Goal: Task Accomplishment & Management: Manage account settings

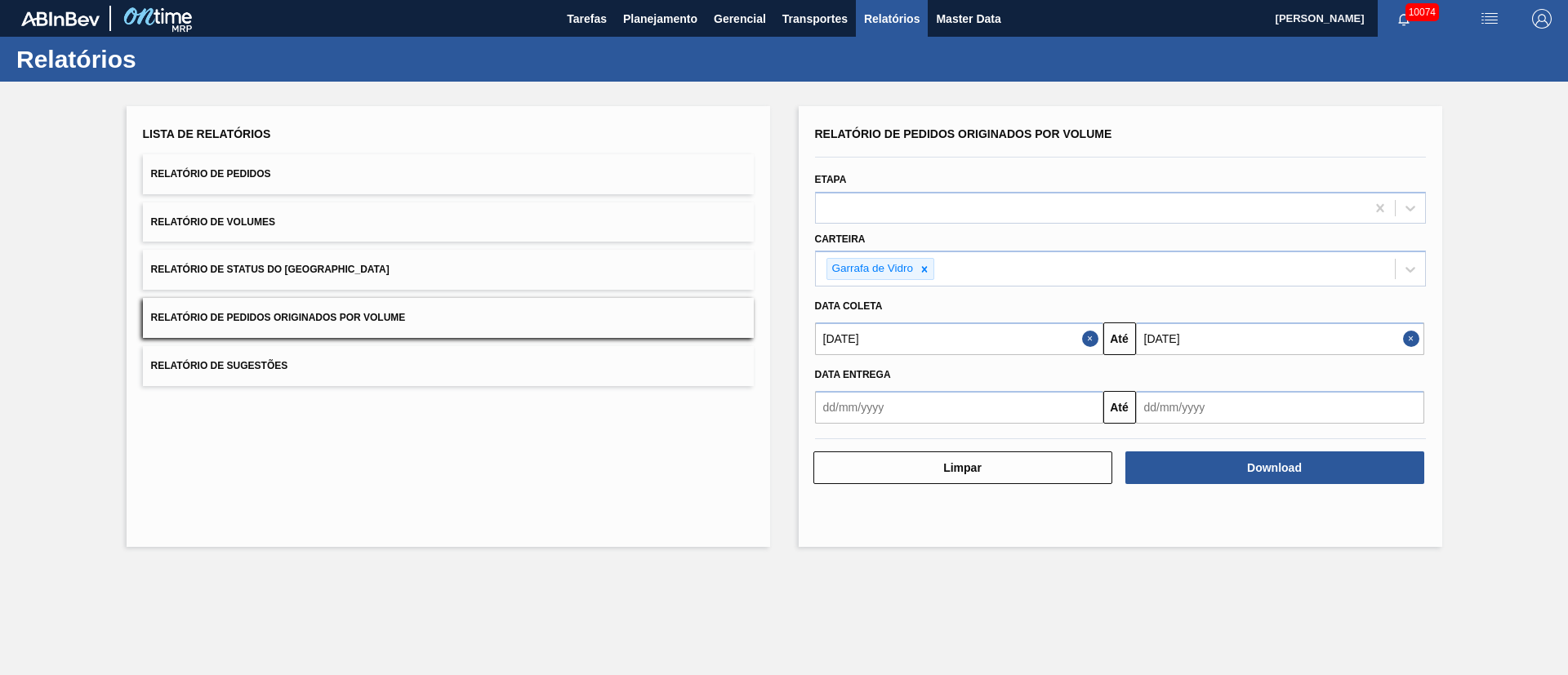
click at [342, 326] on button "Relatório de Pedidos Originados por Volume" at bounding box center [448, 318] width 611 height 40
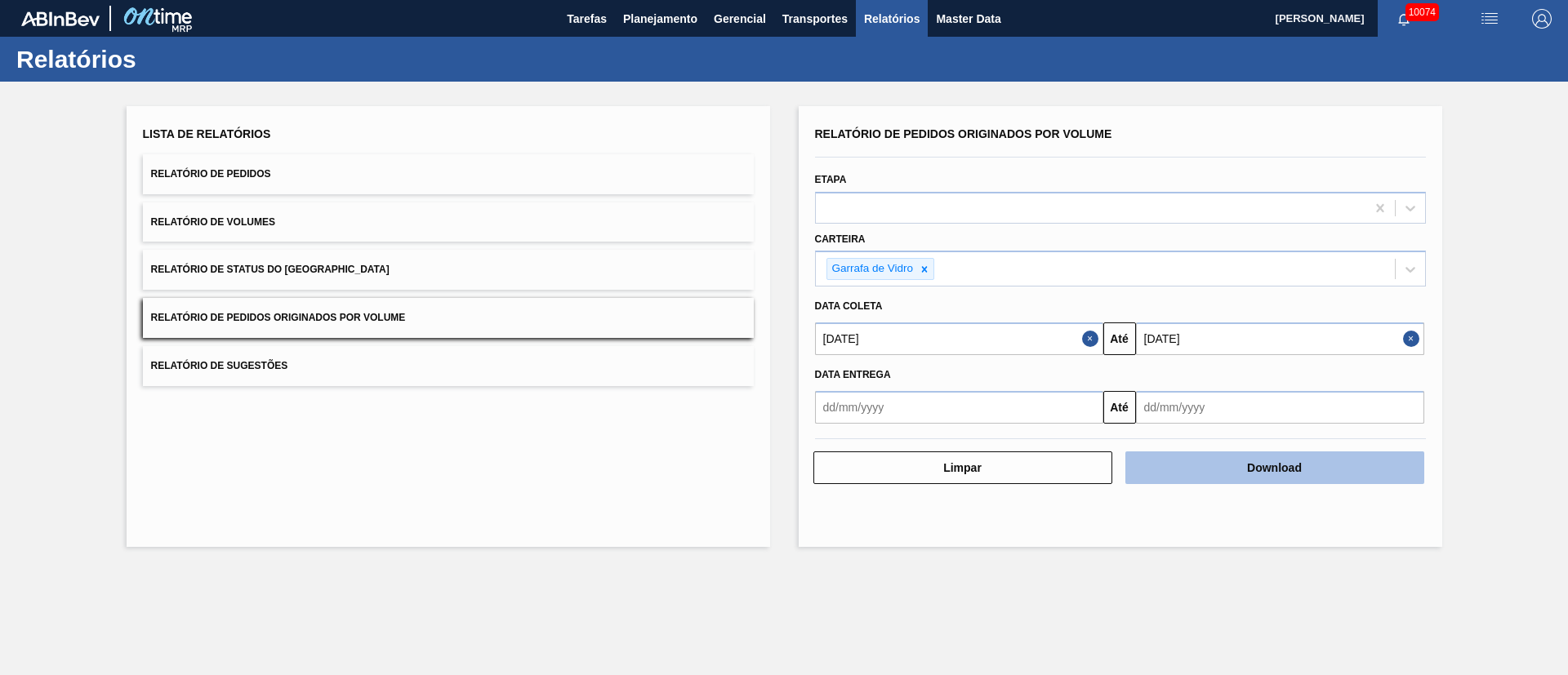
click at [1272, 474] on button "Download" at bounding box center [1275, 468] width 299 height 32
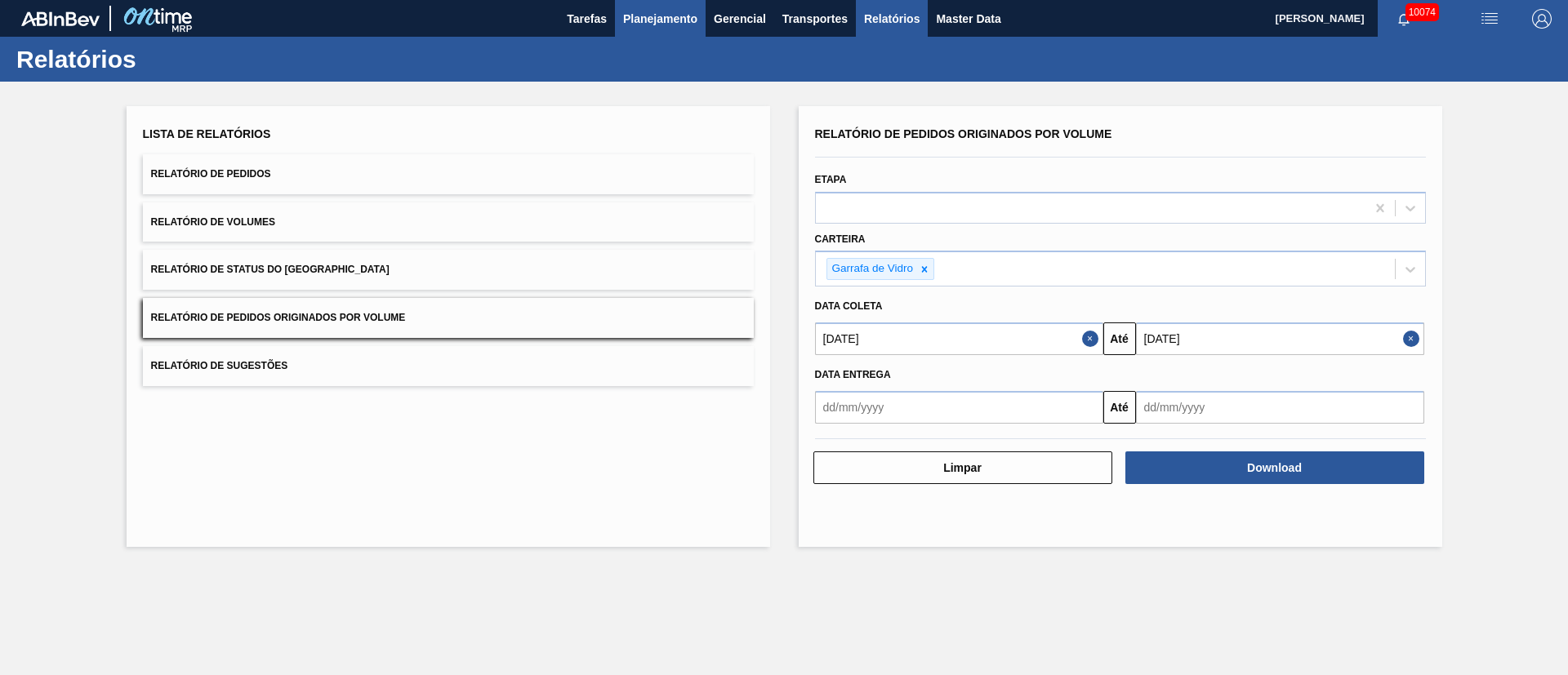
click at [684, 24] on span "Planejamento" at bounding box center [660, 19] width 74 height 20
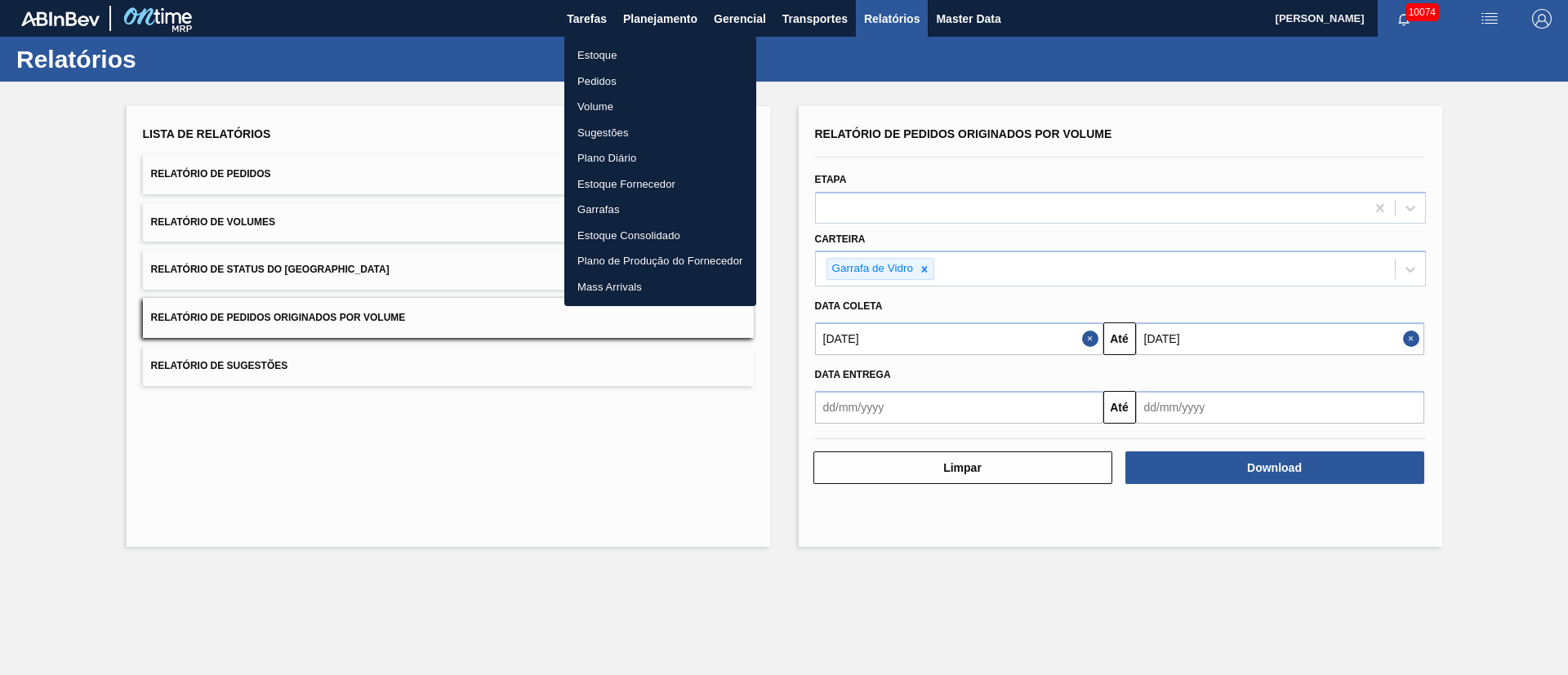
click at [615, 77] on li "Pedidos" at bounding box center [661, 82] width 192 height 26
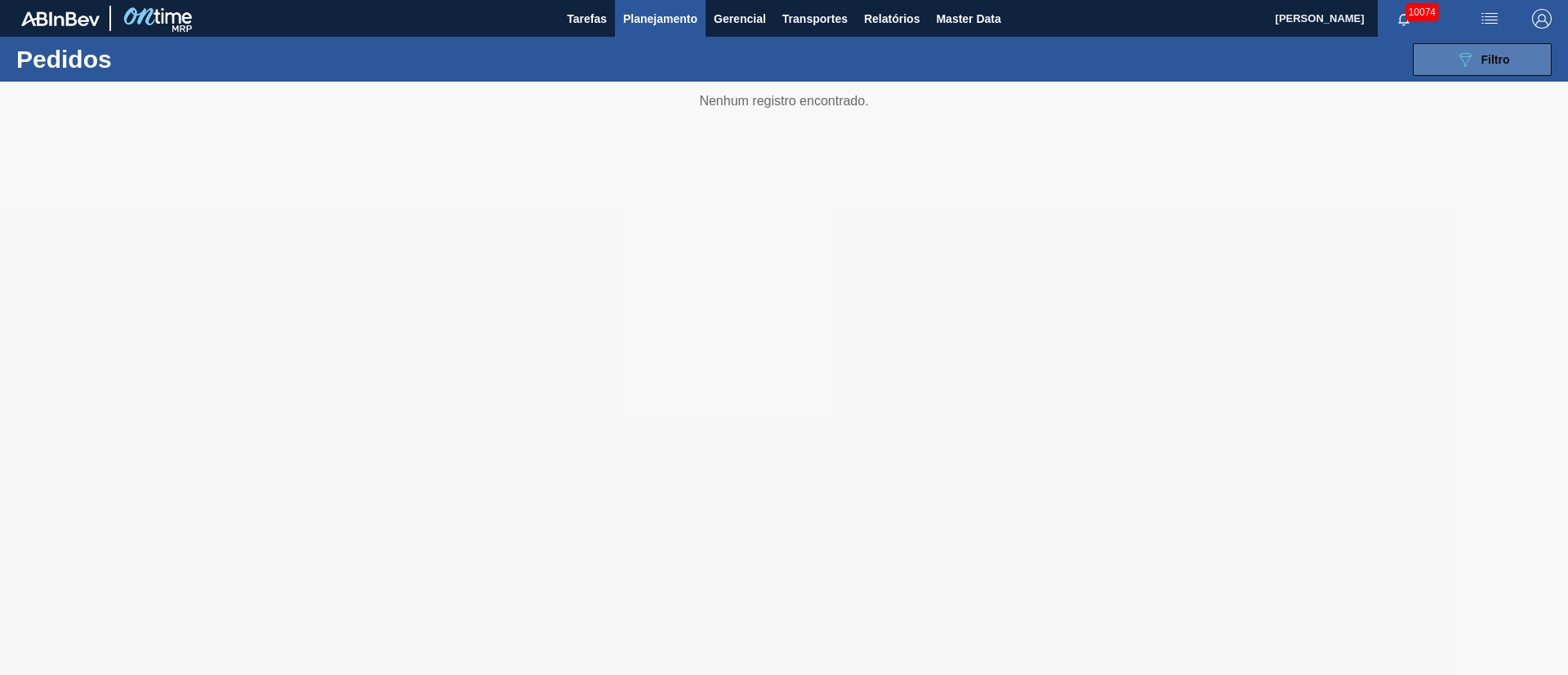
click at [1480, 52] on div "089F7B8B-B2A5-4AFE-B5C0-19BA573D28AC Filtro" at bounding box center [1483, 60] width 54 height 20
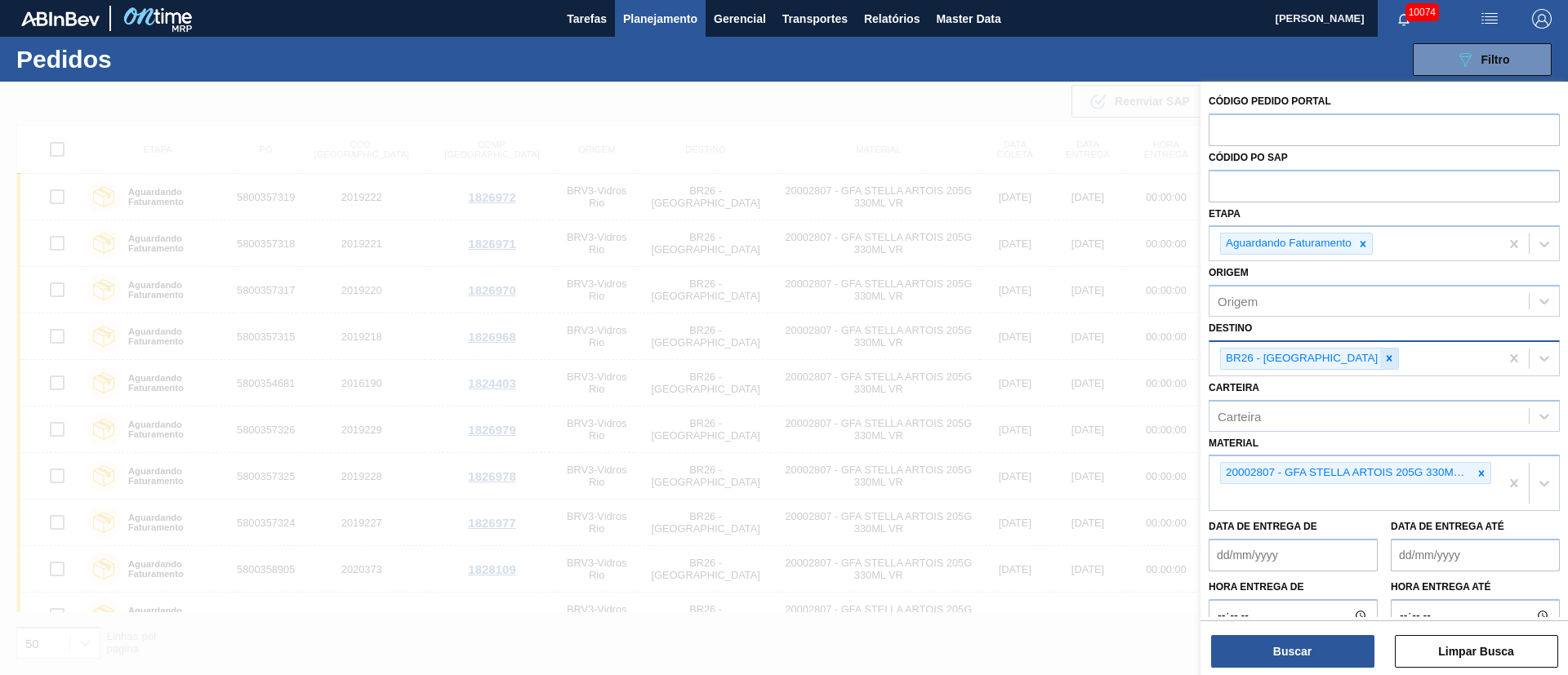
click at [1383, 357] on icon at bounding box center [1389, 358] width 11 height 11
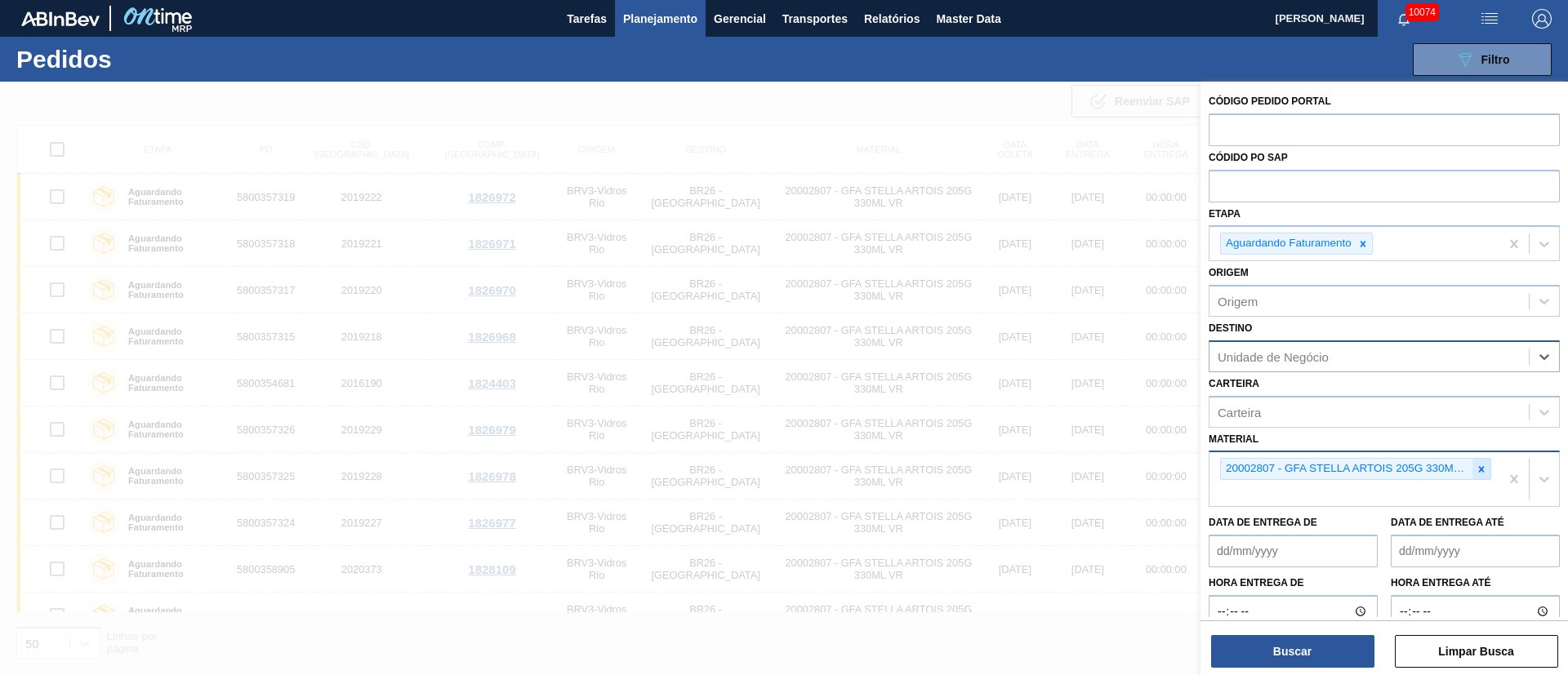
click at [1480, 470] on icon at bounding box center [1482, 468] width 6 height 6
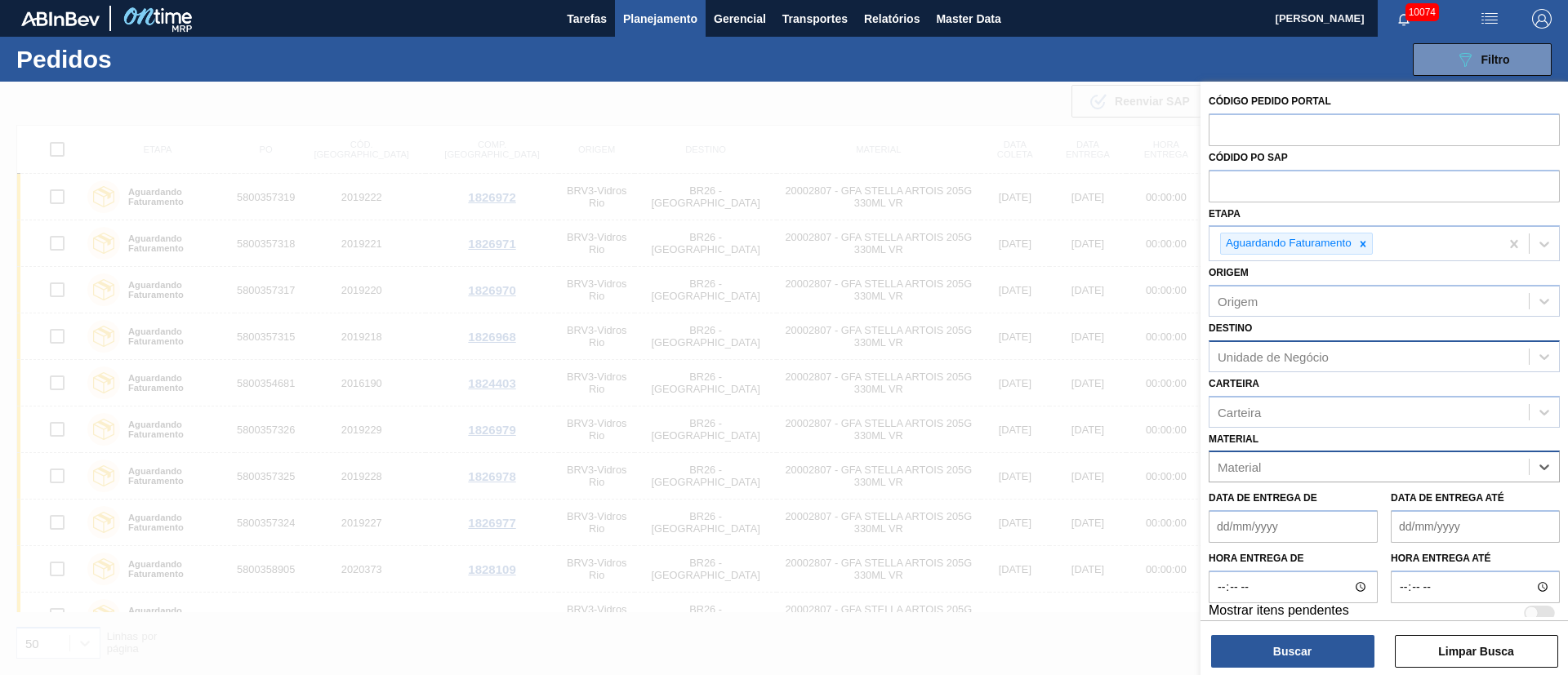
paste input "20002580"
type input "20002580"
click at [1478, 470] on div "Material" at bounding box center [1370, 468] width 320 height 24
paste input "20002580"
type input "20002580"
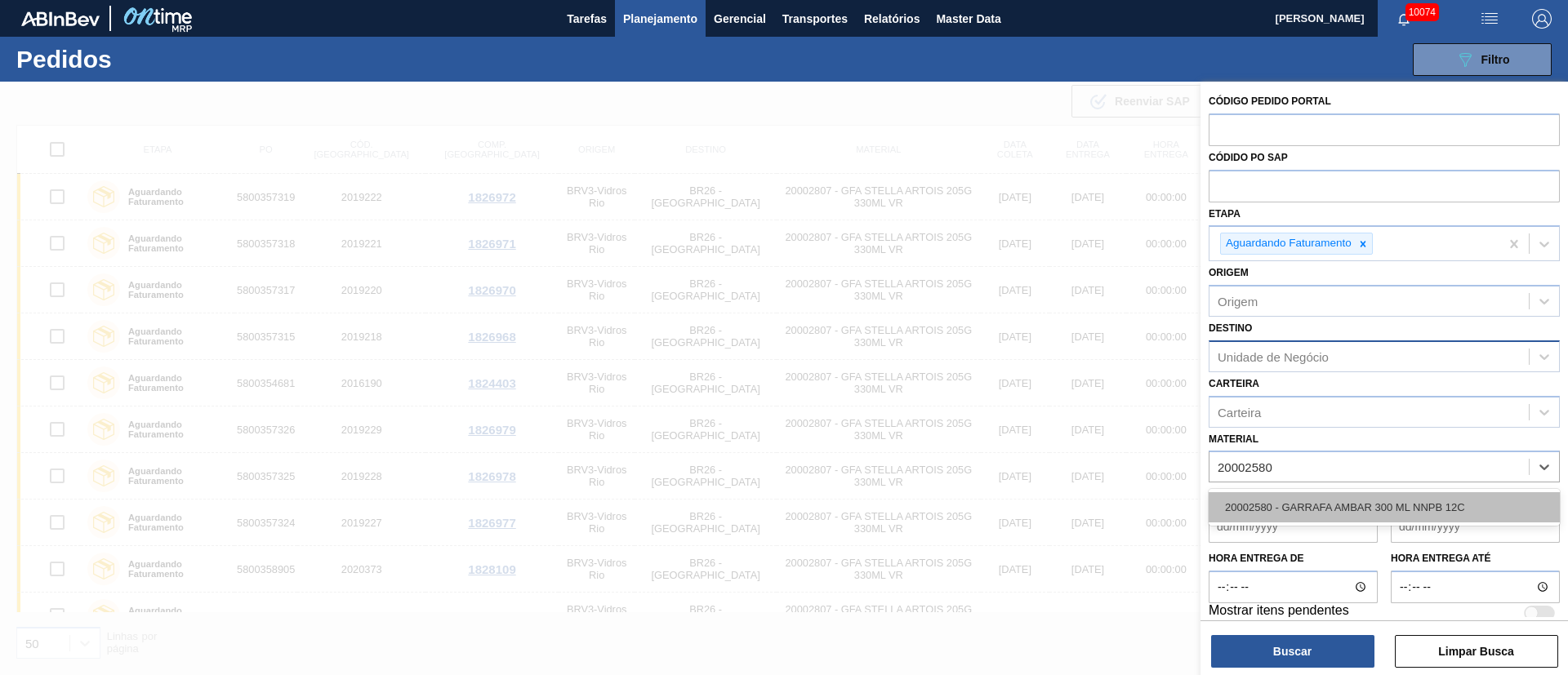
click at [1290, 508] on div "20002580 - GARRAFA AMBAR 300 ML NNPB 12C" at bounding box center [1384, 508] width 351 height 31
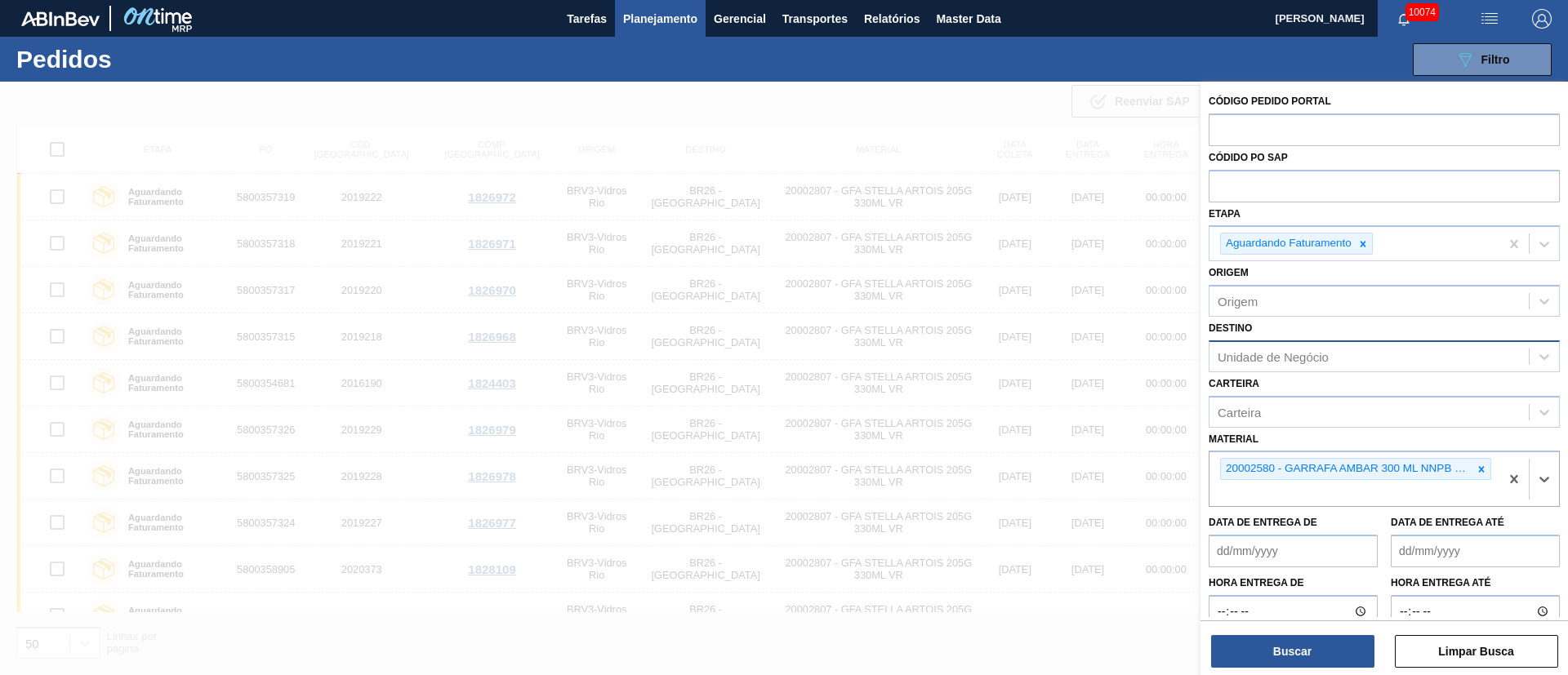
click at [1242, 363] on div "Unidade de Negócio" at bounding box center [1370, 356] width 320 height 24
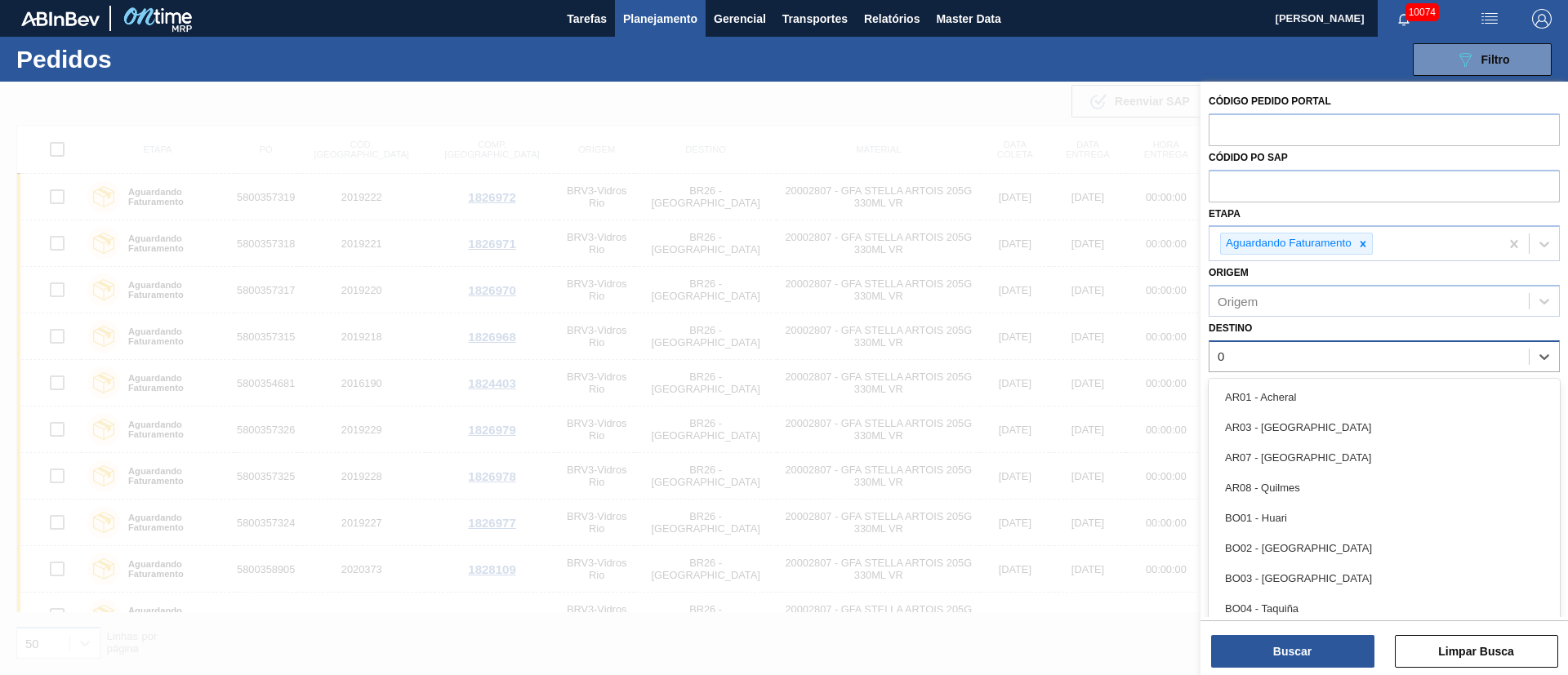
type input "04"
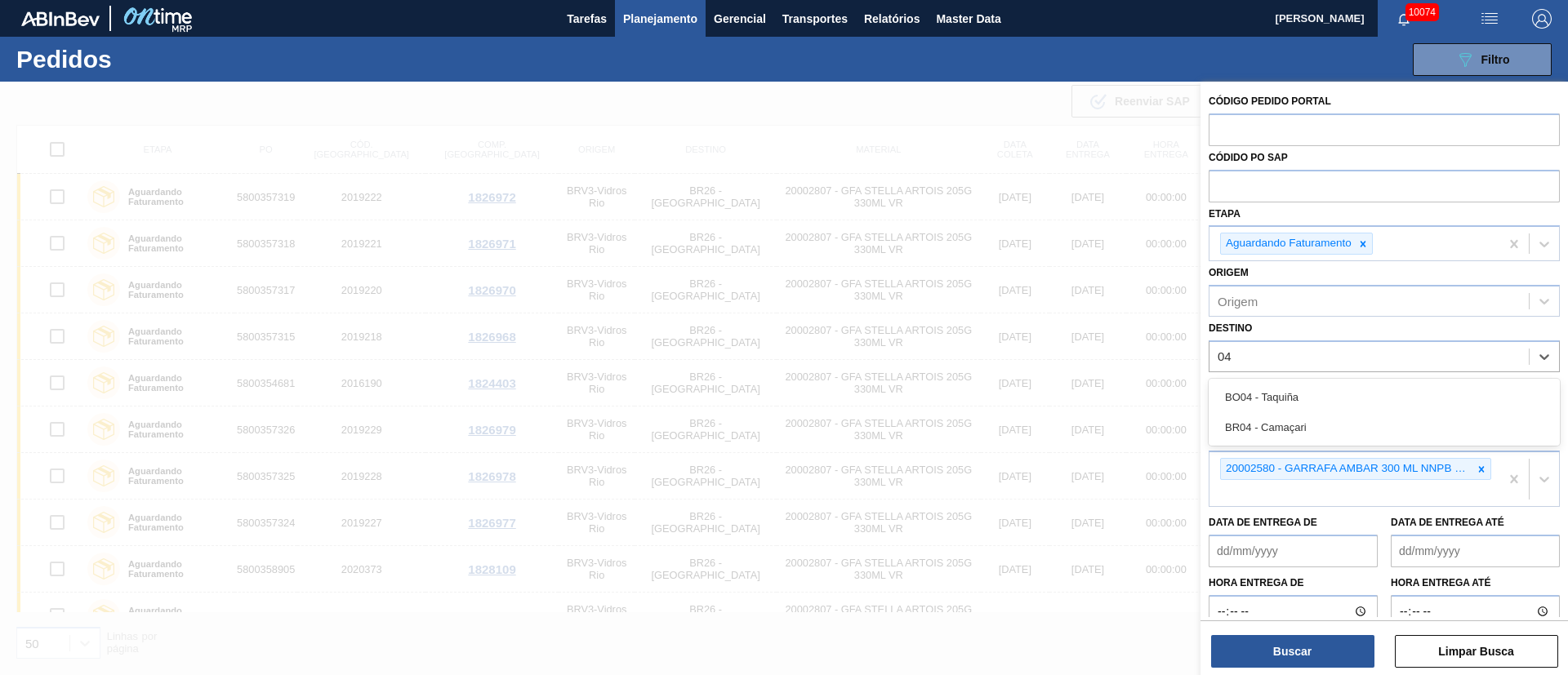
click at [1315, 422] on div "BR04 - Camaçari" at bounding box center [1384, 428] width 351 height 31
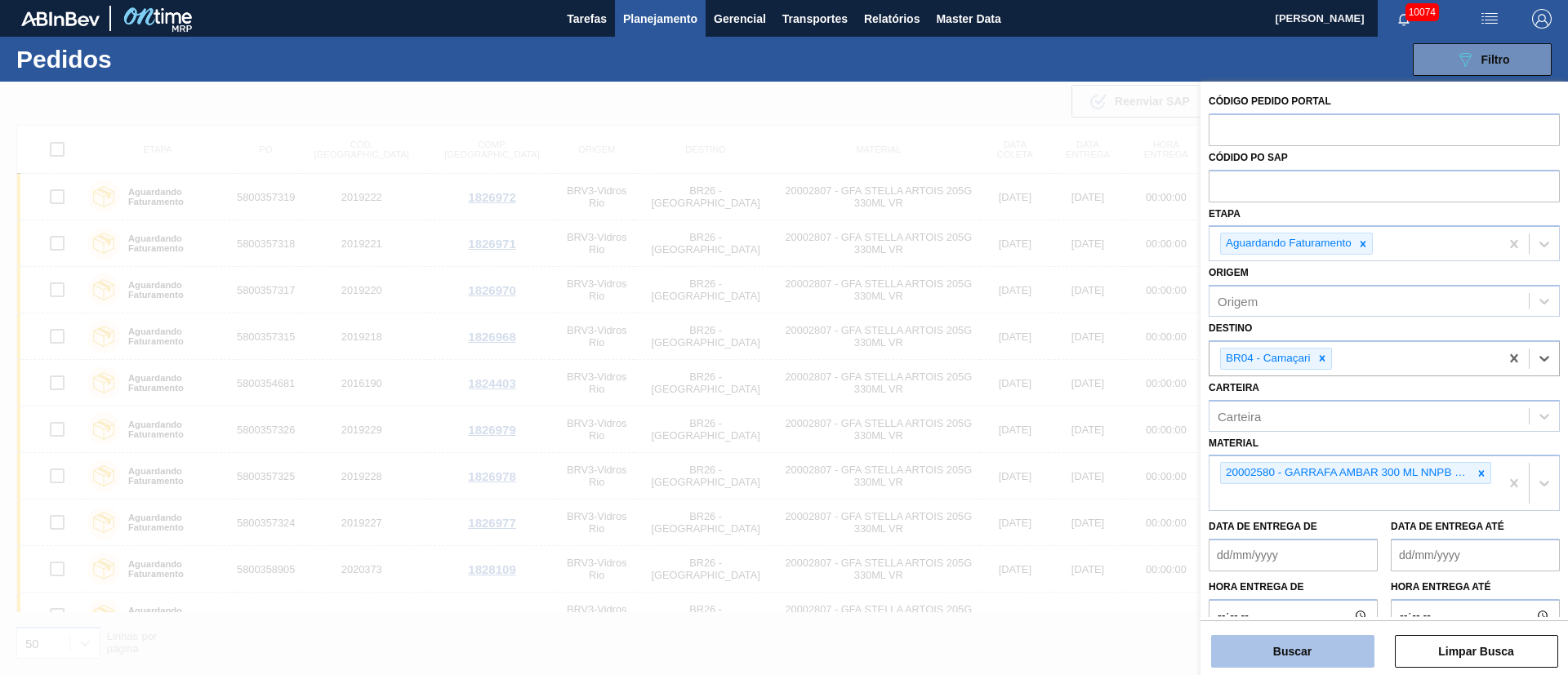
click at [1312, 647] on button "Buscar" at bounding box center [1293, 651] width 163 height 32
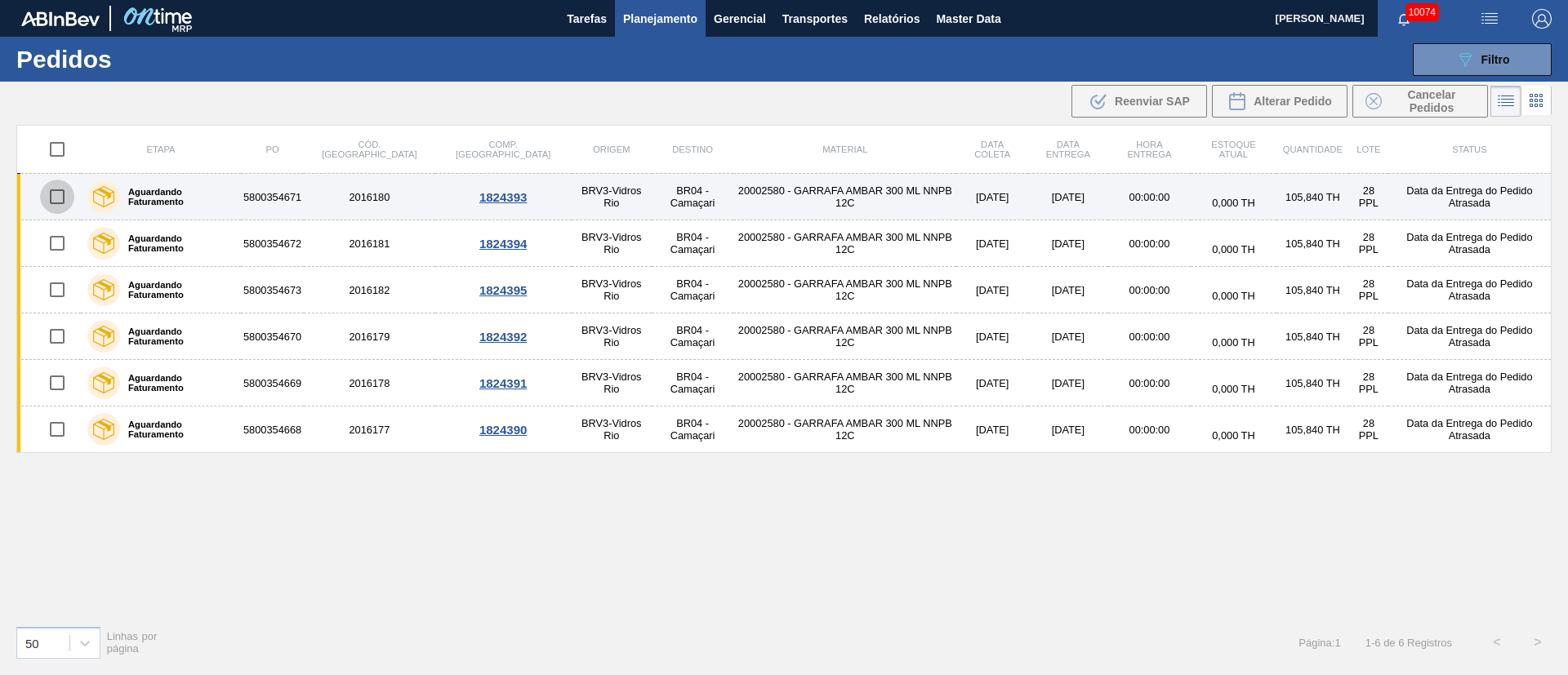
click at [63, 194] on input "checkbox" at bounding box center [57, 196] width 34 height 34
checkbox input "true"
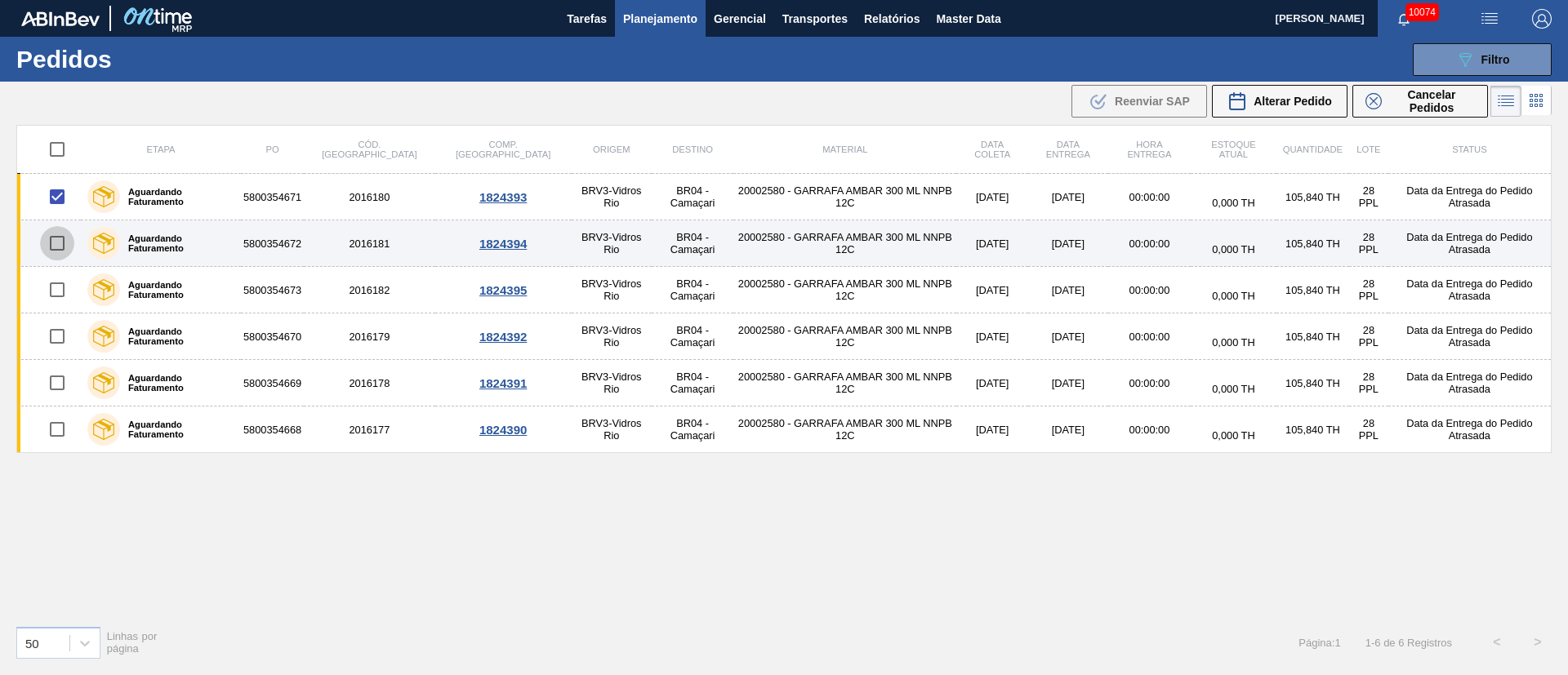
click at [65, 239] on input "checkbox" at bounding box center [57, 243] width 34 height 34
checkbox input "true"
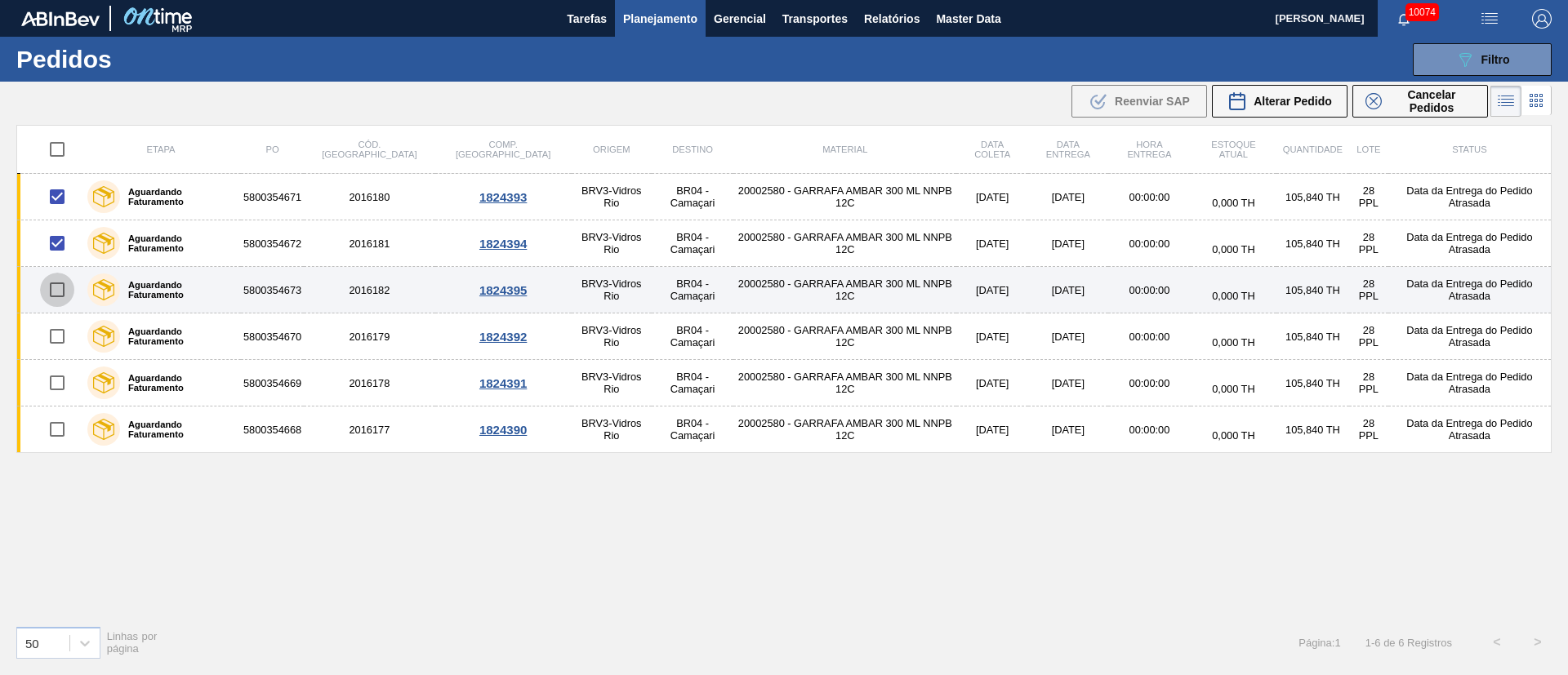
click at [60, 292] on input "checkbox" at bounding box center [57, 290] width 34 height 34
checkbox input "true"
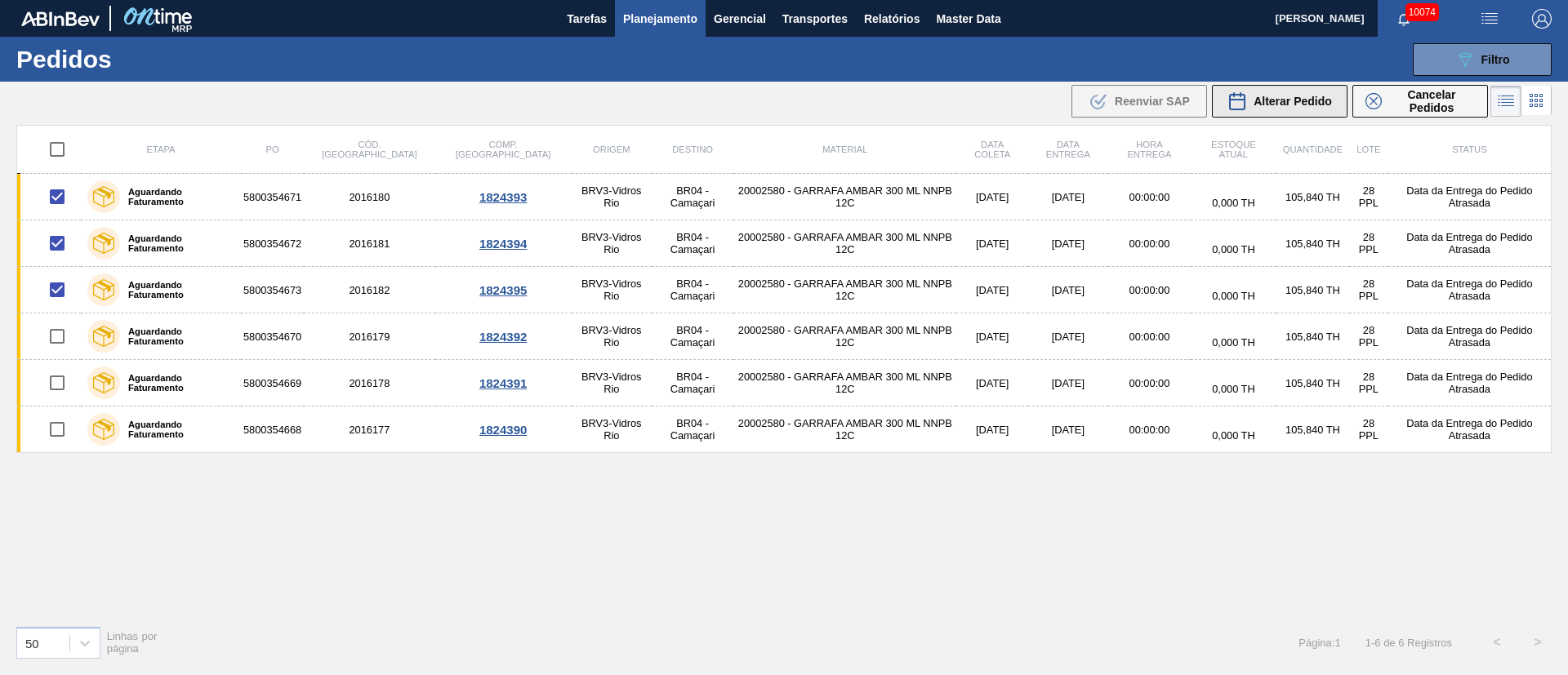
click at [1285, 96] on span "Alterar Pedido" at bounding box center [1292, 100] width 78 height 13
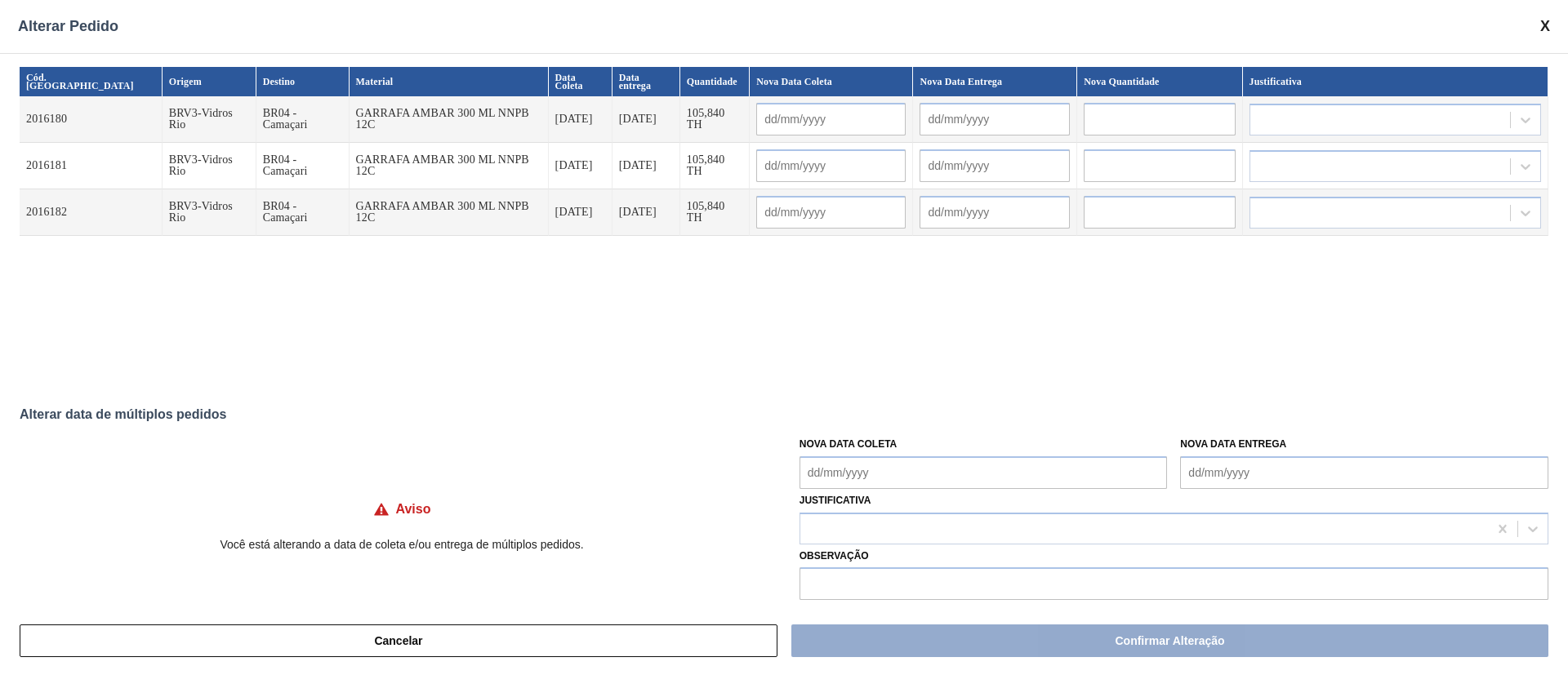
click at [856, 481] on Coleta "Nova Data Coleta" at bounding box center [983, 473] width 368 height 32
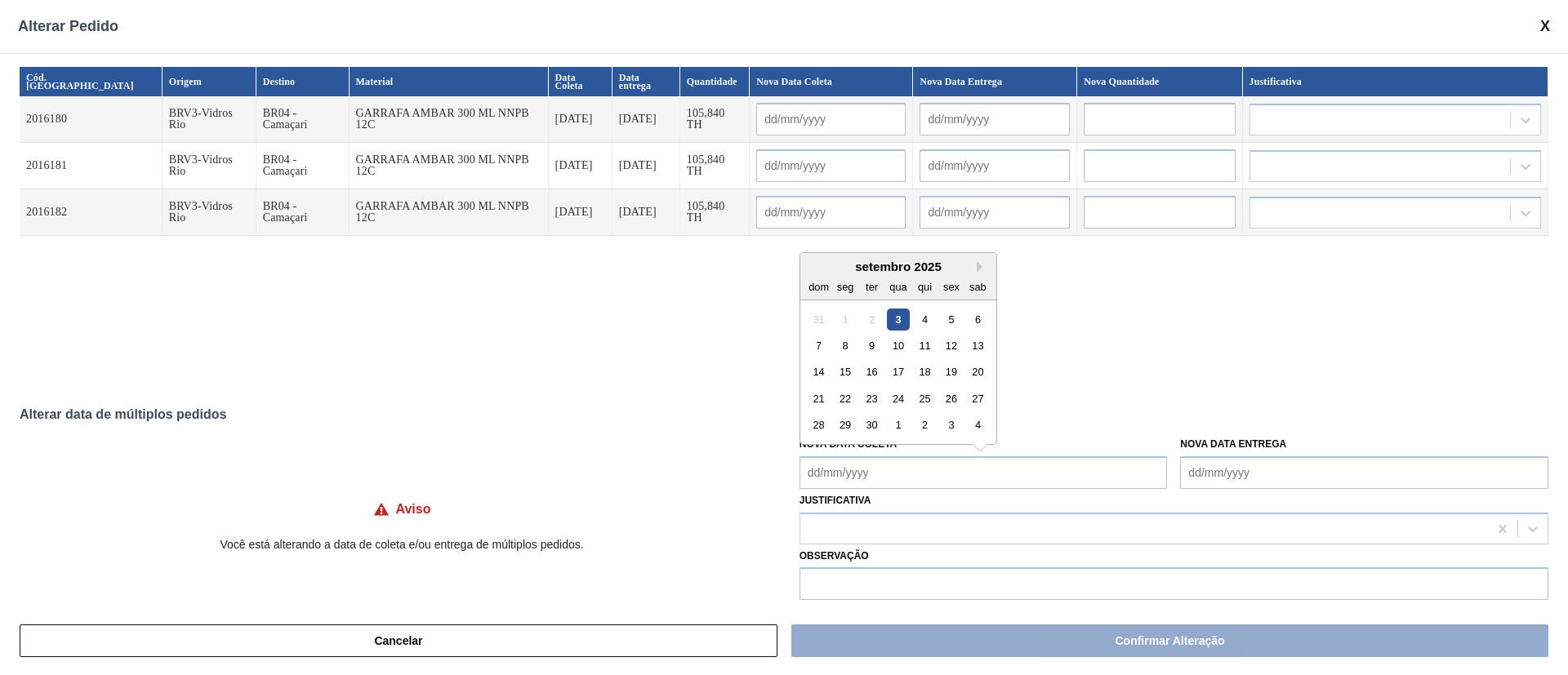
click at [840, 343] on div "8" at bounding box center [845, 346] width 22 height 22
type Coleta "[DATE]"
type input "[DATE]"
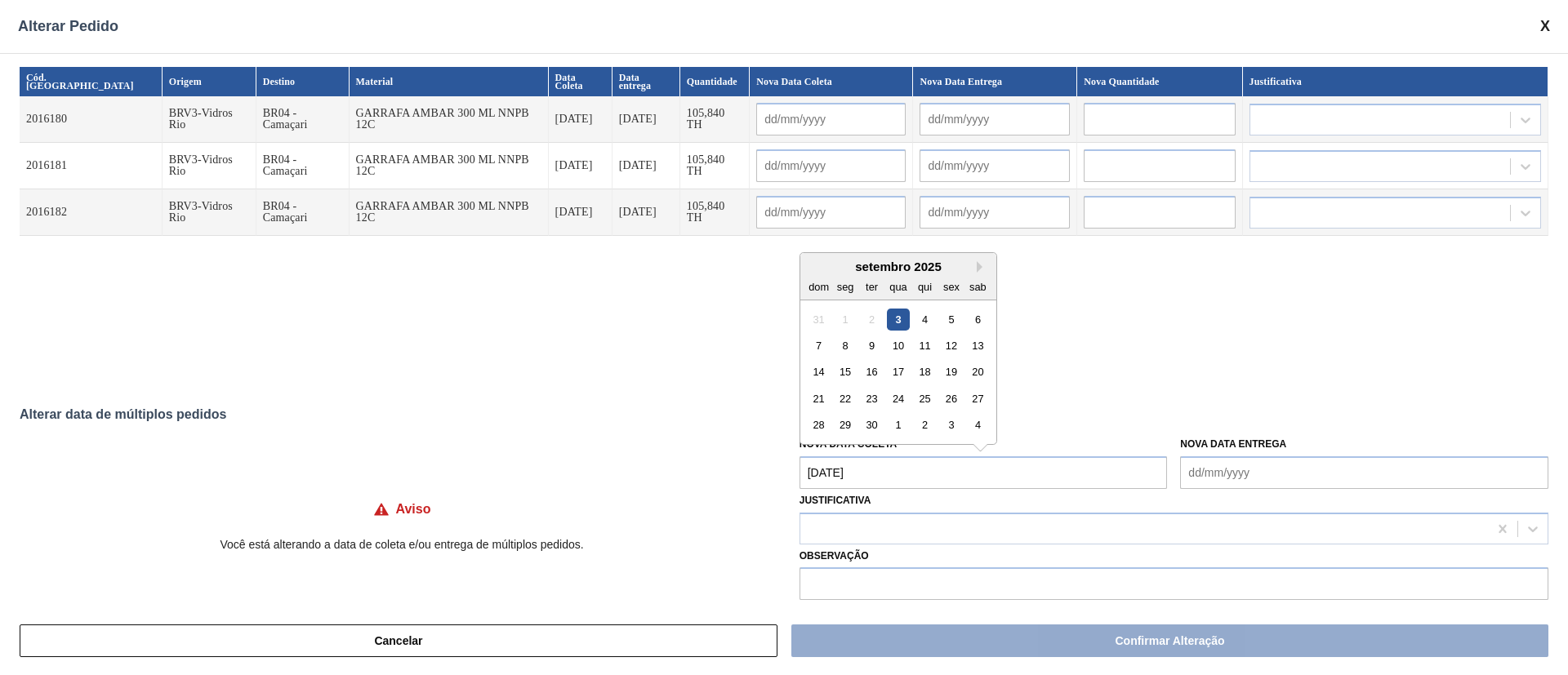
type input "[DATE]"
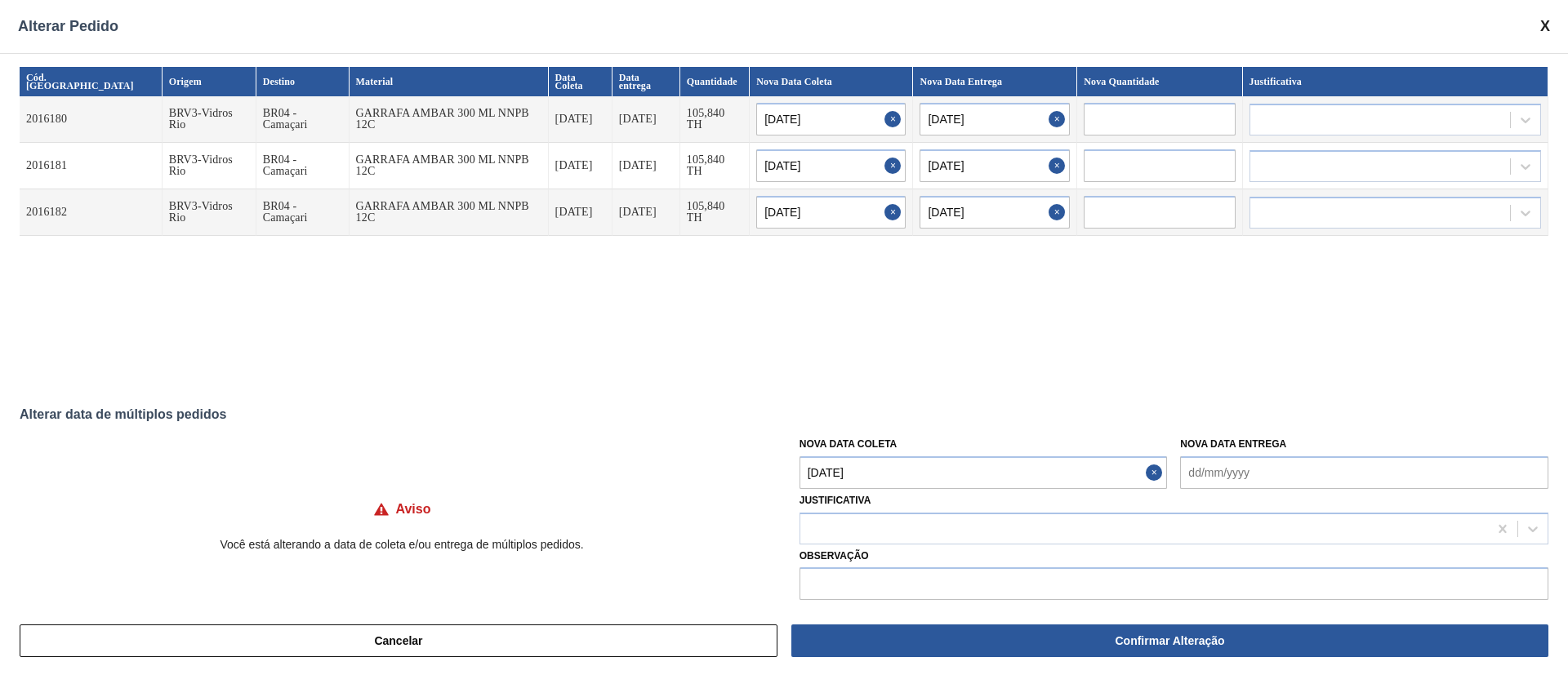
click at [867, 471] on Coleta "[DATE]" at bounding box center [983, 473] width 368 height 32
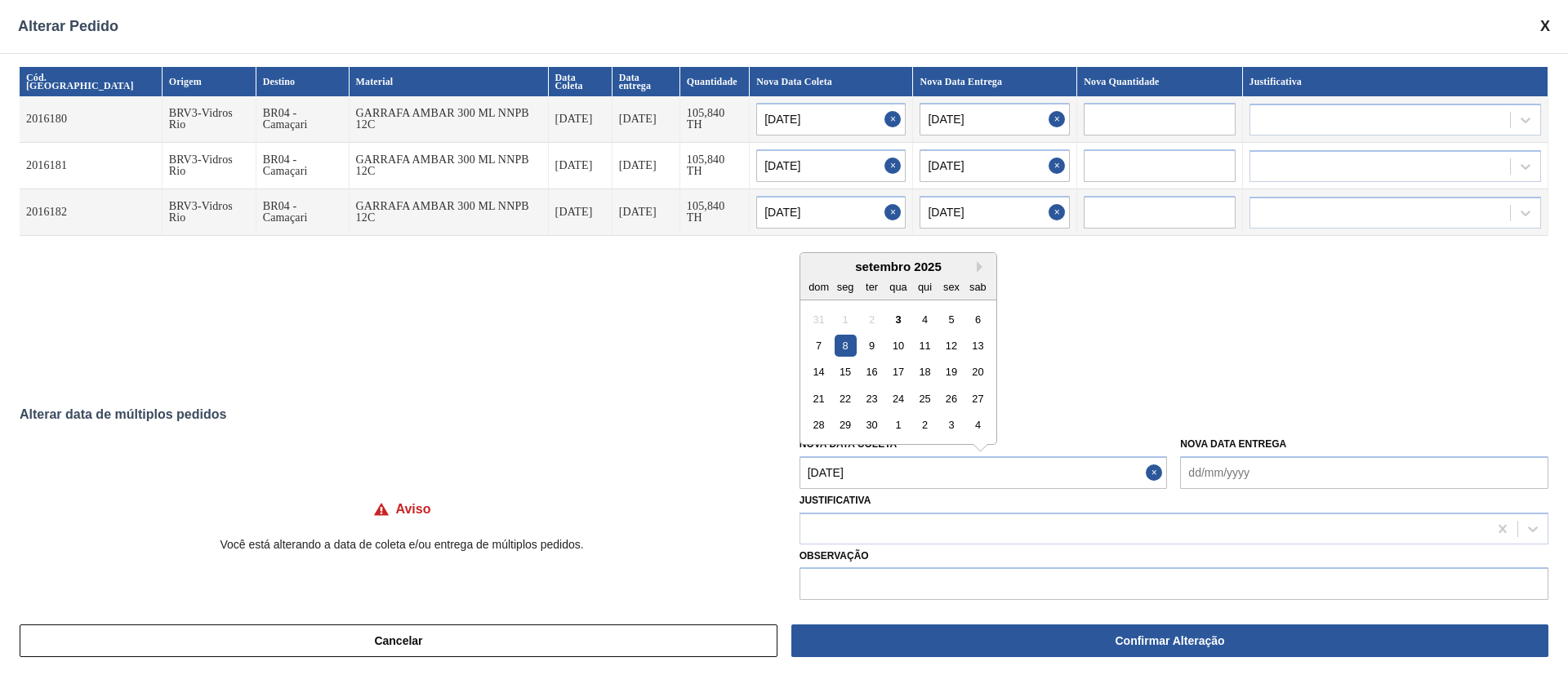
click at [922, 323] on div "4" at bounding box center [925, 319] width 22 height 22
type Coleta "[DATE]"
type input "[DATE]"
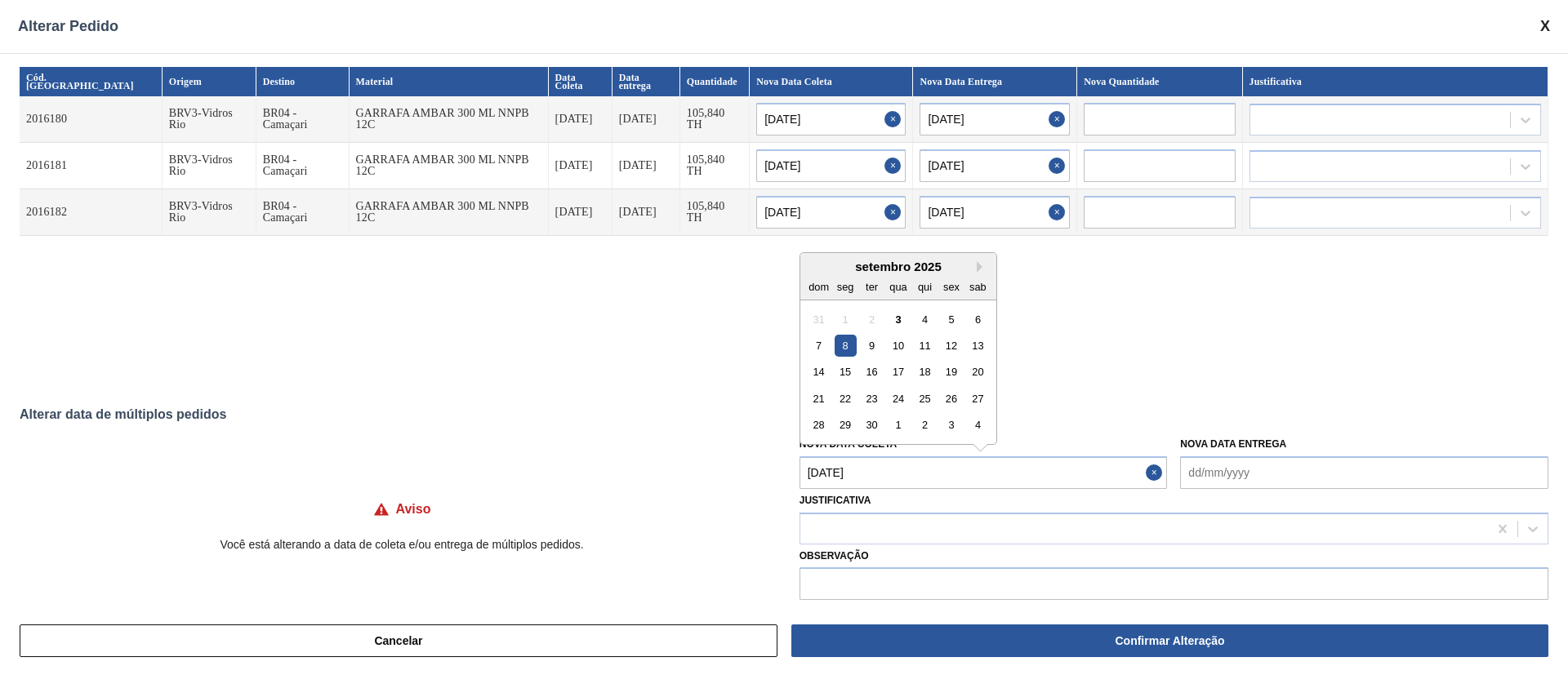
type input "[DATE]"
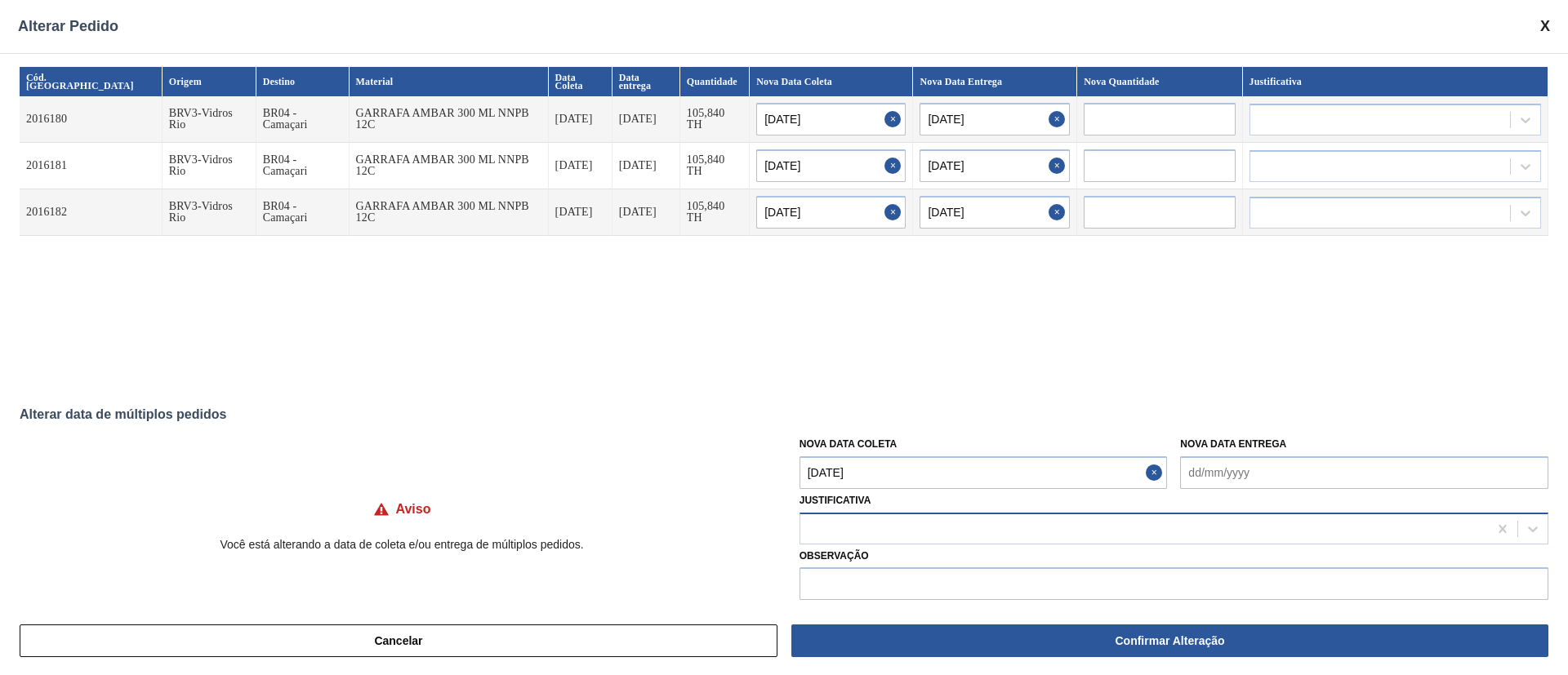
click at [879, 530] on div at bounding box center [1144, 529] width 688 height 24
type input "OU"
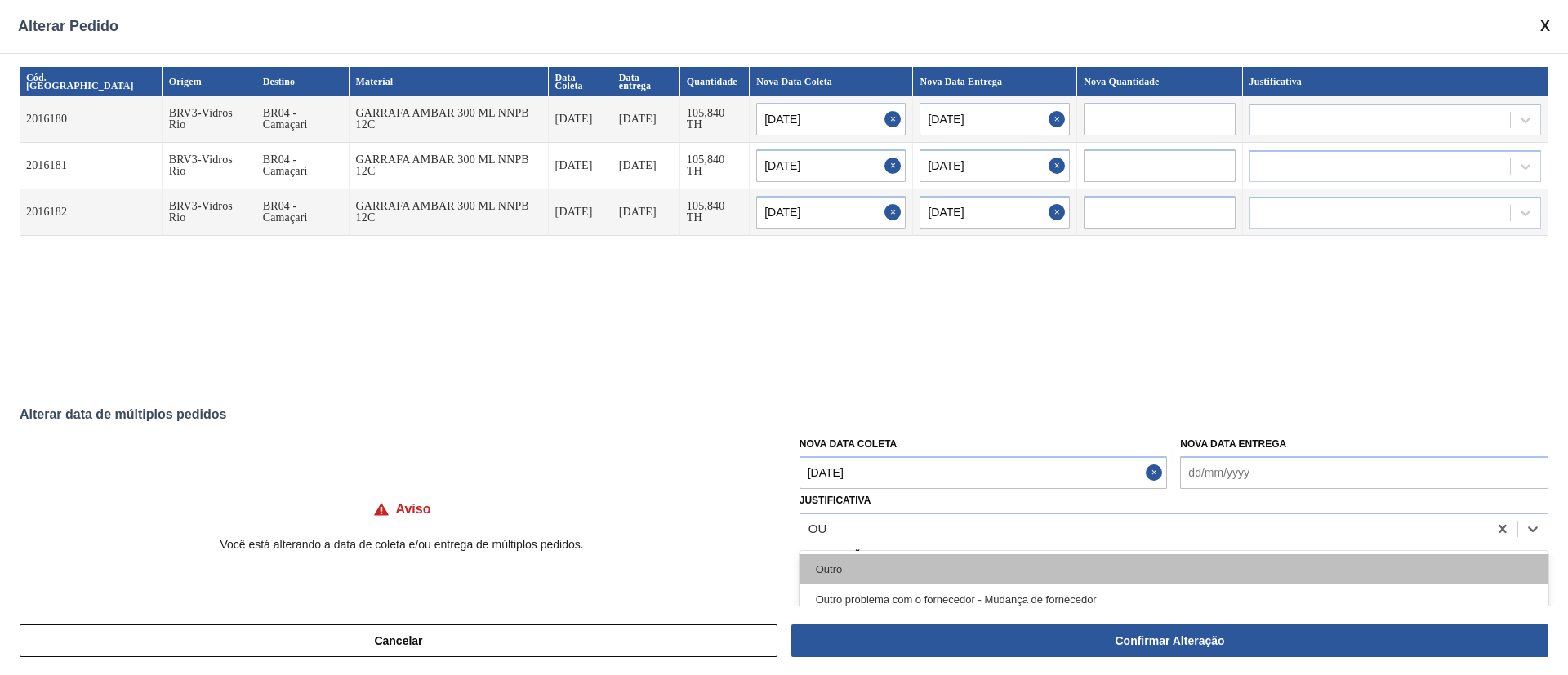
click at [897, 580] on div "Outro" at bounding box center [1173, 570] width 749 height 31
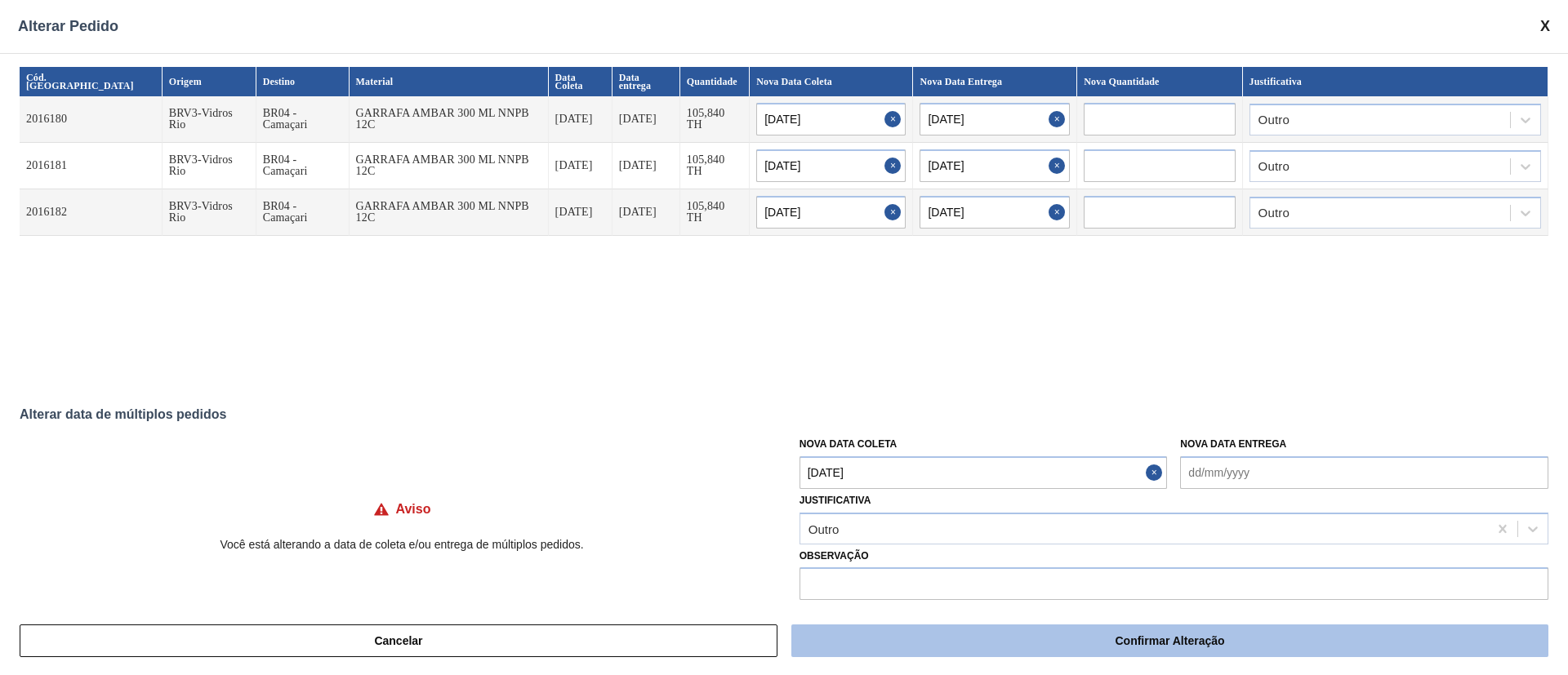
drag, startPoint x: 897, startPoint y: 621, endPoint x: 897, endPoint y: 632, distance: 11.0
click at [897, 623] on div "Cancelar Confirmar Alteração" at bounding box center [784, 641] width 1568 height 69
click at [897, 633] on button "Confirmar Alteração" at bounding box center [1170, 641] width 757 height 32
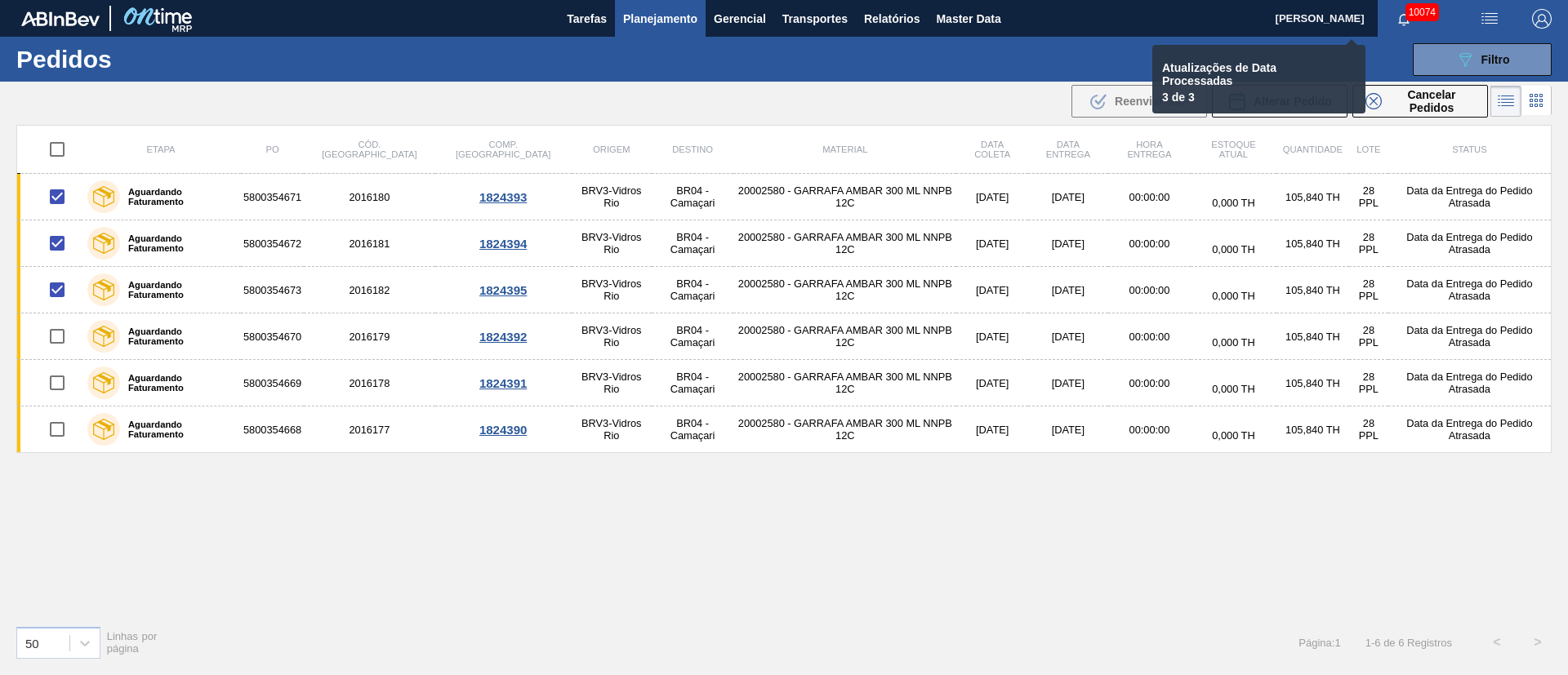
checkbox input "false"
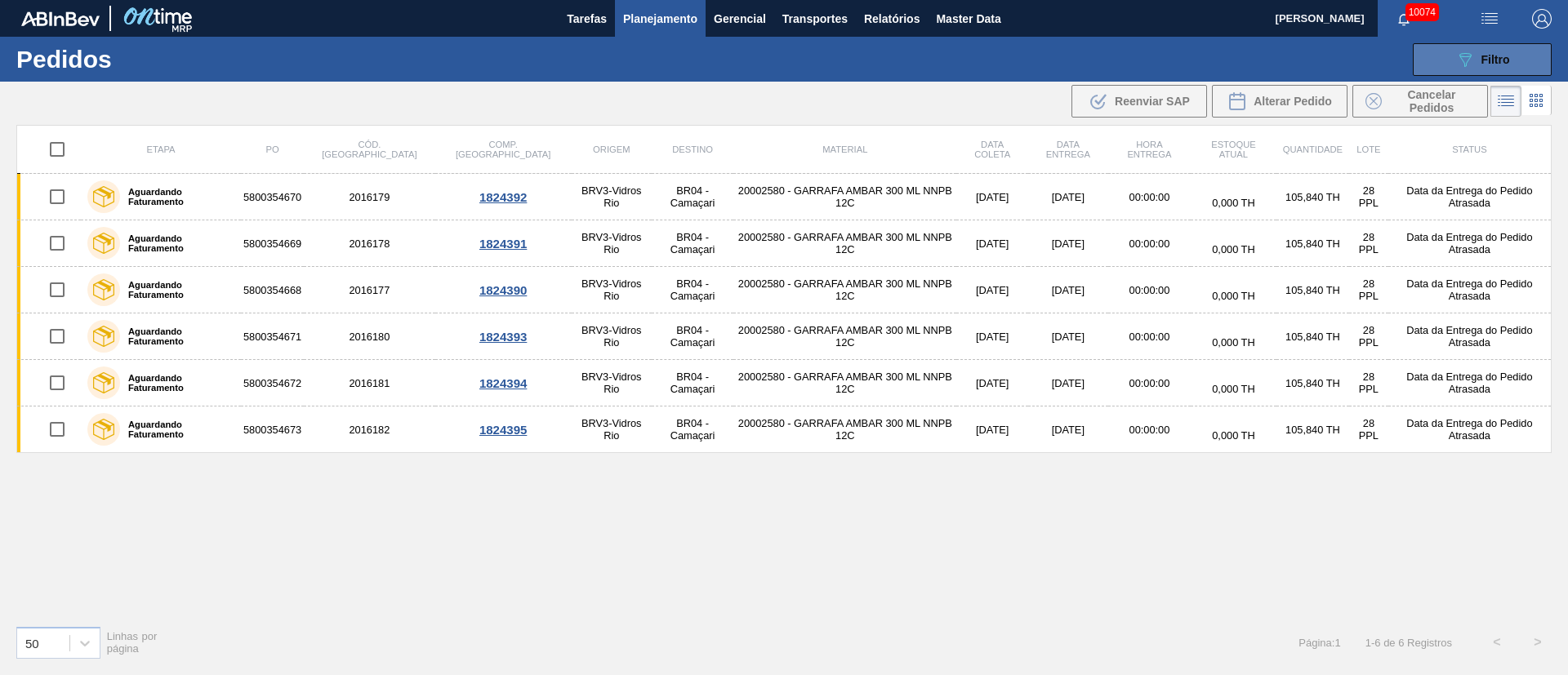
click at [1507, 71] on button "089F7B8B-B2A5-4AFE-B5C0-19BA573D28AC Filtro" at bounding box center [1482, 60] width 139 height 32
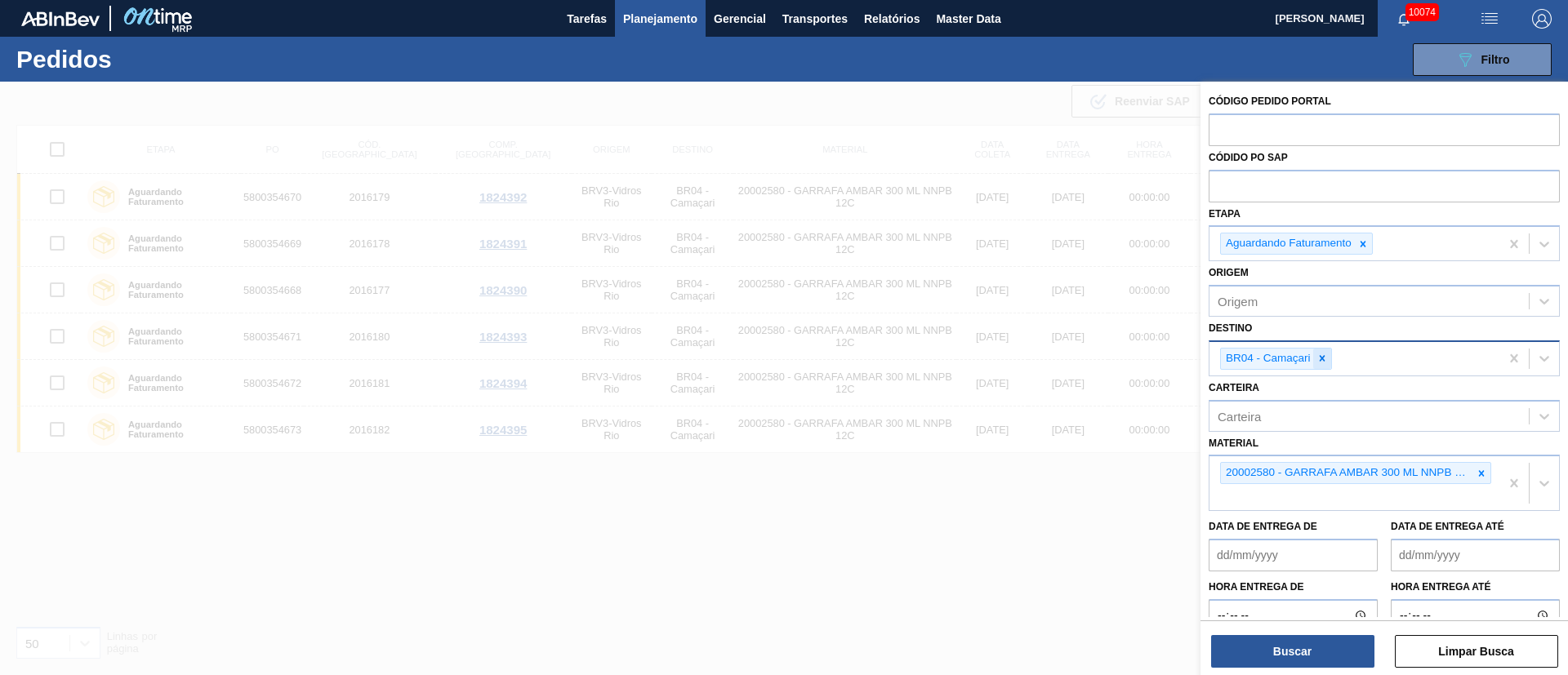
click at [1322, 358] on icon at bounding box center [1321, 359] width 6 height 6
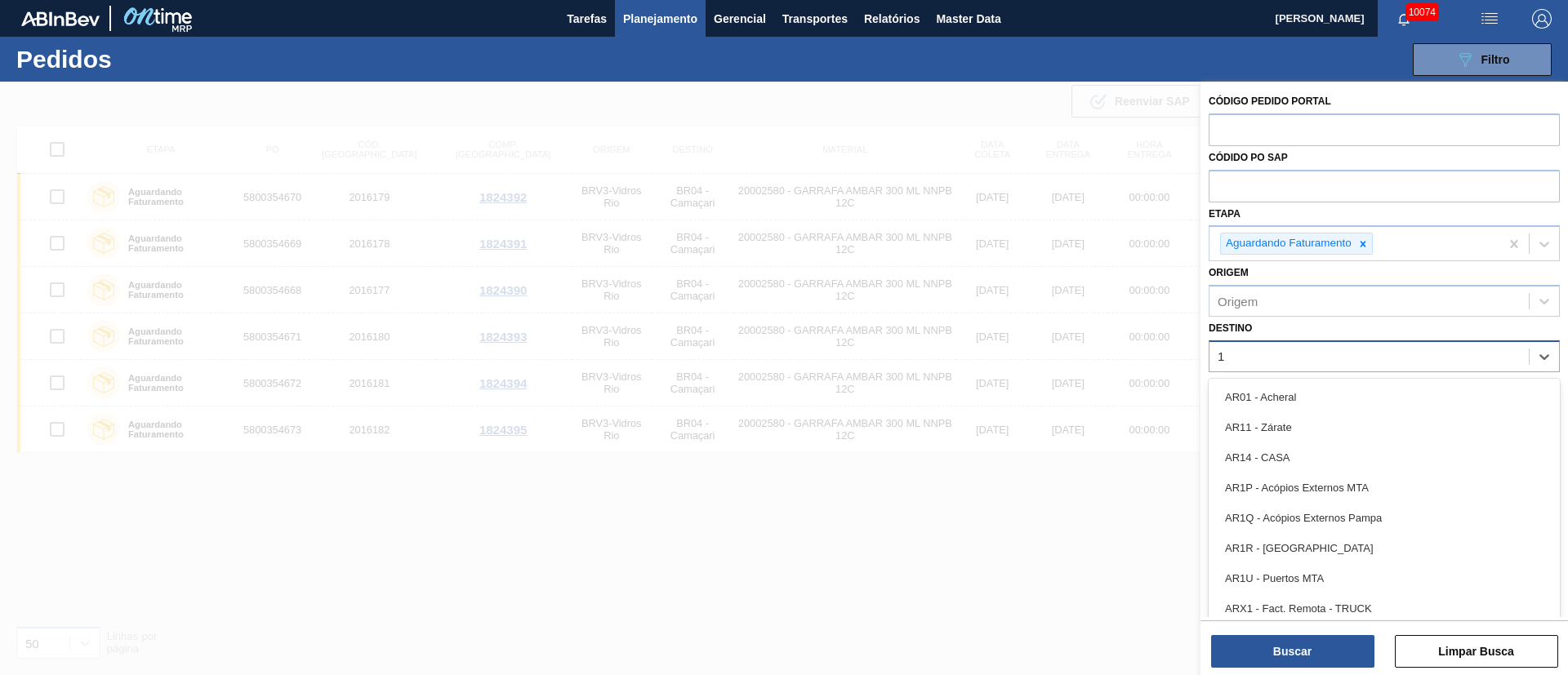
type input "16"
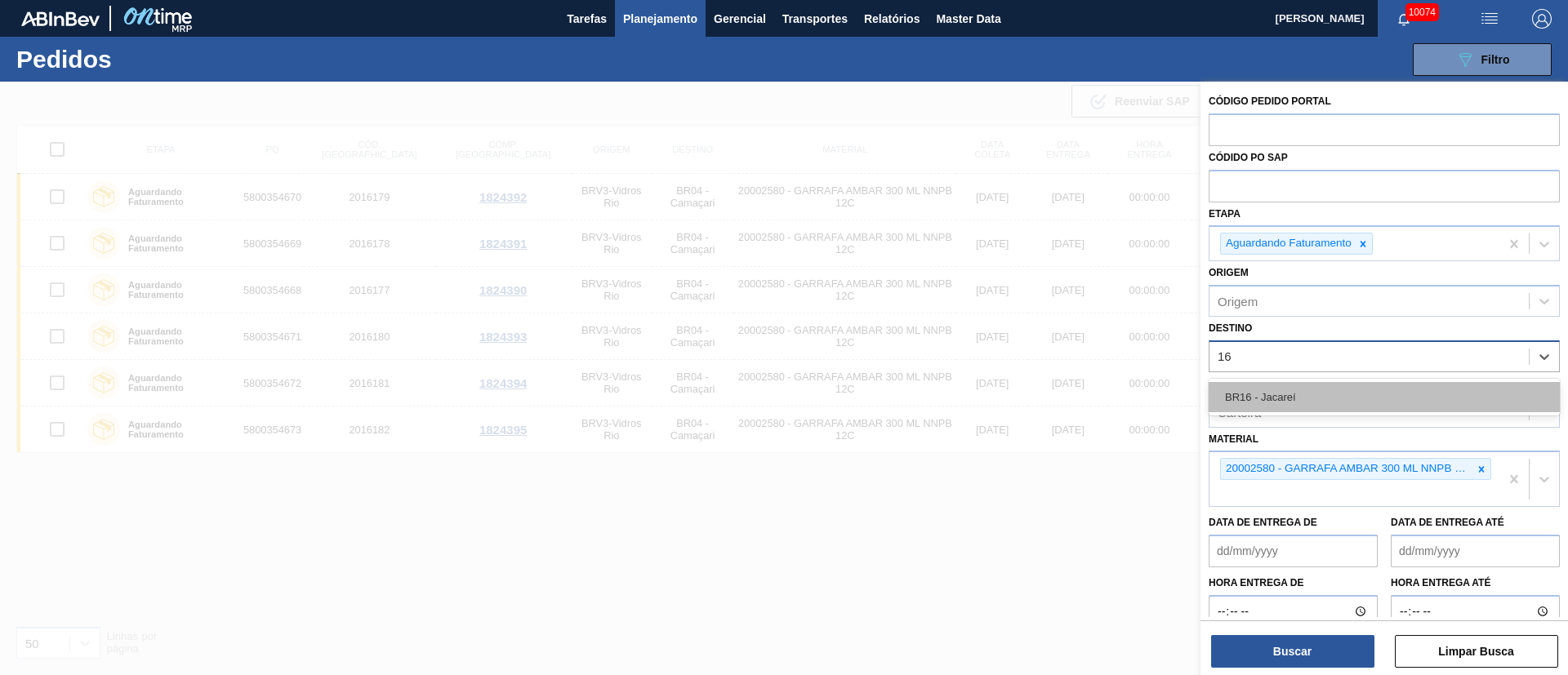
click at [1295, 408] on div "BR16 - Jacareí" at bounding box center [1384, 398] width 351 height 31
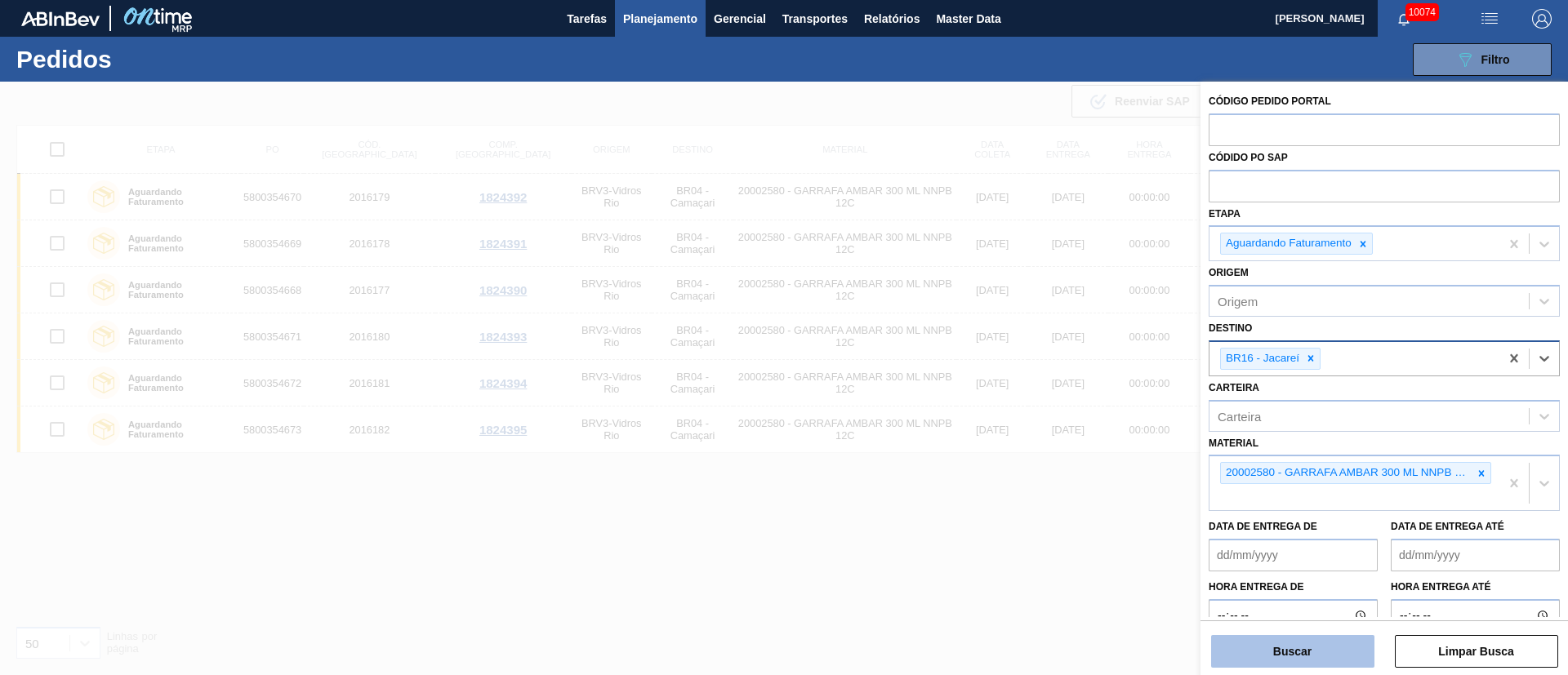
click at [1310, 649] on button "Buscar" at bounding box center [1293, 651] width 163 height 32
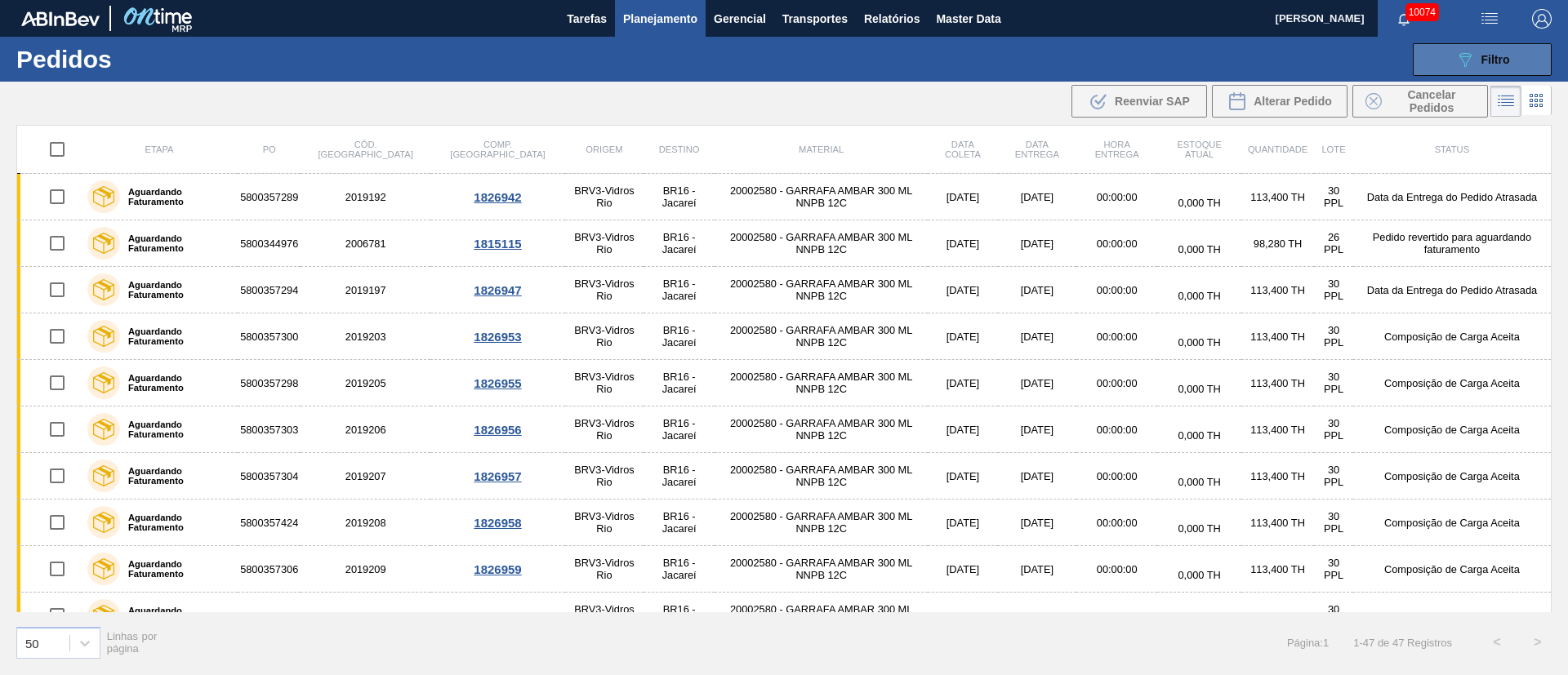
click at [1486, 54] on span "Filtro" at bounding box center [1496, 59] width 29 height 13
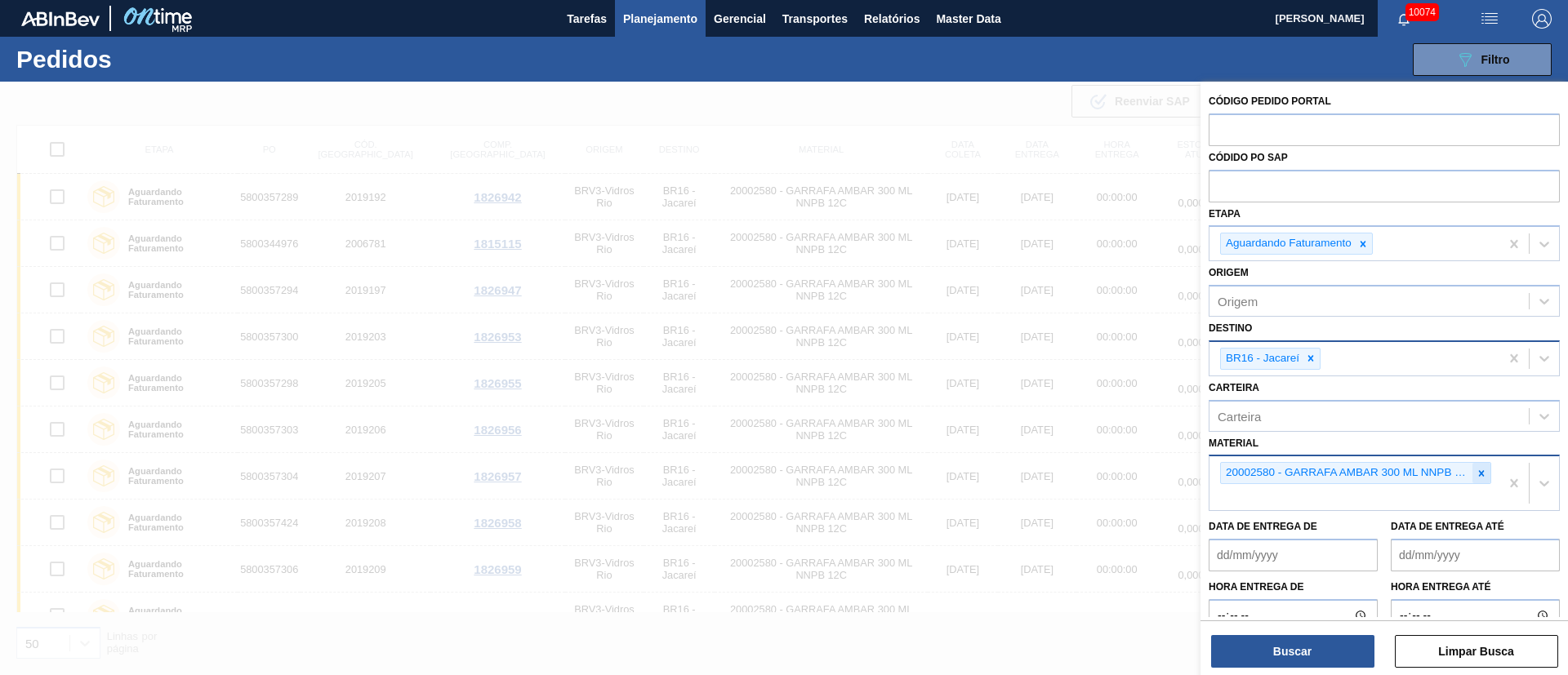
click at [1480, 473] on icon at bounding box center [1482, 473] width 6 height 6
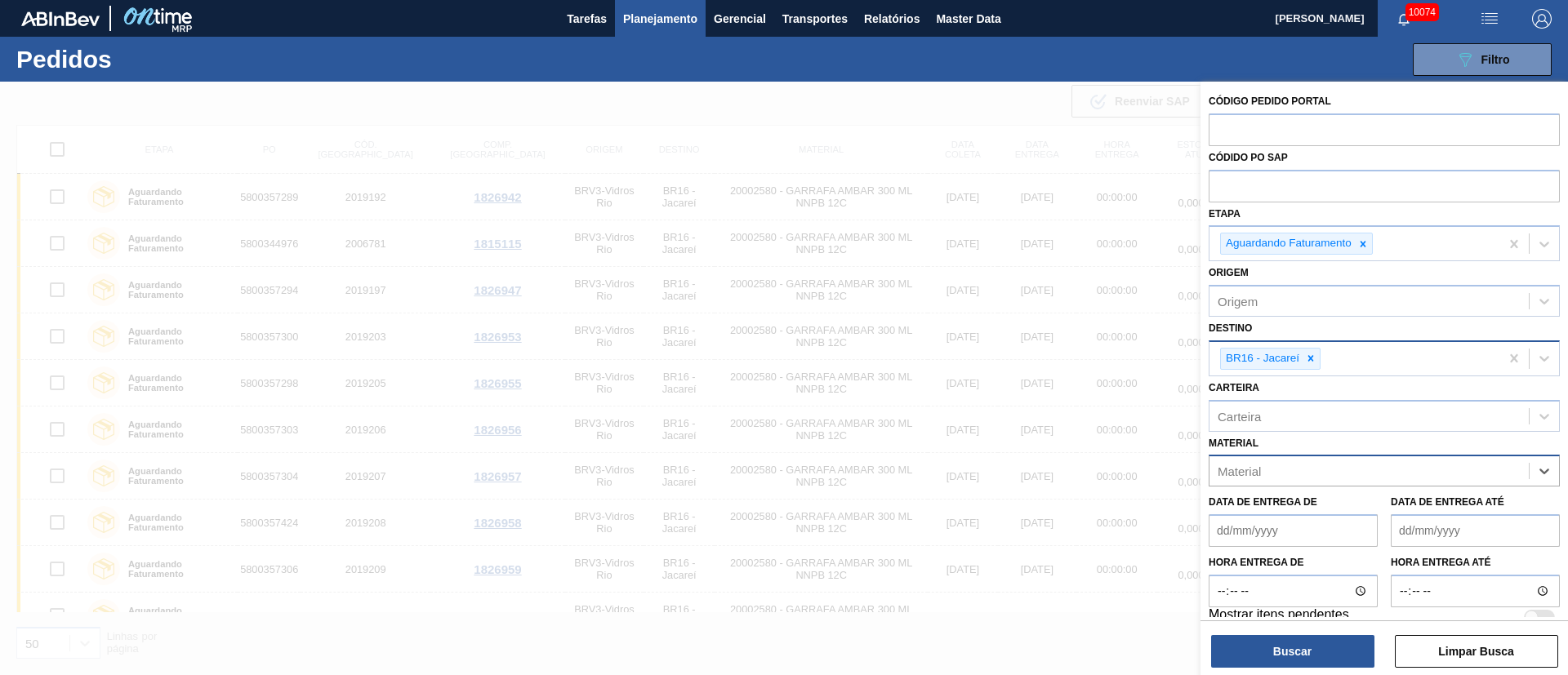
paste input "30018527"
type input "30018527"
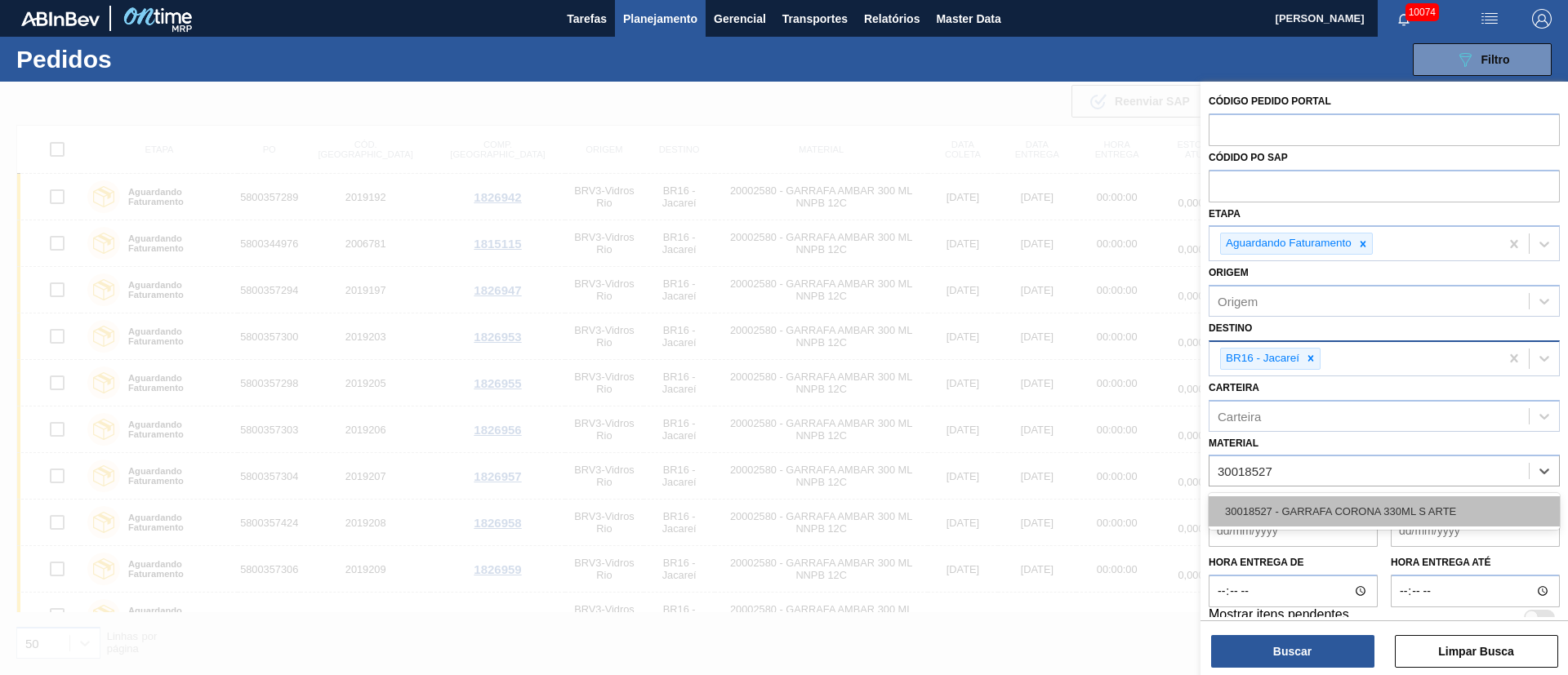
click at [1344, 515] on div "30018527 - GARRAFA CORONA 330ML S ARTE" at bounding box center [1384, 512] width 351 height 31
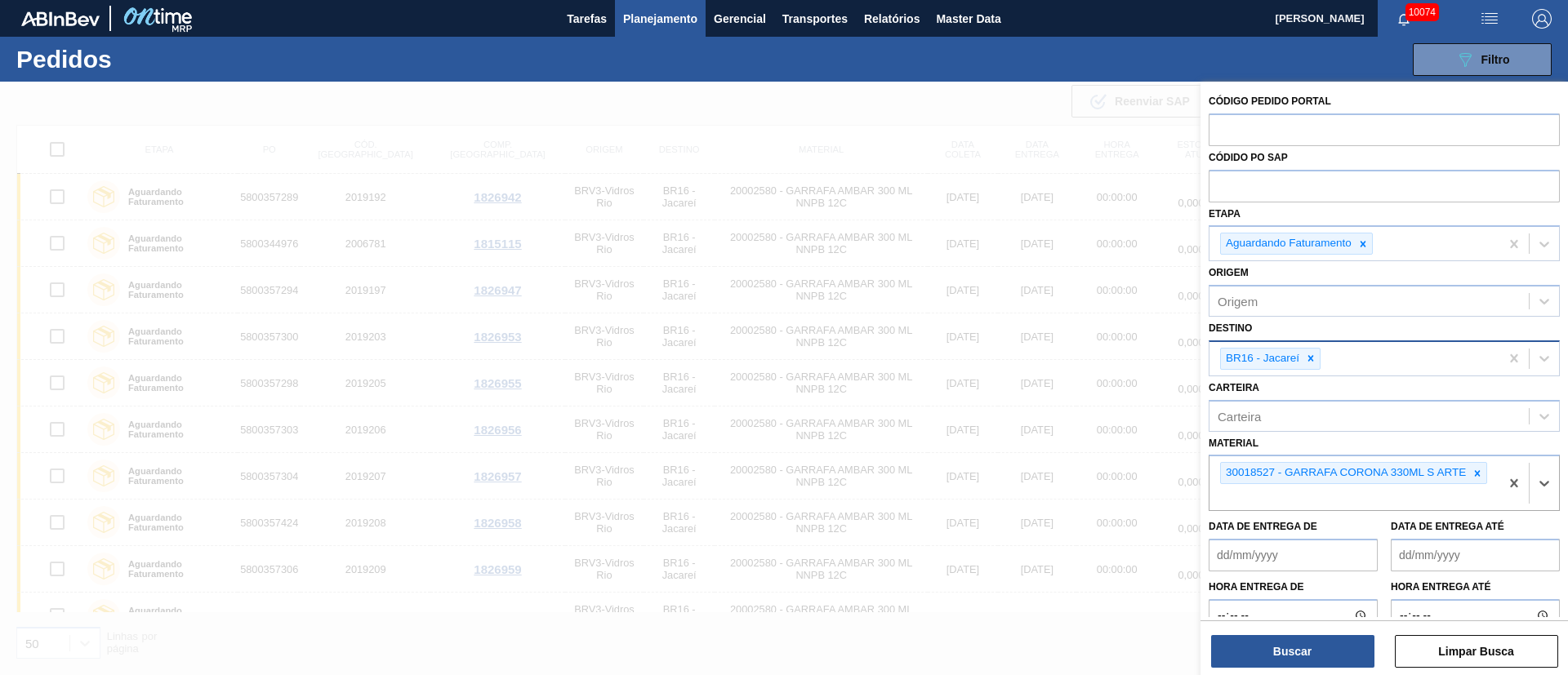
click at [1298, 361] on div "BR16 - Jacareí" at bounding box center [1261, 359] width 81 height 20
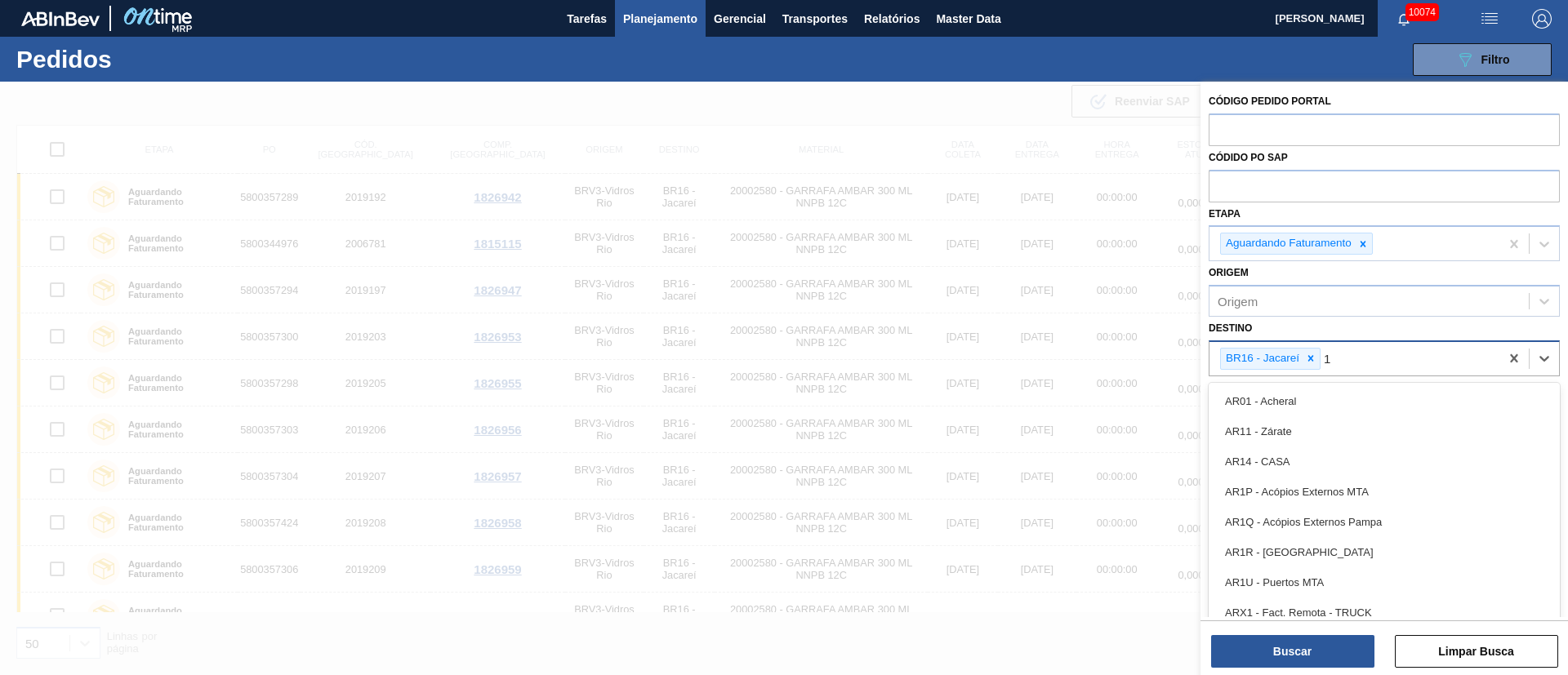
type input "19"
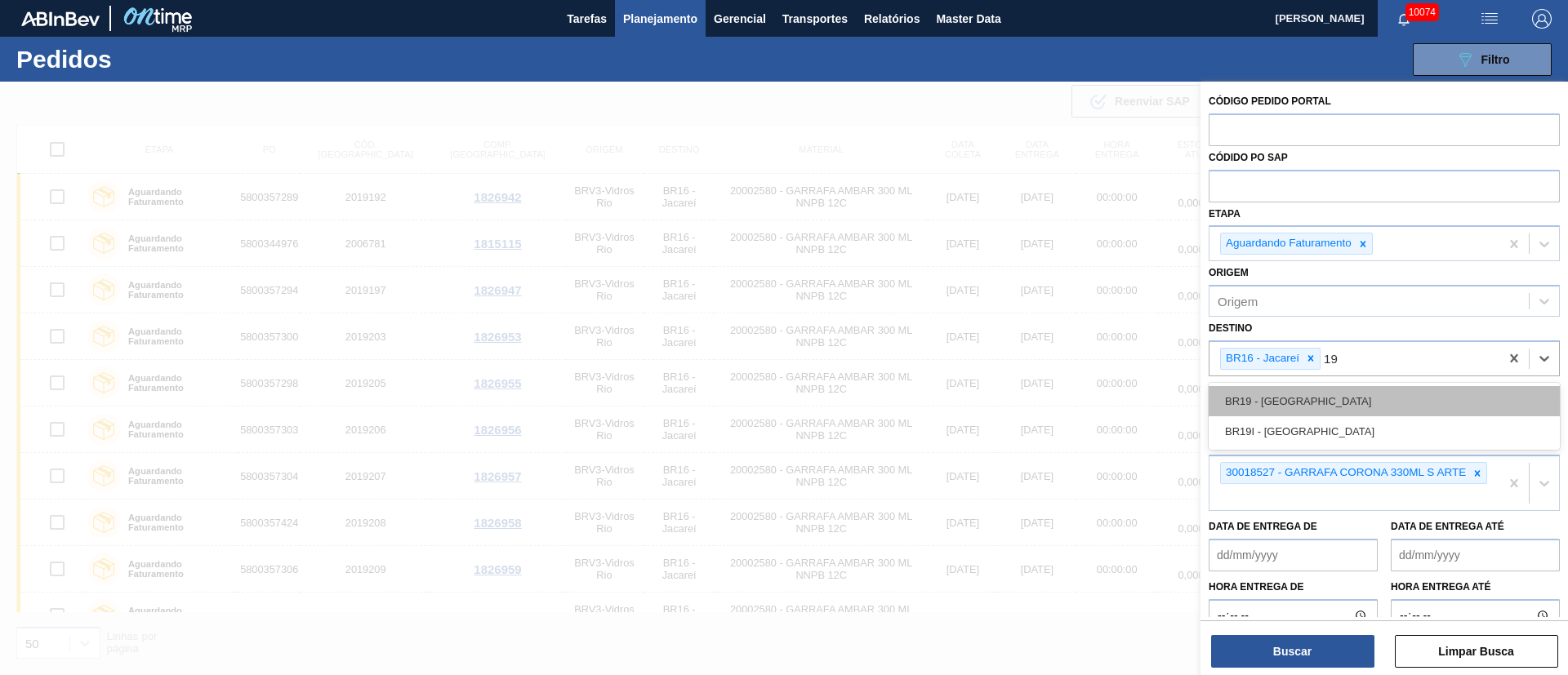
click at [1297, 398] on div "BR19 - [GEOGRAPHIC_DATA]" at bounding box center [1384, 401] width 351 height 31
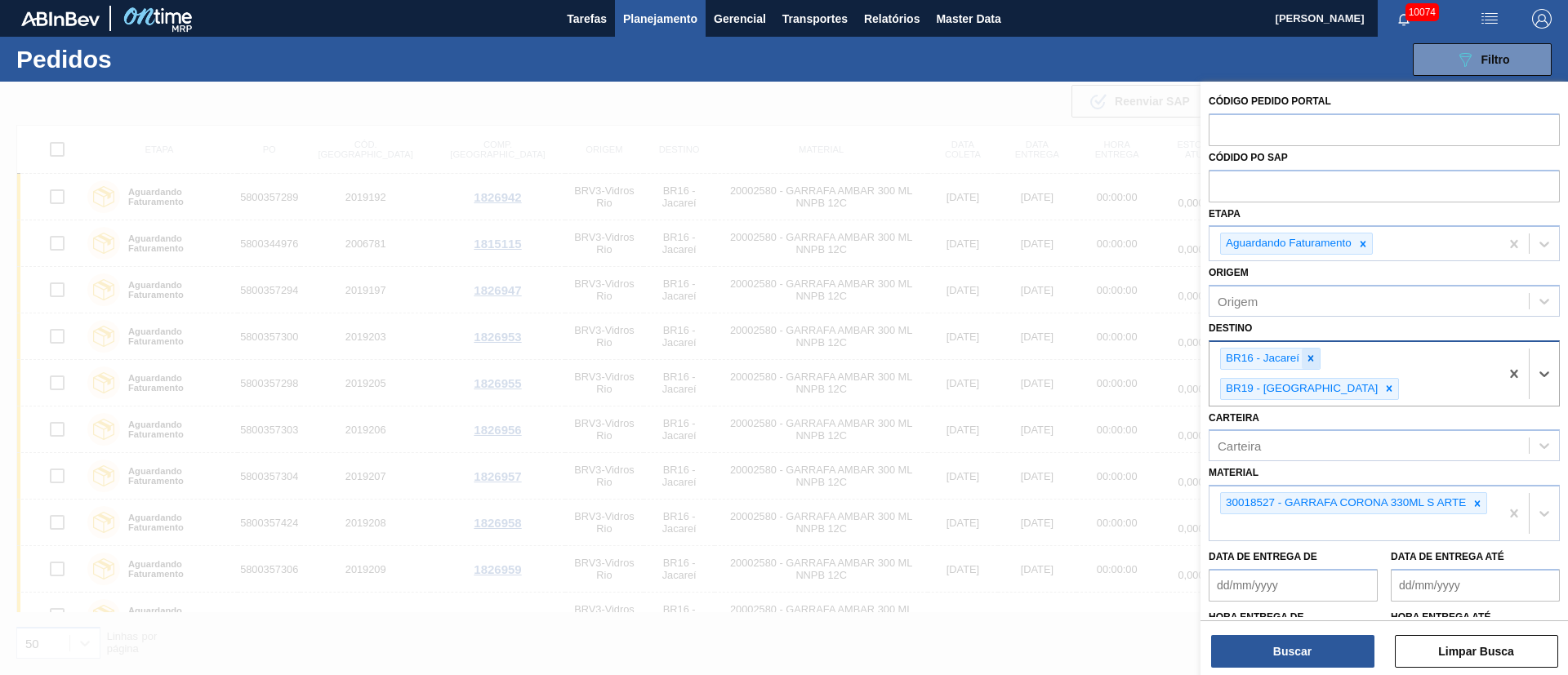
click at [1311, 359] on icon at bounding box center [1311, 359] width 6 height 6
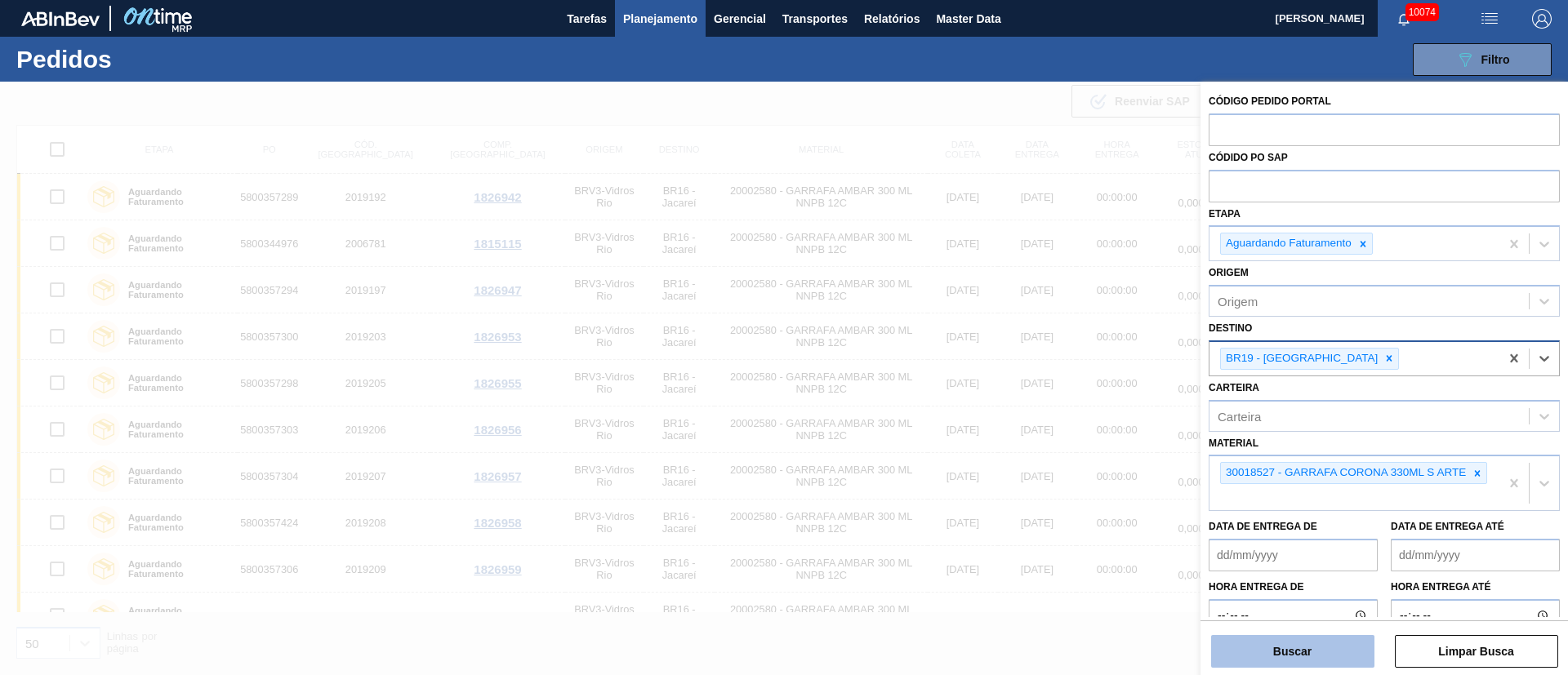
click at [1325, 644] on button "Buscar" at bounding box center [1293, 651] width 163 height 32
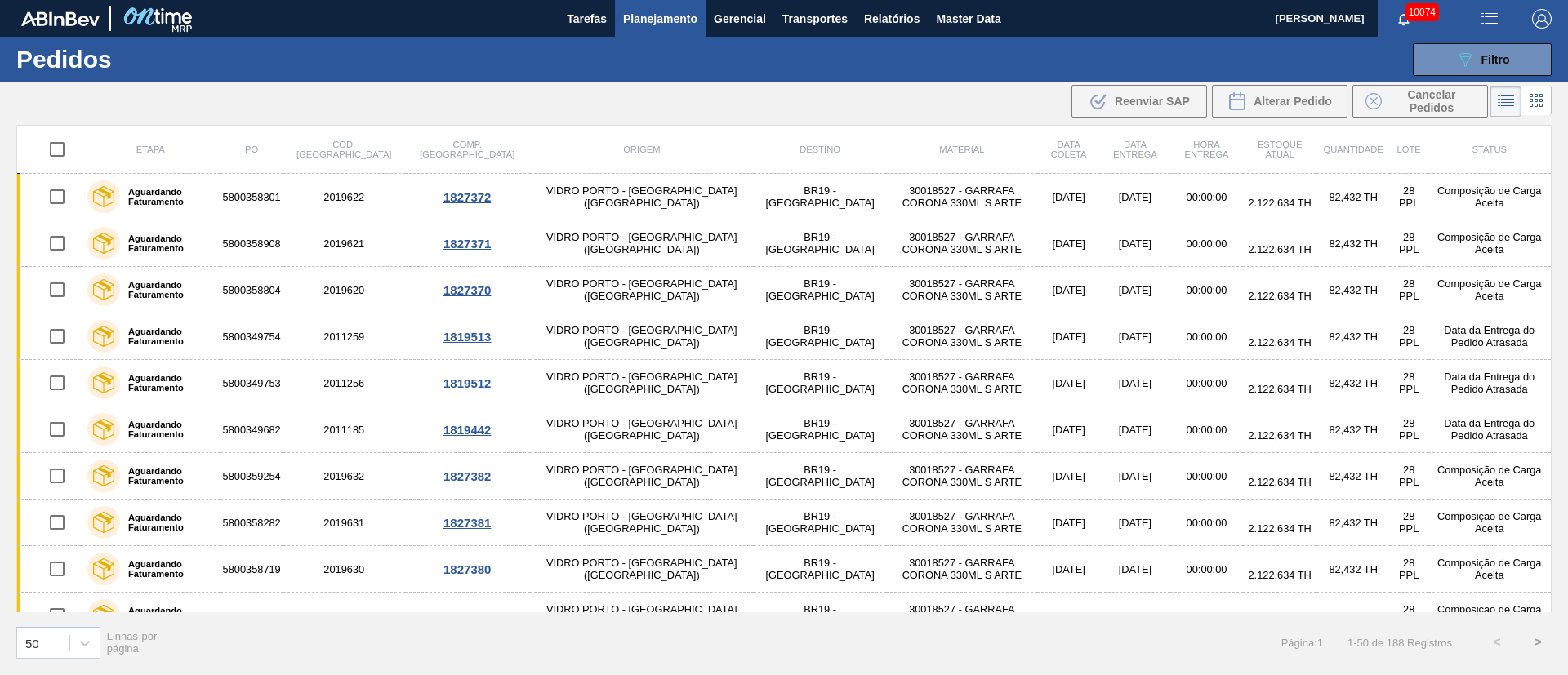
click at [674, 31] on button "Planejamento" at bounding box center [660, 18] width 91 height 37
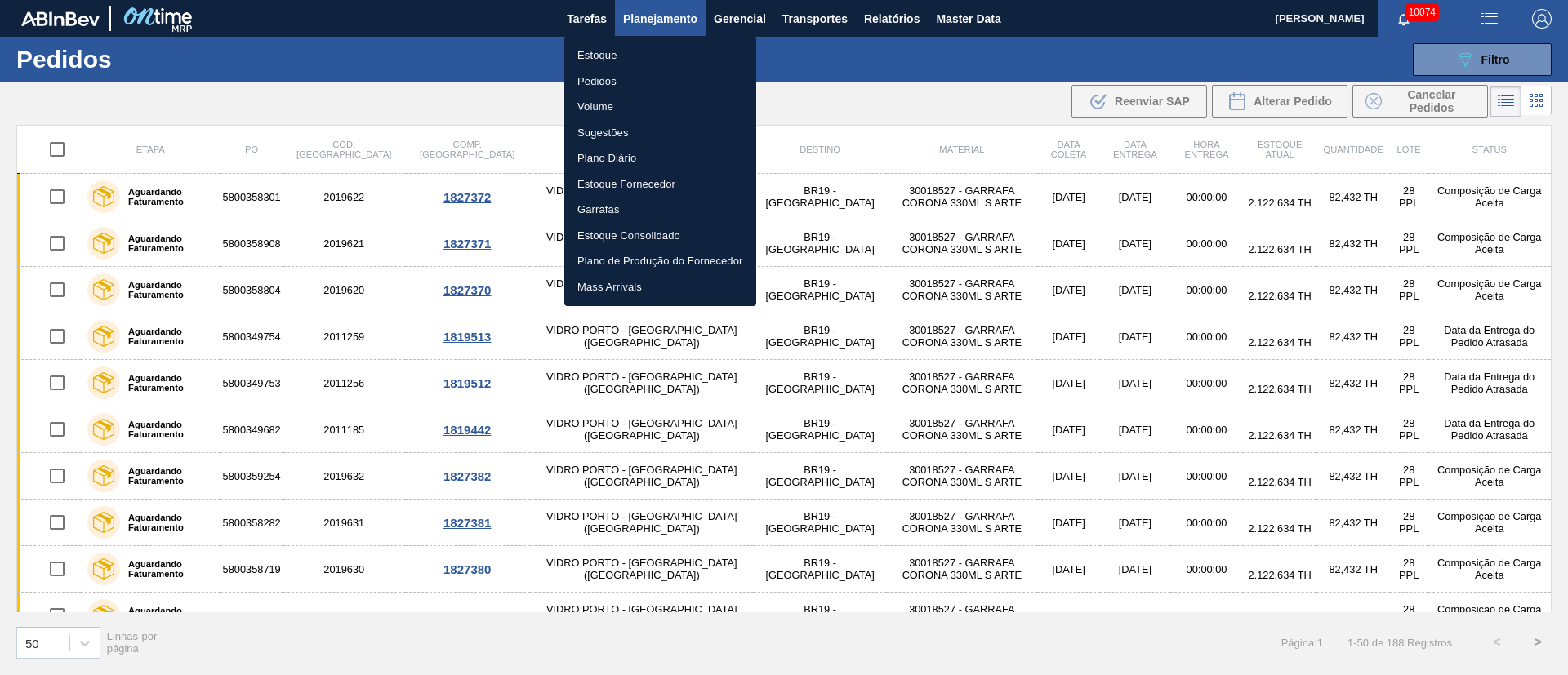
click at [438, 43] on div at bounding box center [784, 338] width 1568 height 675
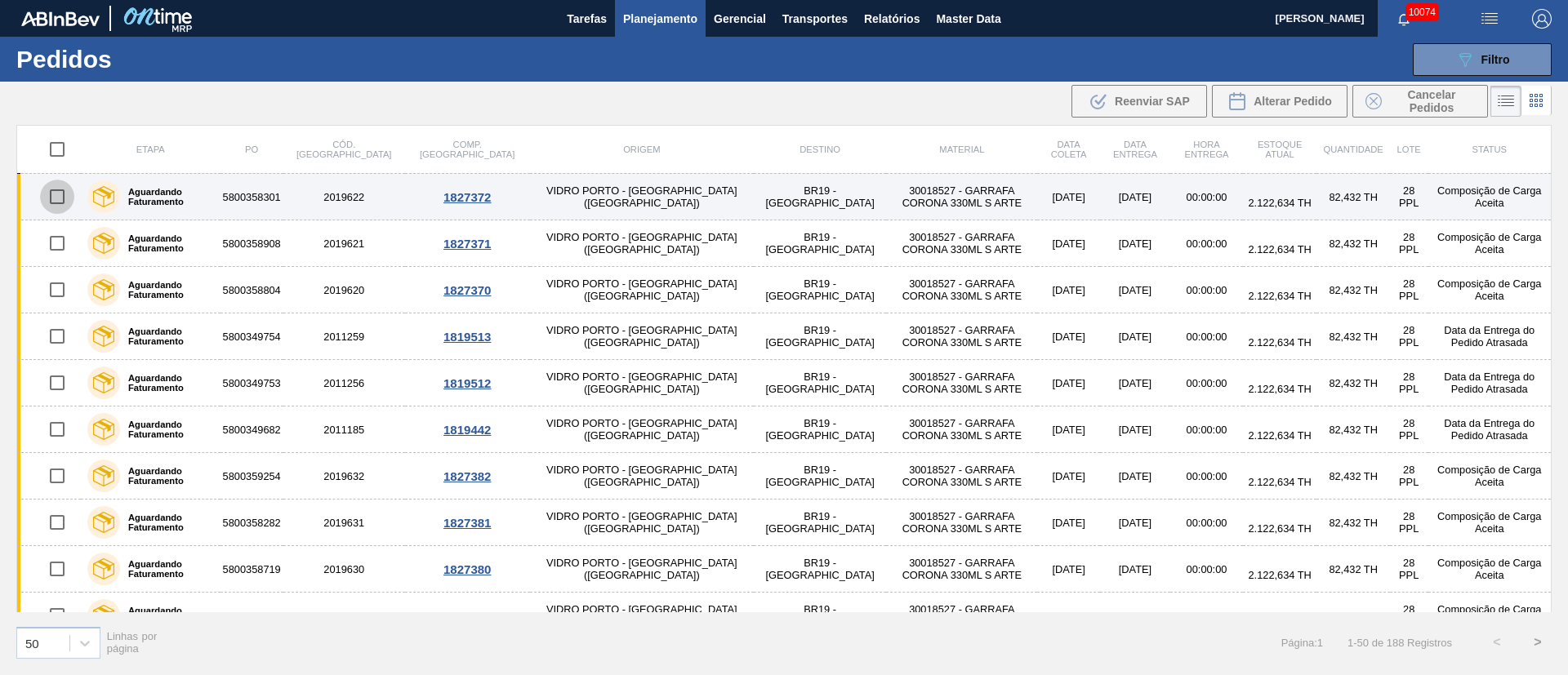
click at [55, 190] on input "checkbox" at bounding box center [57, 196] width 34 height 34
checkbox input "true"
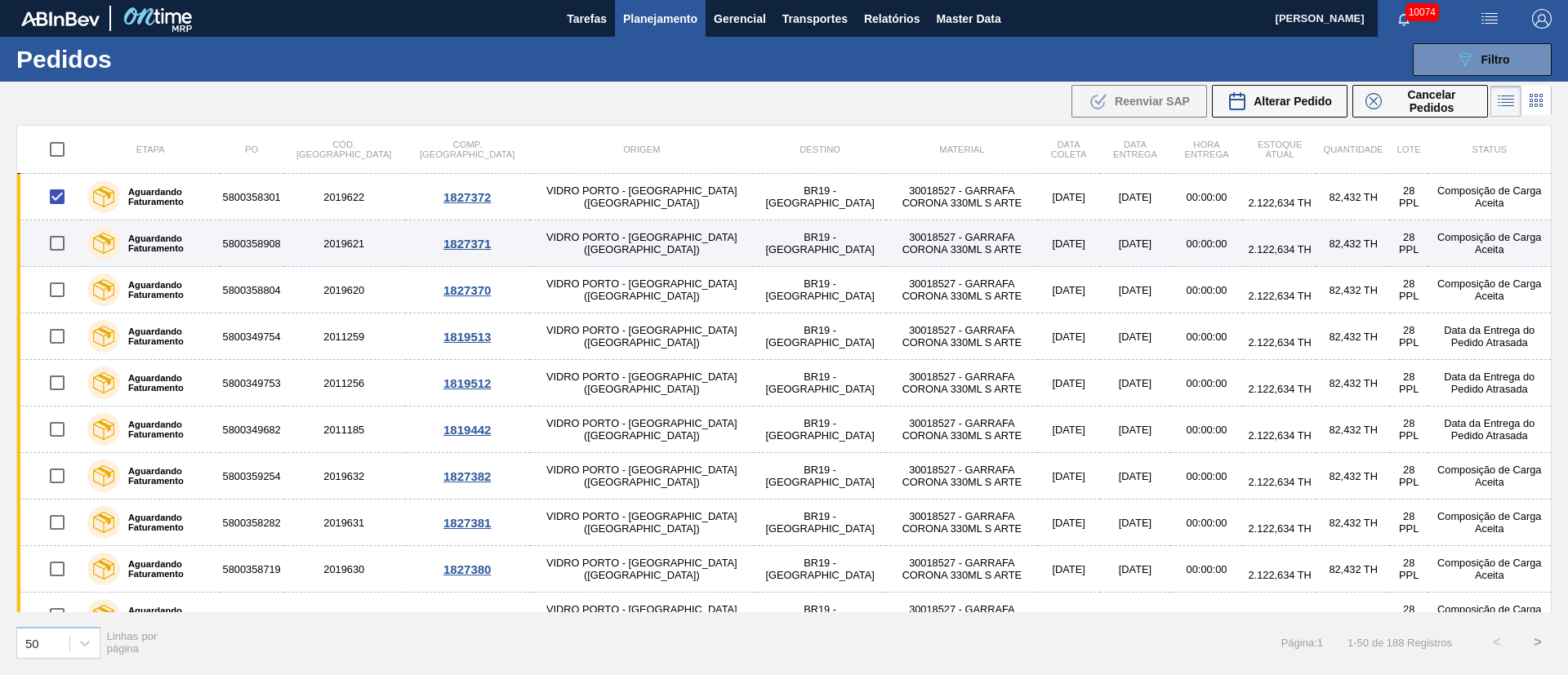
click at [52, 253] on input "checkbox" at bounding box center [57, 243] width 34 height 34
checkbox input "true"
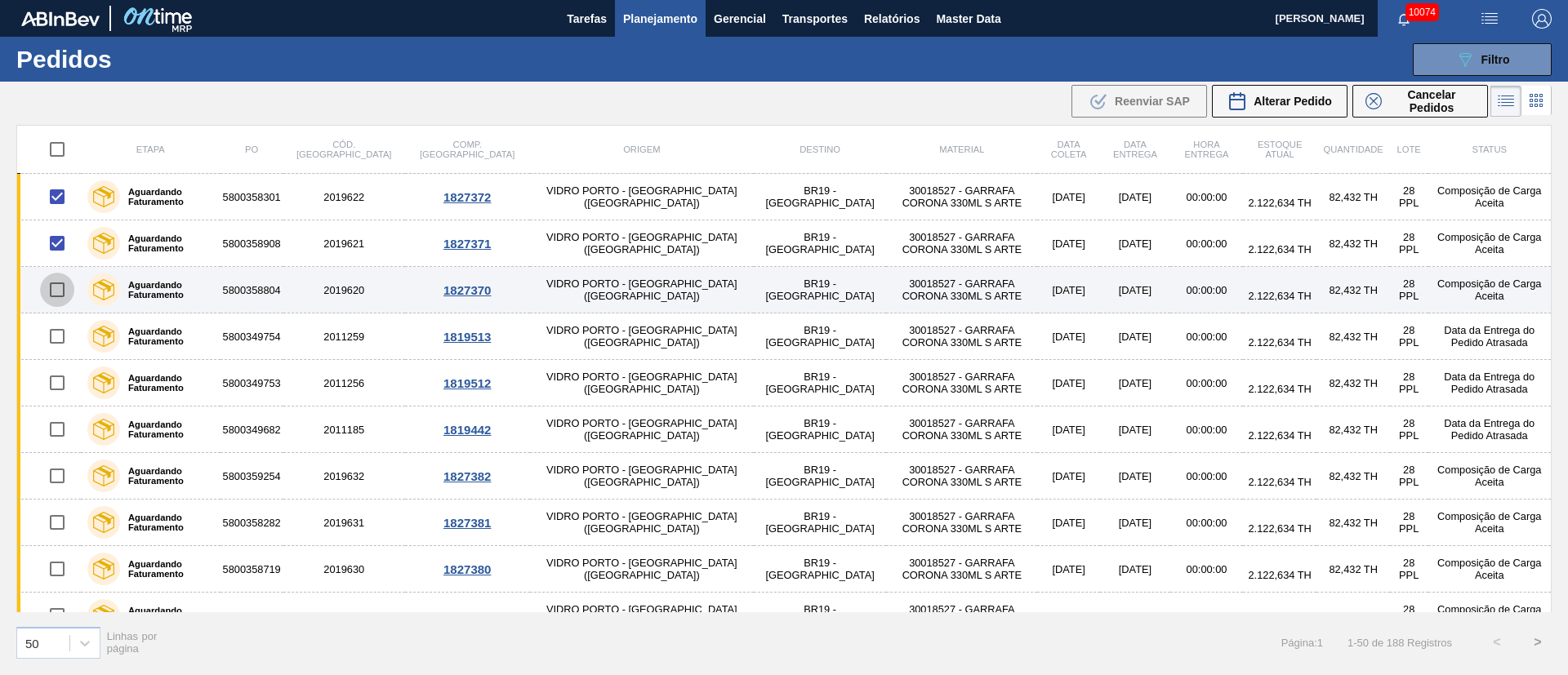
click at [60, 289] on input "checkbox" at bounding box center [57, 290] width 34 height 34
checkbox input "true"
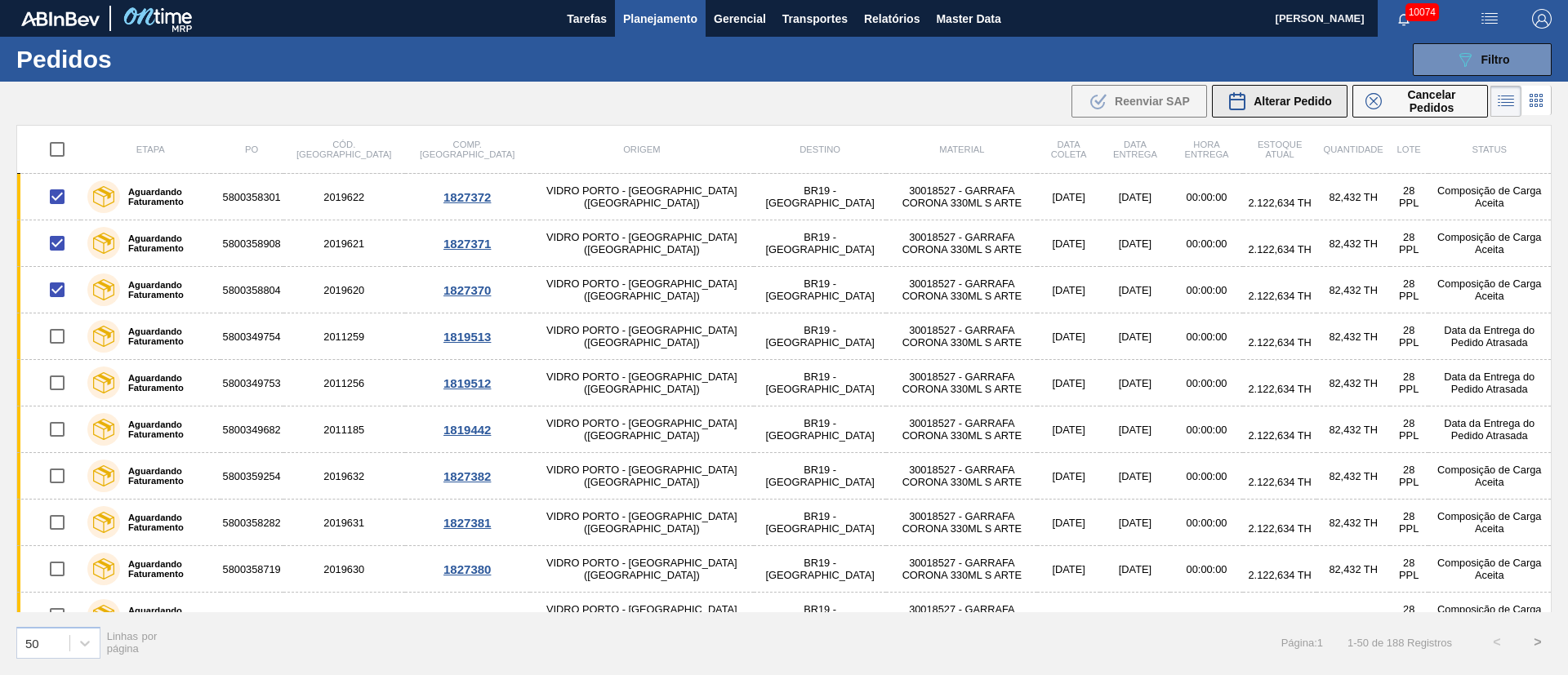
click at [1307, 97] on span "Alterar Pedido" at bounding box center [1292, 100] width 78 height 13
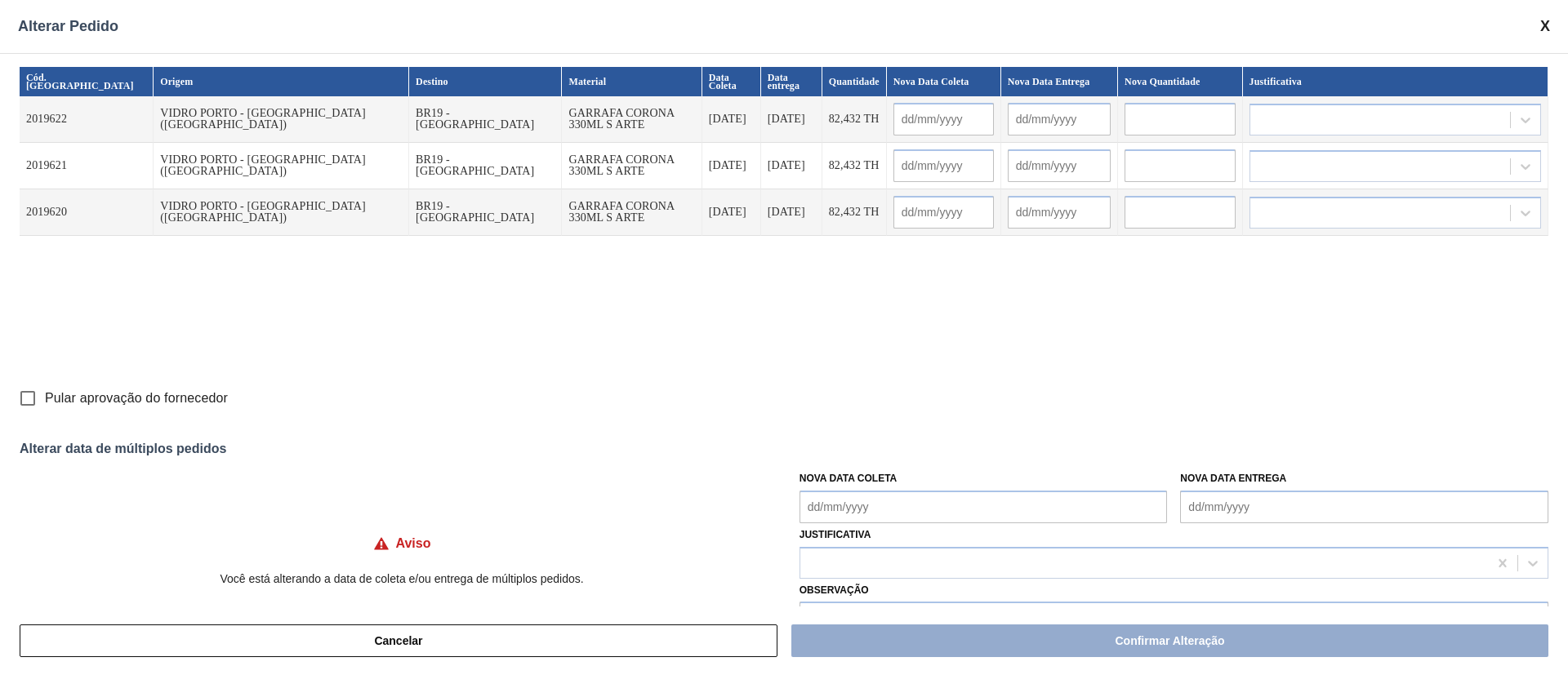
click at [883, 508] on Coleta "Nova Data Coleta" at bounding box center [983, 507] width 368 height 32
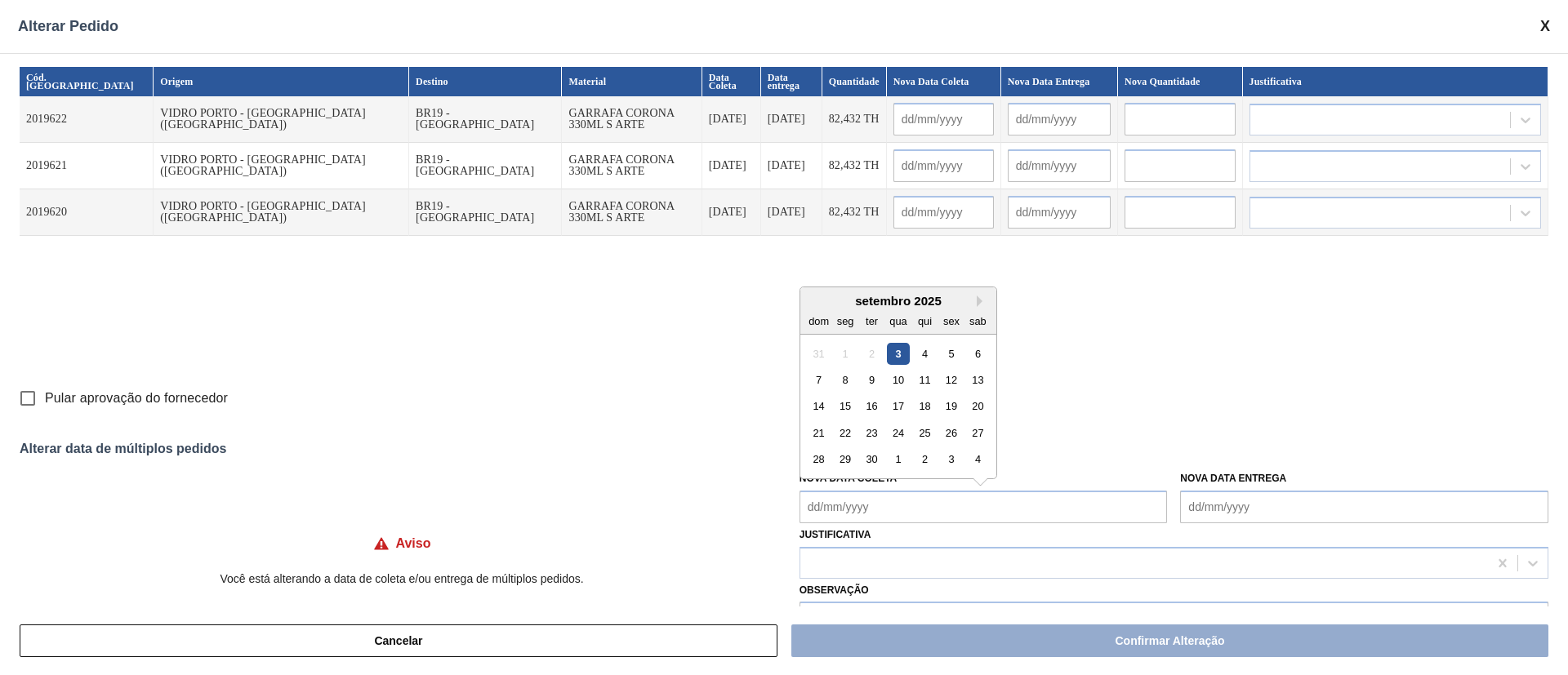
click at [896, 356] on div "3" at bounding box center [898, 353] width 22 height 22
type Coleta "[DATE]"
type input "[DATE]"
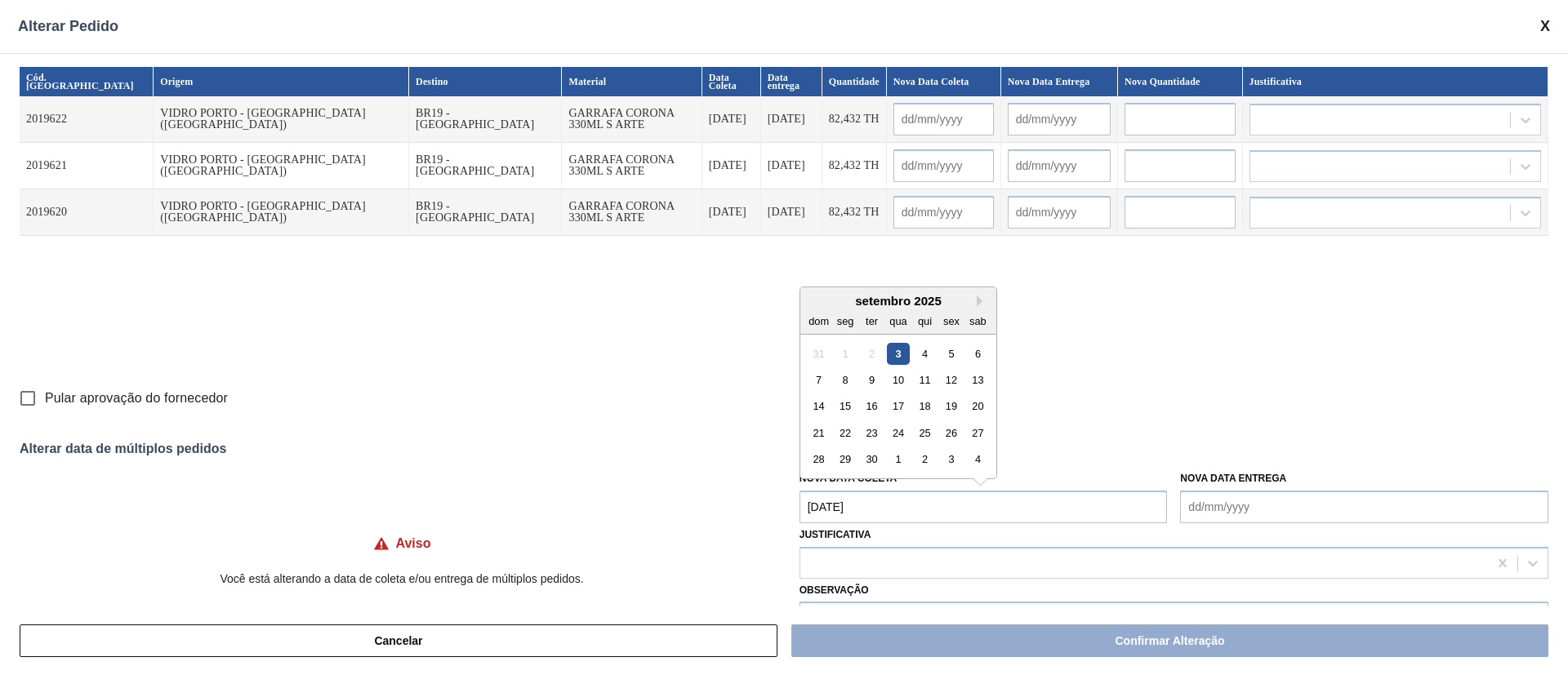
type input "[DATE]"
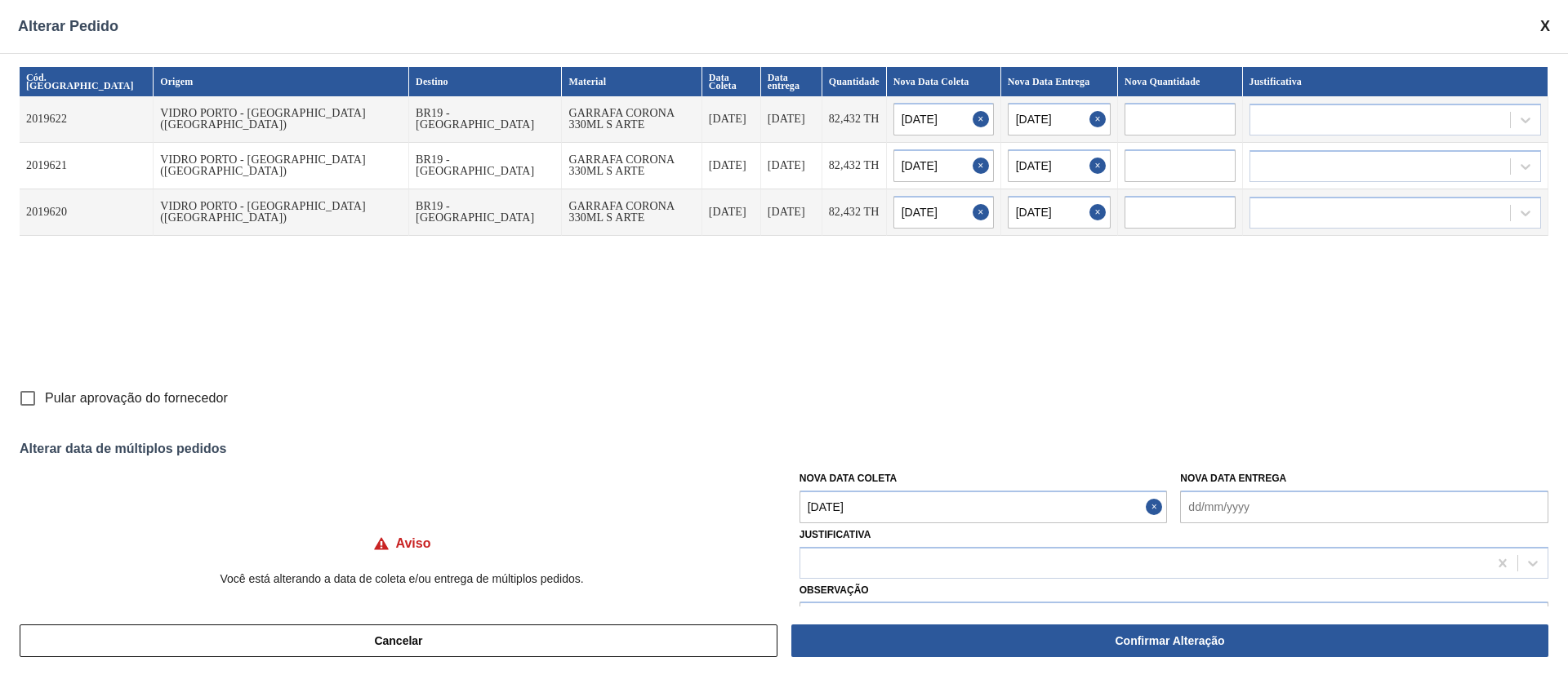
click at [897, 505] on Coleta "[DATE]" at bounding box center [983, 507] width 368 height 32
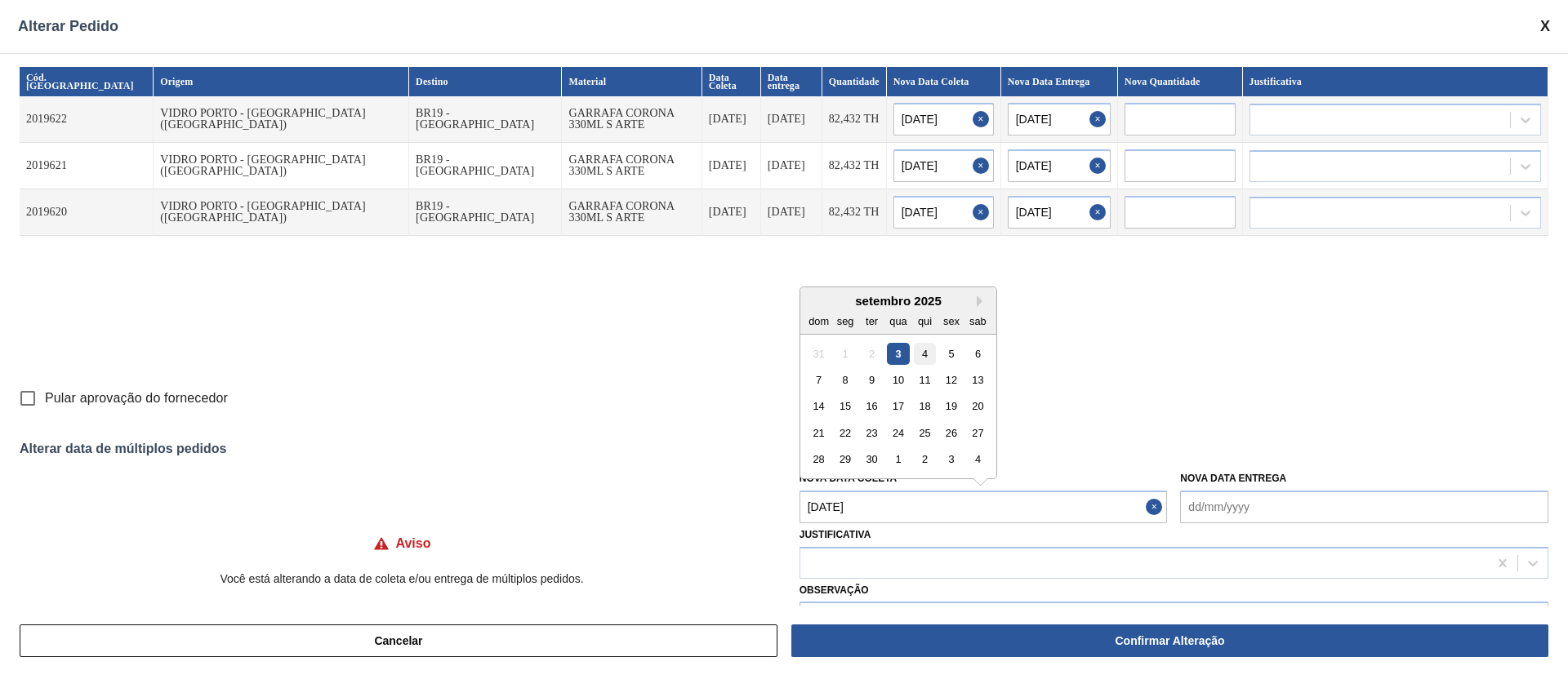
click at [929, 356] on div "4" at bounding box center [925, 353] width 22 height 22
type Coleta "[DATE]"
type input "[DATE]"
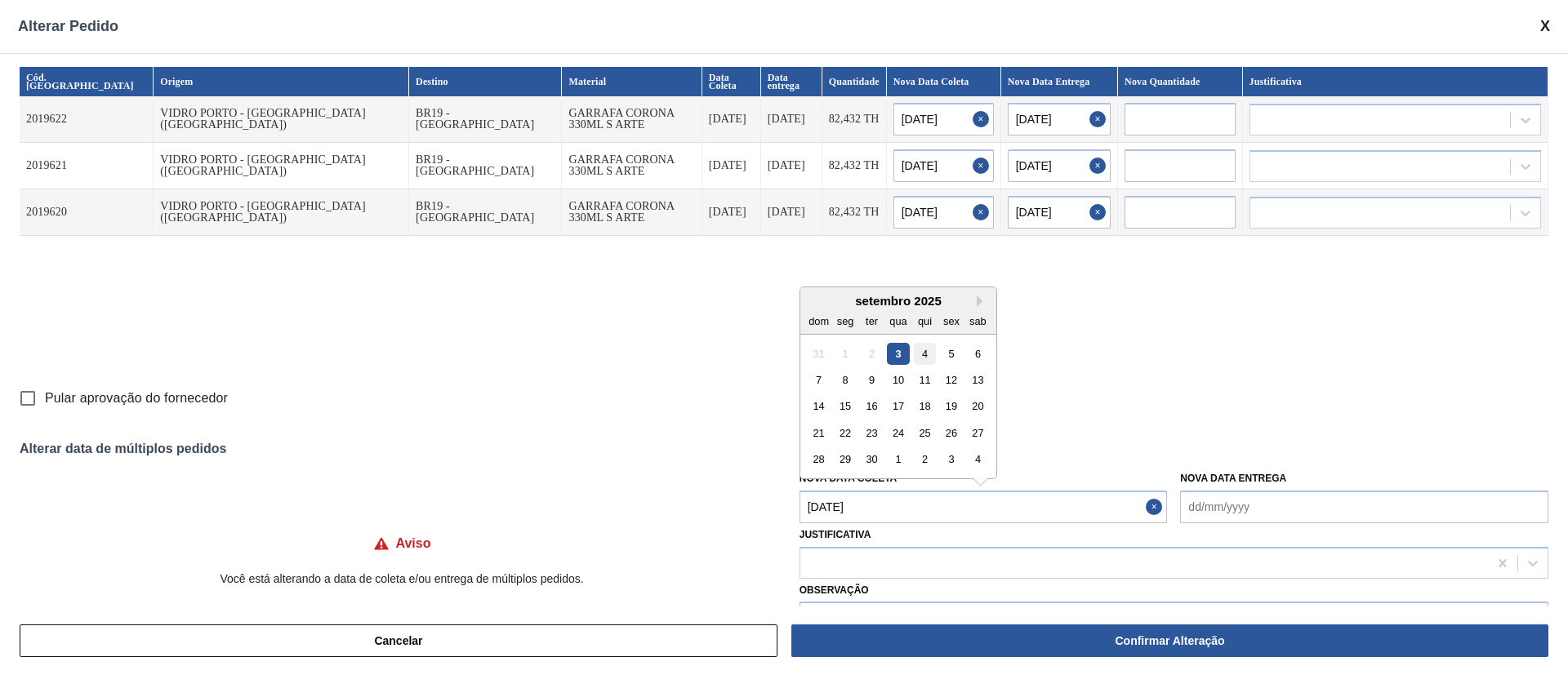
type input "[DATE]"
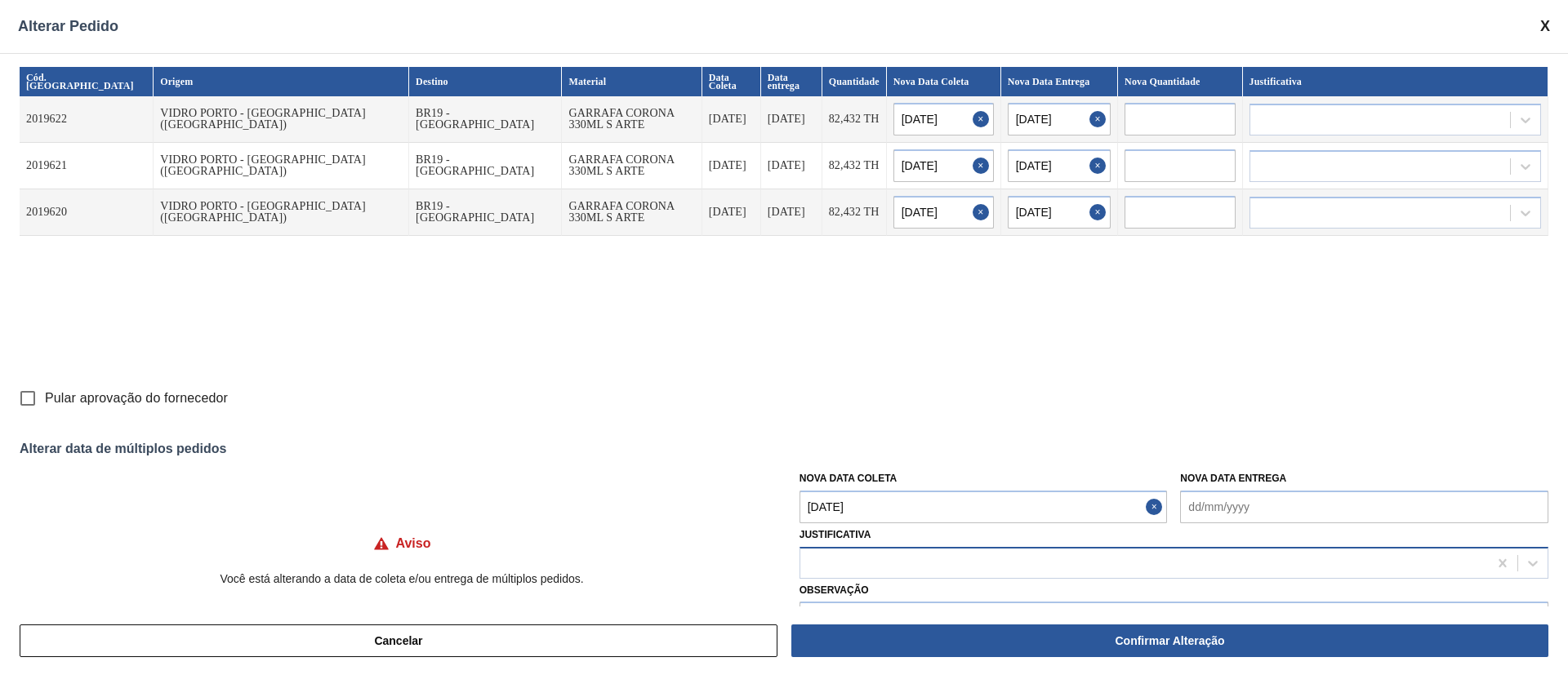
click at [908, 557] on div at bounding box center [1144, 563] width 688 height 24
type input "ou"
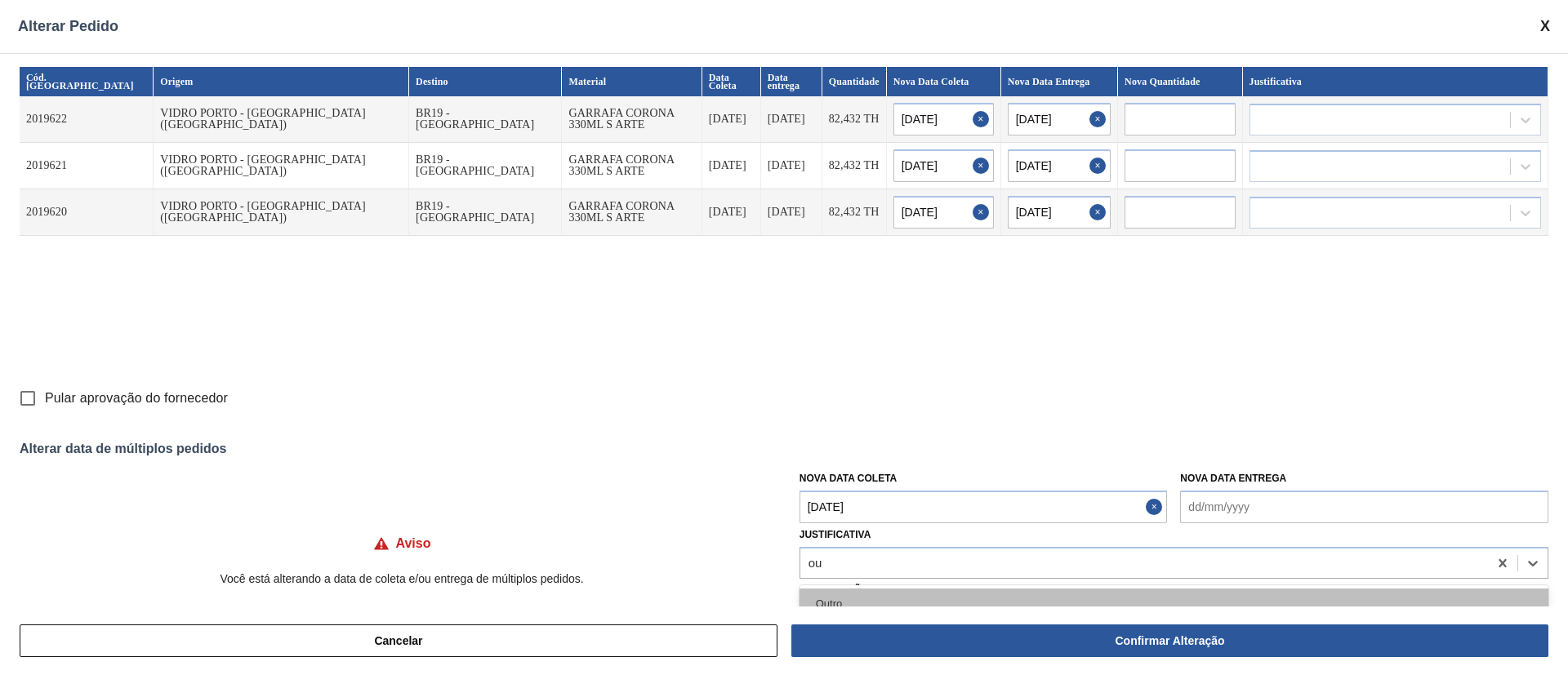
click at [839, 599] on div "Outro" at bounding box center [1173, 604] width 749 height 31
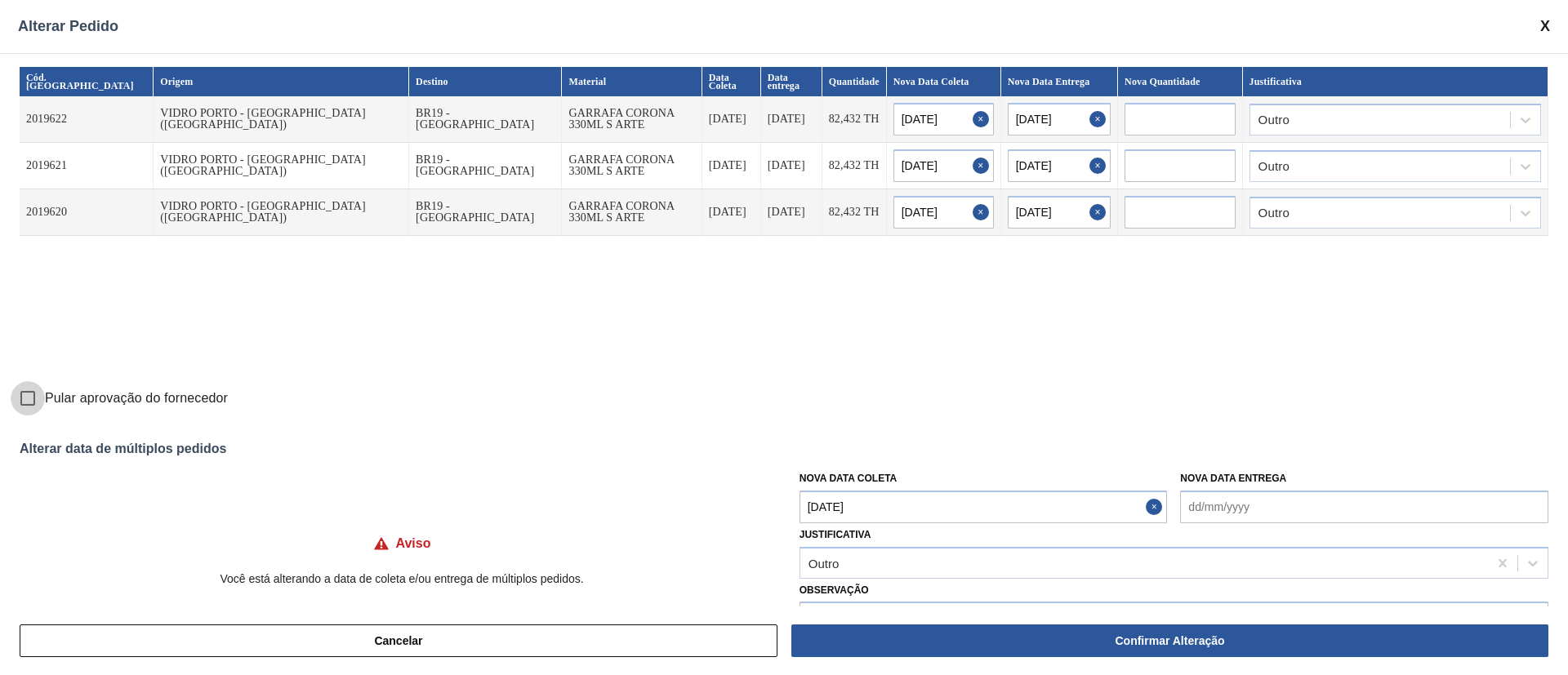
click at [32, 391] on input "Pular aprovação do fornecedor" at bounding box center [27, 399] width 34 height 34
checkbox input "true"
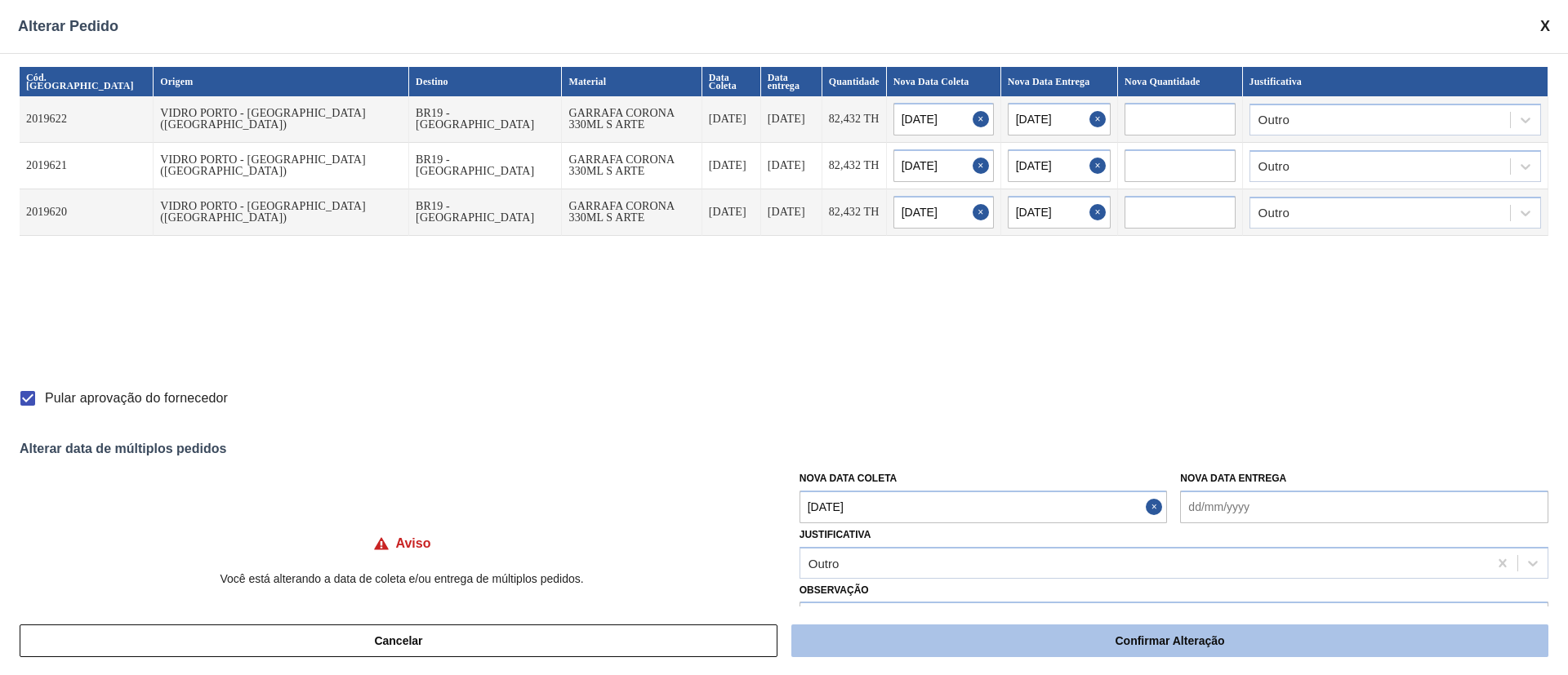
click at [933, 646] on button "Confirmar Alteração" at bounding box center [1170, 641] width 757 height 32
checkbox input "false"
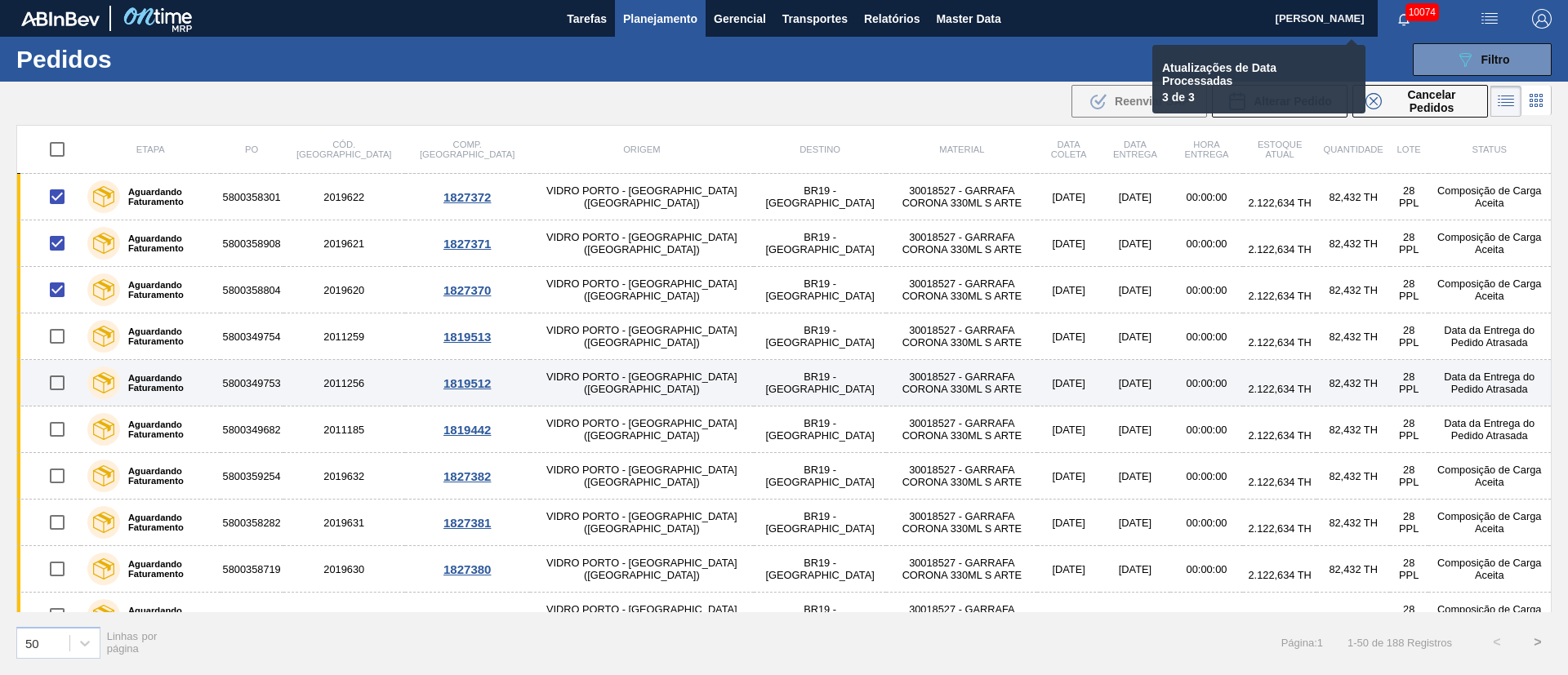
checkbox input "false"
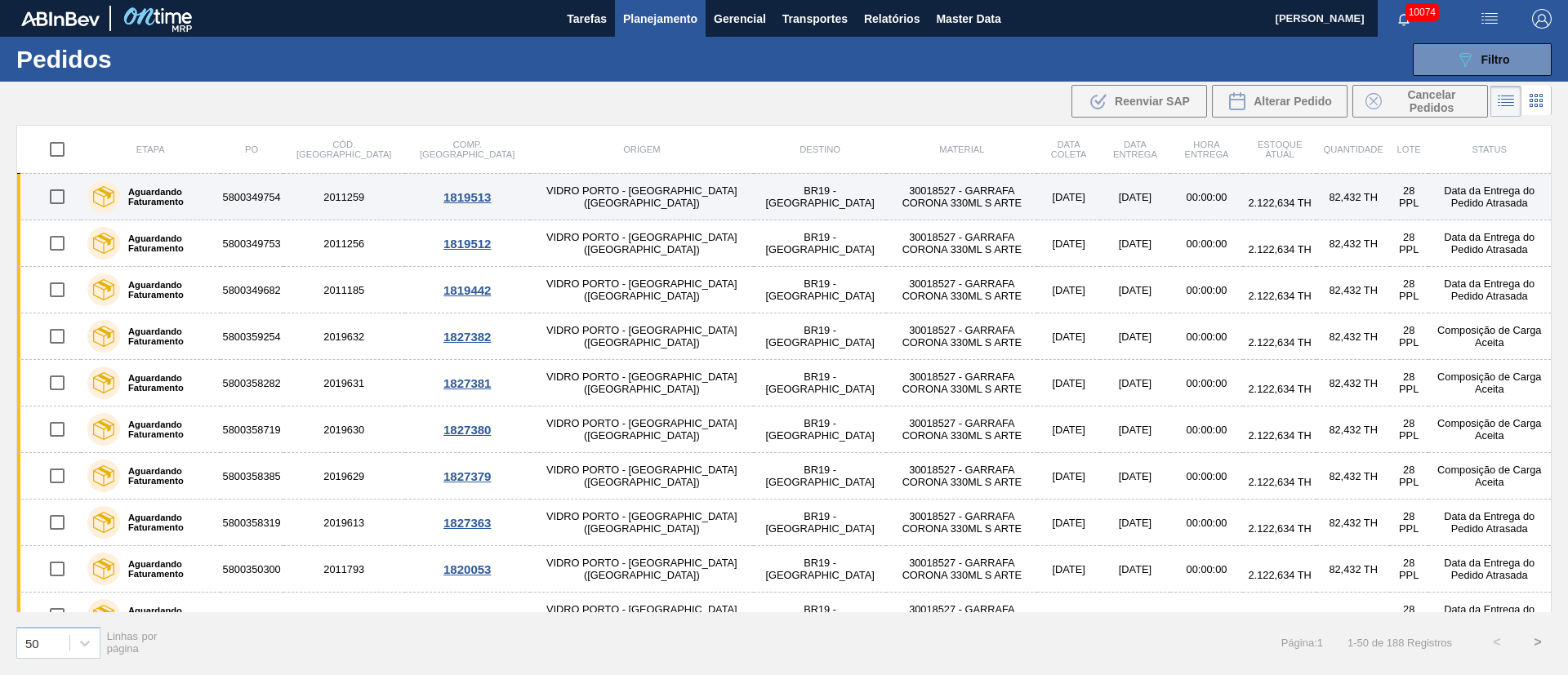
click at [54, 203] on input "checkbox" at bounding box center [57, 196] width 34 height 34
checkbox input "true"
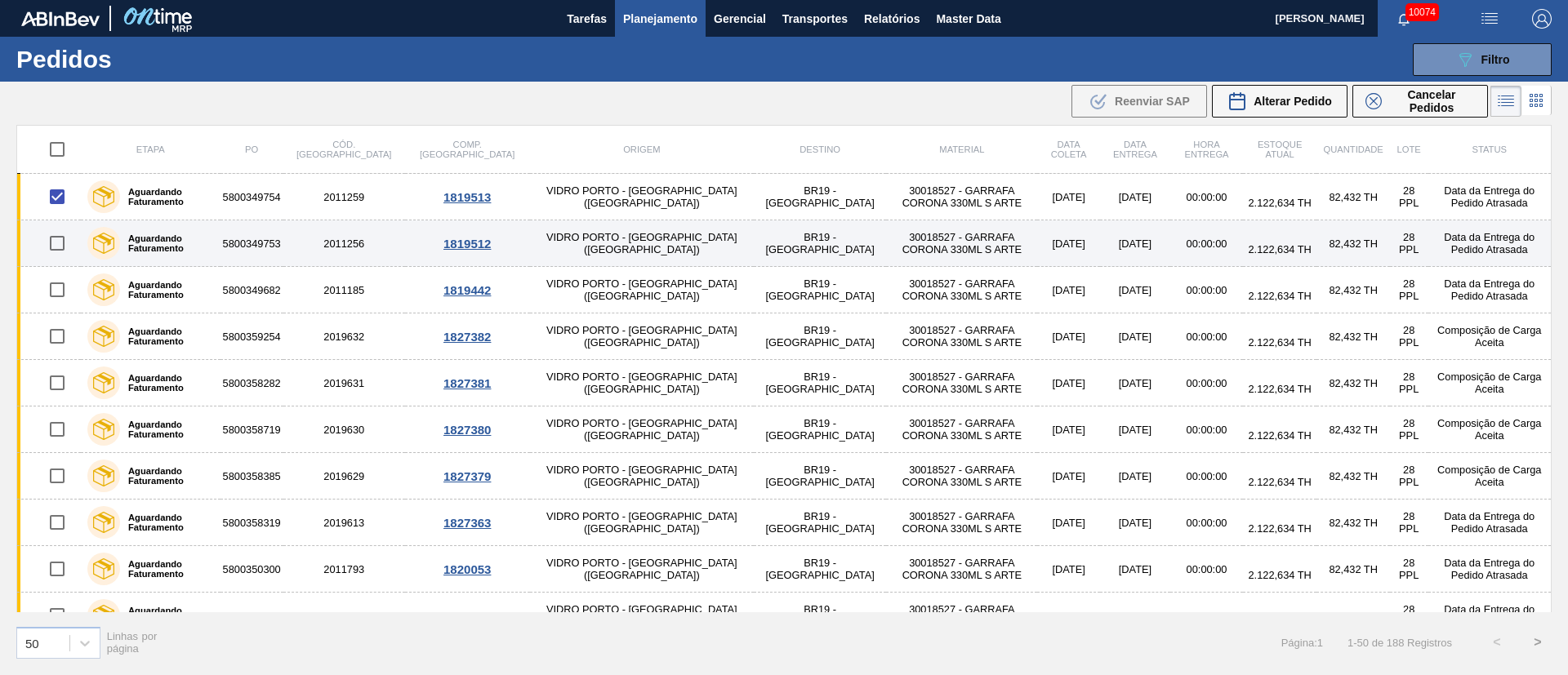
click at [60, 241] on input "checkbox" at bounding box center [57, 243] width 34 height 34
checkbox input "true"
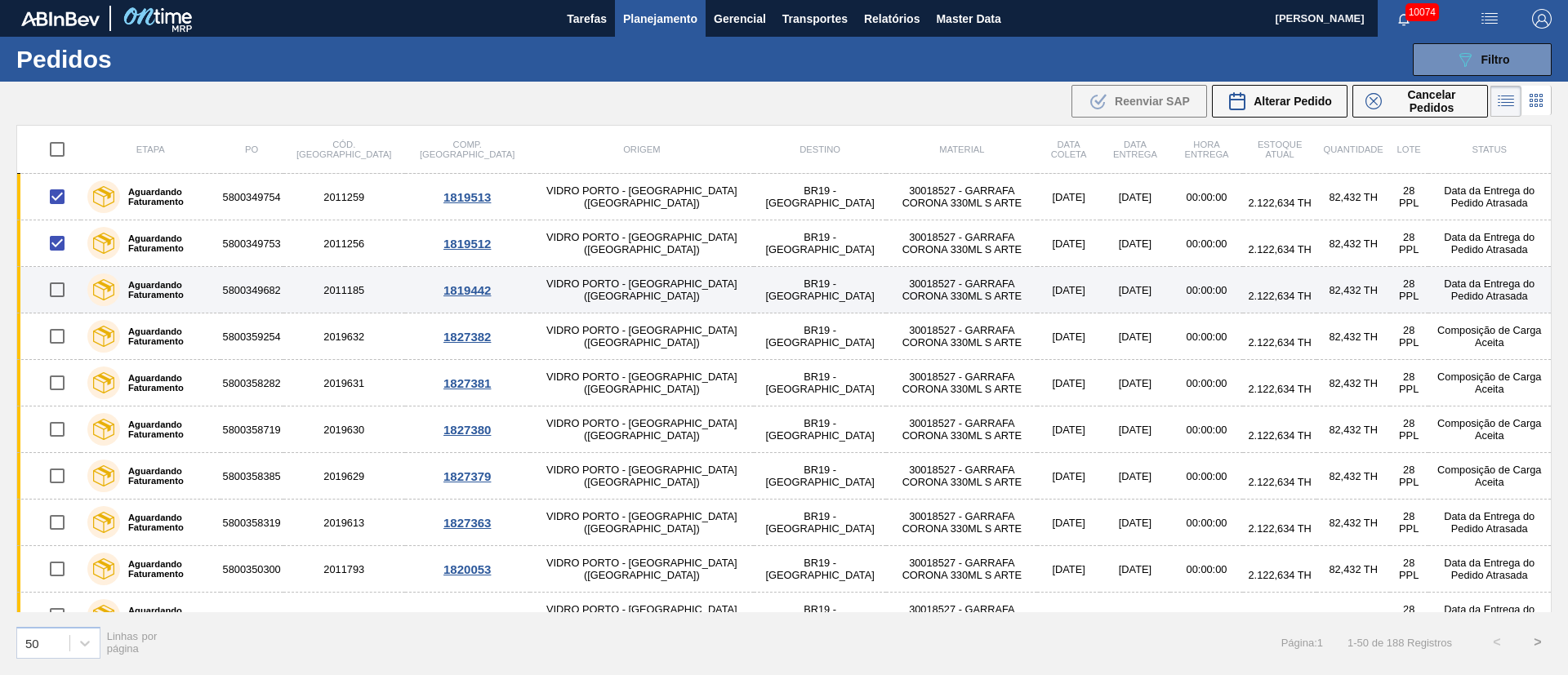
click at [57, 291] on input "checkbox" at bounding box center [57, 290] width 34 height 34
checkbox input "true"
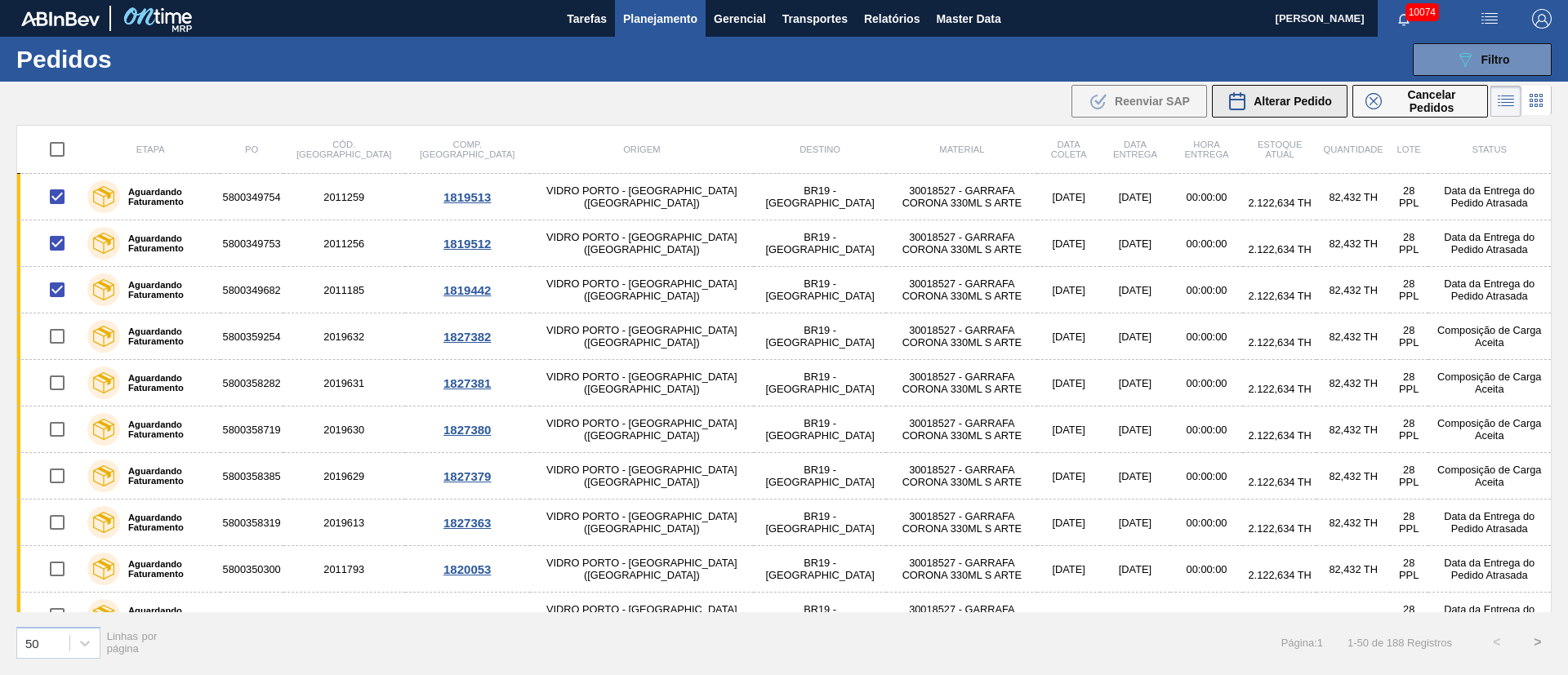
click at [1320, 103] on span "Alterar Pedido" at bounding box center [1292, 100] width 78 height 13
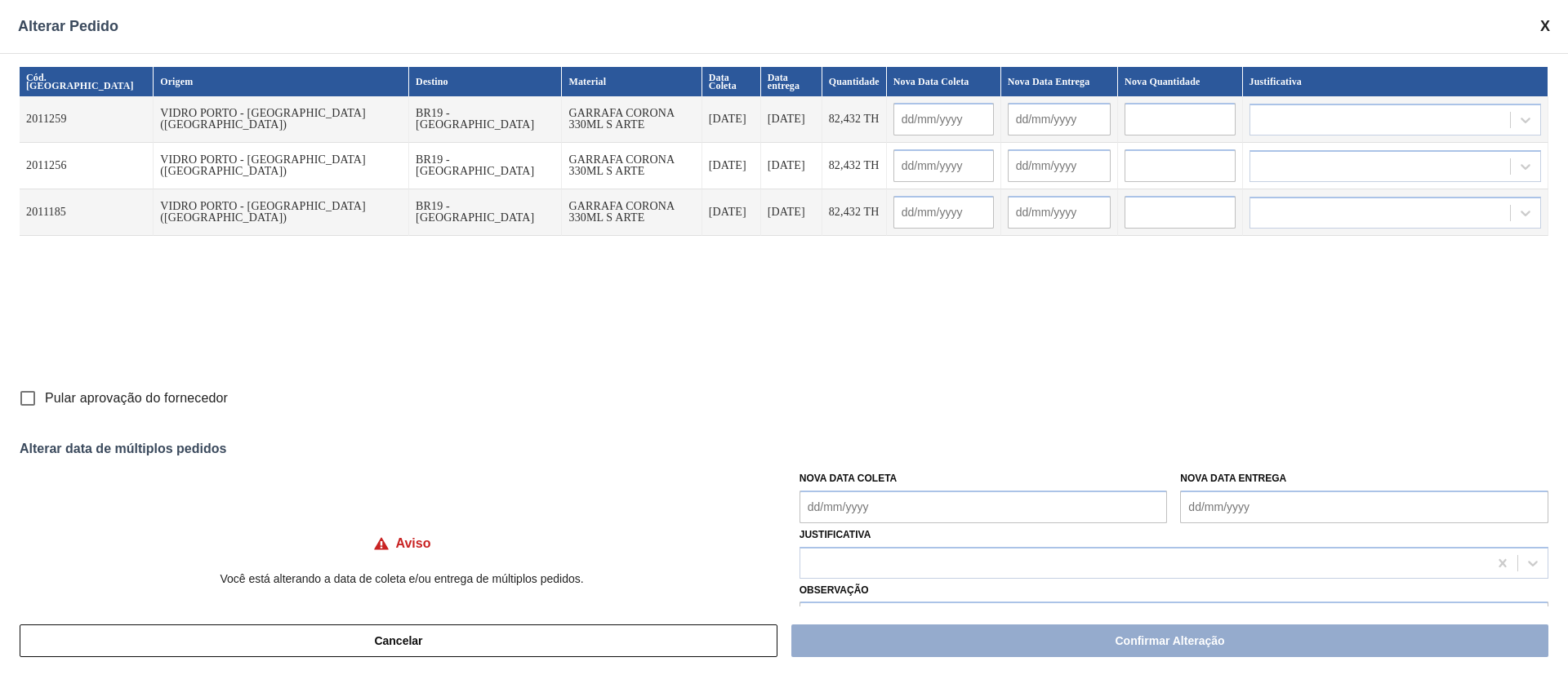
click at [839, 505] on Coleta "Nova Data Coleta" at bounding box center [983, 507] width 368 height 32
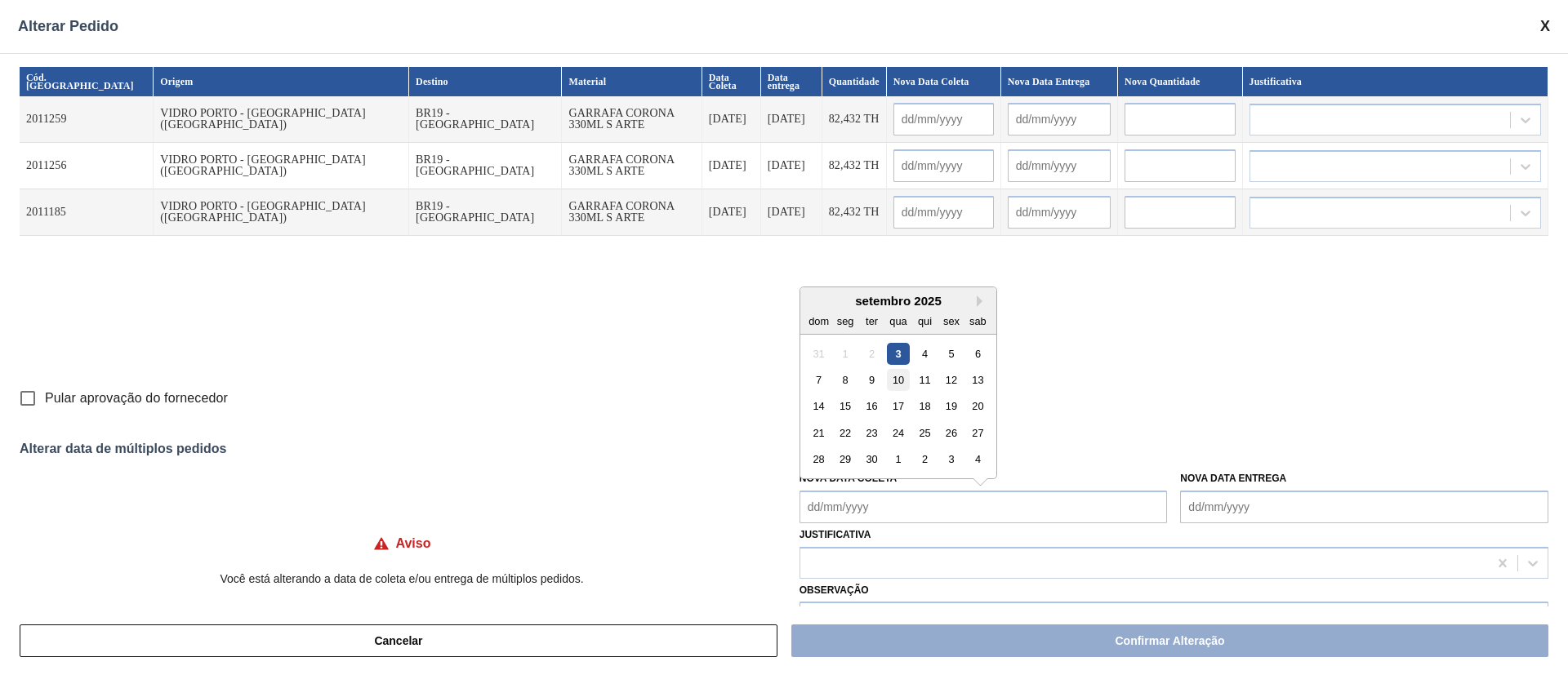
click at [903, 385] on div "10" at bounding box center [898, 380] width 22 height 22
type Coleta "[DATE]"
type input "[DATE]"
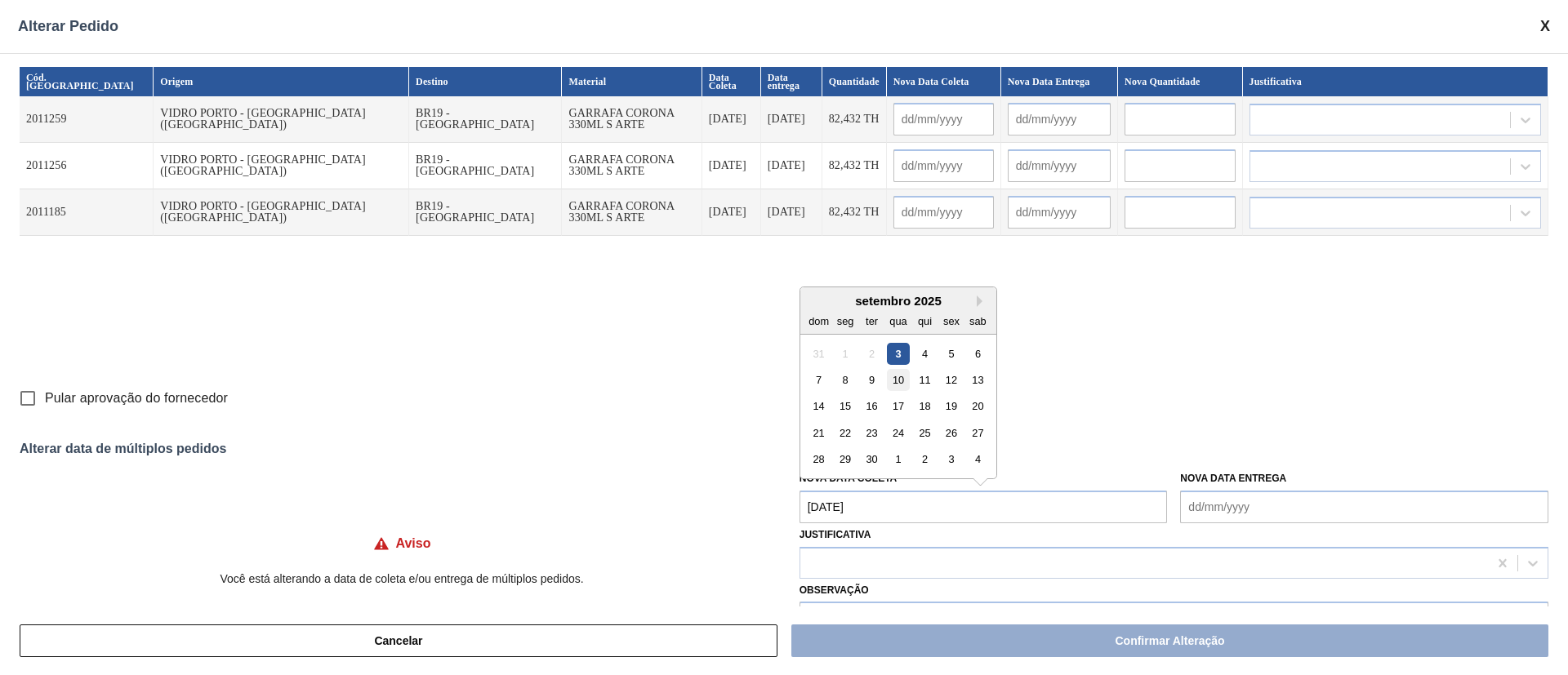
type input "[DATE]"
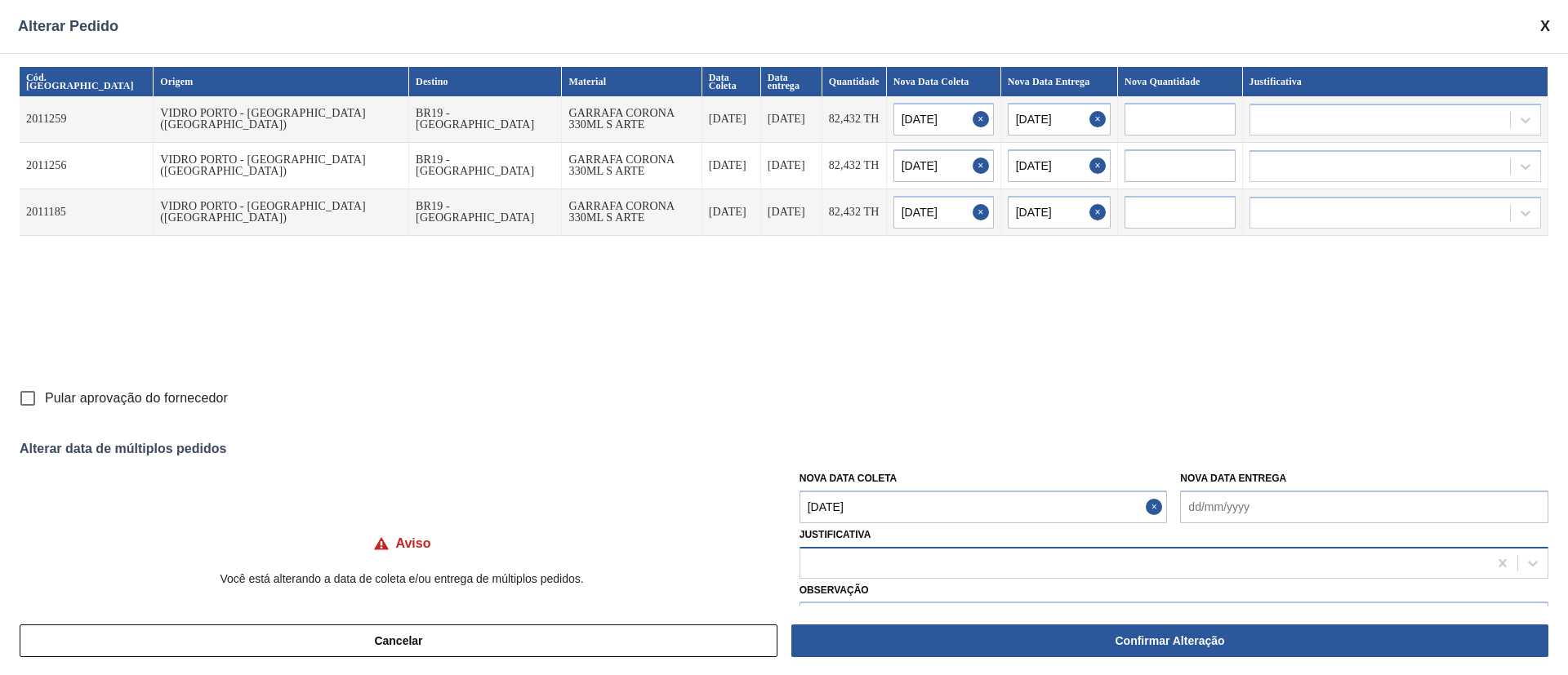
click at [872, 554] on div at bounding box center [1144, 563] width 688 height 24
type input "ou"
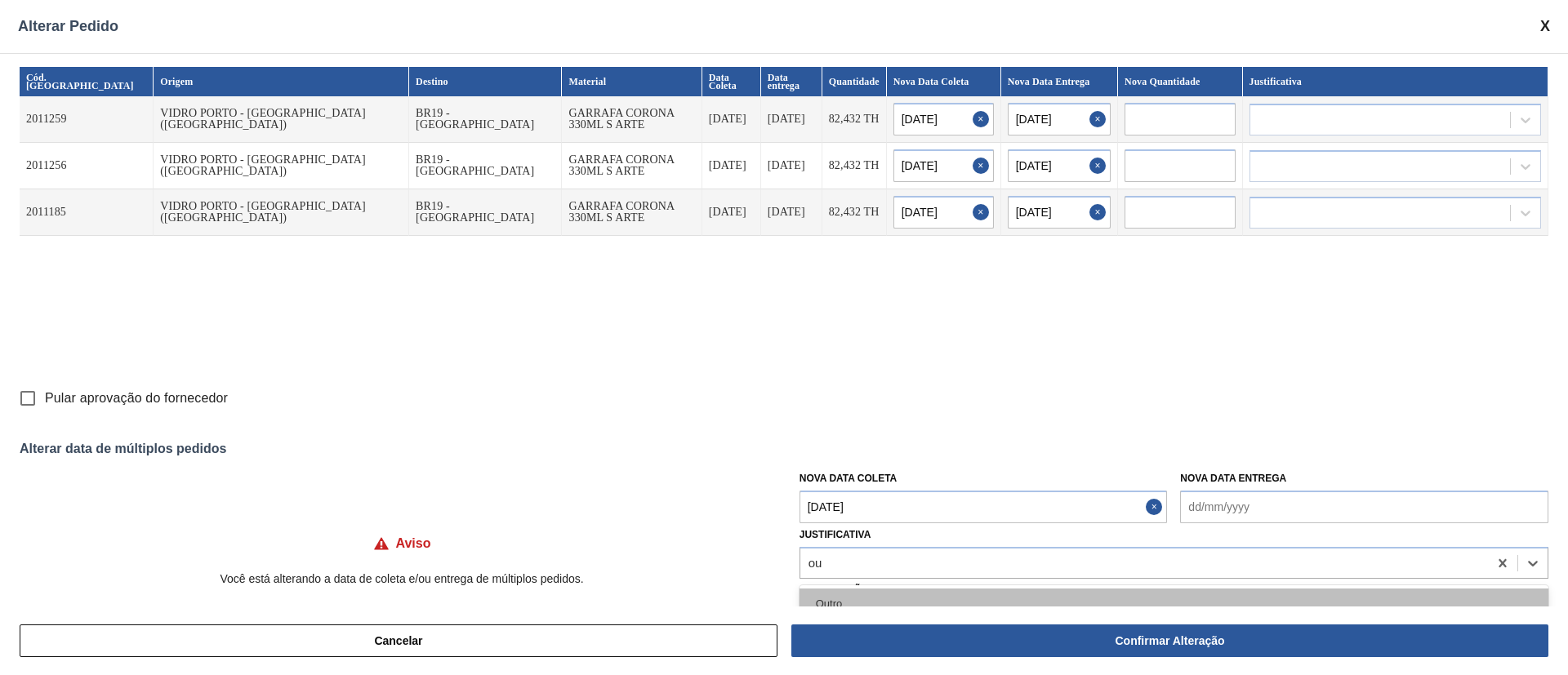
click at [827, 597] on div "Outro" at bounding box center [1173, 604] width 749 height 31
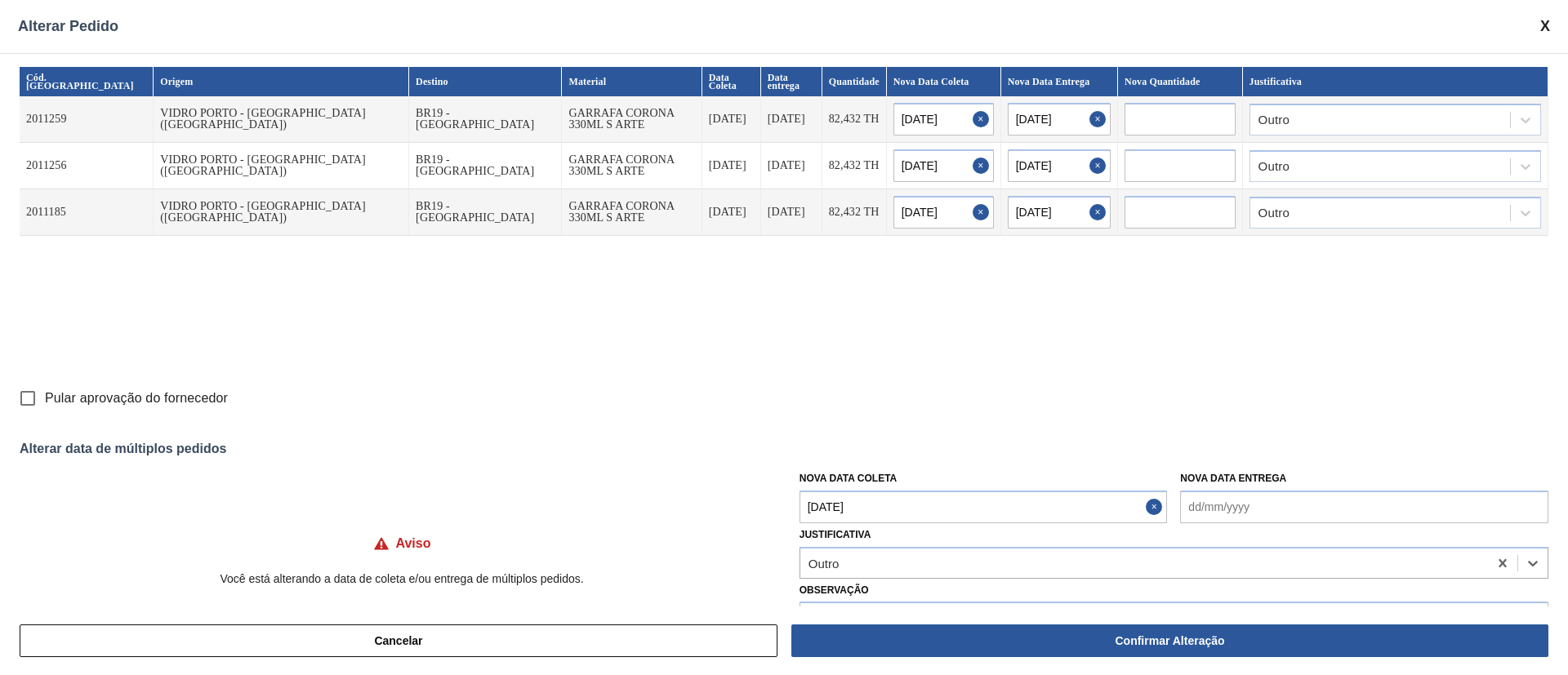
click at [23, 391] on input "Pular aprovação do fornecedor" at bounding box center [27, 399] width 34 height 34
checkbox input "true"
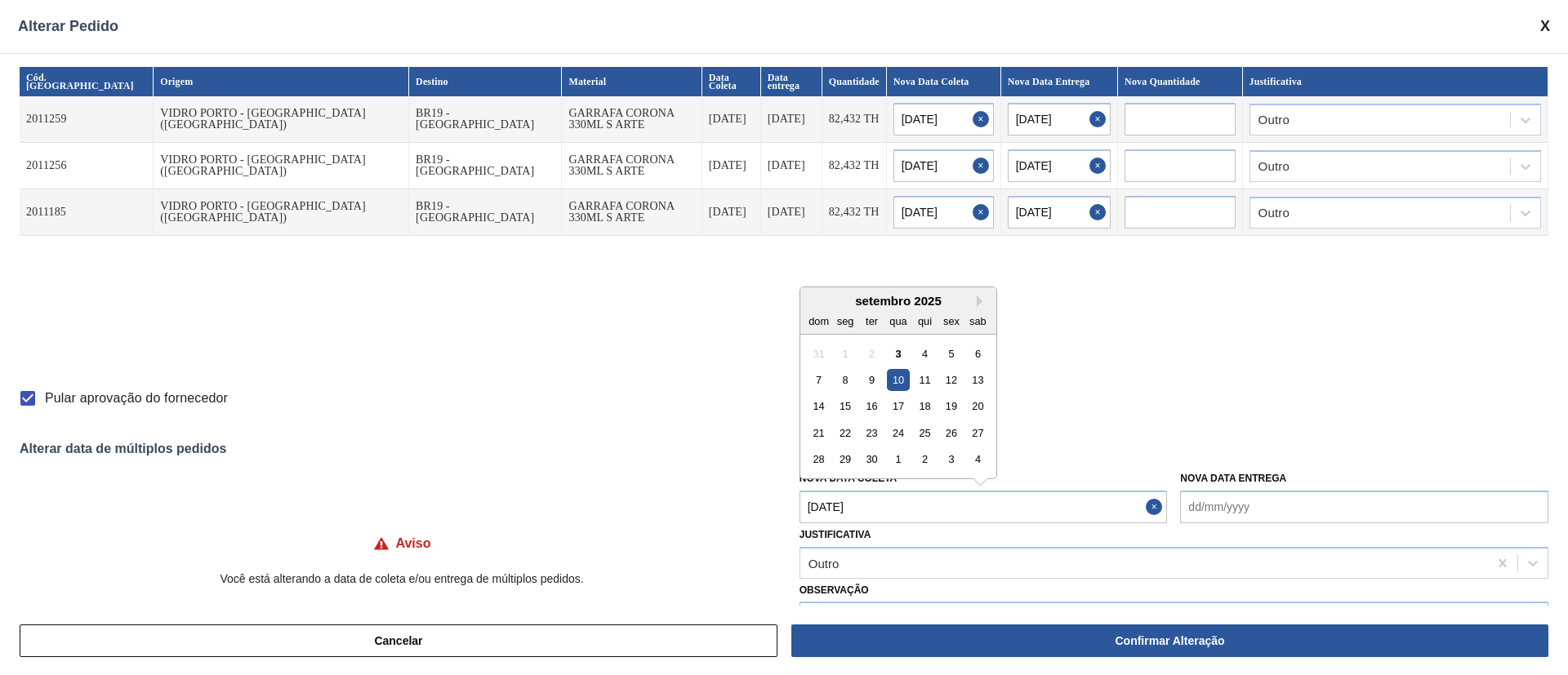
click at [894, 510] on Coleta "[DATE]" at bounding box center [983, 507] width 368 height 32
click at [952, 355] on div "5" at bounding box center [952, 353] width 22 height 22
type Coleta "[DATE]"
type input "[DATE]"
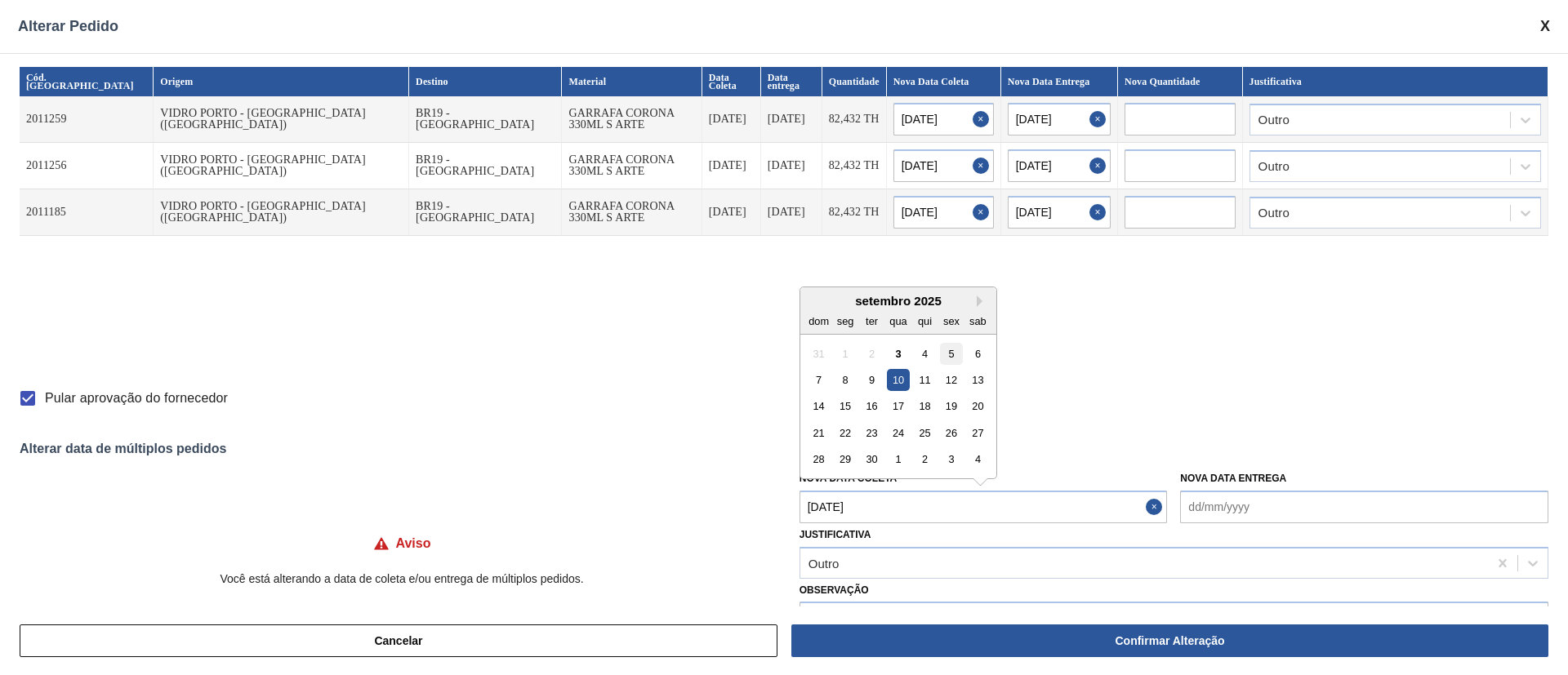
type input "[DATE]"
click at [948, 499] on Coleta "[DATE]" at bounding box center [983, 507] width 368 height 32
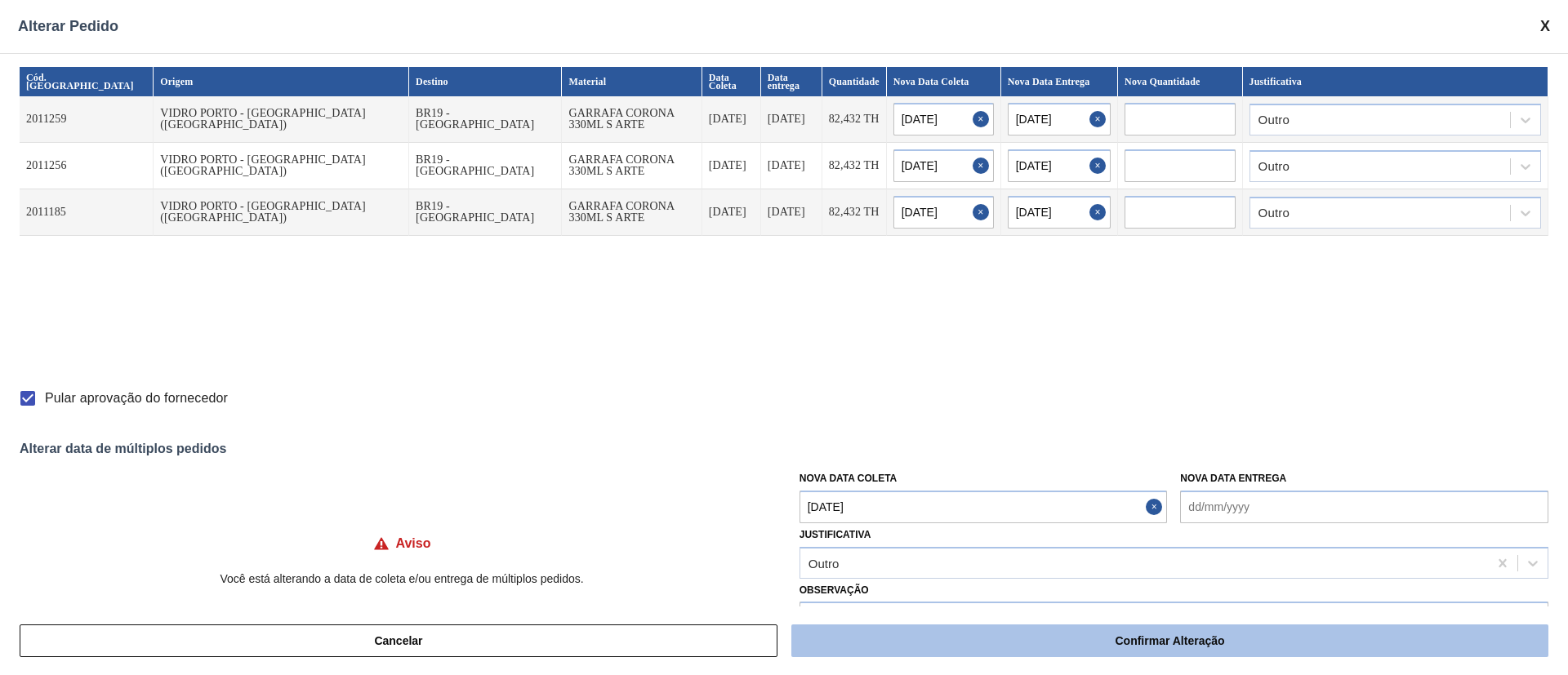
click at [943, 630] on button "Confirmar Alteração" at bounding box center [1170, 641] width 757 height 32
checkbox input "false"
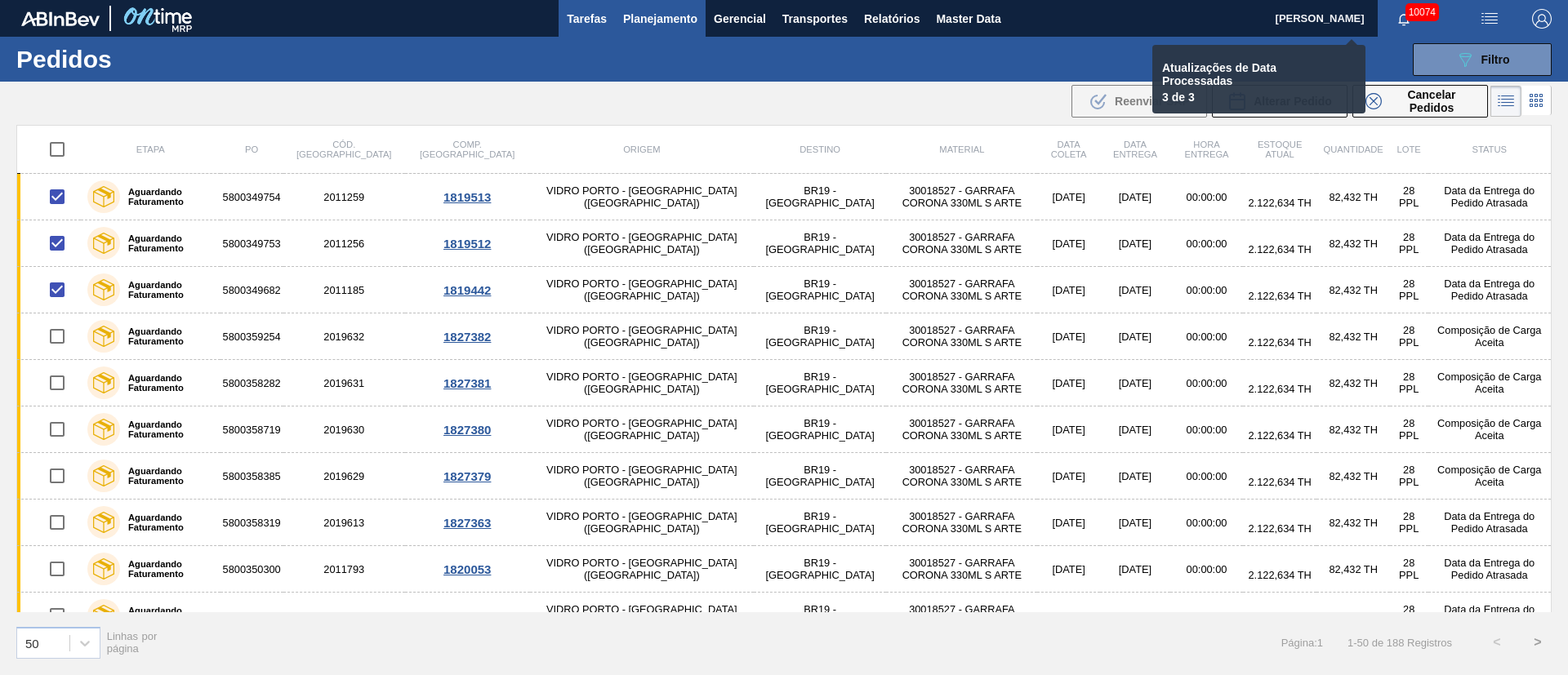
checkbox input "false"
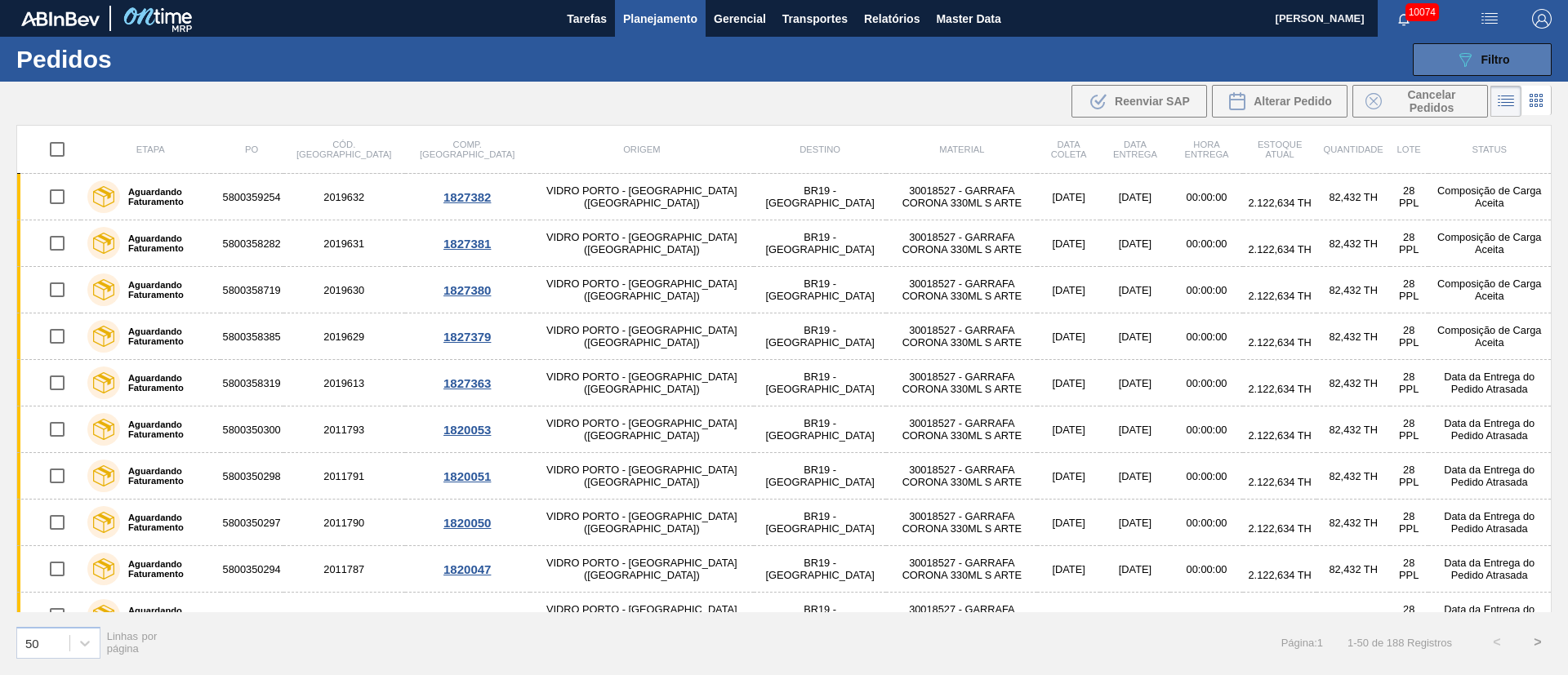
click at [1506, 60] on span "Filtro" at bounding box center [1496, 59] width 29 height 13
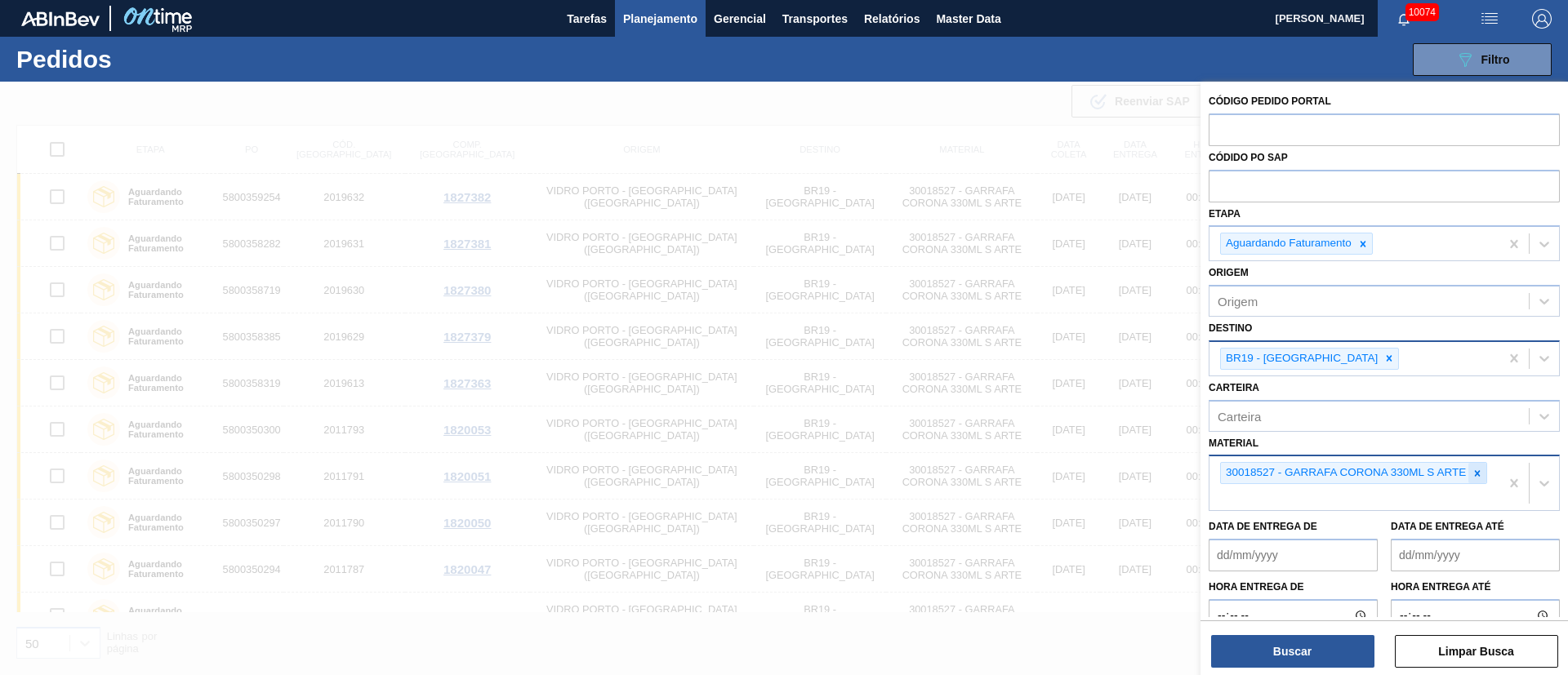
click at [1476, 474] on icon at bounding box center [1478, 473] width 6 height 6
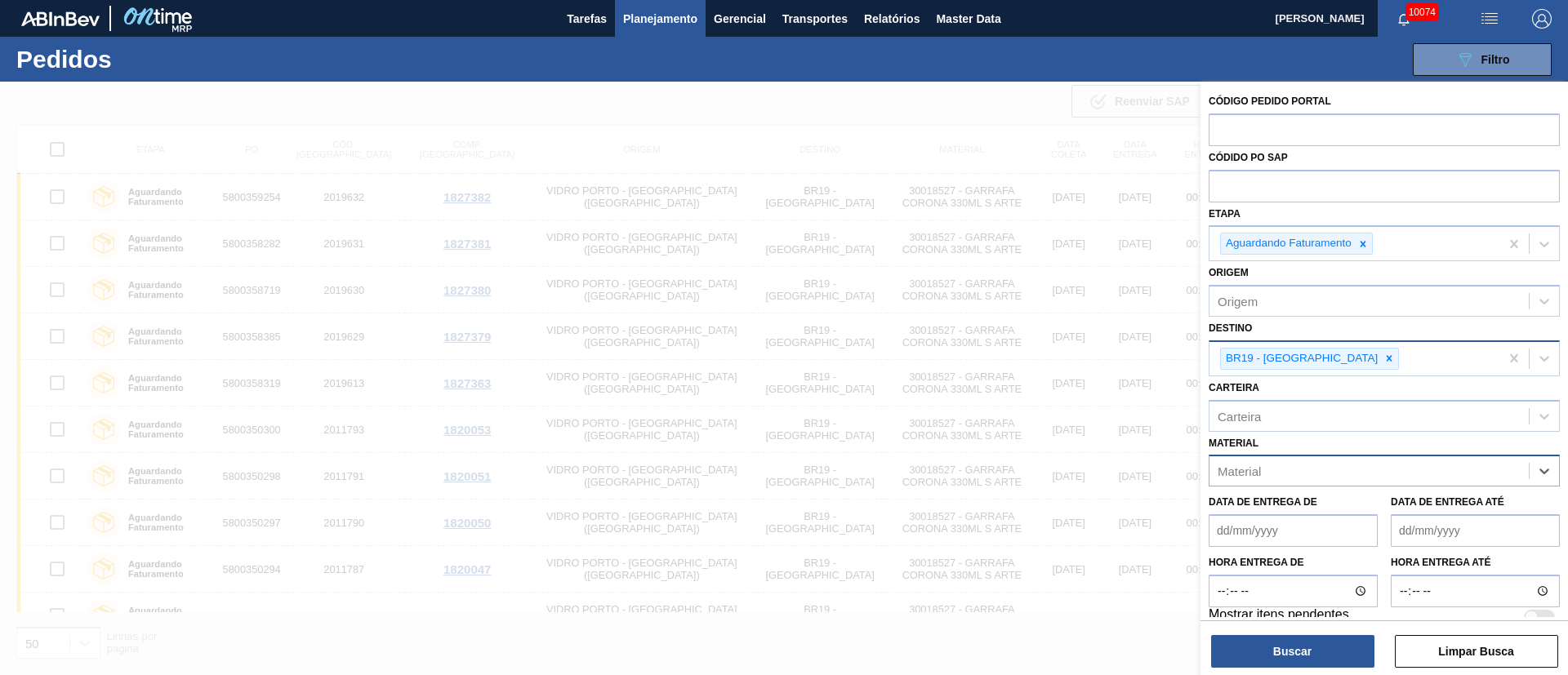
paste input "30005327"
type input "30005327"
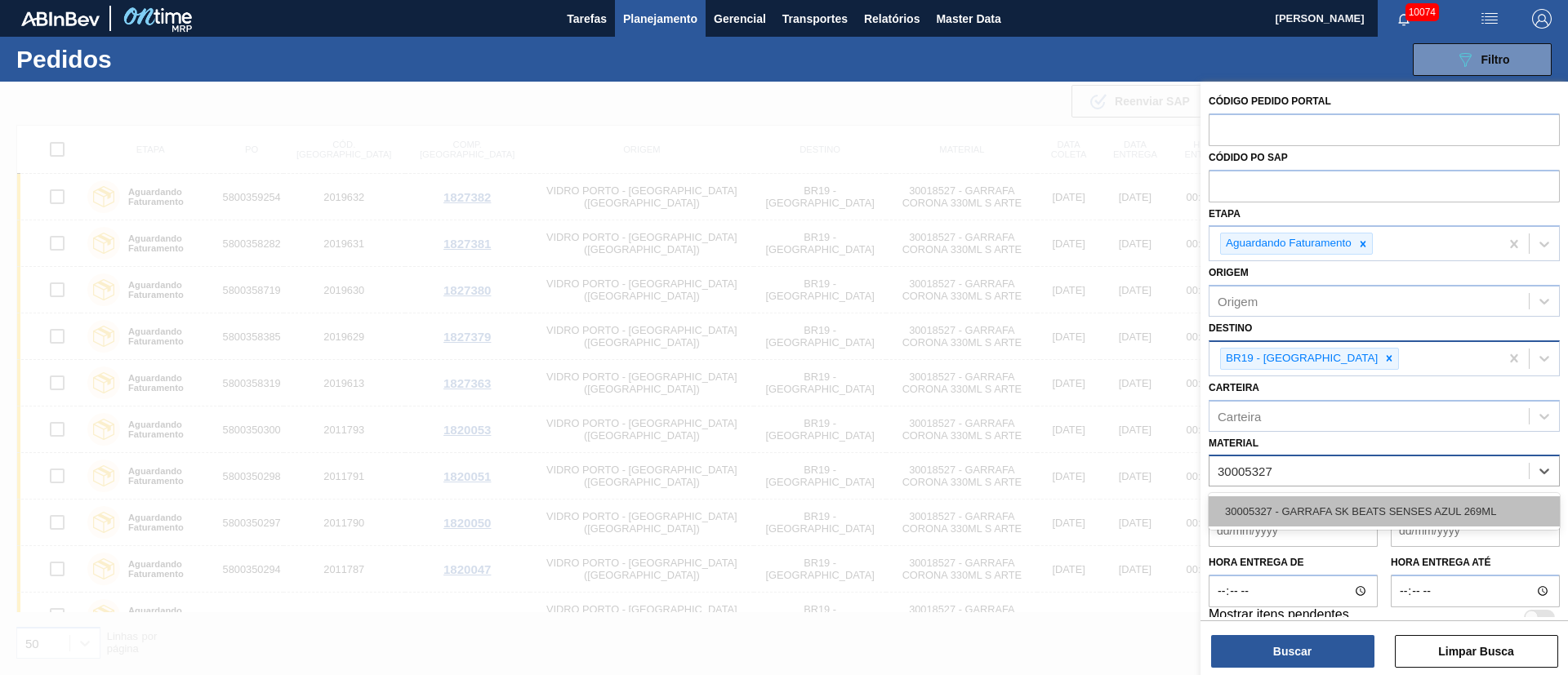
click at [1345, 502] on div "30005327 - GARRAFA SK BEATS SENSES AZUL 269ML" at bounding box center [1384, 512] width 351 height 31
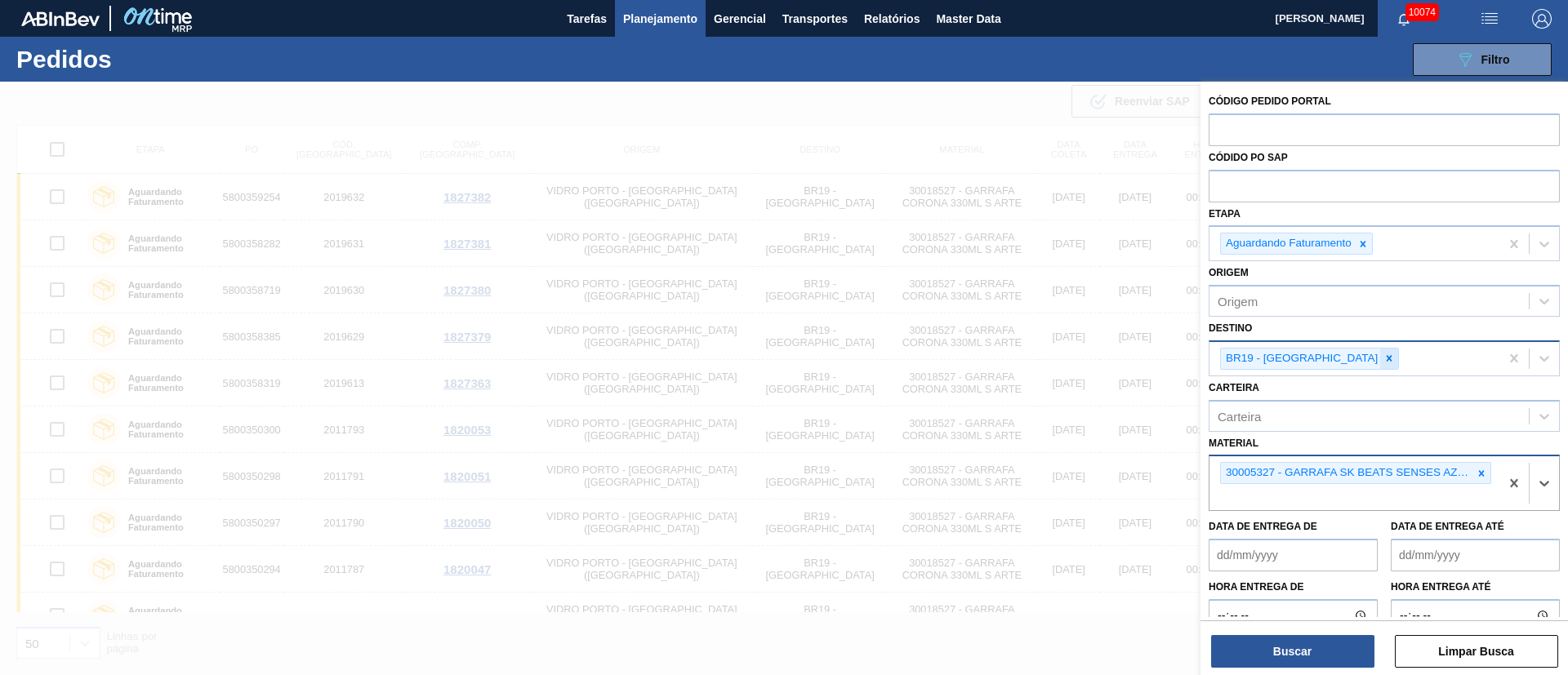
click at [1383, 363] on icon at bounding box center [1389, 358] width 11 height 11
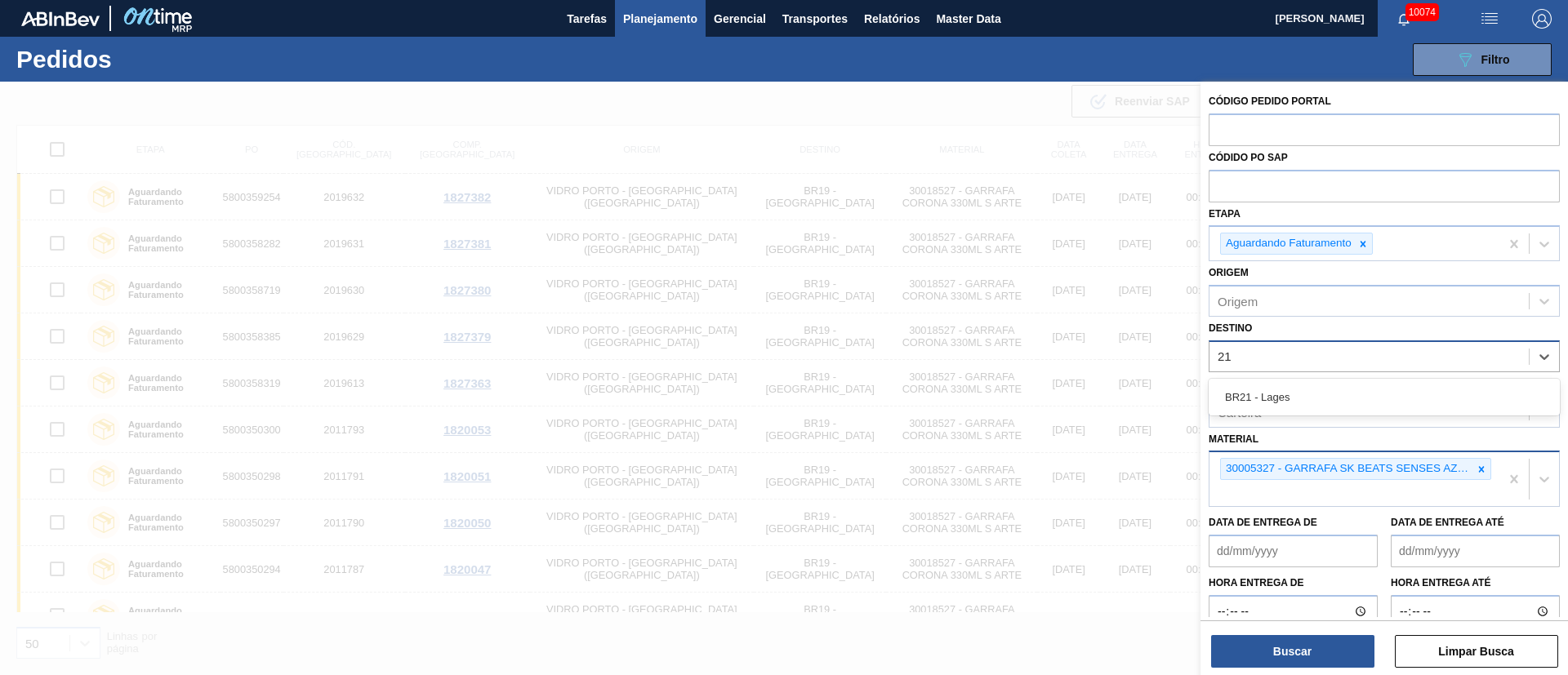
type input "2"
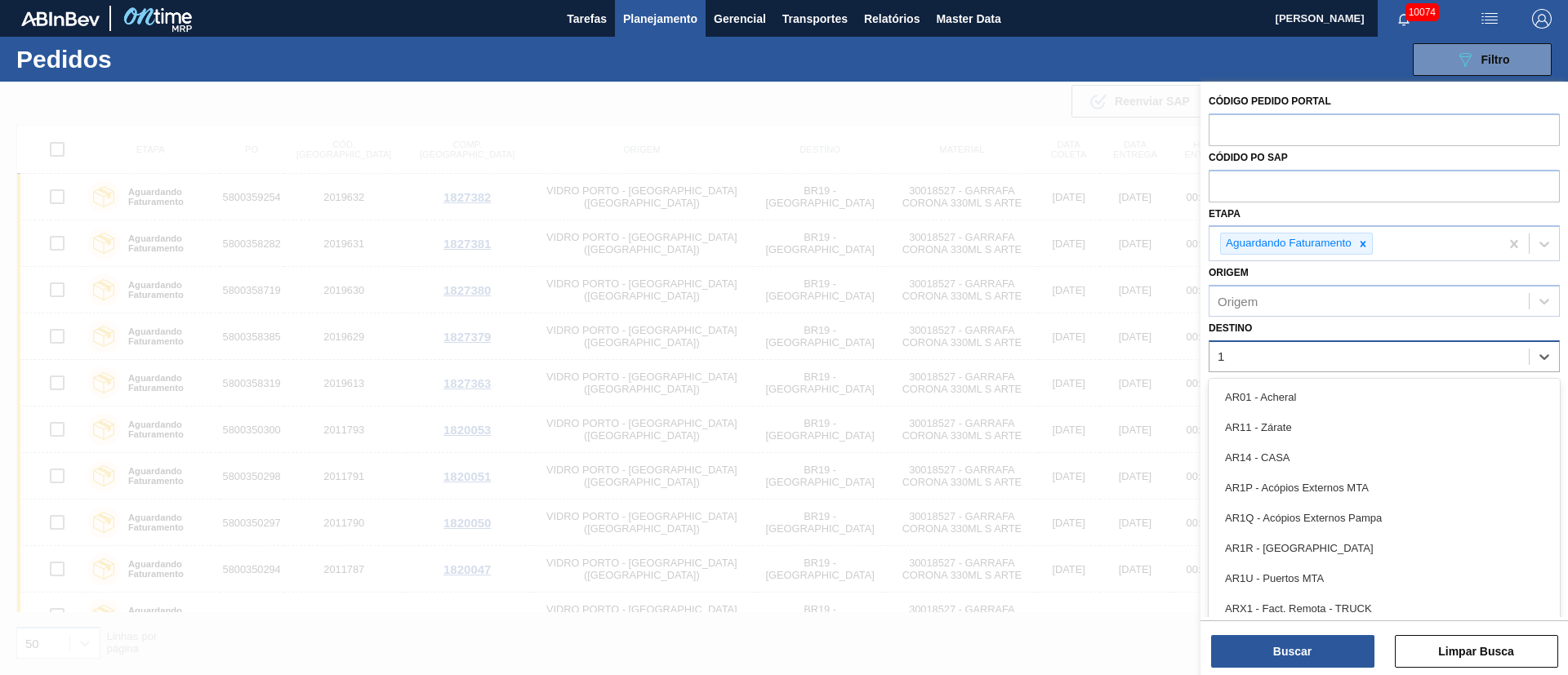
type input "16"
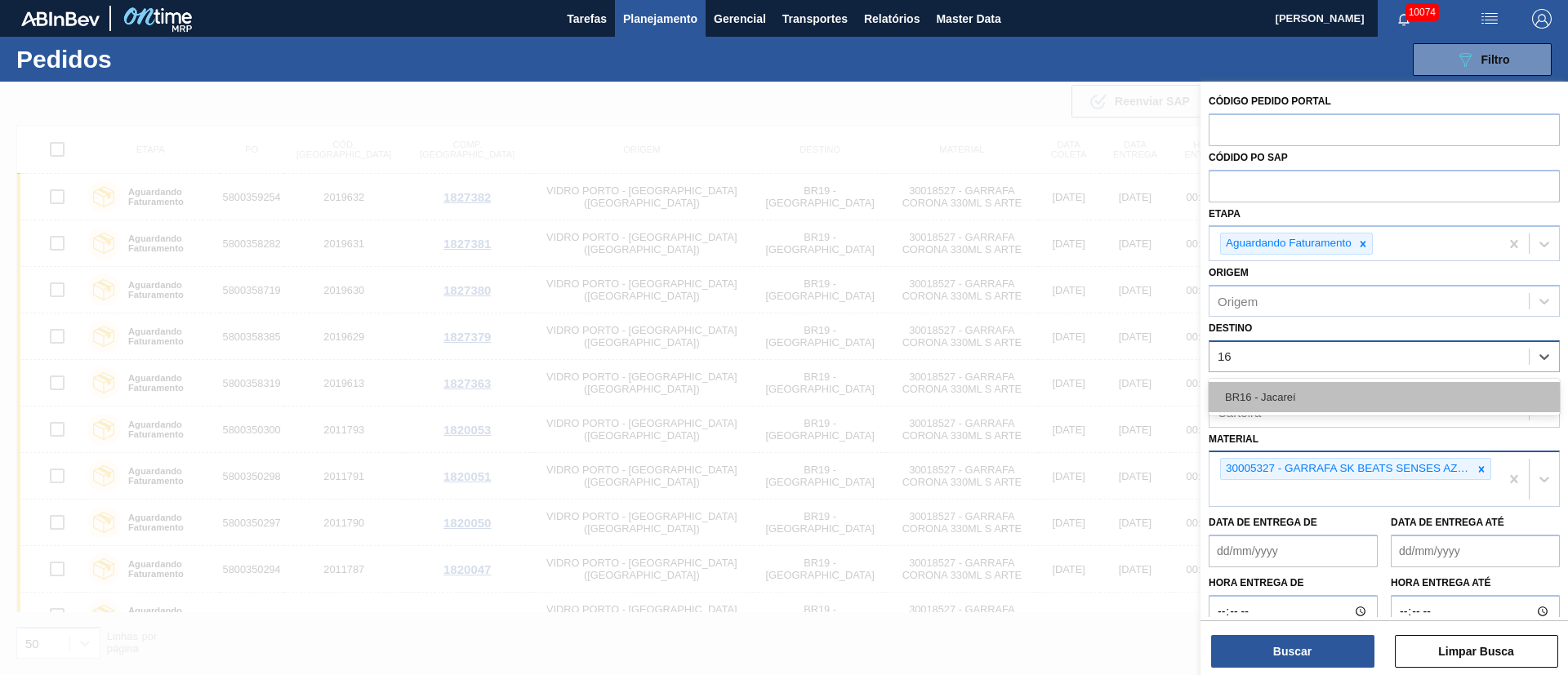
click at [1315, 389] on div "BR16 - Jacareí" at bounding box center [1384, 398] width 351 height 31
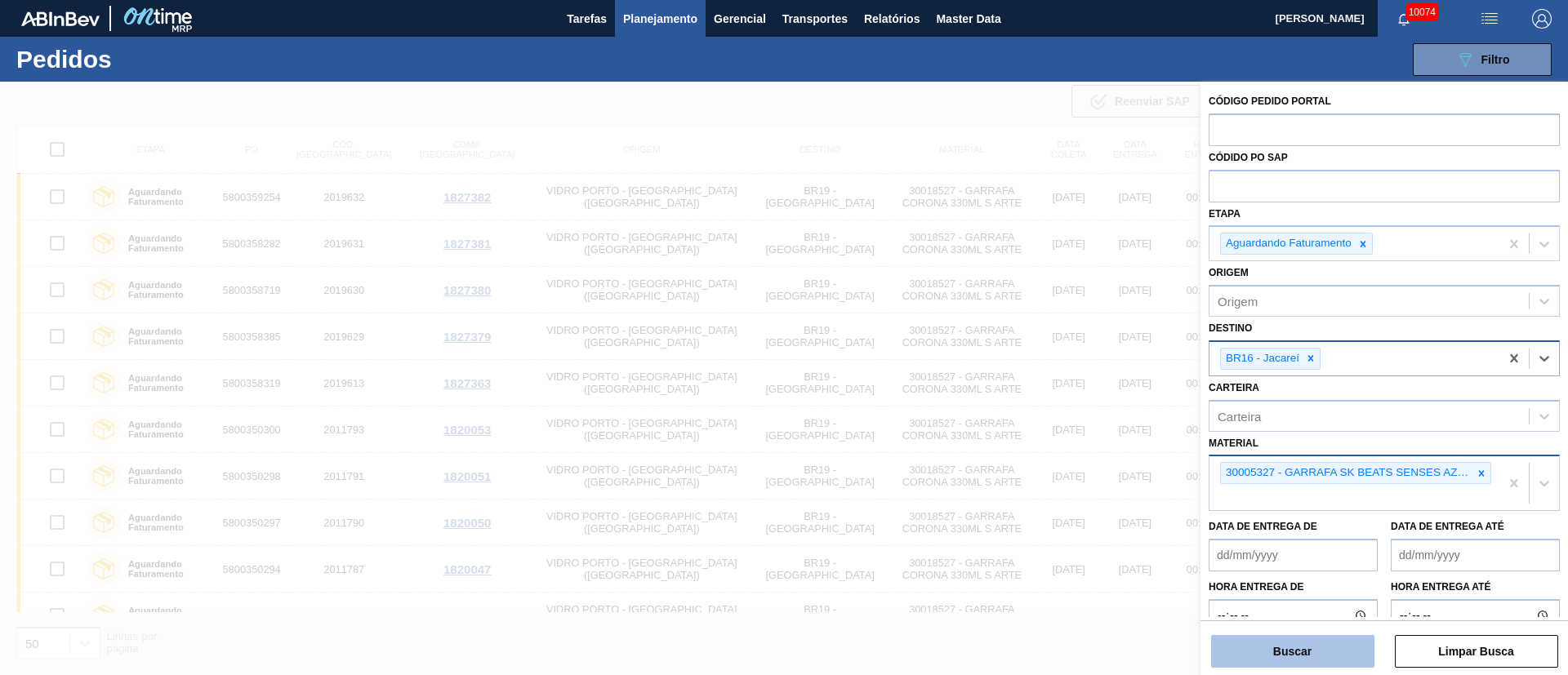
click at [1295, 644] on button "Buscar" at bounding box center [1293, 651] width 163 height 32
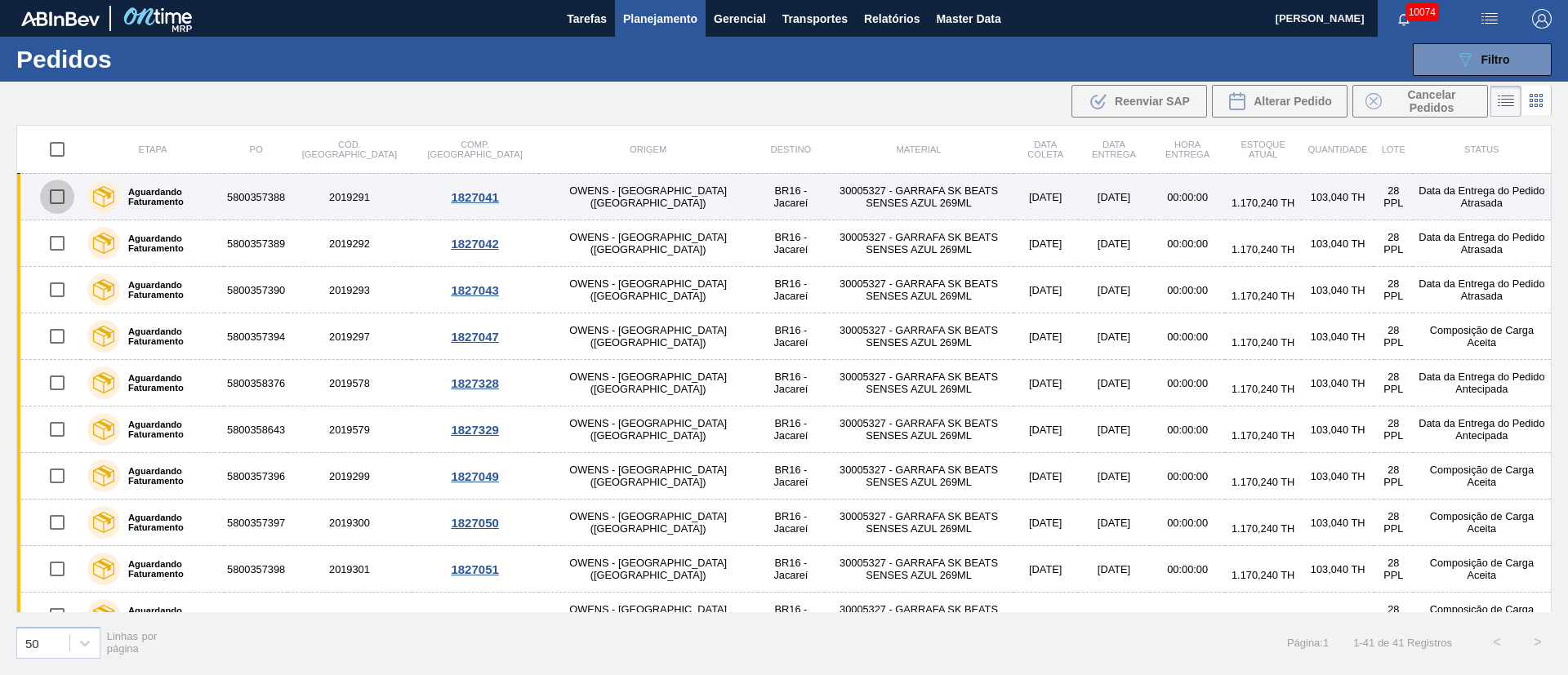
click at [54, 195] on input "checkbox" at bounding box center [57, 196] width 34 height 34
checkbox input "true"
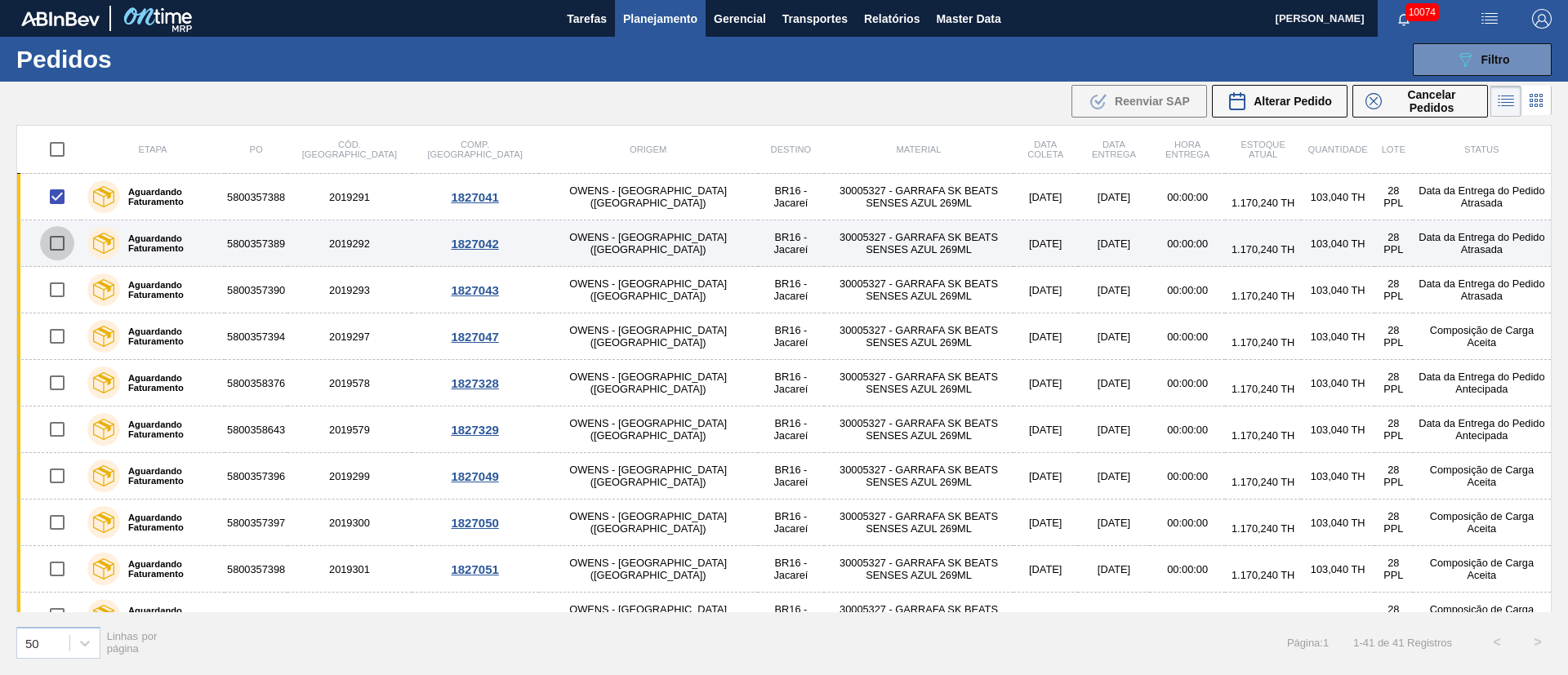
click at [55, 242] on input "checkbox" at bounding box center [57, 243] width 34 height 34
checkbox input "true"
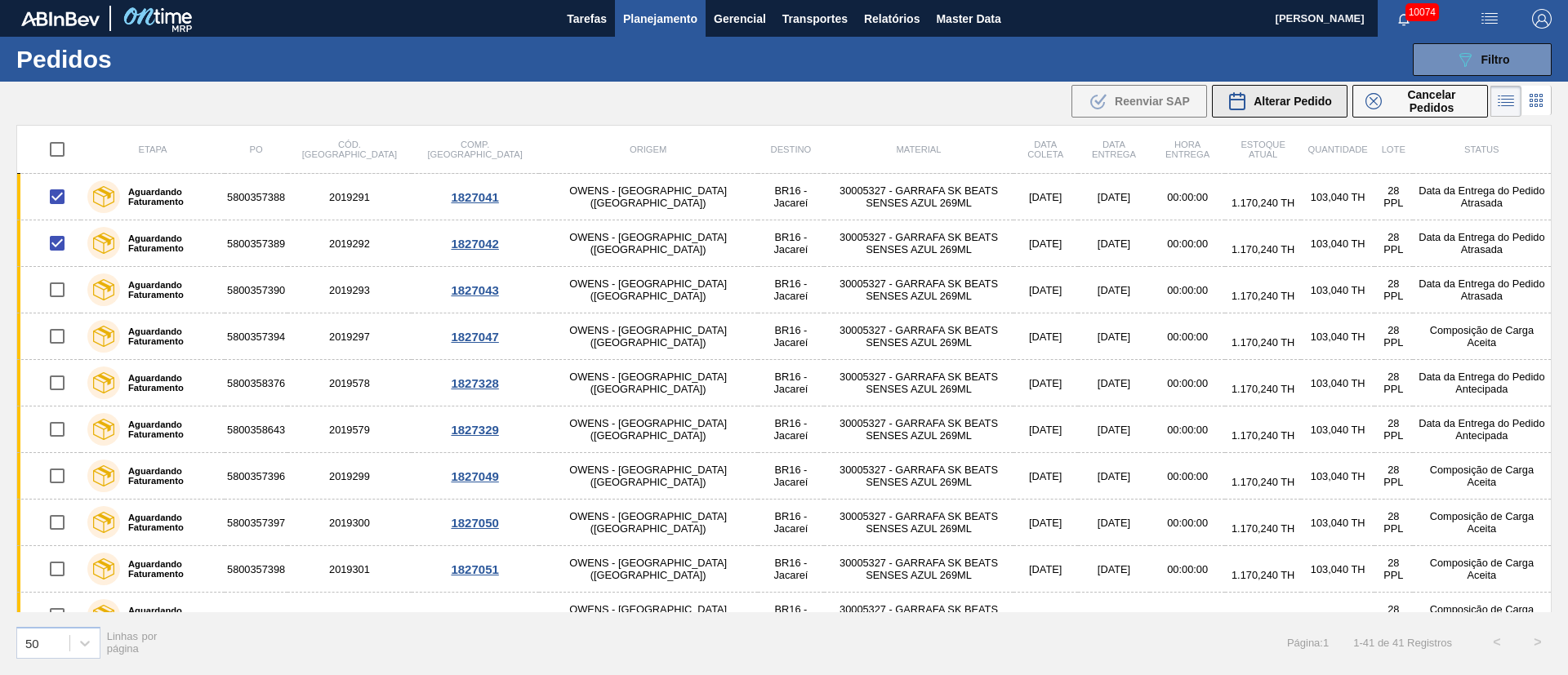
click at [1288, 93] on div "Alterar Pedido" at bounding box center [1280, 101] width 105 height 20
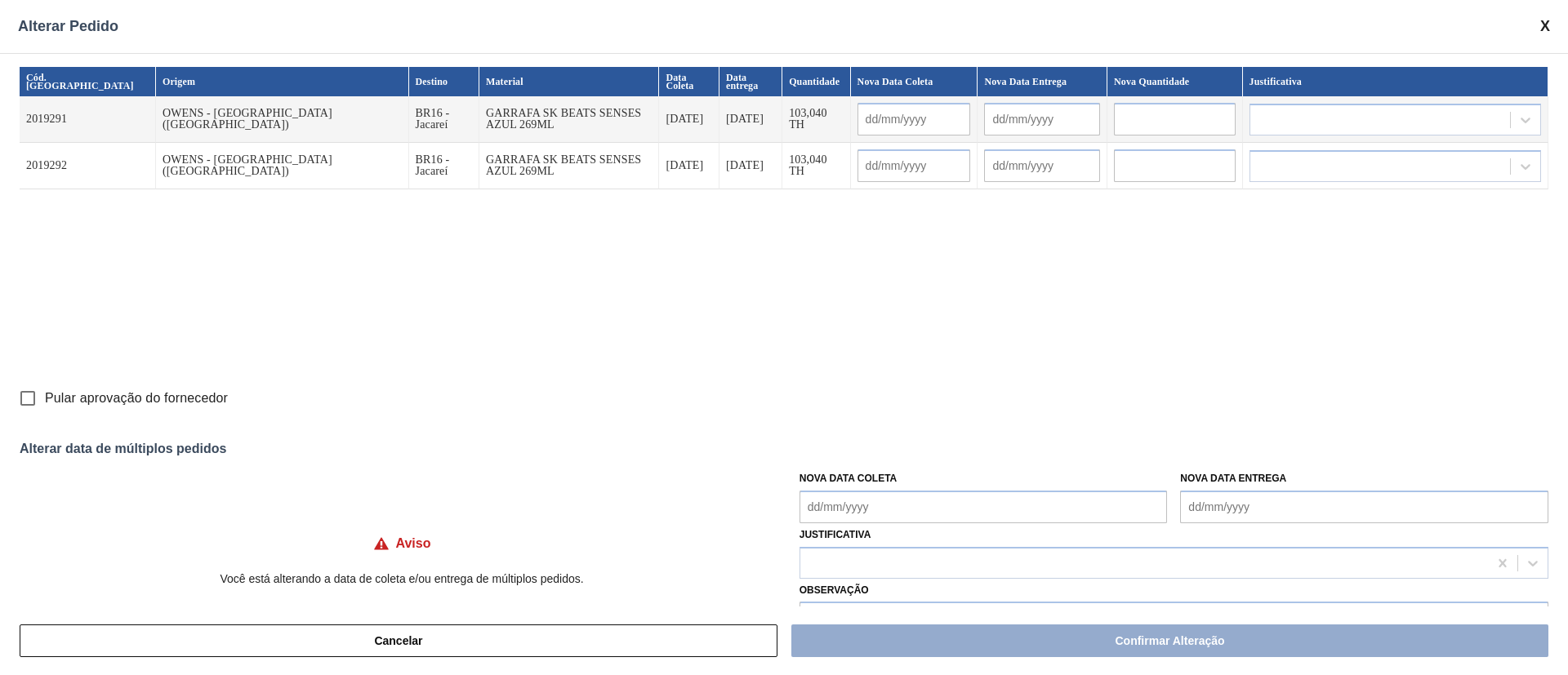
click at [858, 122] on input "text" at bounding box center [915, 119] width 114 height 32
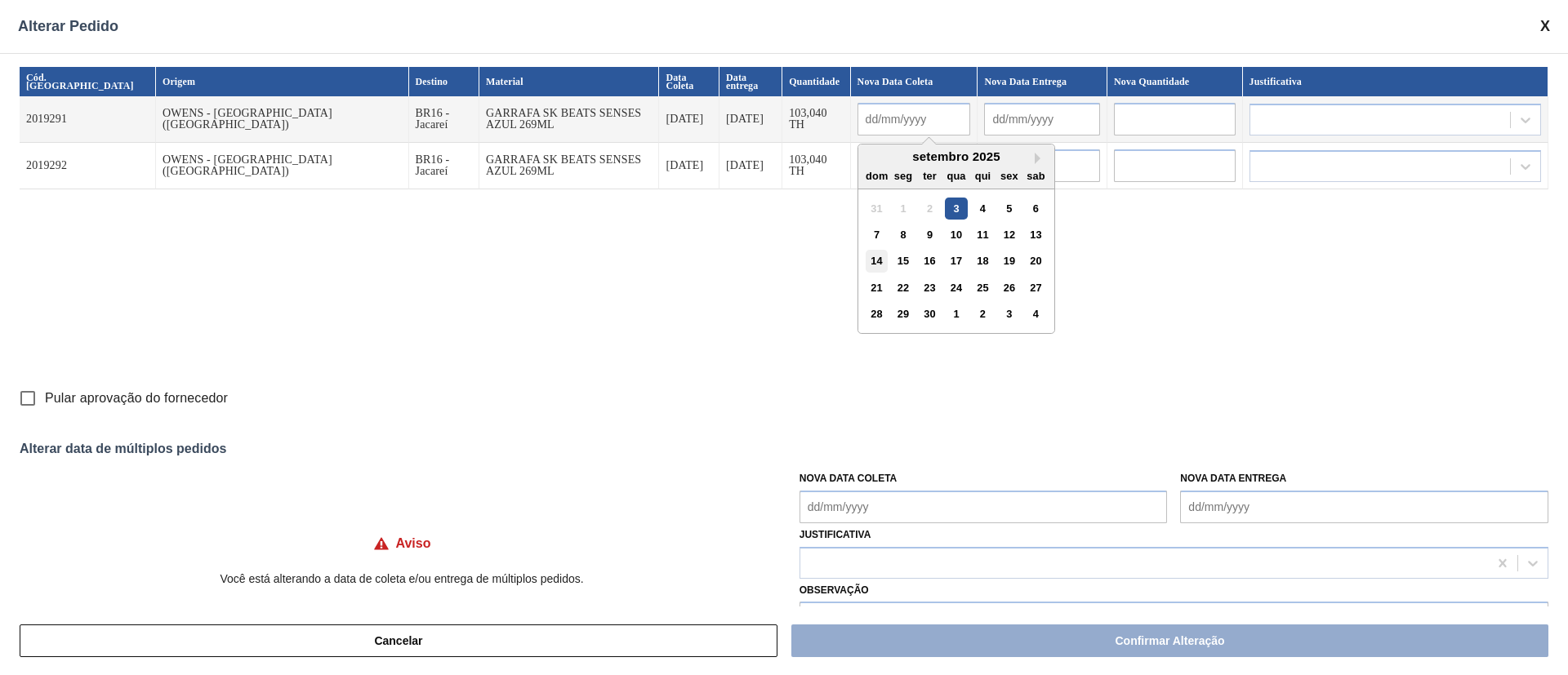
click at [866, 265] on div "14" at bounding box center [877, 261] width 22 height 22
type input "[DATE]"
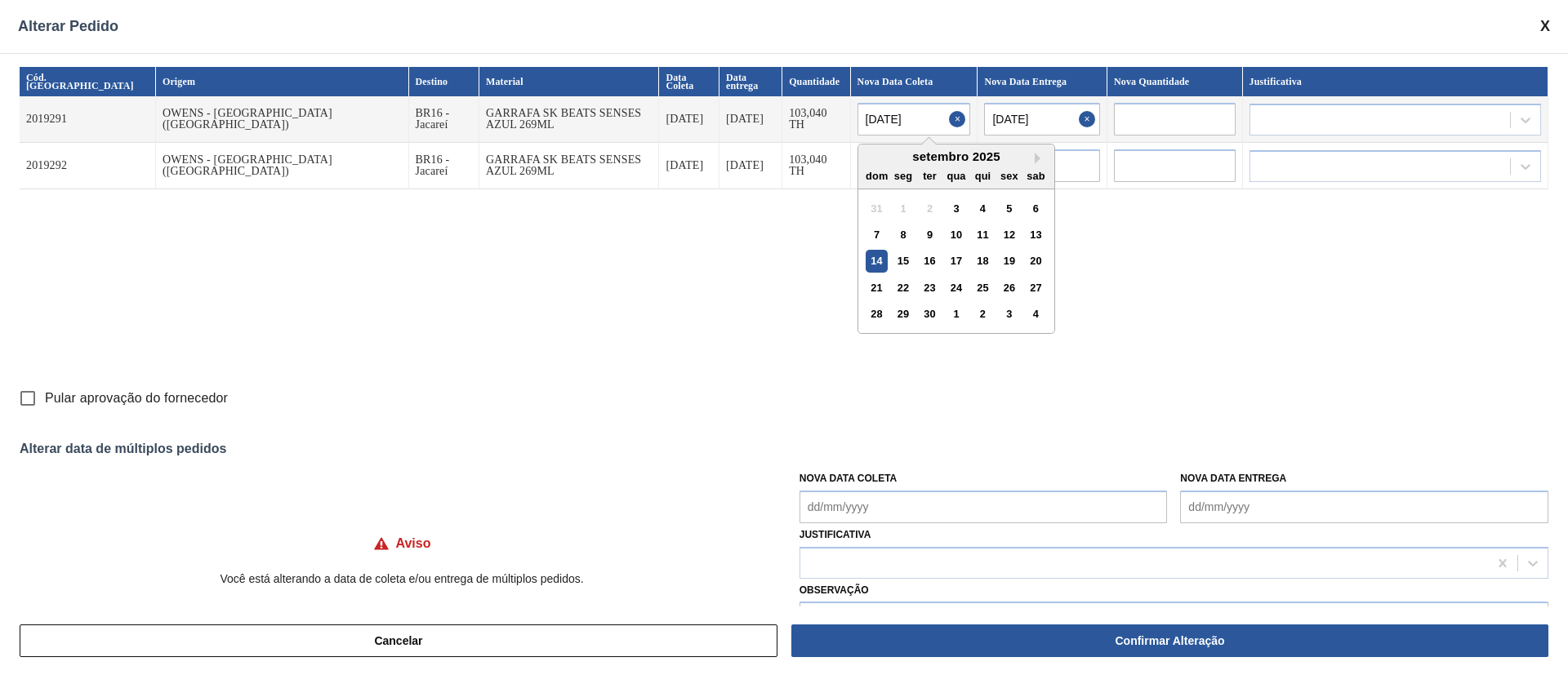
click at [858, 118] on input "[DATE]" at bounding box center [915, 119] width 114 height 32
click at [892, 260] on div "15" at bounding box center [903, 261] width 22 height 22
type input "[DATE]"
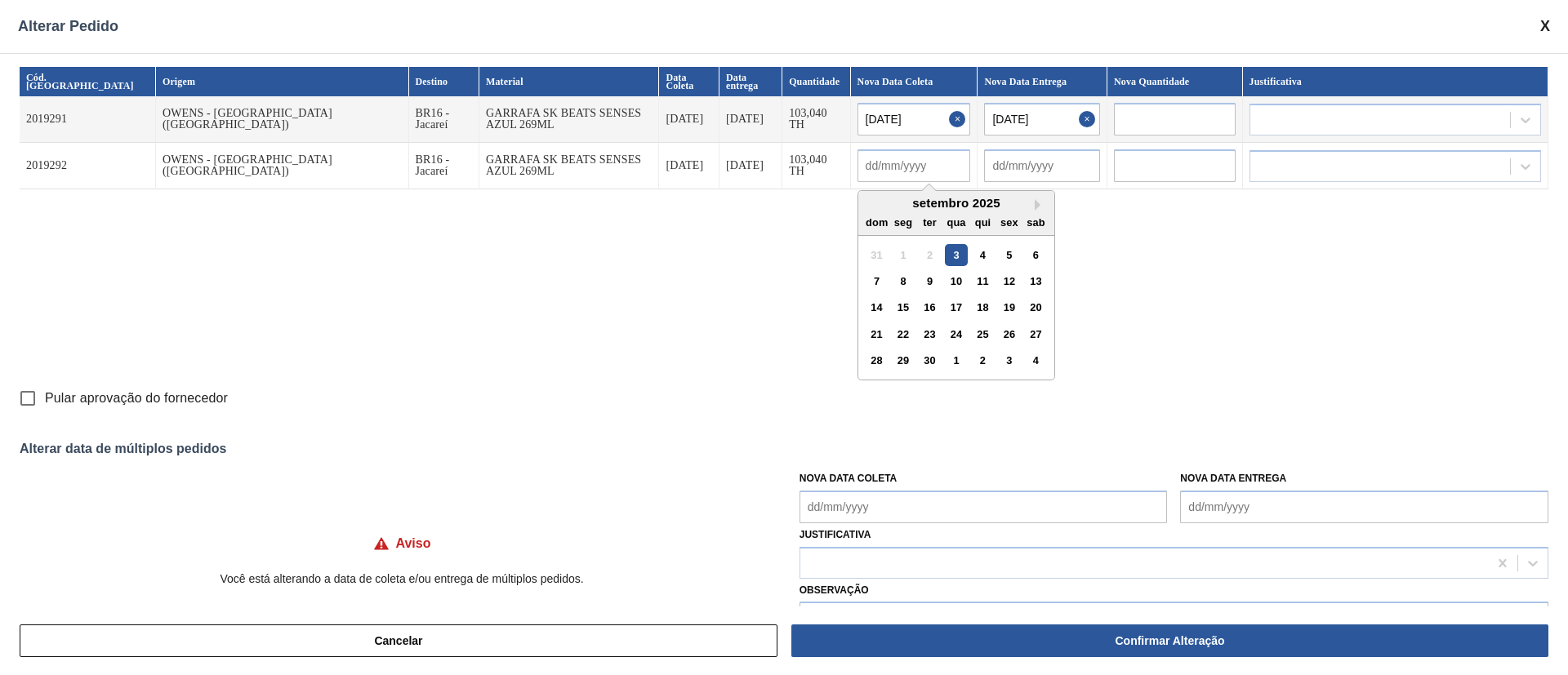
click at [858, 162] on input "text" at bounding box center [915, 166] width 114 height 32
click at [892, 313] on div "15" at bounding box center [903, 308] width 22 height 22
type input "[DATE]"
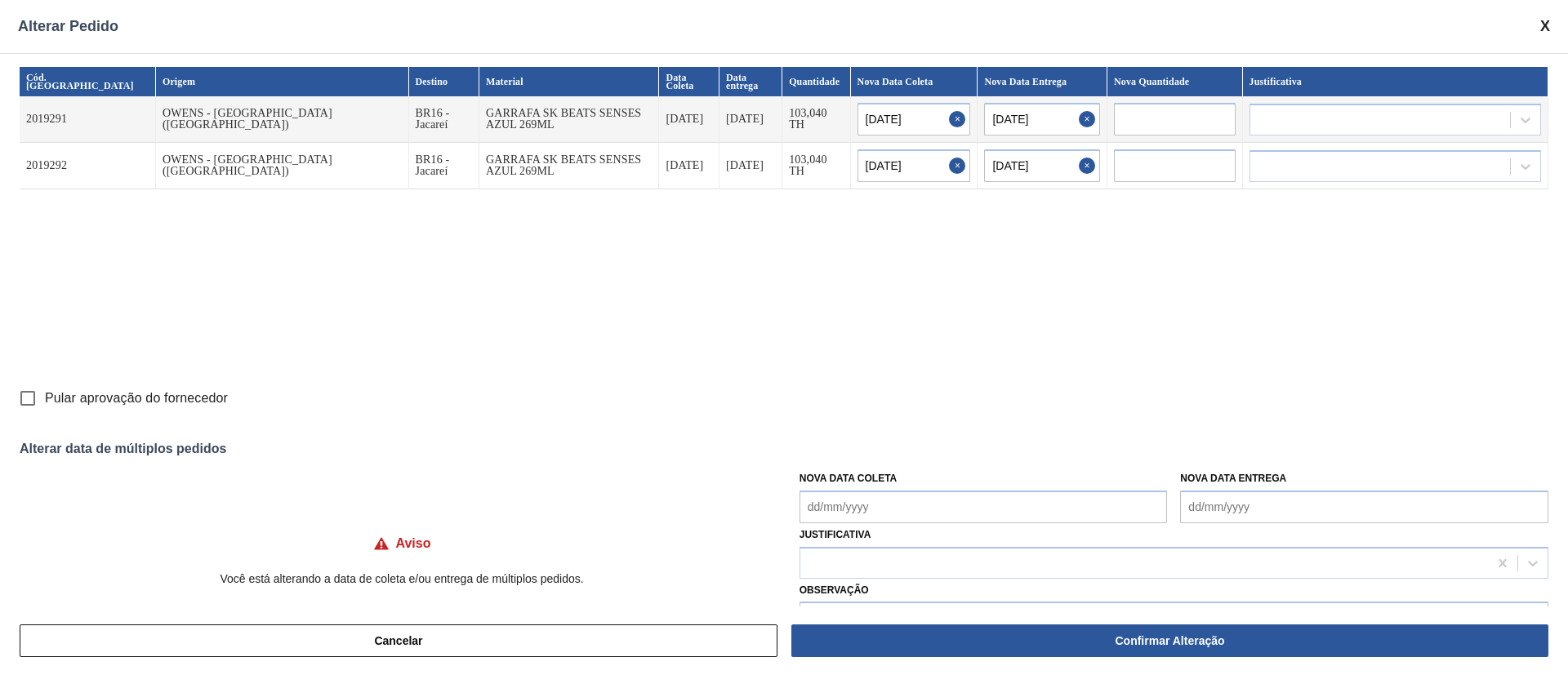
click at [568, 252] on div "Cód. Pedido Origem Destino Material Data Coleta Data entrega Quantidade Nova Da…" at bounding box center [784, 224] width 1529 height 315
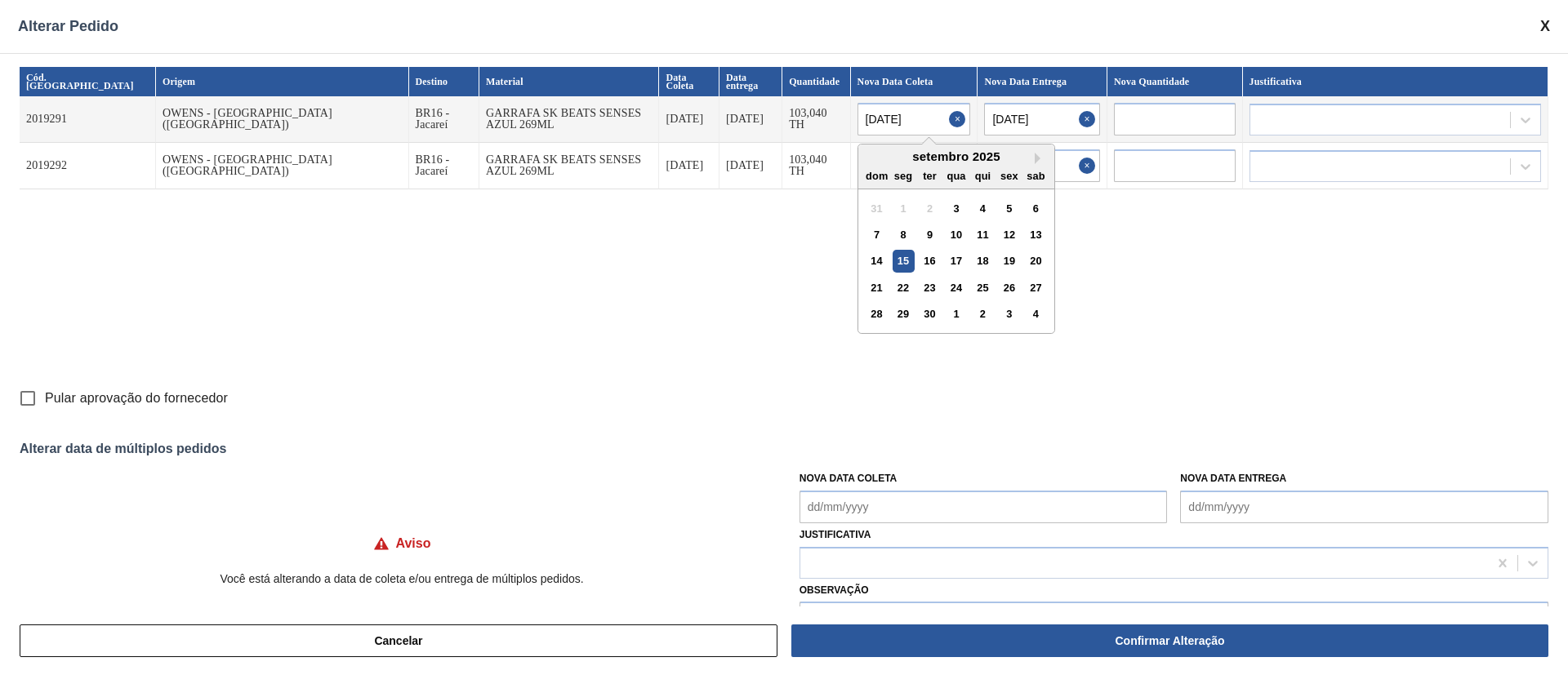
click at [858, 130] on input "[DATE]" at bounding box center [915, 119] width 114 height 32
click at [972, 208] on div "4" at bounding box center [983, 208] width 22 height 22
type input "[DATE]"
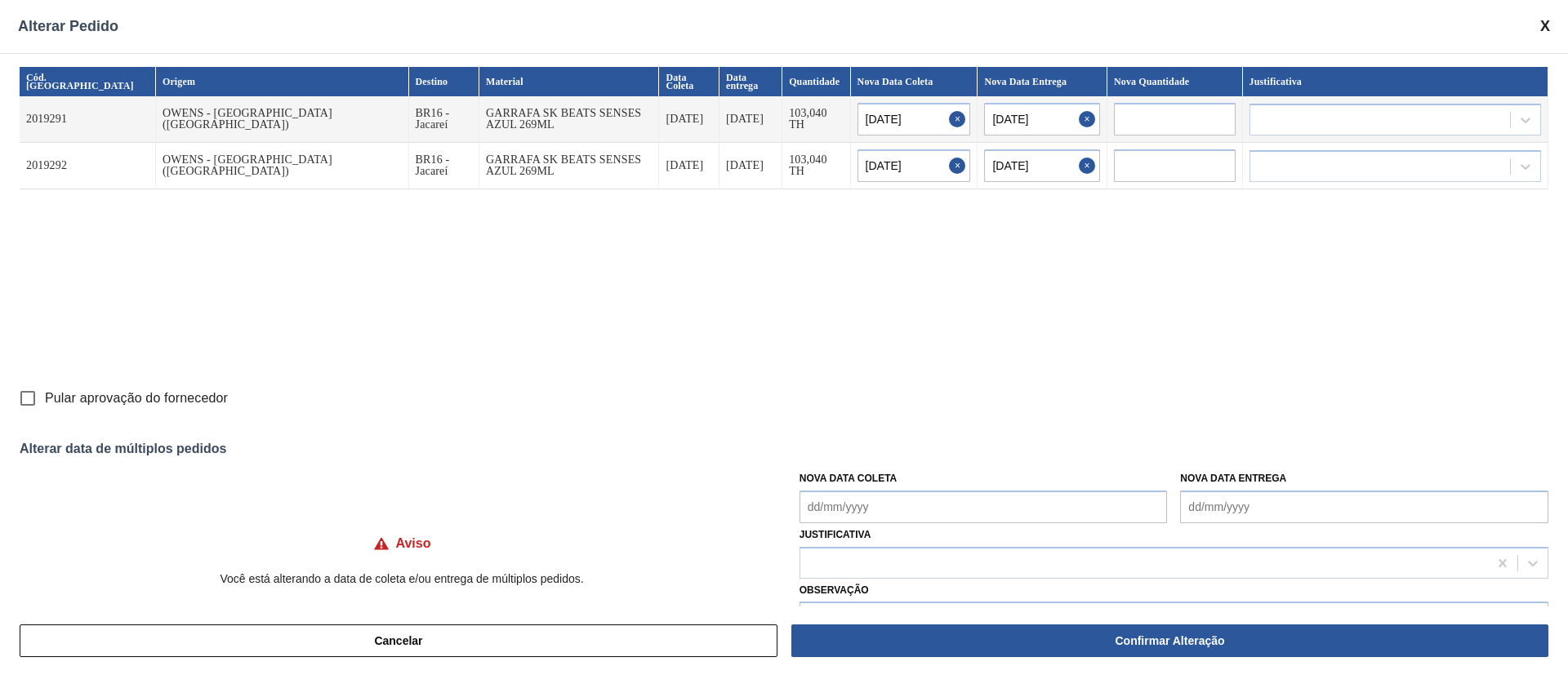
click at [858, 159] on input "[DATE]" at bounding box center [915, 166] width 114 height 32
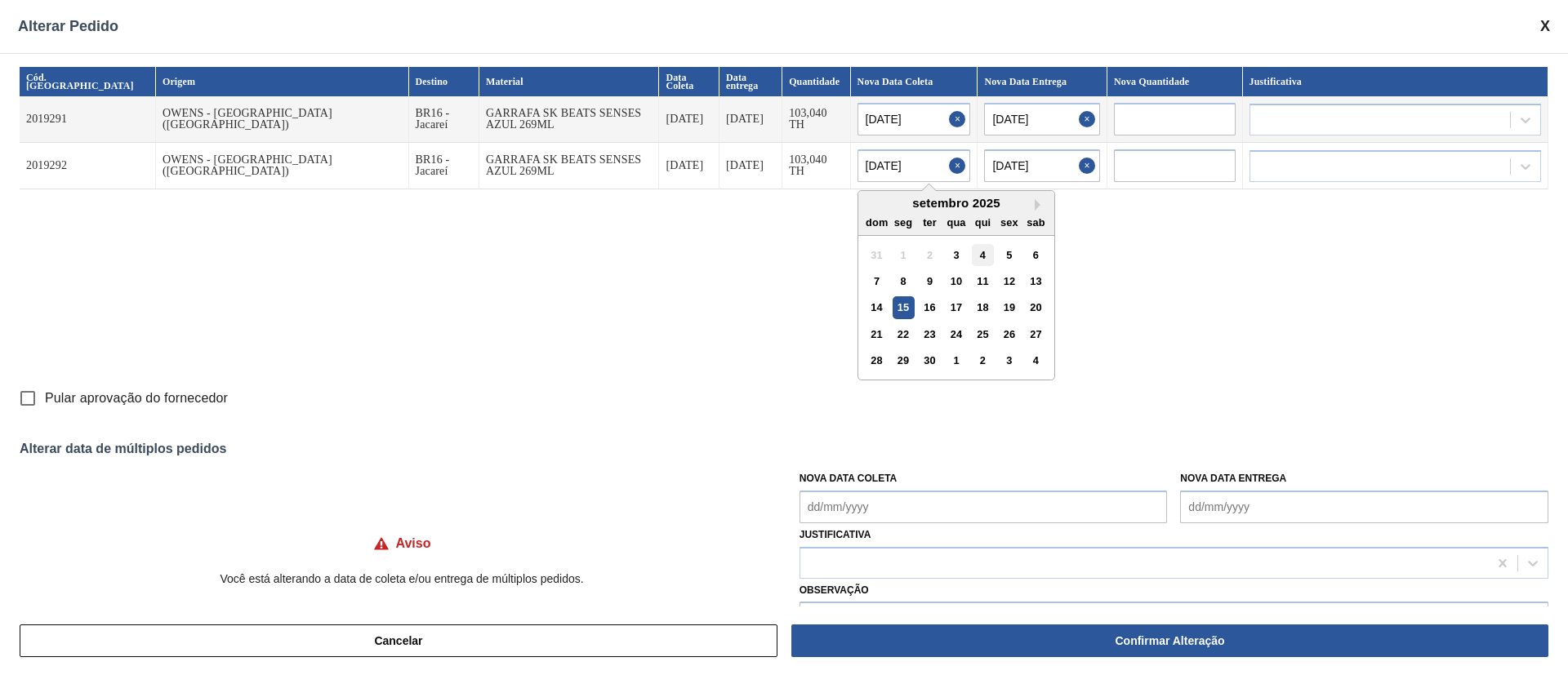
click at [972, 245] on div "4" at bounding box center [983, 255] width 22 height 22
type input "[DATE]"
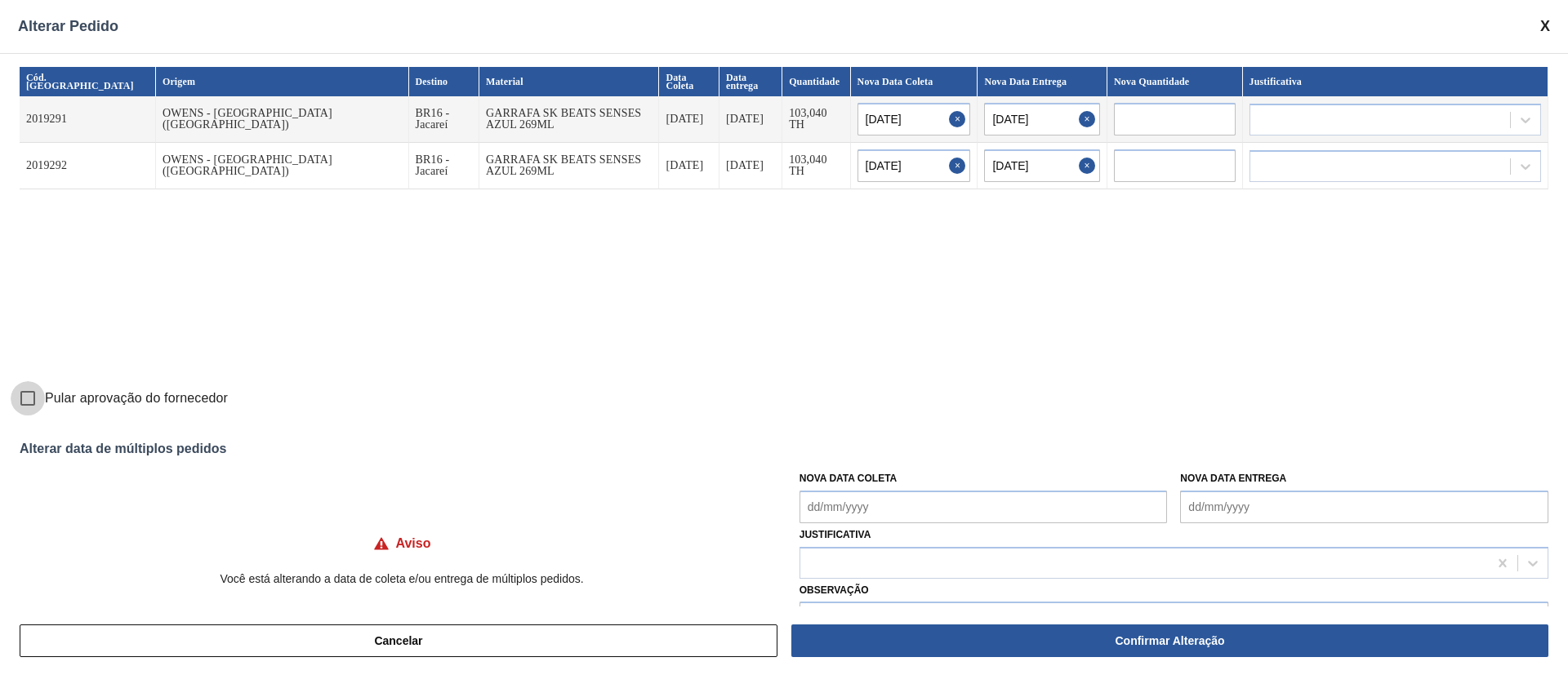
click at [37, 399] on input "Pular aprovação do fornecedor" at bounding box center [27, 399] width 34 height 34
checkbox input "true"
click at [833, 487] on div "Nova Data Coleta" at bounding box center [983, 495] width 368 height 56
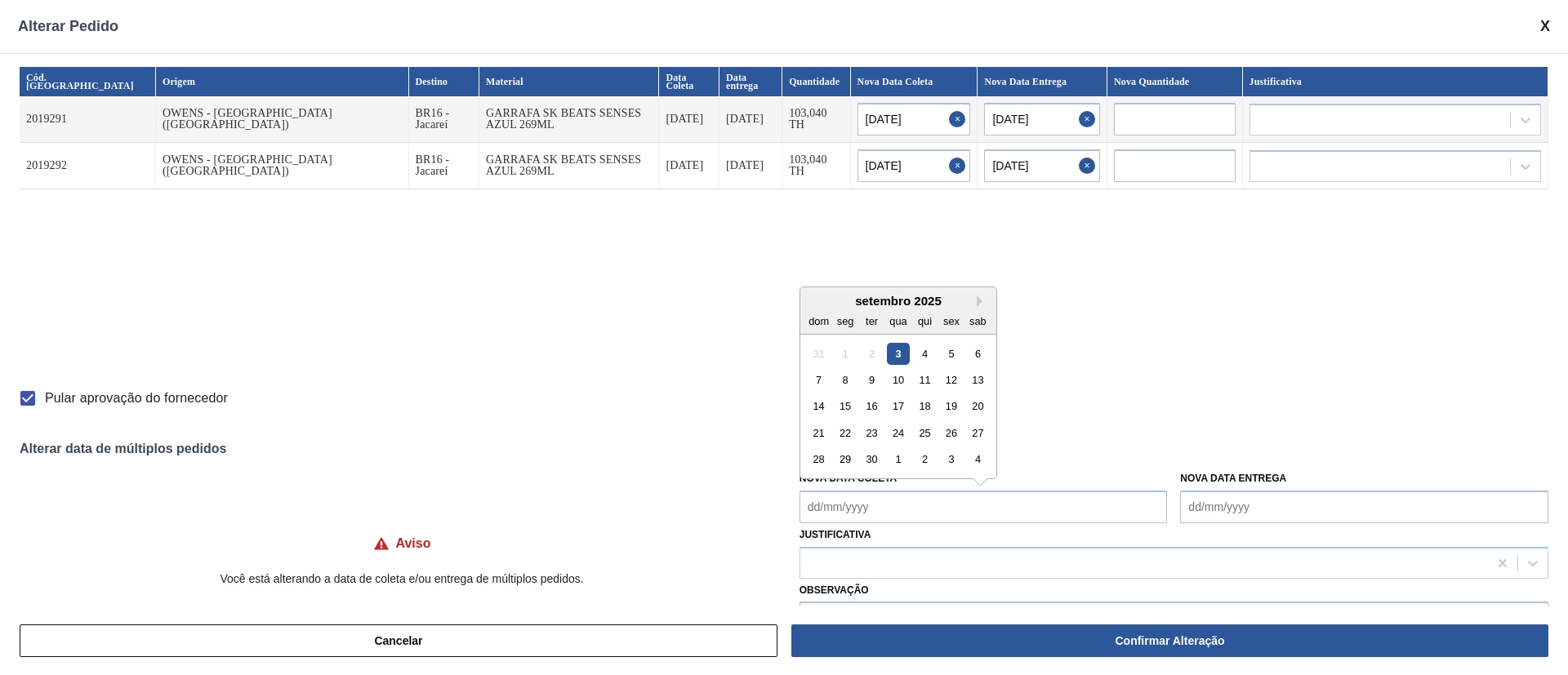
click at [831, 504] on Coleta "Nova Data Coleta" at bounding box center [983, 507] width 368 height 32
click at [897, 356] on div "3" at bounding box center [898, 353] width 22 height 22
type Coleta "[DATE]"
type input "[DATE]"
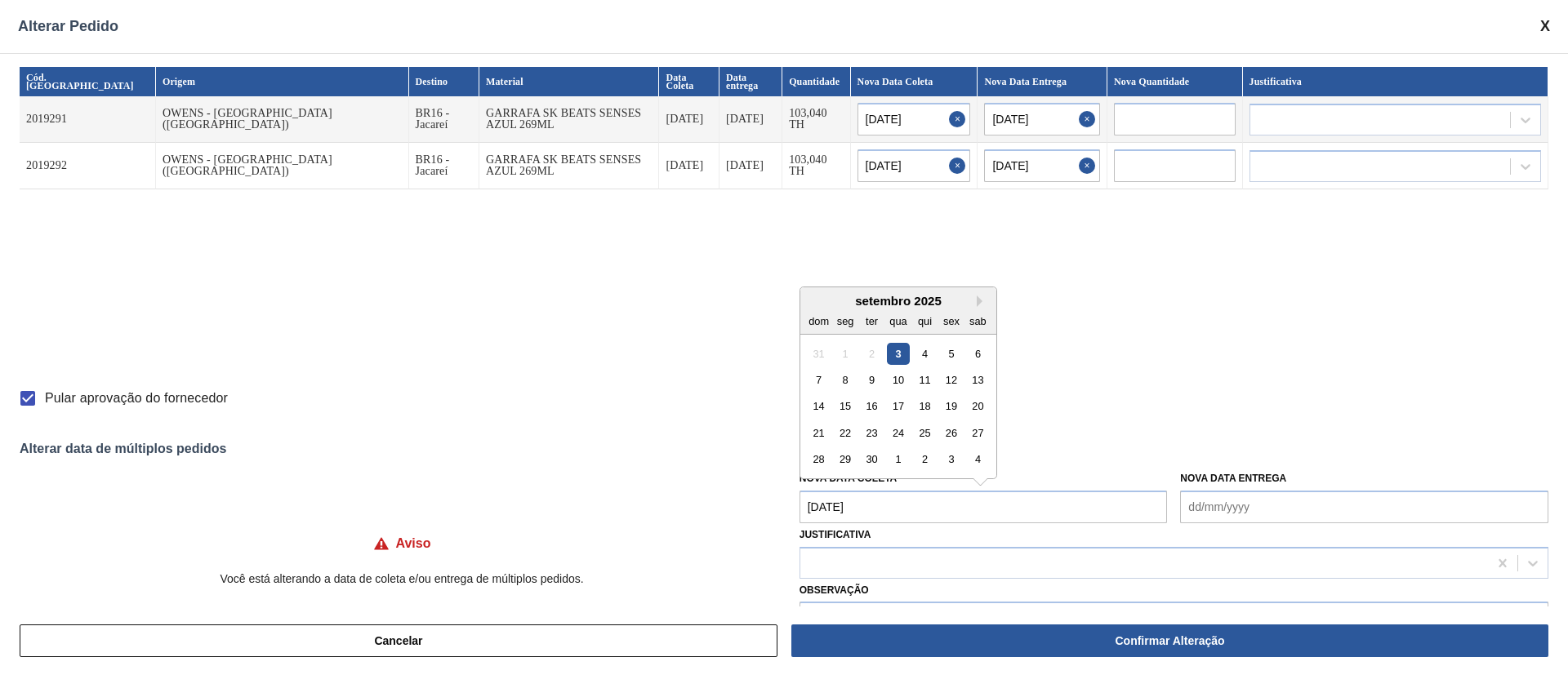
type input "[DATE]"
click at [899, 512] on Coleta "[DATE]" at bounding box center [983, 507] width 368 height 32
click at [919, 352] on div "4" at bounding box center [925, 353] width 22 height 22
type input "[DATE]"
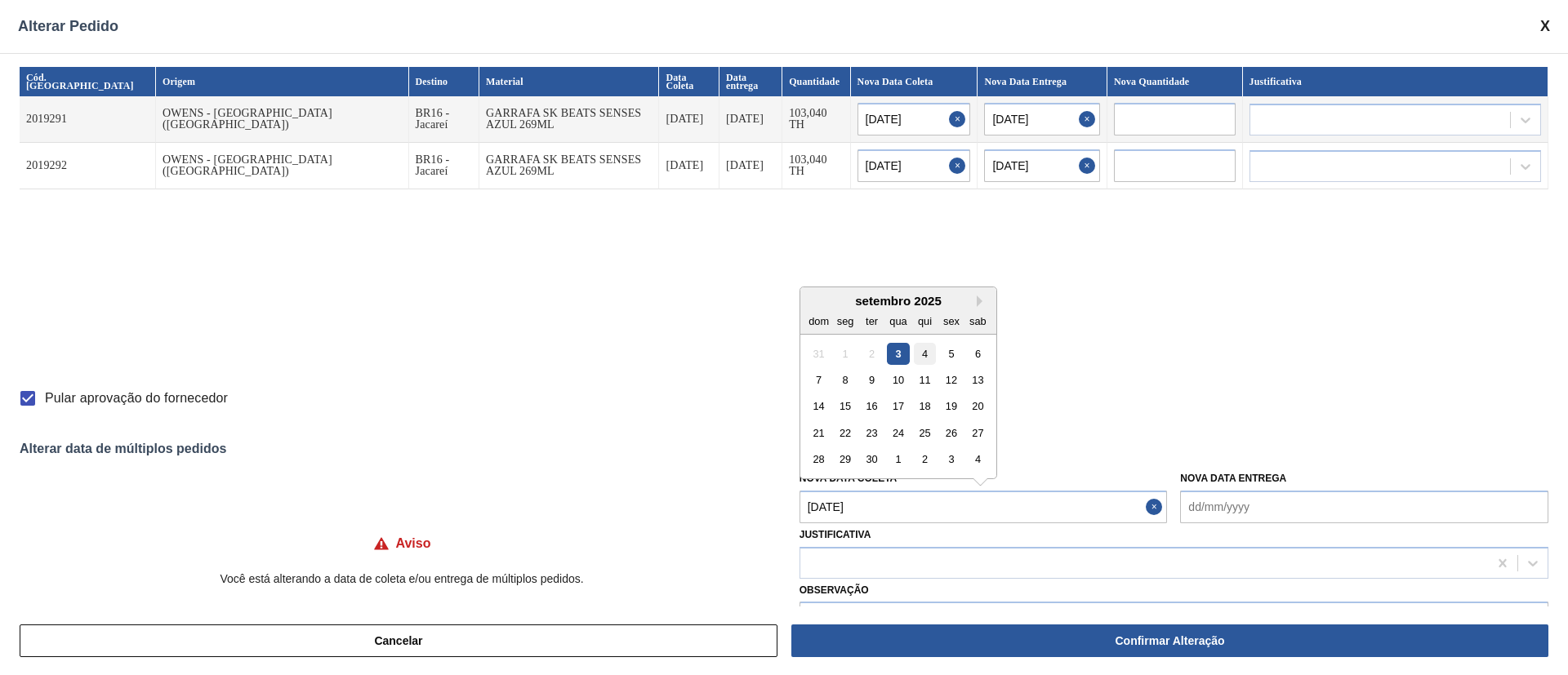
type input "[DATE]"
type Coleta "[DATE]"
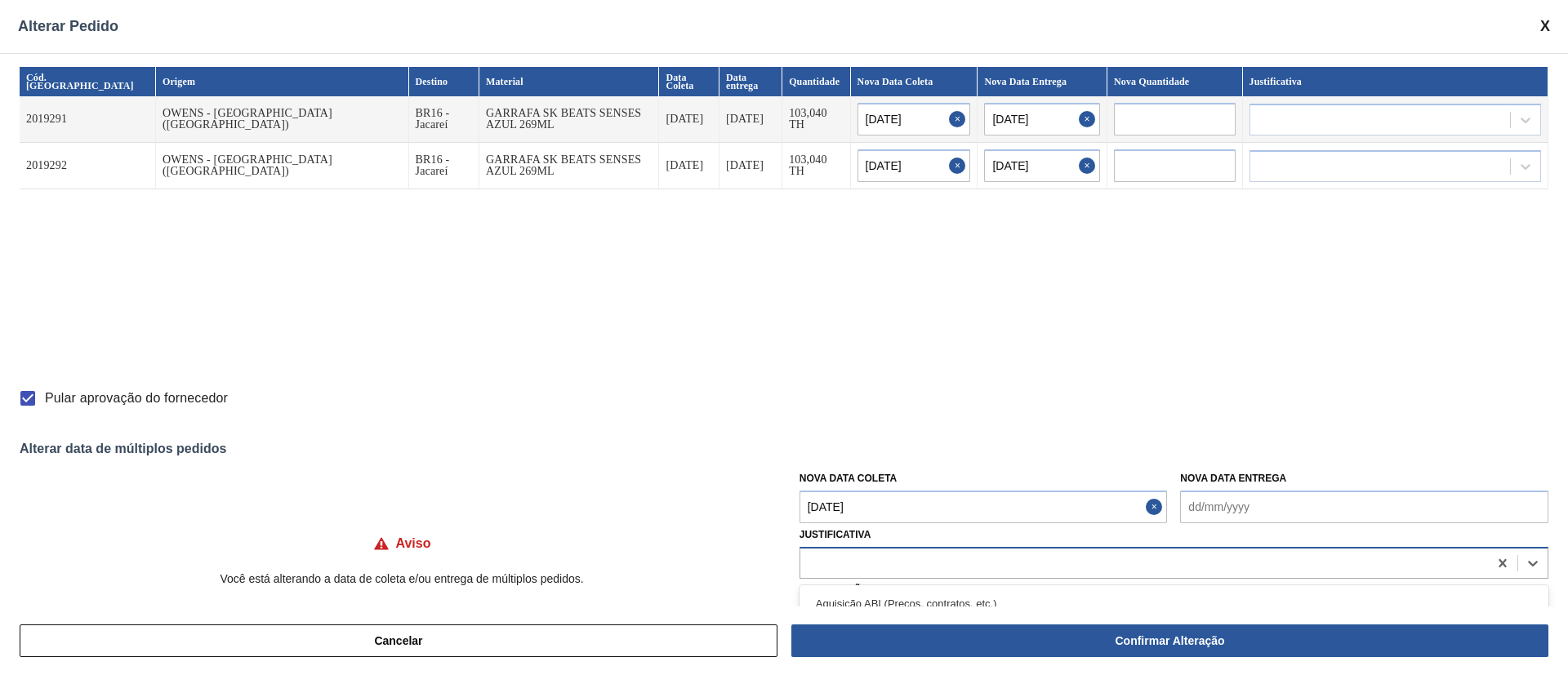
click at [895, 558] on div at bounding box center [1144, 563] width 688 height 24
type input "ou"
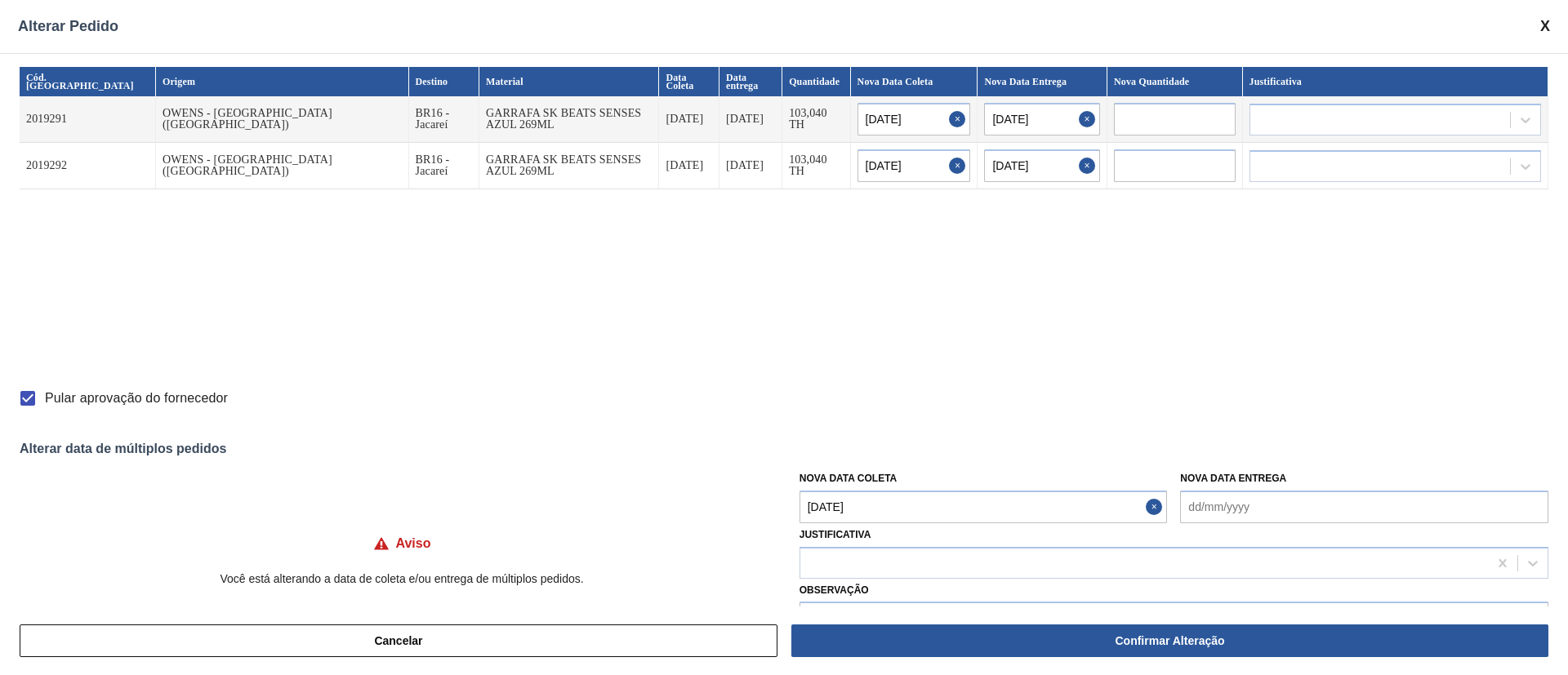
click at [857, 610] on div "Cancelar Confirmar Alteração" at bounding box center [784, 641] width 1568 height 69
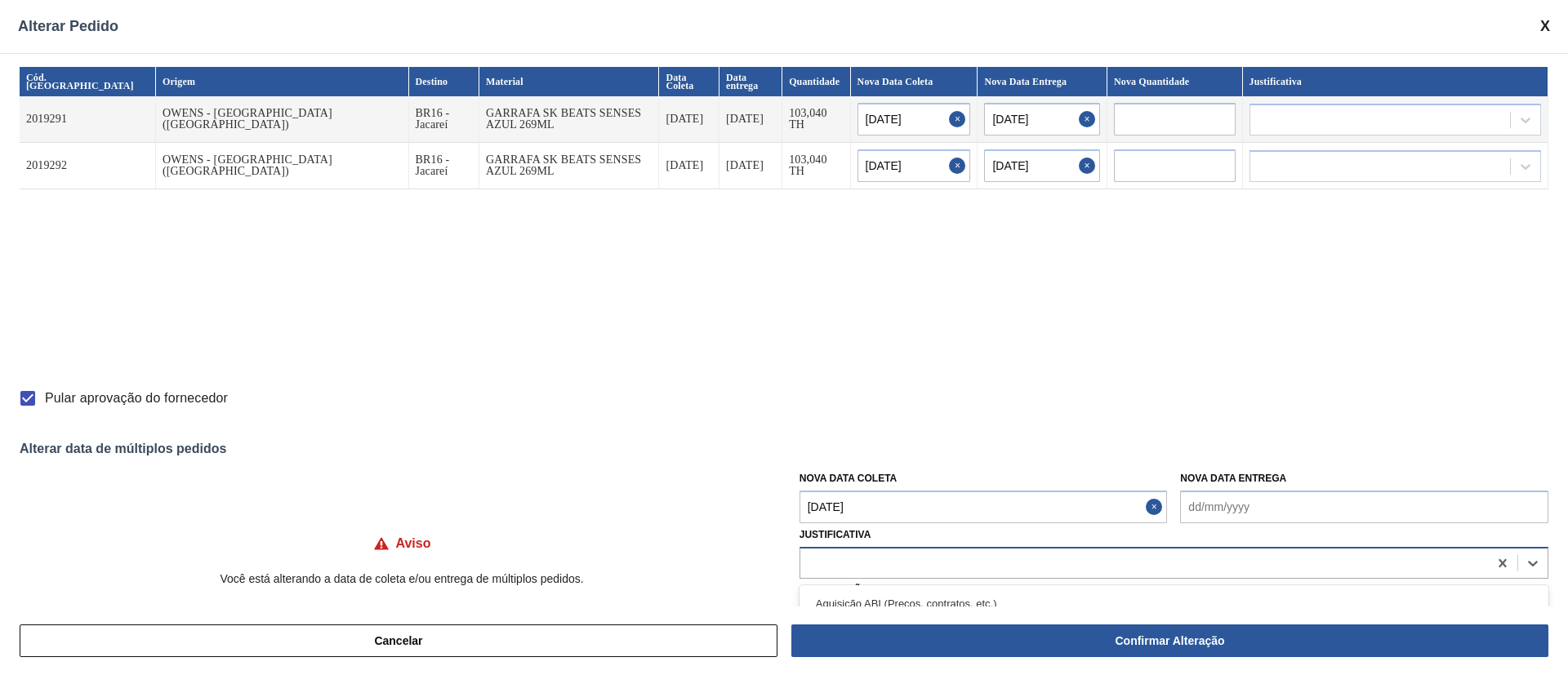
click at [857, 560] on div at bounding box center [1144, 563] width 688 height 24
type input "ou"
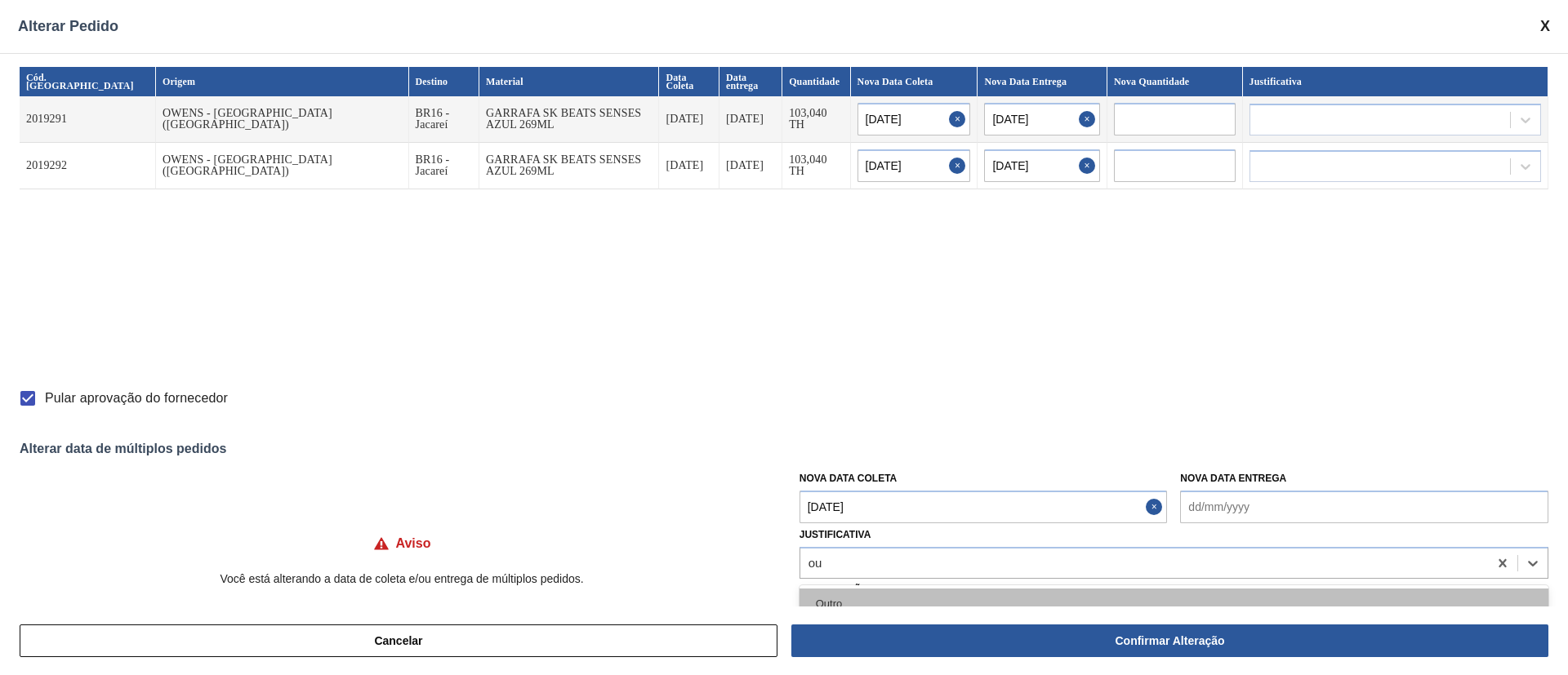
click at [840, 605] on div "Outro" at bounding box center [1173, 604] width 749 height 31
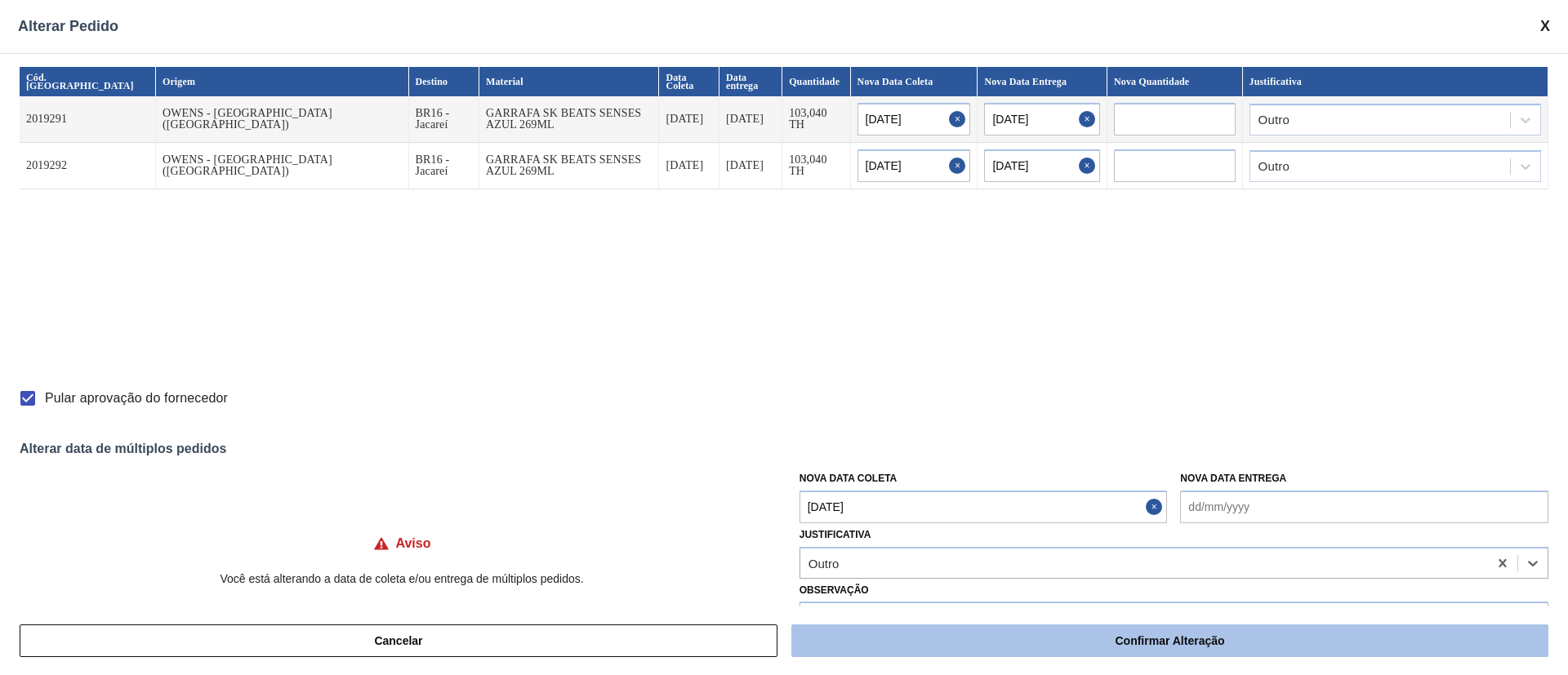
click at [929, 644] on button "Confirmar Alteração" at bounding box center [1170, 641] width 757 height 32
checkbox input "false"
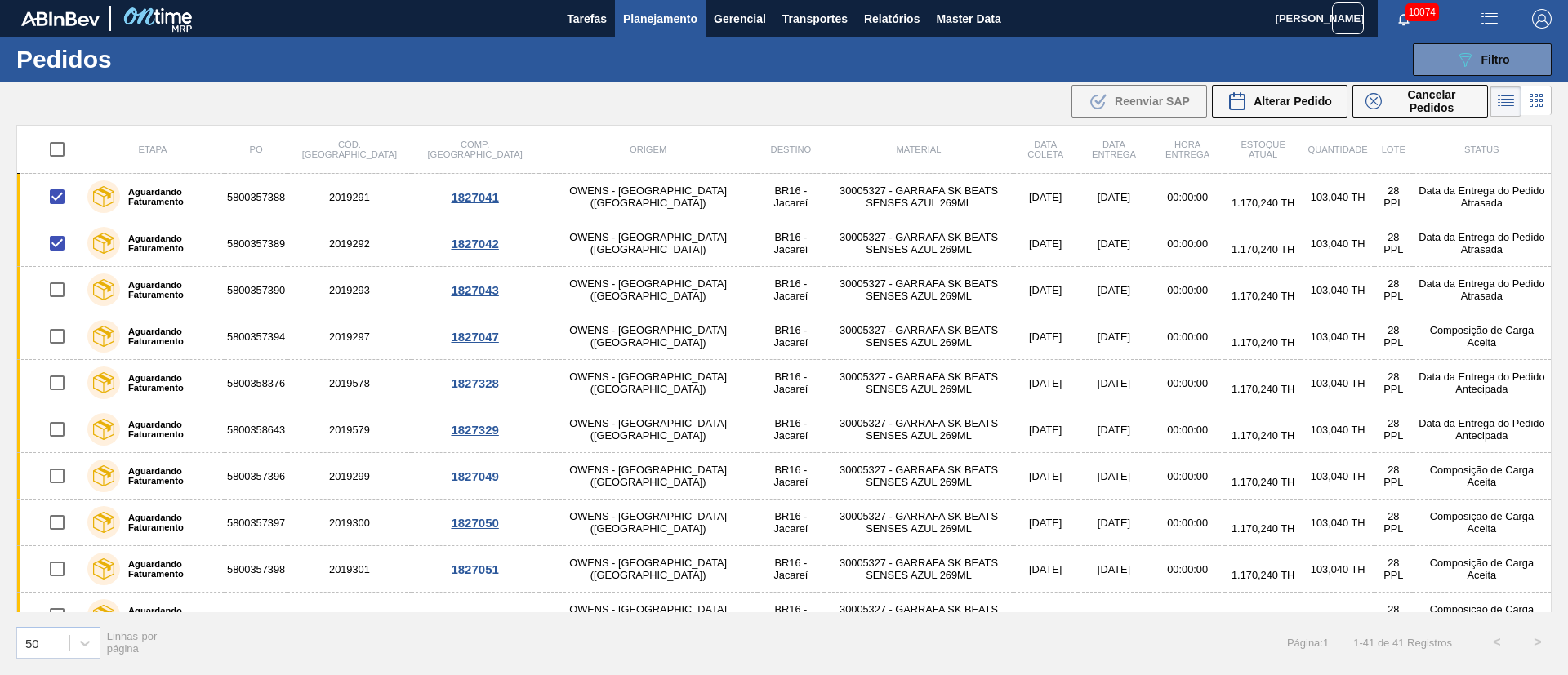
click at [654, 18] on span "Planejamento" at bounding box center [660, 19] width 74 height 20
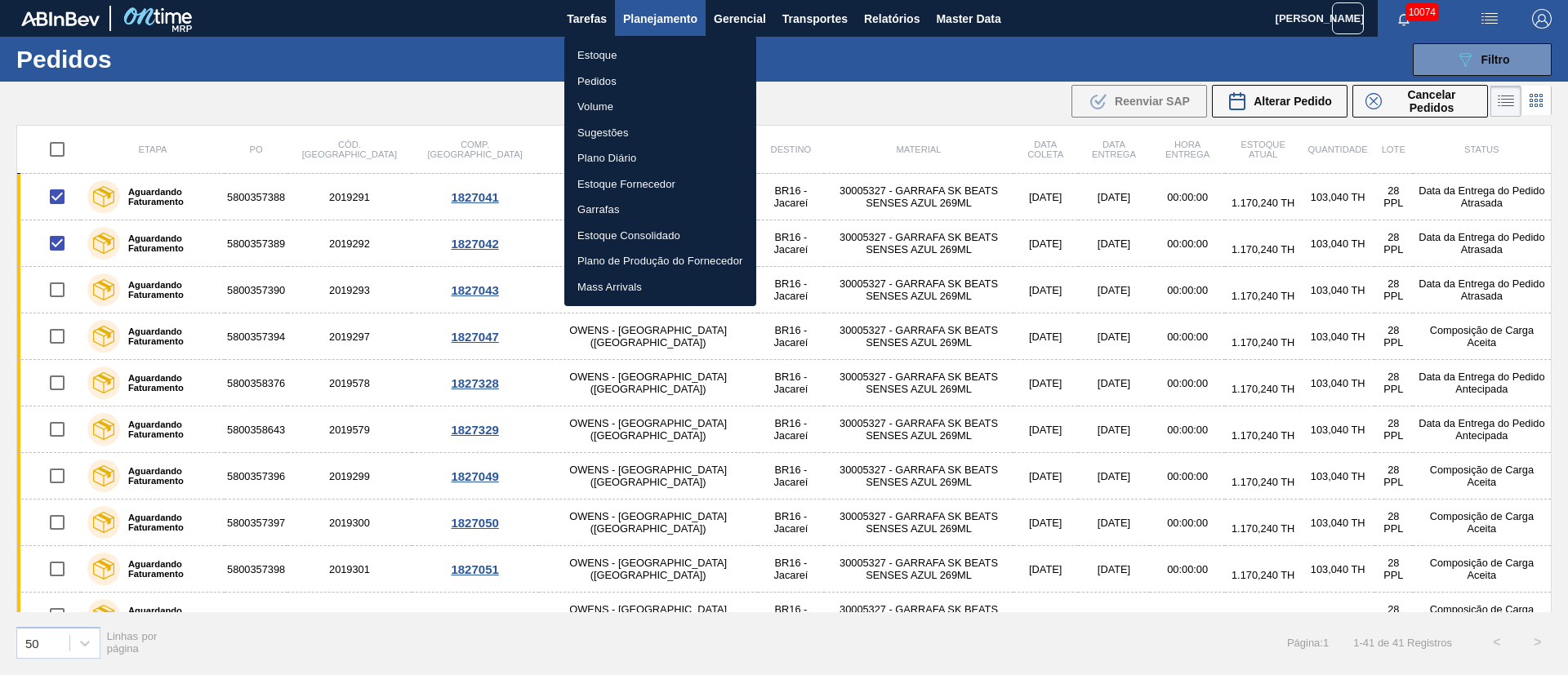
click at [599, 56] on li "Estoque" at bounding box center [661, 55] width 192 height 26
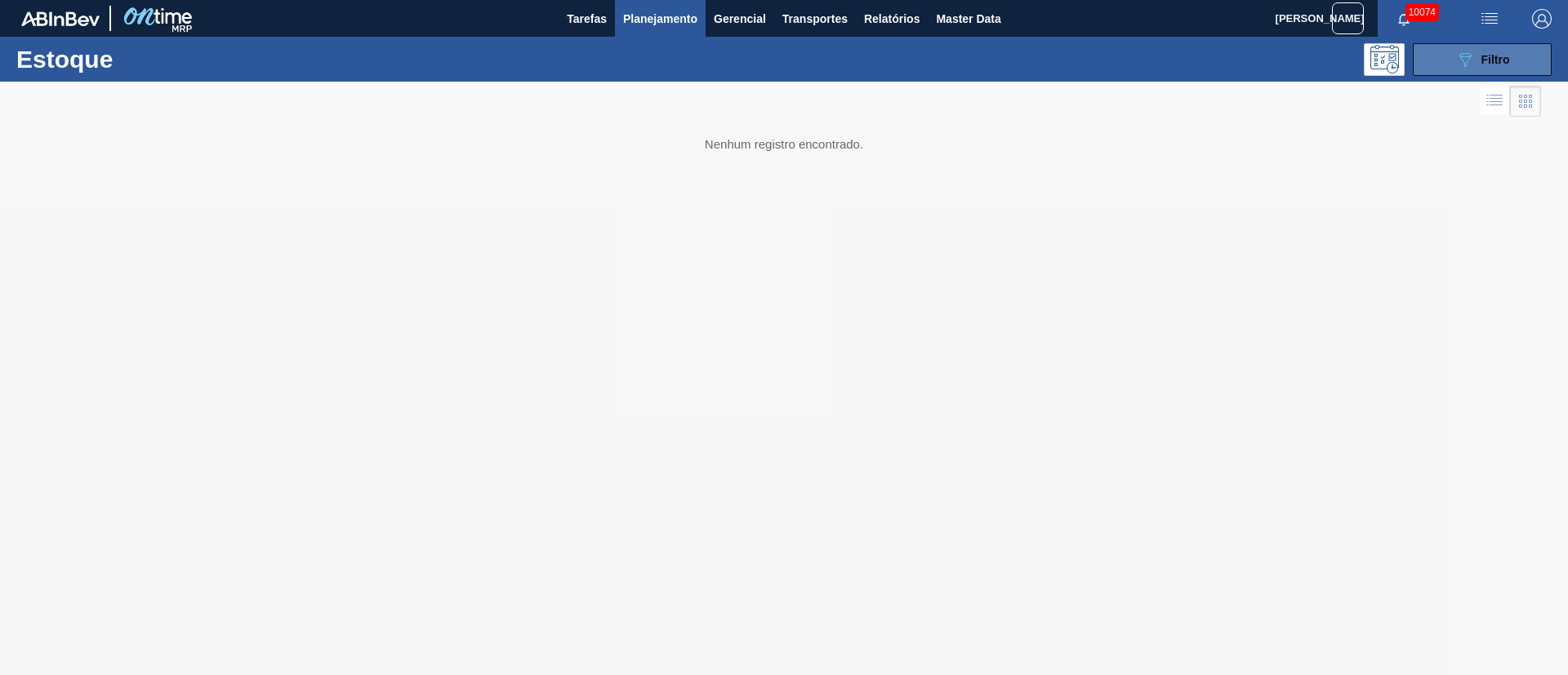
click at [1510, 52] on button "089F7B8B-B2A5-4AFE-B5C0-19BA573D28AC Filtro" at bounding box center [1482, 60] width 139 height 32
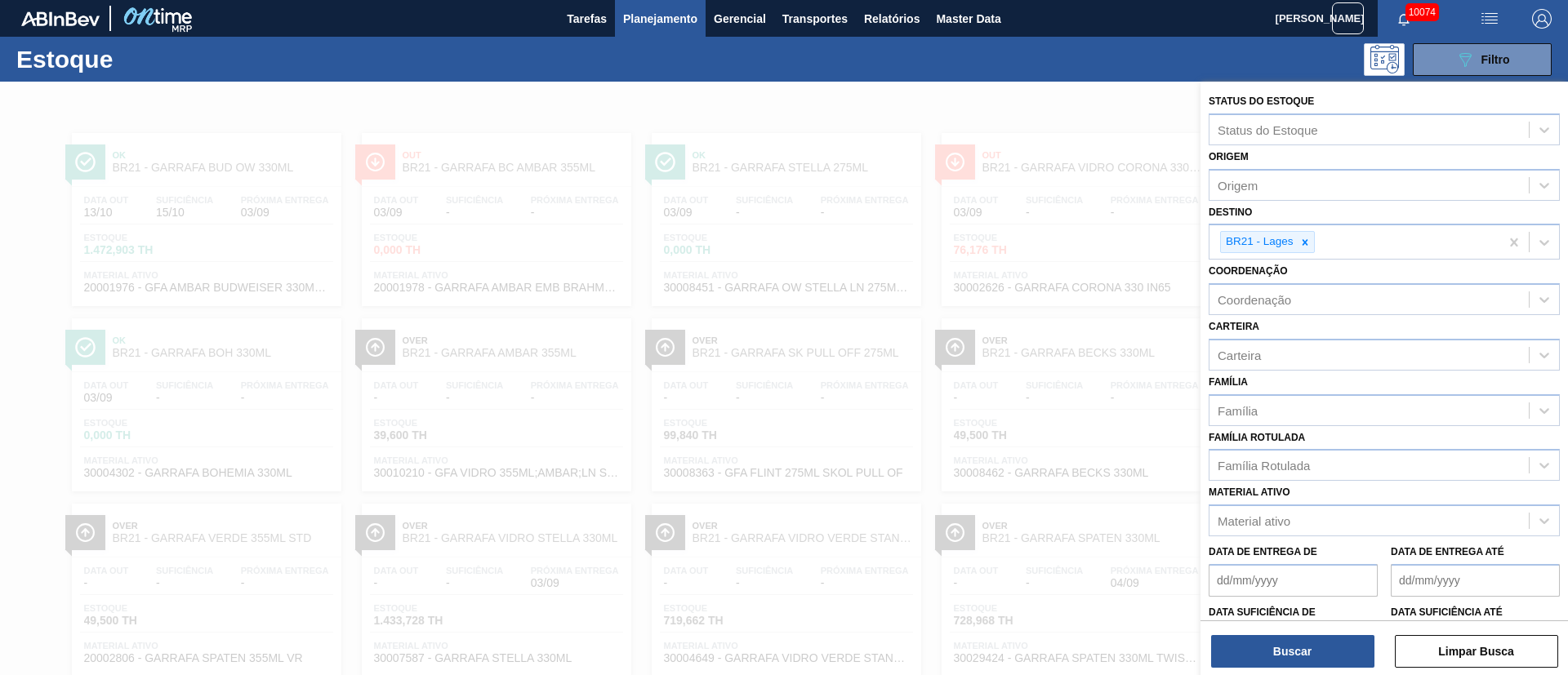
click at [1304, 242] on icon at bounding box center [1304, 241] width 6 height 6
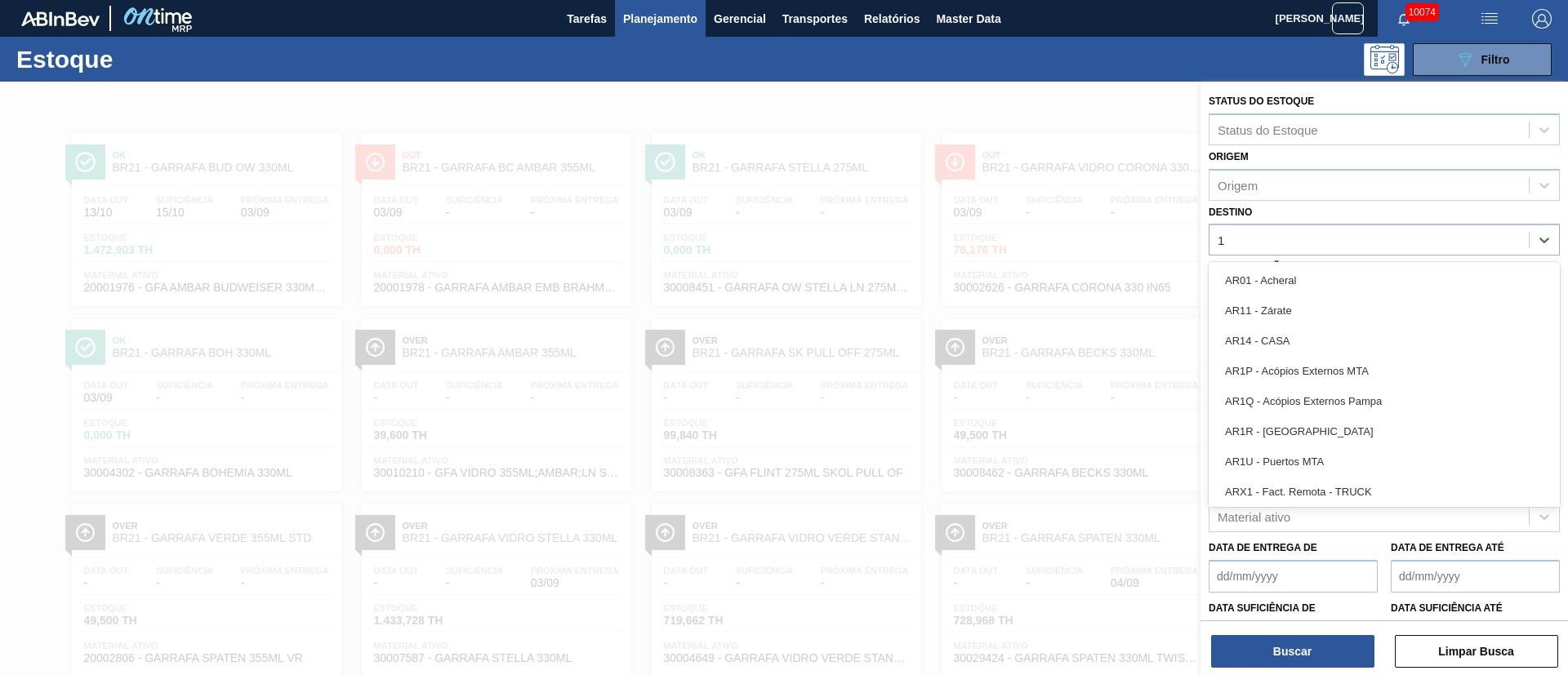
type input "16"
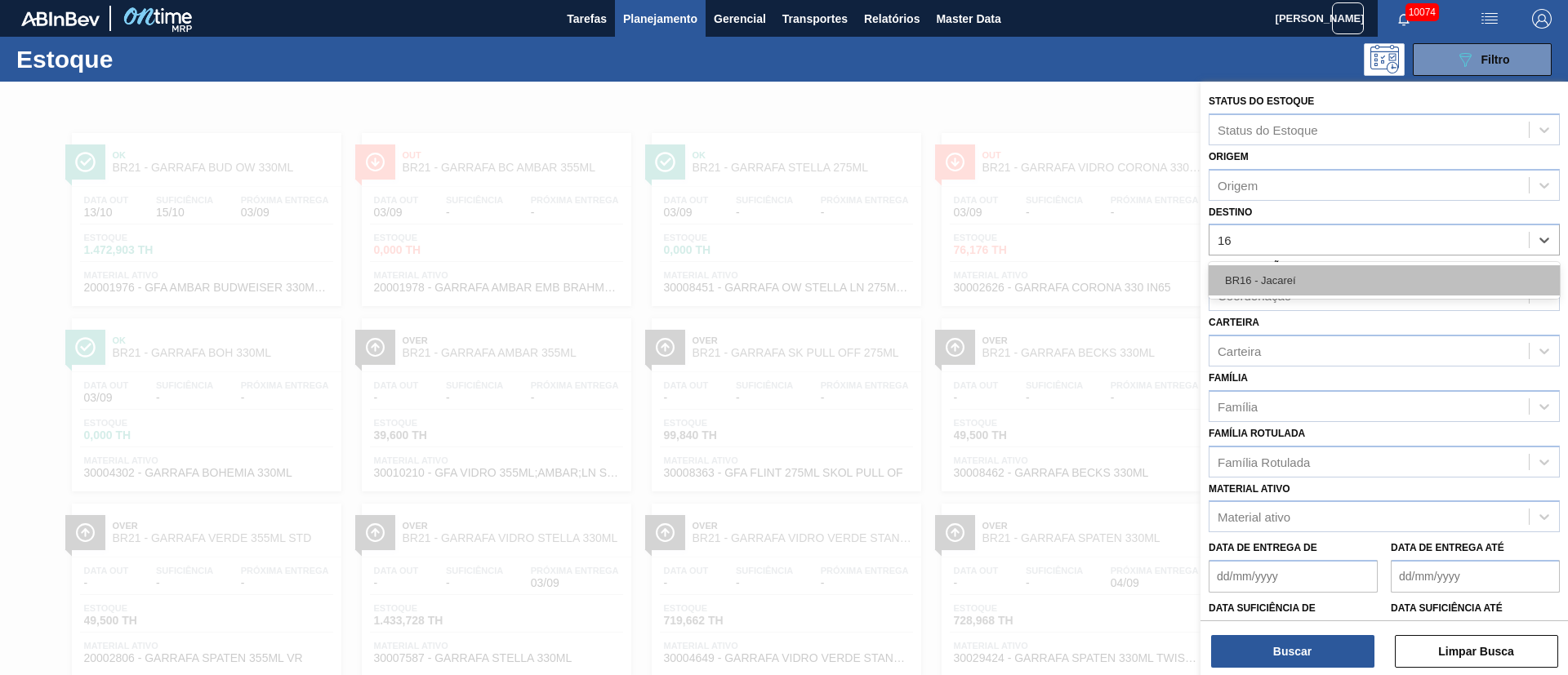
click at [1284, 279] on div "BR16 - Jacareí" at bounding box center [1384, 281] width 351 height 31
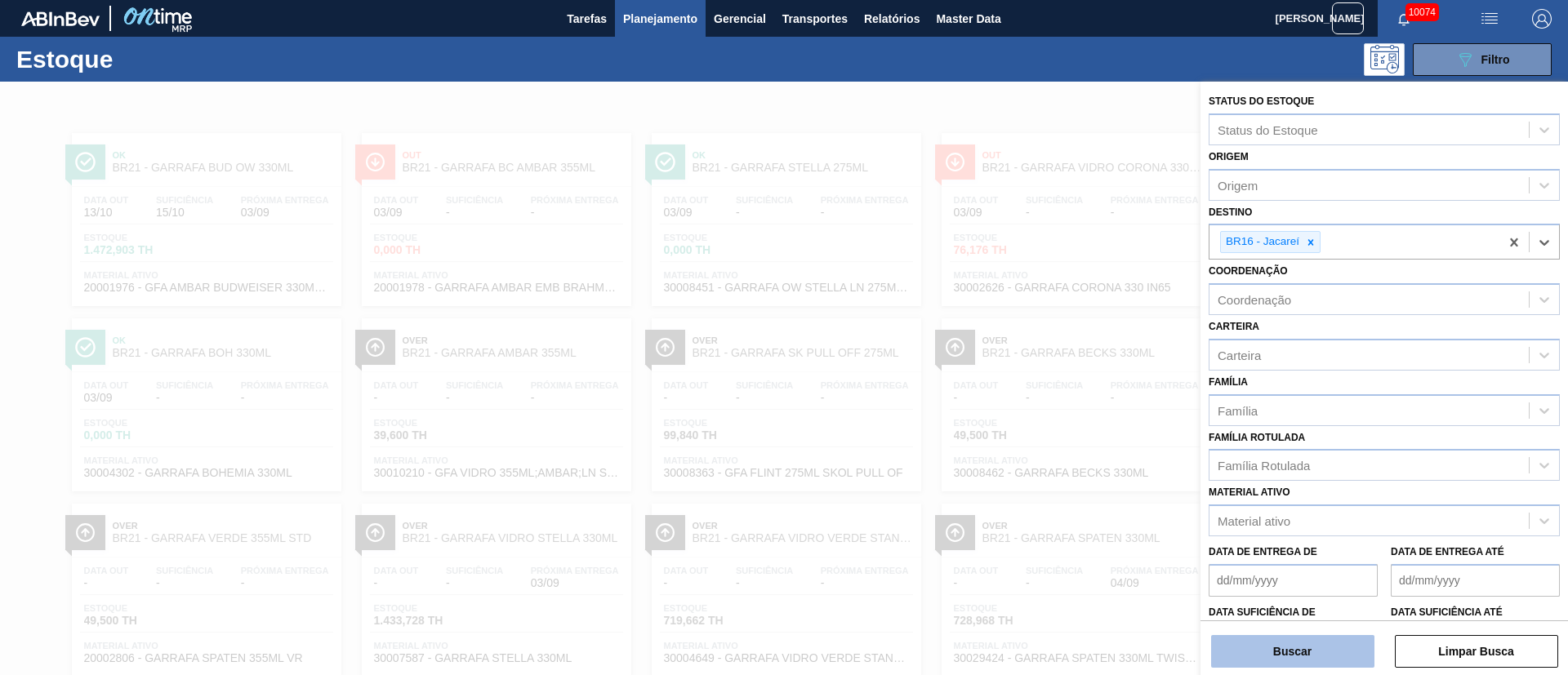
click at [1278, 646] on button "Buscar" at bounding box center [1293, 651] width 163 height 32
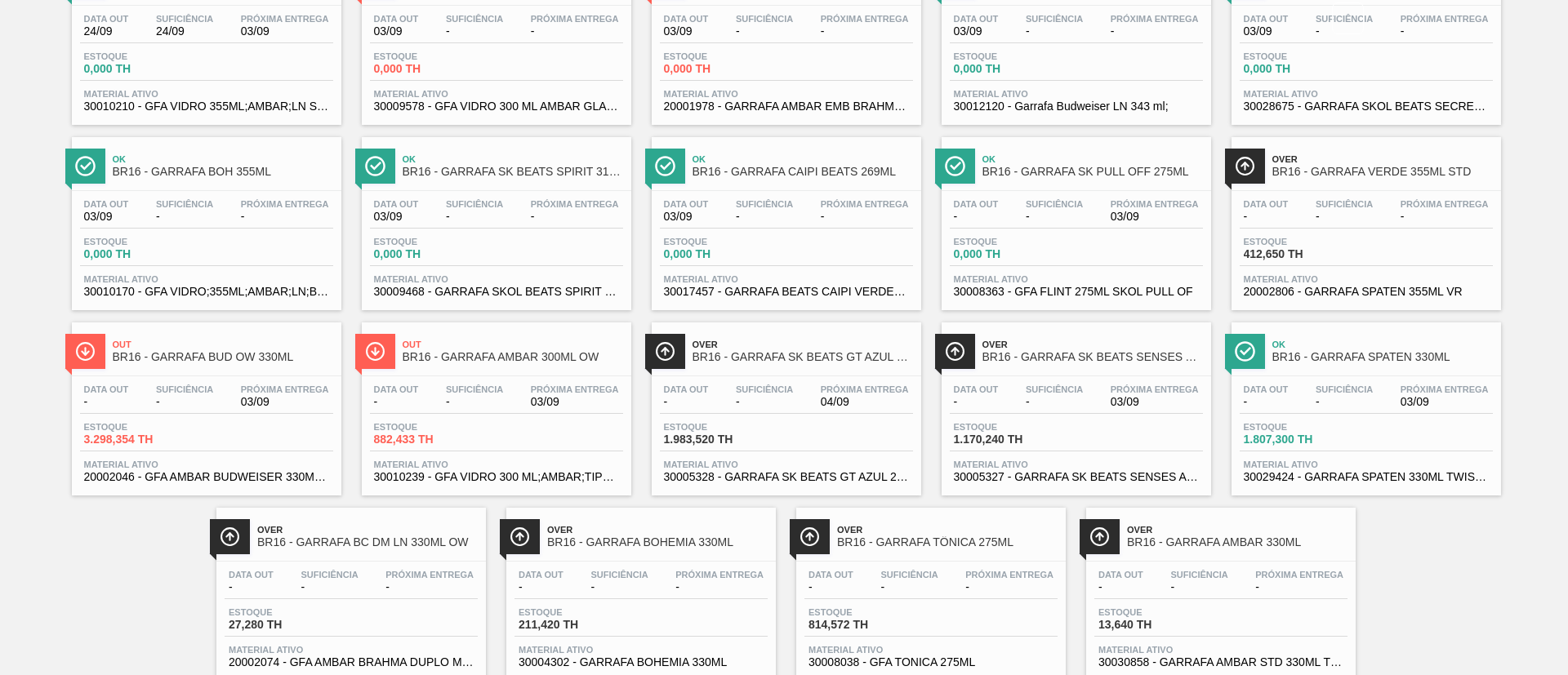
scroll to position [228, 0]
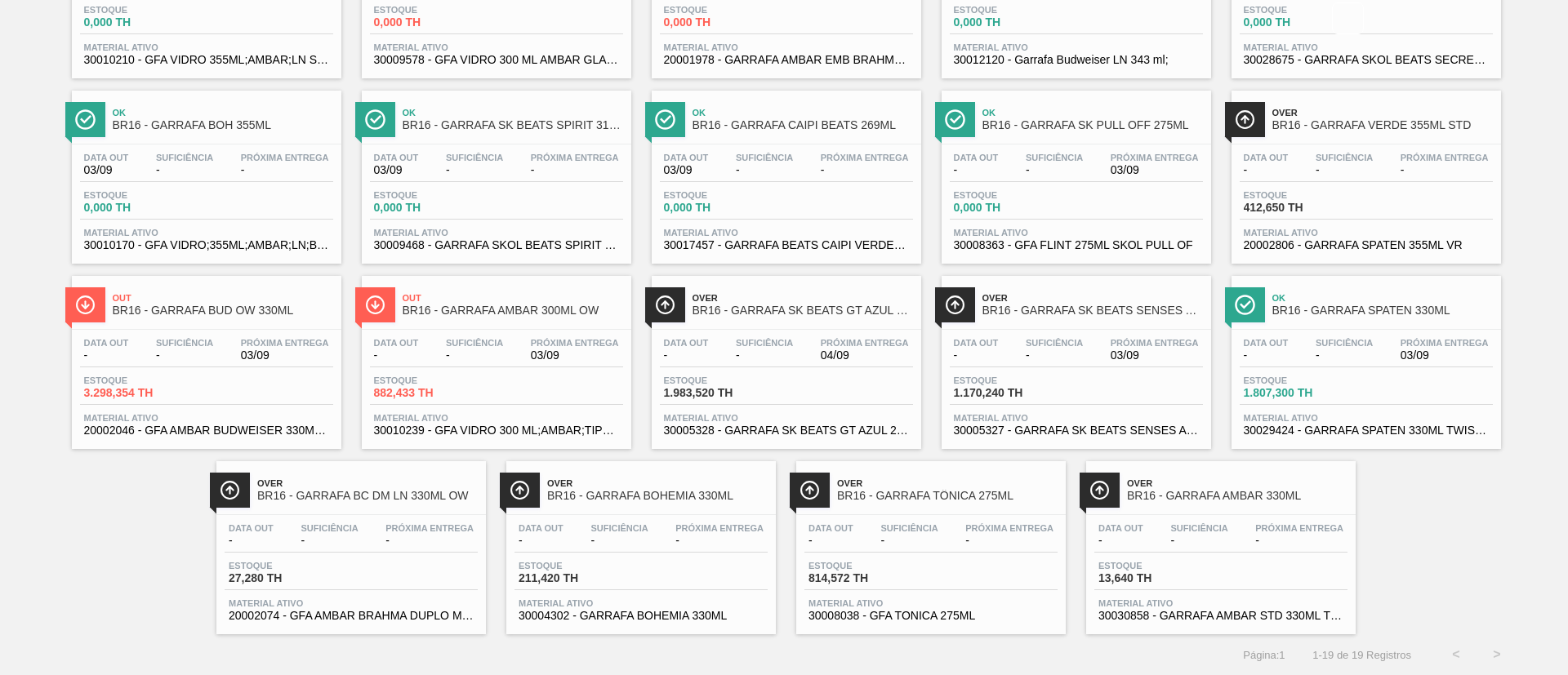
click at [489, 349] on span "-" at bounding box center [474, 355] width 57 height 12
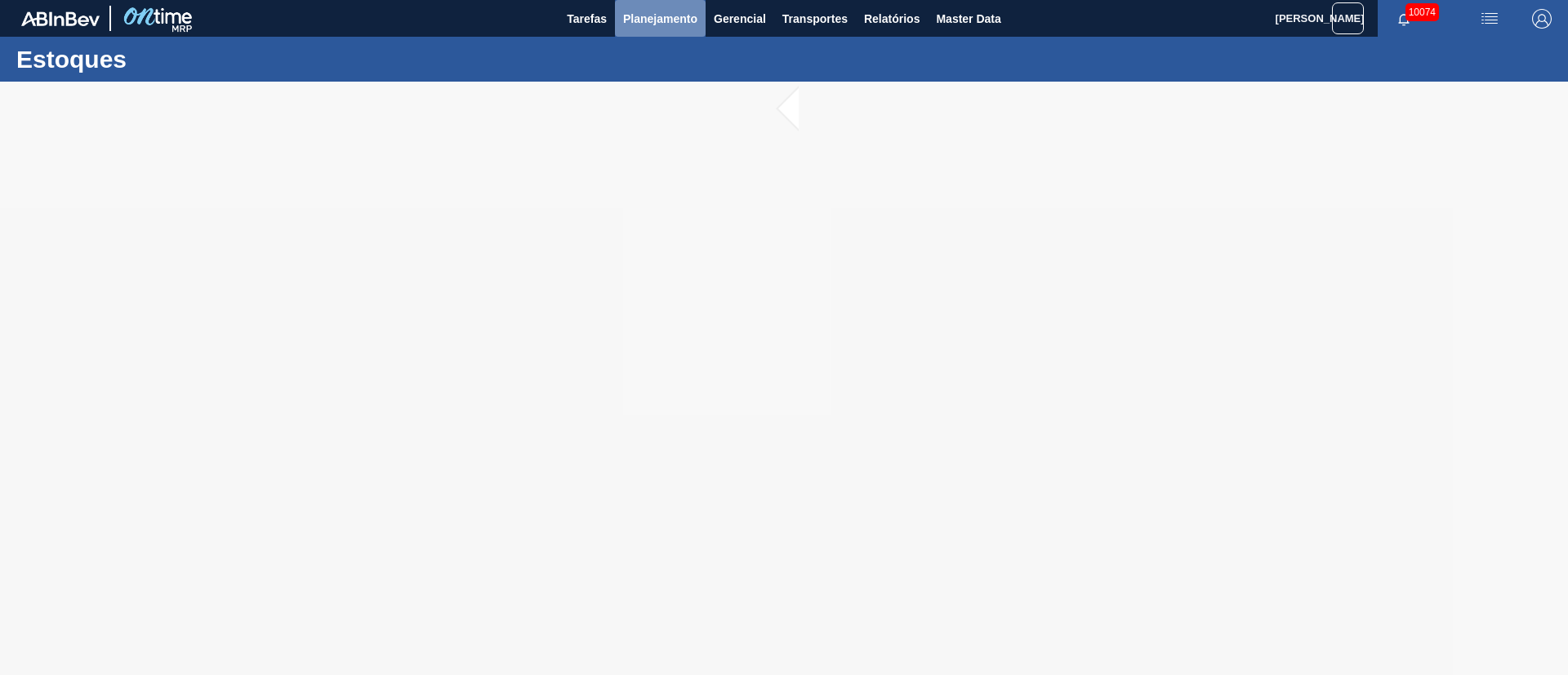
click at [628, 19] on span "Planejamento" at bounding box center [660, 19] width 74 height 20
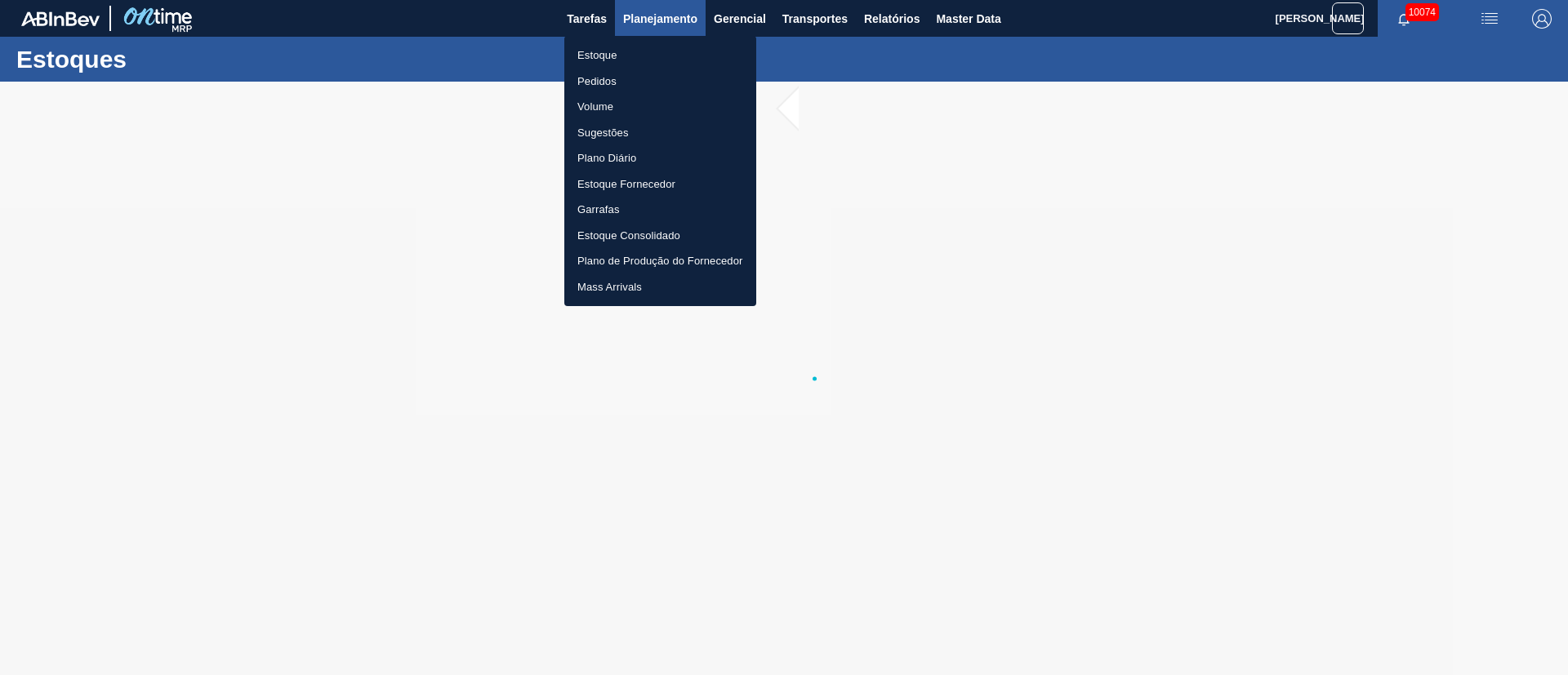
click at [628, 19] on div at bounding box center [784, 338] width 1568 height 675
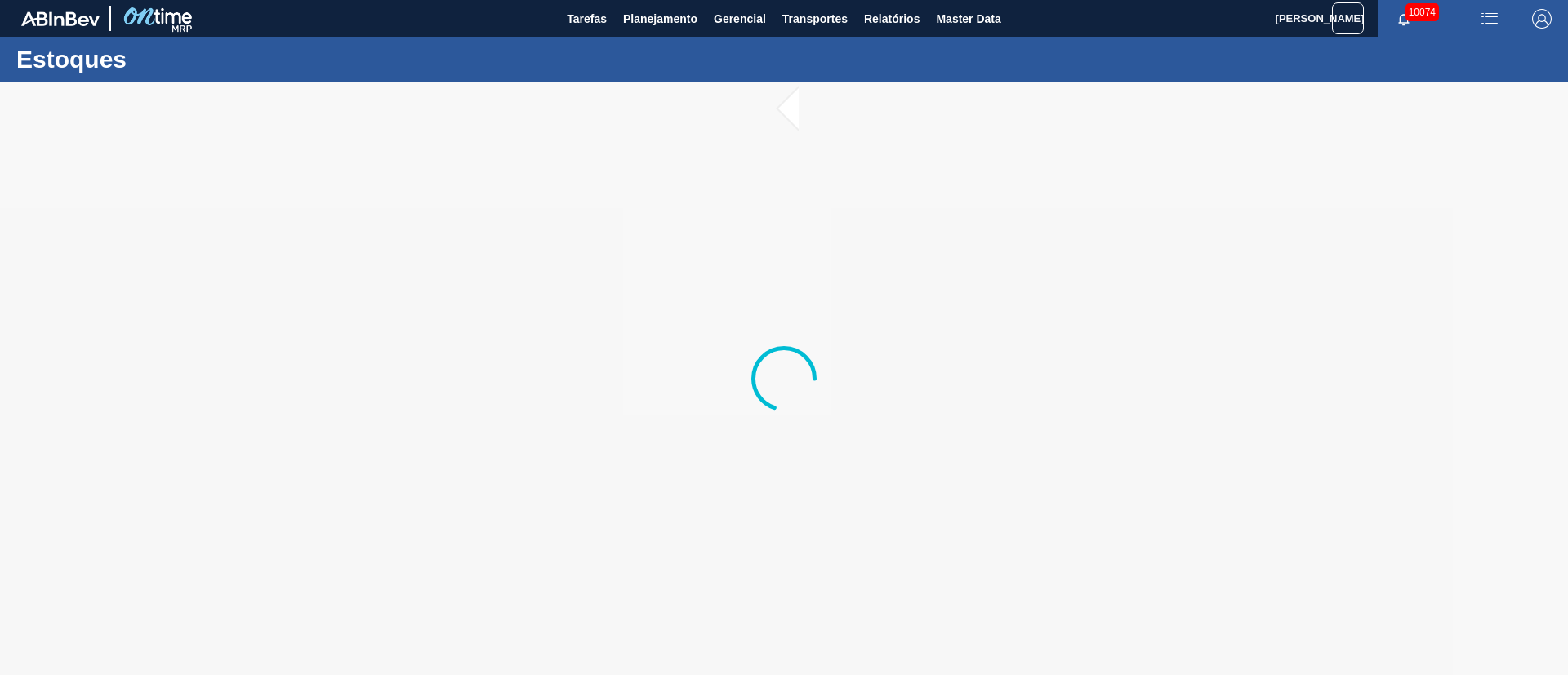
drag, startPoint x: 725, startPoint y: 65, endPoint x: 994, endPoint y: 341, distance: 385.4
click at [651, 172] on main "Tarefas Planejamento Gerencial Transportes Relatórios Master Data [PERSON_NAME]…" at bounding box center [784, 338] width 1568 height 675
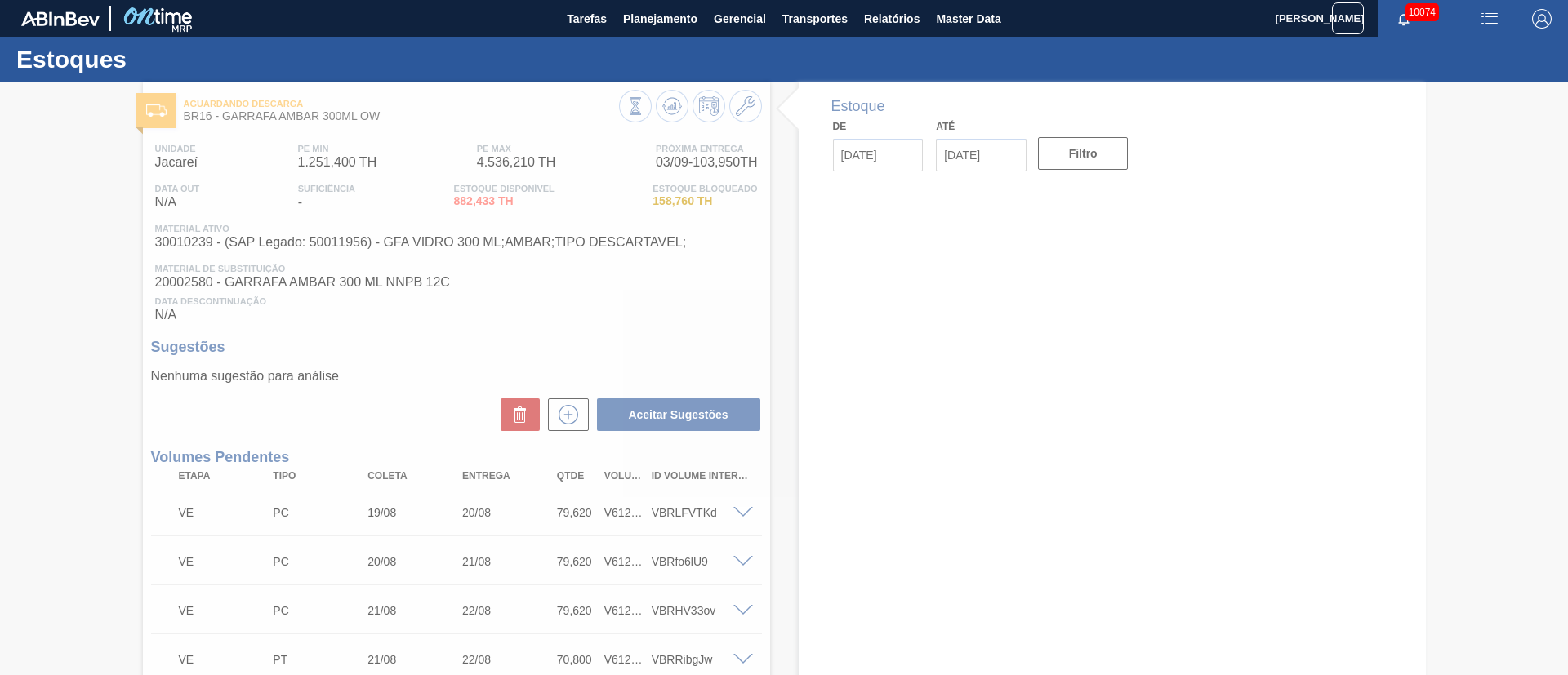
type input "[DATE]"
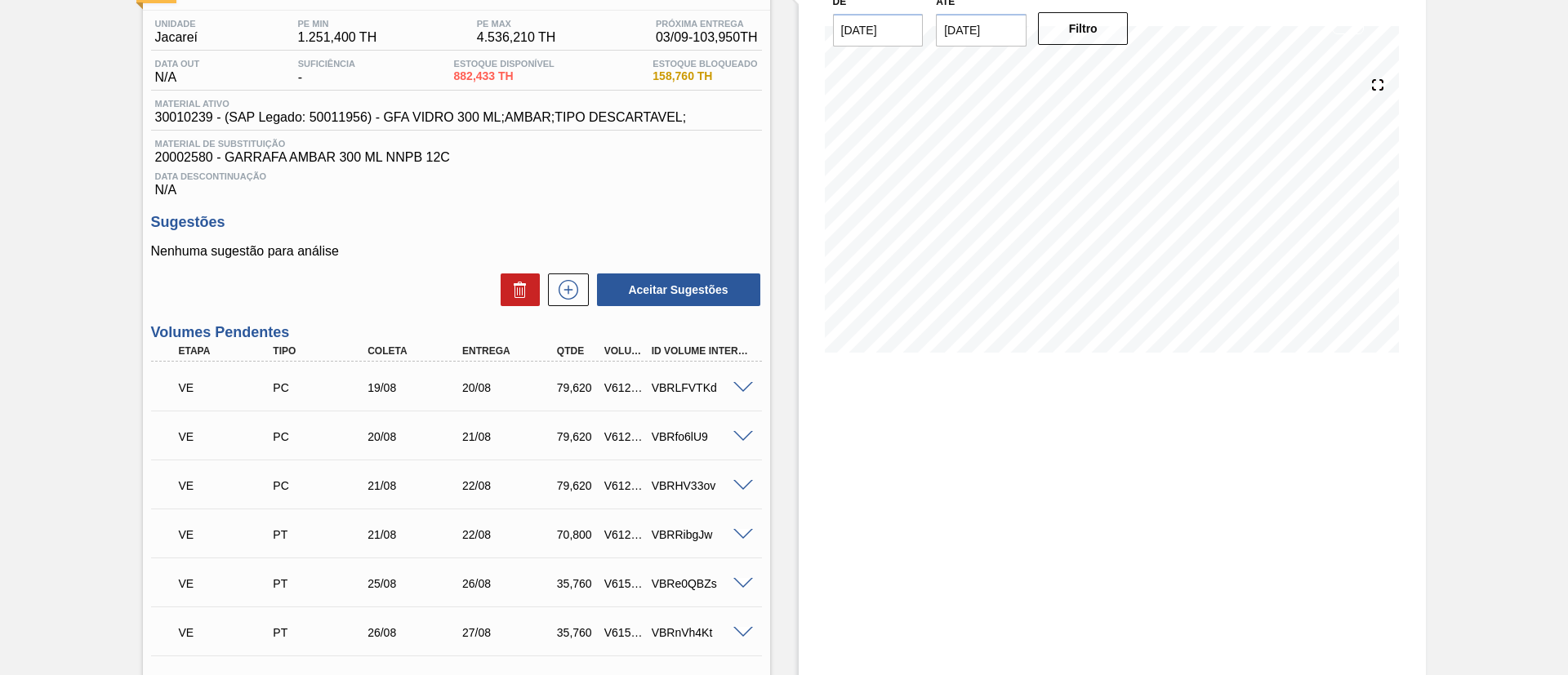
scroll to position [122, 0]
click at [577, 286] on icon at bounding box center [568, 292] width 26 height 20
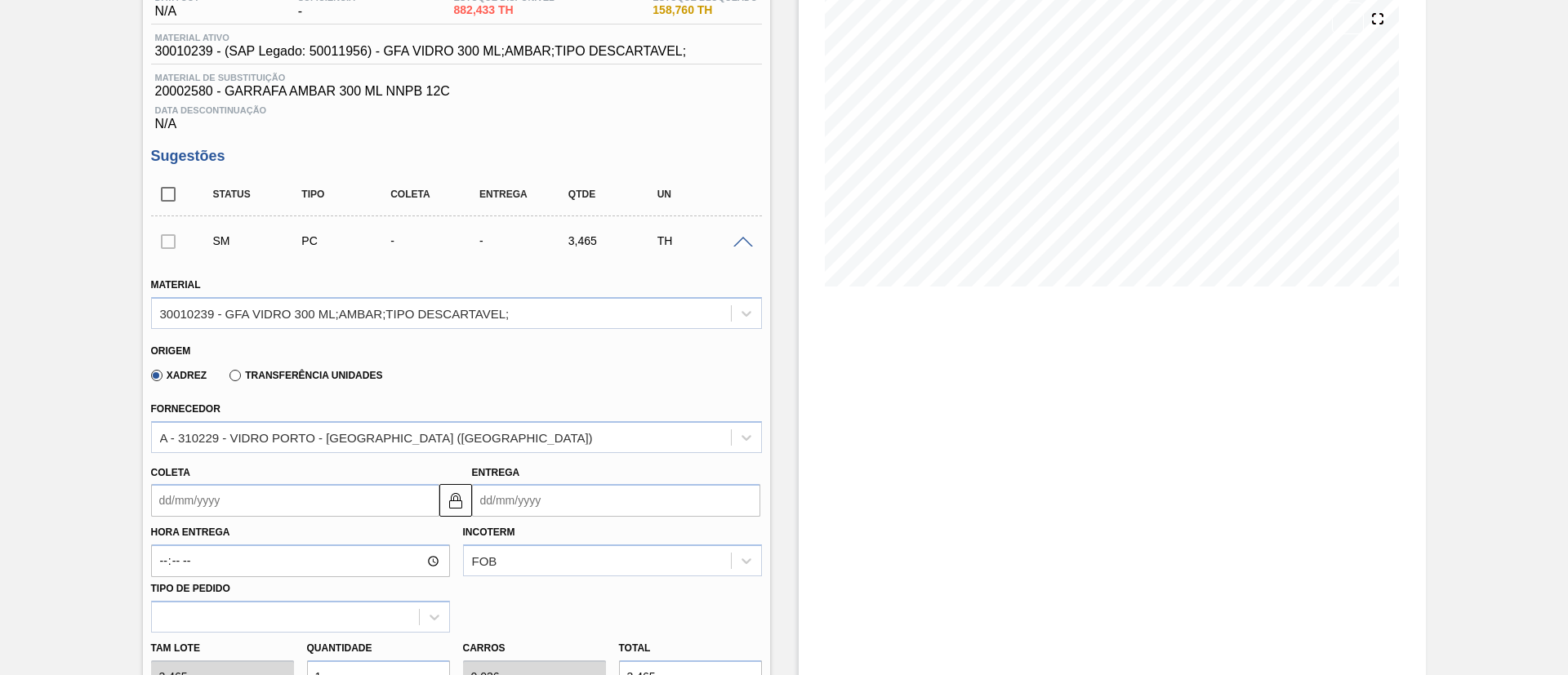
scroll to position [367, 0]
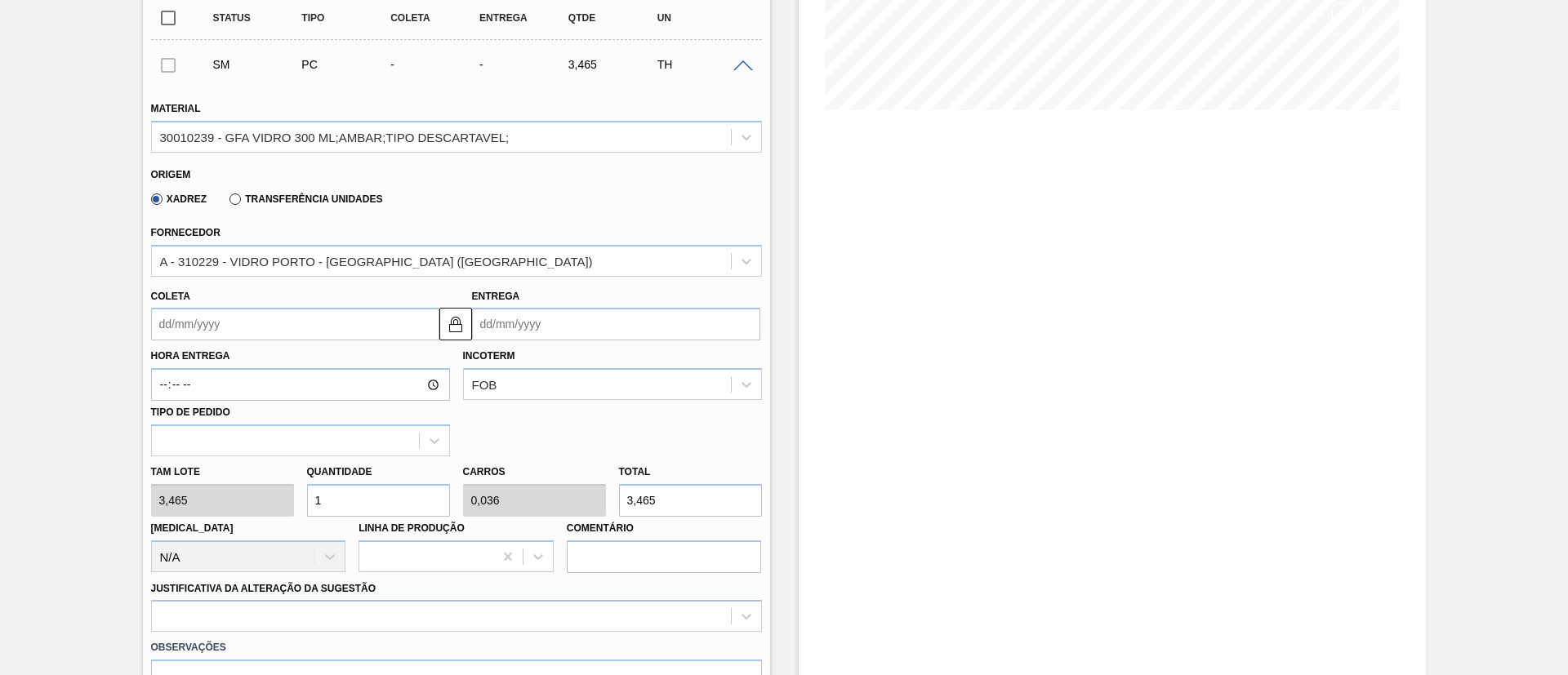
click at [357, 508] on input "1" at bounding box center [378, 501] width 143 height 32
type input "0"
type input "8"
type input "0,286"
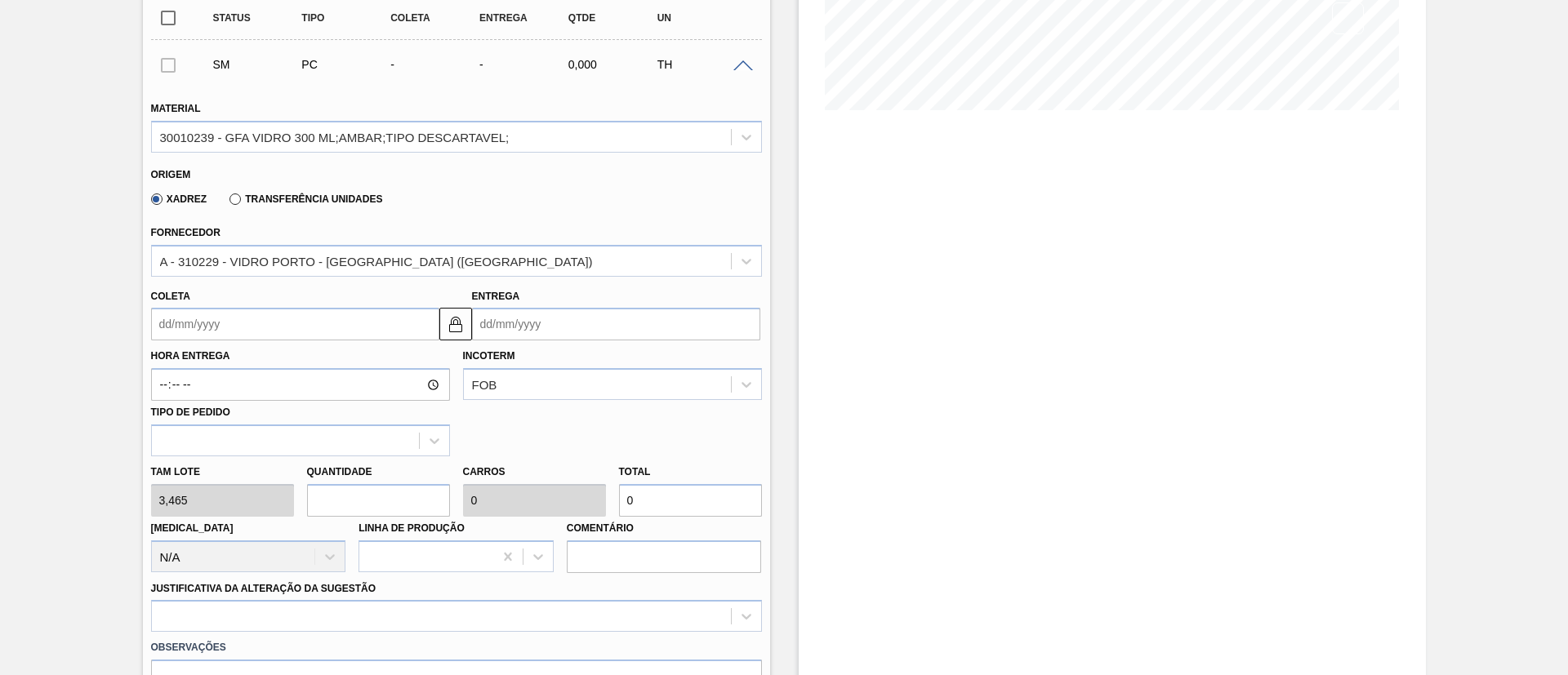
type input "27,72"
type input "84"
type input "3"
type input "291,06"
type input "84"
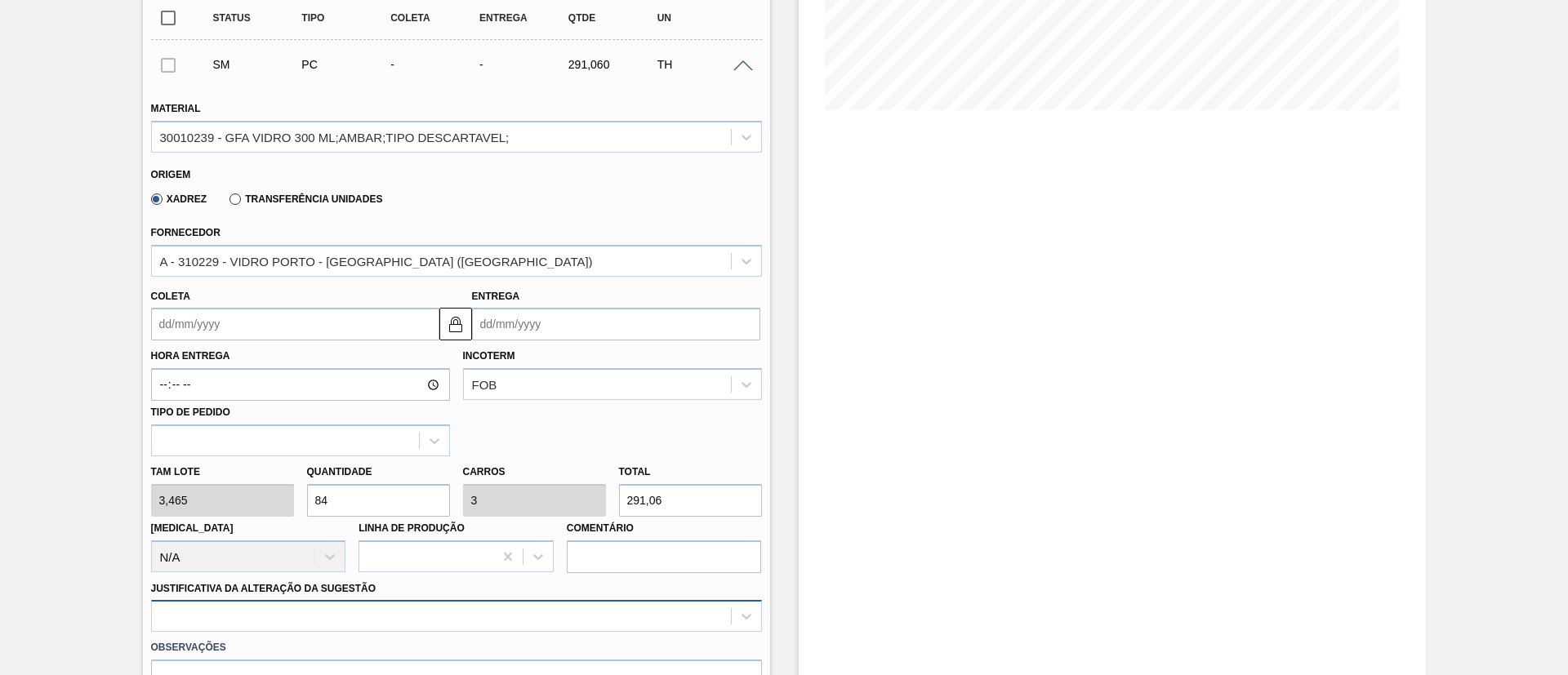
click at [447, 613] on div at bounding box center [457, 615] width 611 height 31
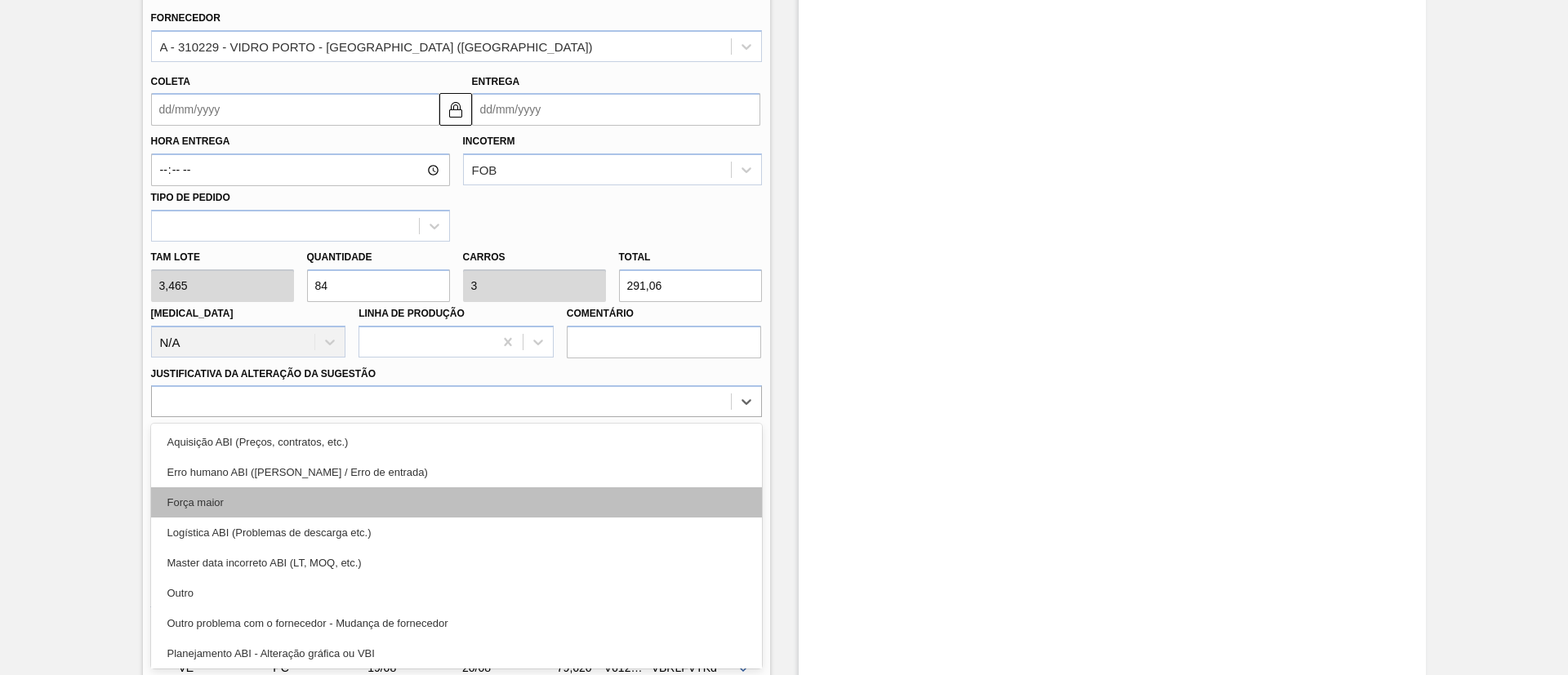
click at [258, 499] on div "Força maior" at bounding box center [457, 502] width 611 height 31
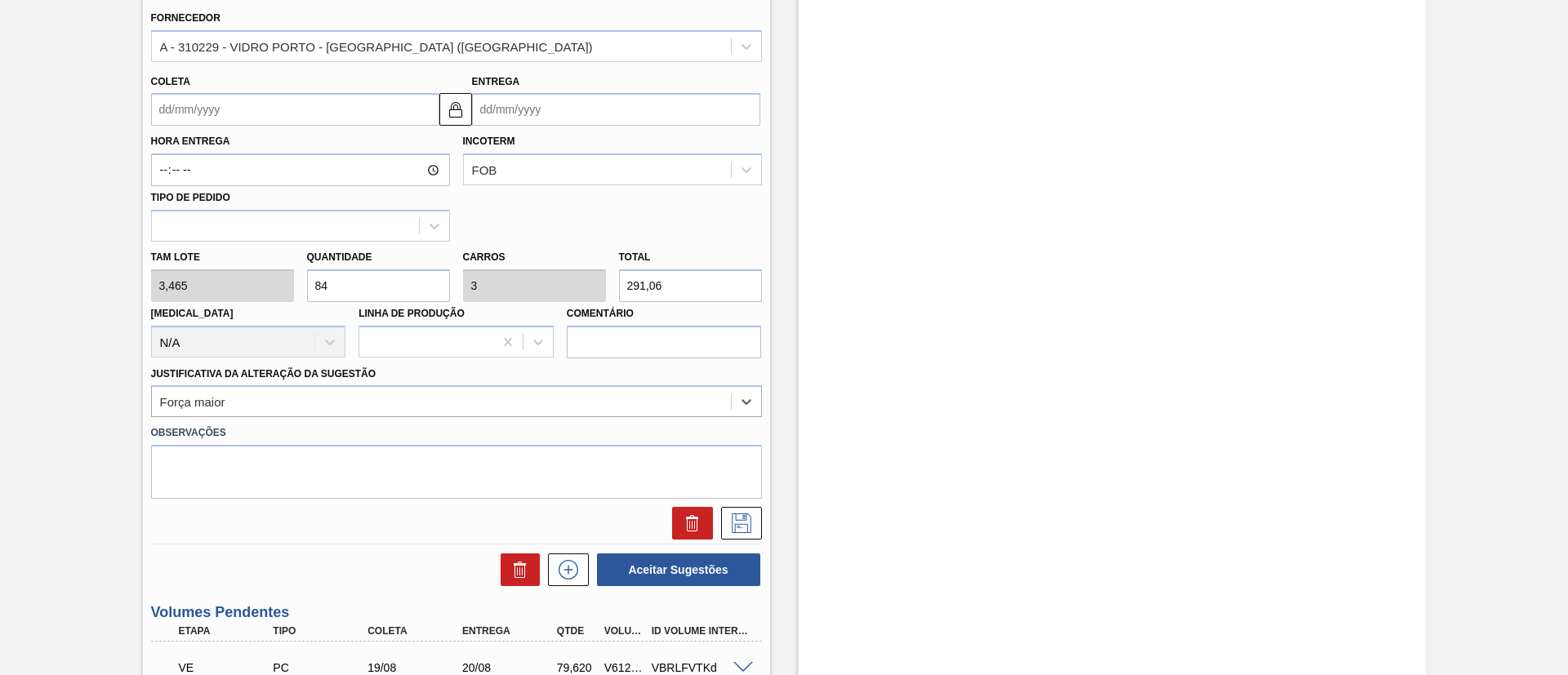
click at [230, 111] on input "Coleta" at bounding box center [295, 110] width 288 height 32
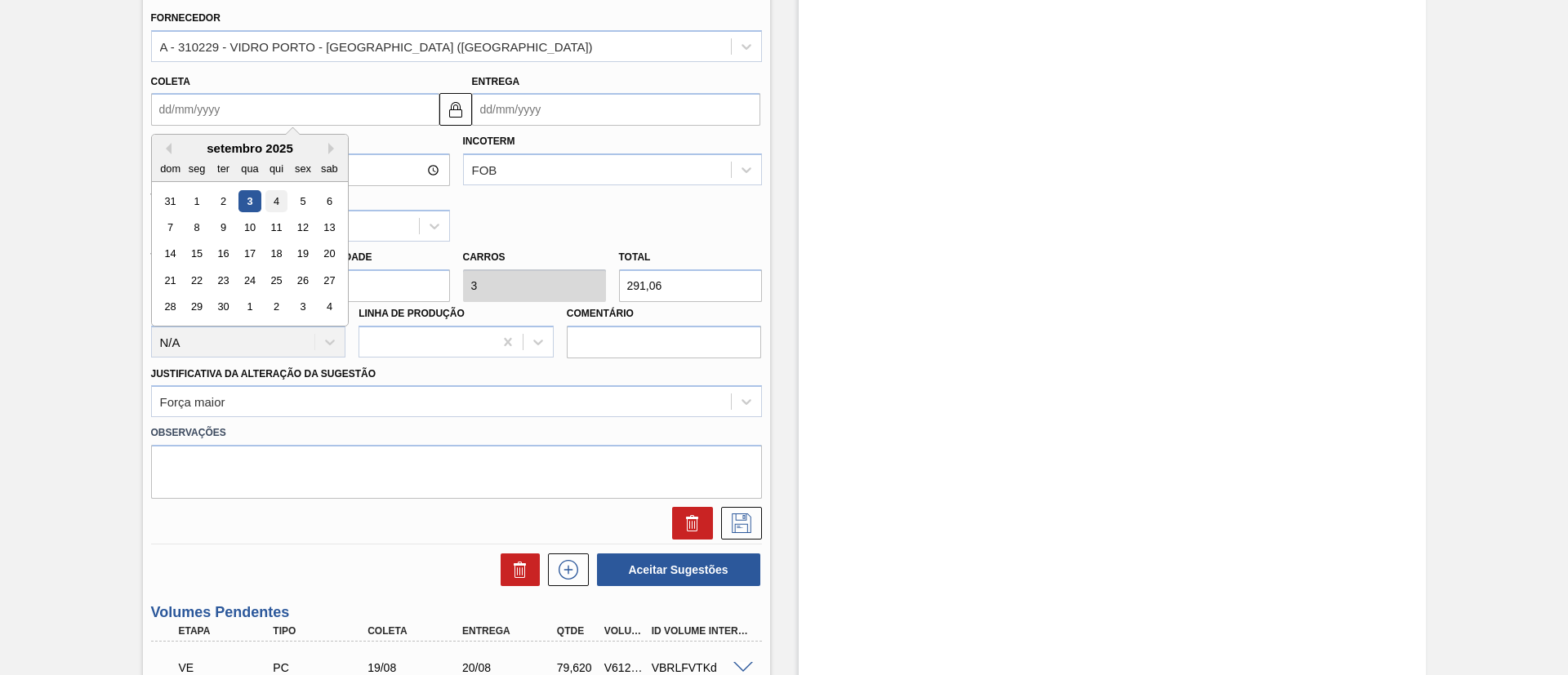
click at [280, 202] on div "4" at bounding box center [276, 201] width 22 height 22
type input "[DATE]"
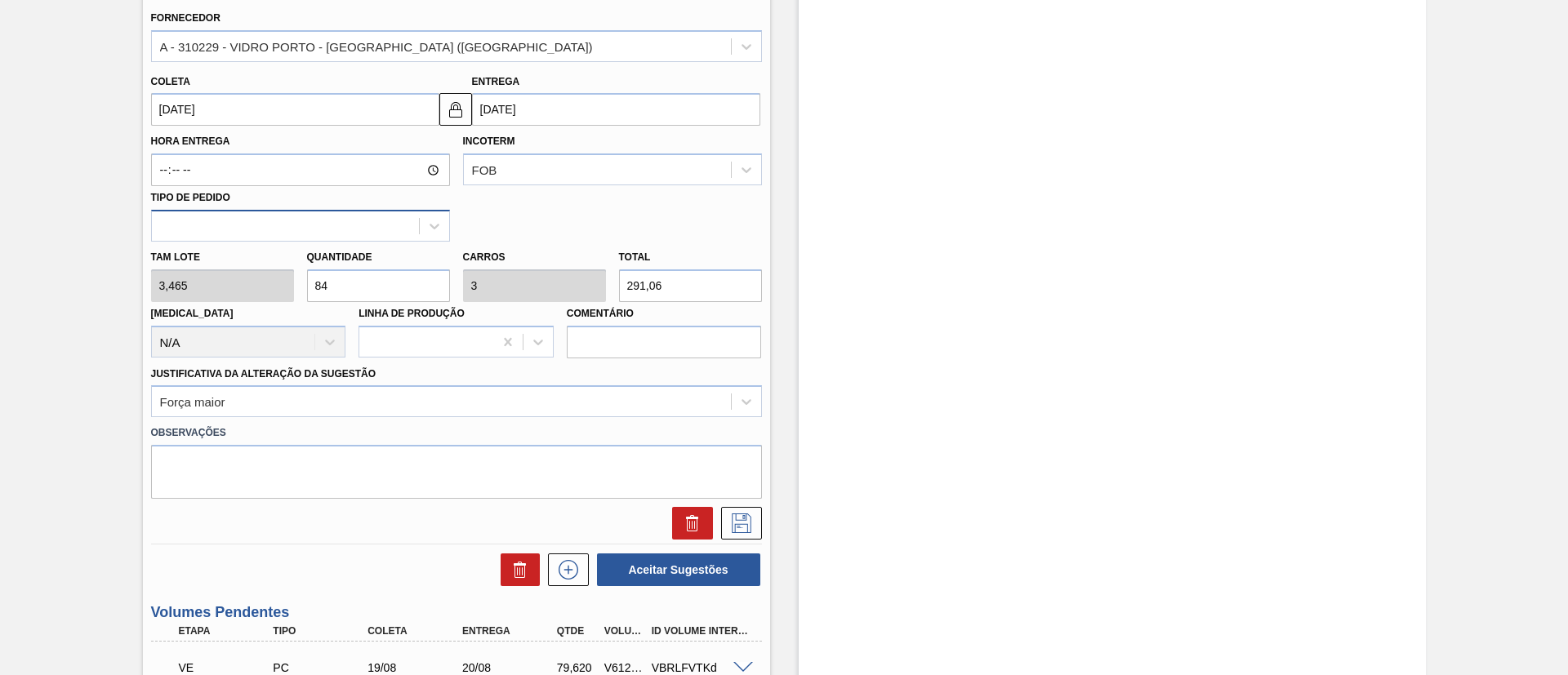
scroll to position [460, 0]
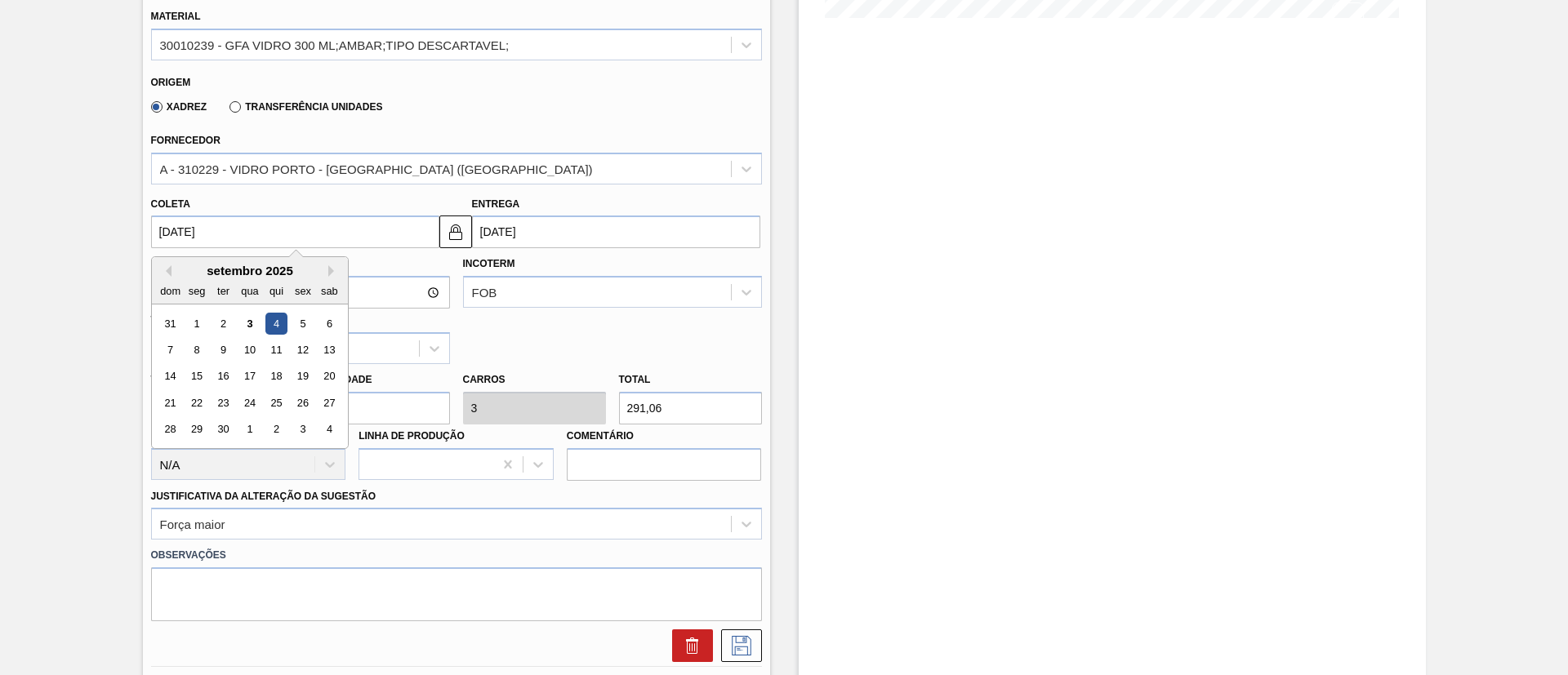
click at [265, 226] on input "[DATE]" at bounding box center [295, 232] width 288 height 32
click at [299, 326] on div "5" at bounding box center [303, 324] width 22 height 22
type input "[DATE]"
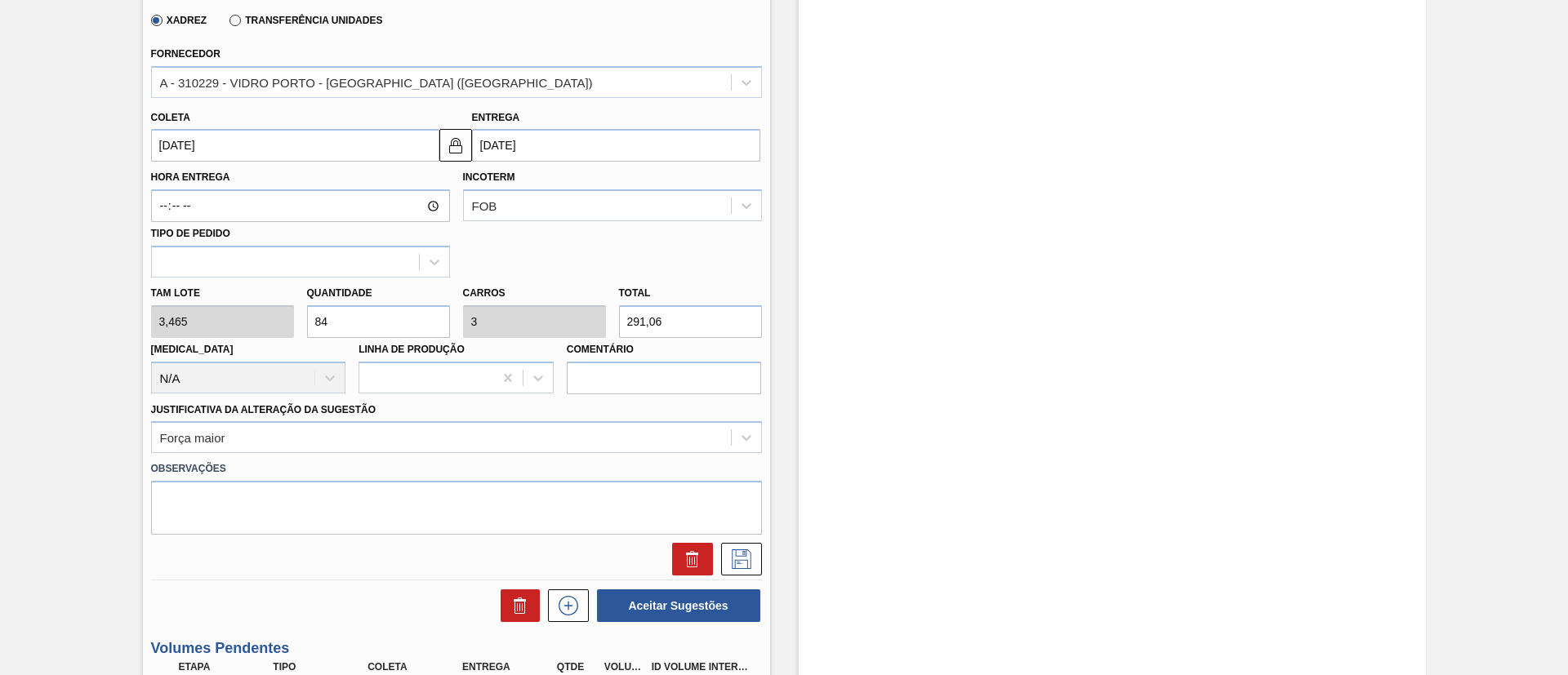
scroll to position [582, 0]
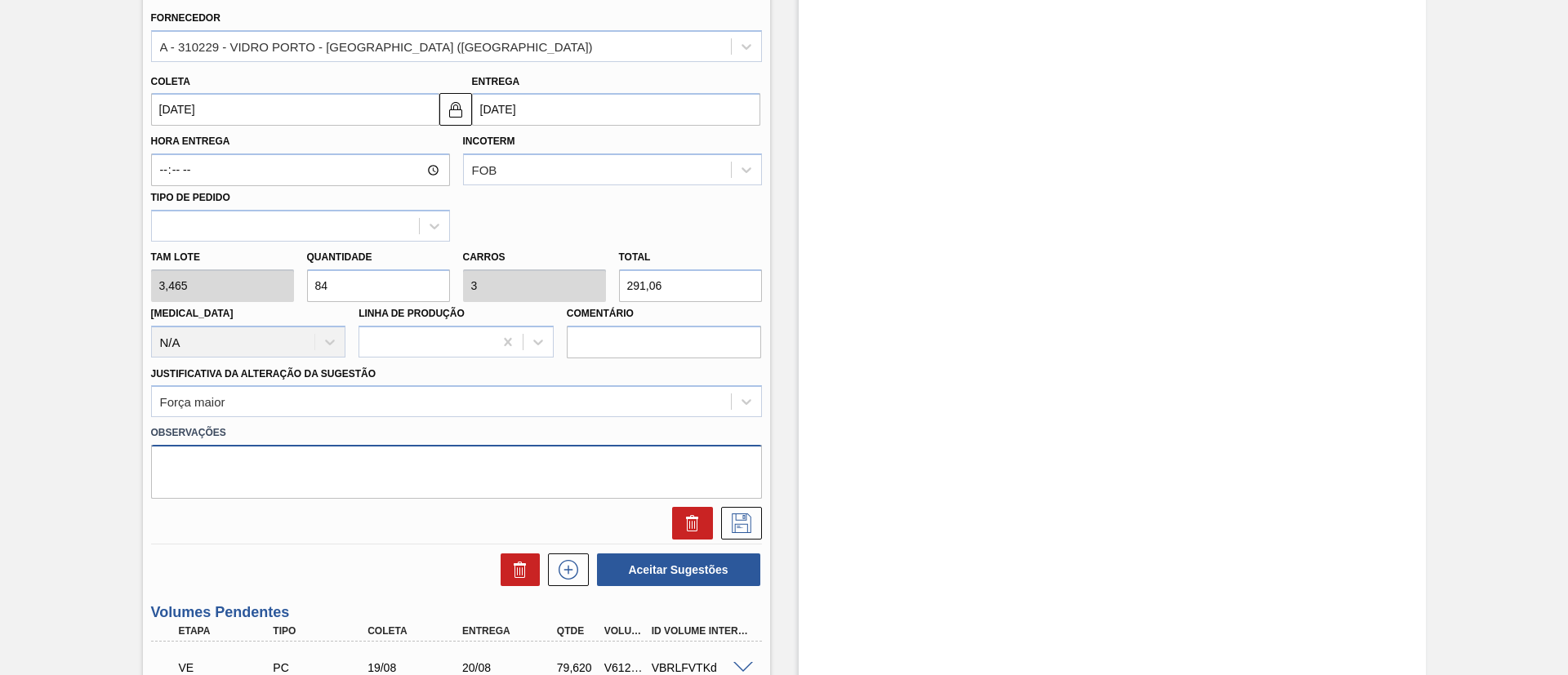
click at [362, 485] on textarea at bounding box center [457, 472] width 611 height 54
click at [755, 519] on button at bounding box center [741, 524] width 41 height 32
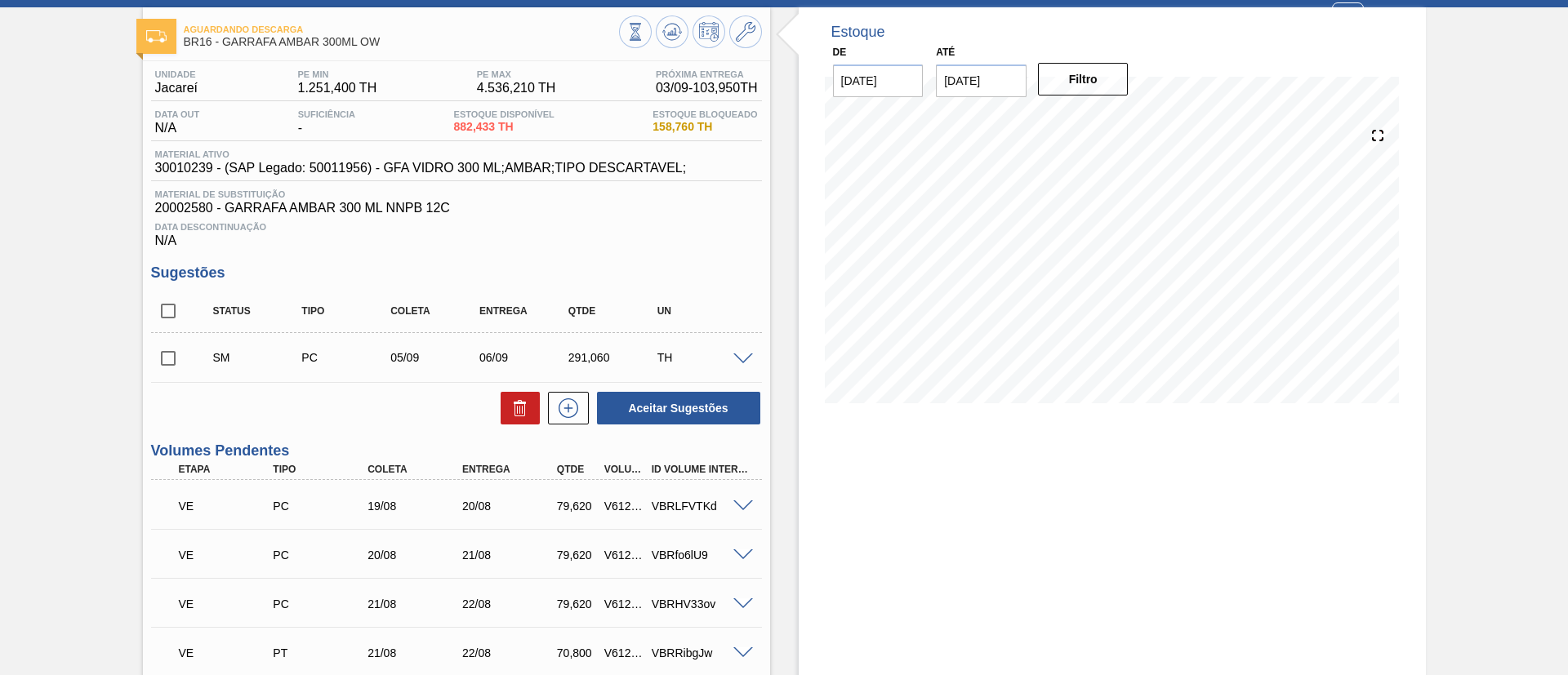
scroll to position [0, 0]
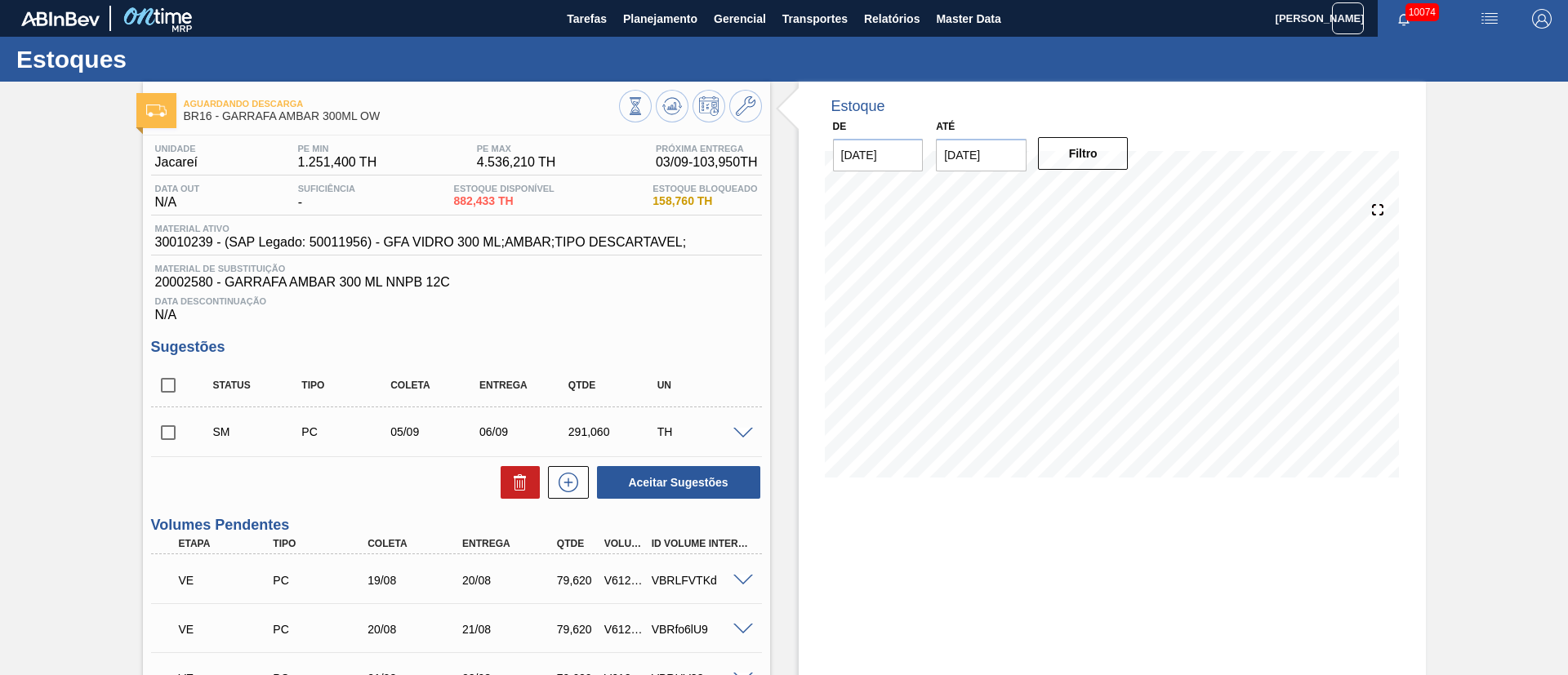
click at [168, 429] on input "checkbox" at bounding box center [168, 433] width 34 height 34
checkbox input "true"
click at [571, 480] on icon at bounding box center [568, 482] width 26 height 20
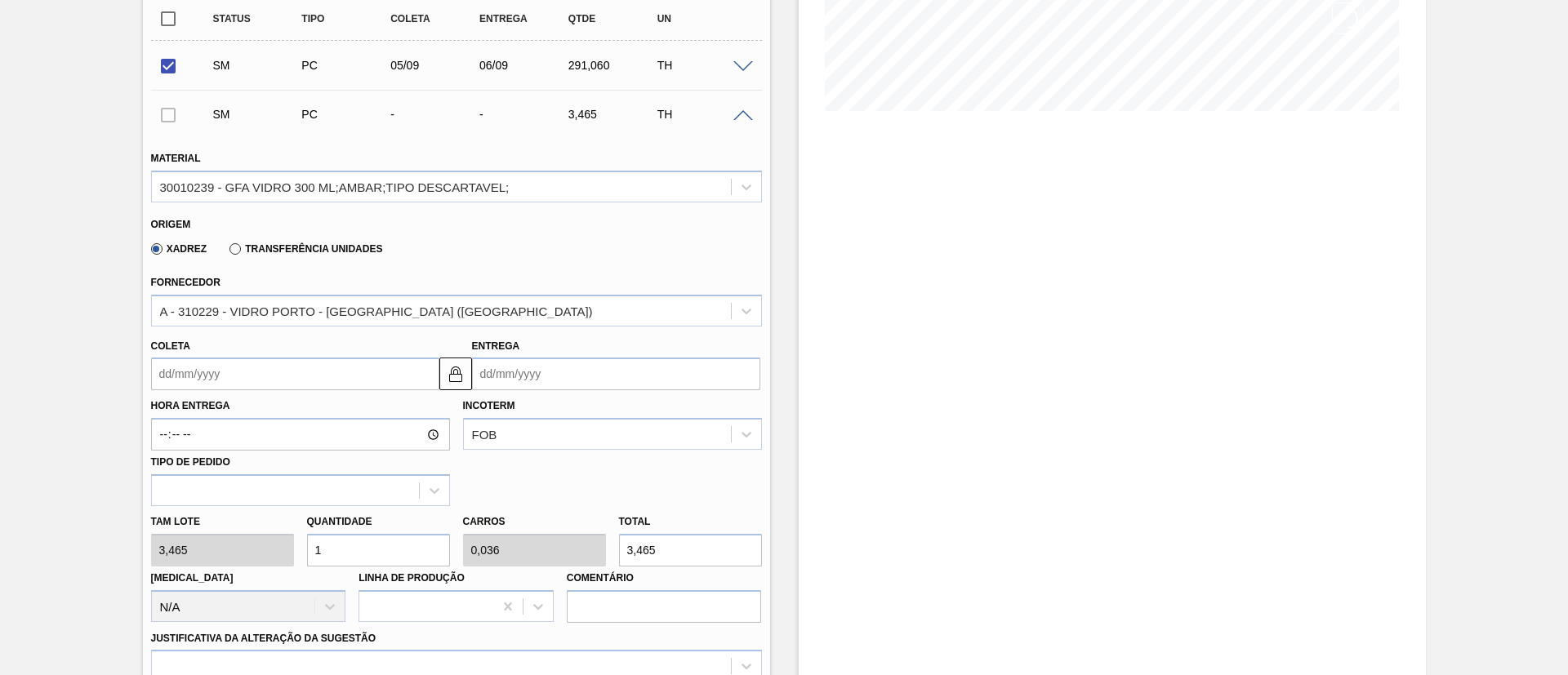
scroll to position [367, 0]
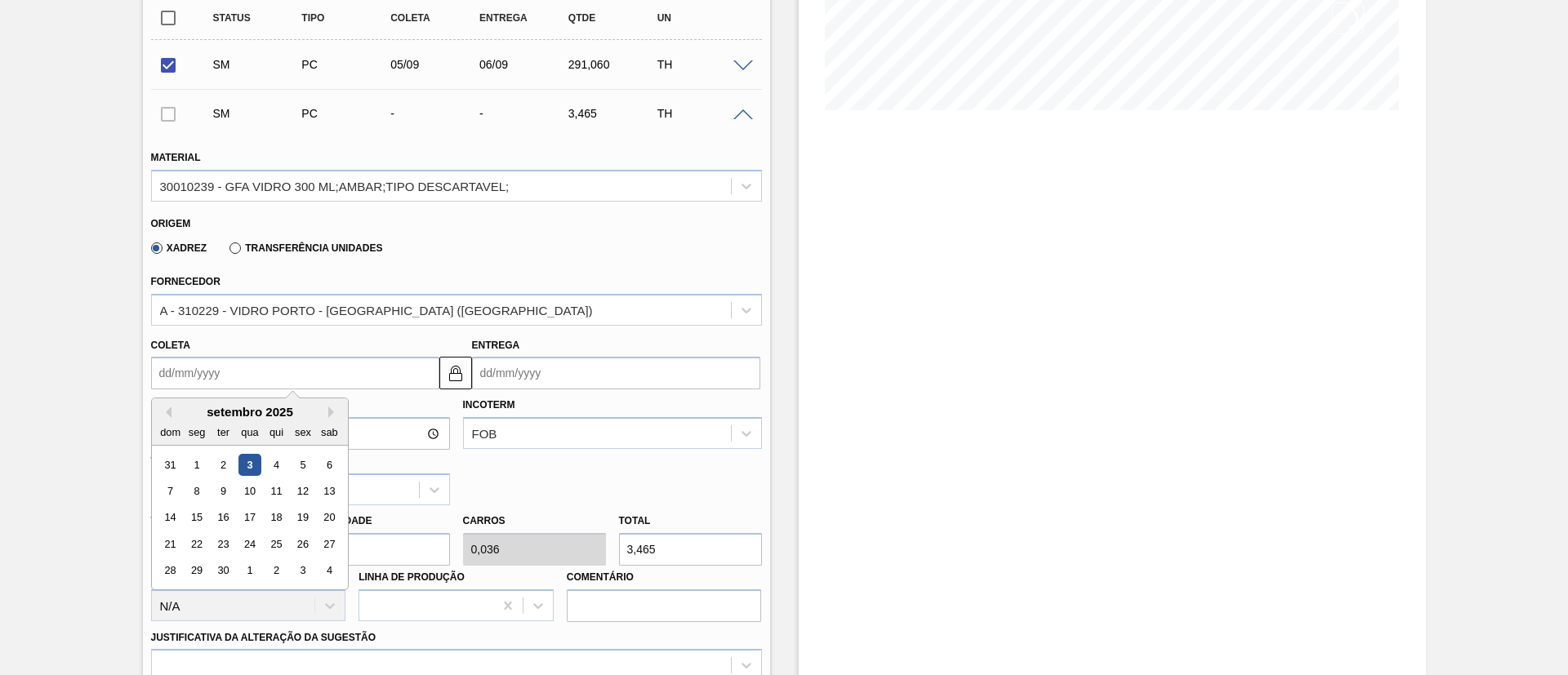
click at [235, 369] on input "Coleta" at bounding box center [295, 373] width 288 height 32
click at [337, 466] on div "6" at bounding box center [329, 465] width 22 height 22
type input "[DATE]"
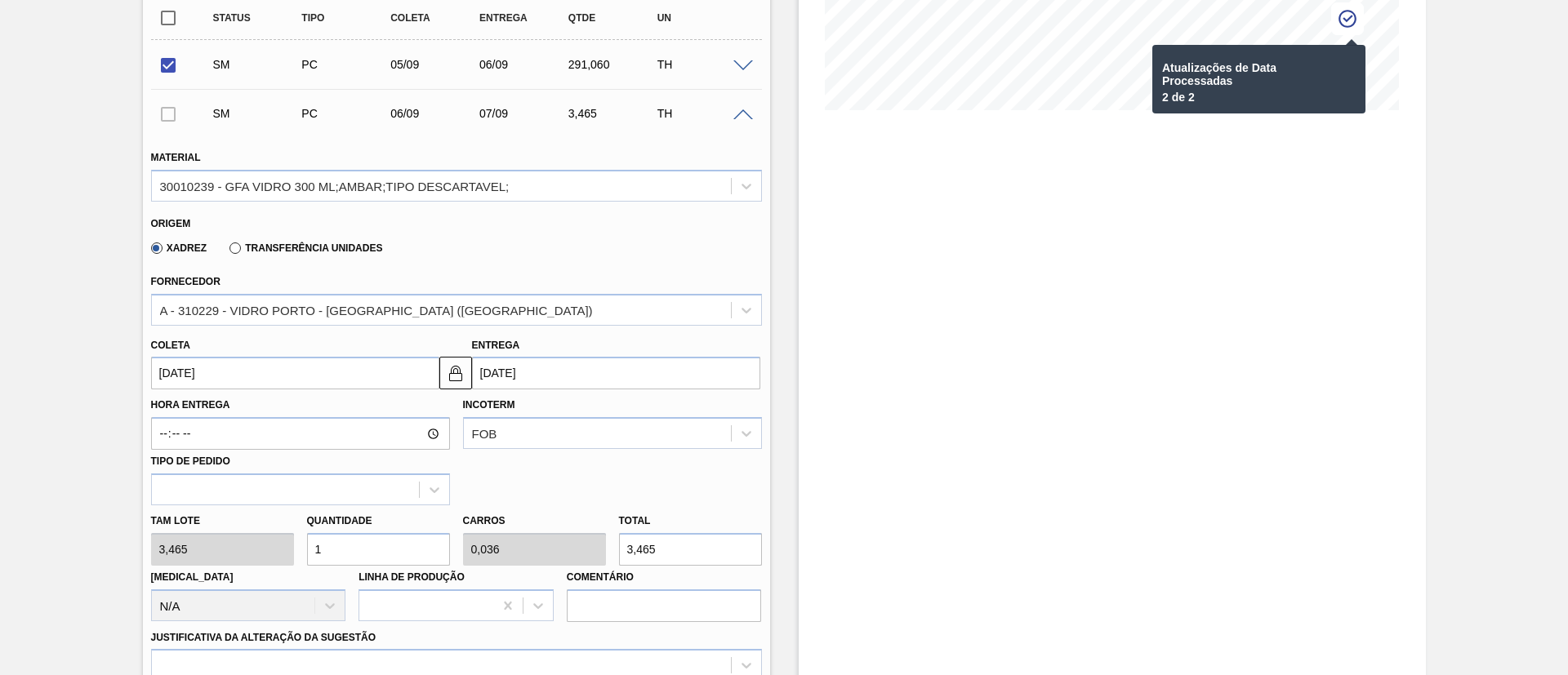
click at [156, 553] on div "Tam lote 3,465 Quantidade 1 Carros 0,036 Total 3,465 [MEDICAL_DATA] N/A Linha d…" at bounding box center [457, 564] width 624 height 116
type input "9"
type input "0,321"
type input "31,185"
type input "92"
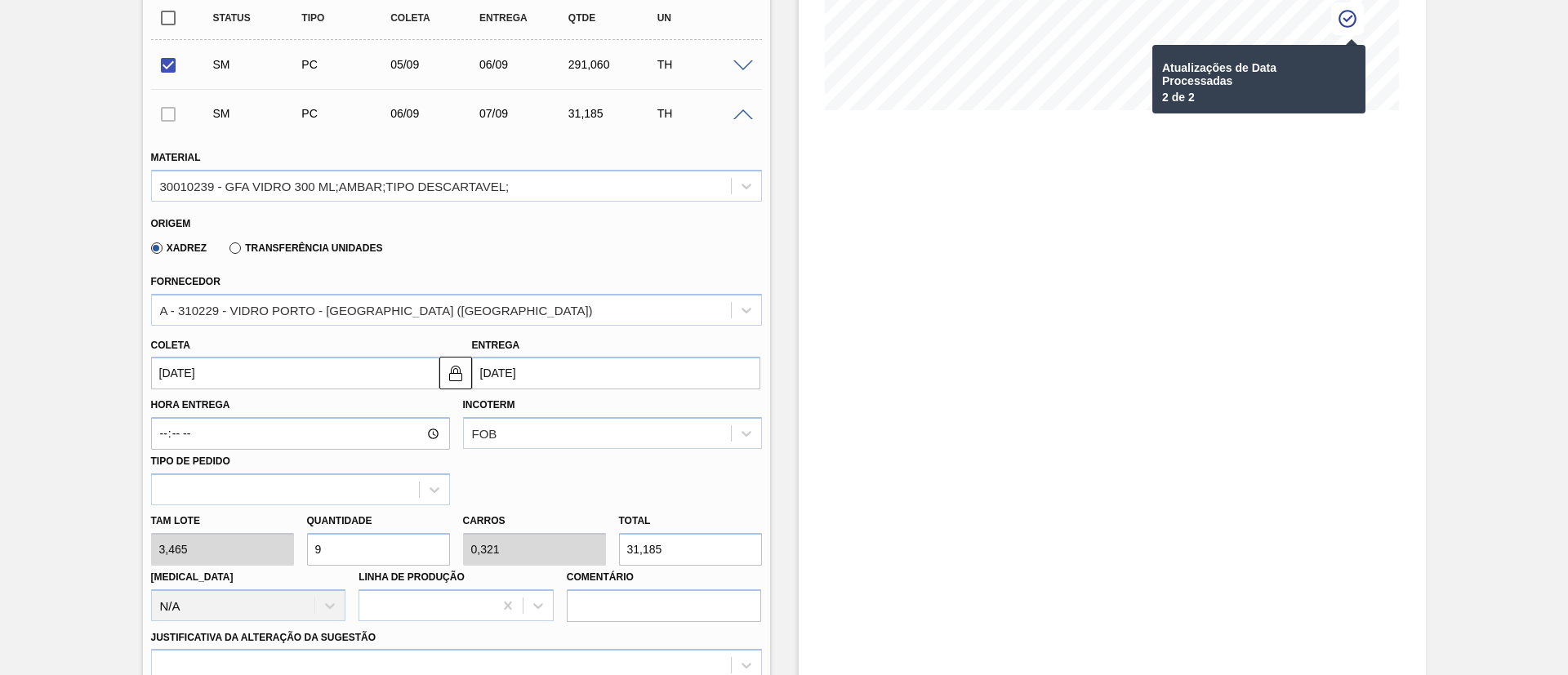
type input "3,286"
type input "318,78"
type input "9"
type input "0,321"
type input "31,185"
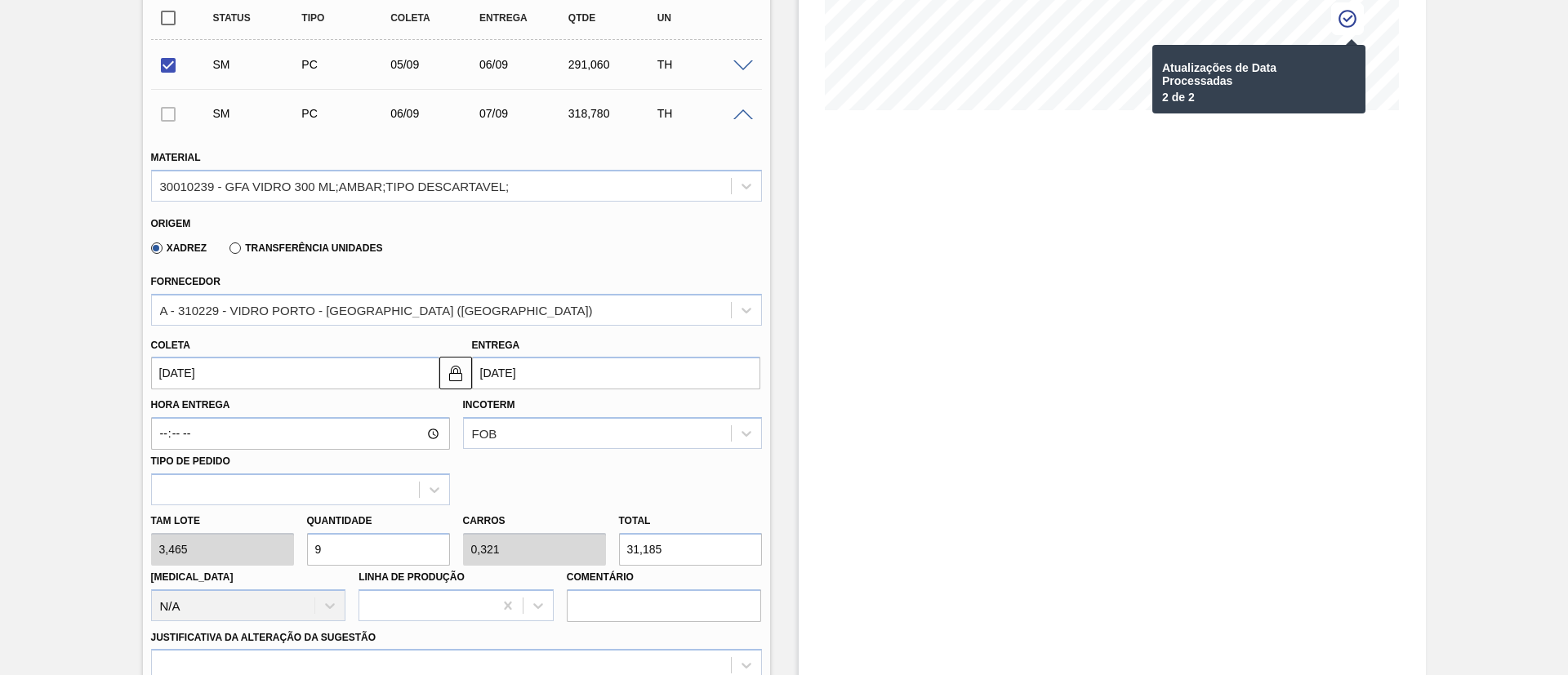
type input "0"
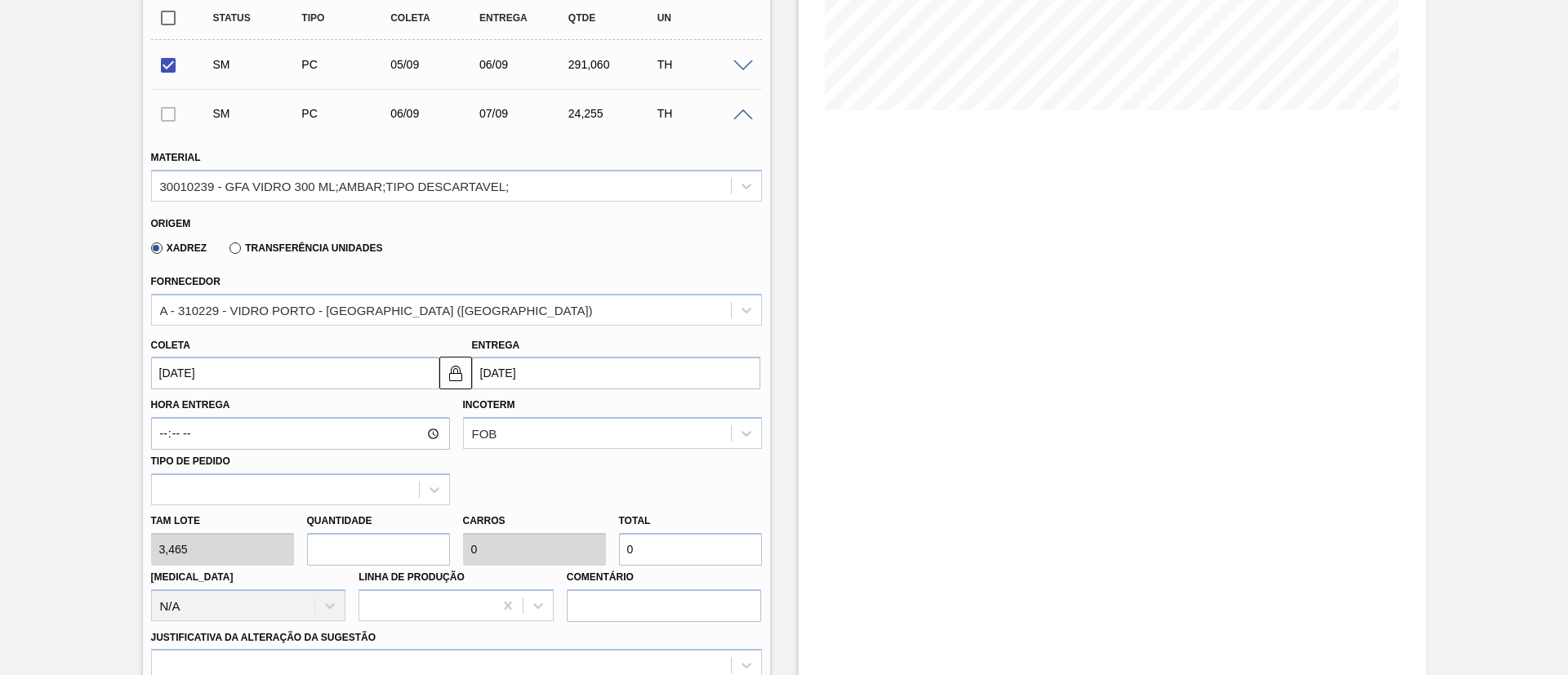
type input "7"
type input "0,25"
type input "24,255"
type input "72"
type input "2,571"
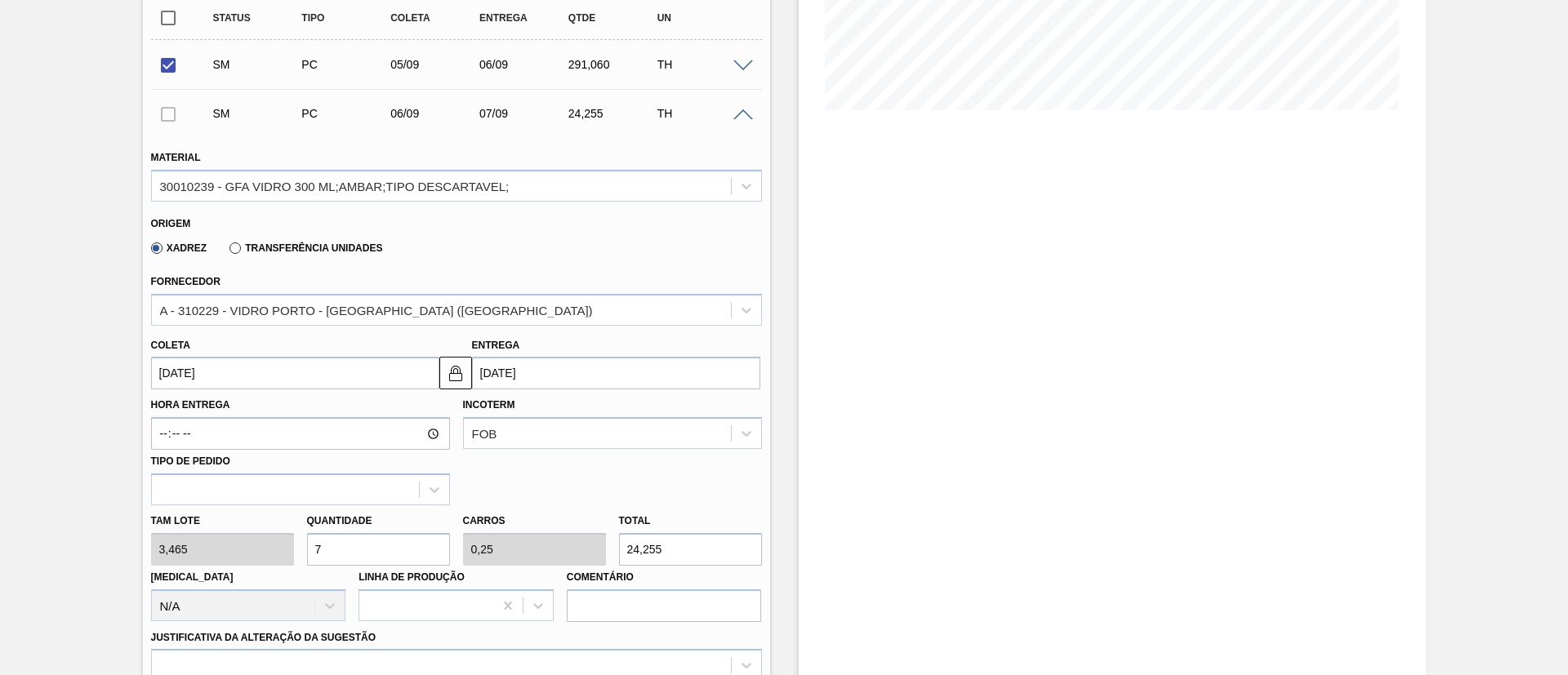
type input "249,48"
type input "7"
type input "0,25"
type input "24,255"
type input "0"
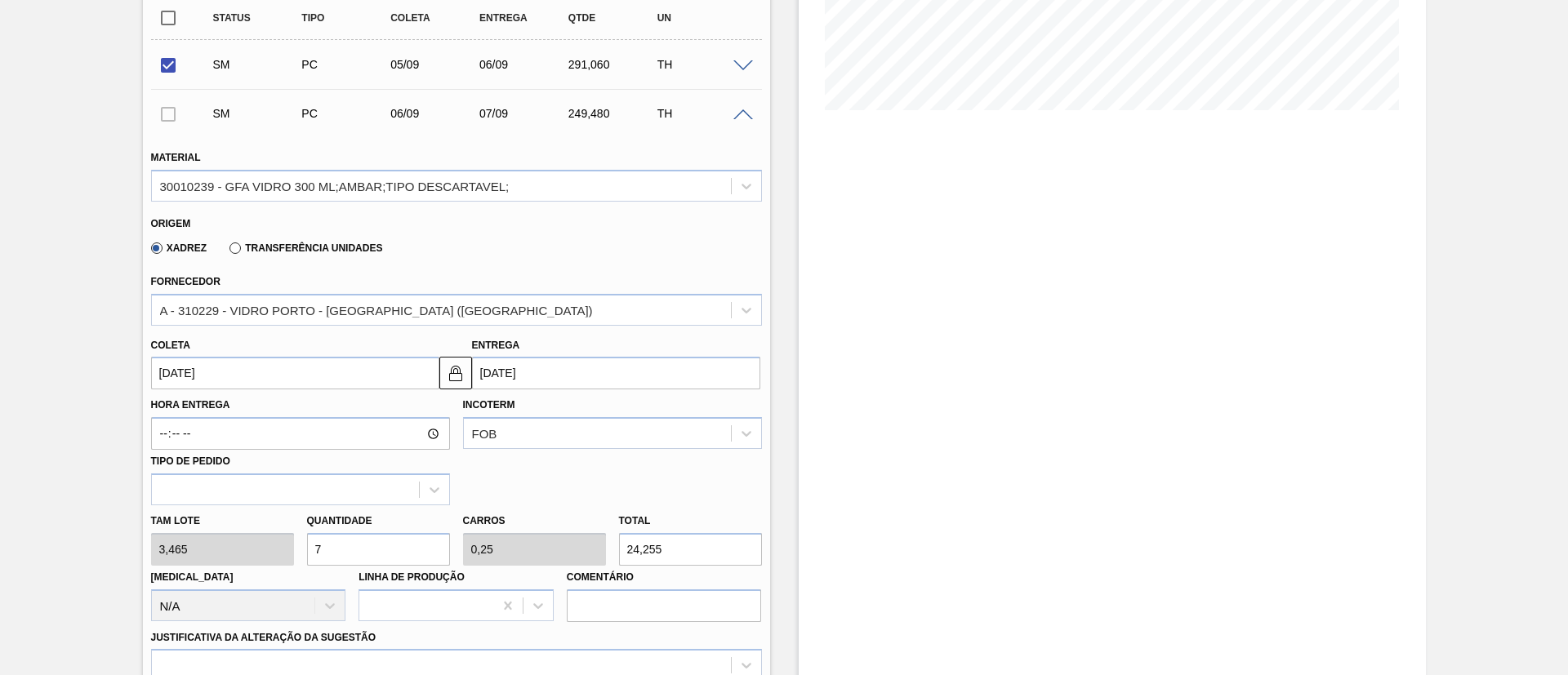
type input "0"
type input "8"
type input "0,286"
type input "27,72"
type input "84"
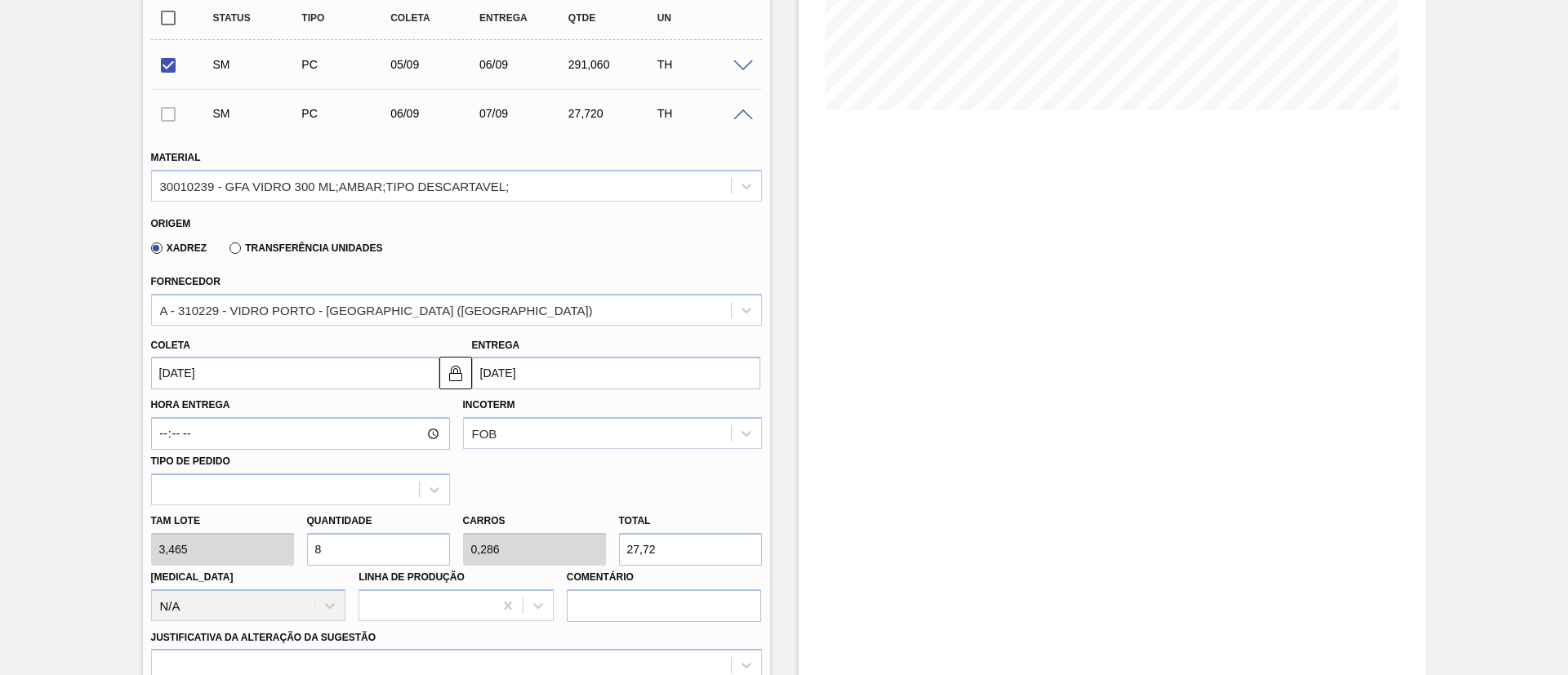
type input "3"
type input "291,06"
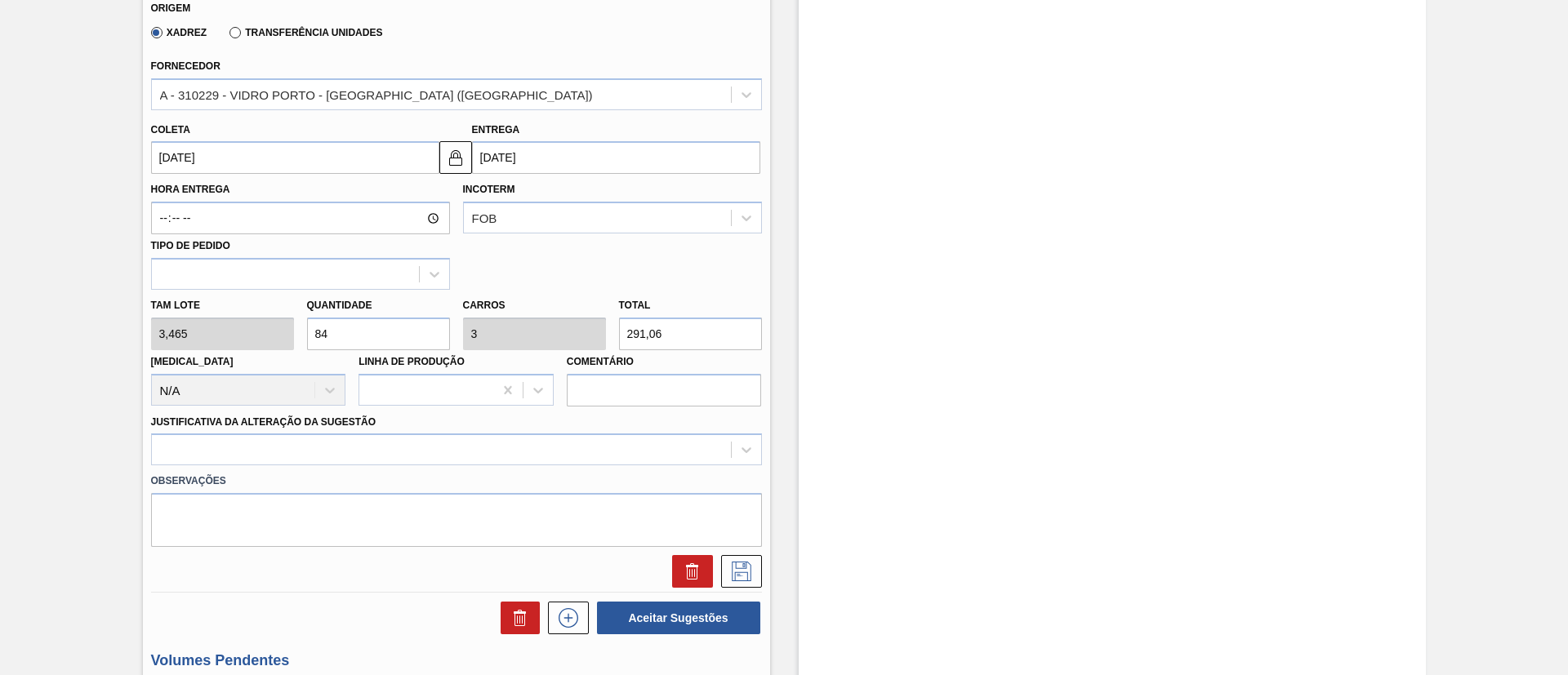
scroll to position [612, 0]
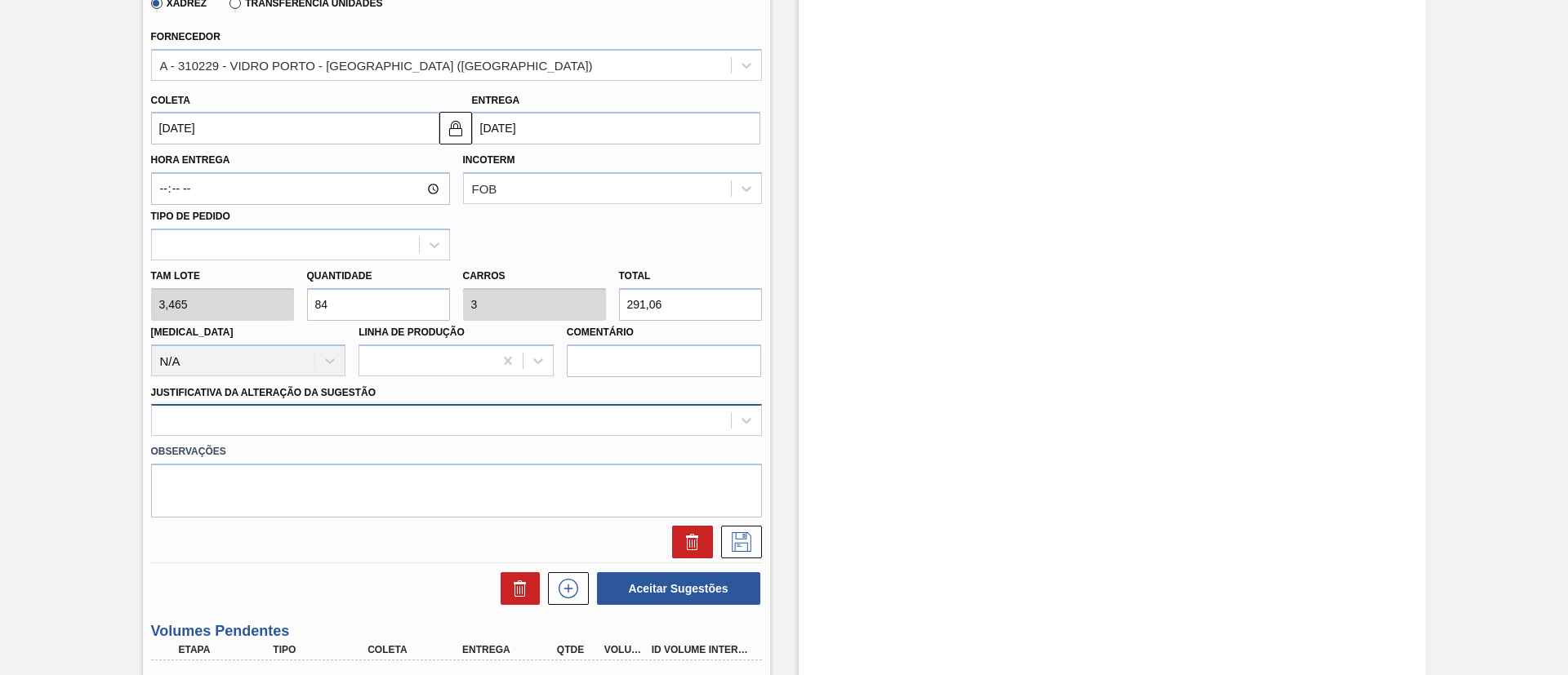
type input "84"
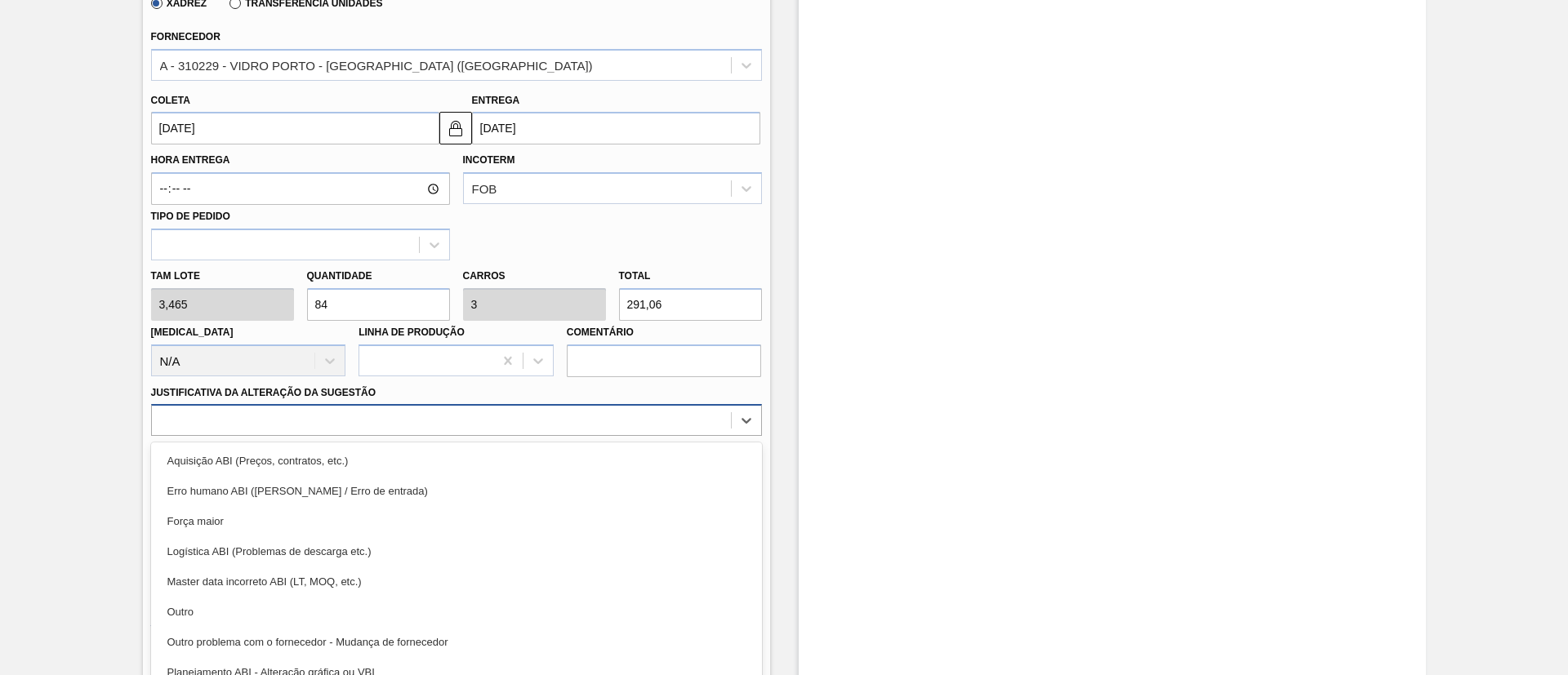
click at [320, 424] on div "option Aquisição ABI (Preços, contratos, etc.) focused, 1 of 18. 18 results ava…" at bounding box center [457, 419] width 611 height 31
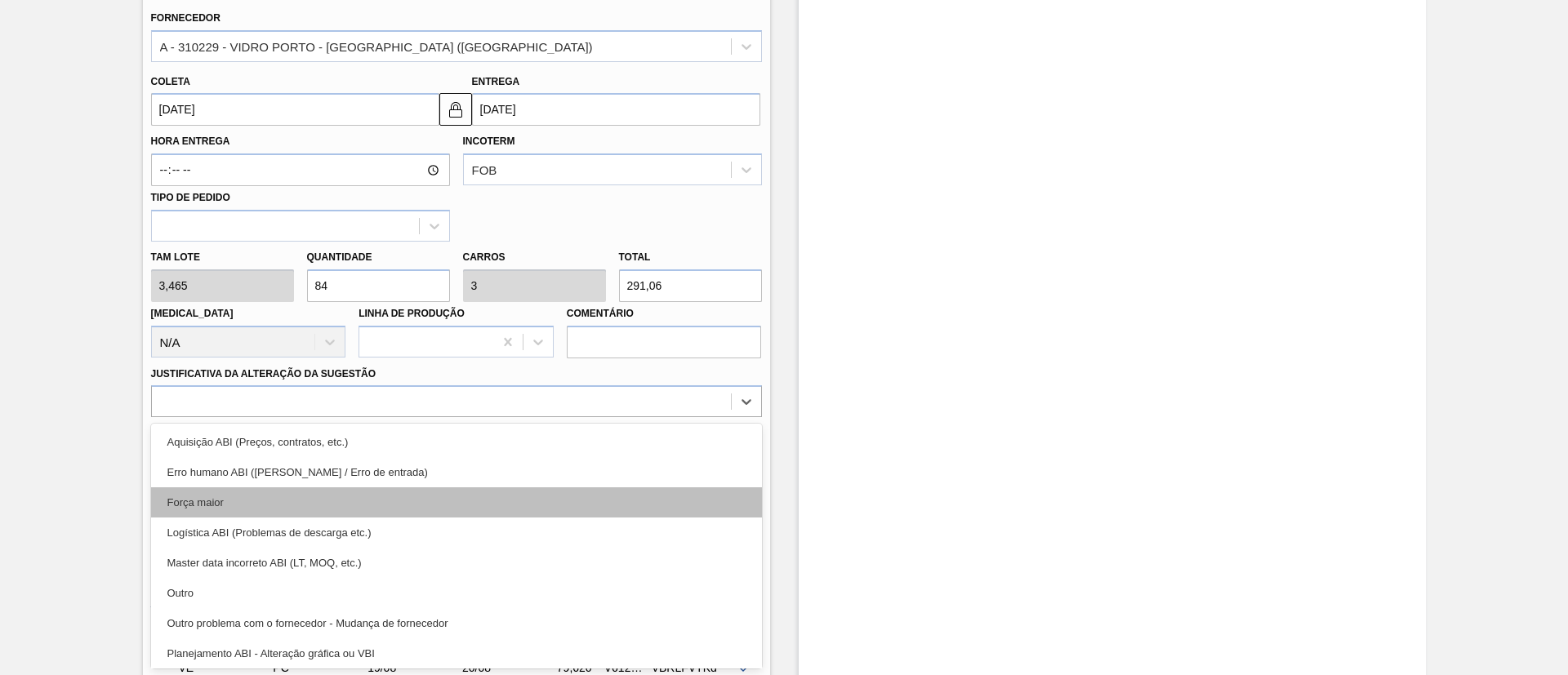
click at [224, 502] on div "Força maior" at bounding box center [457, 502] width 611 height 31
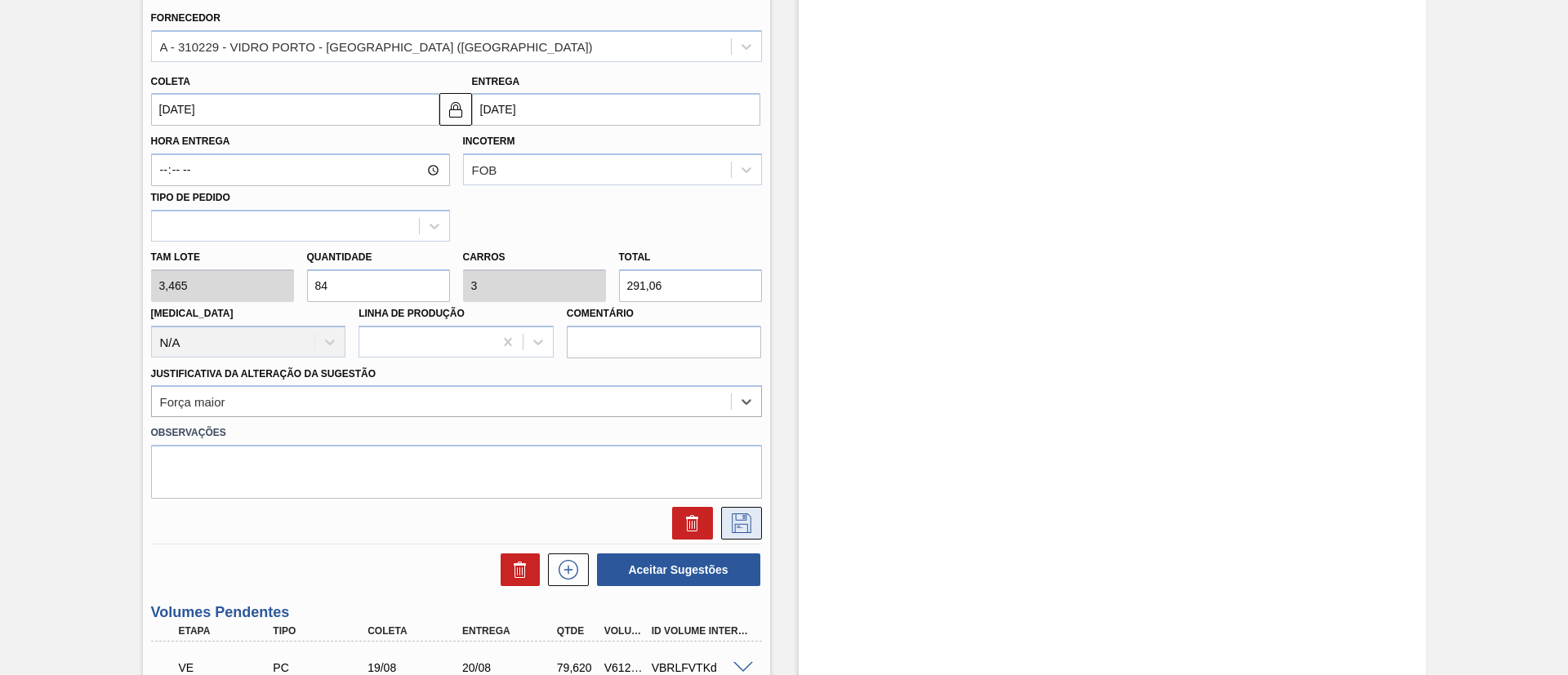
click at [732, 521] on icon at bounding box center [741, 523] width 26 height 20
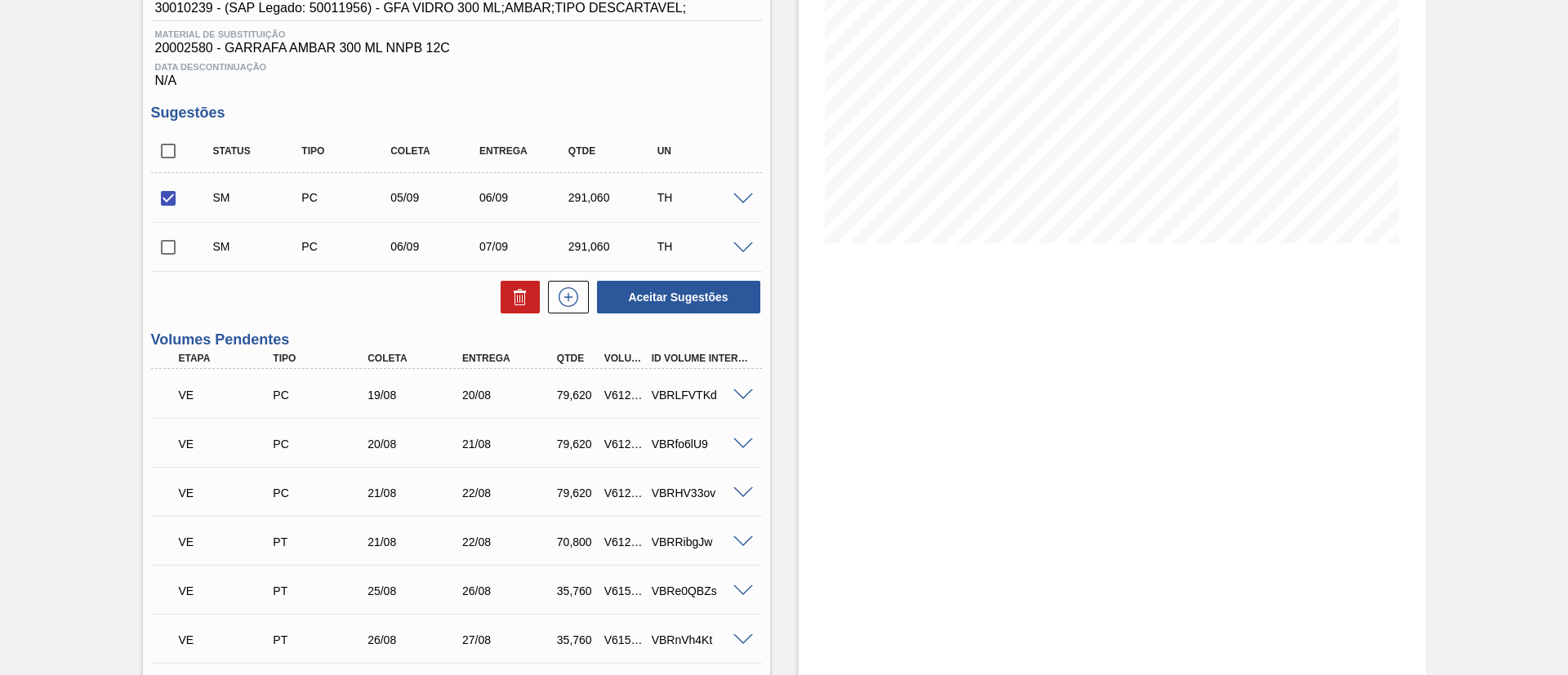
scroll to position [245, 0]
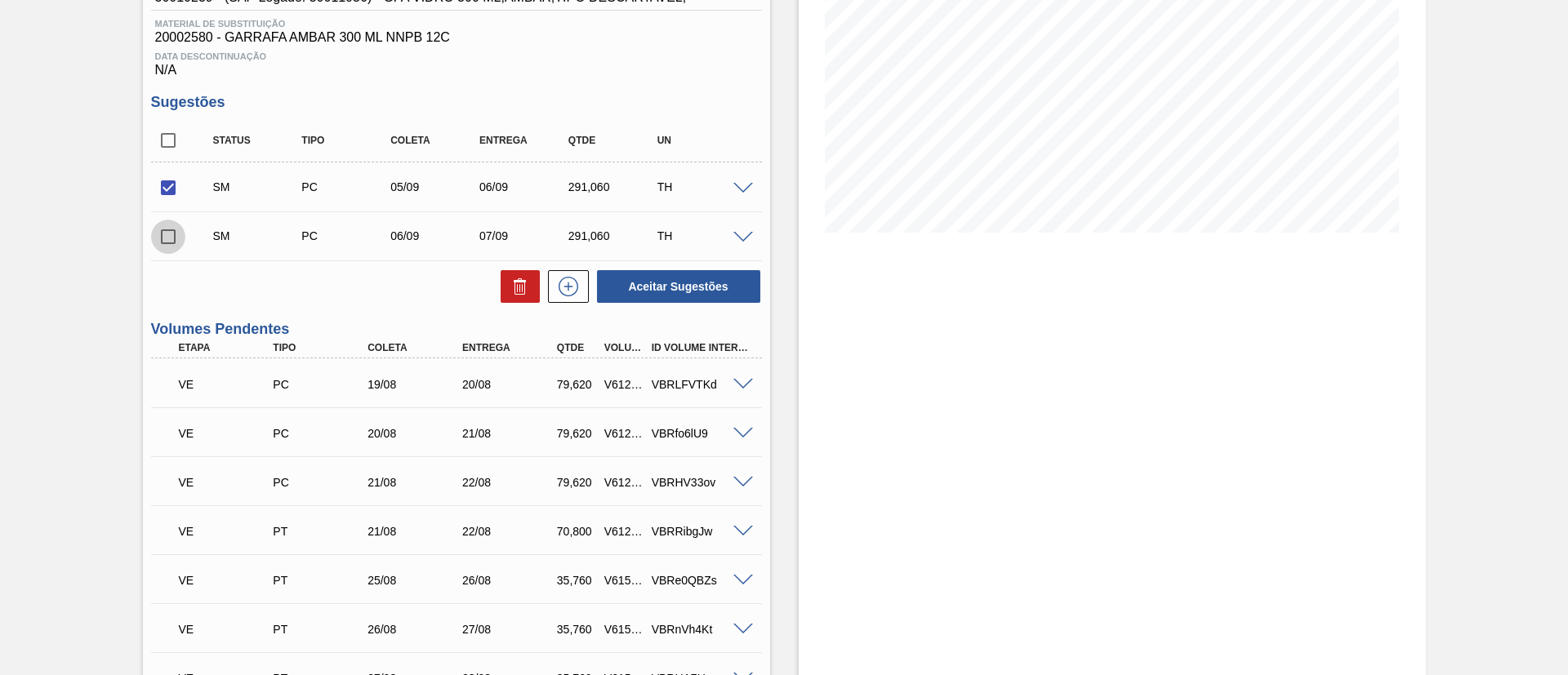
click at [170, 242] on input "checkbox" at bounding box center [168, 236] width 34 height 34
checkbox input "true"
click at [671, 285] on button "Aceitar Sugestões" at bounding box center [679, 286] width 163 height 32
checkbox input "false"
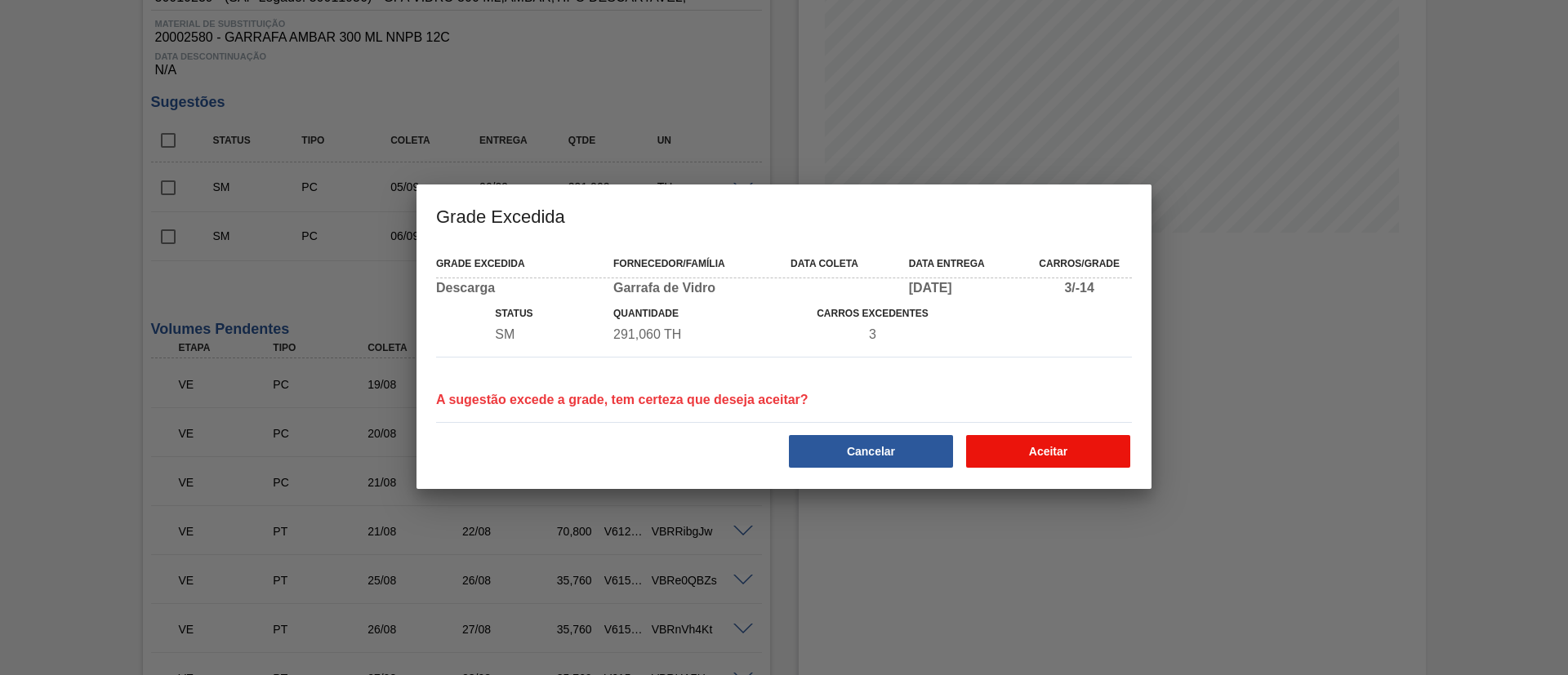
click at [985, 450] on button "Aceitar" at bounding box center [1048, 451] width 164 height 32
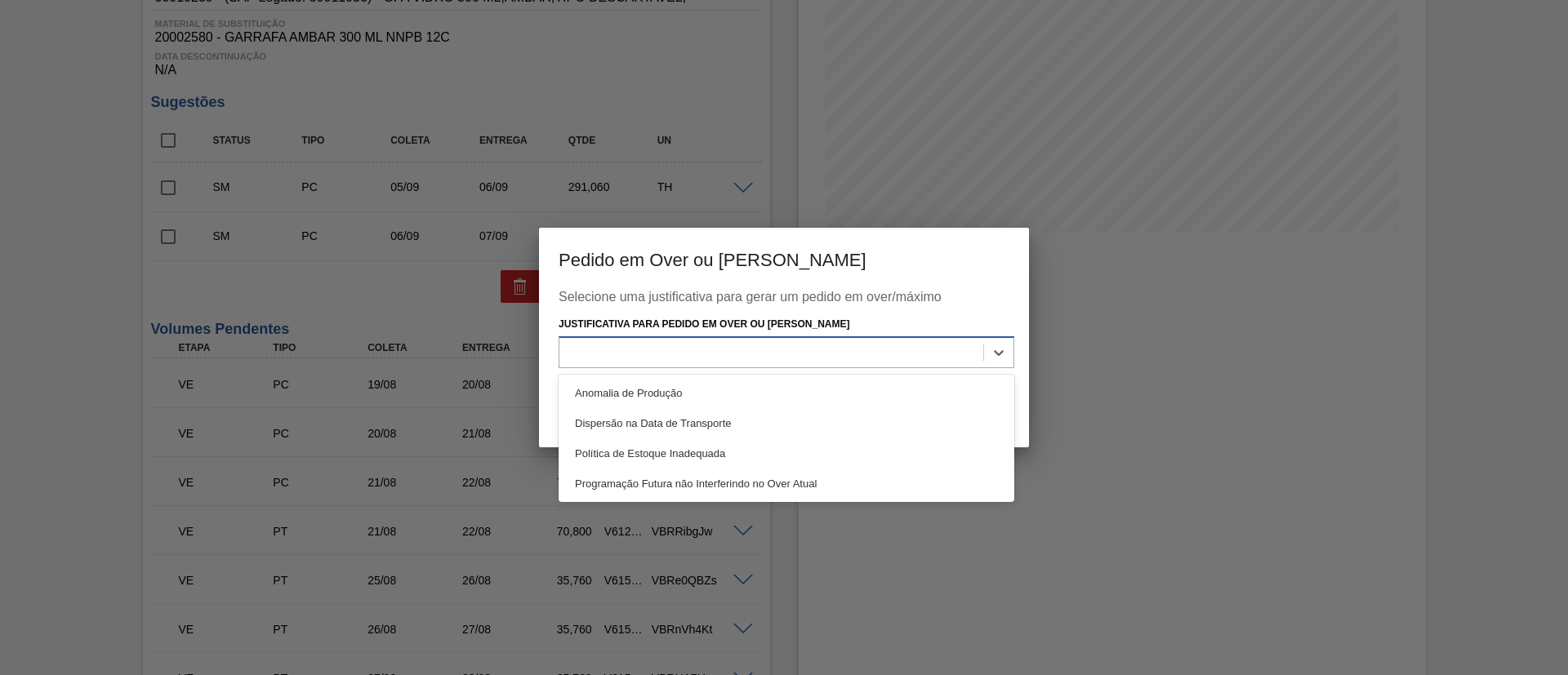
click at [761, 339] on div at bounding box center [787, 352] width 456 height 31
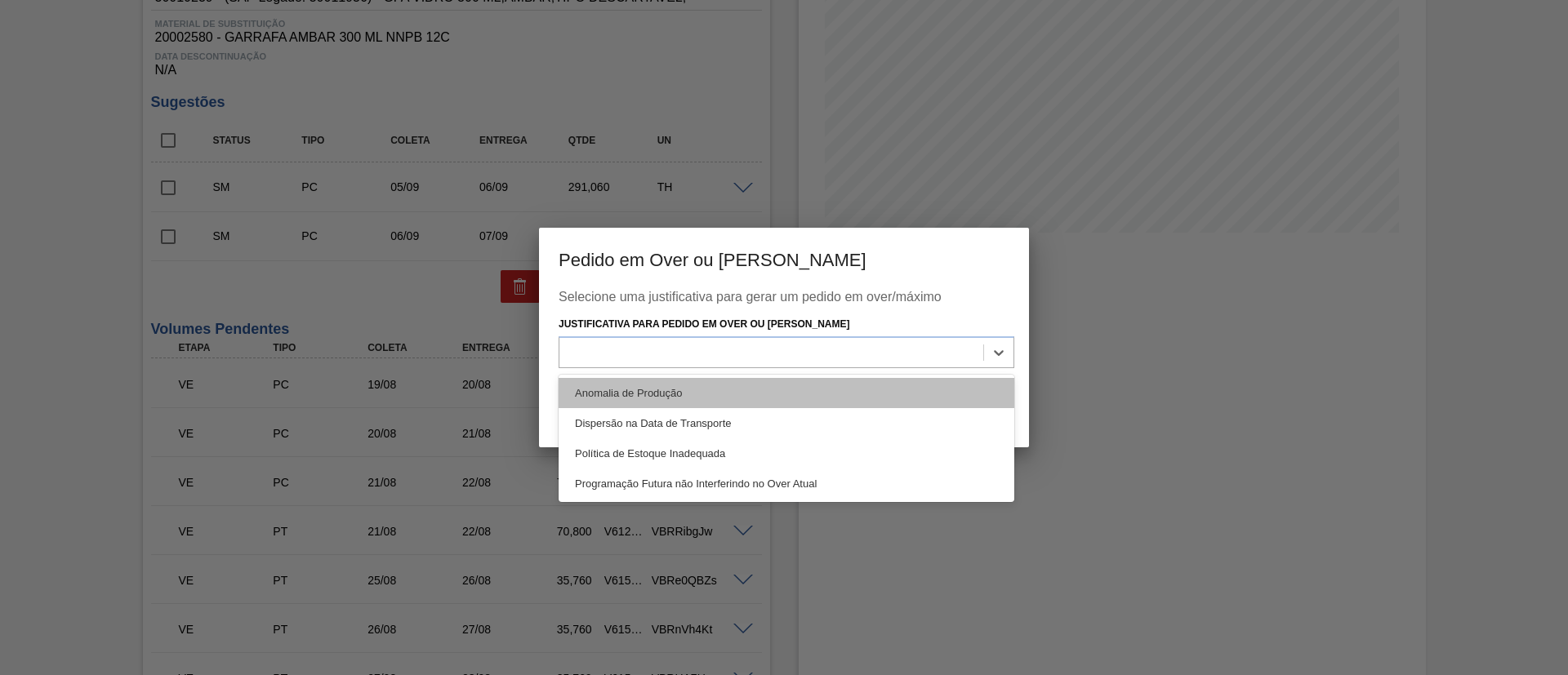
click at [702, 384] on div "Anomalia de Produção" at bounding box center [787, 394] width 456 height 31
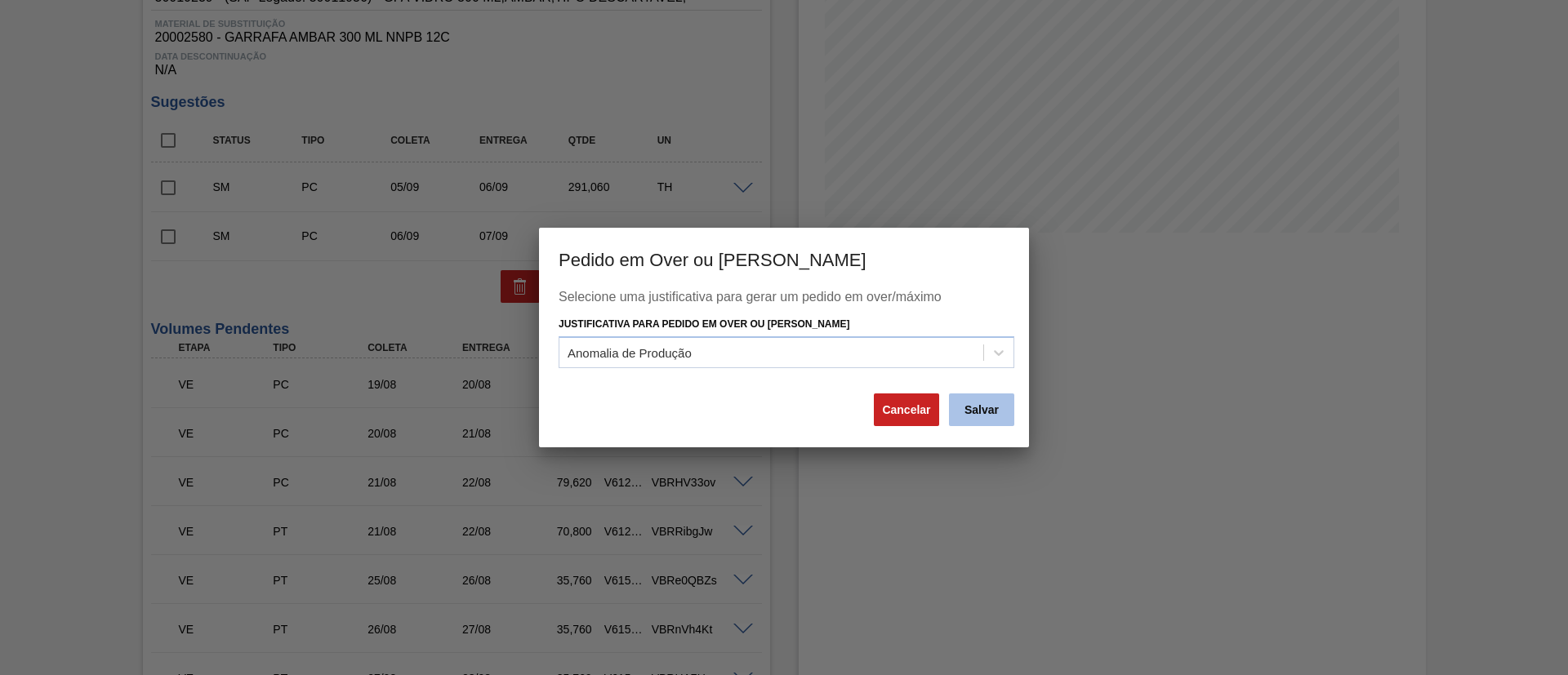
click at [986, 415] on button "Salvar" at bounding box center [981, 410] width 65 height 32
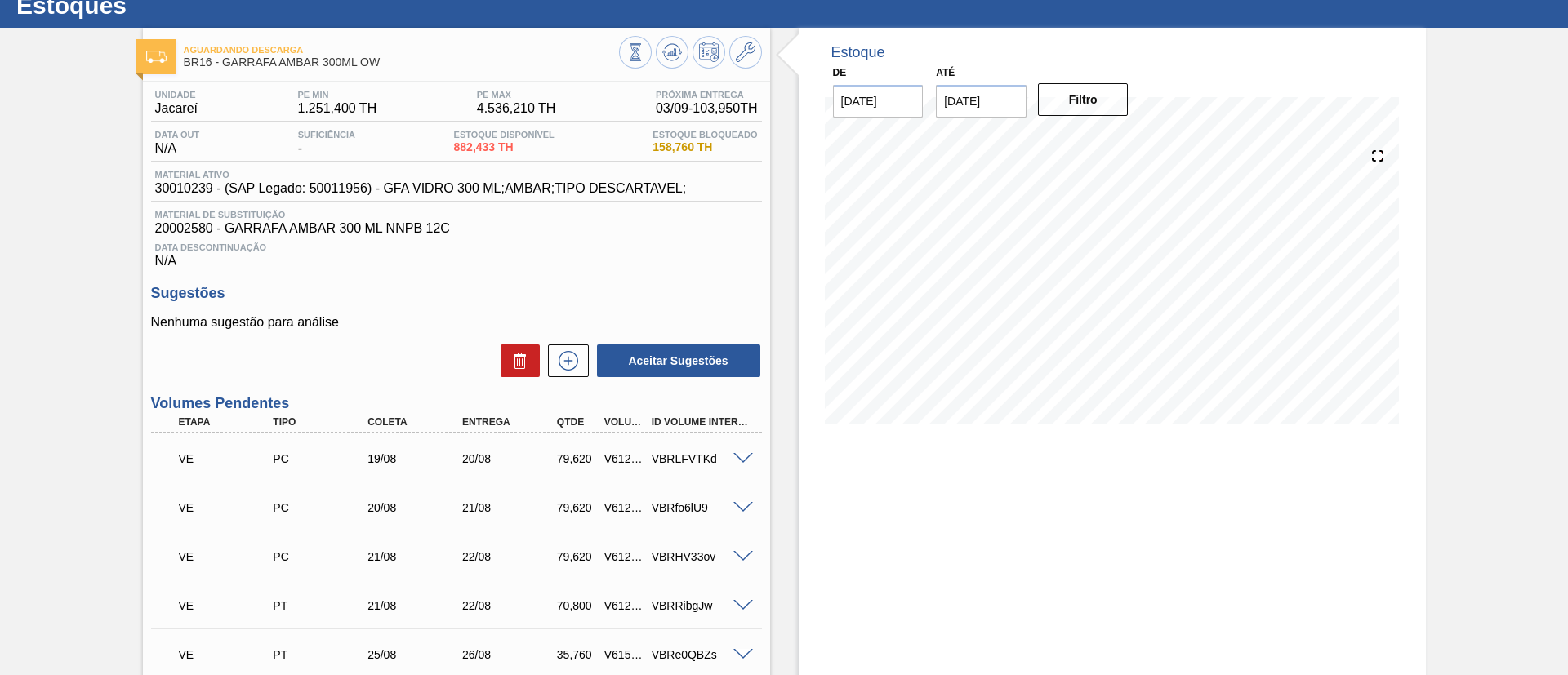
scroll to position [0, 0]
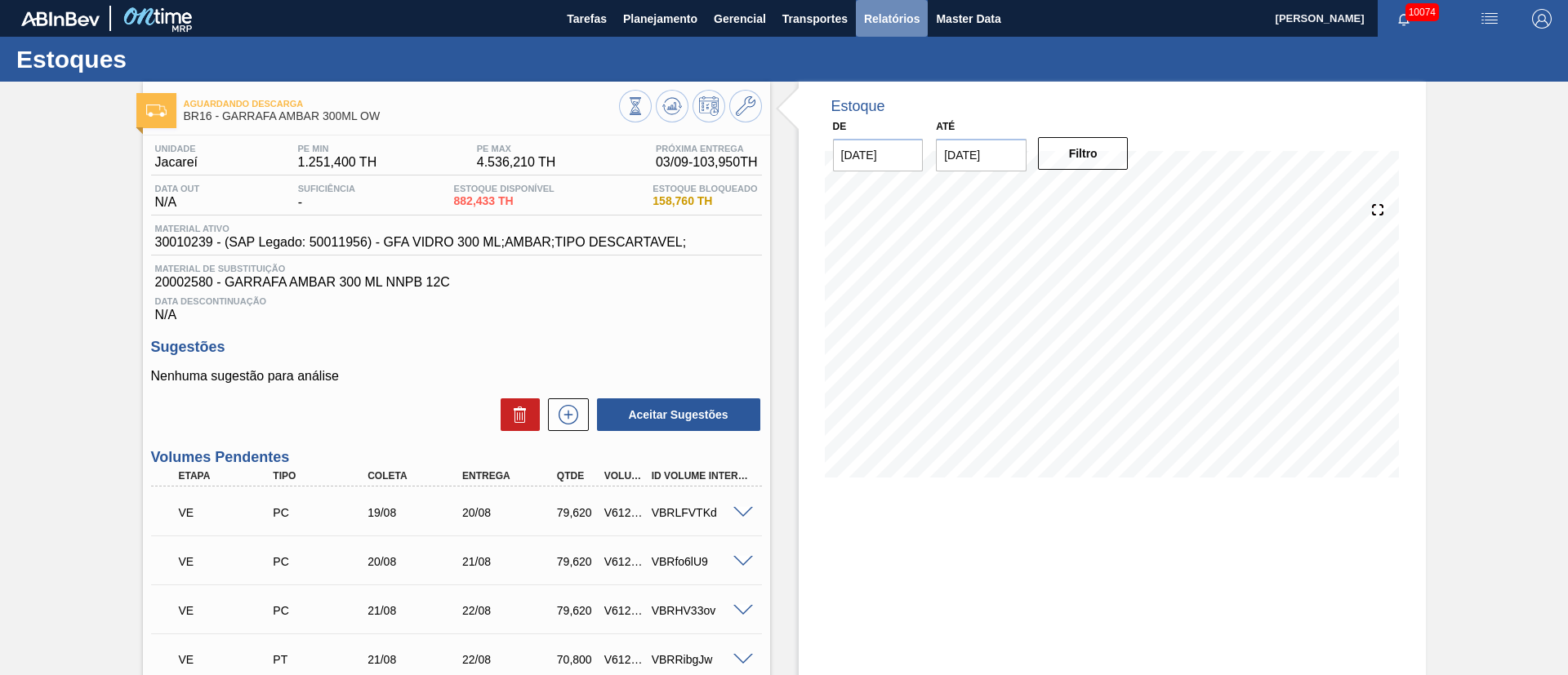
click at [892, 19] on span "Relatórios" at bounding box center [891, 19] width 55 height 20
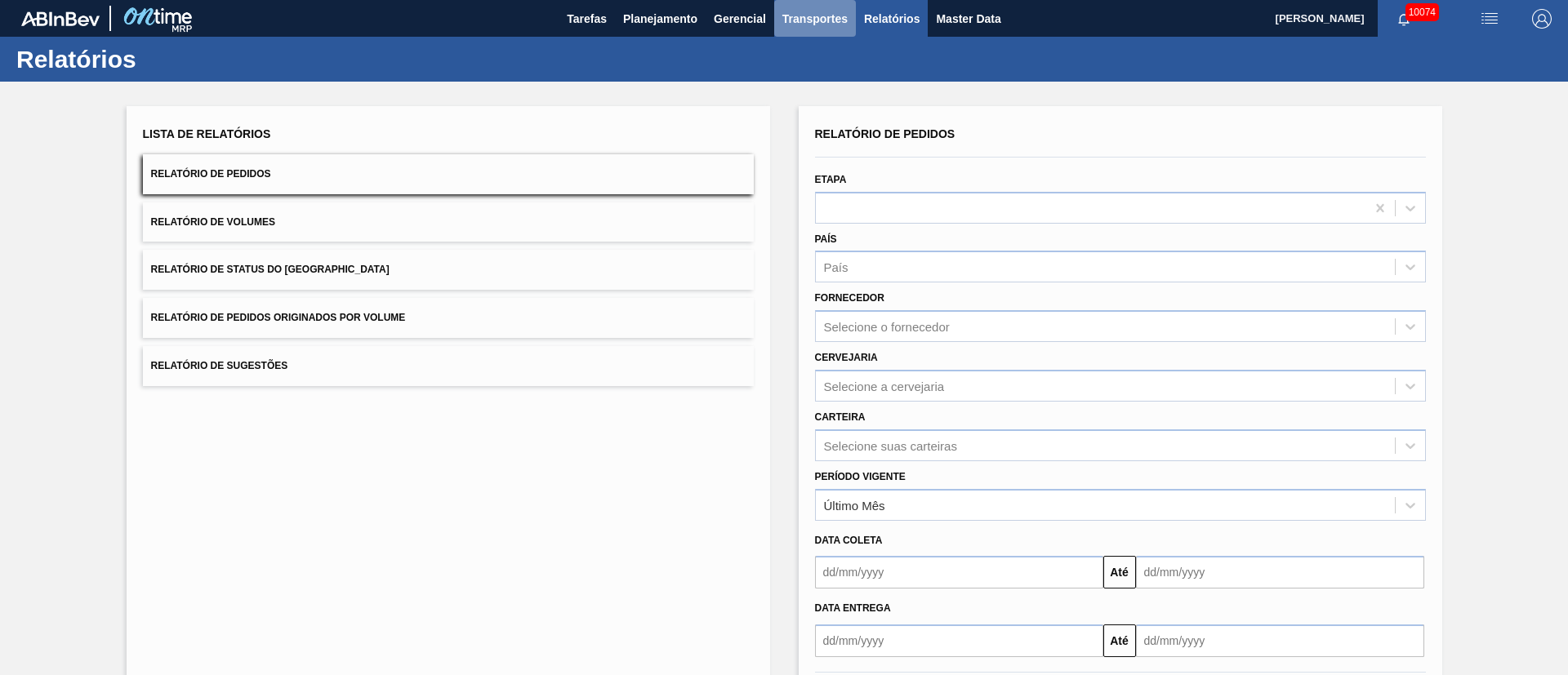
click at [794, 31] on button "Transportes" at bounding box center [815, 18] width 82 height 37
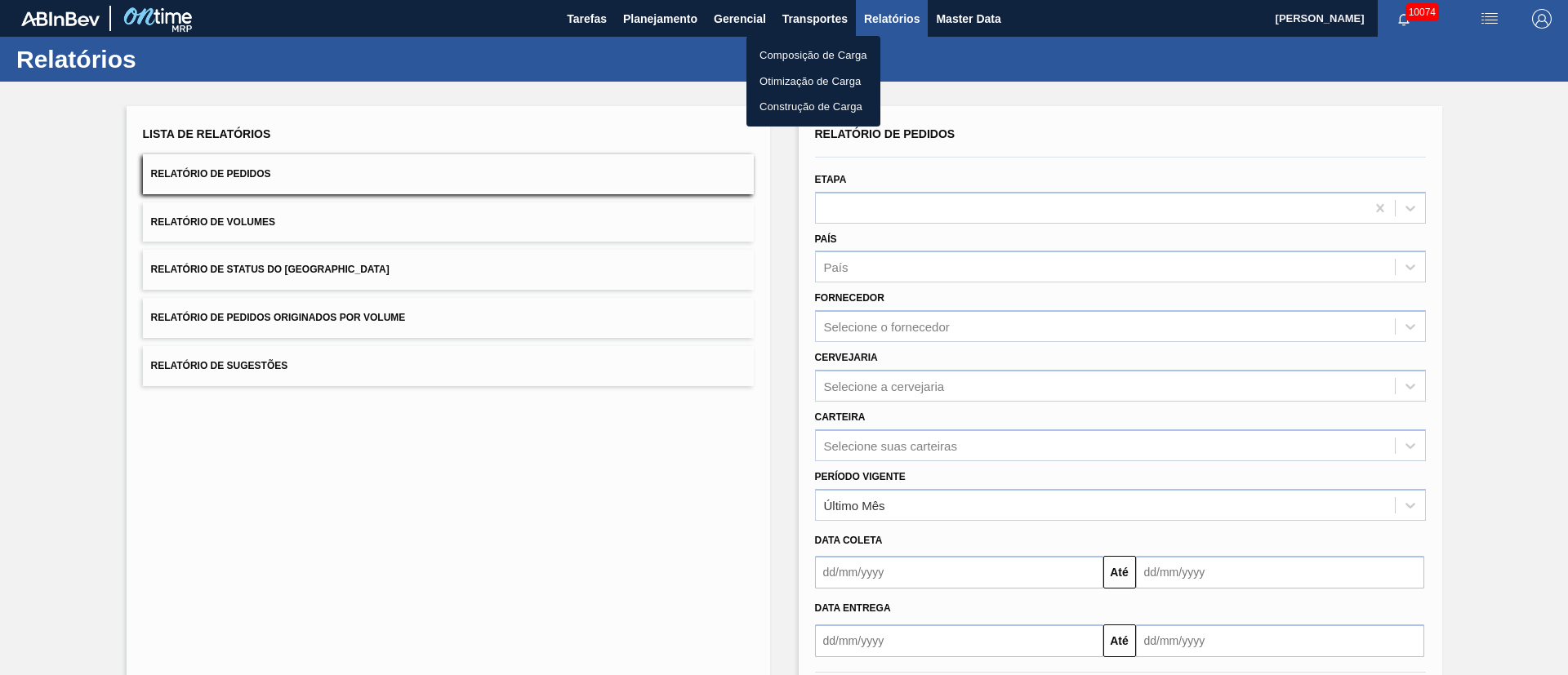
click at [796, 79] on li "Otimização de Carga" at bounding box center [814, 82] width 134 height 26
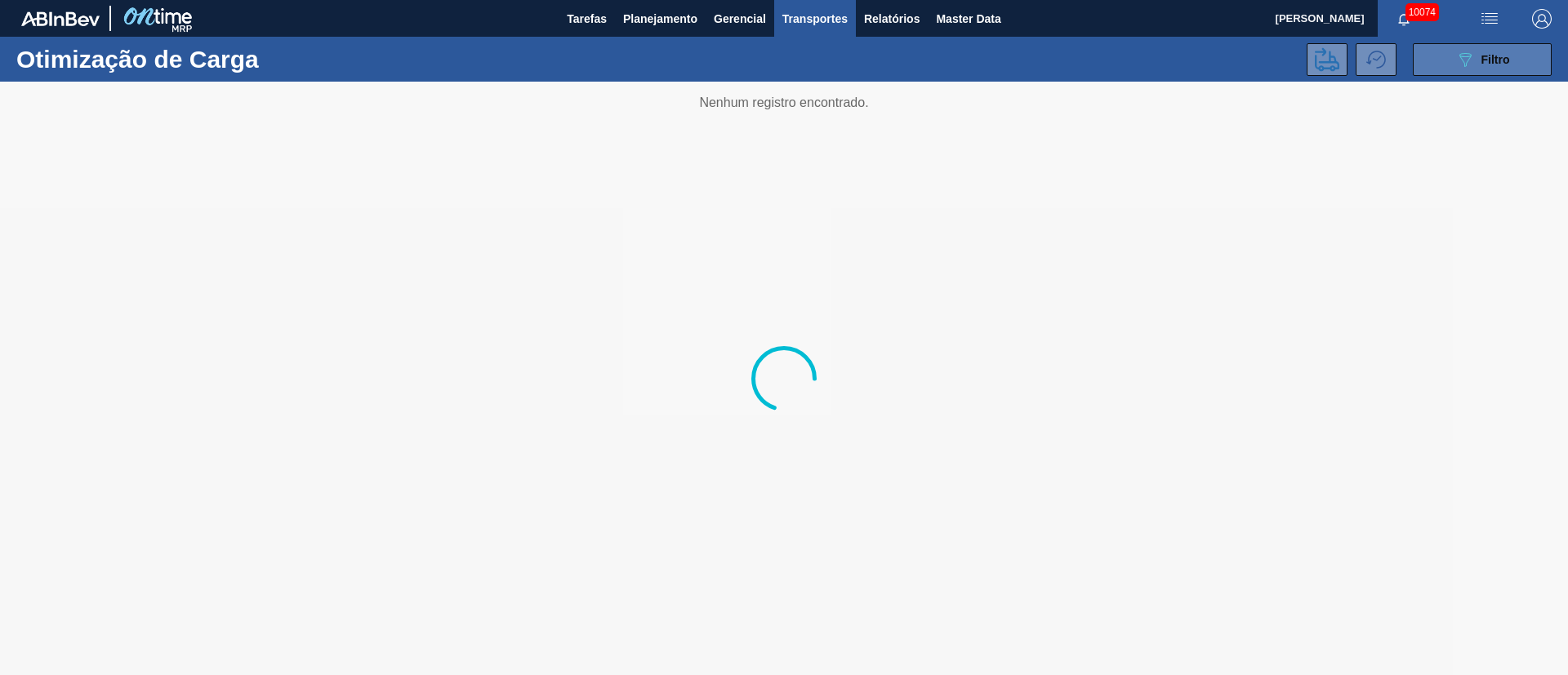
click at [1469, 65] on icon "089F7B8B-B2A5-4AFE-B5C0-19BA573D28AC" at bounding box center [1465, 60] width 20 height 20
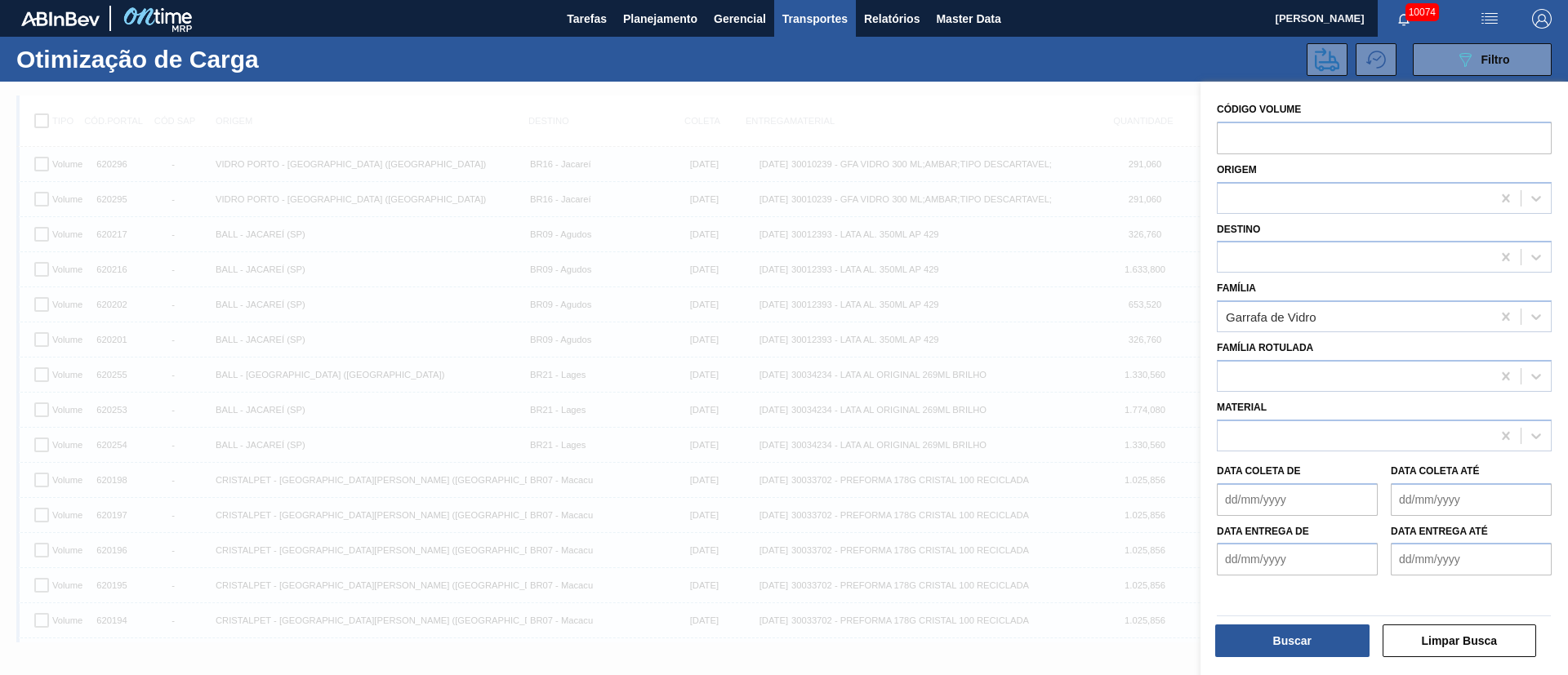
click at [1312, 638] on button "Buscar" at bounding box center [1292, 641] width 155 height 32
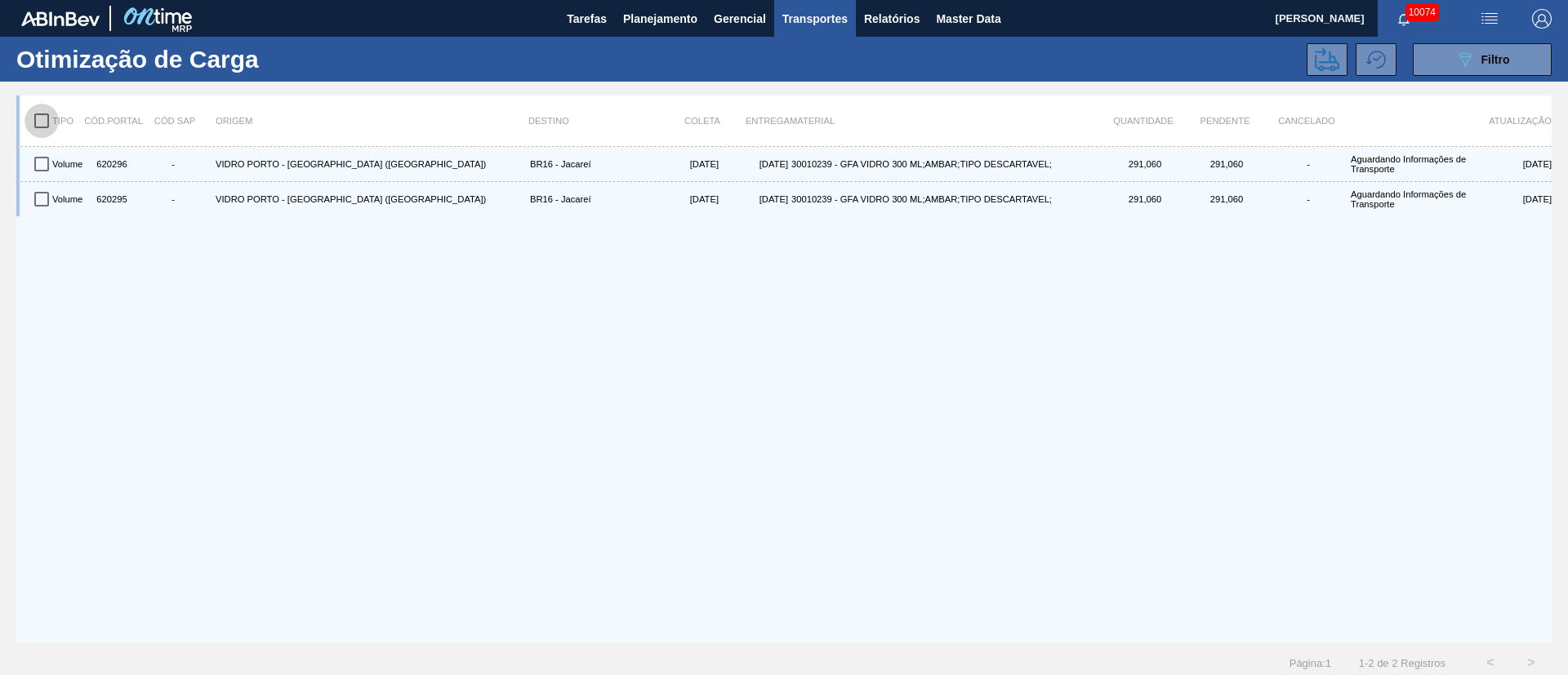
click at [45, 129] on input "checkbox" at bounding box center [42, 121] width 34 height 34
checkbox input "true"
click at [1318, 61] on icon at bounding box center [1327, 60] width 25 height 24
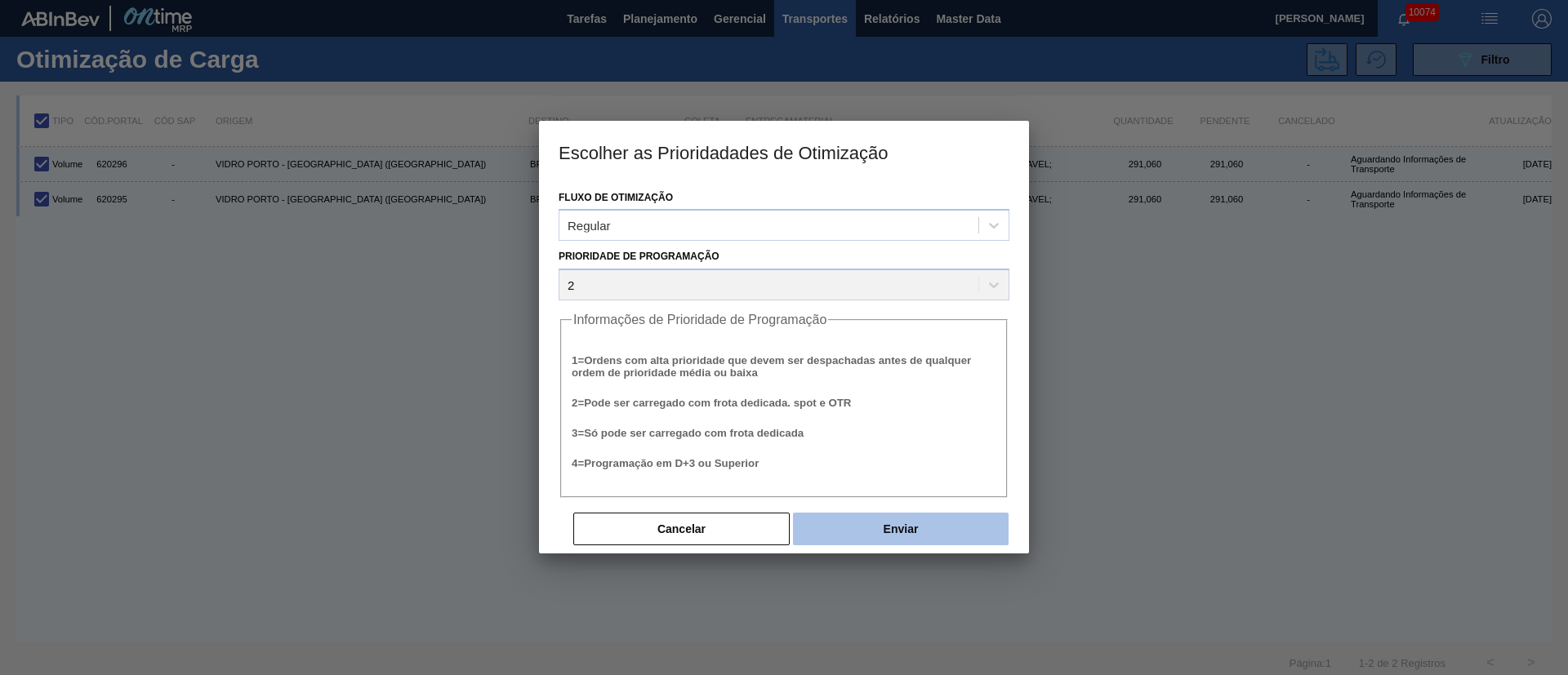
click at [894, 530] on button "Enviar" at bounding box center [901, 529] width 216 height 32
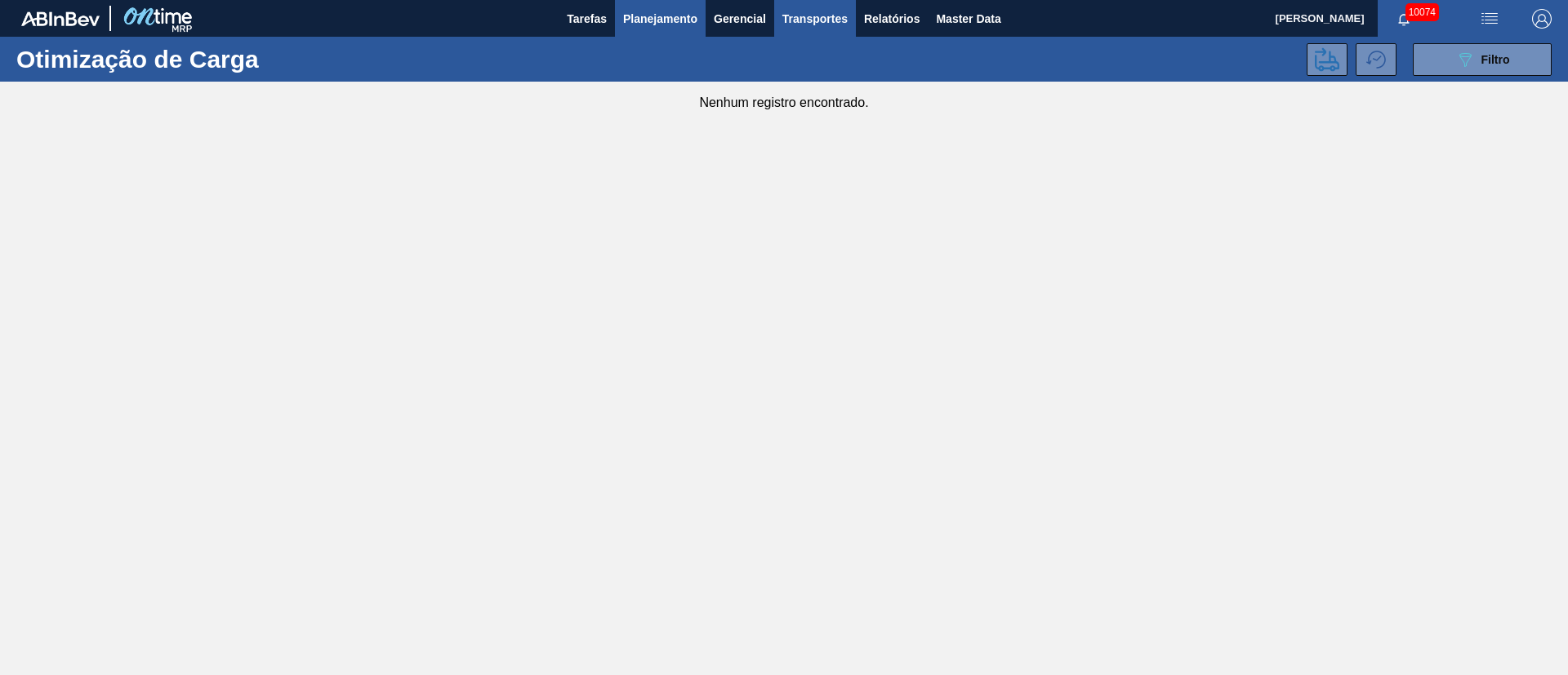
click at [641, 24] on span "Planejamento" at bounding box center [660, 19] width 74 height 20
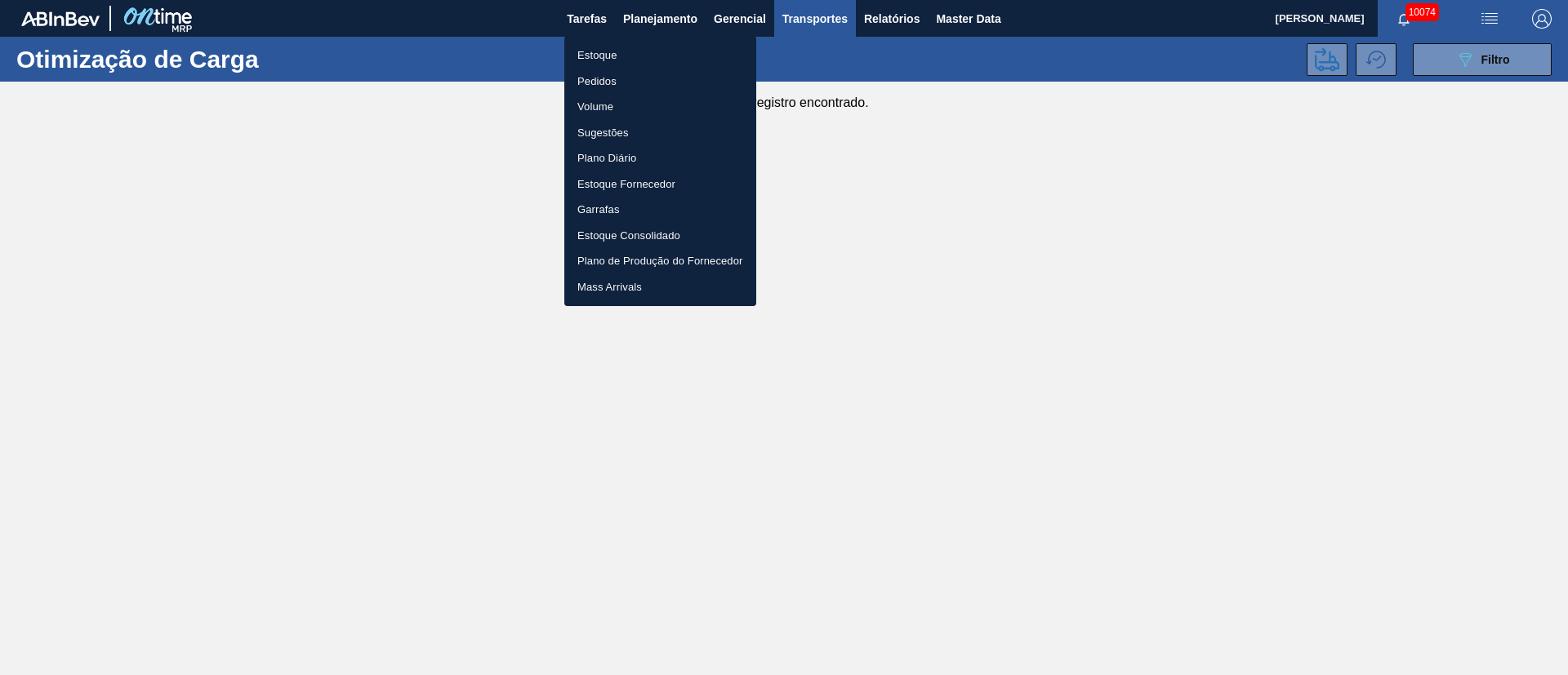
click at [603, 81] on li "Pedidos" at bounding box center [661, 82] width 192 height 26
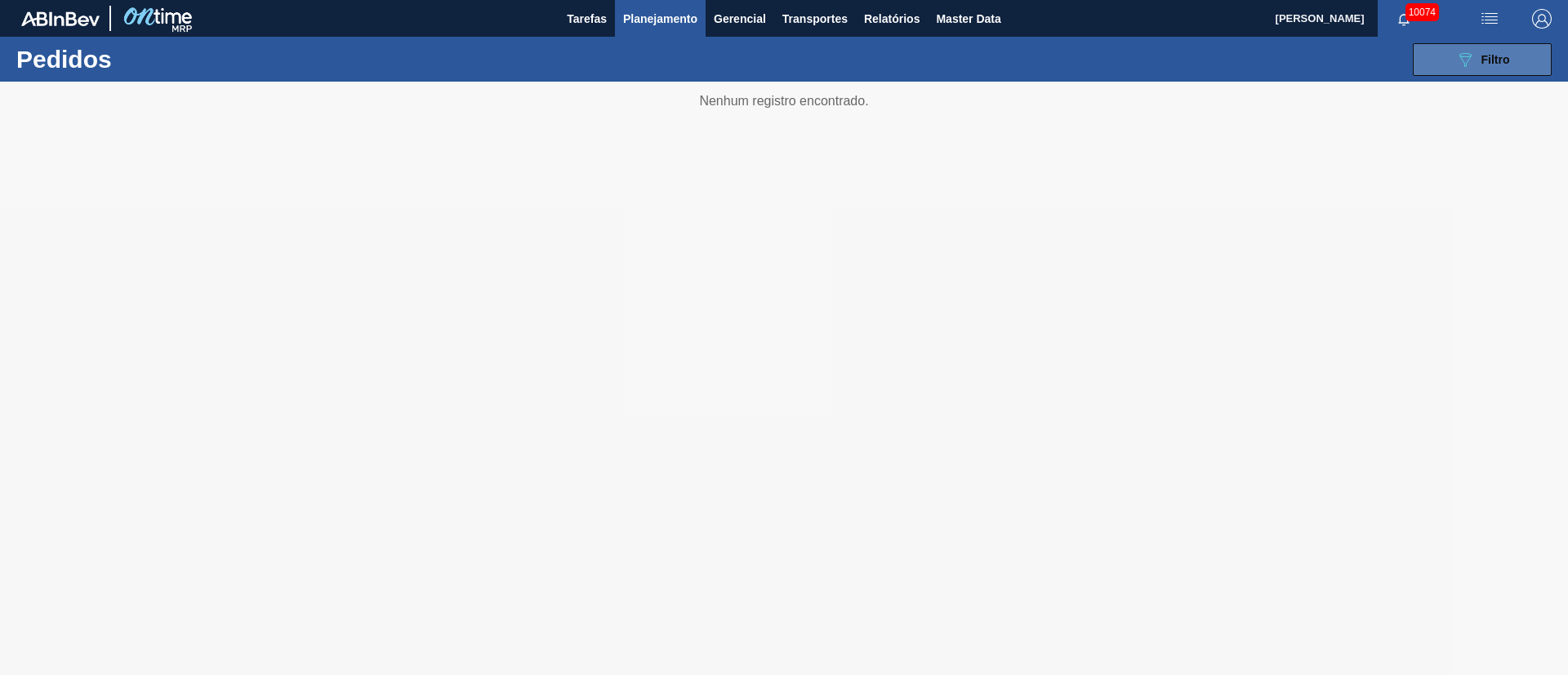
click at [1466, 67] on icon "089F7B8B-B2A5-4AFE-B5C0-19BA573D28AC" at bounding box center [1465, 60] width 20 height 20
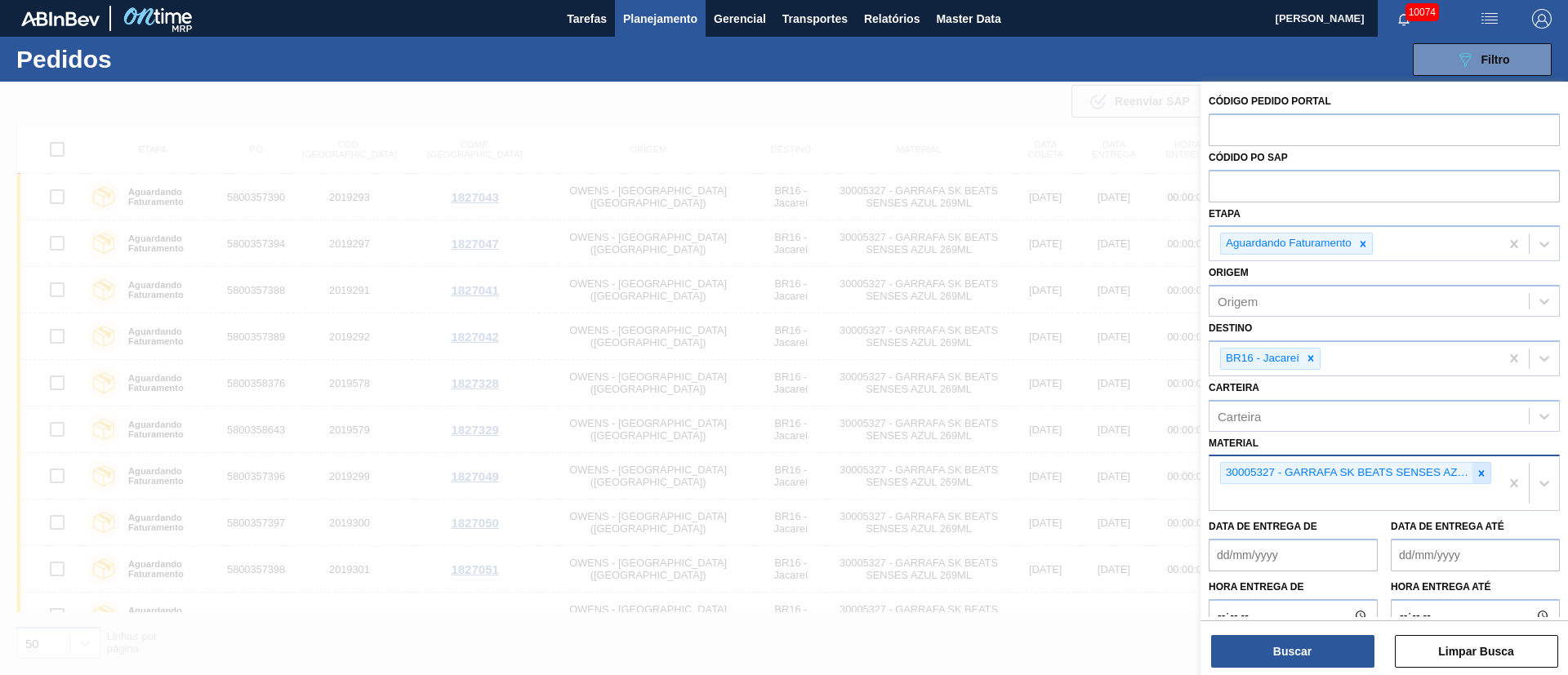
click at [1480, 471] on icon at bounding box center [1482, 473] width 6 height 6
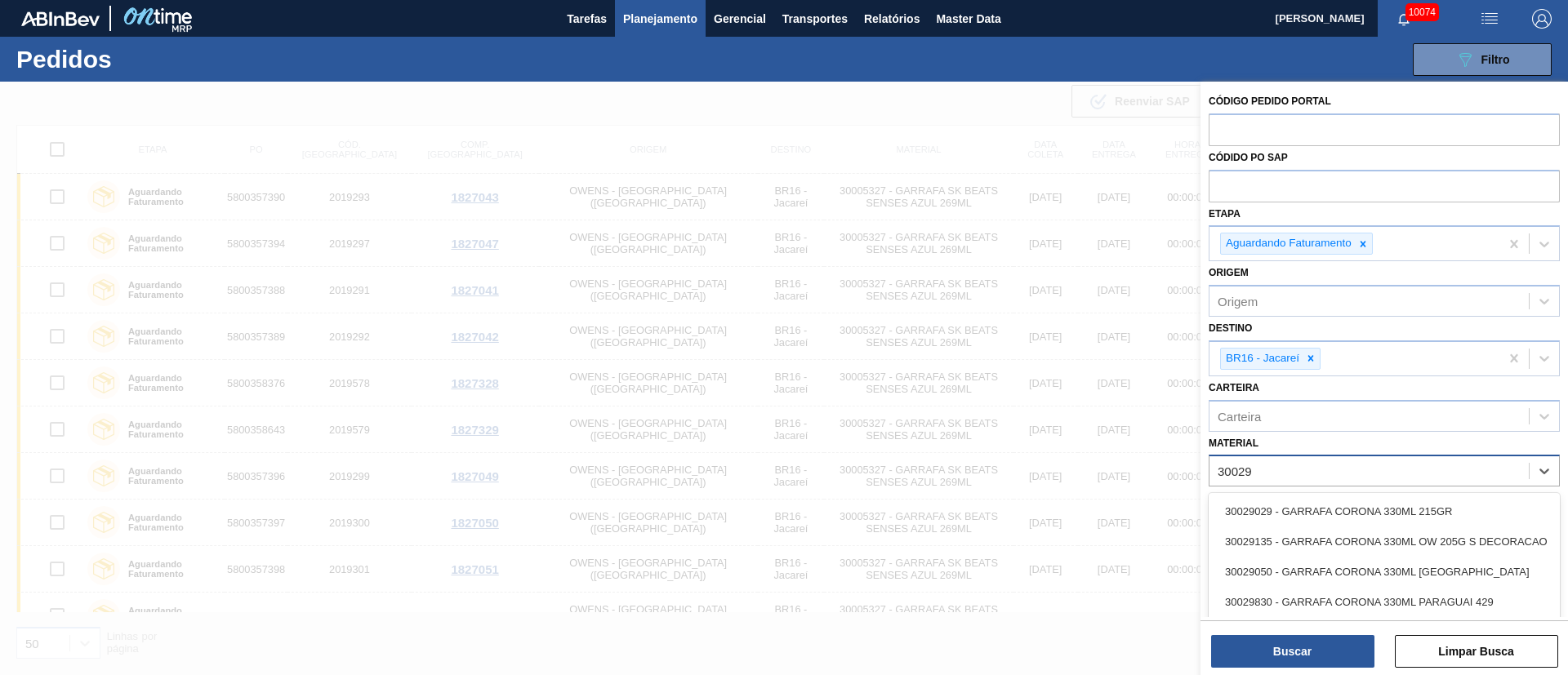
type input "300294"
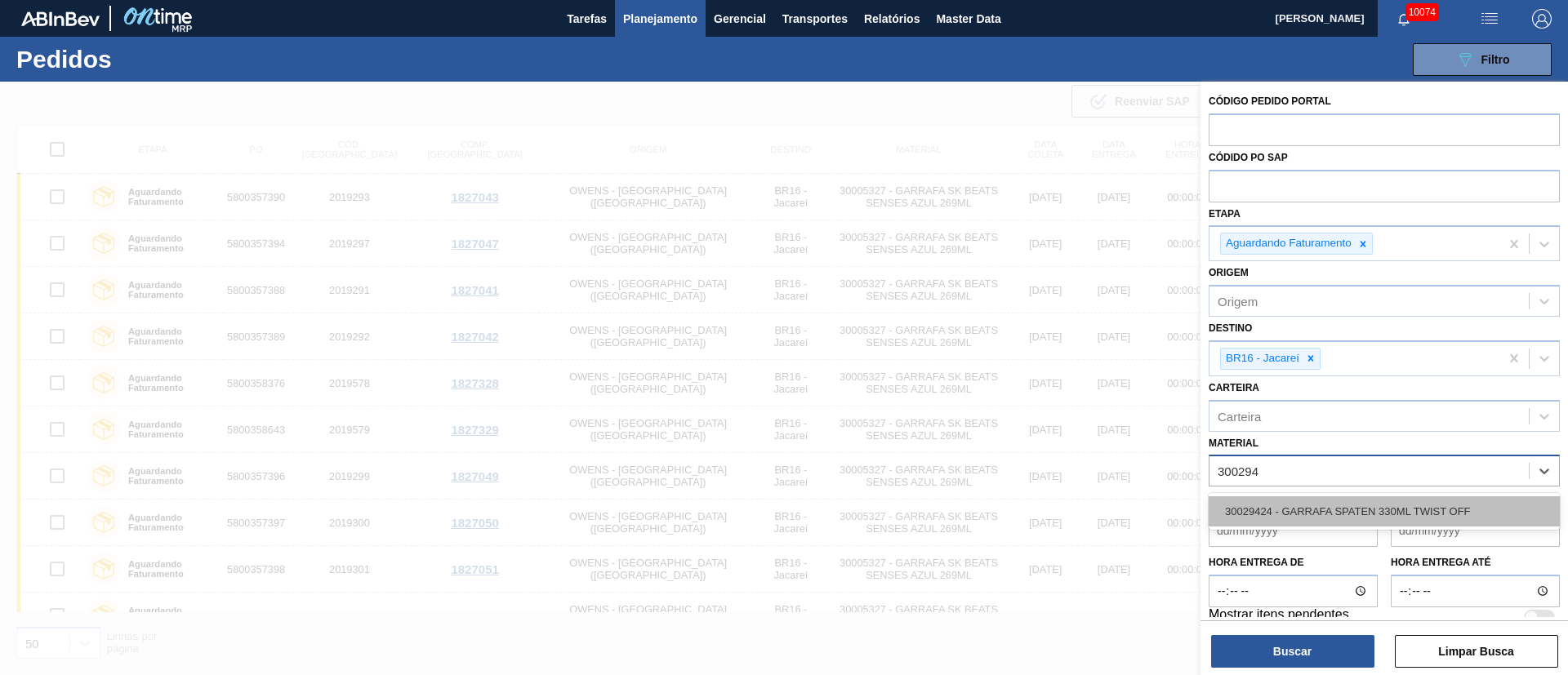
click at [1346, 508] on div "30029424 - GARRAFA SPATEN 330ML TWIST OFF" at bounding box center [1384, 512] width 351 height 31
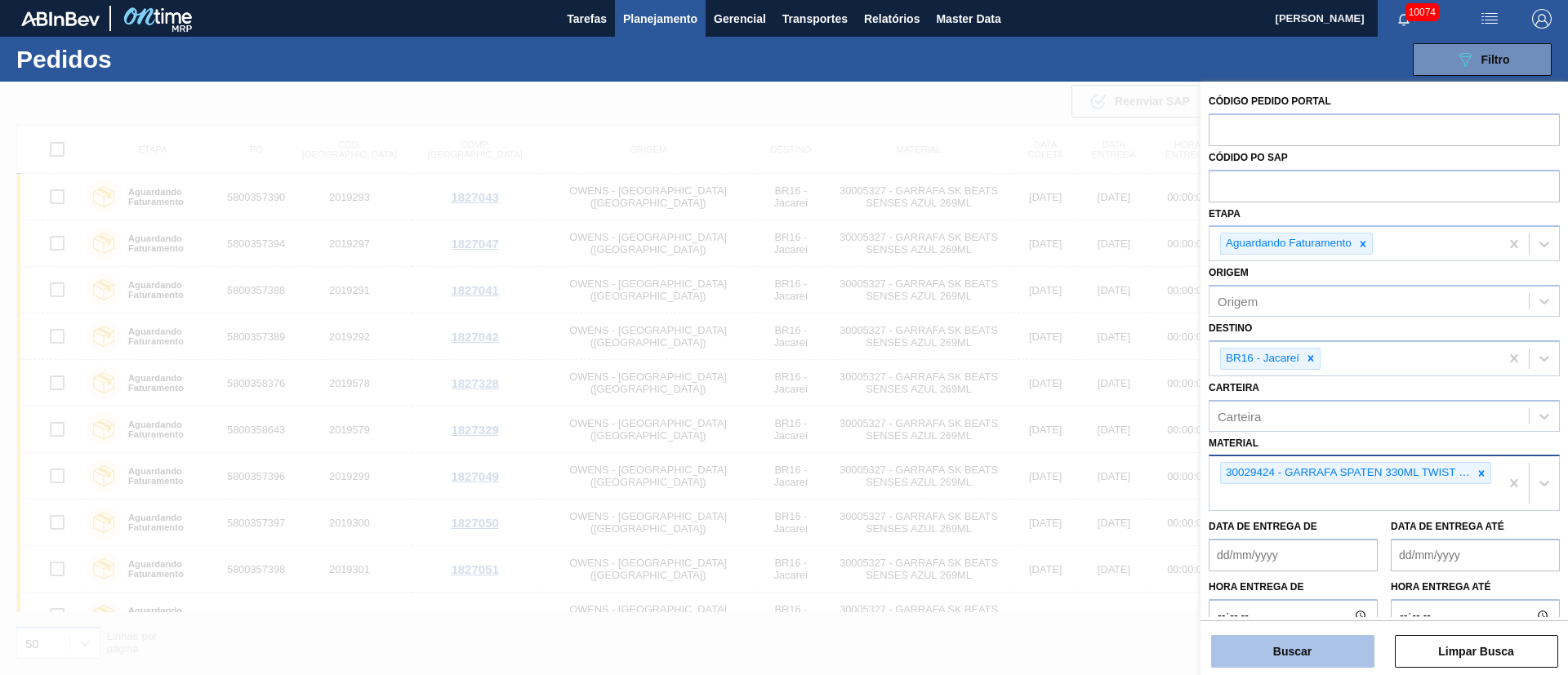
click at [1329, 652] on button "Buscar" at bounding box center [1293, 651] width 163 height 32
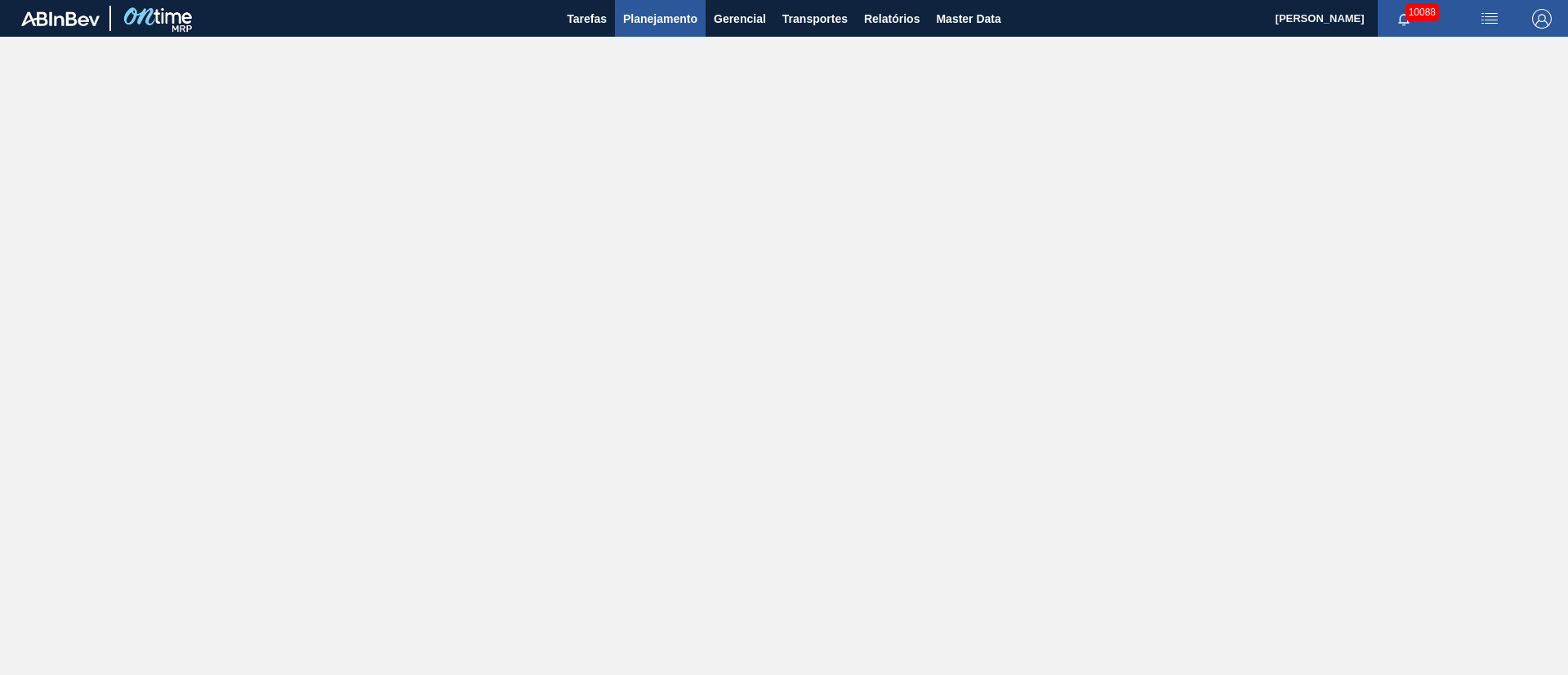
click at [662, 27] on span "Planejamento" at bounding box center [660, 19] width 74 height 20
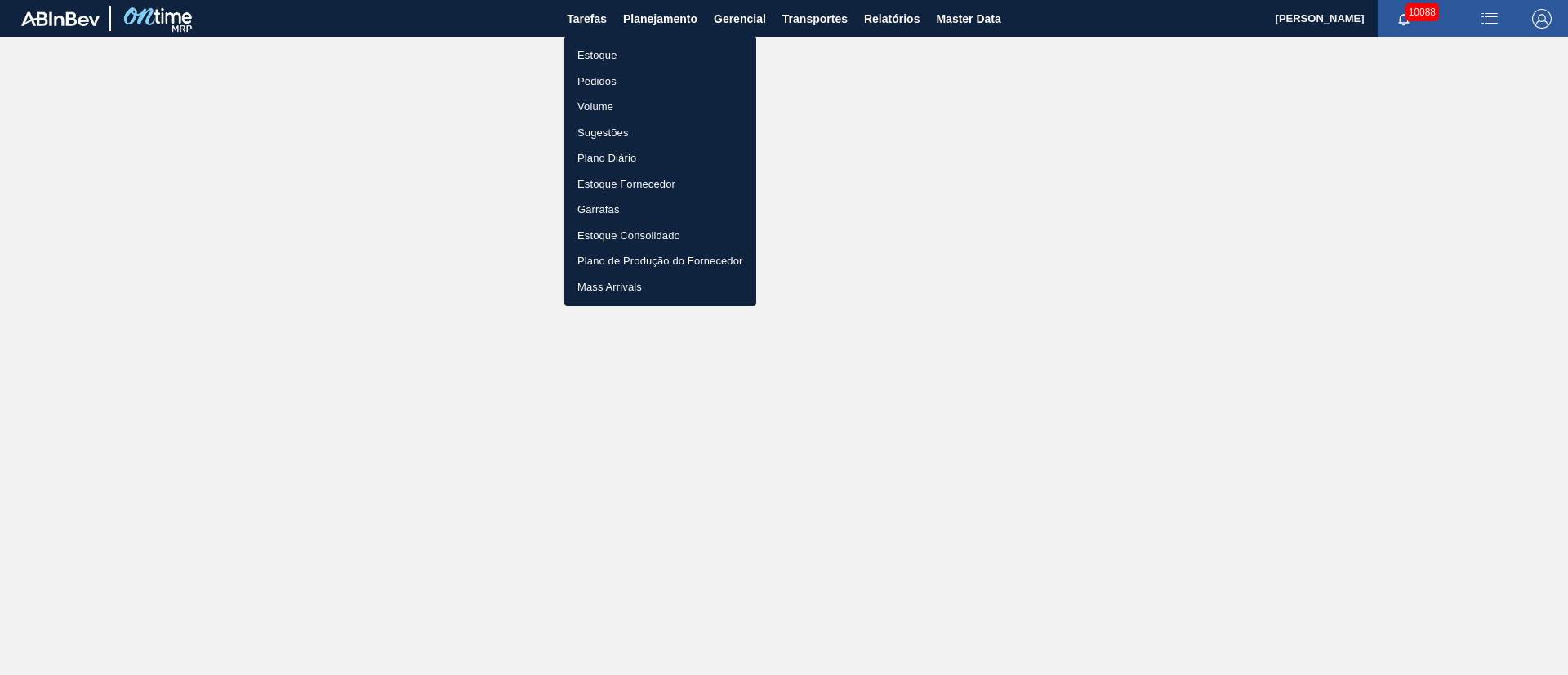
click at [608, 81] on li "Pedidos" at bounding box center [661, 82] width 192 height 26
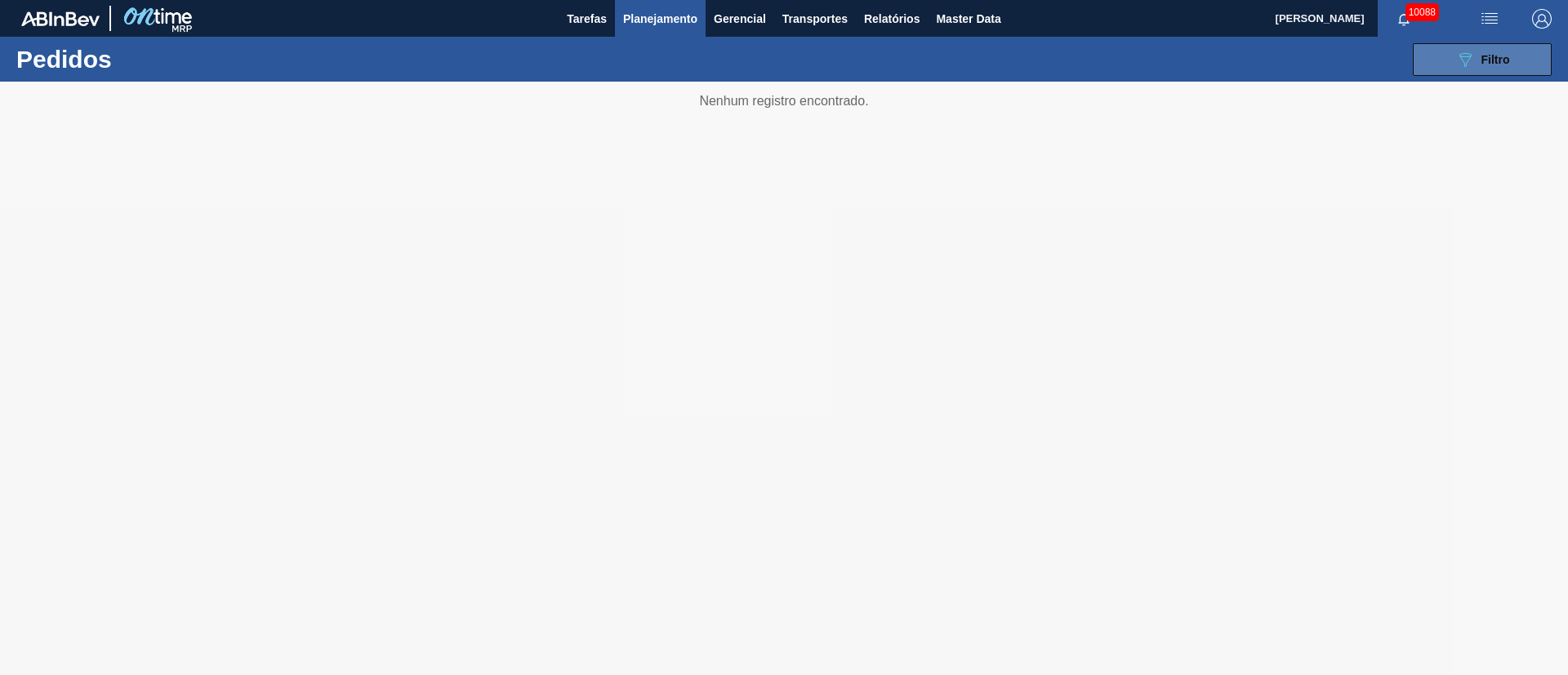
click at [1045, 65] on icon "089F7B8B-B2A5-4AFE-B5C0-19BA573D28AC" at bounding box center [1465, 60] width 20 height 20
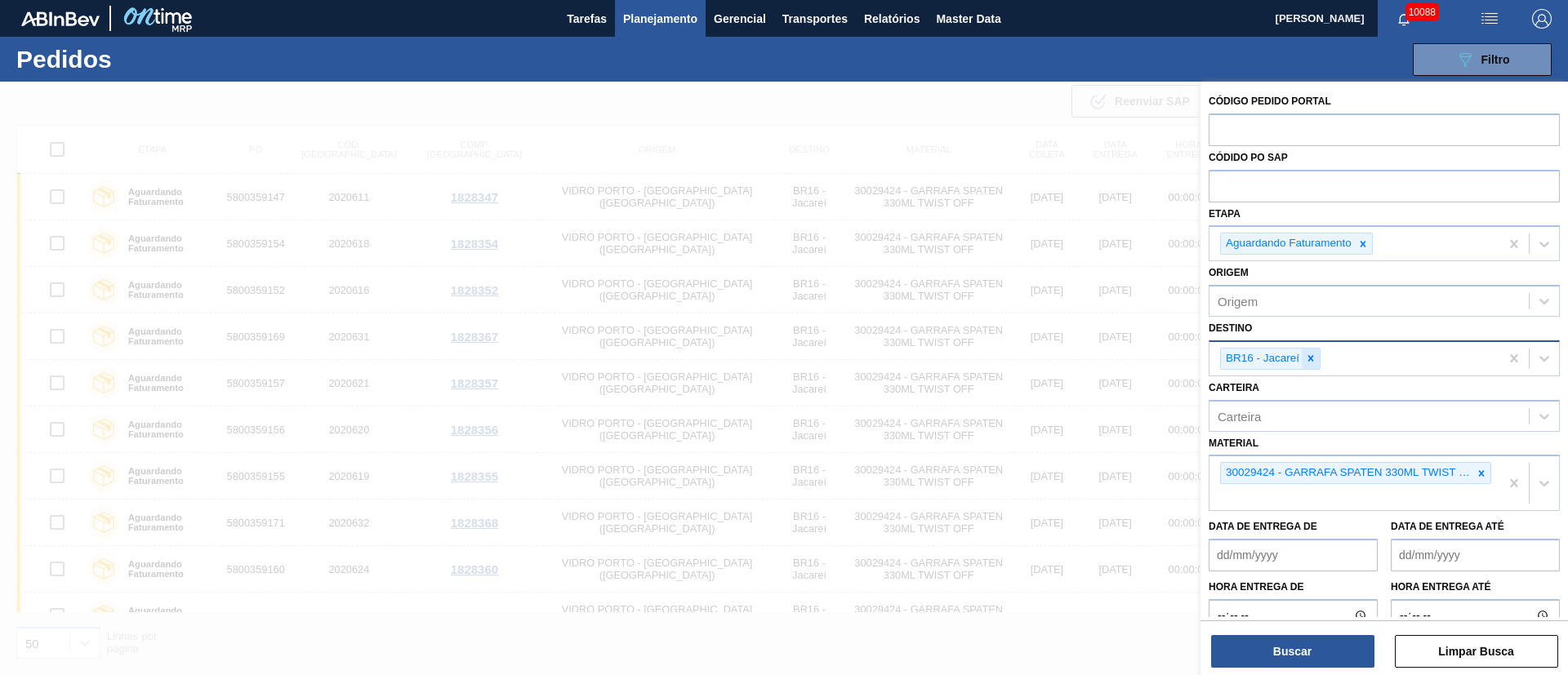
click at [1045, 356] on icon at bounding box center [1310, 358] width 11 height 11
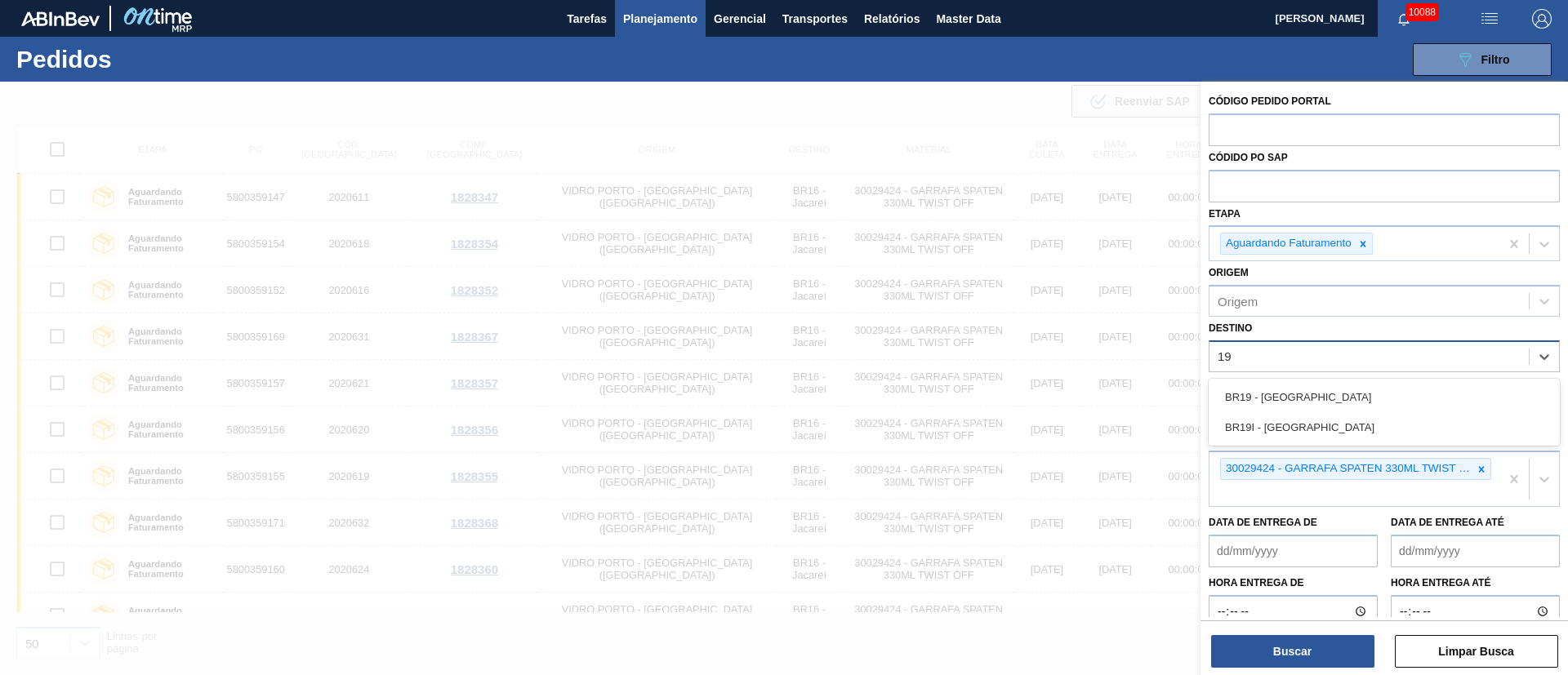
type input "1"
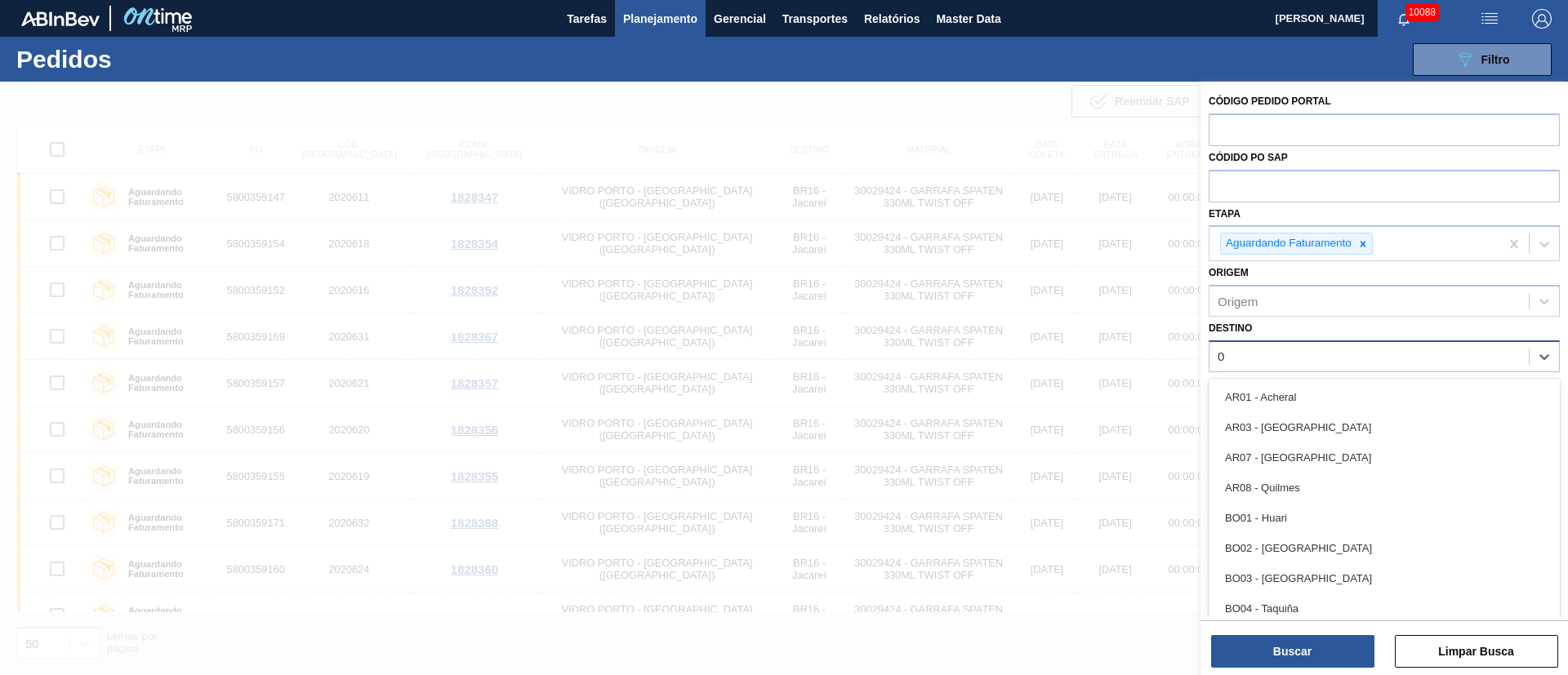
type input "03"
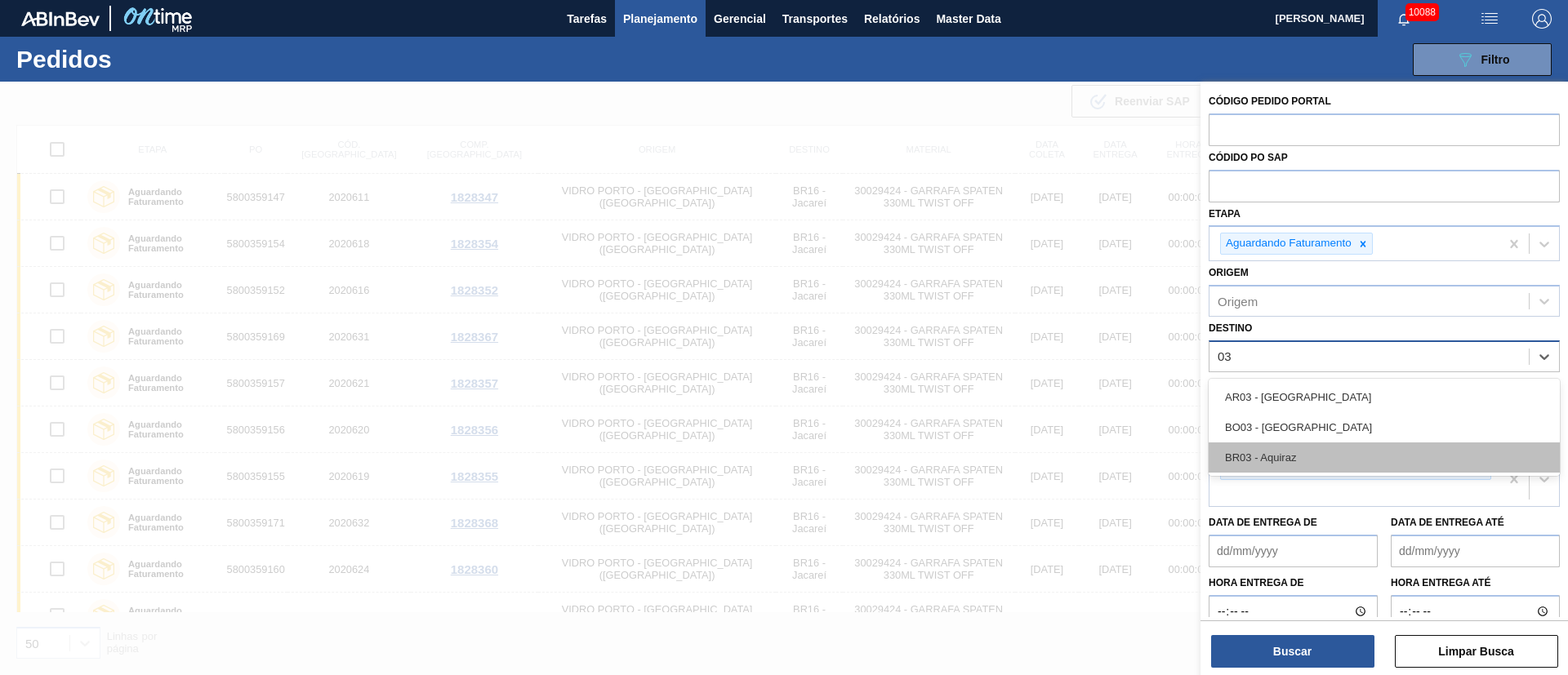
click at [1045, 449] on div "BR03 - Aquiraz" at bounding box center [1384, 458] width 351 height 31
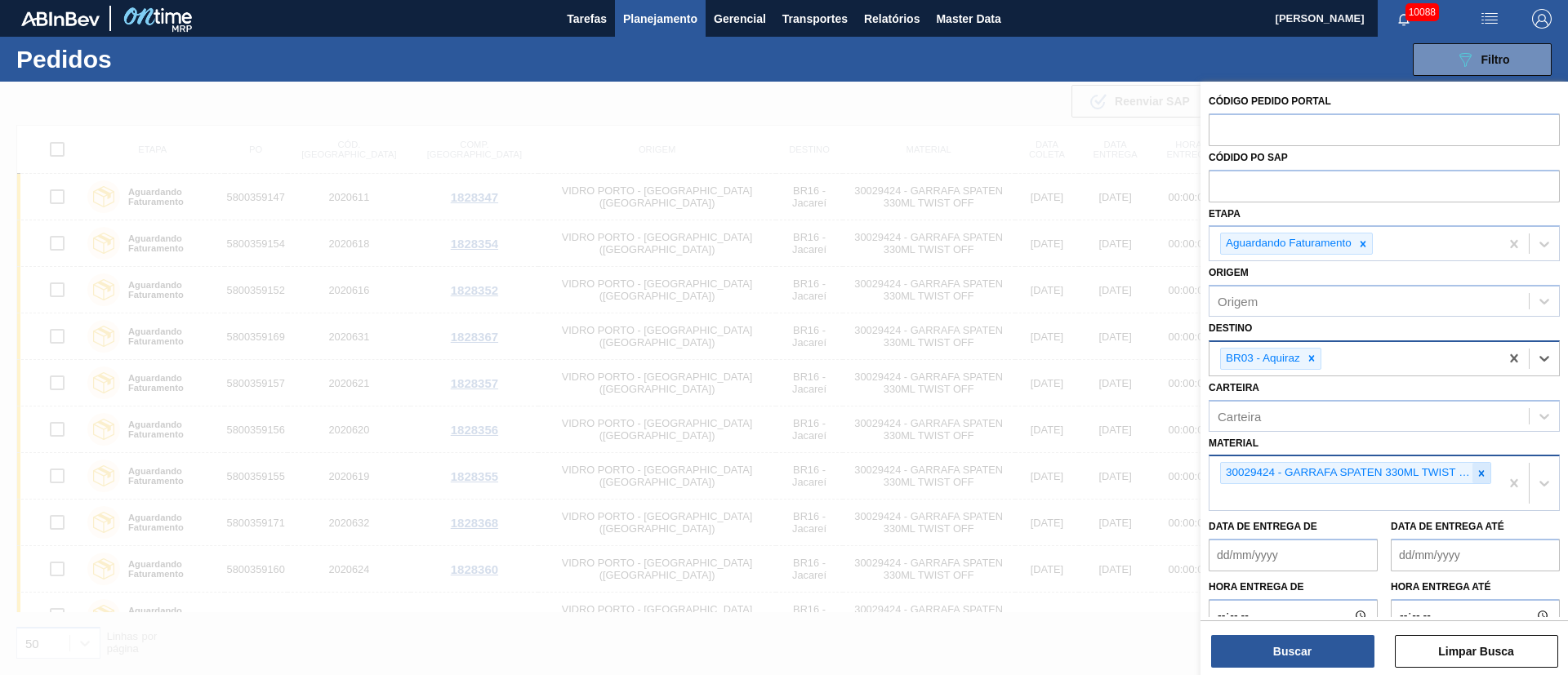
click at [1045, 449] on div at bounding box center [1481, 474] width 18 height 20
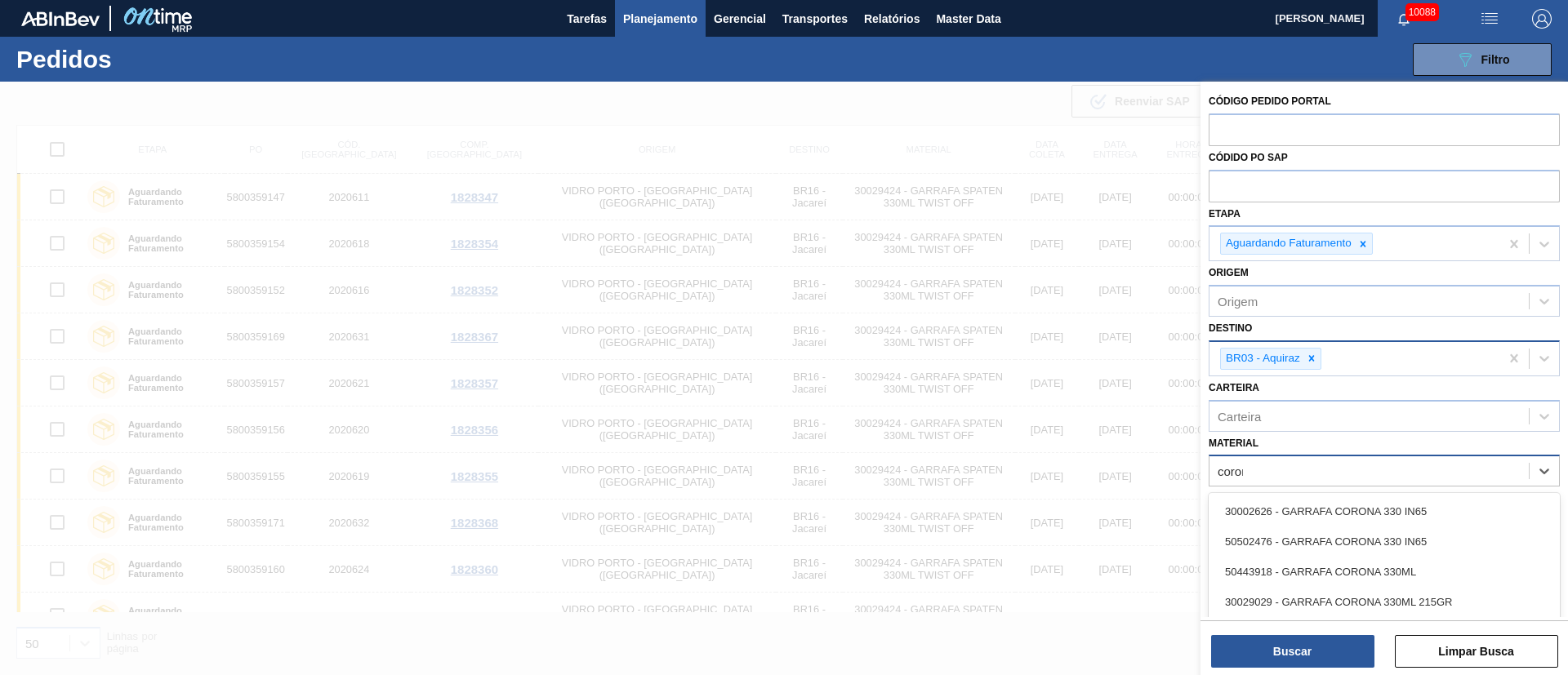
type input "corona"
click at [1045, 449] on div "30002626 - GARRAFA CORONA 330 IN65" at bounding box center [1384, 512] width 351 height 31
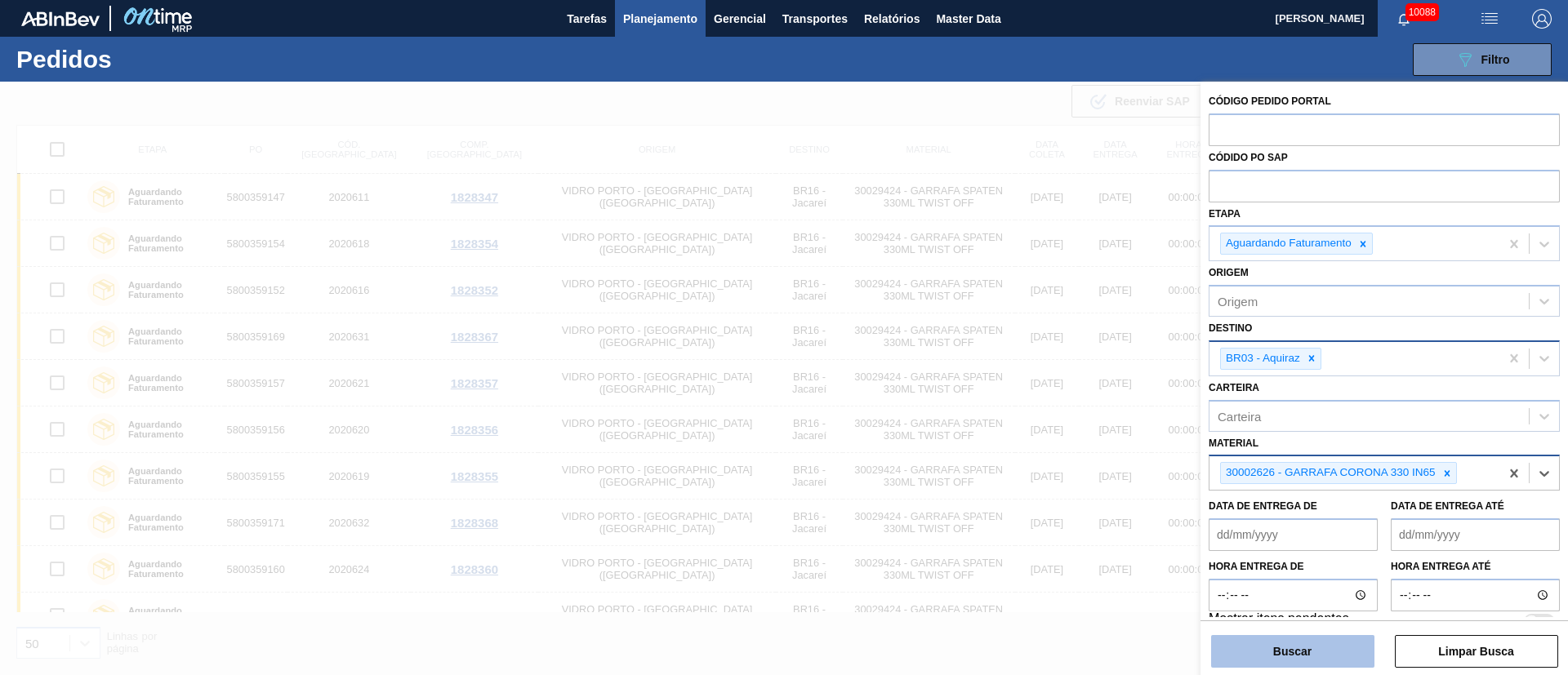
click at [1045, 449] on button "Buscar" at bounding box center [1293, 651] width 163 height 32
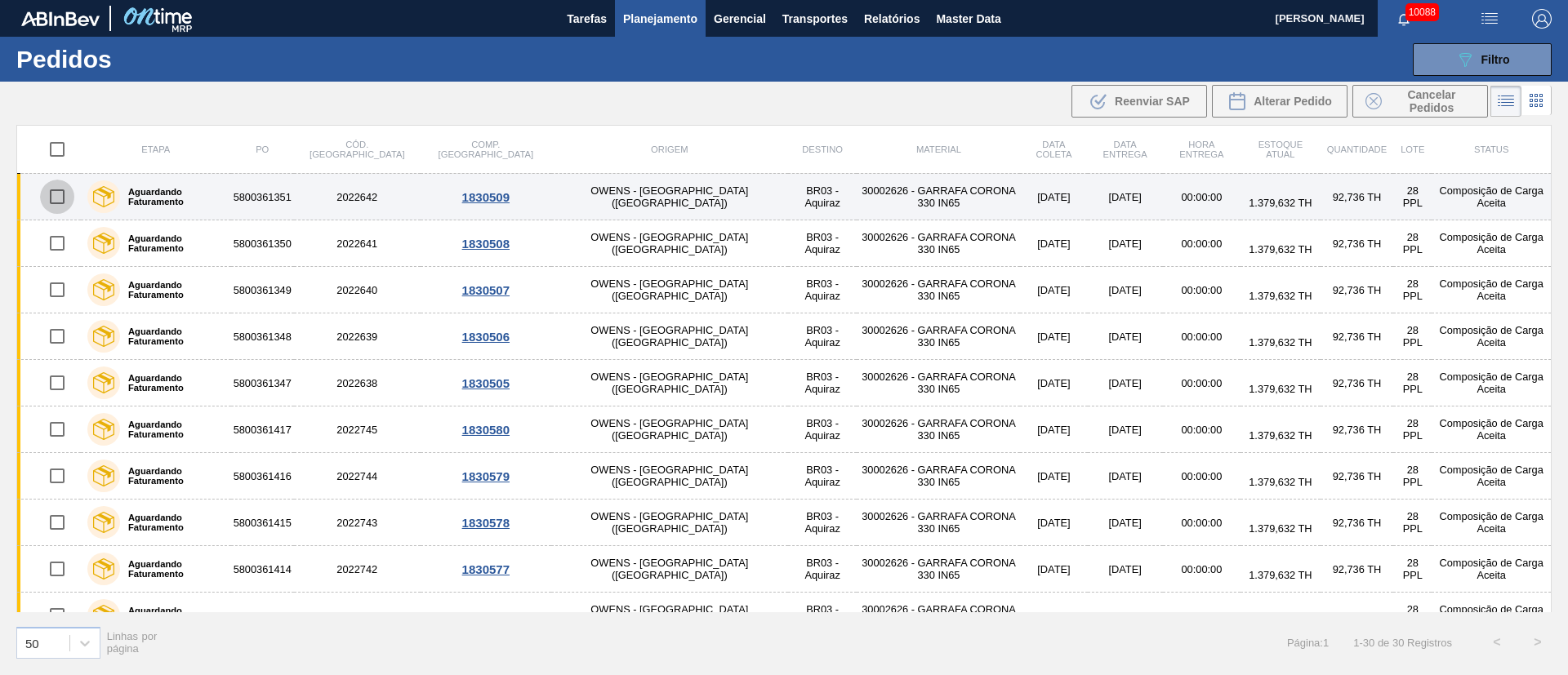
click at [62, 201] on input "checkbox" at bounding box center [57, 196] width 34 height 34
checkbox input "true"
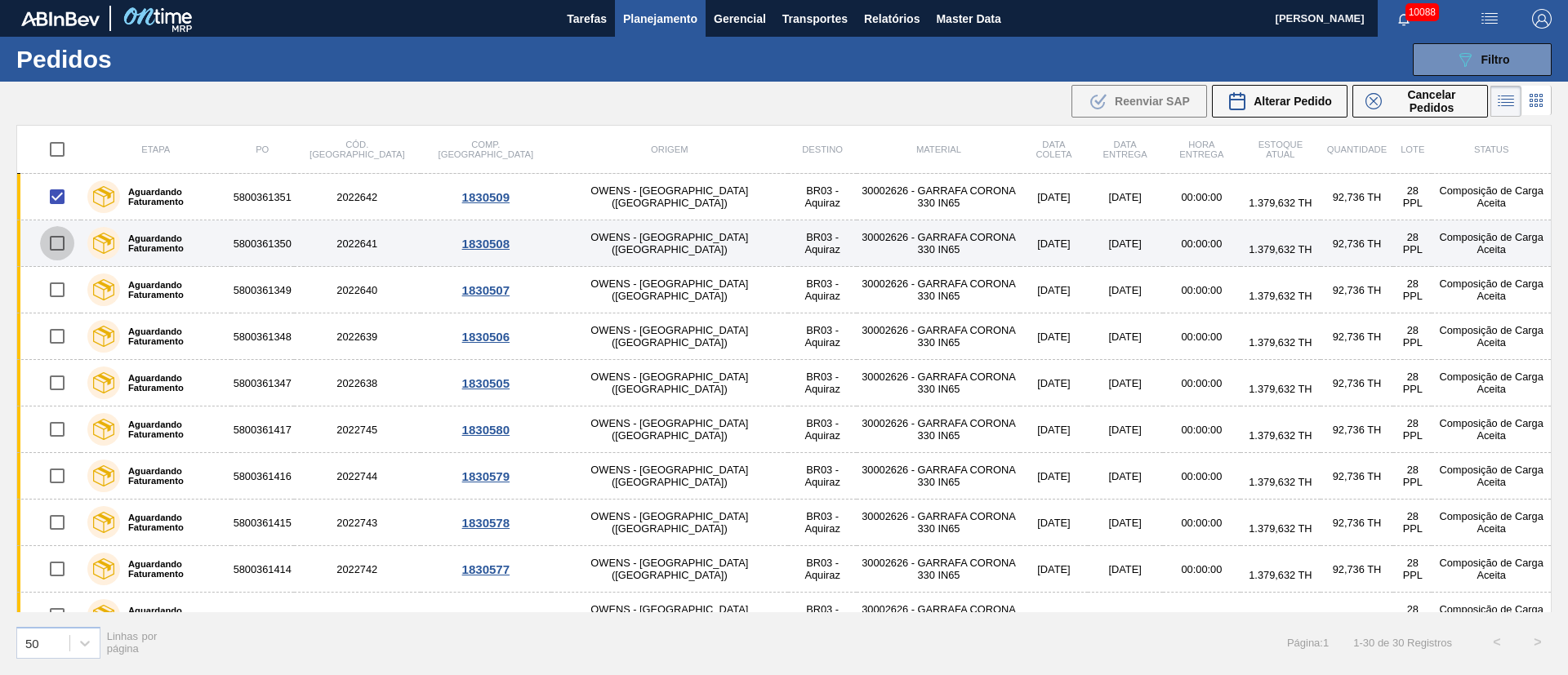
drag, startPoint x: 62, startPoint y: 246, endPoint x: 62, endPoint y: 262, distance: 16.0
click at [62, 247] on input "checkbox" at bounding box center [57, 243] width 34 height 34
checkbox input "true"
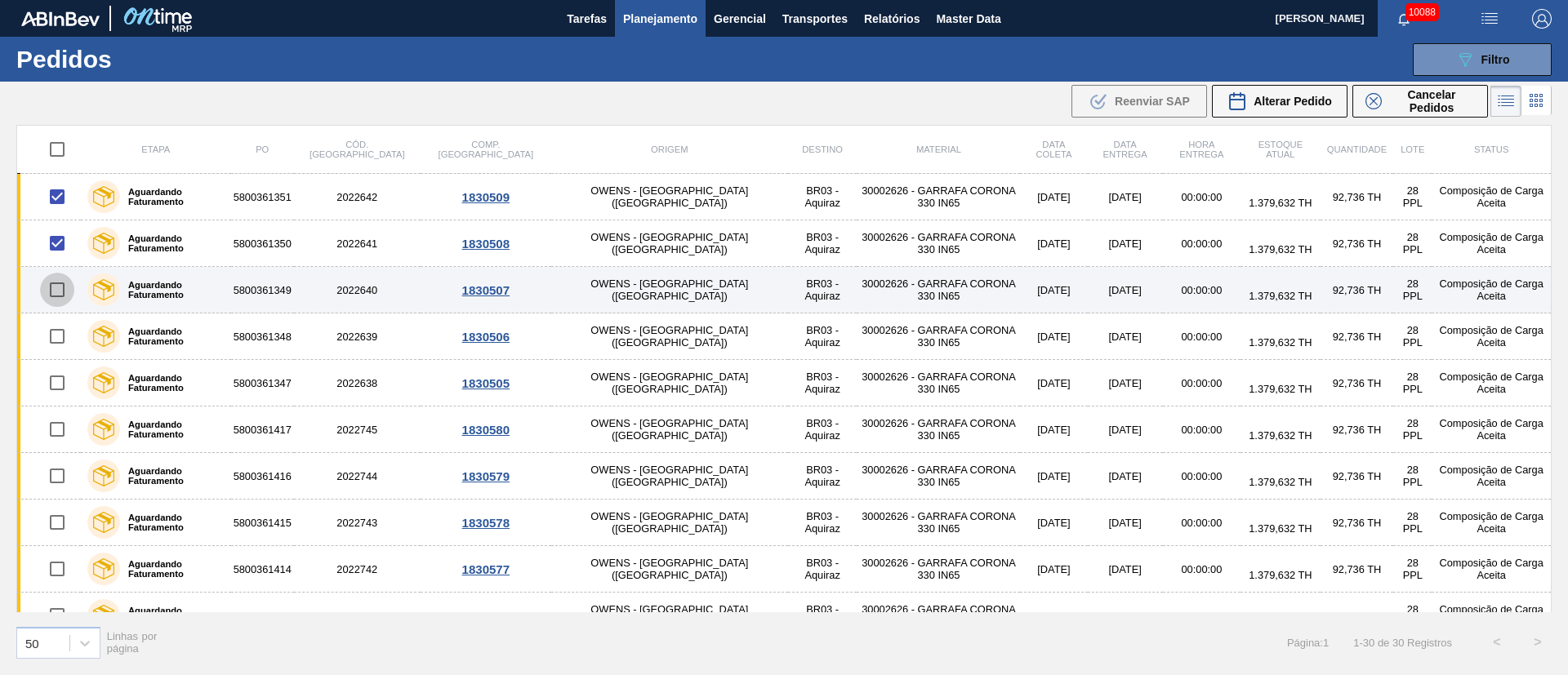
click at [57, 298] on input "checkbox" at bounding box center [57, 290] width 34 height 34
checkbox input "true"
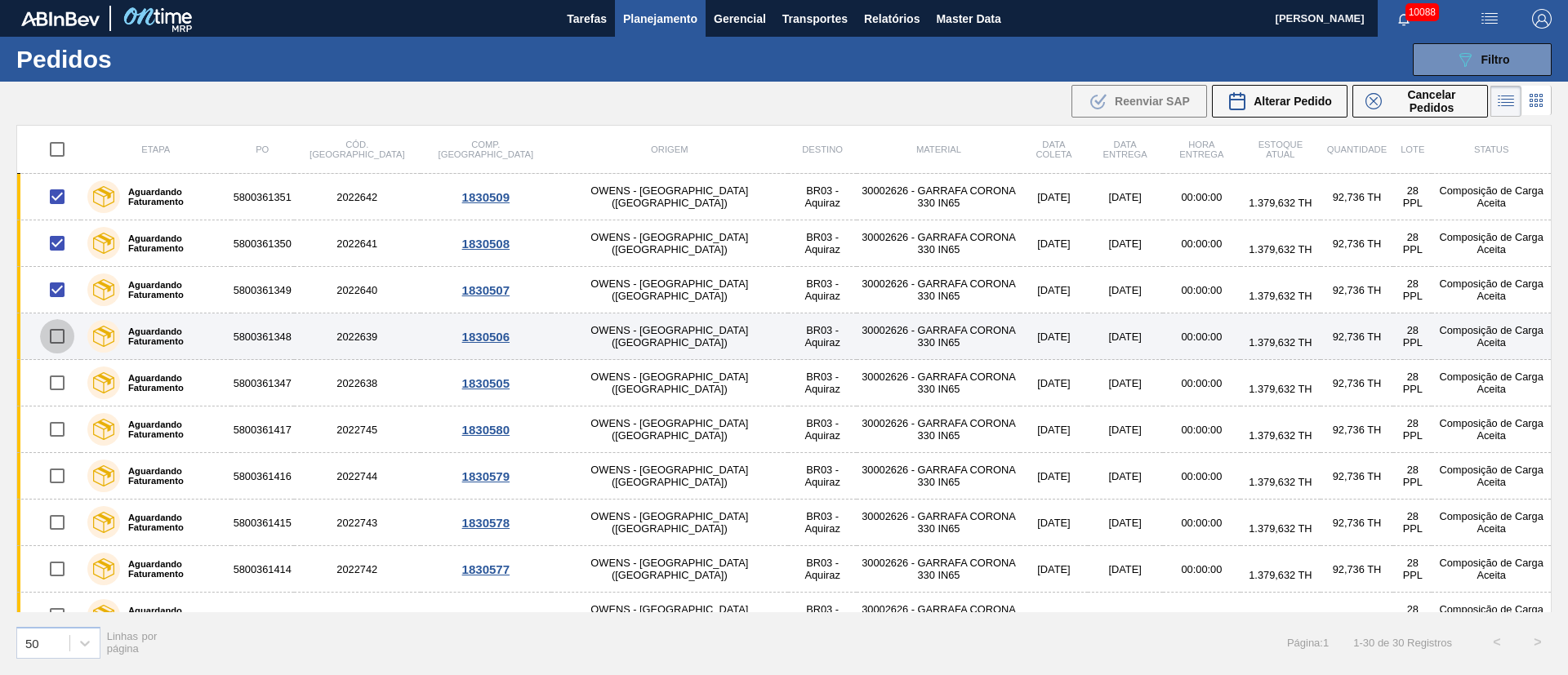
click at [60, 339] on input "checkbox" at bounding box center [57, 337] width 34 height 34
checkbox input "true"
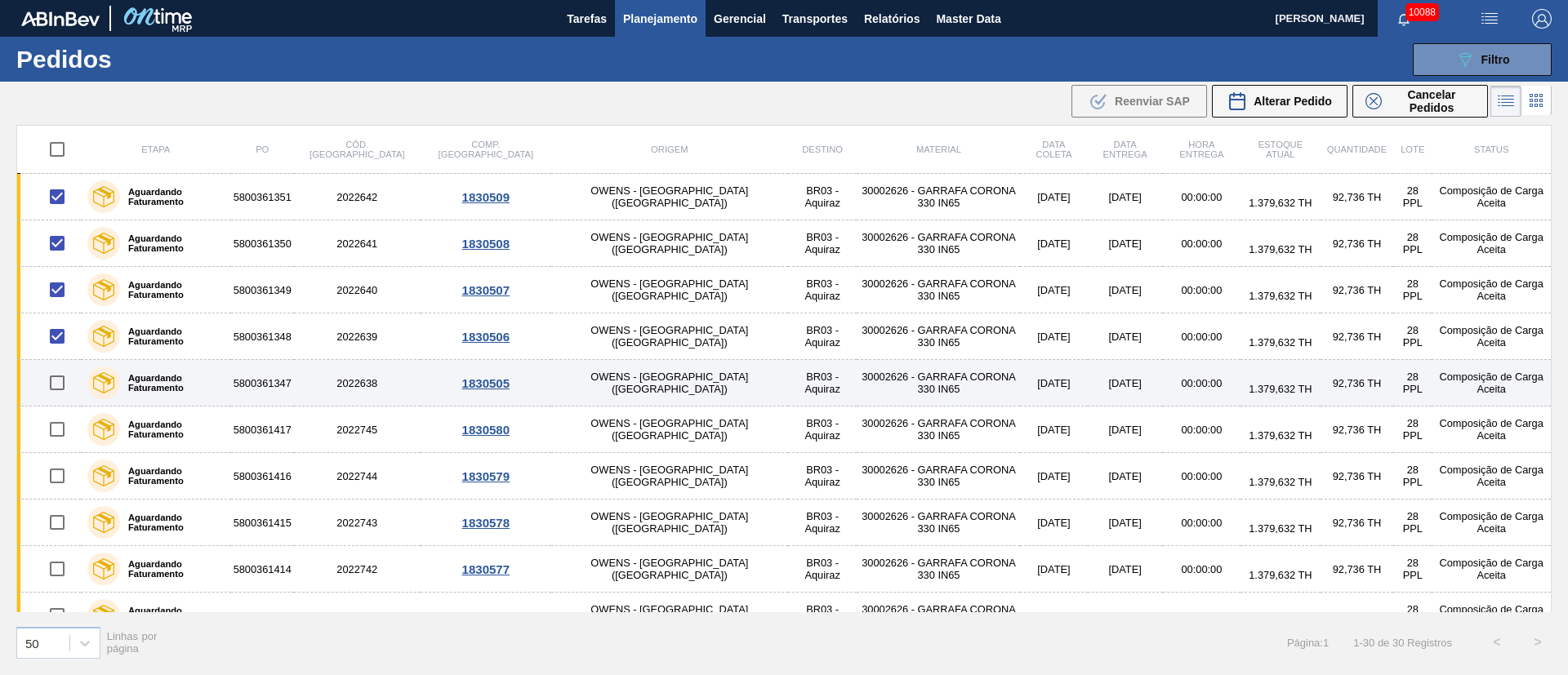
click at [62, 383] on input "checkbox" at bounding box center [57, 383] width 34 height 34
checkbox input "true"
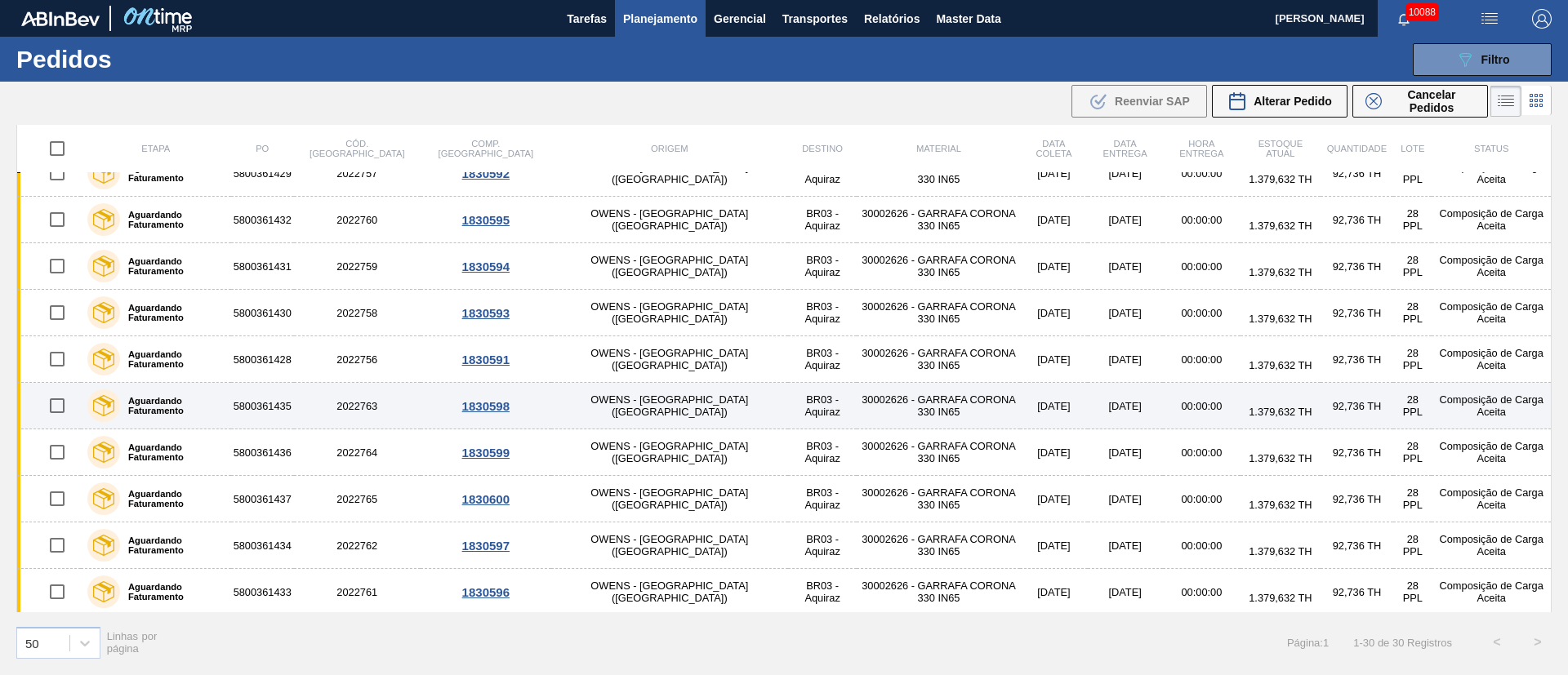
scroll to position [958, 0]
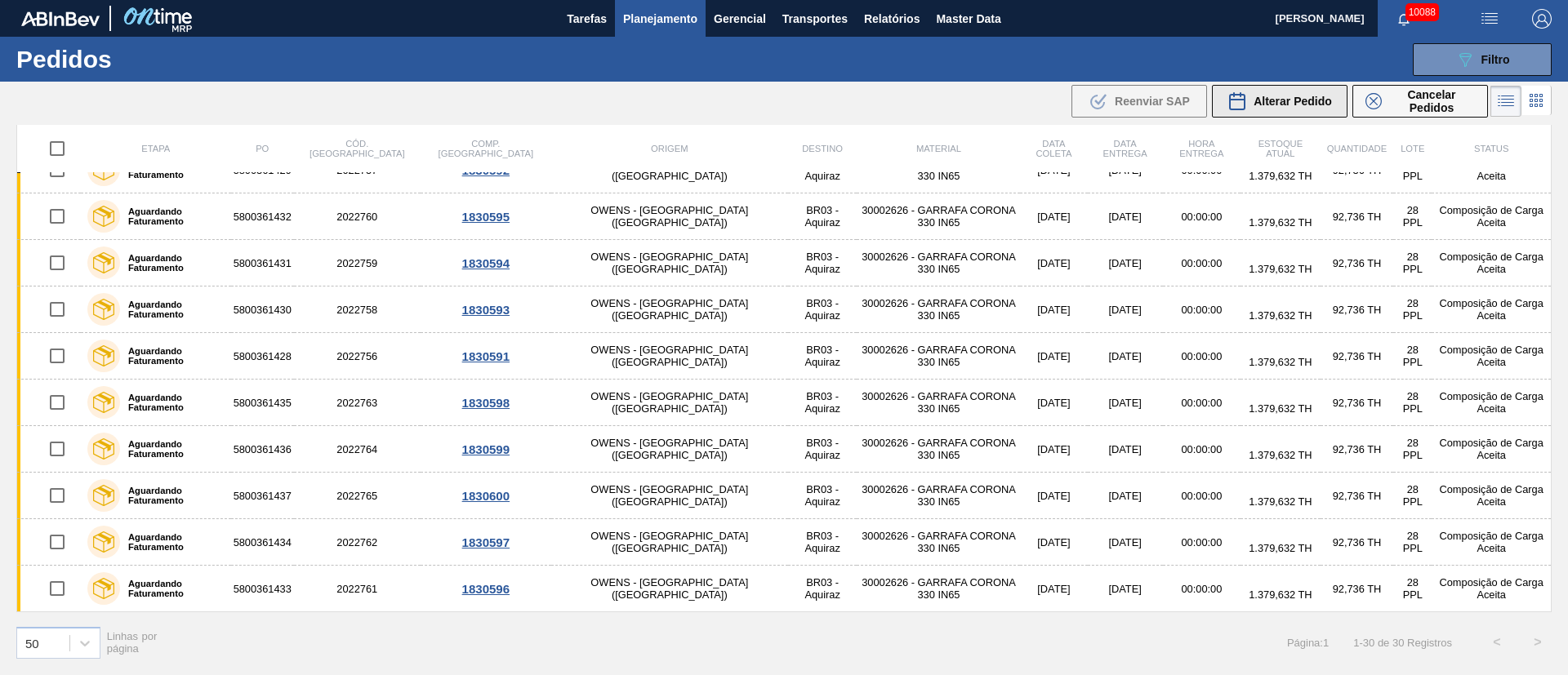
click at [1045, 99] on span "Alterar Pedido" at bounding box center [1292, 100] width 78 height 13
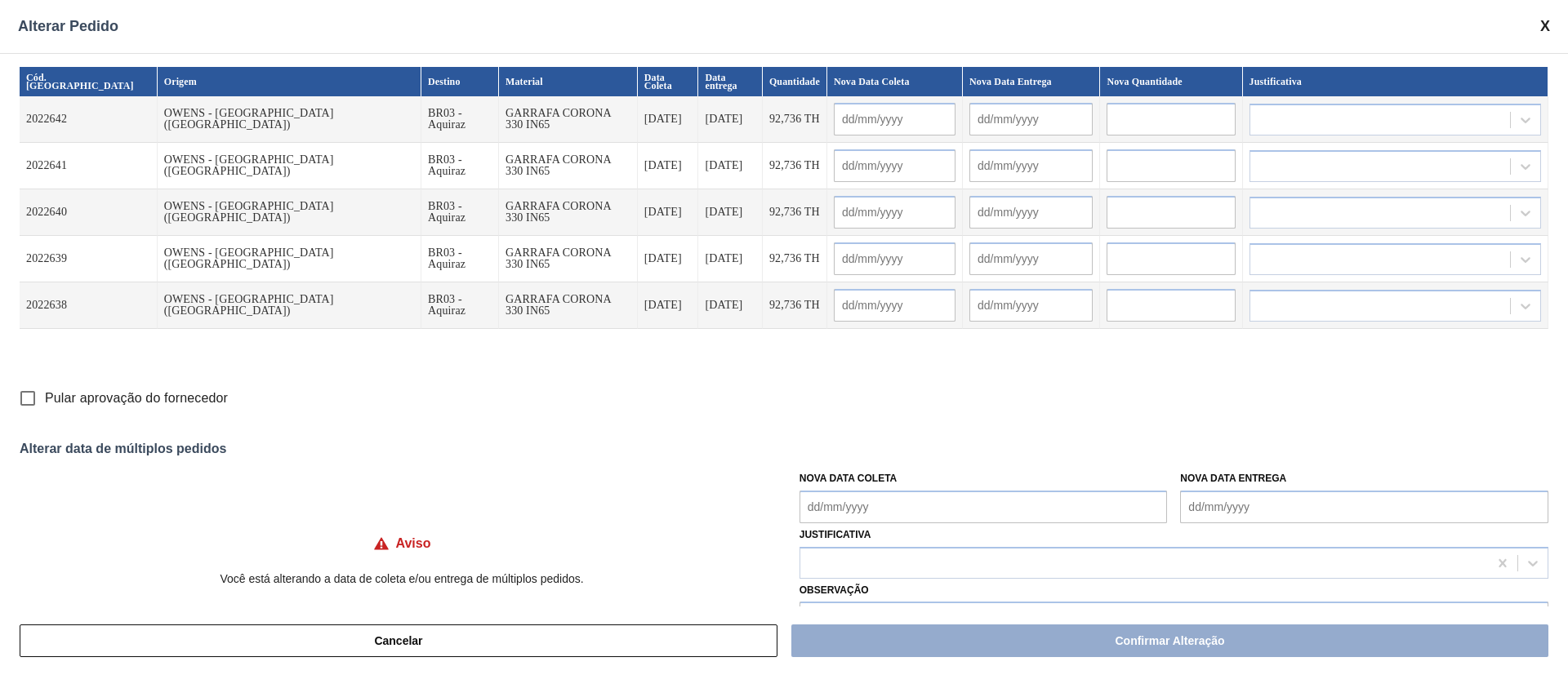
click at [880, 449] on Coleta "Nova Data Coleta" at bounding box center [983, 507] width 368 height 32
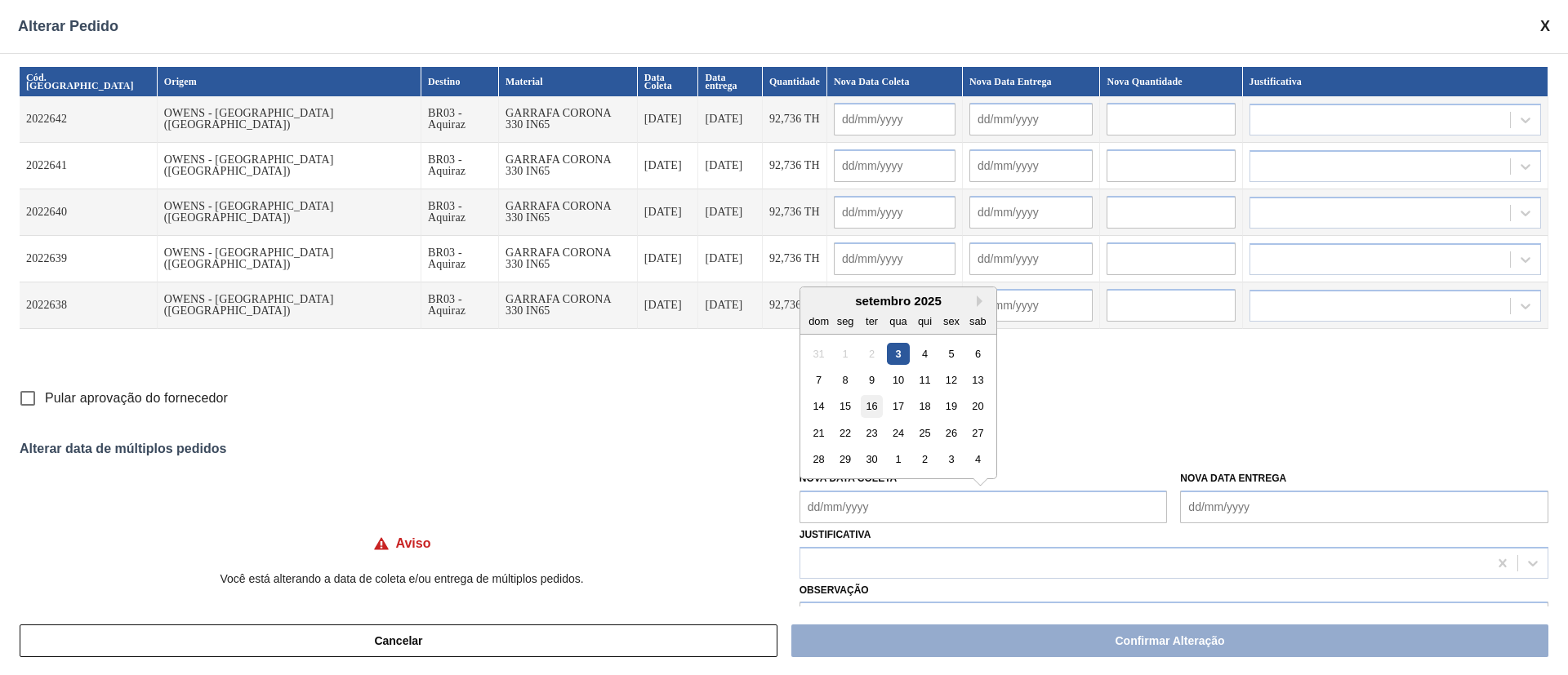
click at [871, 408] on div "16" at bounding box center [872, 406] width 22 height 22
type Coleta "[DATE]"
type input "[DATE]"
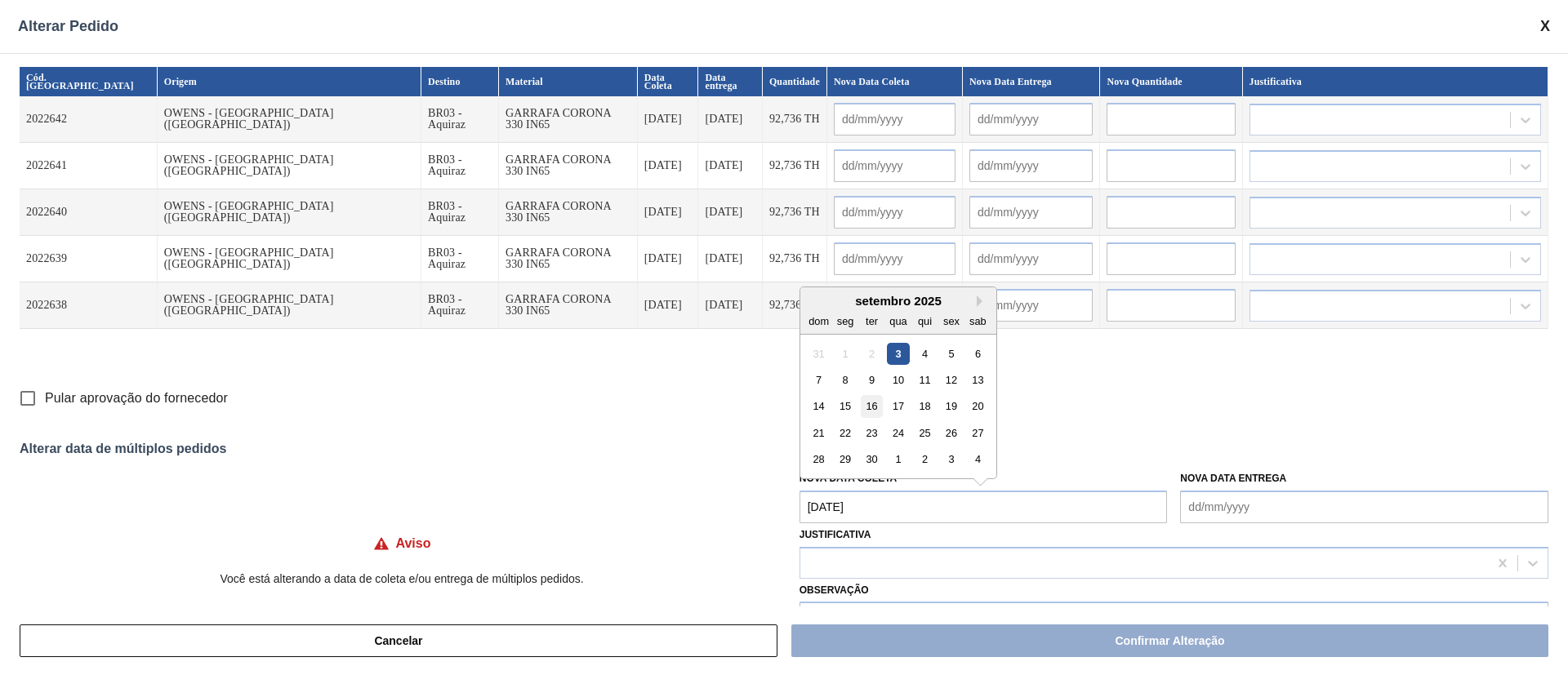
type input "[DATE]"
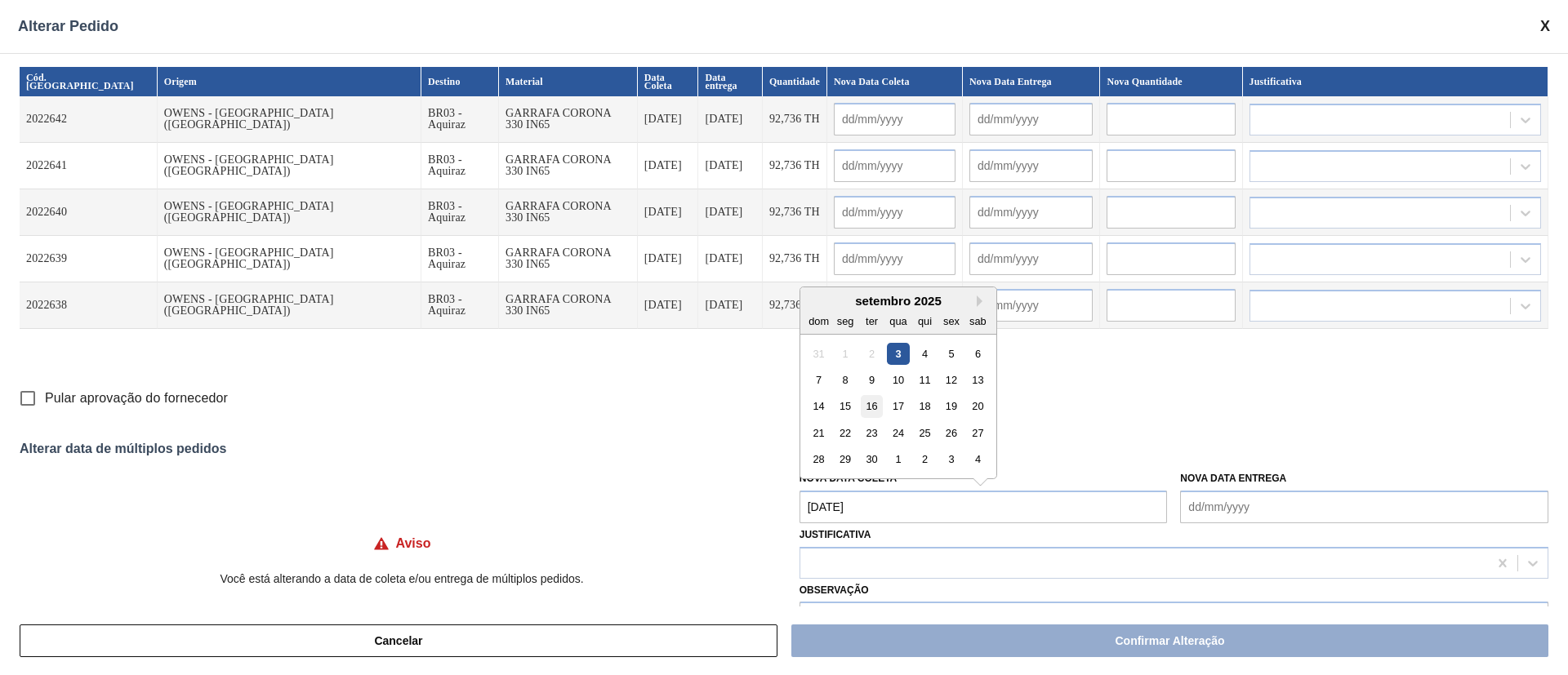
type input "[DATE]"
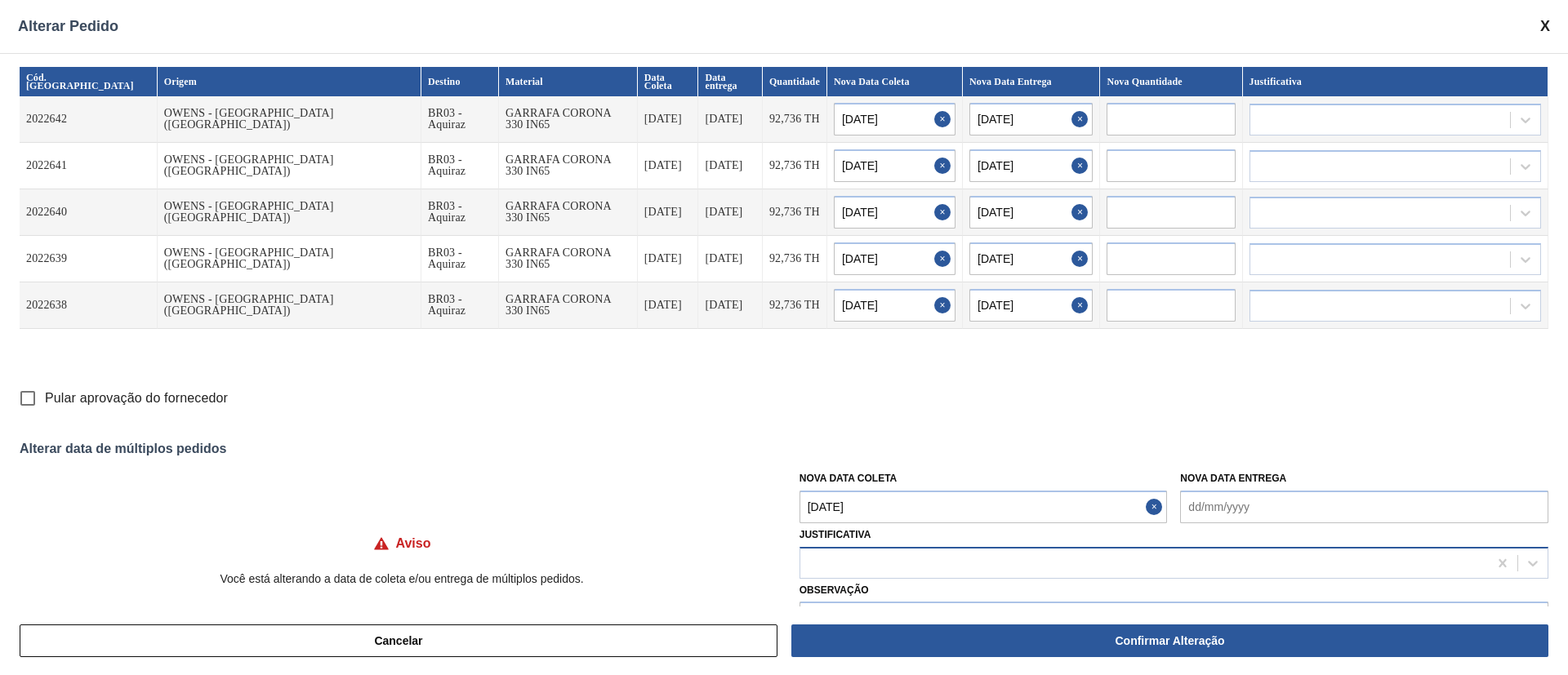
click at [884, 449] on div at bounding box center [1144, 563] width 688 height 24
type input "ou"
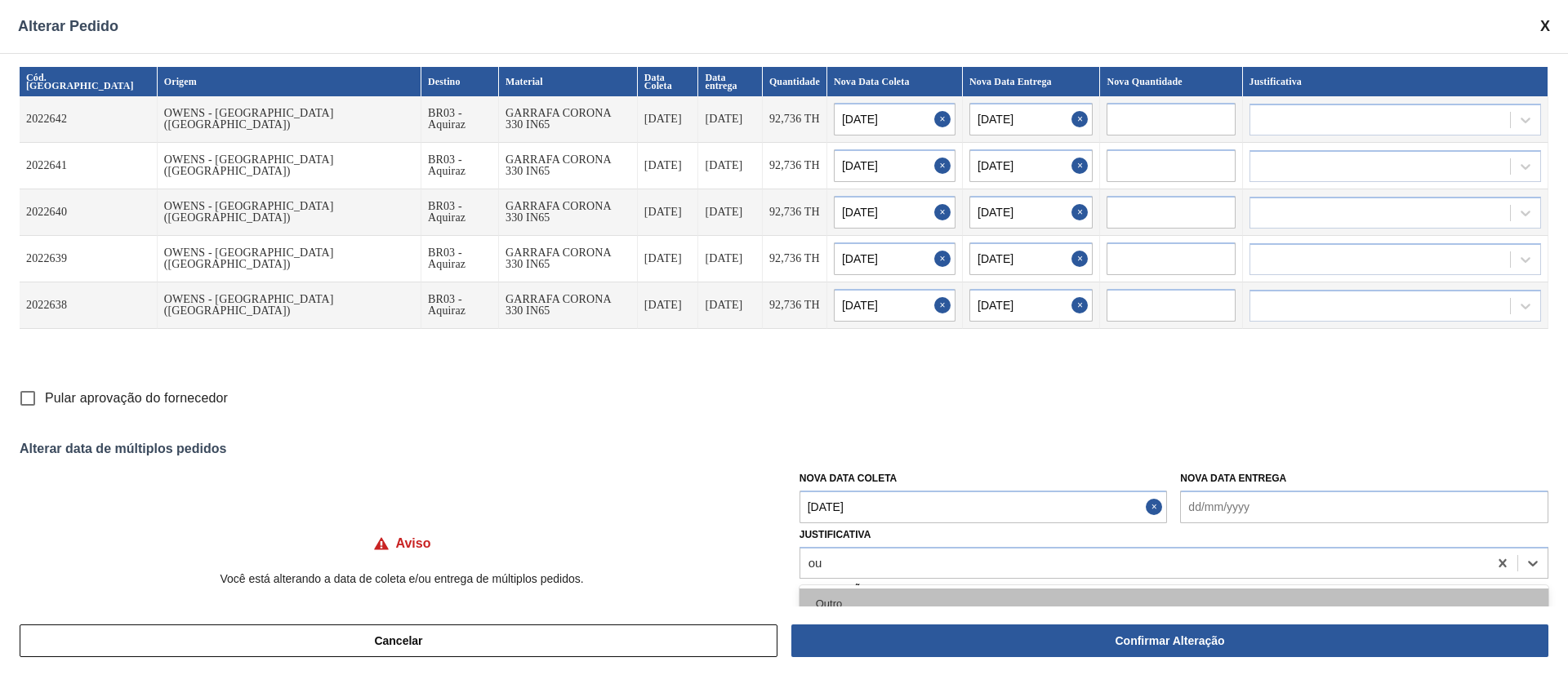
click at [864, 449] on div "Outro" at bounding box center [1173, 604] width 749 height 31
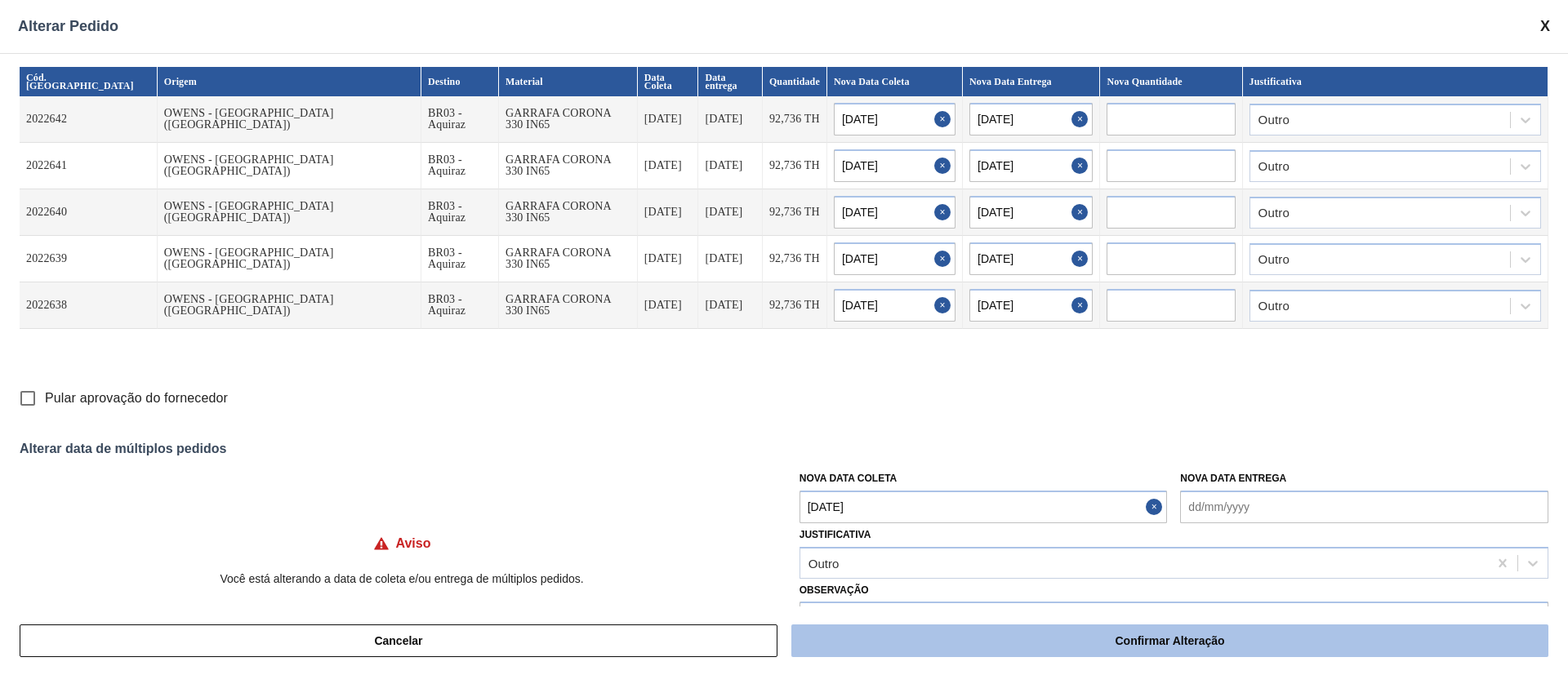
click at [876, 449] on button "Confirmar Alteração" at bounding box center [1170, 641] width 757 height 32
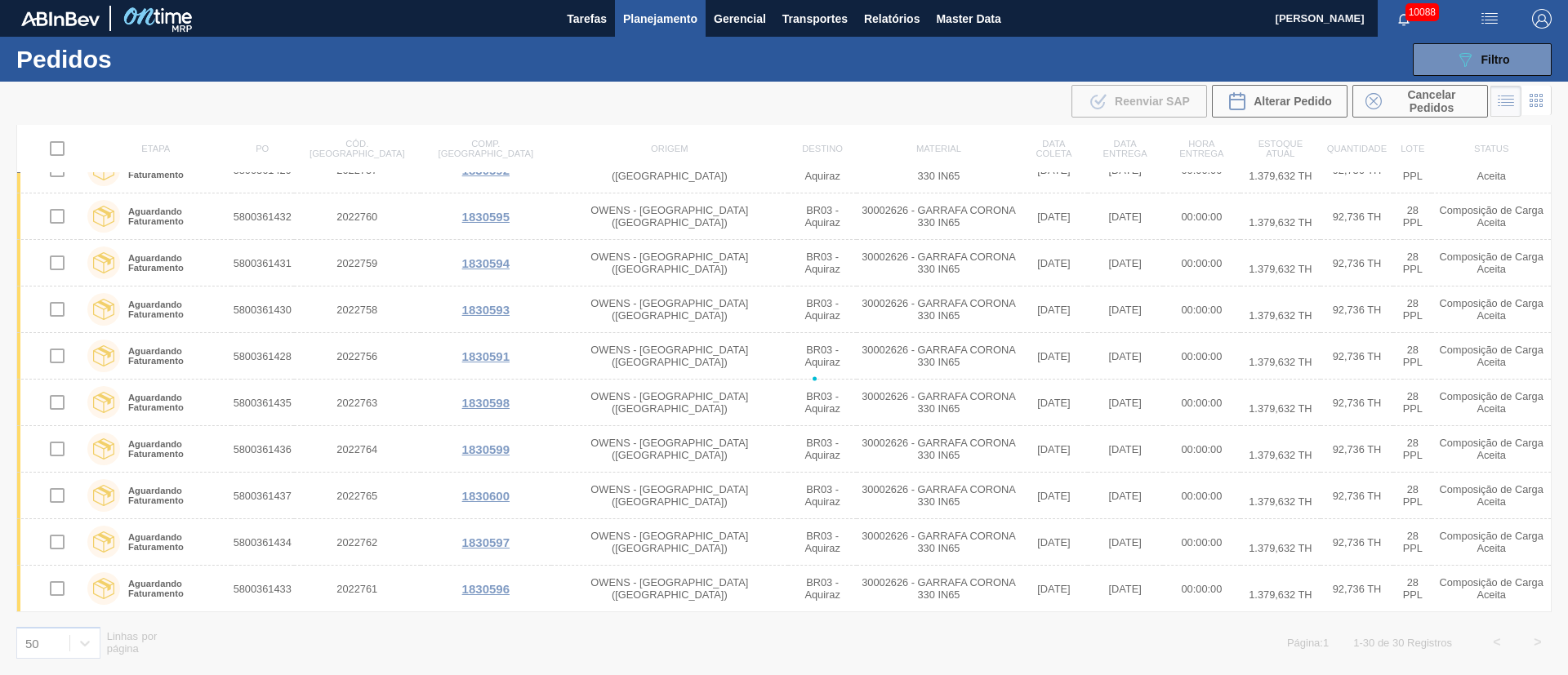
checkbox input "false"
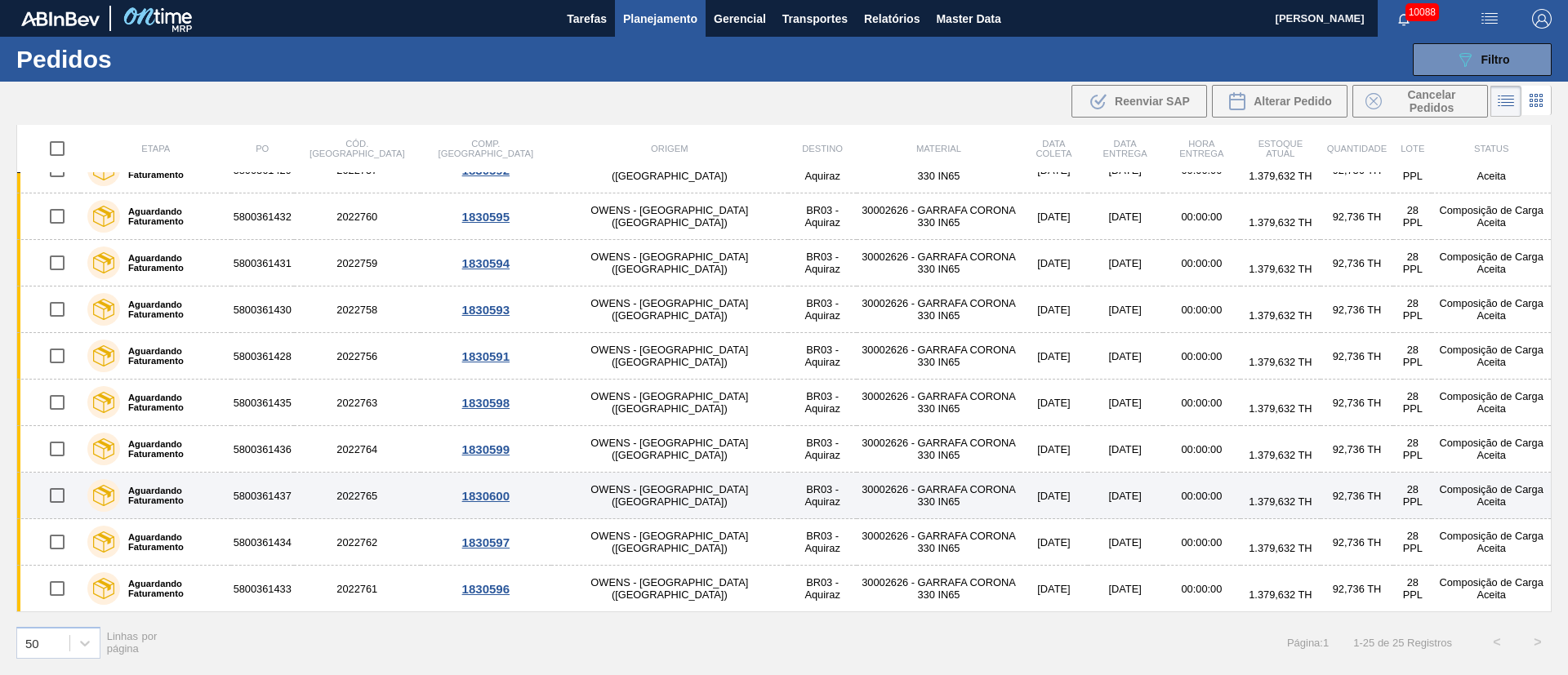
scroll to position [0, 0]
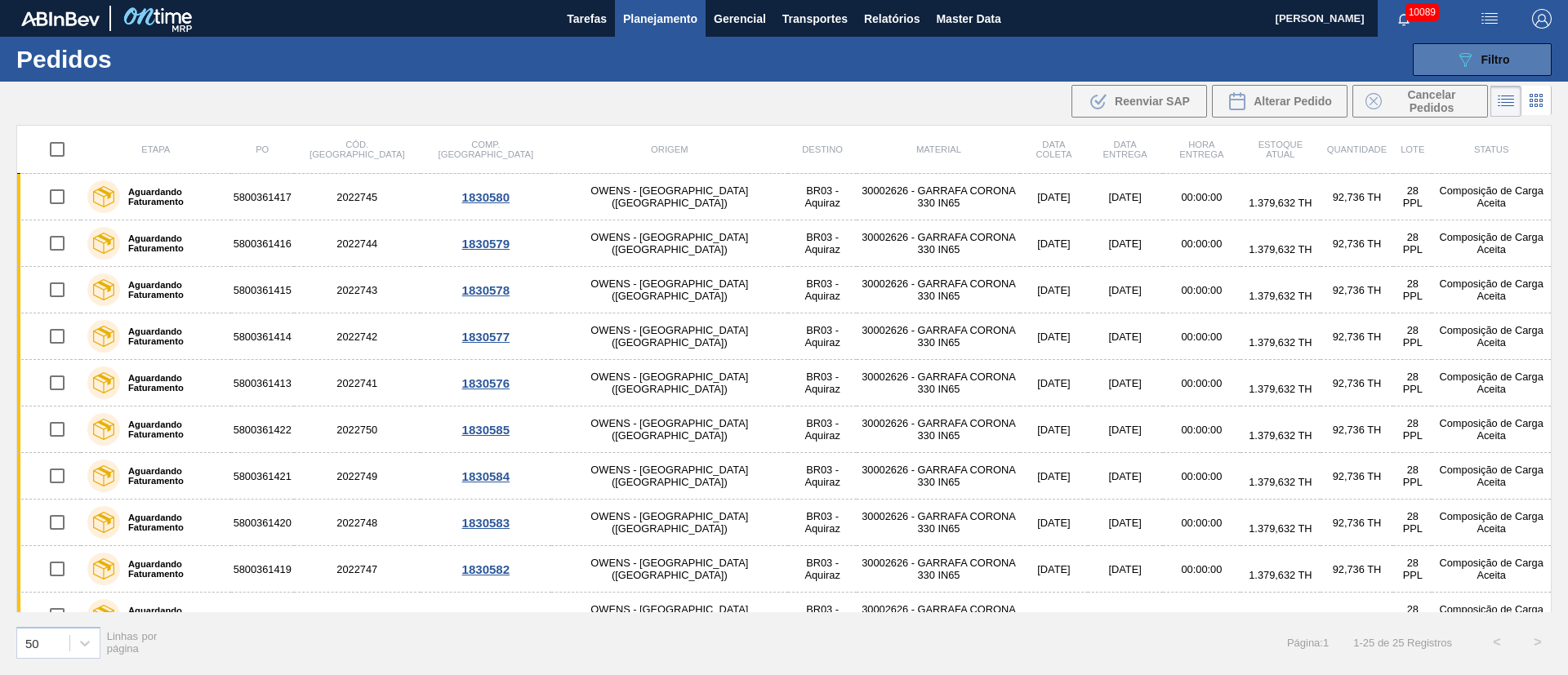
click at [1045, 64] on div "089F7B8B-B2A5-4AFE-B5C0-19BA573D28AC Filtro" at bounding box center [1483, 60] width 54 height 20
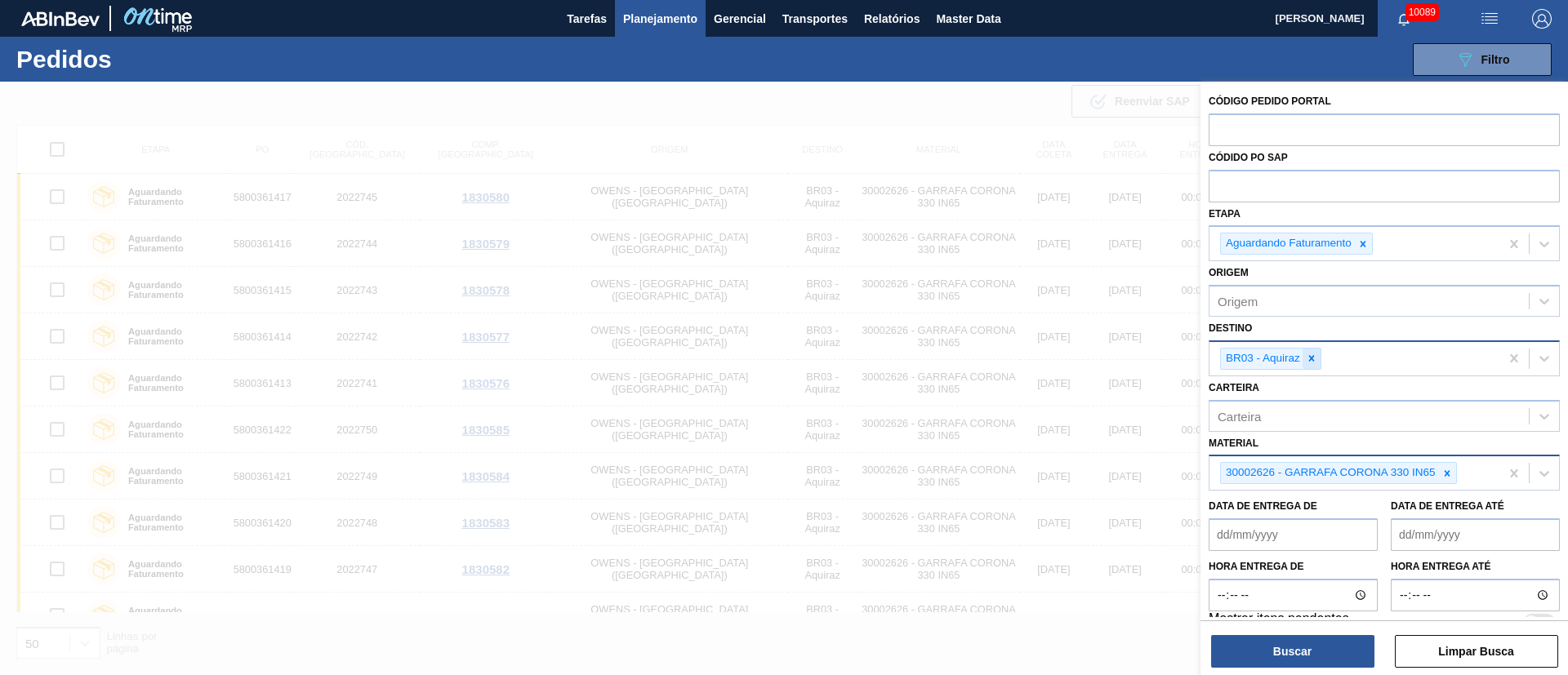
click at [1045, 358] on div at bounding box center [1311, 359] width 18 height 20
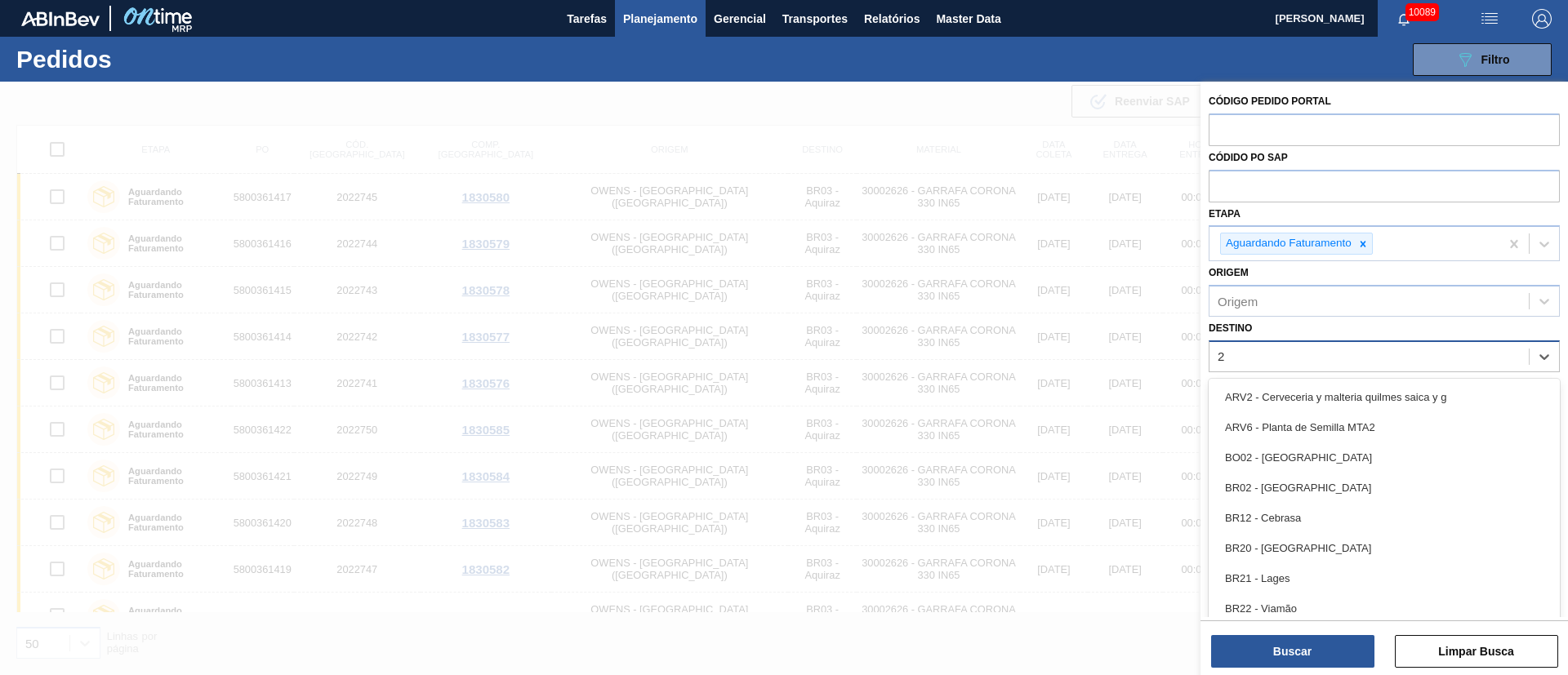
type input "26"
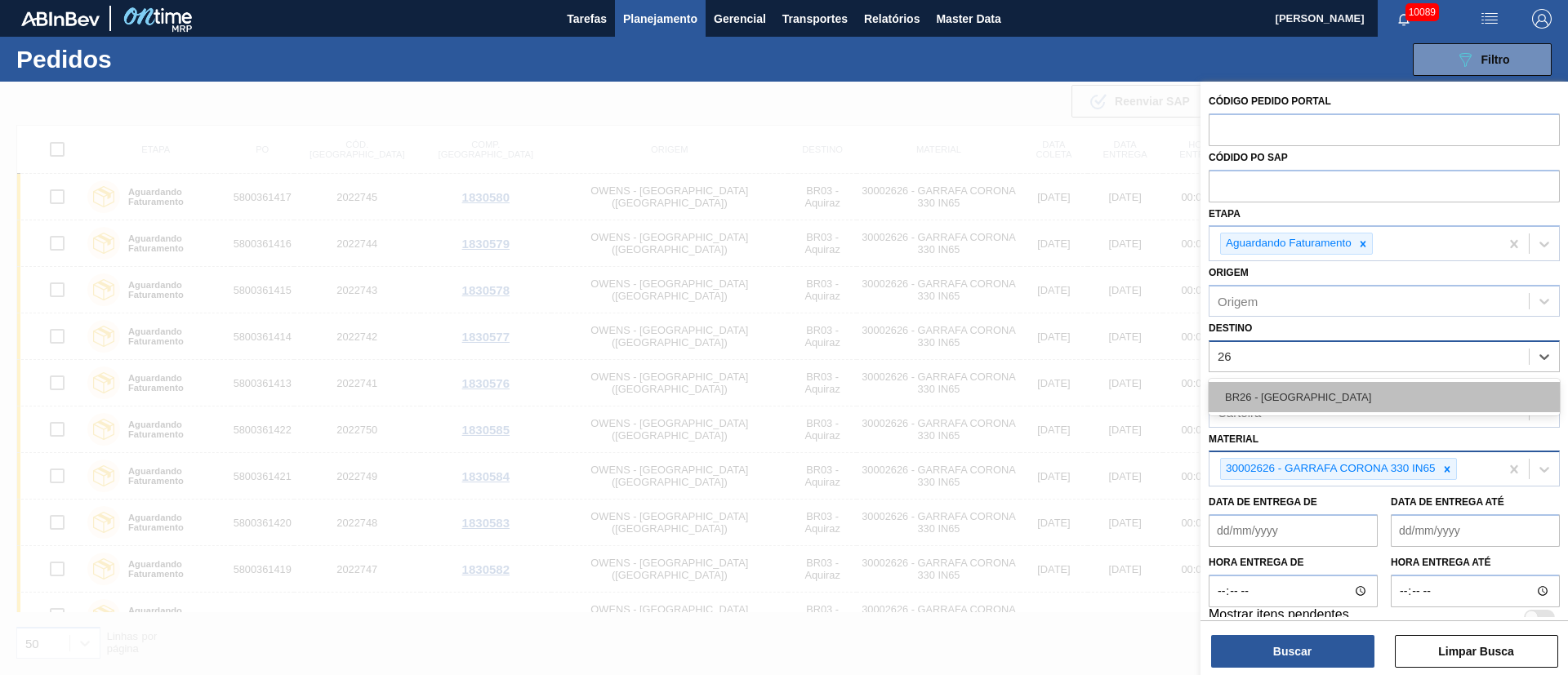
click at [1045, 398] on div "BR26 - [GEOGRAPHIC_DATA]" at bounding box center [1384, 398] width 351 height 31
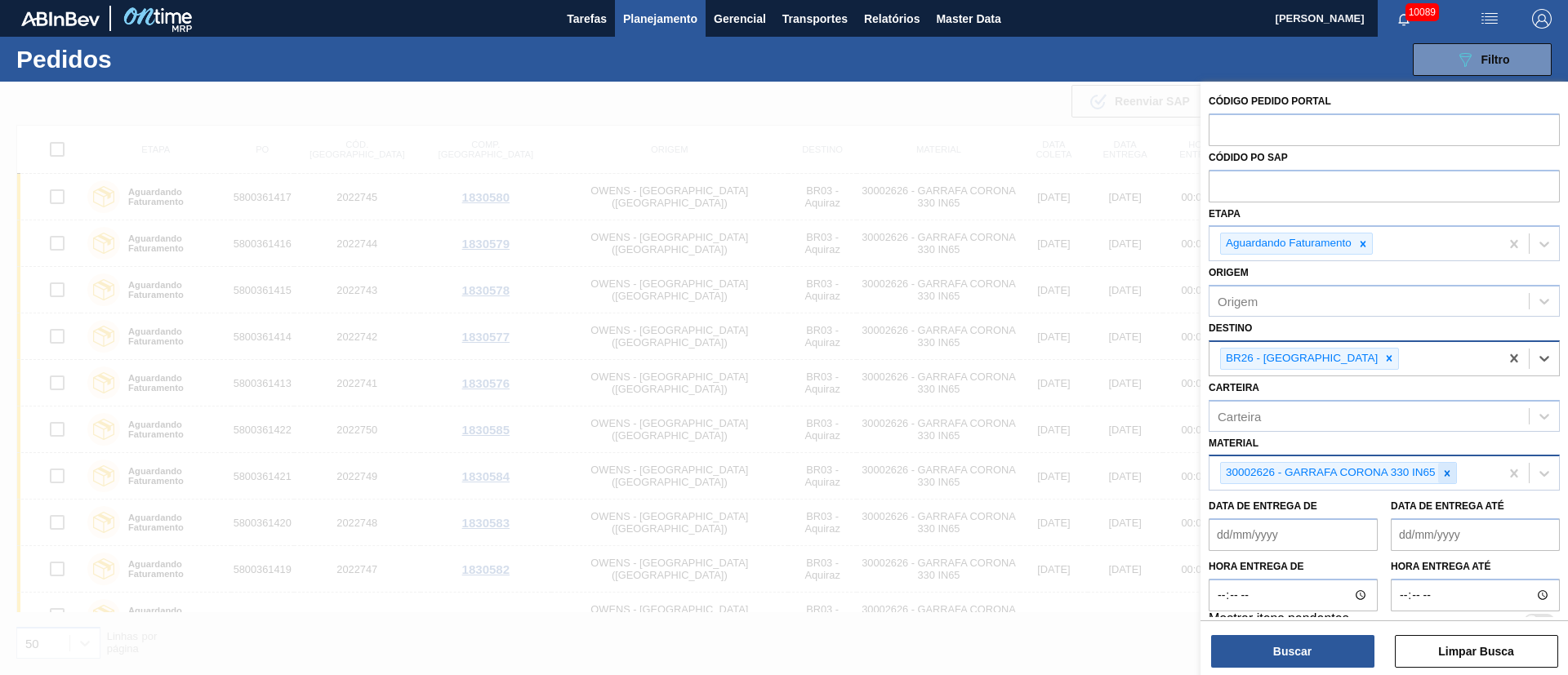
click at [1045, 449] on icon at bounding box center [1446, 473] width 11 height 11
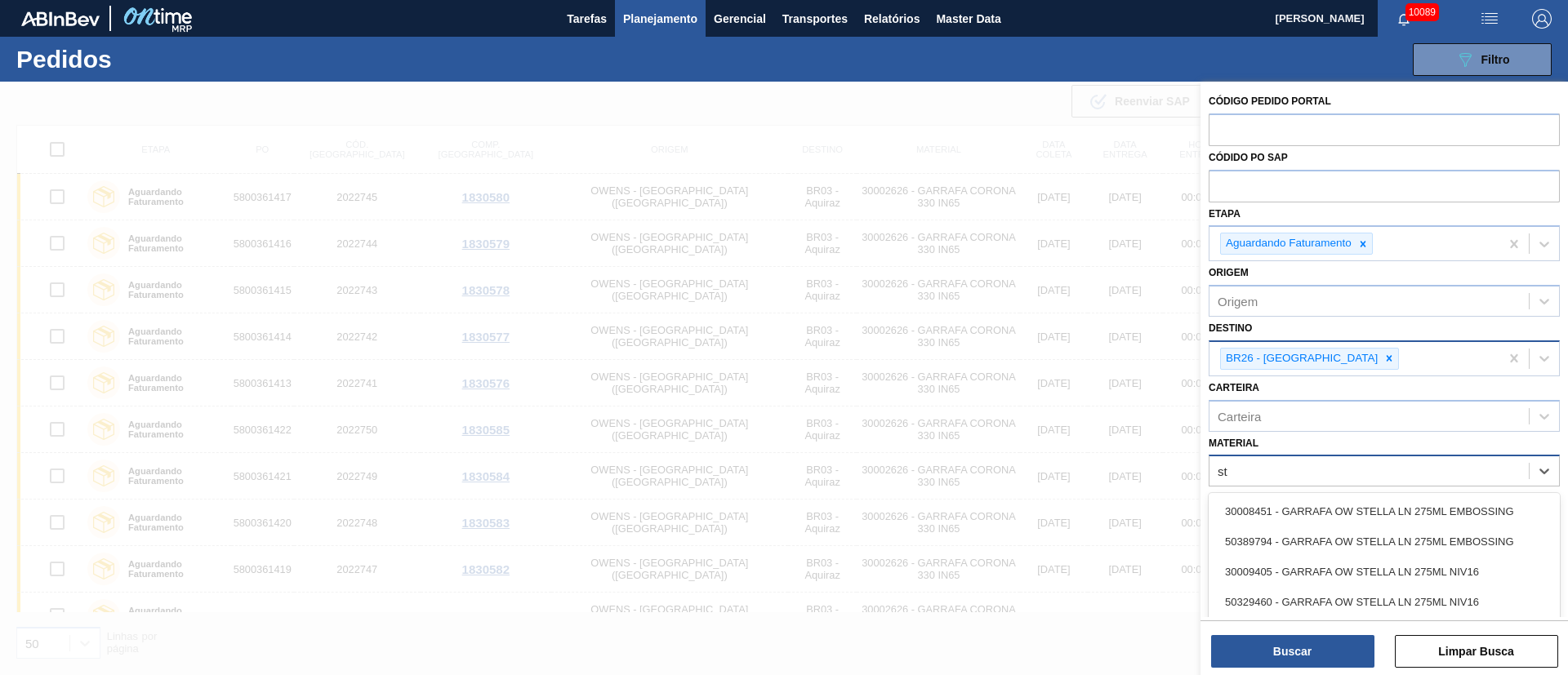
type input "s"
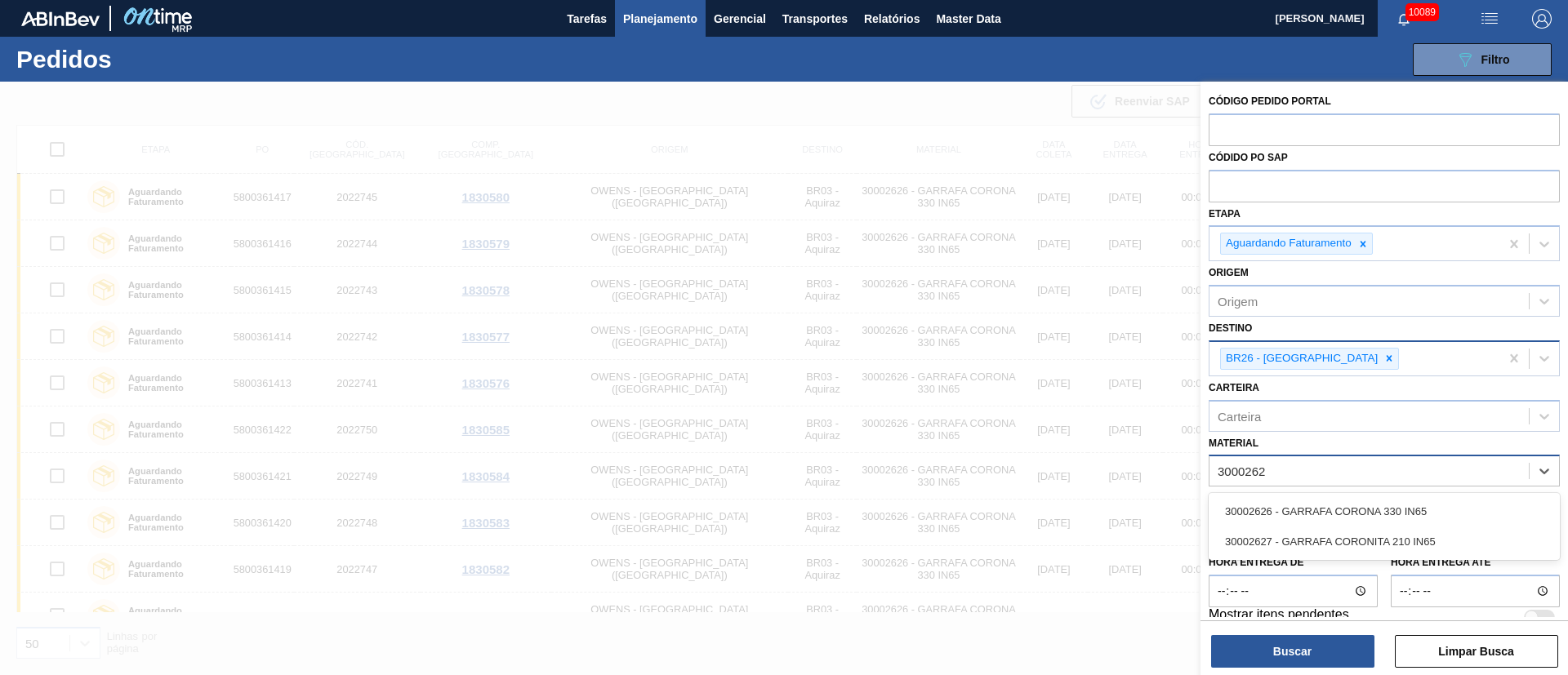
type input "30002626"
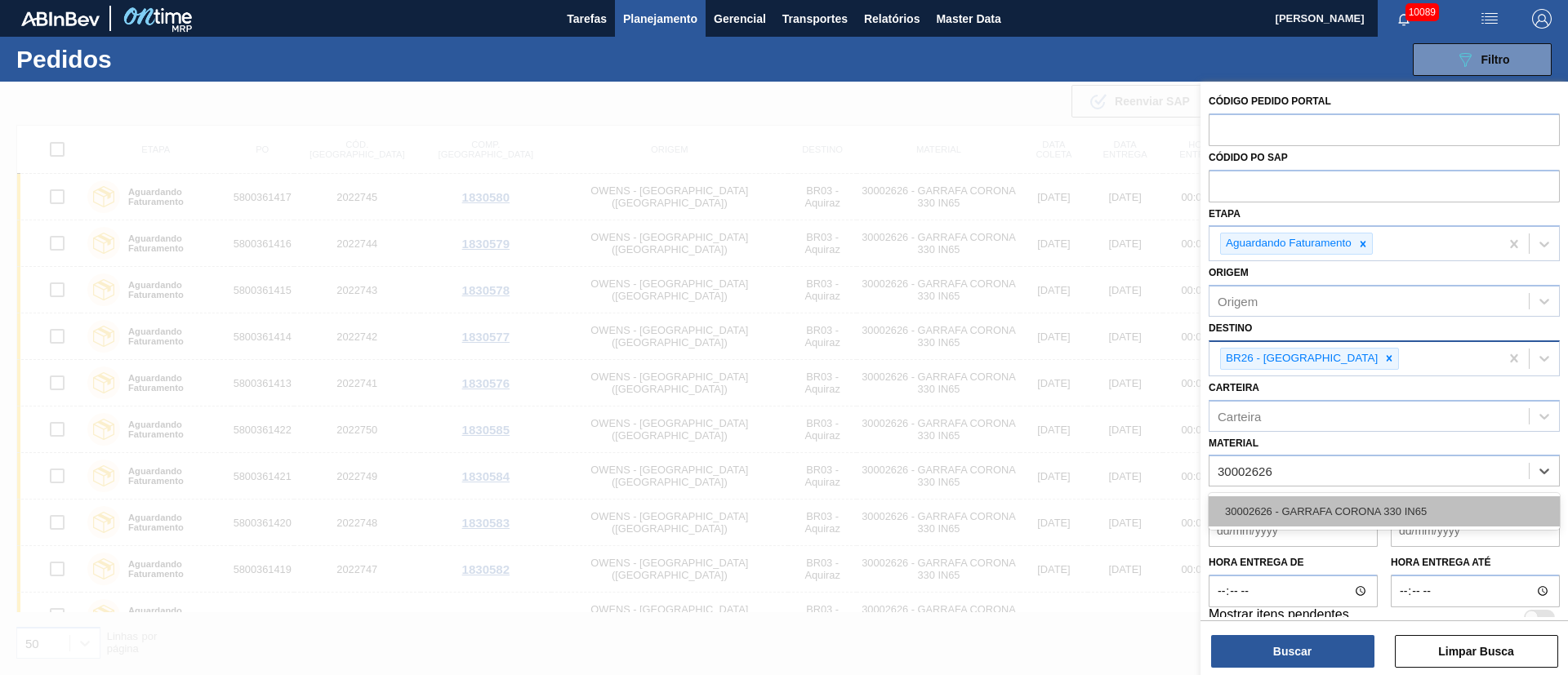
click at [1045, 449] on div "30002626 - GARRAFA CORONA 330 IN65" at bounding box center [1384, 512] width 351 height 31
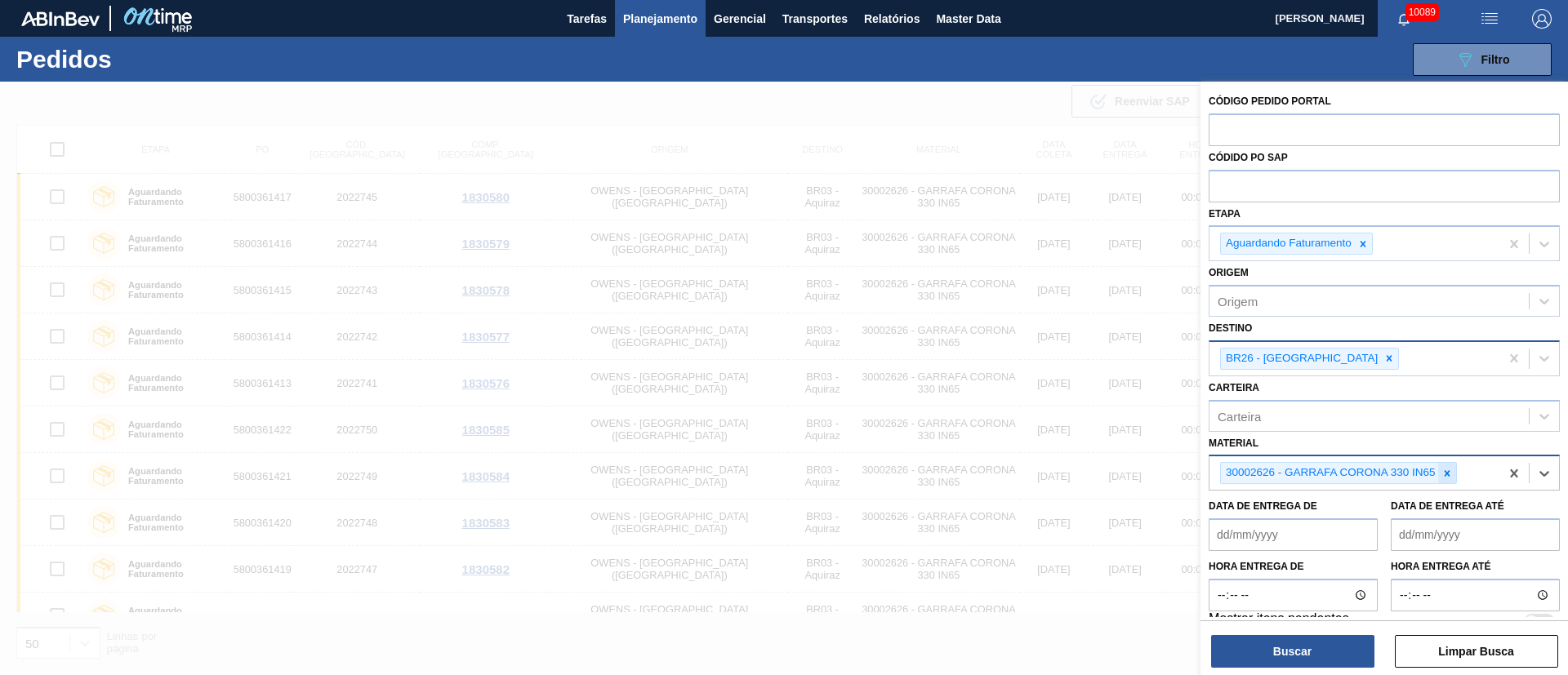
click at [1045, 449] on div at bounding box center [1447, 474] width 18 height 20
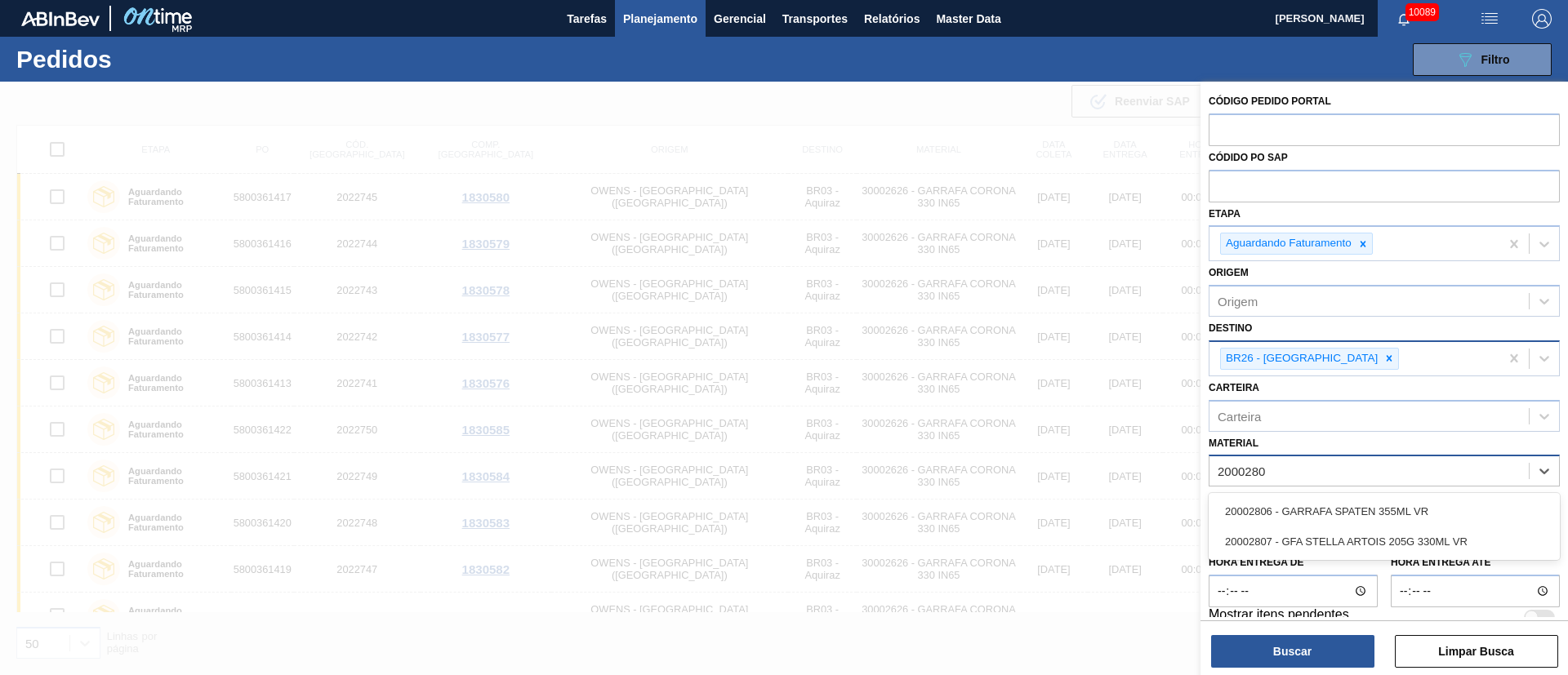
type input "20002807"
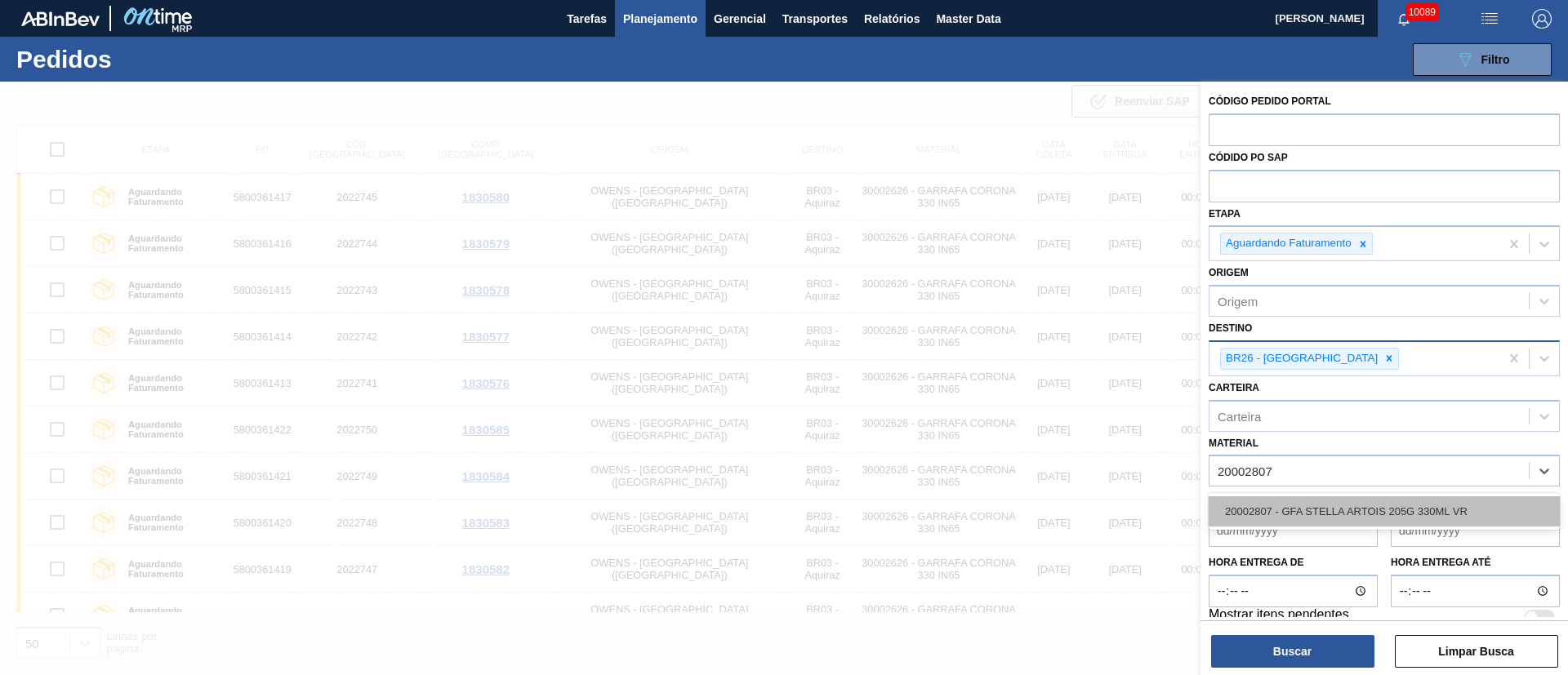
click at [1045, 449] on div "20002807 - GFA STELLA ARTOIS 205G 330ML VR" at bounding box center [1384, 512] width 351 height 31
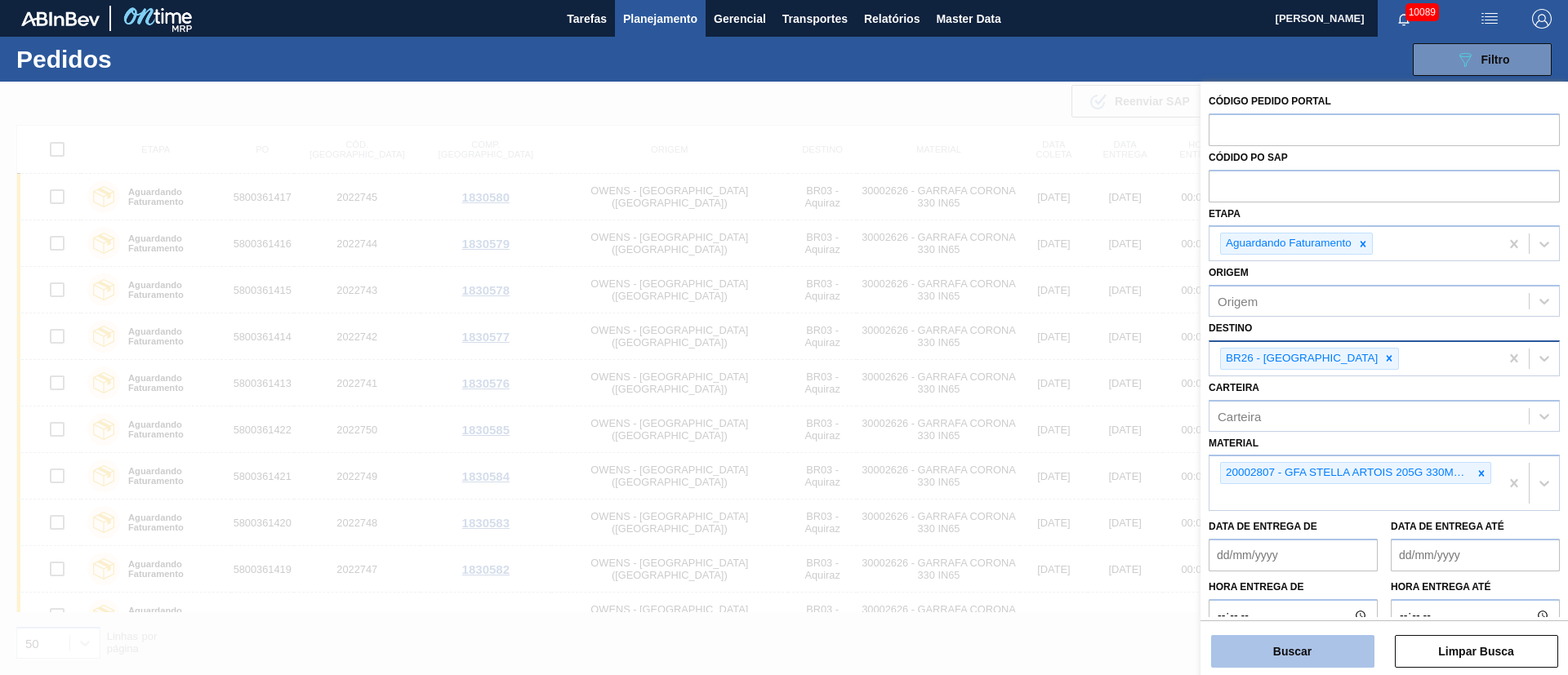
click at [1045, 449] on button "Buscar" at bounding box center [1293, 651] width 163 height 32
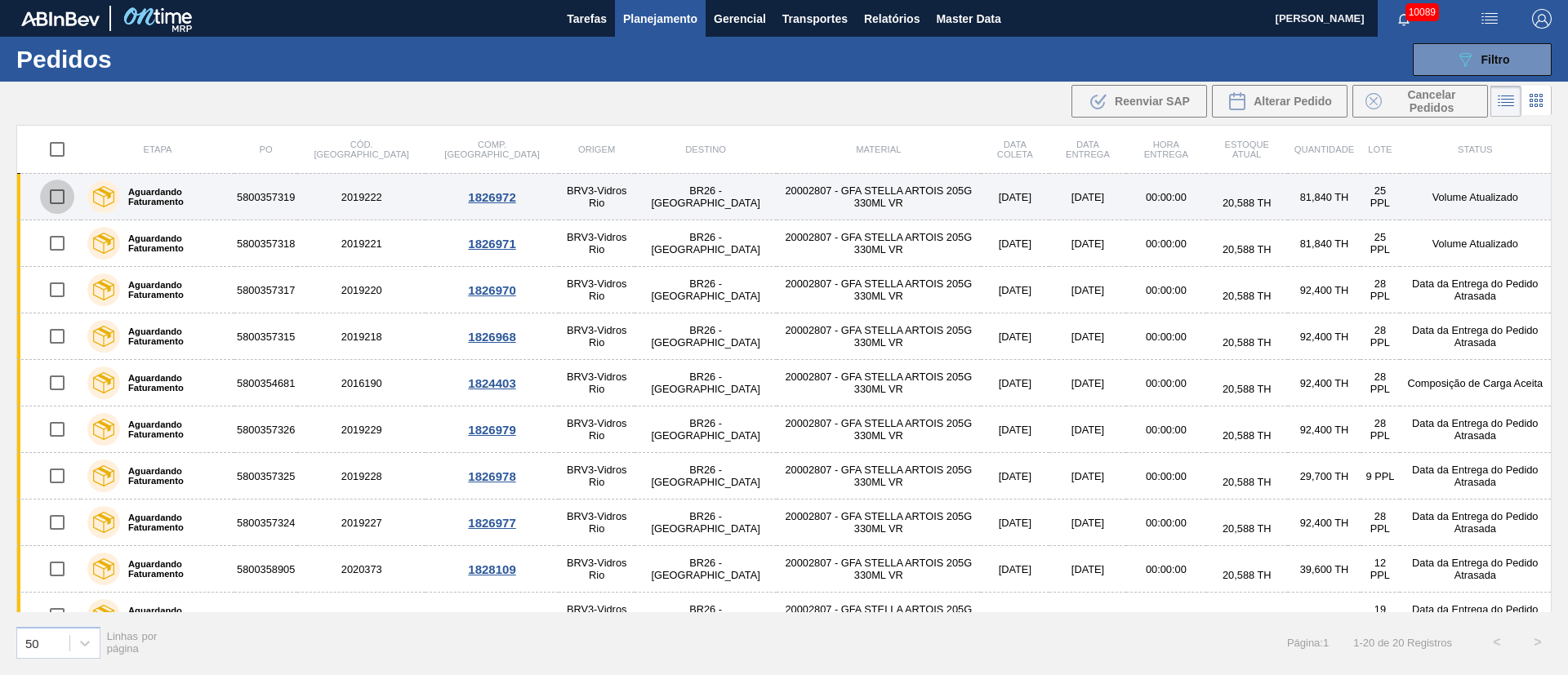
click at [56, 193] on input "checkbox" at bounding box center [57, 196] width 34 height 34
checkbox input "true"
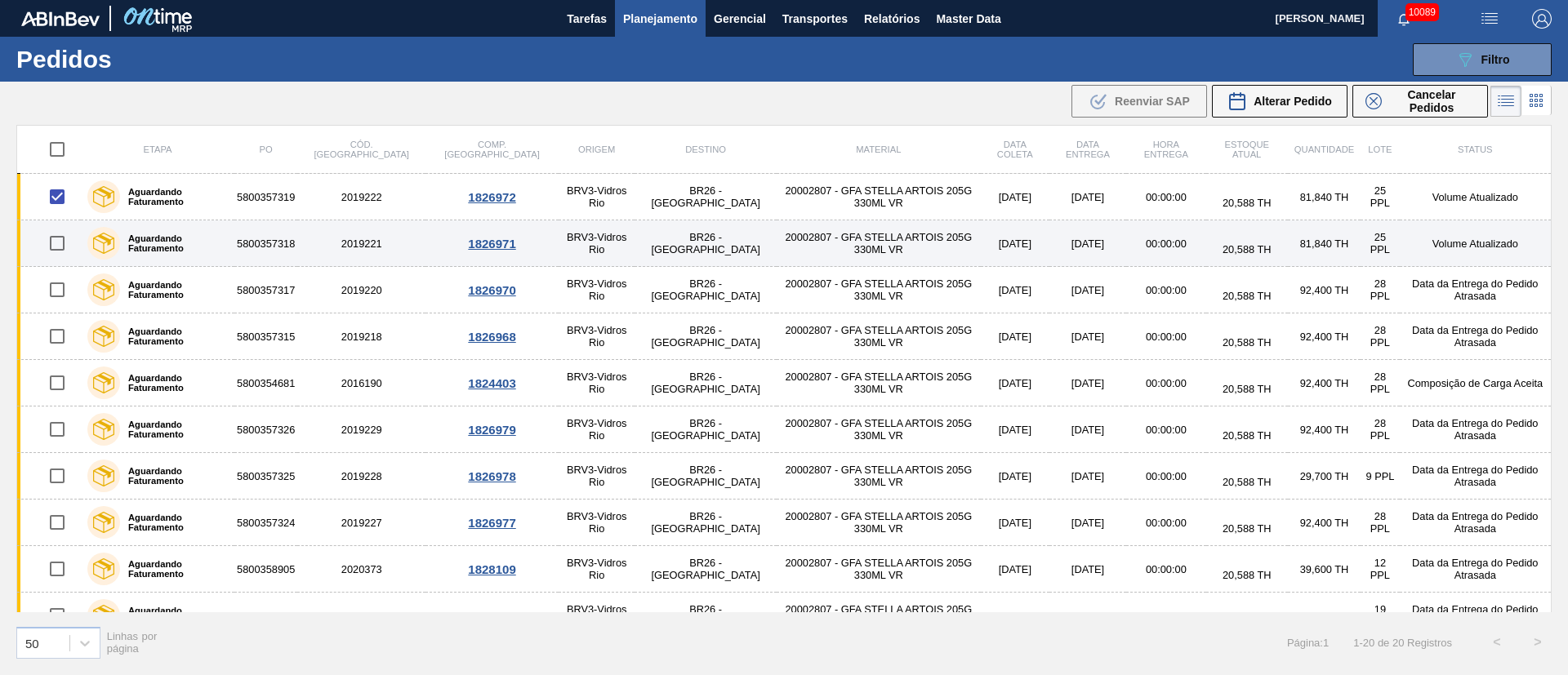
click at [54, 248] on input "checkbox" at bounding box center [57, 243] width 34 height 34
checkbox input "true"
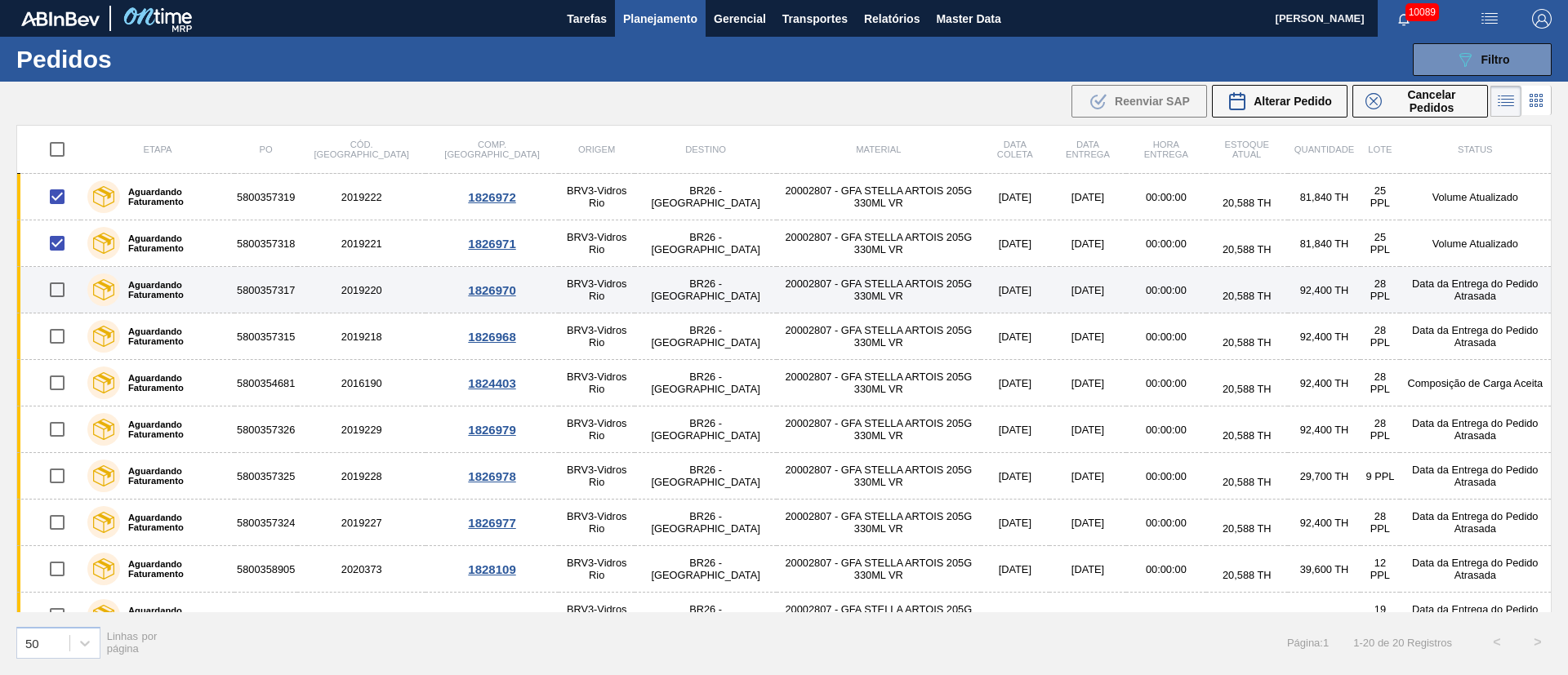
click at [56, 294] on input "checkbox" at bounding box center [57, 290] width 34 height 34
checkbox input "true"
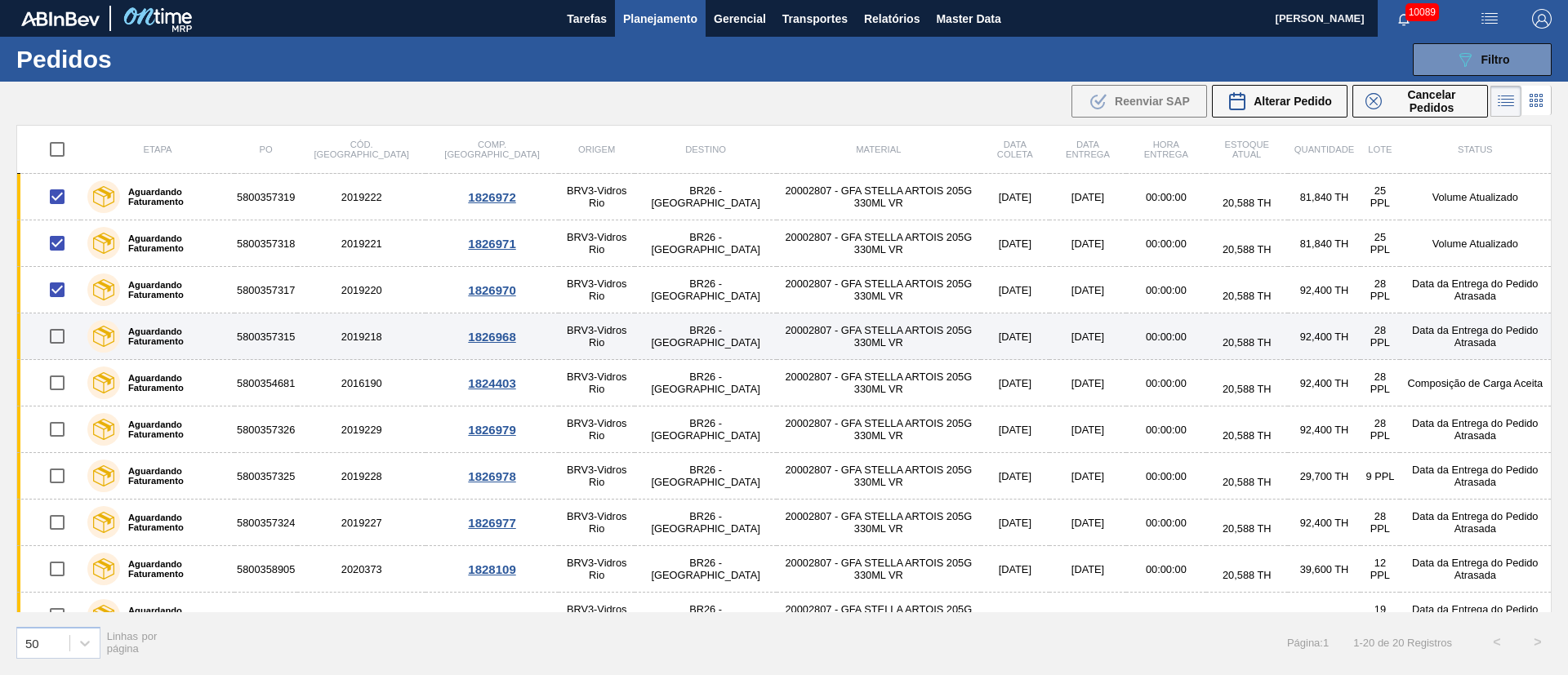
click at [50, 342] on input "checkbox" at bounding box center [57, 337] width 34 height 34
checkbox input "true"
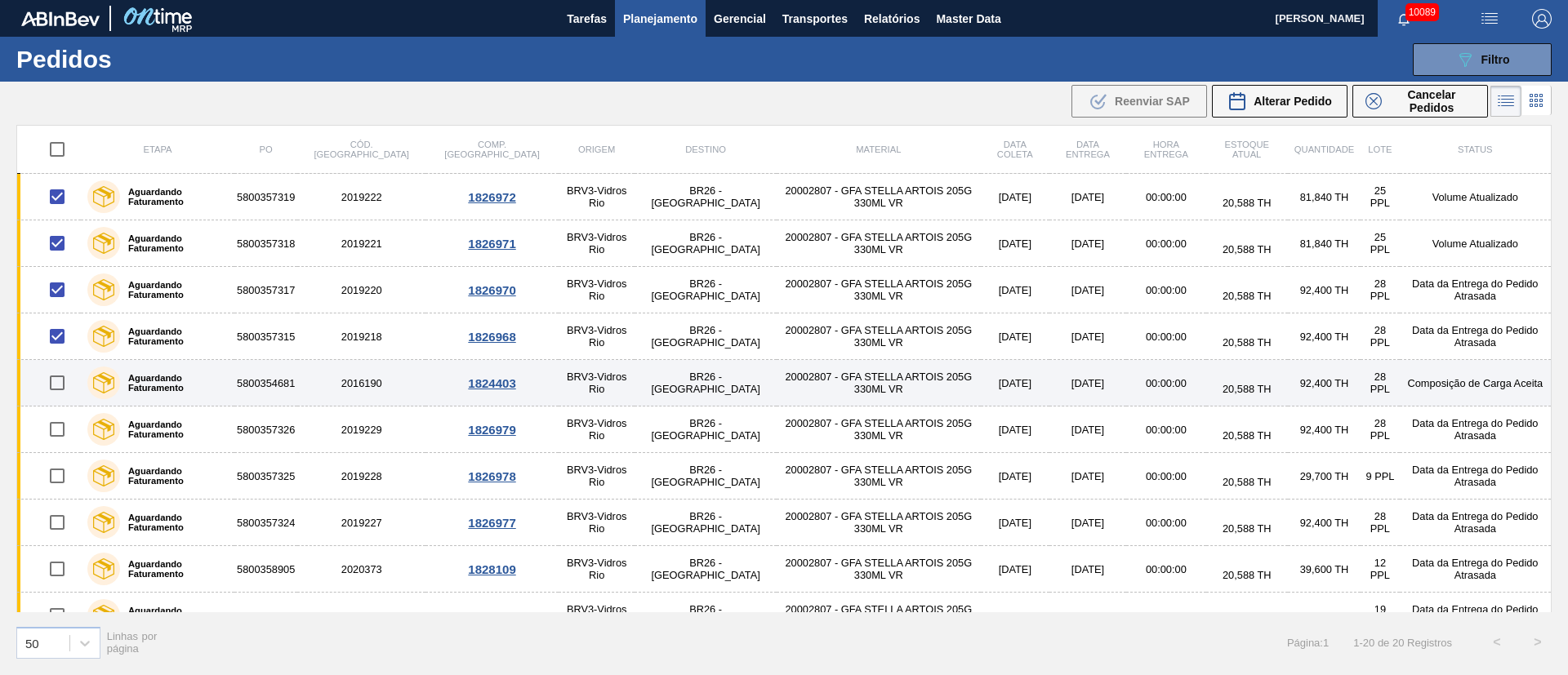
click at [62, 387] on input "checkbox" at bounding box center [57, 383] width 34 height 34
checkbox input "true"
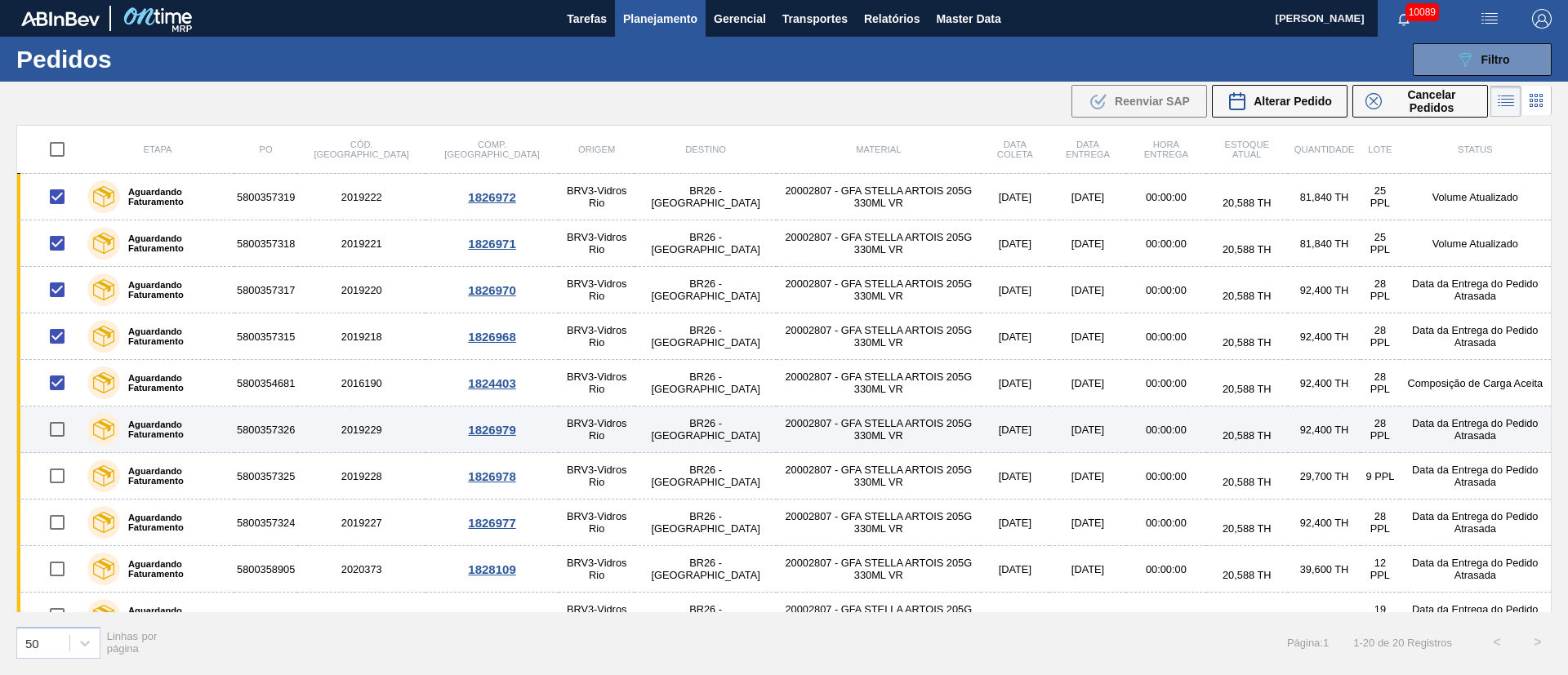
click at [53, 435] on input "checkbox" at bounding box center [57, 429] width 34 height 34
checkbox input "true"
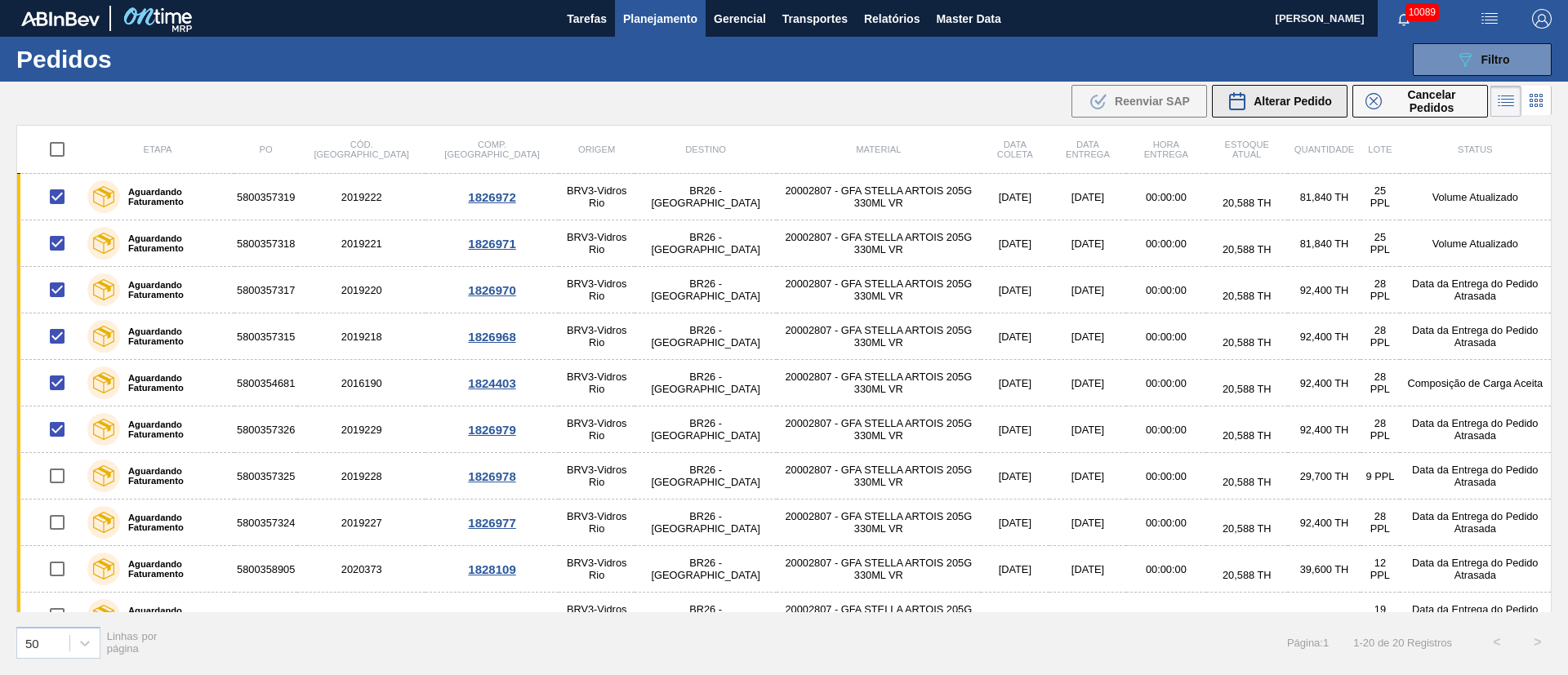
click at [1045, 101] on span "Alterar Pedido" at bounding box center [1292, 100] width 78 height 13
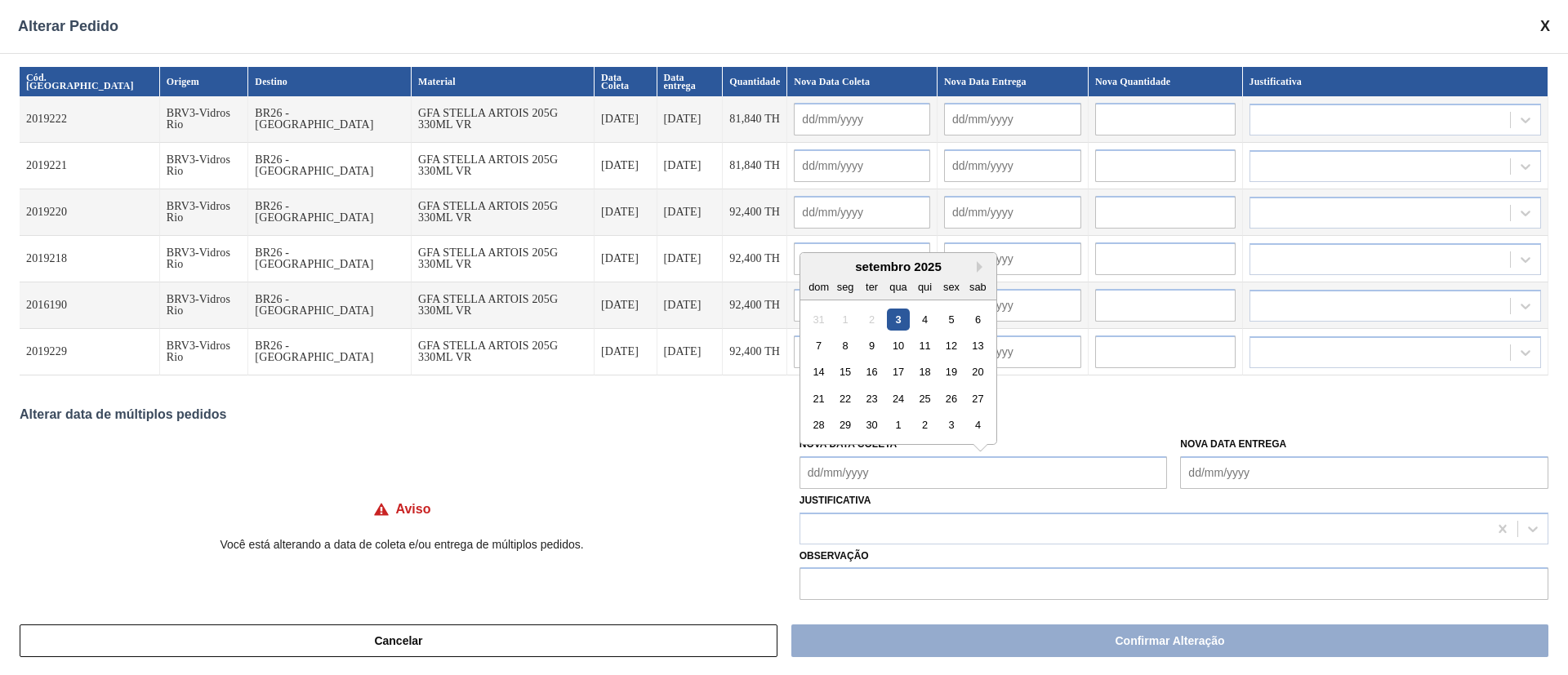
click at [867, 449] on Coleta "Nova Data Coleta" at bounding box center [983, 473] width 368 height 32
click at [894, 348] on div "10" at bounding box center [898, 346] width 22 height 22
type Coleta "[DATE]"
type input "[DATE]"
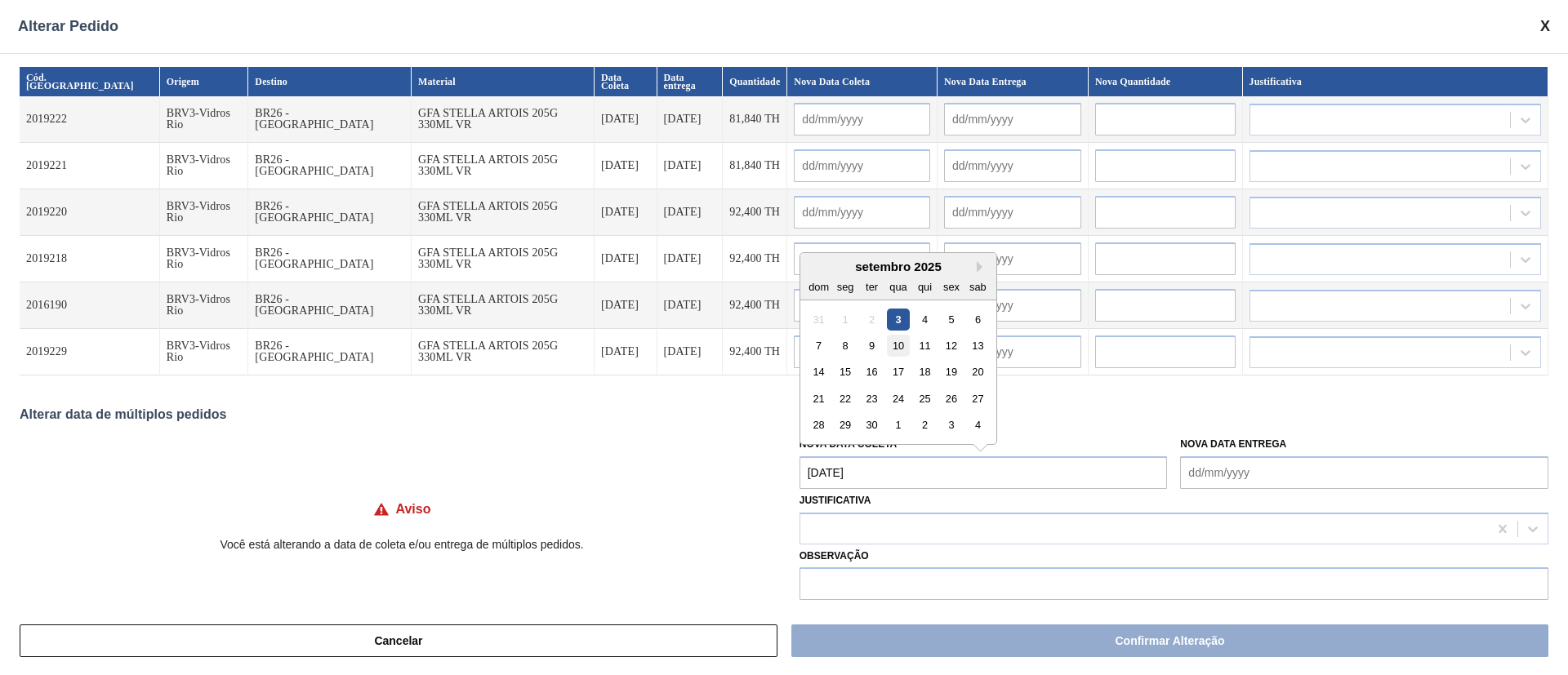
type input "[DATE]"
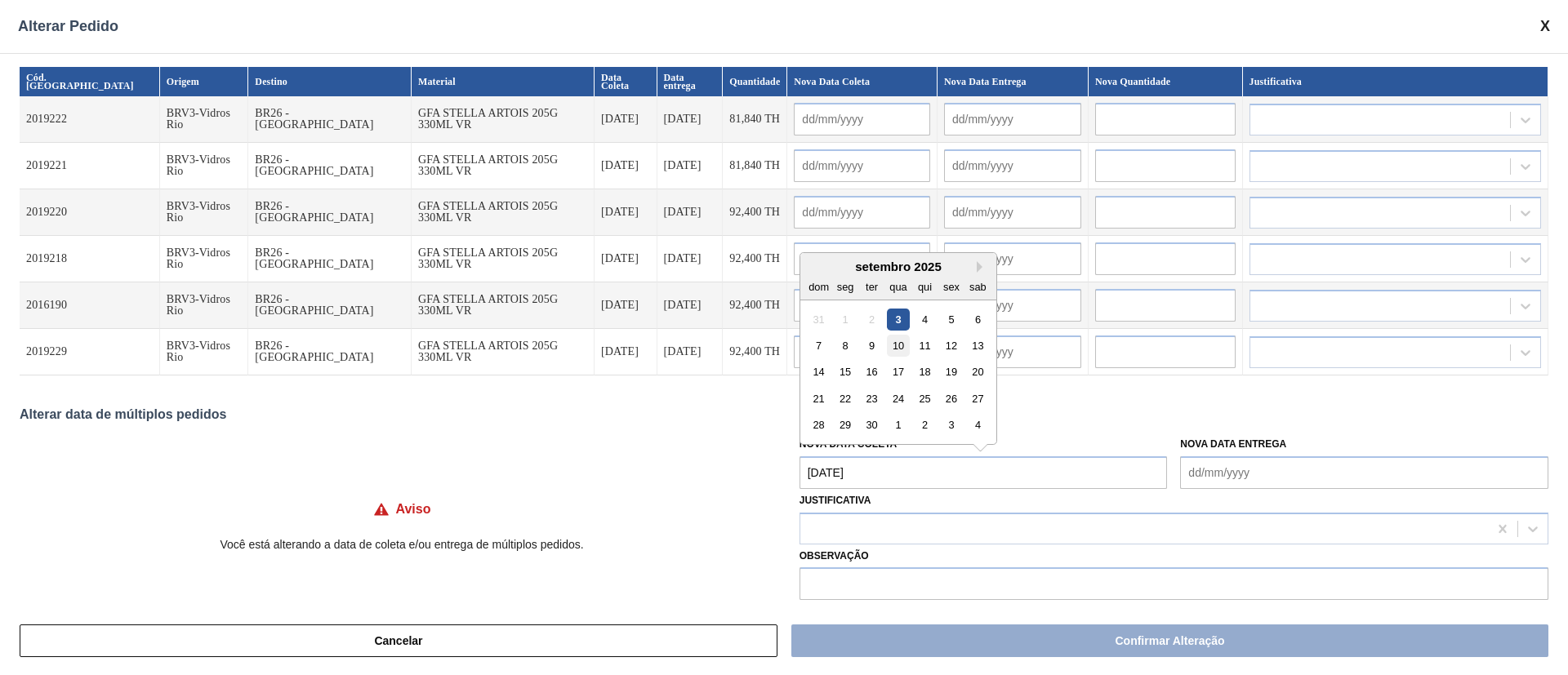
type input "[DATE]"
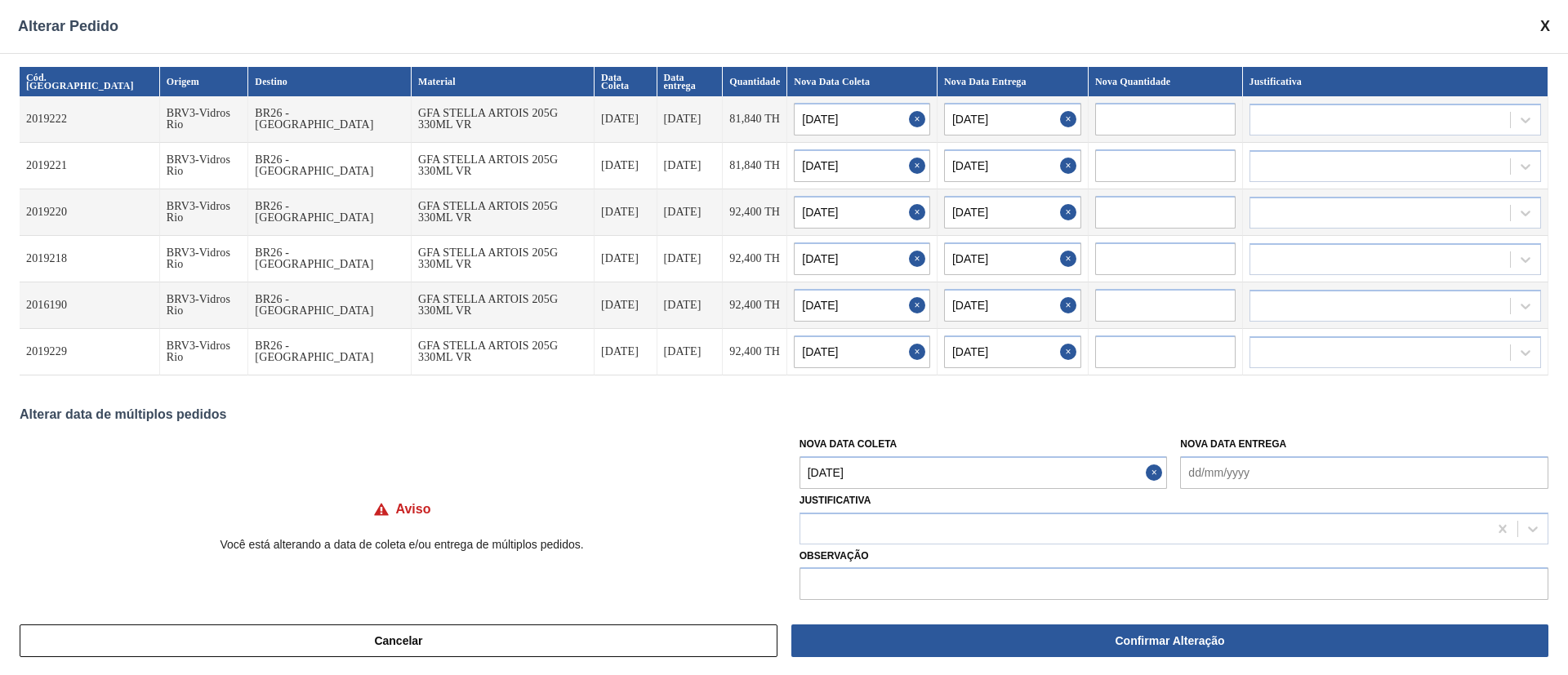
click at [871, 449] on Coleta "[DATE]" at bounding box center [983, 473] width 368 height 32
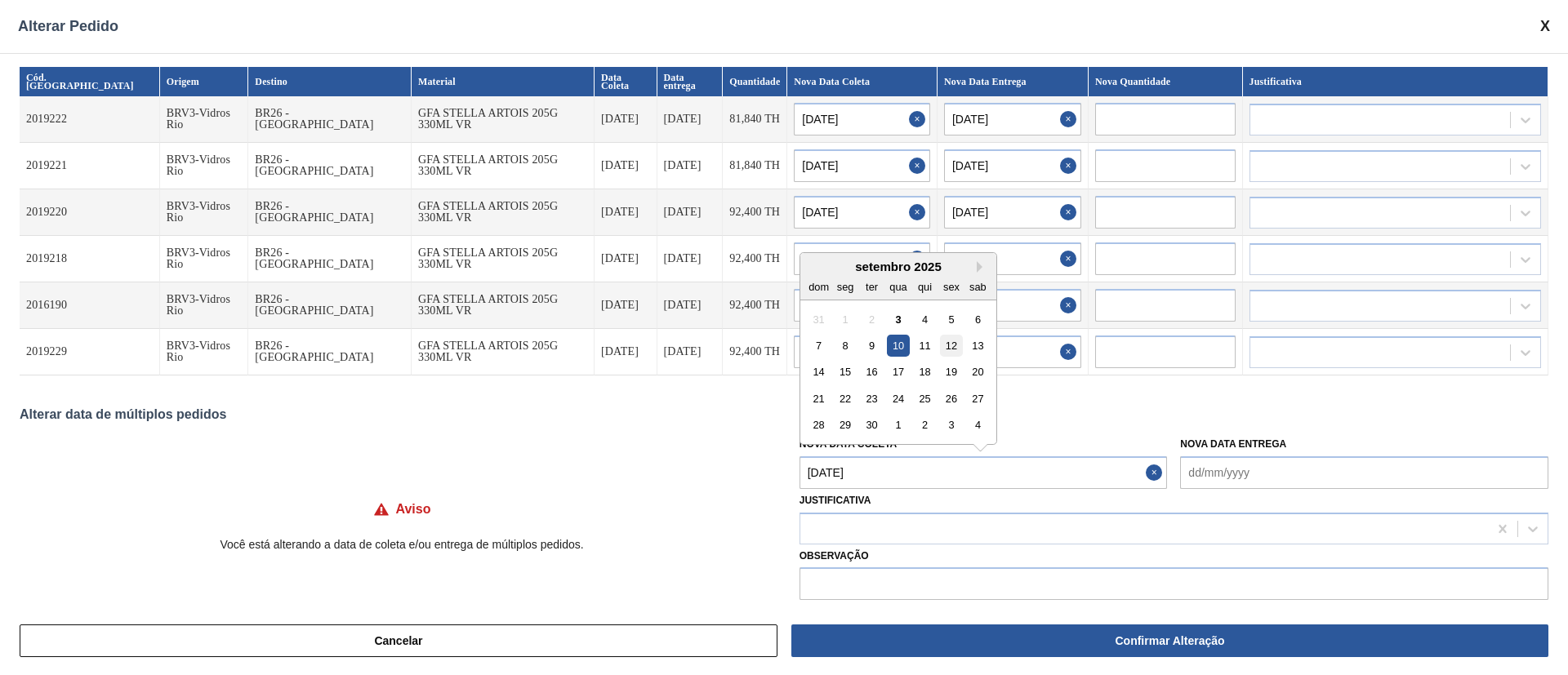
click at [959, 343] on div "12" at bounding box center [952, 346] width 22 height 22
type Coleta "[DATE]"
type input "[DATE]"
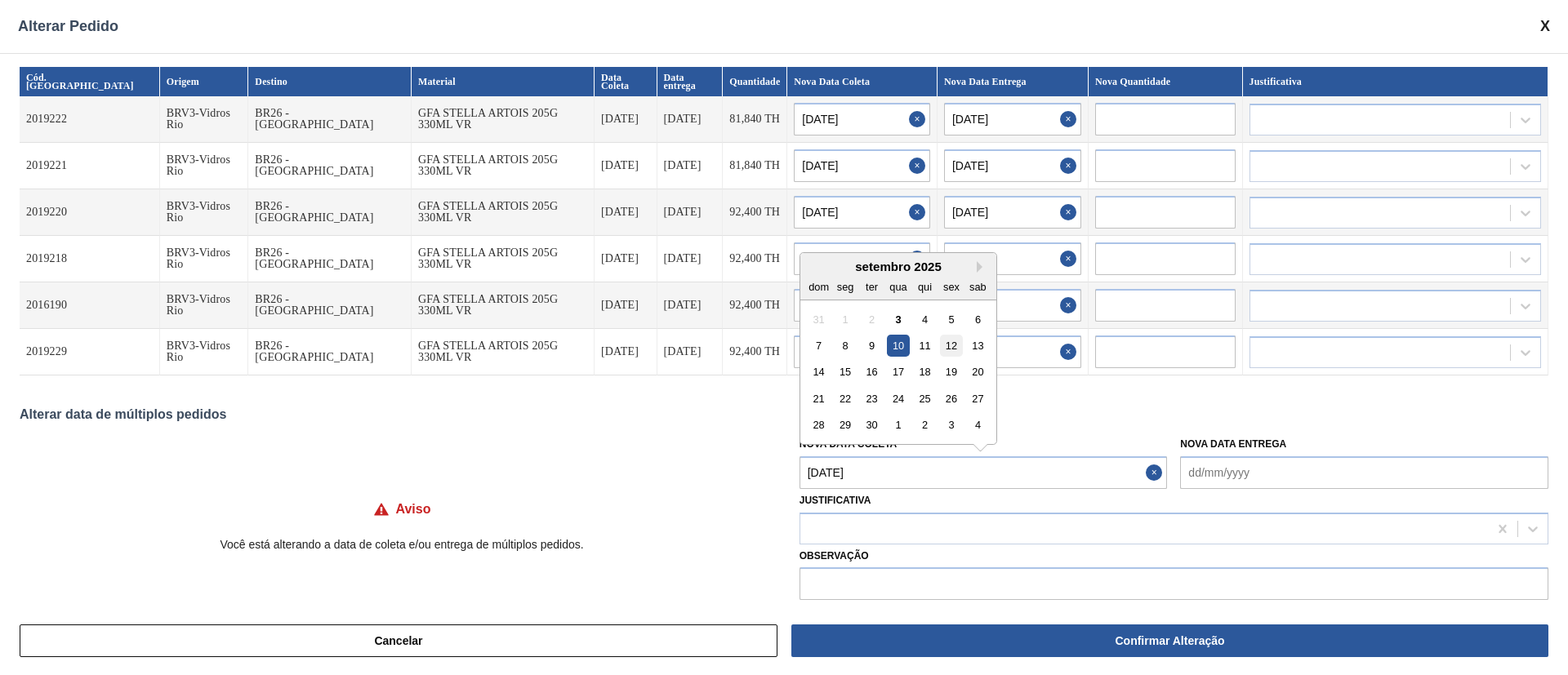
type input "[DATE]"
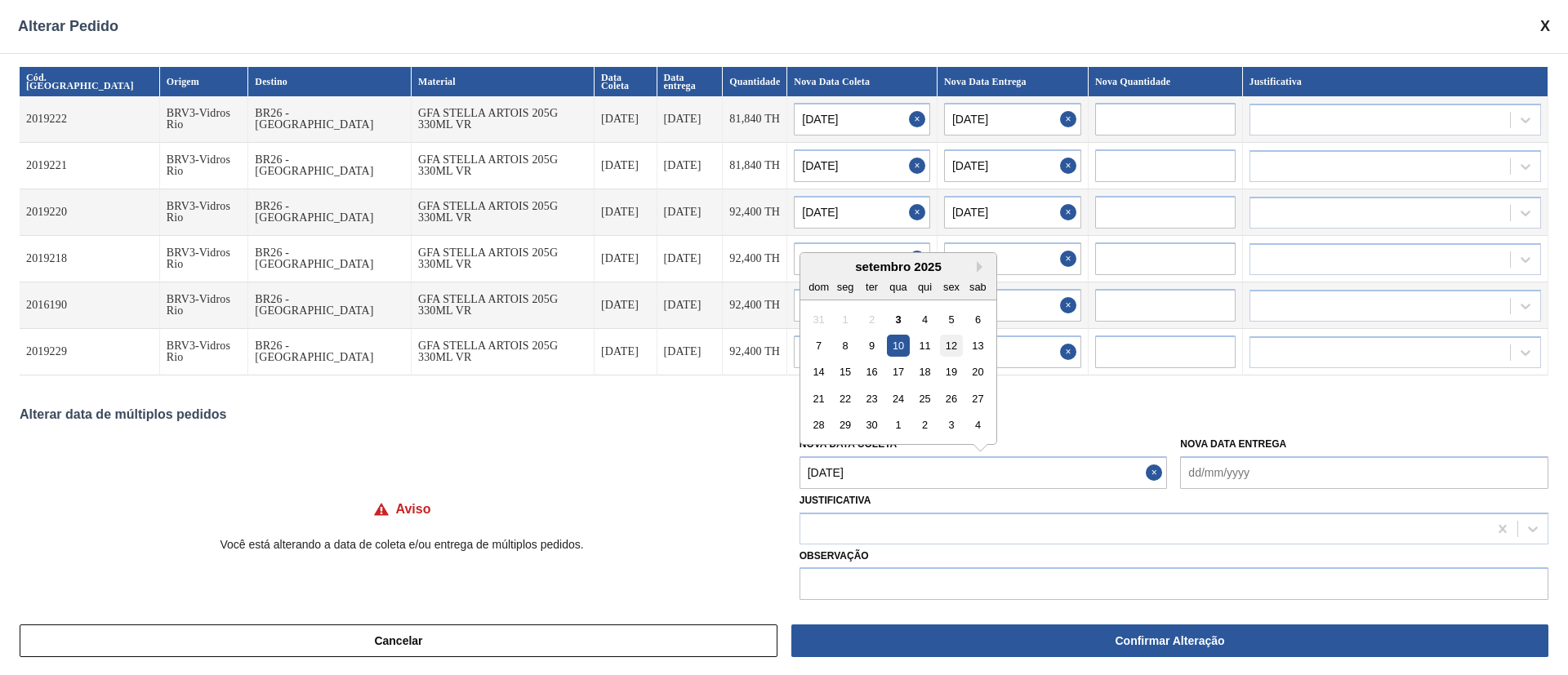
type input "[DATE]"
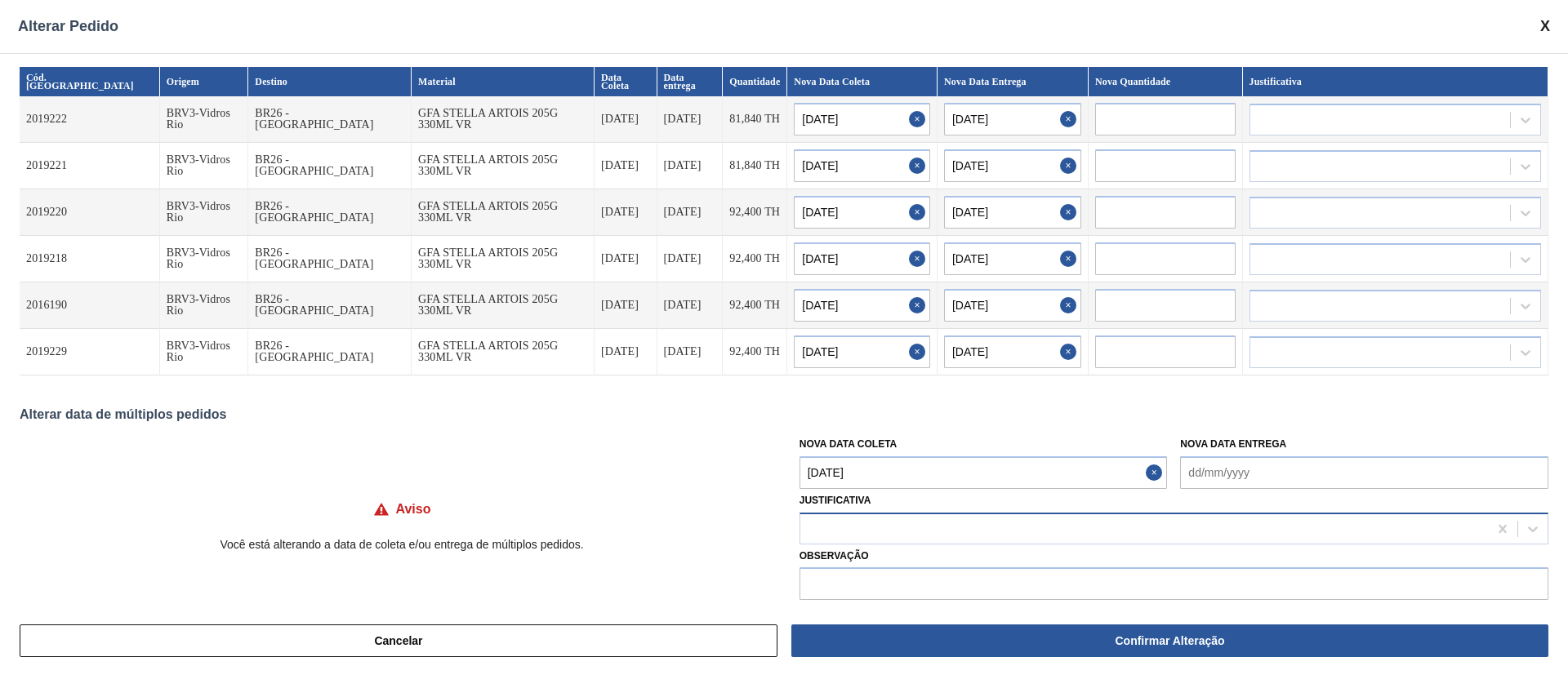
click at [853, 449] on div at bounding box center [1144, 529] width 688 height 24
type input "ou"
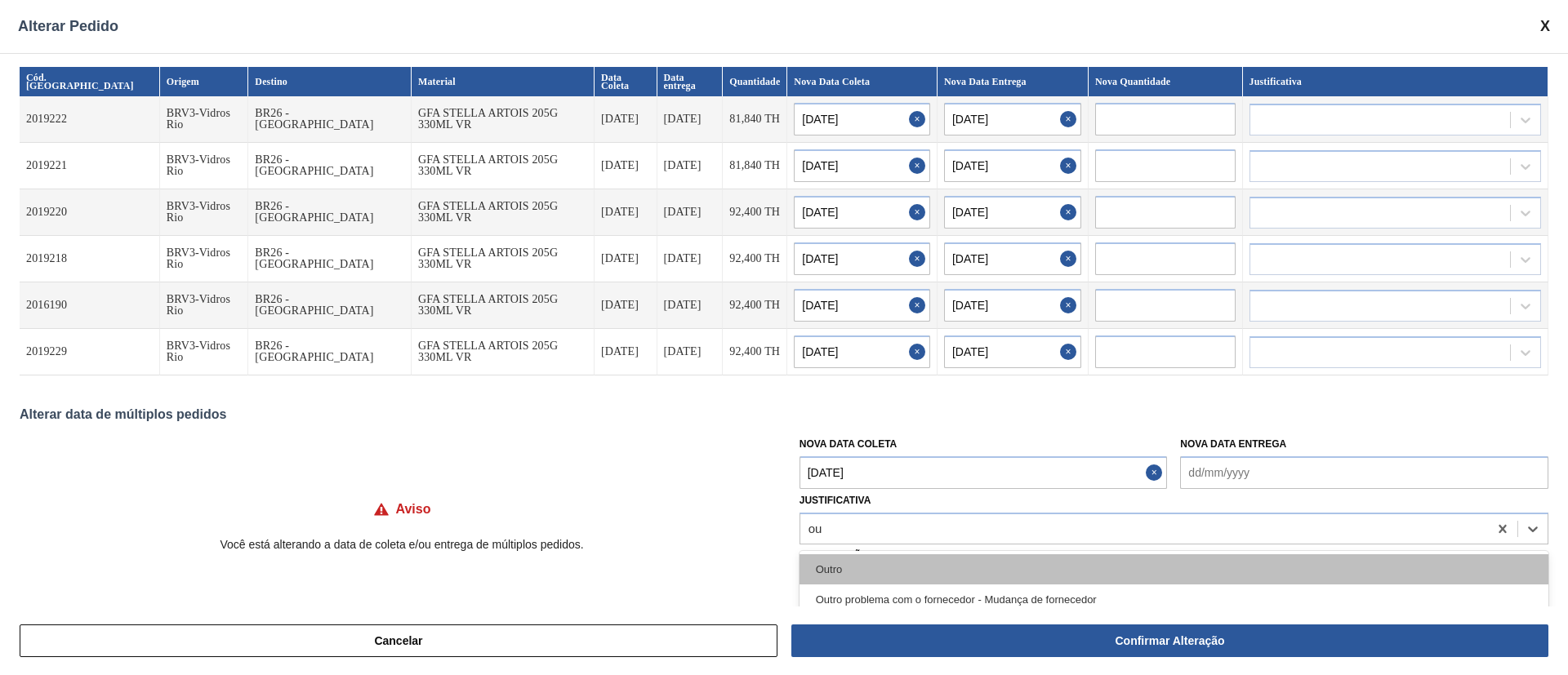
click at [842, 449] on div "Outro" at bounding box center [1173, 570] width 749 height 31
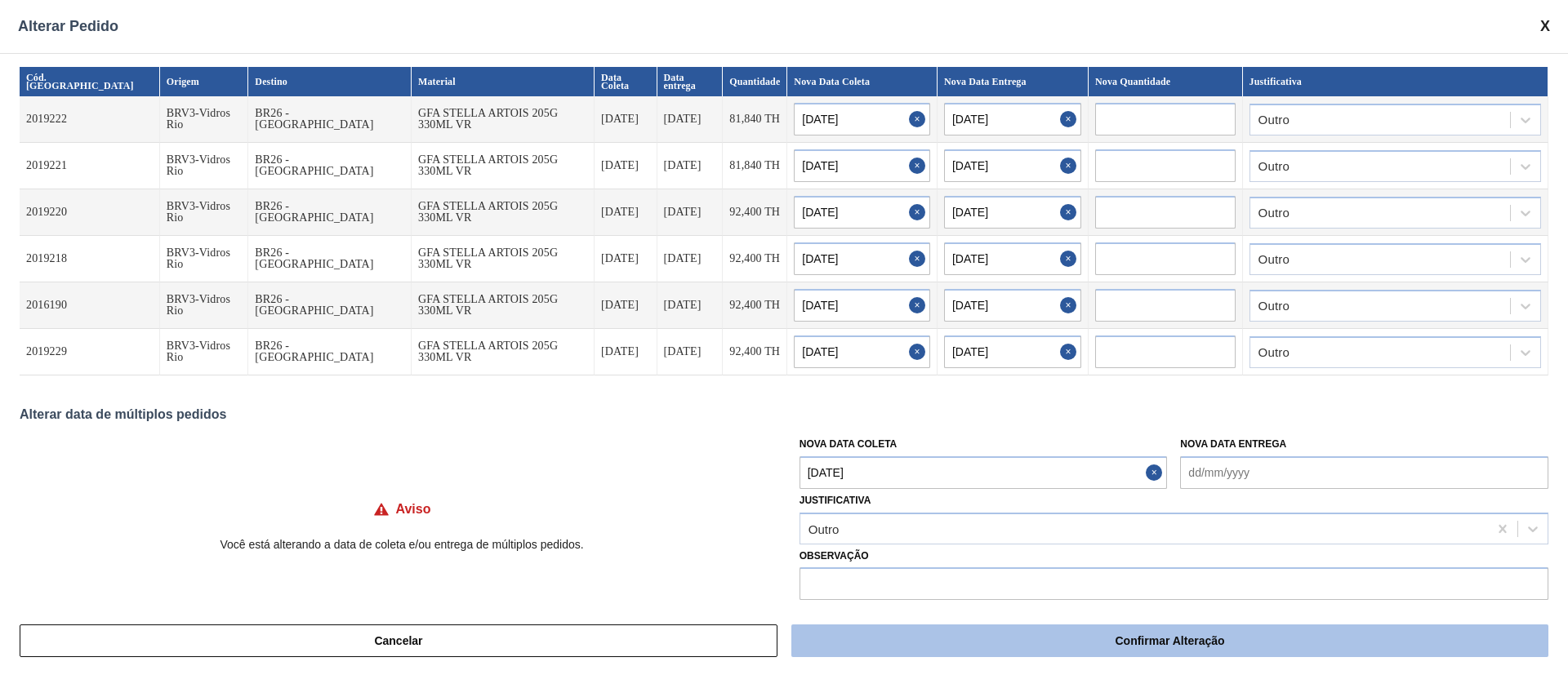
click at [857, 449] on button "Confirmar Alteração" at bounding box center [1170, 641] width 757 height 32
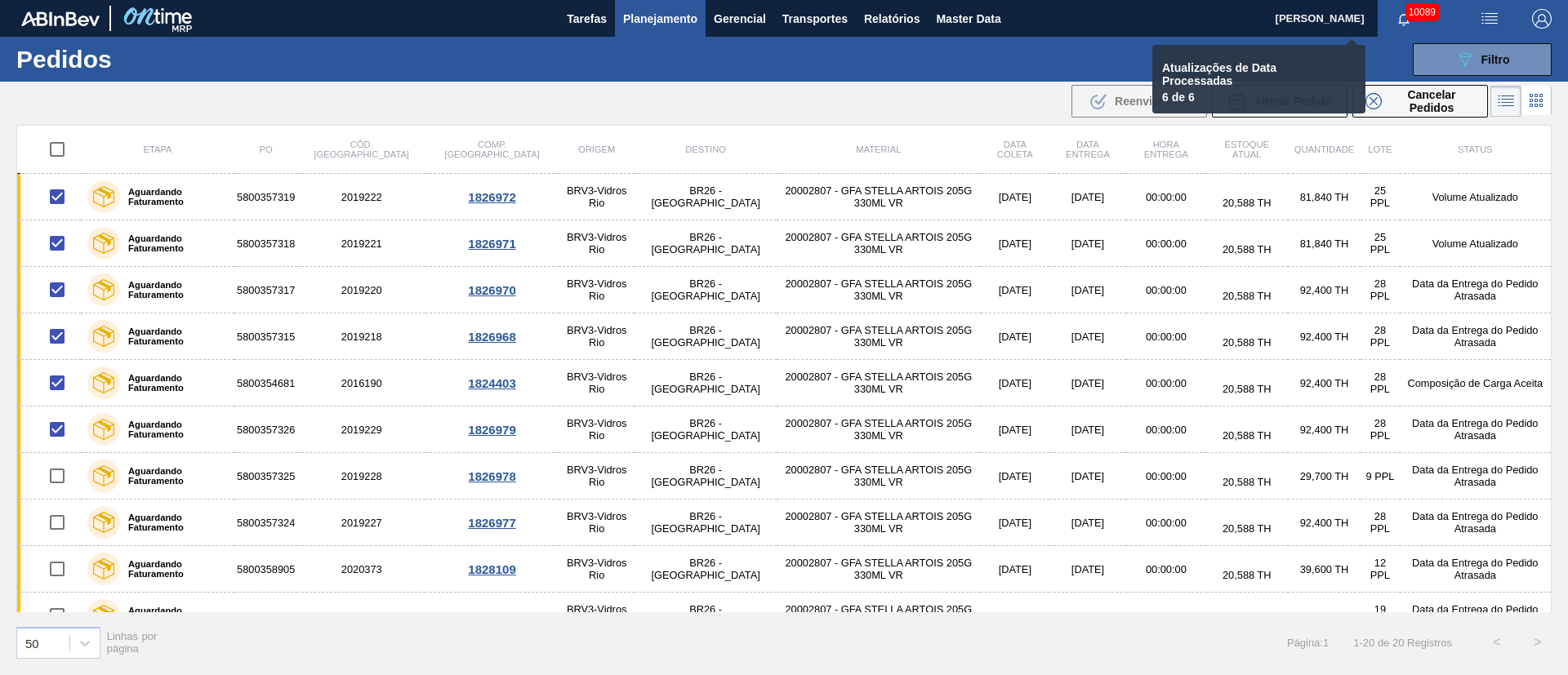
checkbox input "false"
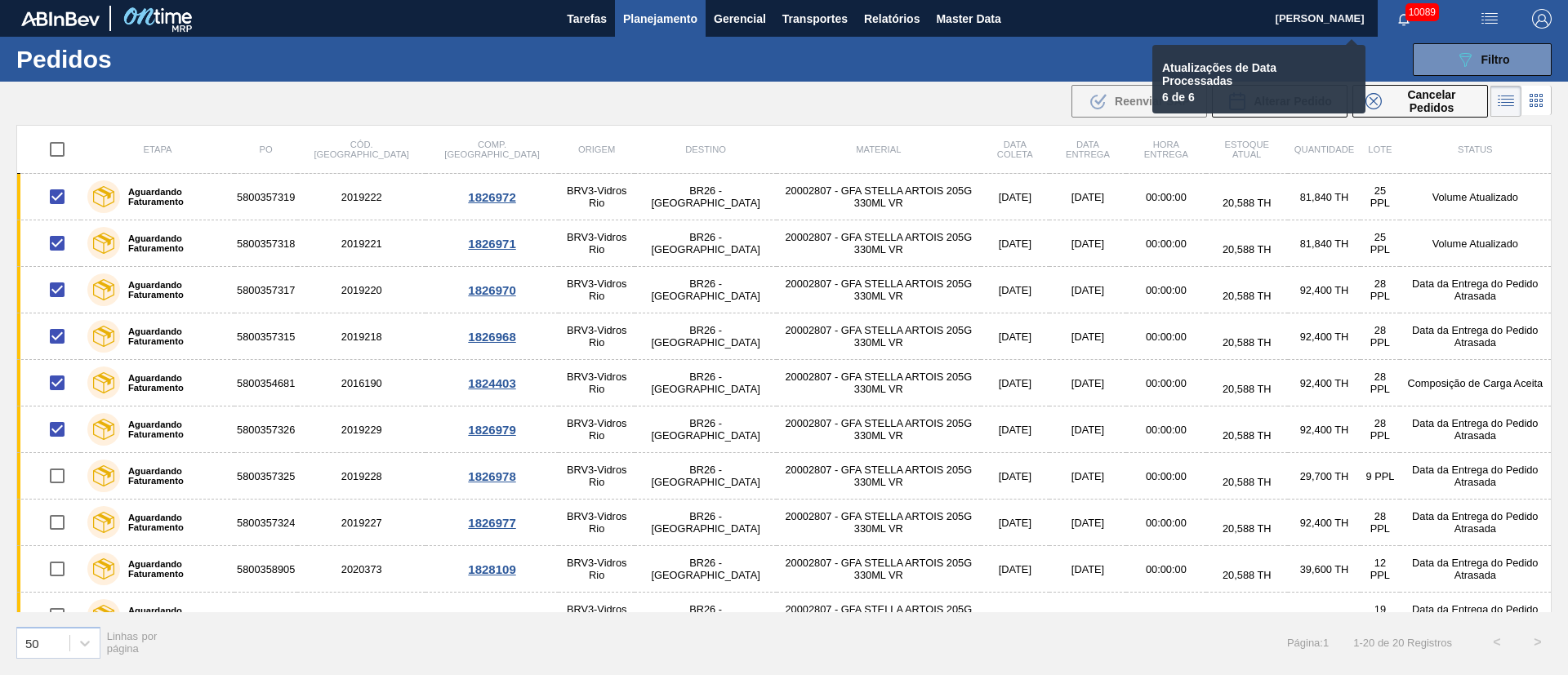
checkbox input "false"
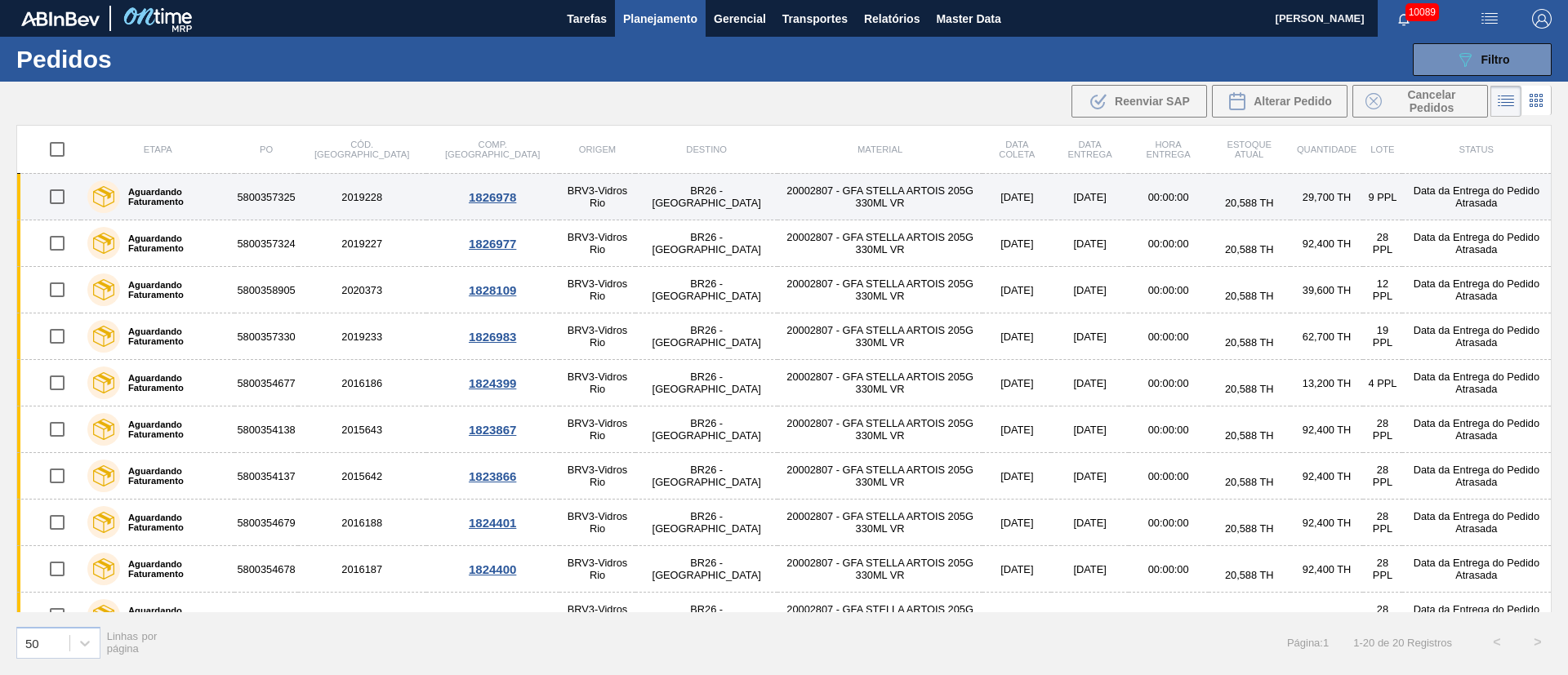
click at [53, 200] on input "checkbox" at bounding box center [57, 196] width 34 height 34
checkbox input "true"
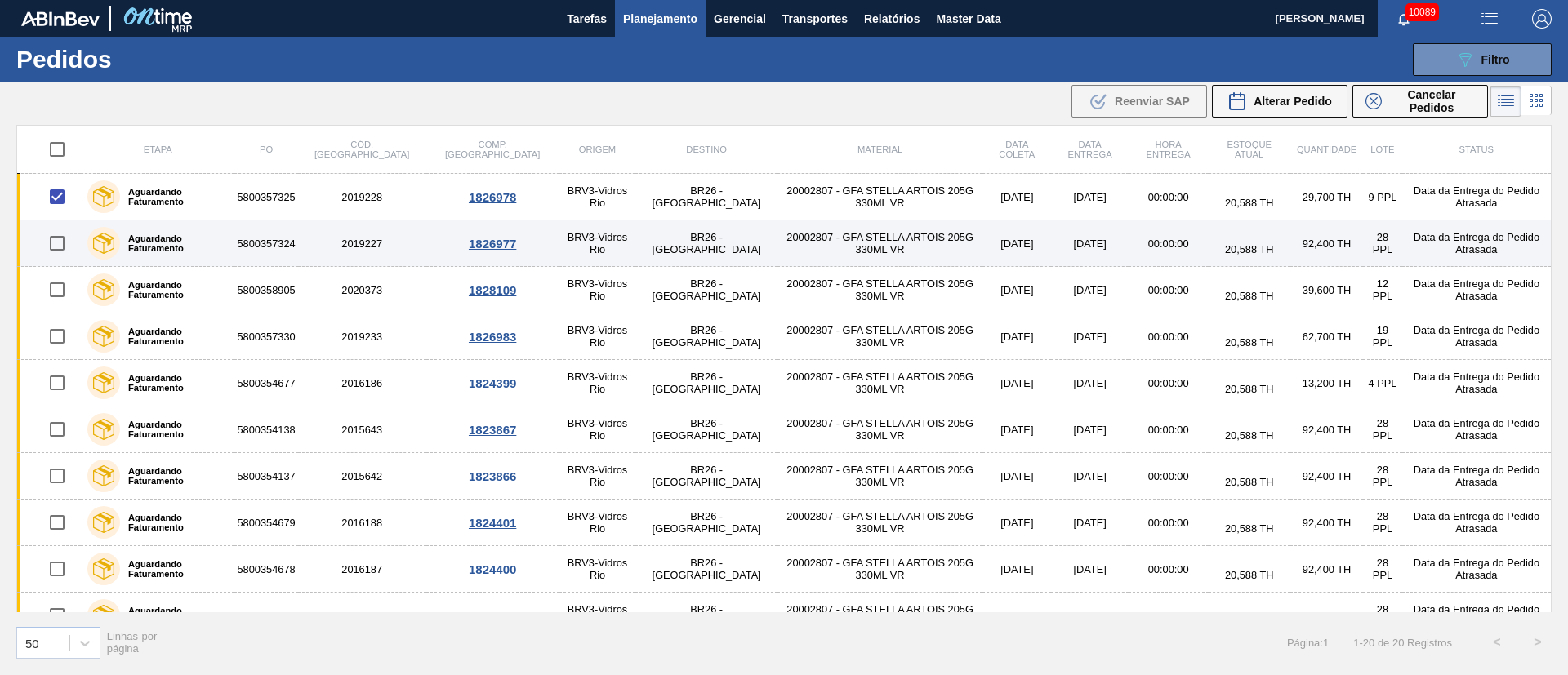
click at [59, 243] on input "checkbox" at bounding box center [57, 243] width 34 height 34
checkbox input "true"
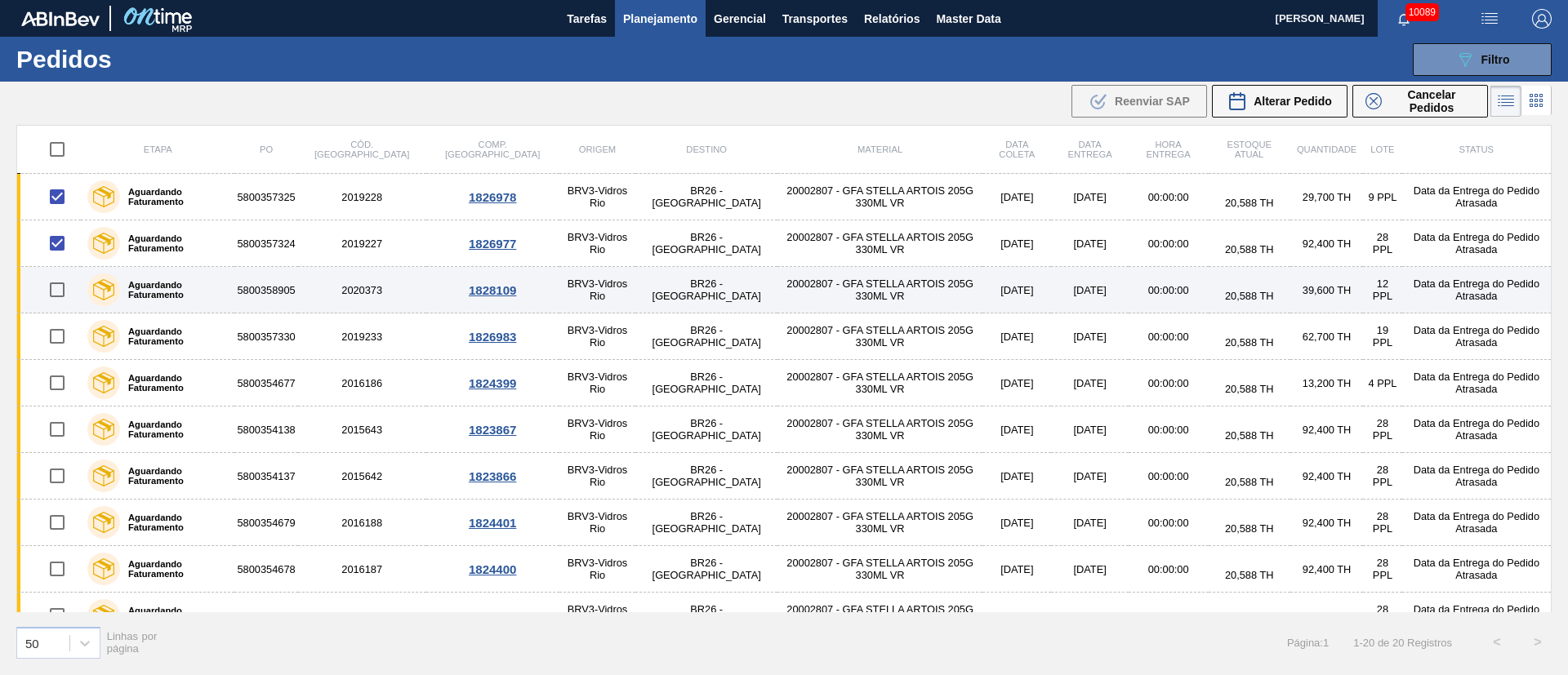
click at [61, 299] on input "checkbox" at bounding box center [57, 290] width 34 height 34
checkbox input "true"
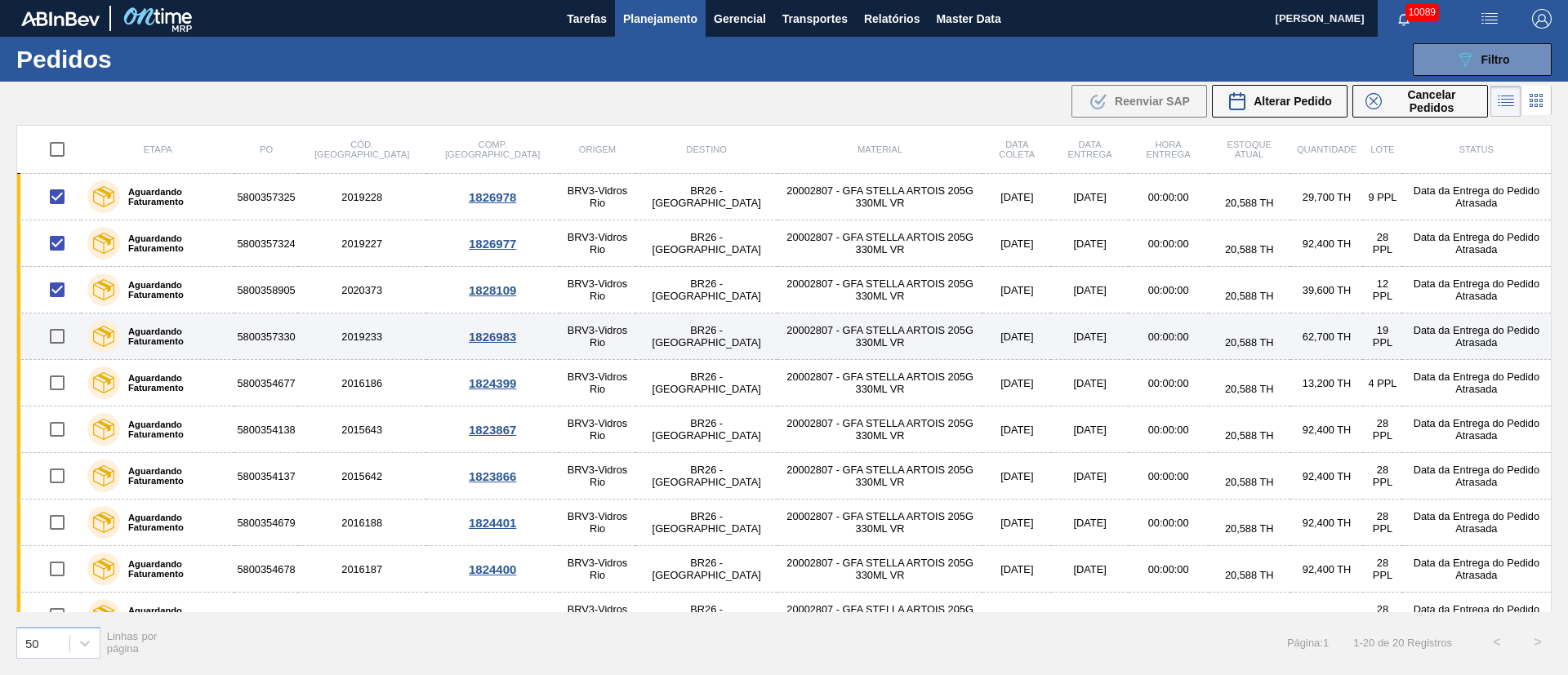
click at [54, 344] on input "checkbox" at bounding box center [57, 337] width 34 height 34
checkbox input "true"
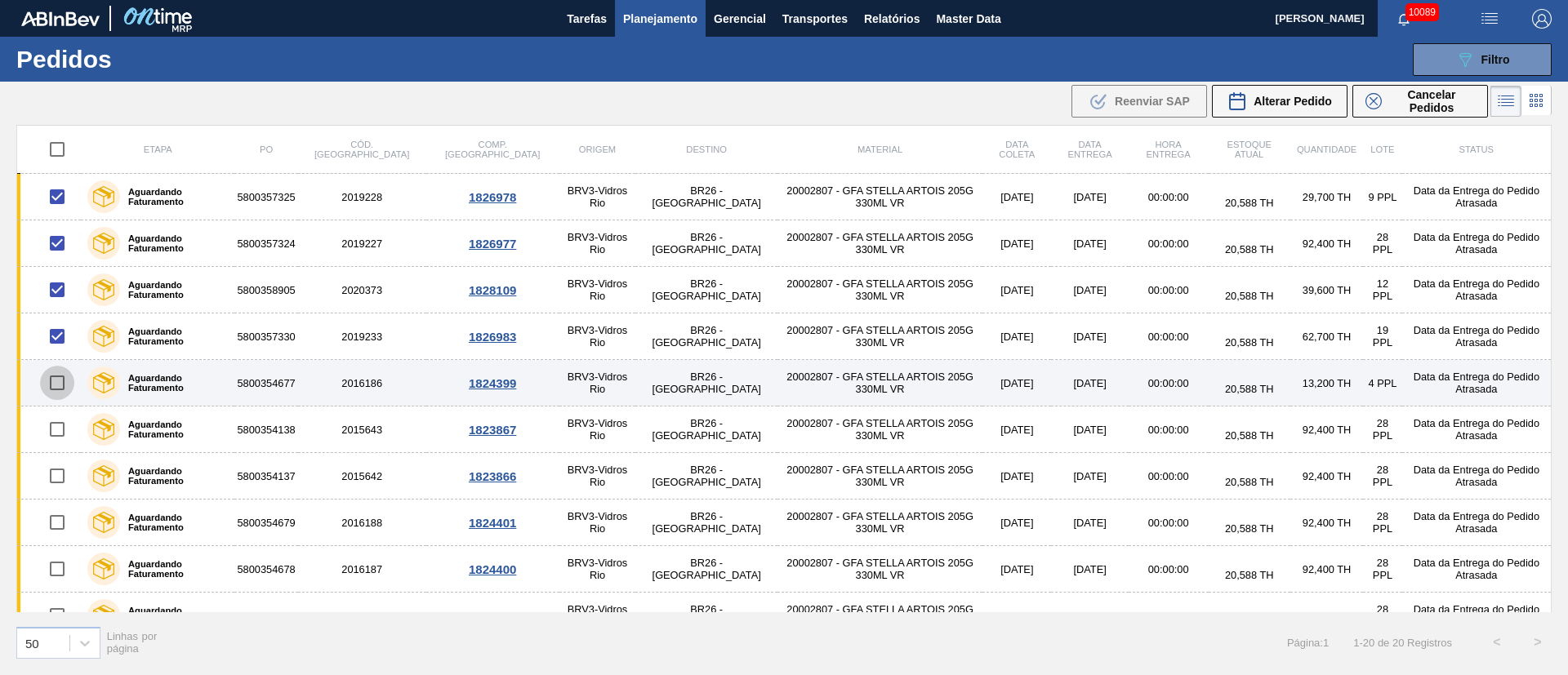
click at [54, 379] on input "checkbox" at bounding box center [57, 383] width 34 height 34
checkbox input "true"
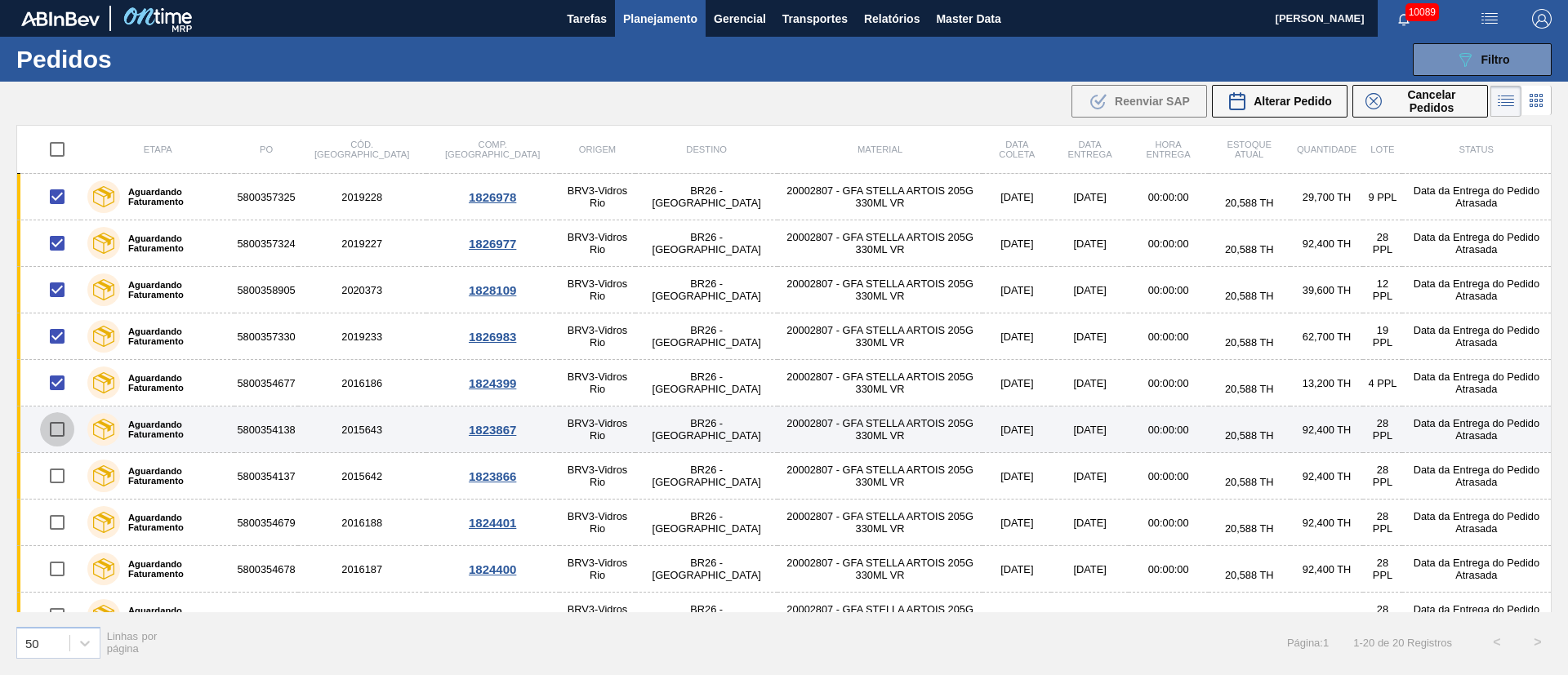
click at [54, 430] on input "checkbox" at bounding box center [57, 429] width 34 height 34
checkbox input "true"
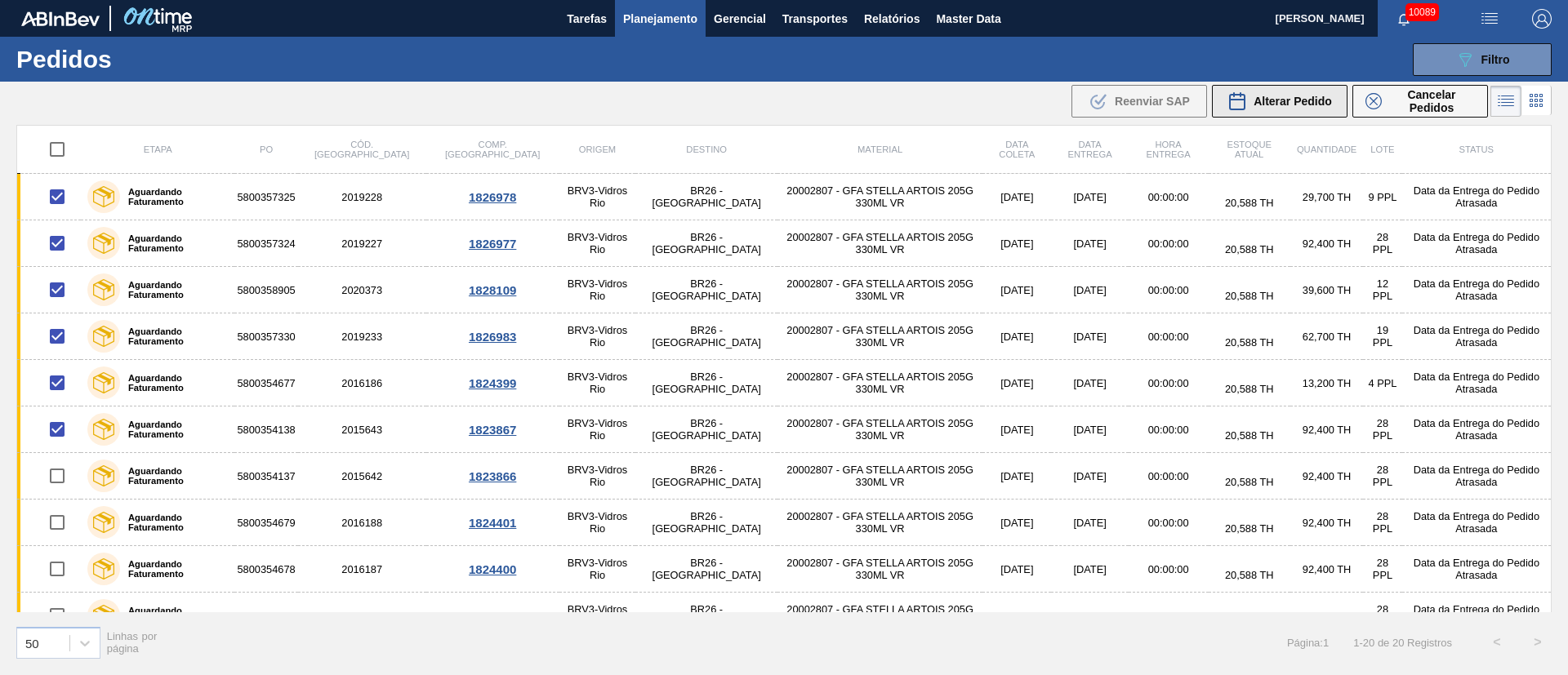
click at [1045, 101] on span "Alterar Pedido" at bounding box center [1292, 100] width 78 height 13
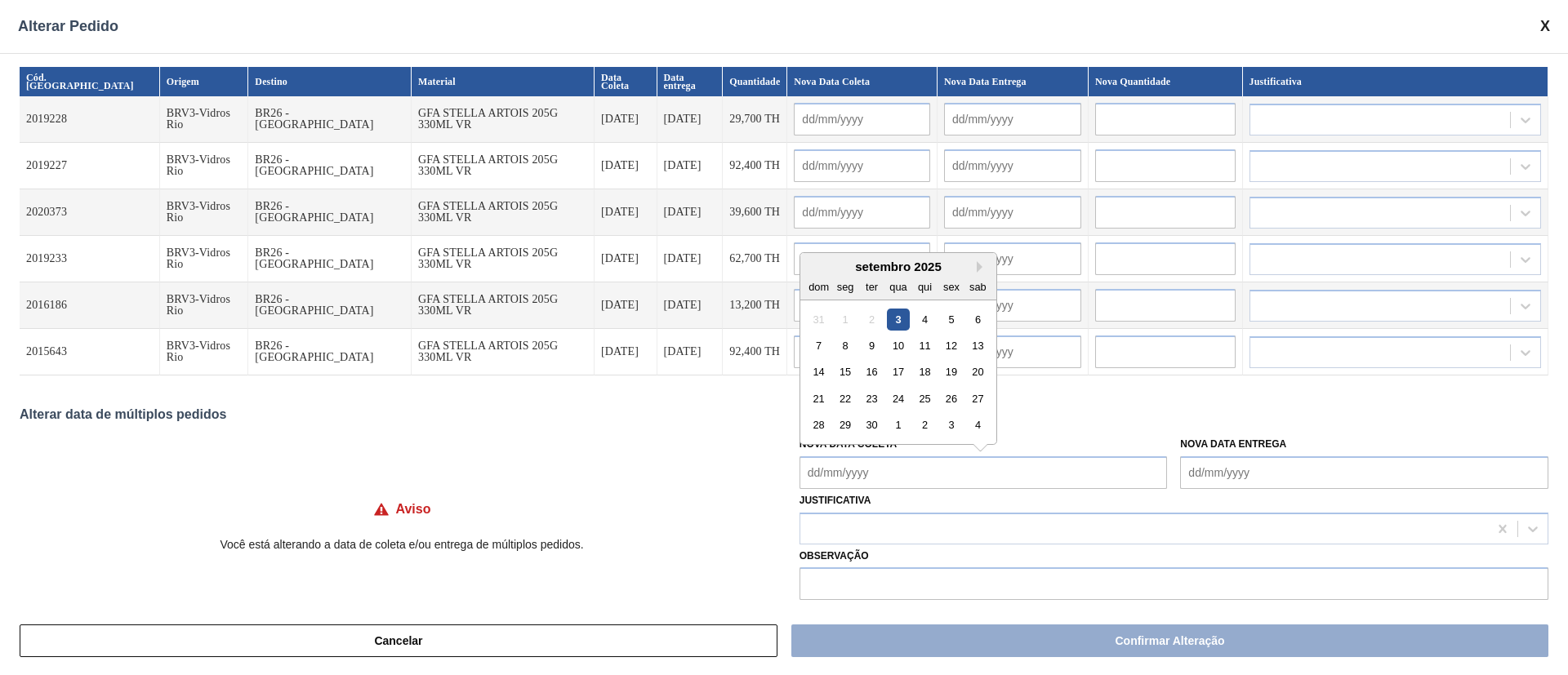
drag, startPoint x: 855, startPoint y: 480, endPoint x: 872, endPoint y: 487, distance: 18.4
click at [861, 449] on Coleta "Nova Data Coleta" at bounding box center [983, 473] width 368 height 32
click at [847, 377] on div "15" at bounding box center [845, 372] width 22 height 22
type Coleta "[DATE]"
type input "[DATE]"
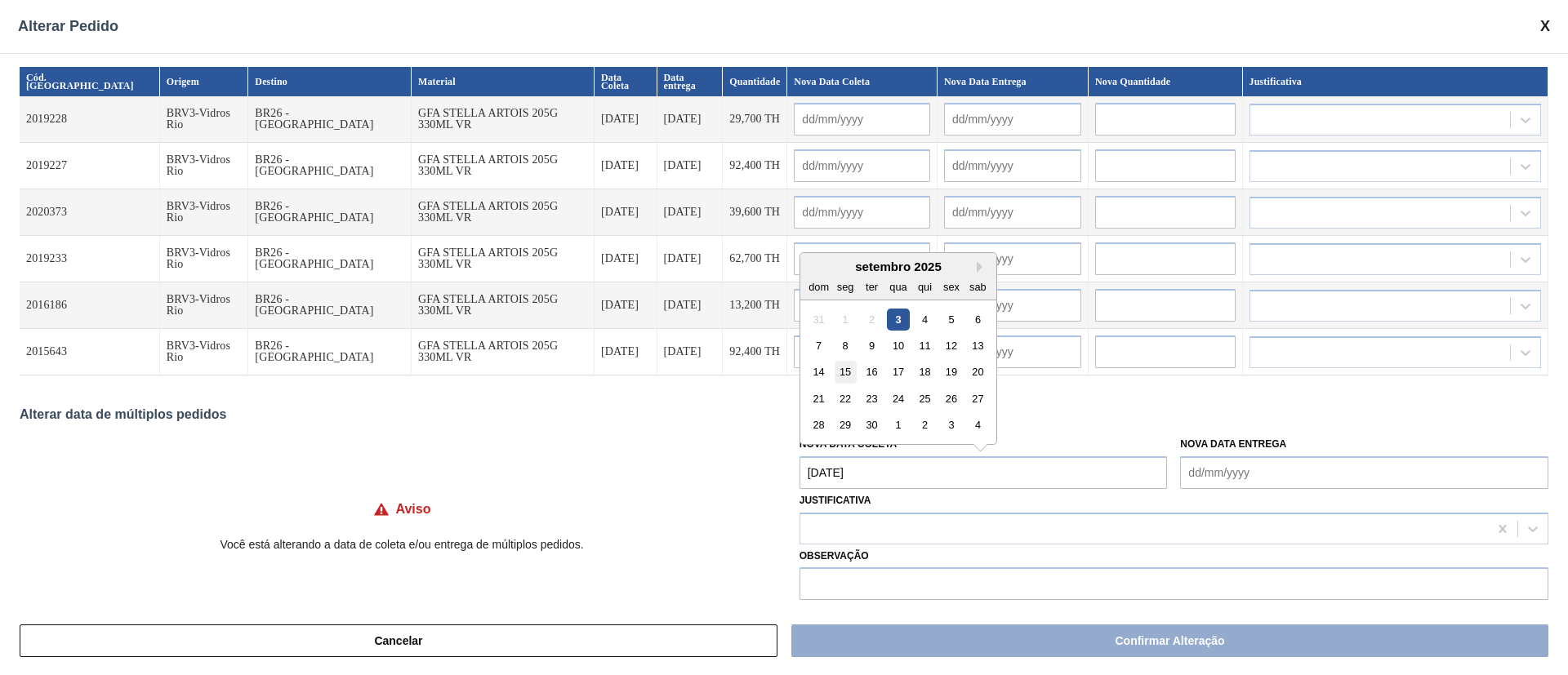
type input "[DATE]"
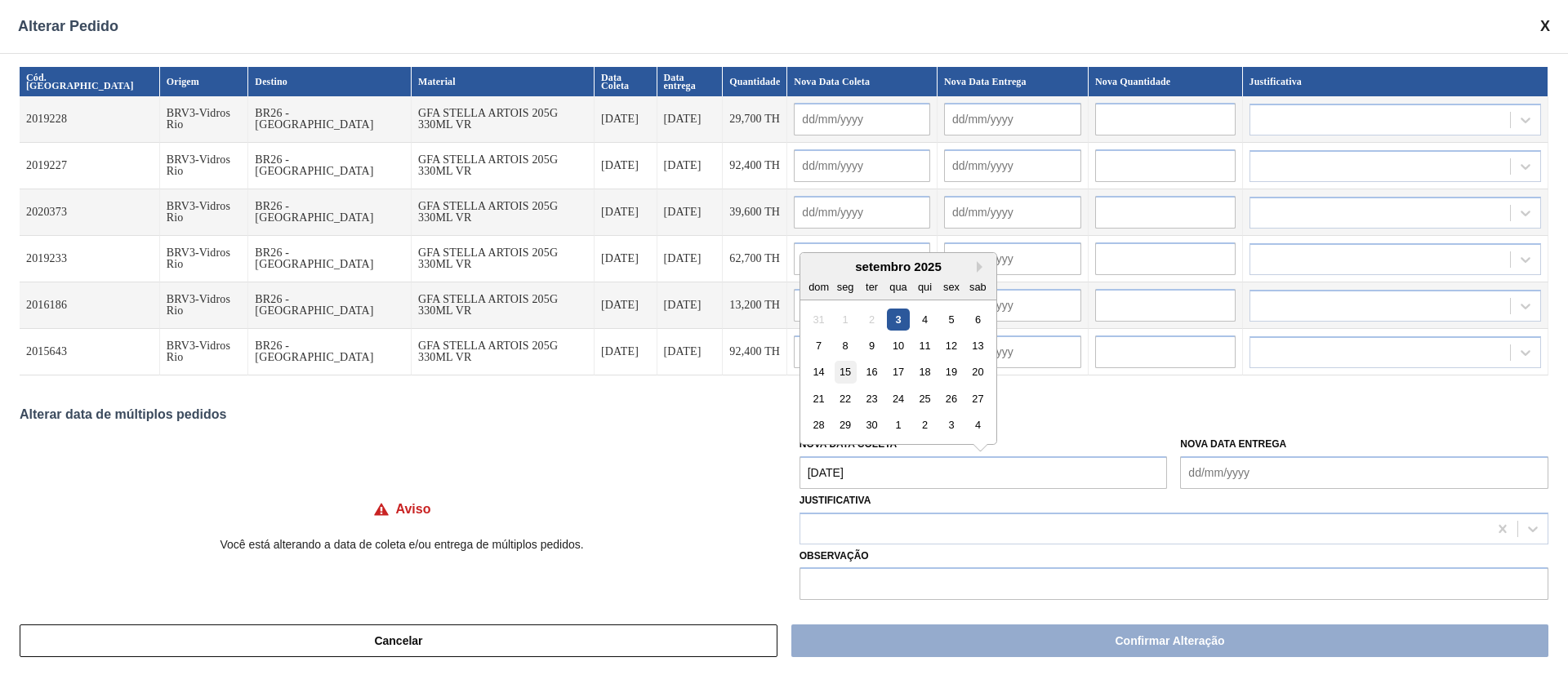
type input "[DATE]"
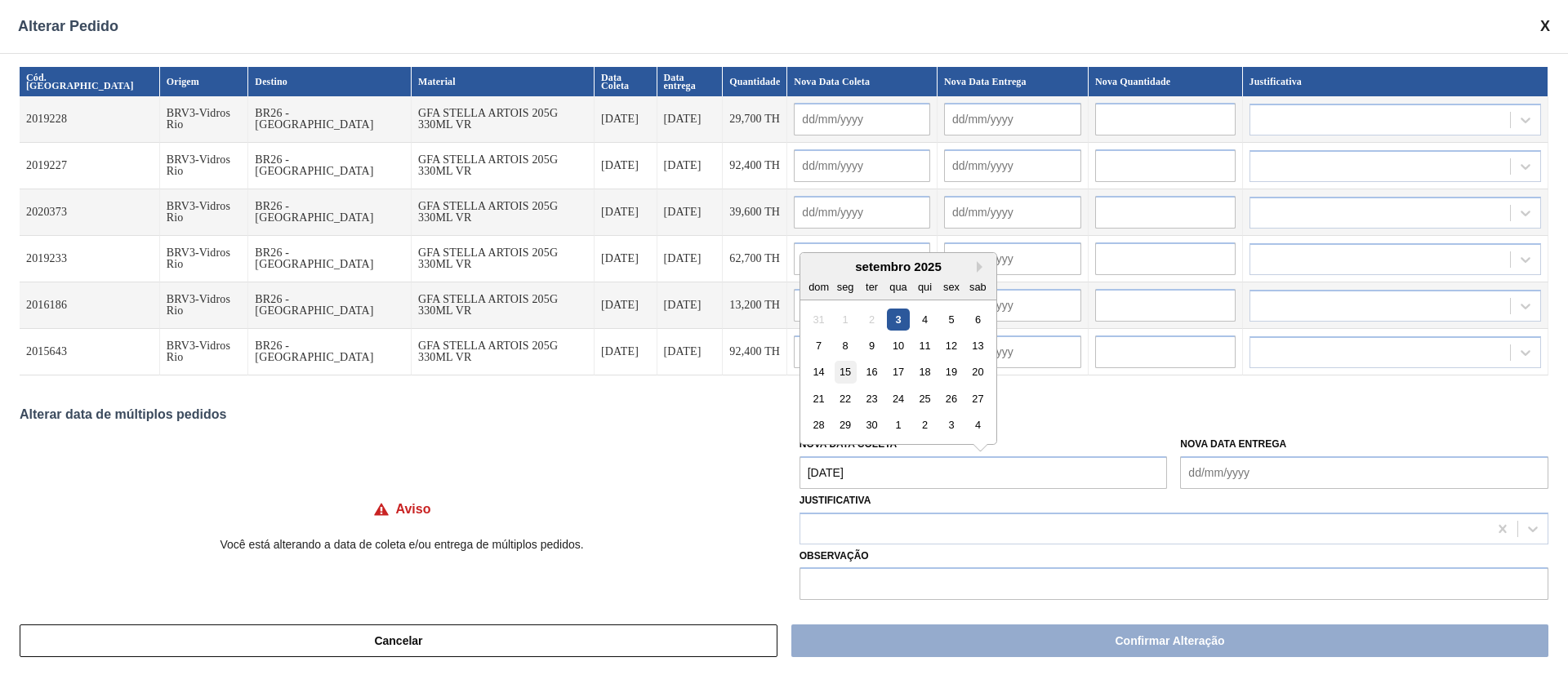
type input "[DATE]"
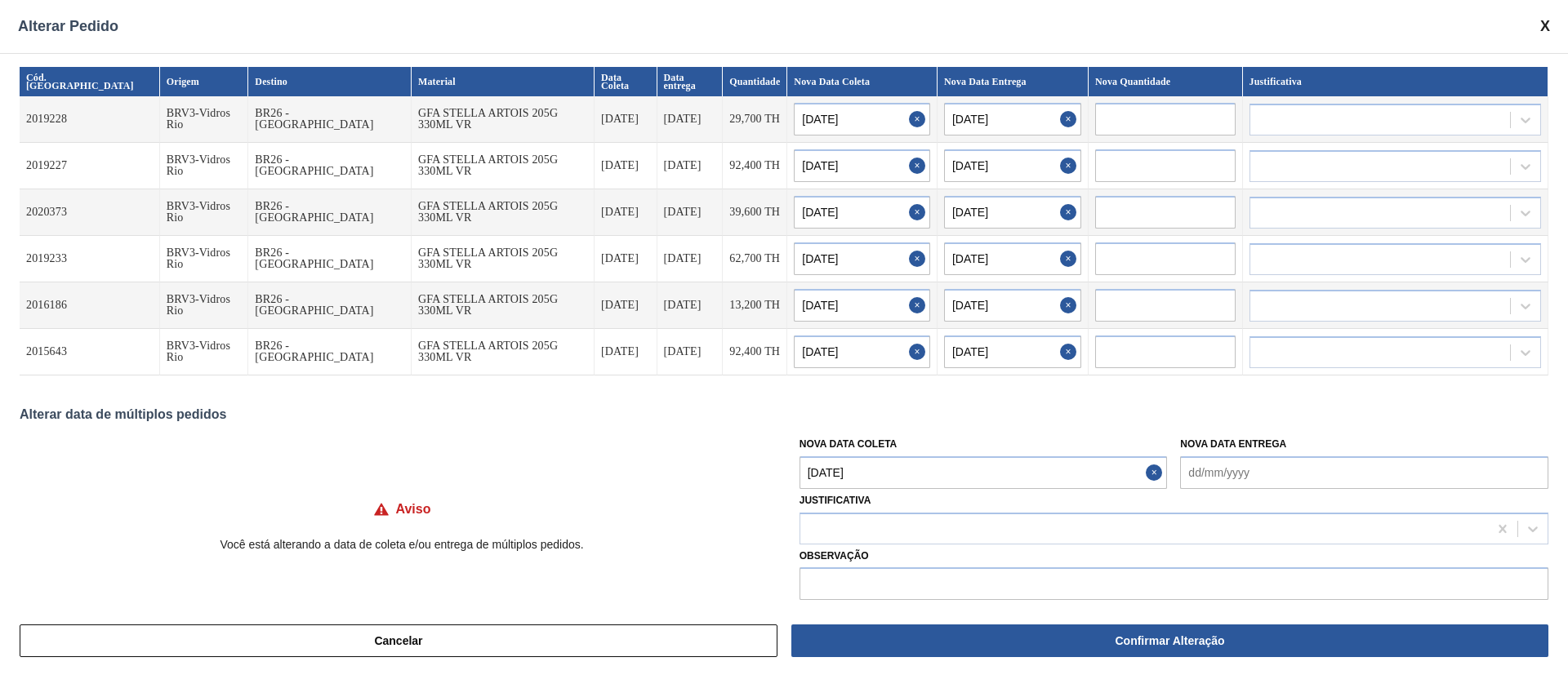
click at [906, 449] on Coleta "[DATE]" at bounding box center [983, 473] width 368 height 32
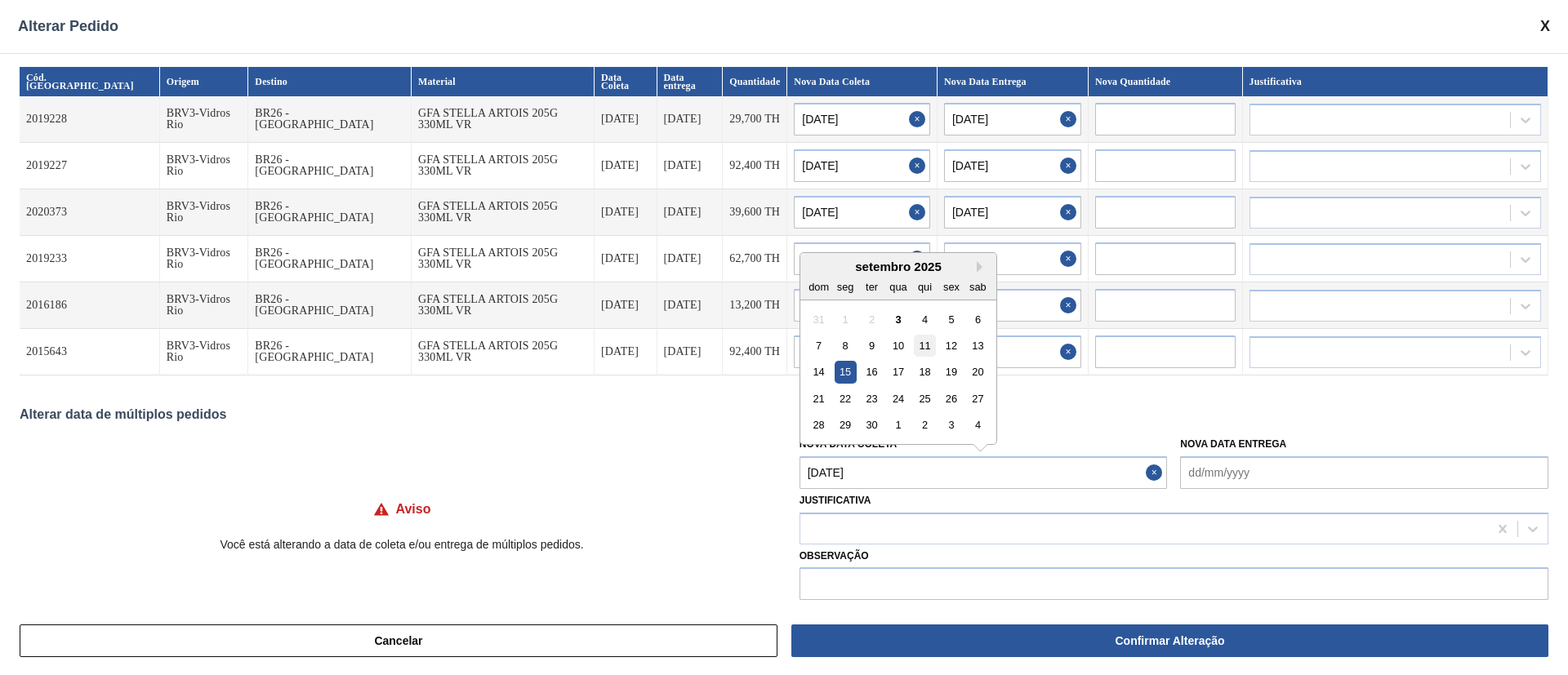
click at [928, 345] on div "11" at bounding box center [925, 346] width 22 height 22
type Coleta "[DATE]"
type input "[DATE]"
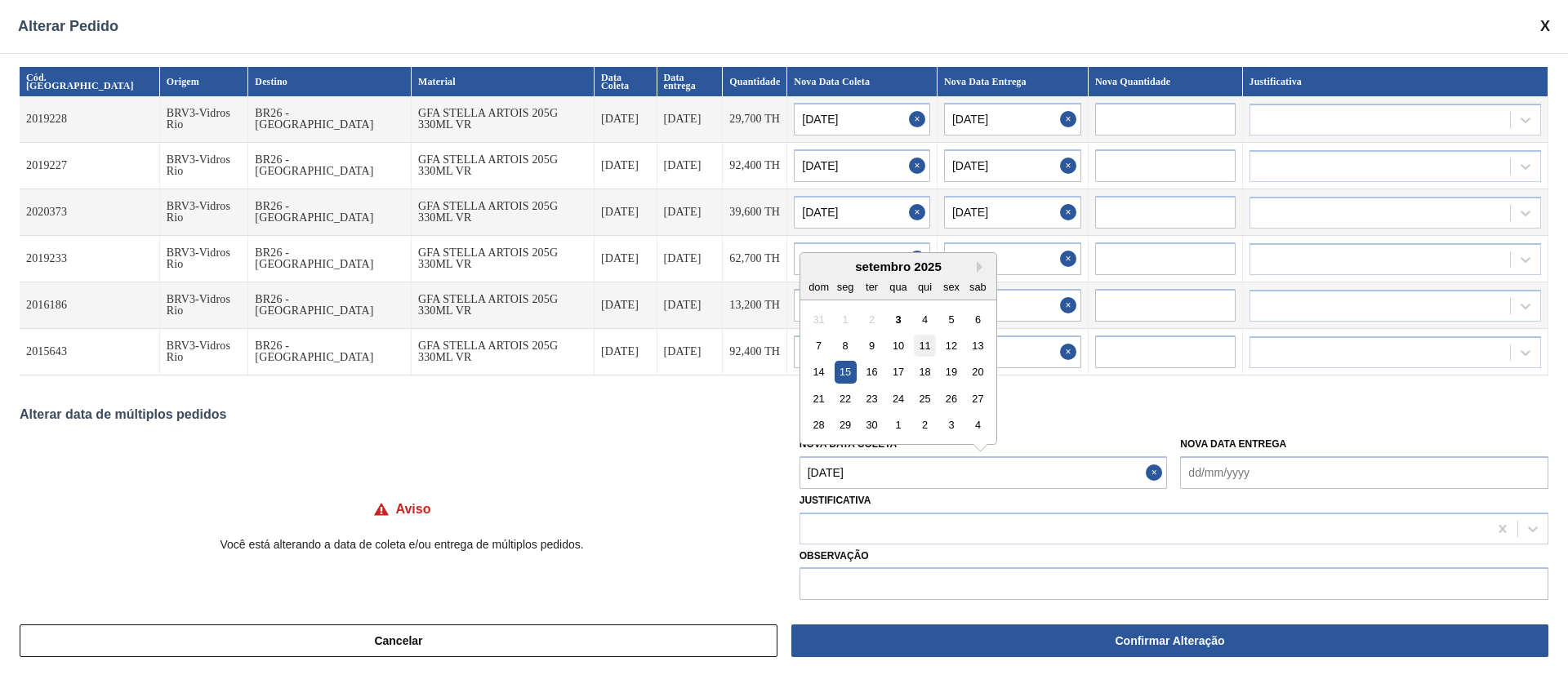
type input "[DATE]"
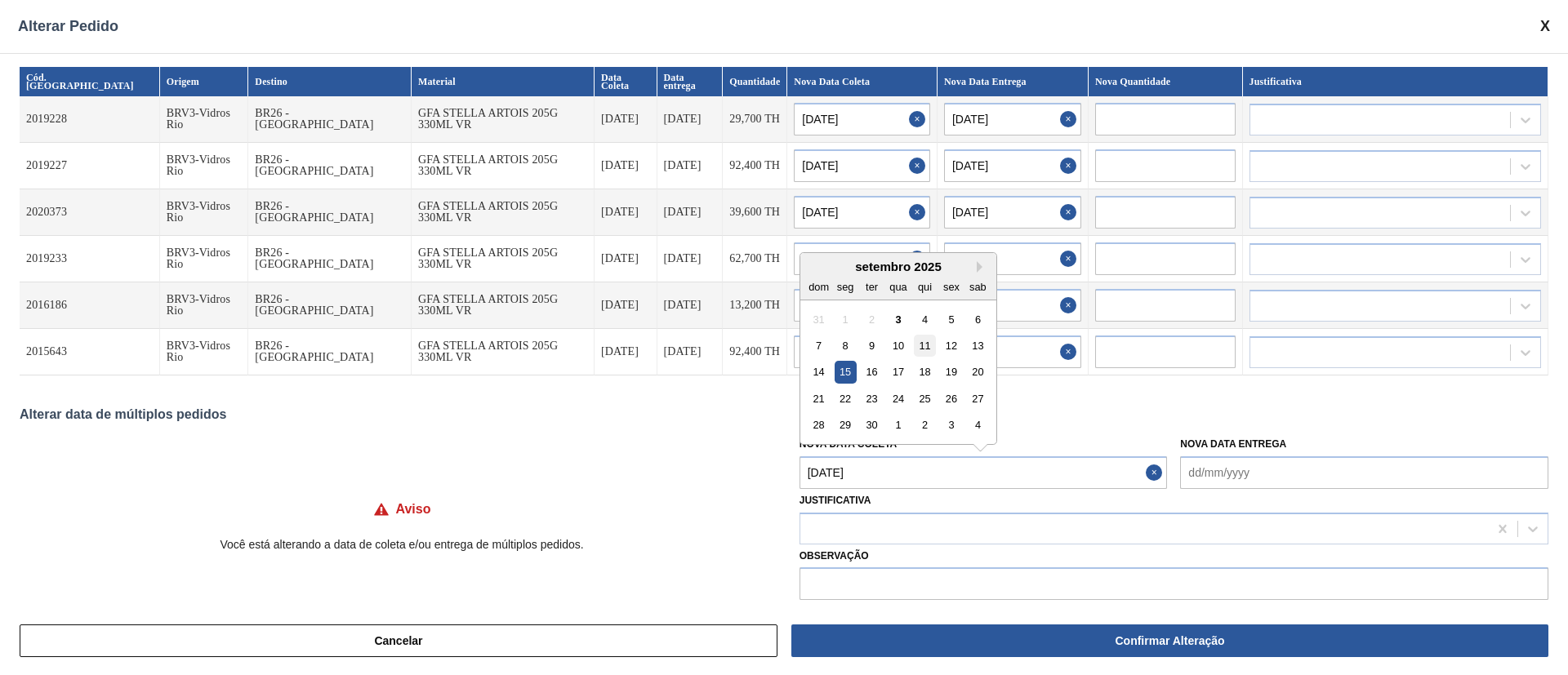
type input "[DATE]"
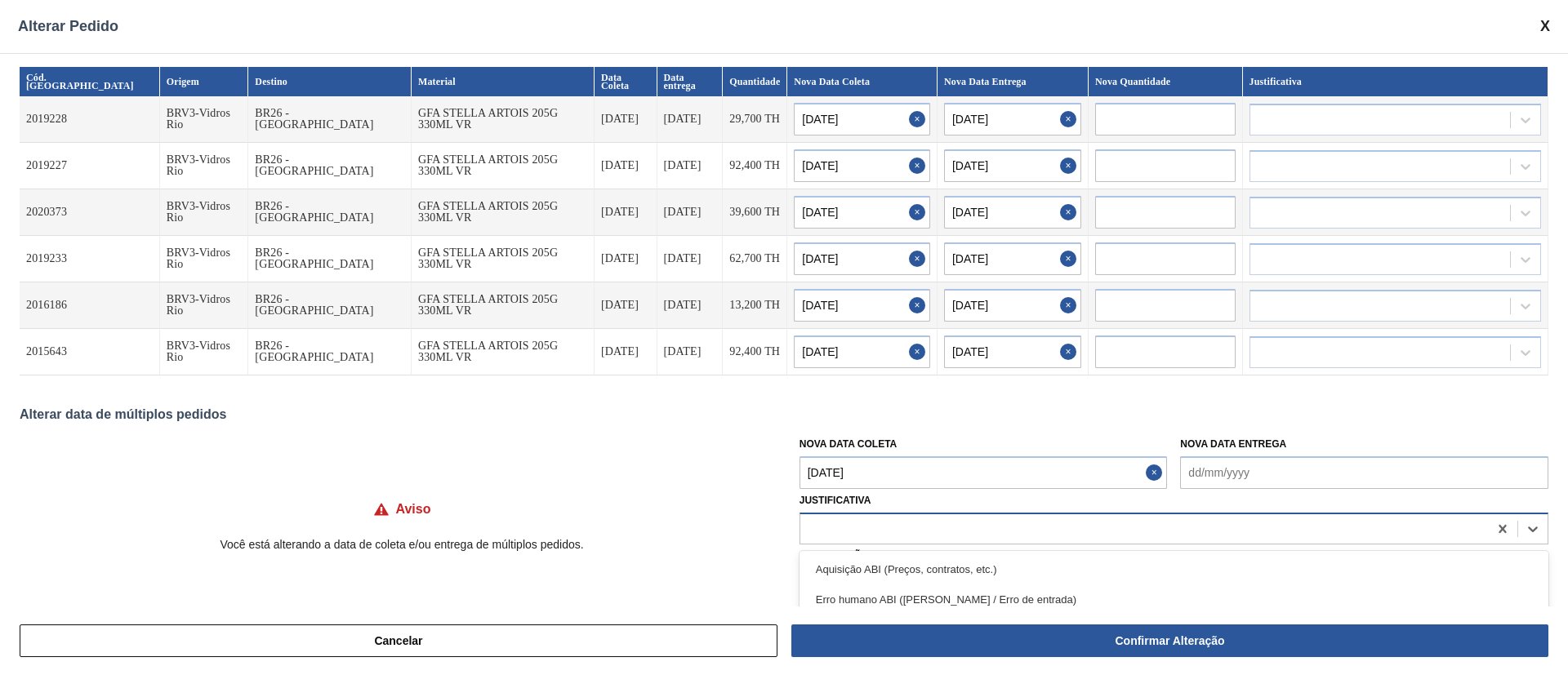
click at [907, 449] on div at bounding box center [1144, 529] width 688 height 24
type input "ou"
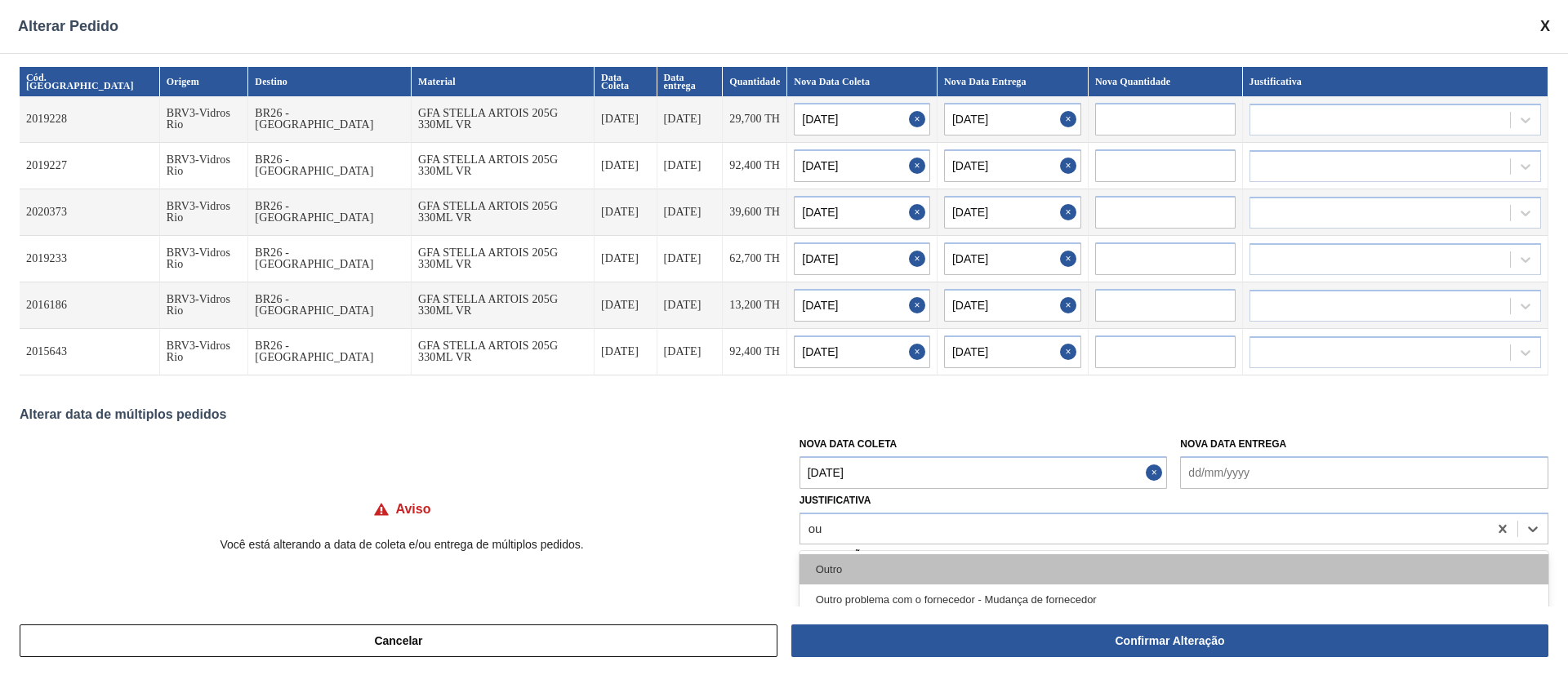
click at [857, 449] on div "Outro" at bounding box center [1173, 570] width 749 height 31
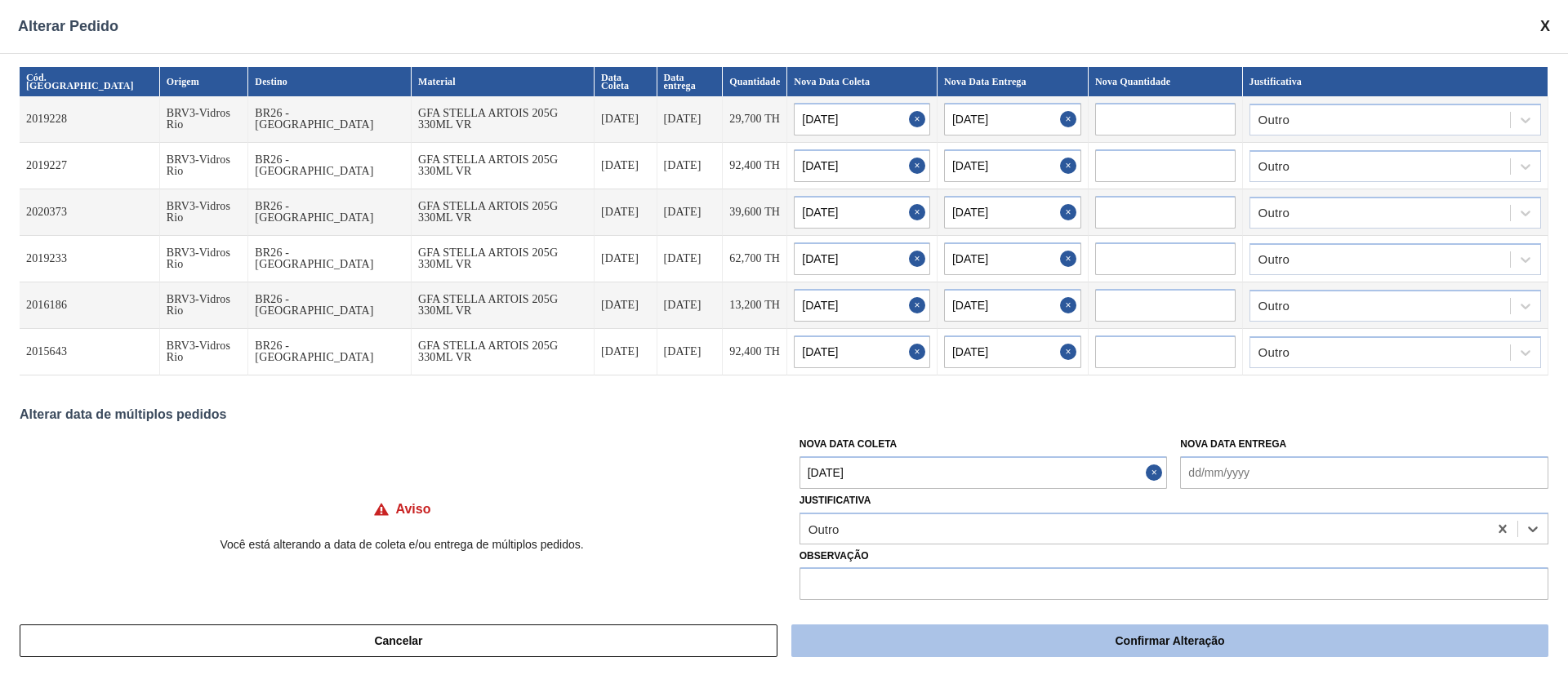
click at [883, 449] on button "Confirmar Alteração" at bounding box center [1170, 641] width 757 height 32
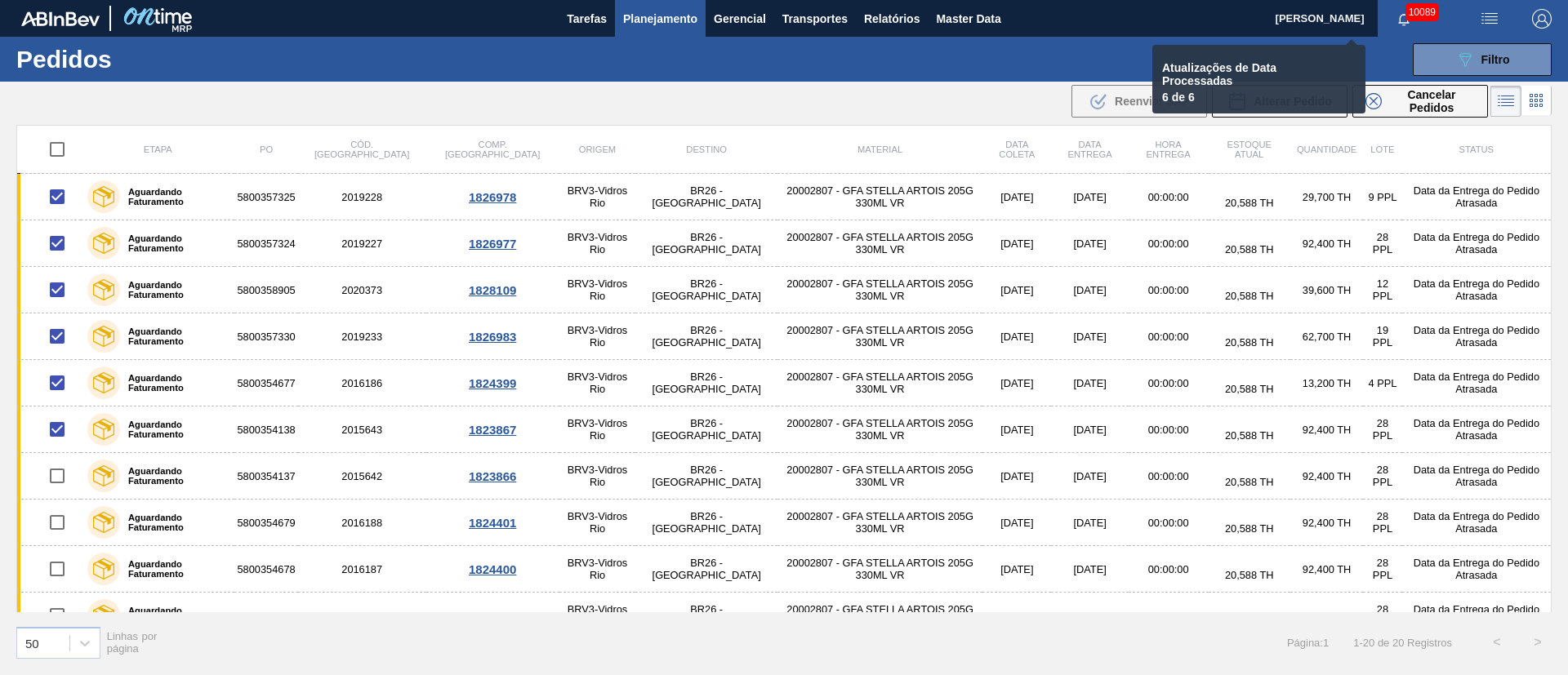
checkbox input "false"
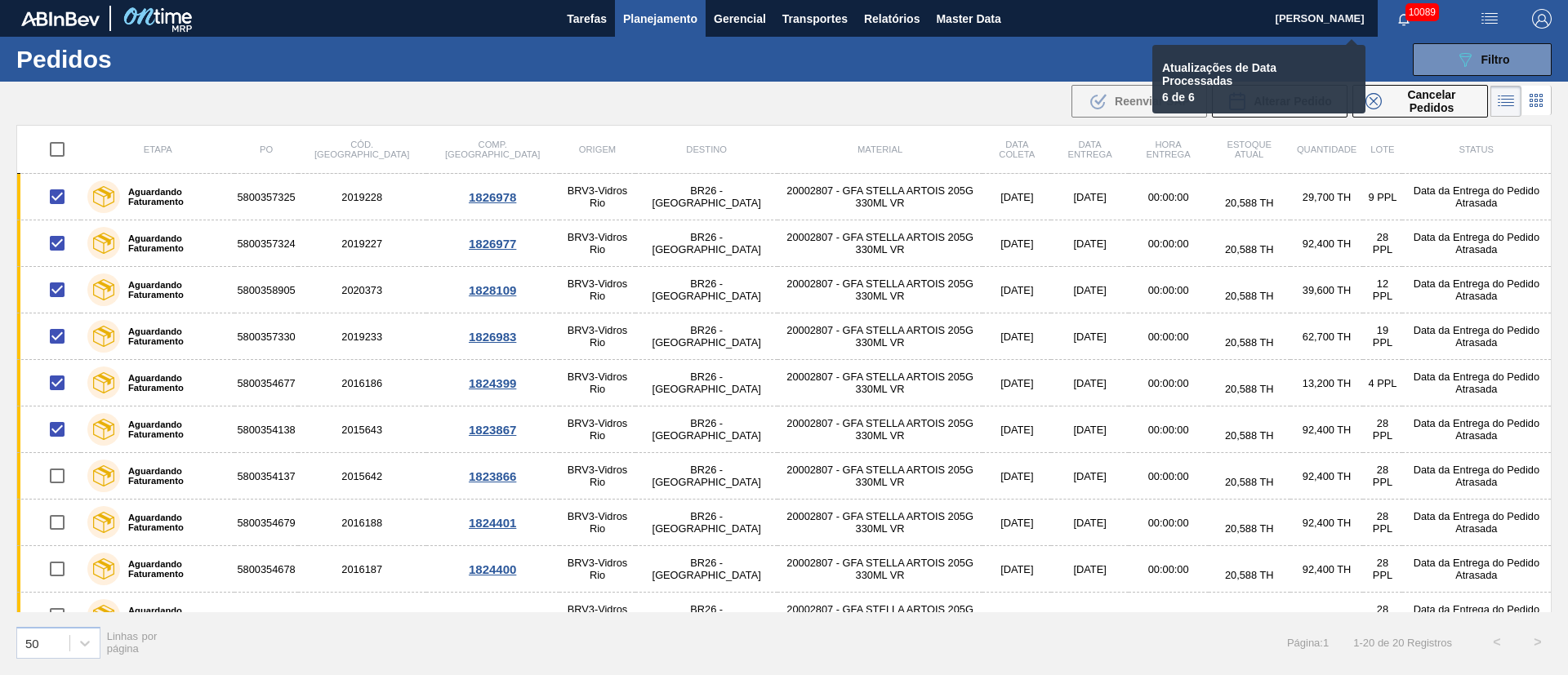
checkbox input "false"
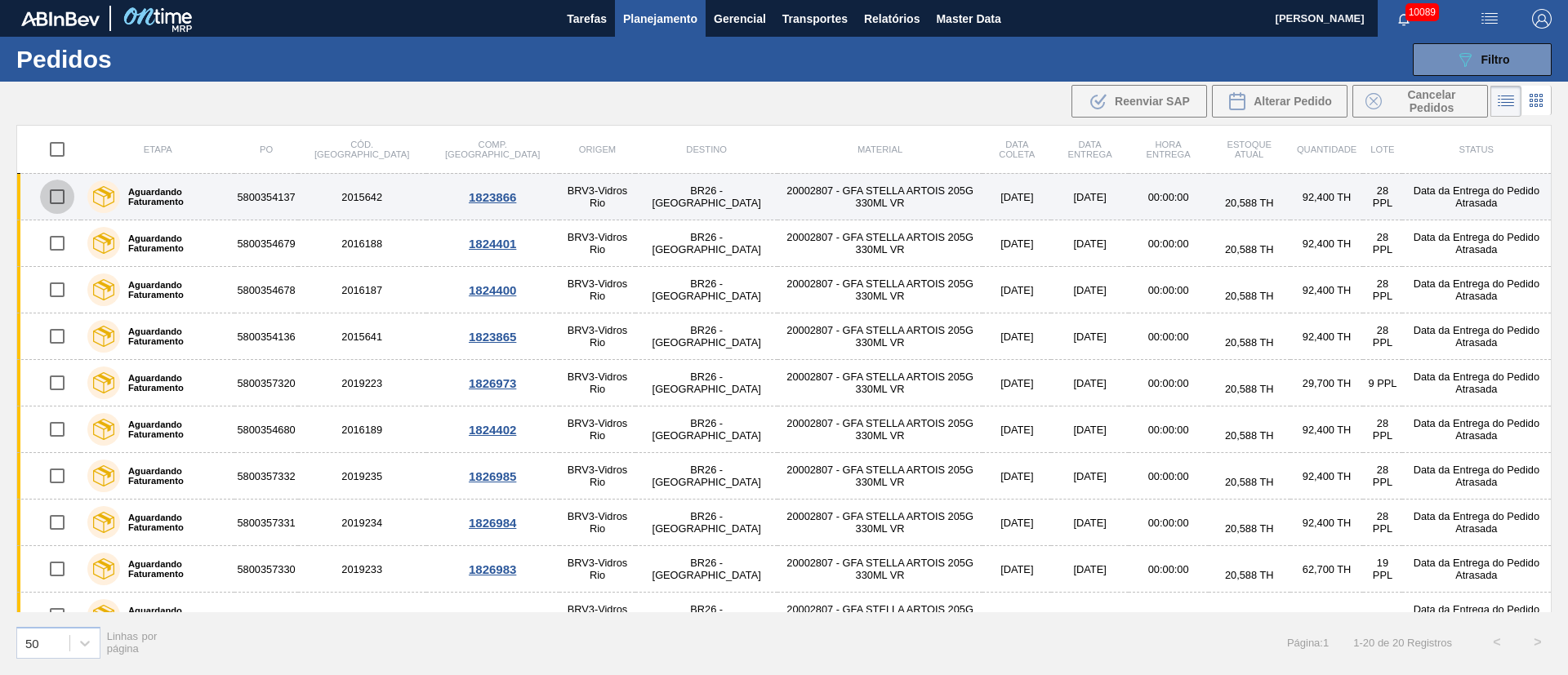
click at [64, 195] on input "checkbox" at bounding box center [57, 196] width 34 height 34
checkbox input "true"
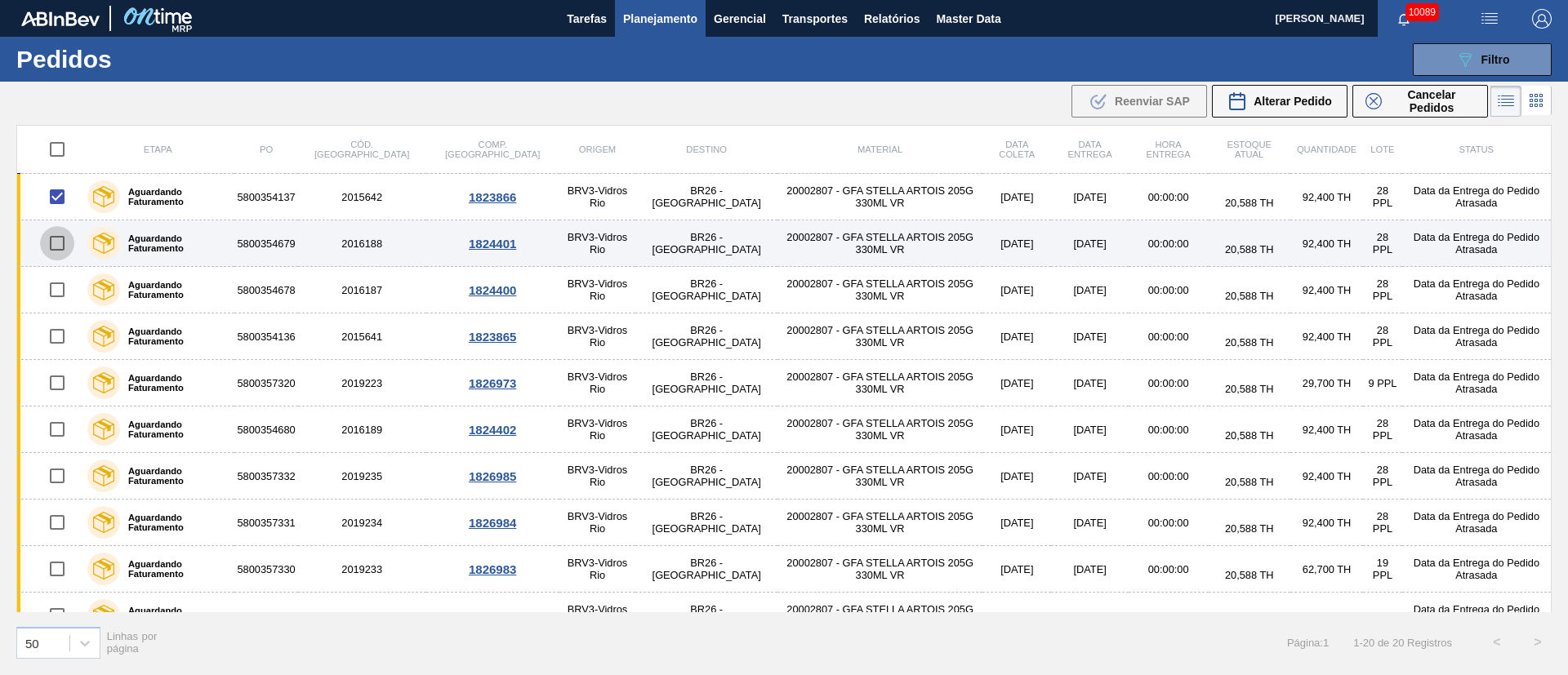
click at [63, 240] on input "checkbox" at bounding box center [57, 243] width 34 height 34
checkbox input "true"
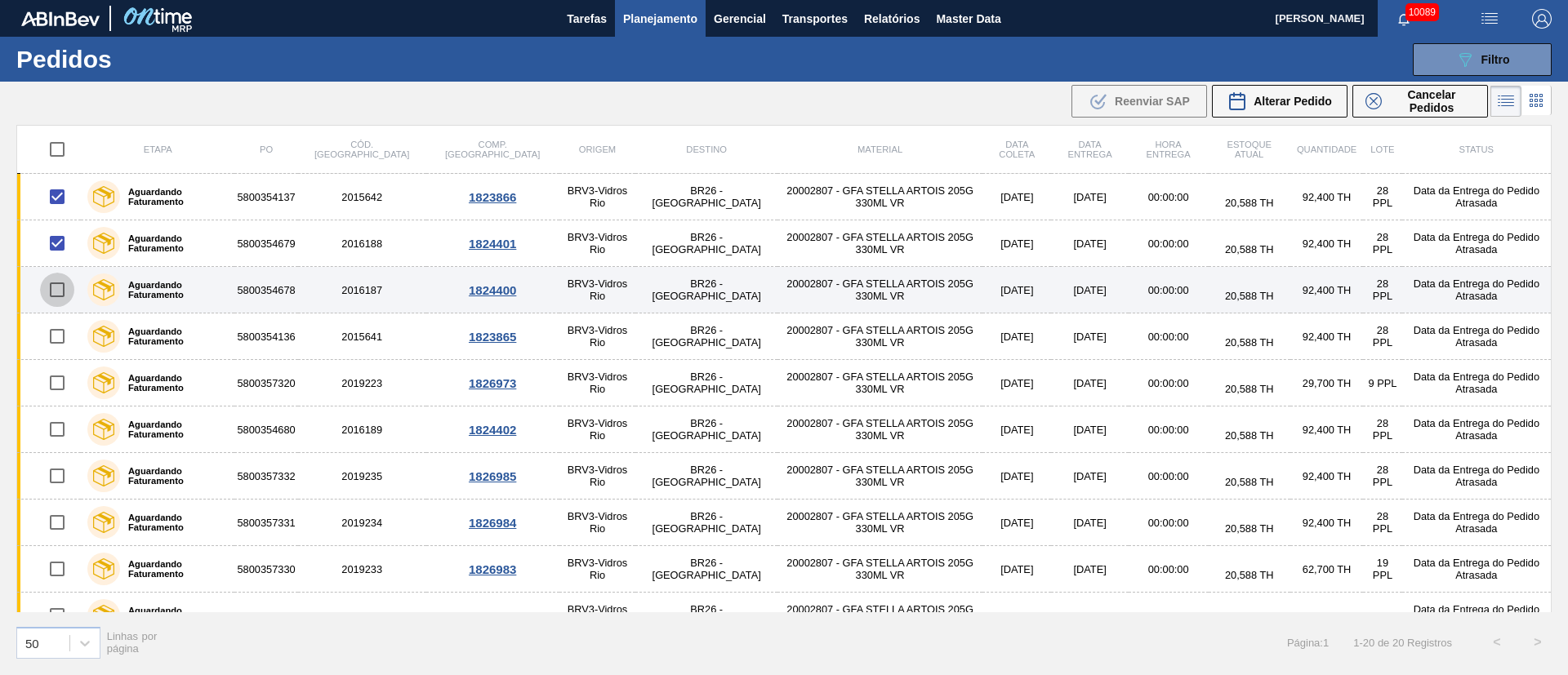
click at [60, 282] on input "checkbox" at bounding box center [57, 290] width 34 height 34
checkbox input "true"
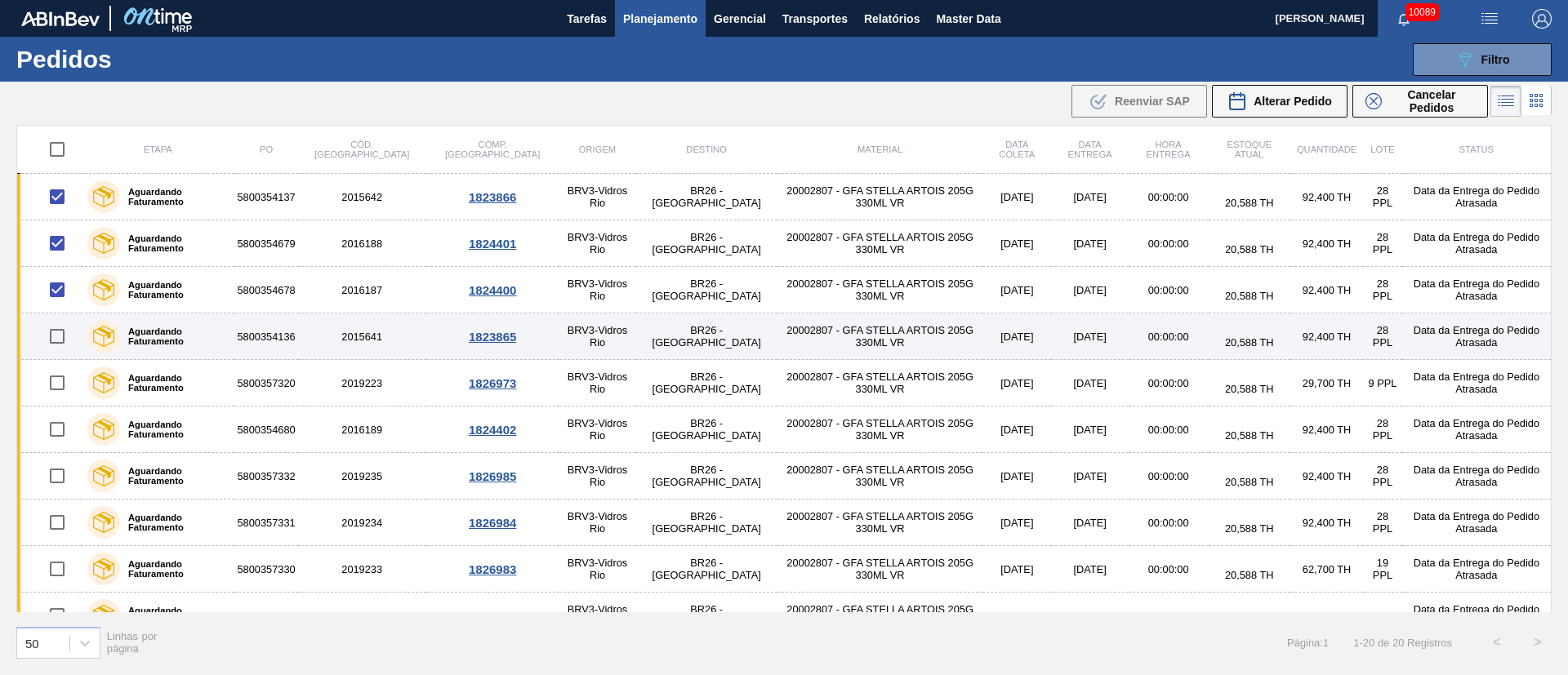
click at [62, 339] on input "checkbox" at bounding box center [57, 337] width 34 height 34
checkbox input "true"
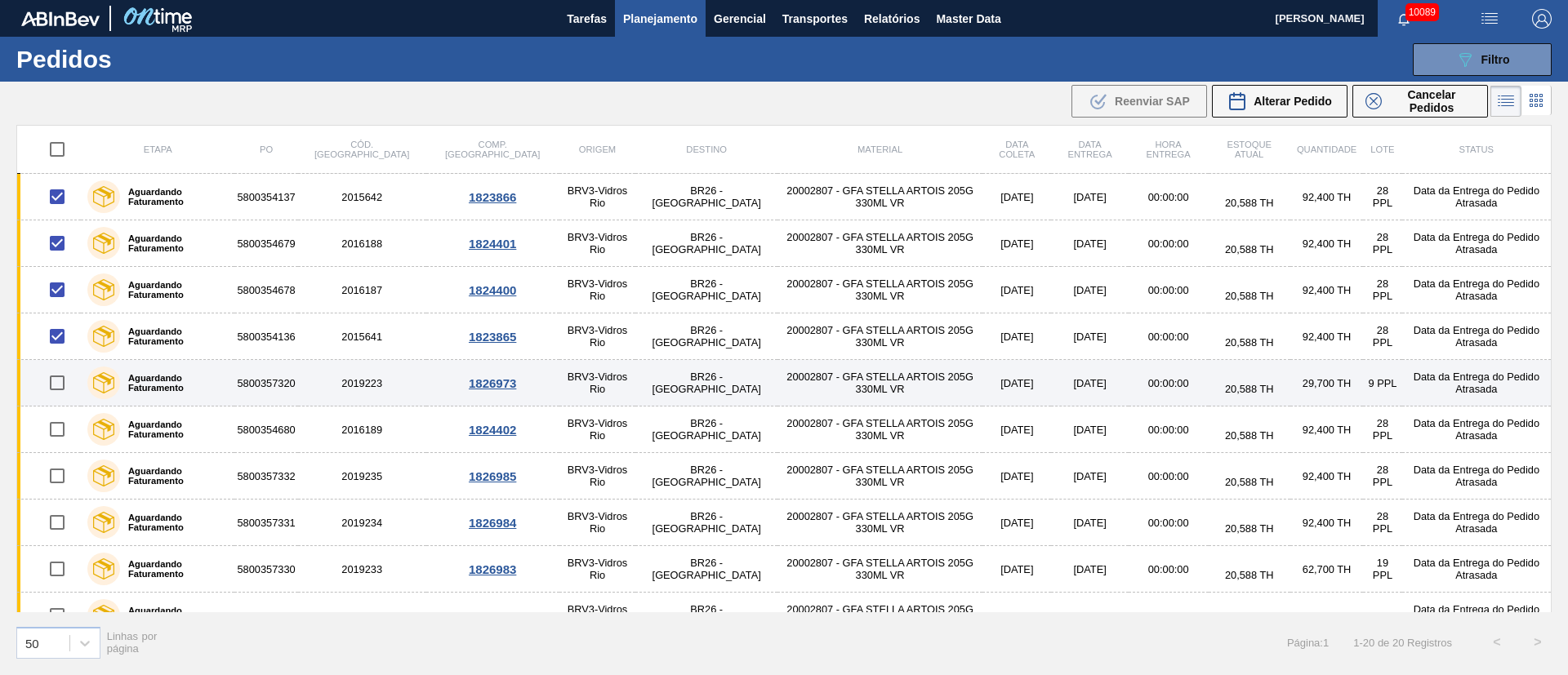
click at [60, 389] on input "checkbox" at bounding box center [57, 383] width 34 height 34
checkbox input "true"
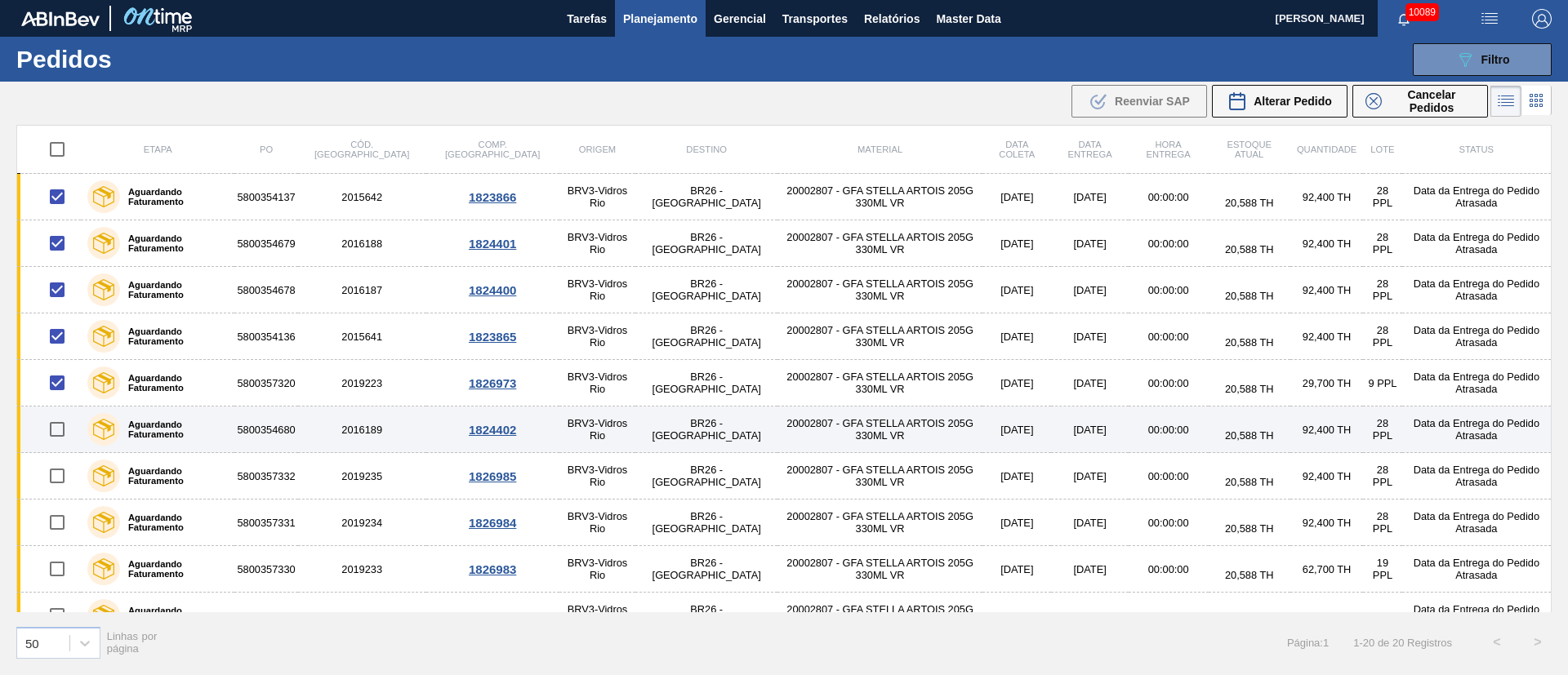
click at [62, 432] on input "checkbox" at bounding box center [57, 429] width 34 height 34
checkbox input "true"
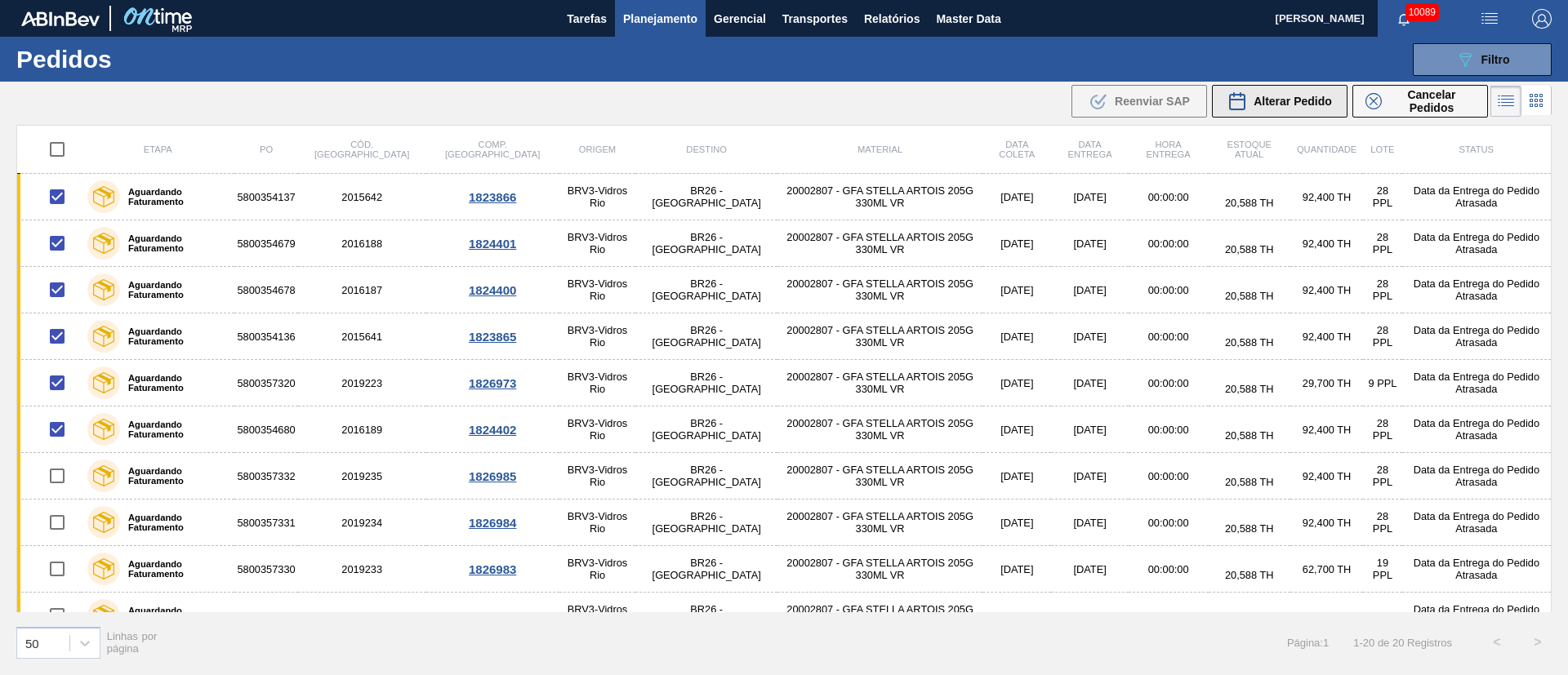
click at [1045, 89] on button "Alterar Pedido" at bounding box center [1279, 101] width 135 height 32
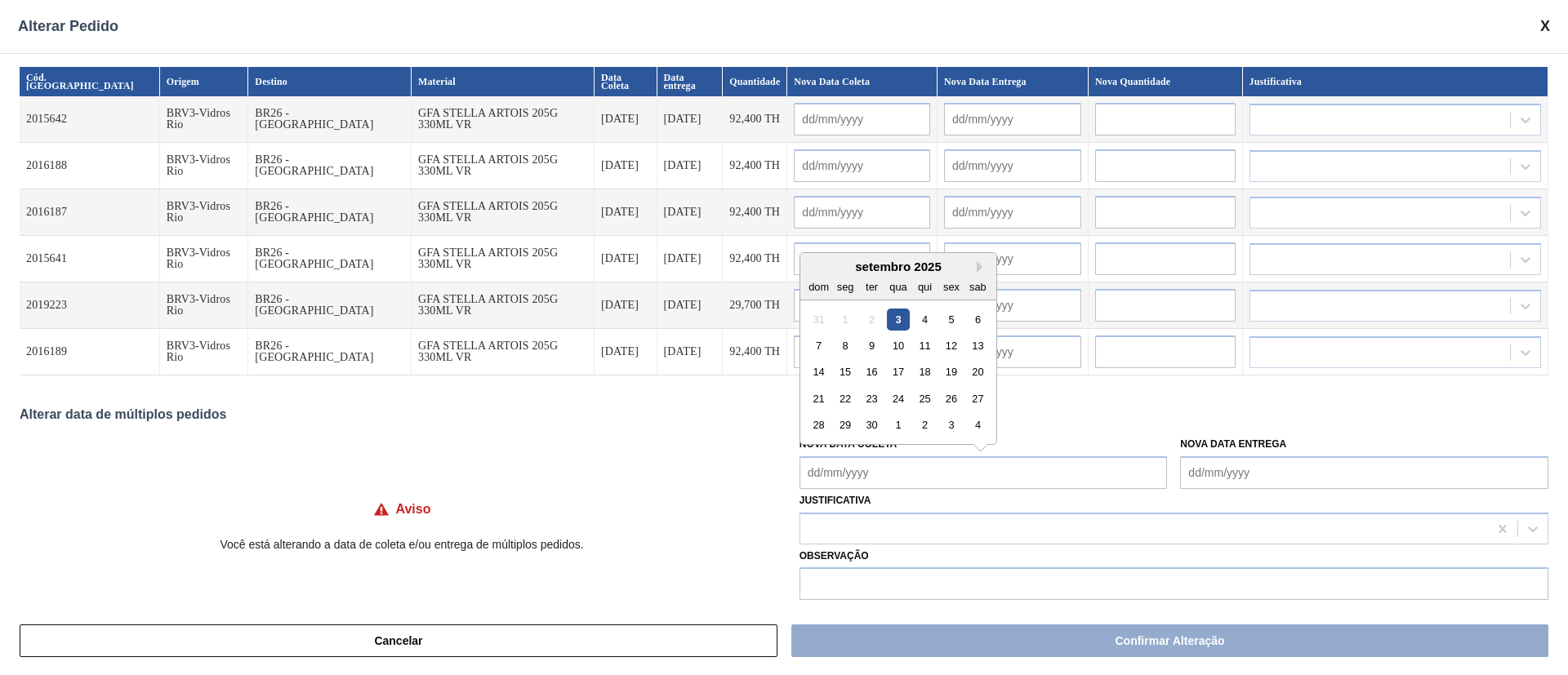
click at [853, 449] on Coleta "Nova Data Coleta" at bounding box center [983, 473] width 368 height 32
click at [889, 348] on div "10" at bounding box center [898, 346] width 22 height 22
type Coleta "[DATE]"
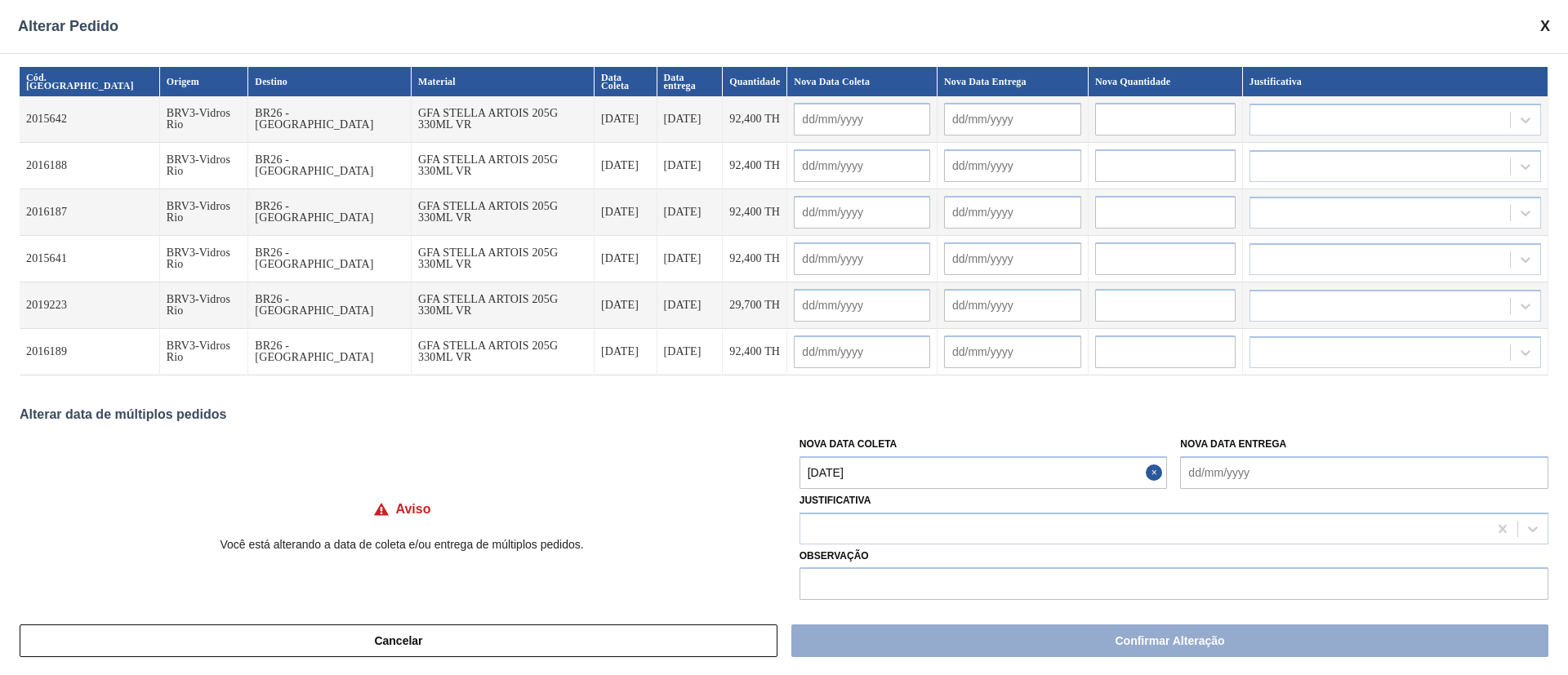
type input "[DATE]"
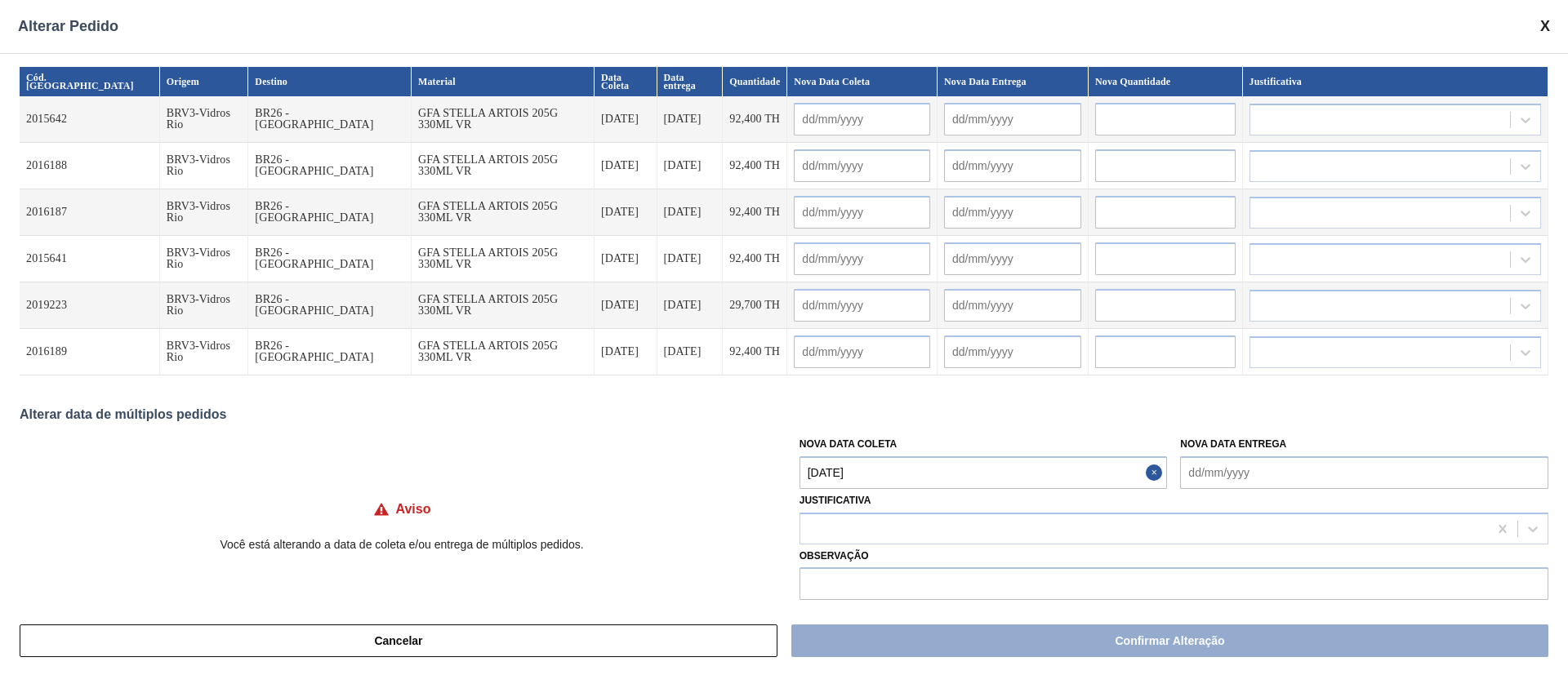
type input "[DATE]"
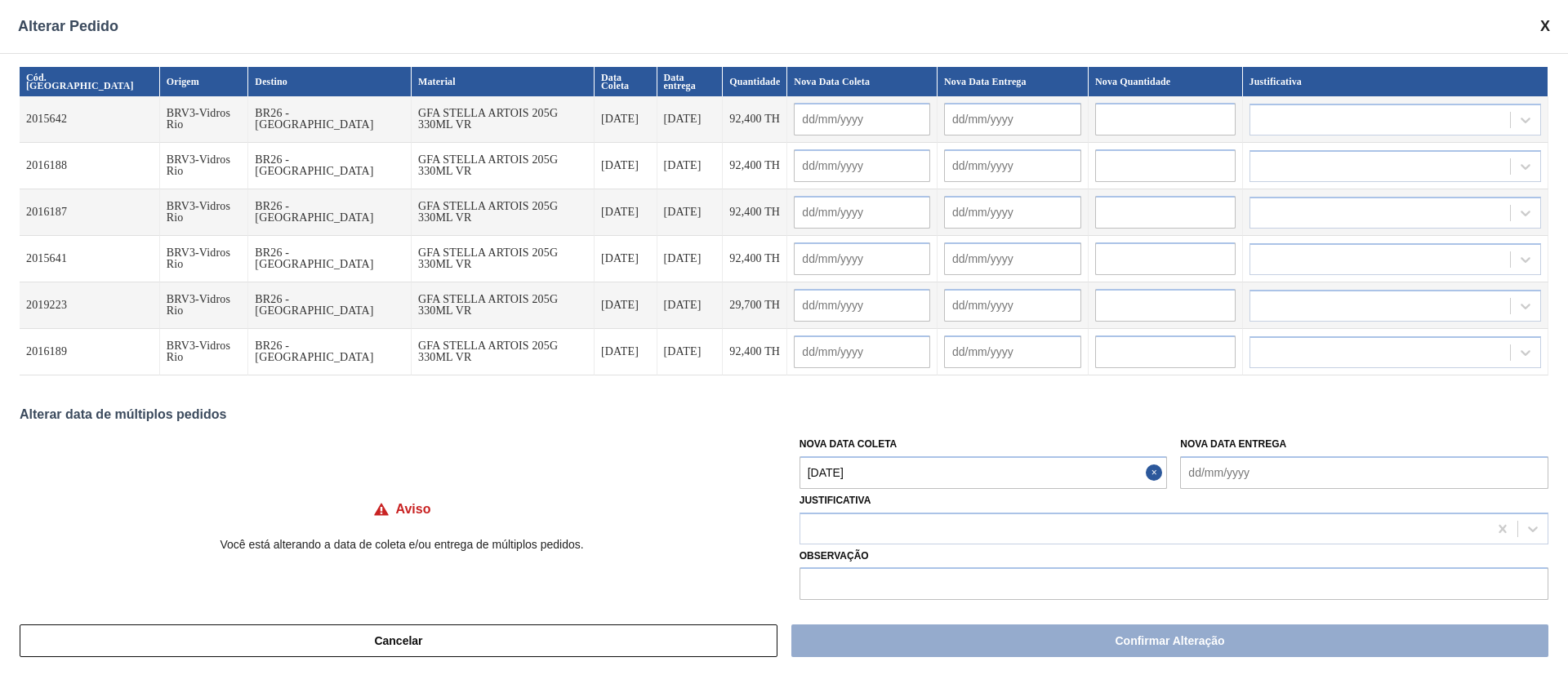
type input "[DATE]"
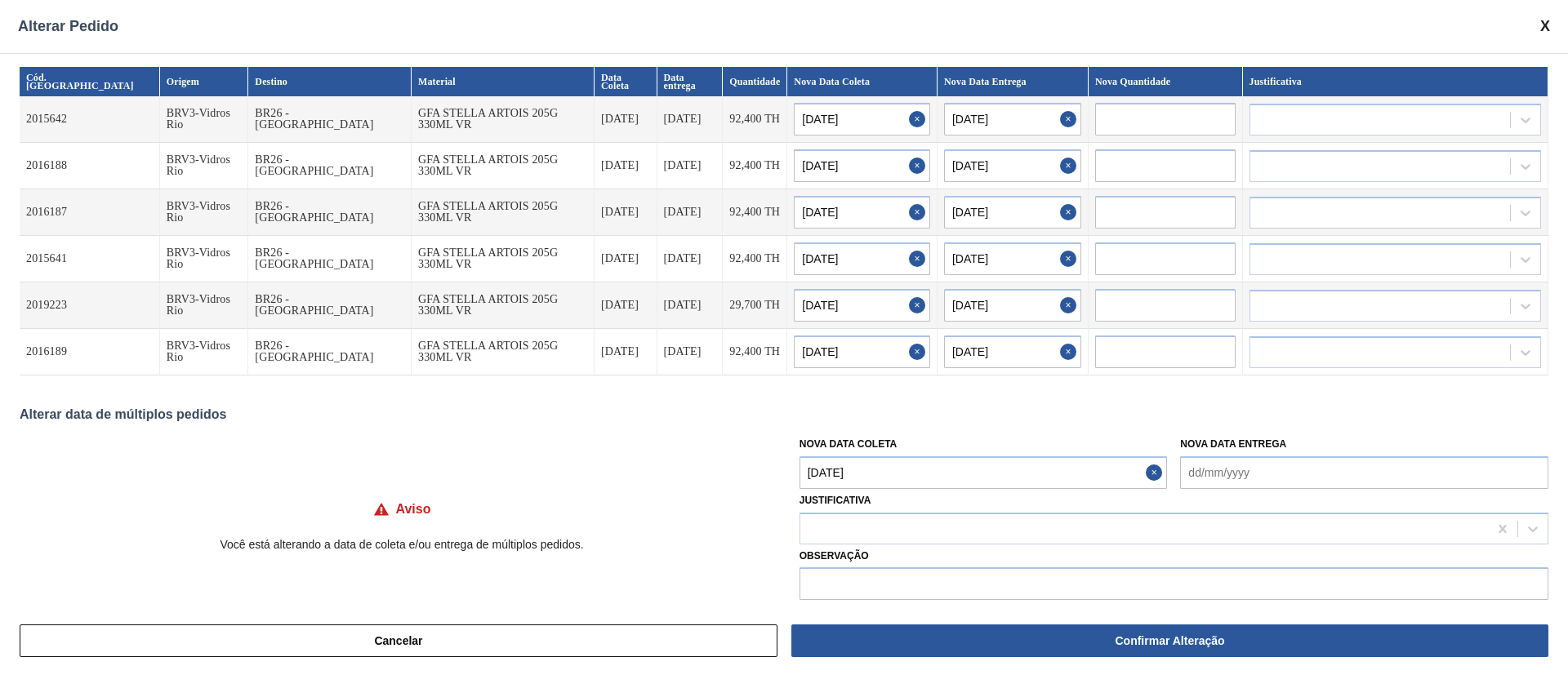
click at [880, 449] on Coleta "[DATE]" at bounding box center [983, 473] width 368 height 32
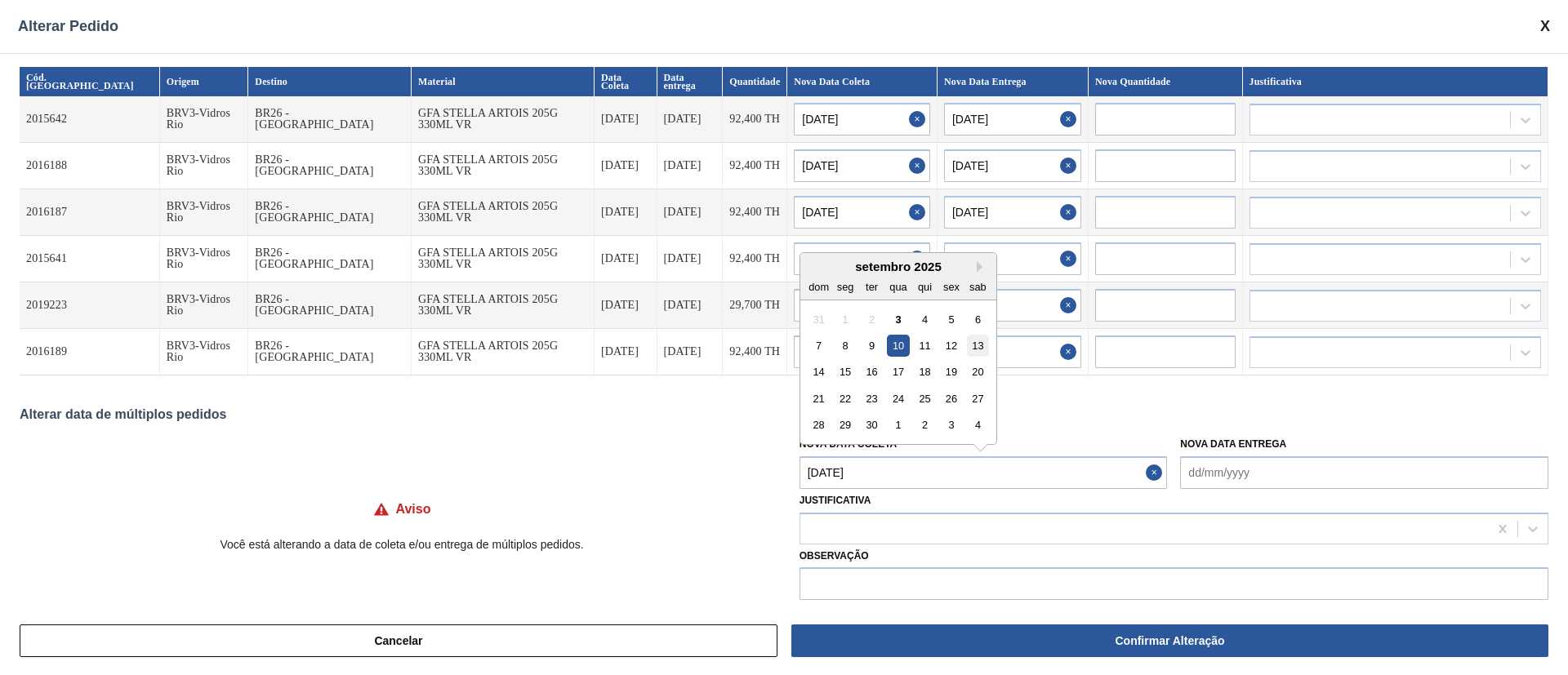
click at [979, 343] on div "13" at bounding box center [978, 346] width 22 height 22
type Coleta "[DATE]"
type input "[DATE]"
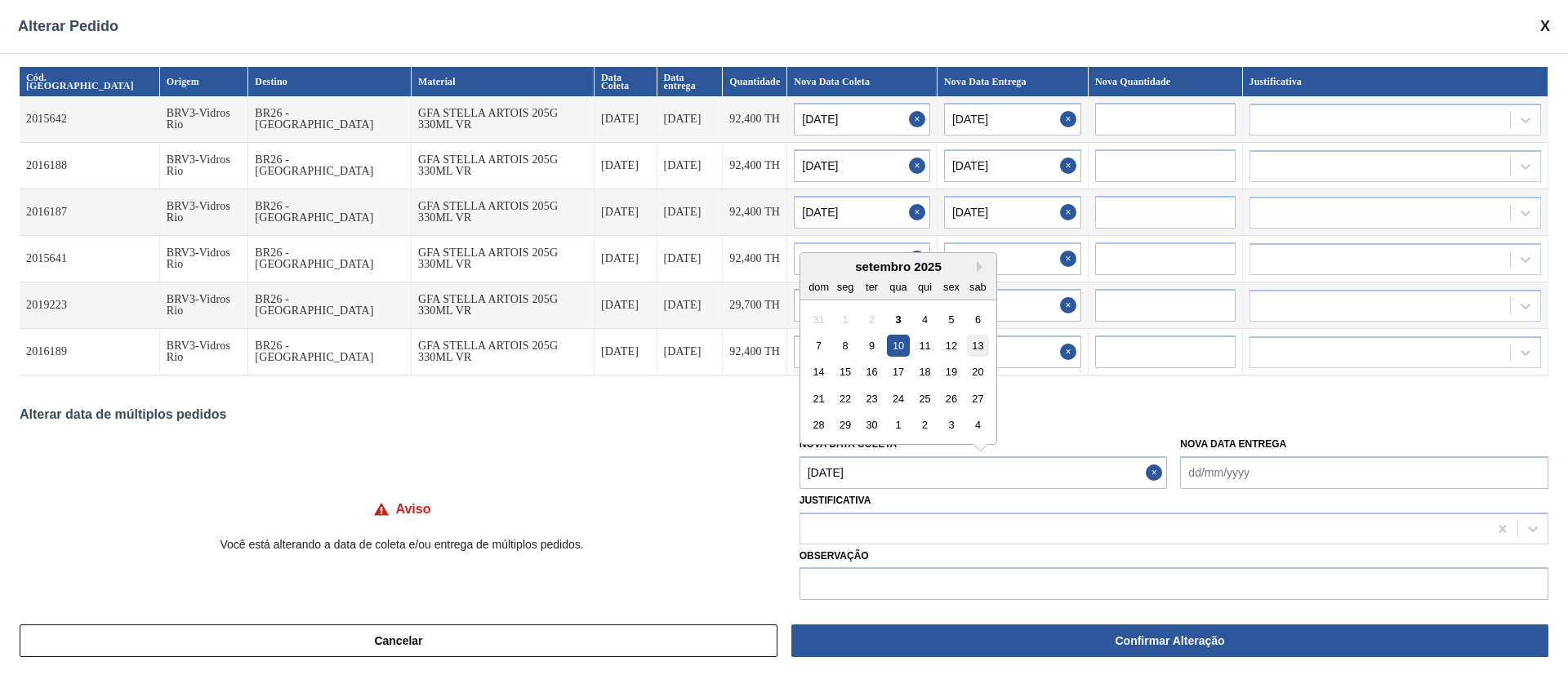
type input "[DATE]"
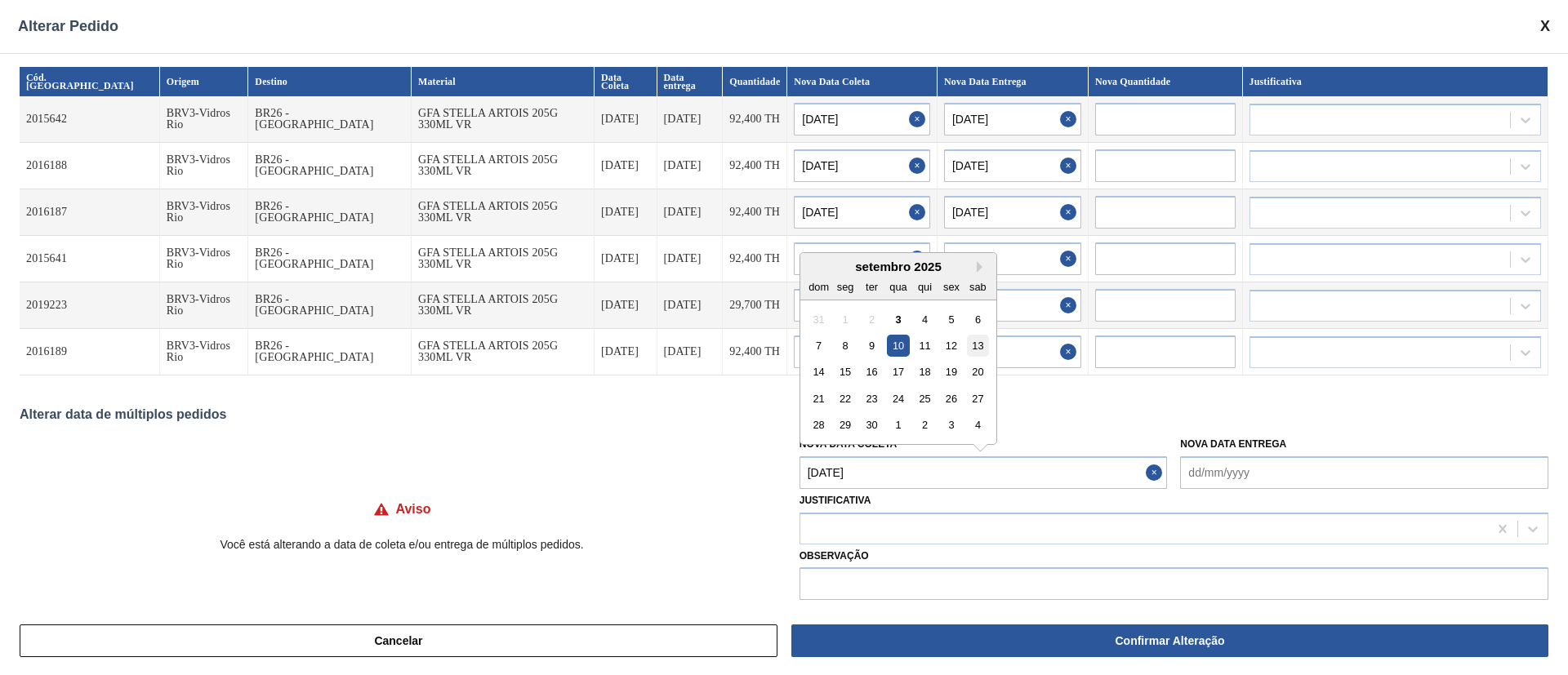
type input "[DATE]"
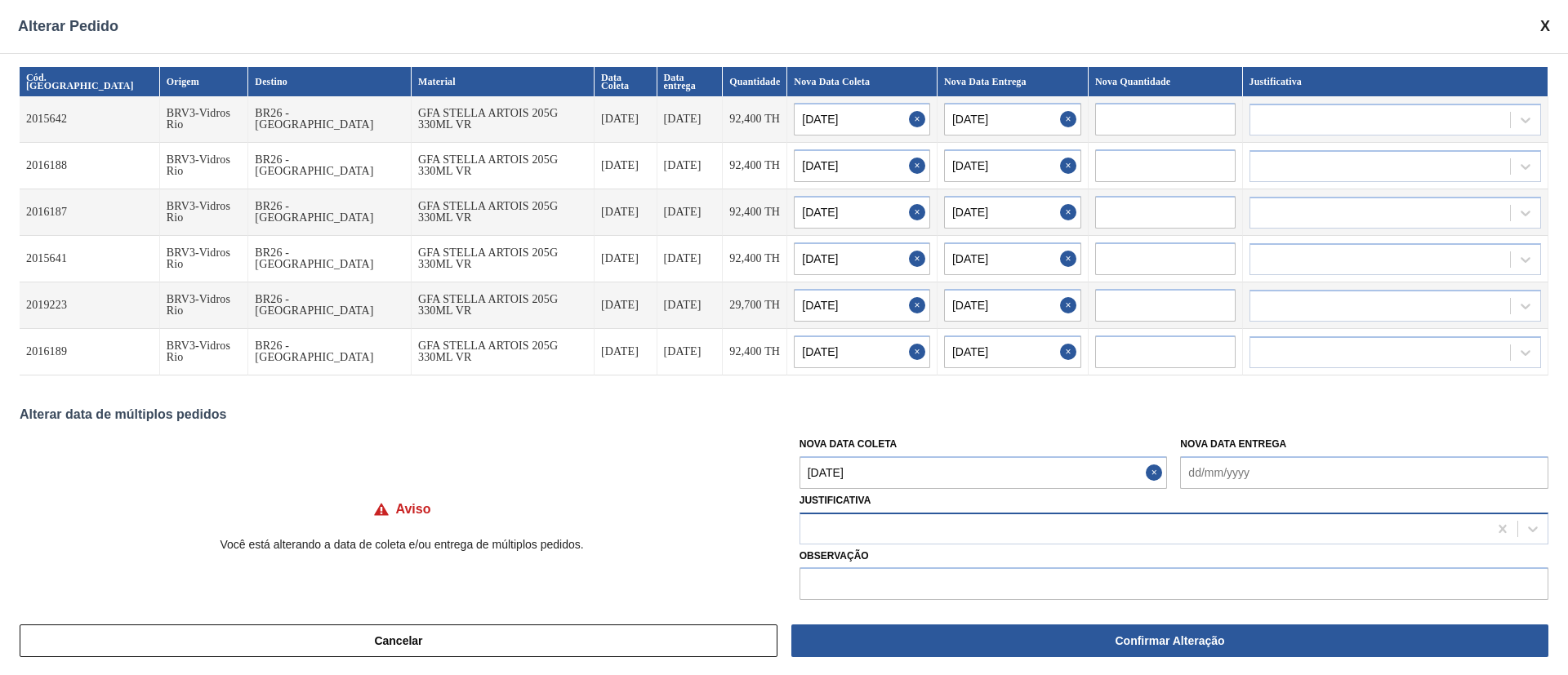
click at [872, 449] on div at bounding box center [1173, 528] width 749 height 31
type input "ou"
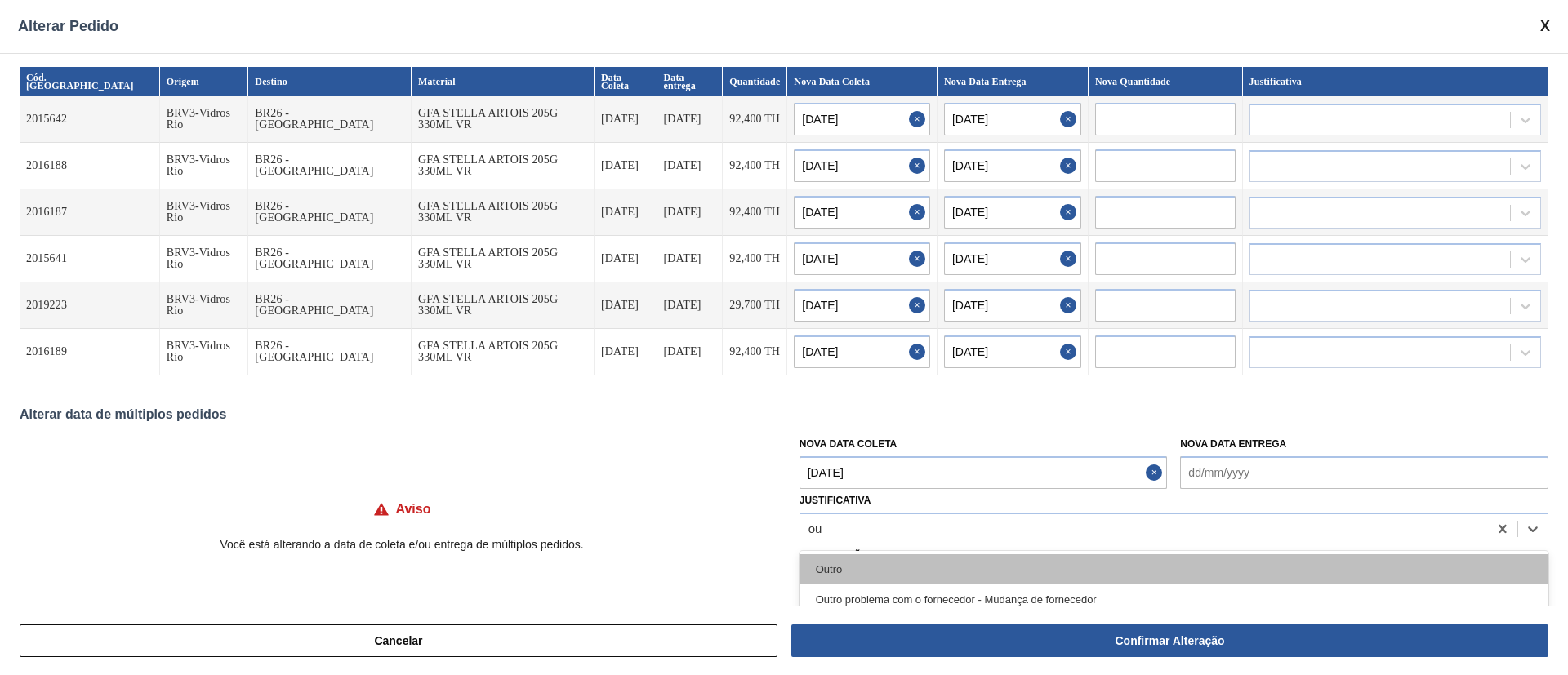
click at [861, 449] on div "Outro" at bounding box center [1173, 570] width 749 height 31
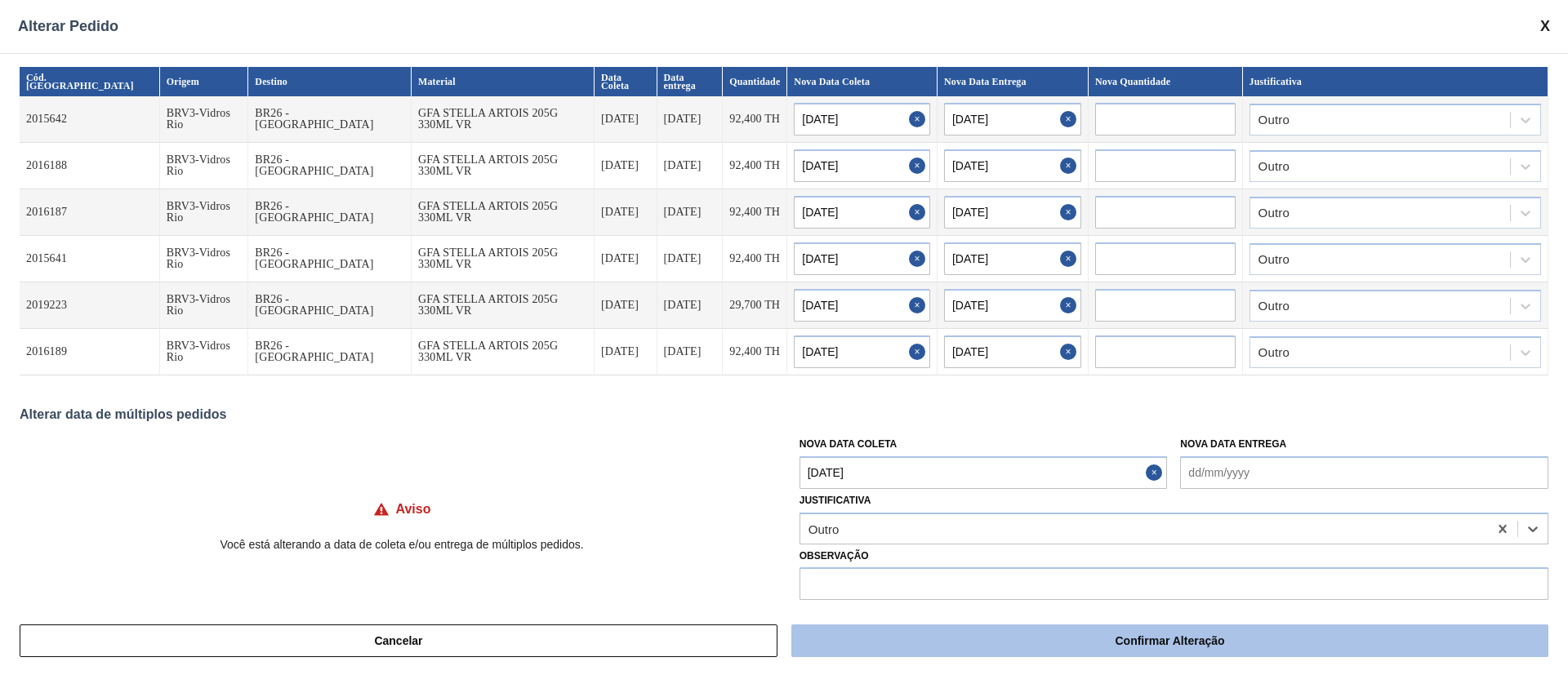
click at [918, 449] on button "Confirmar Alteração" at bounding box center [1170, 641] width 757 height 32
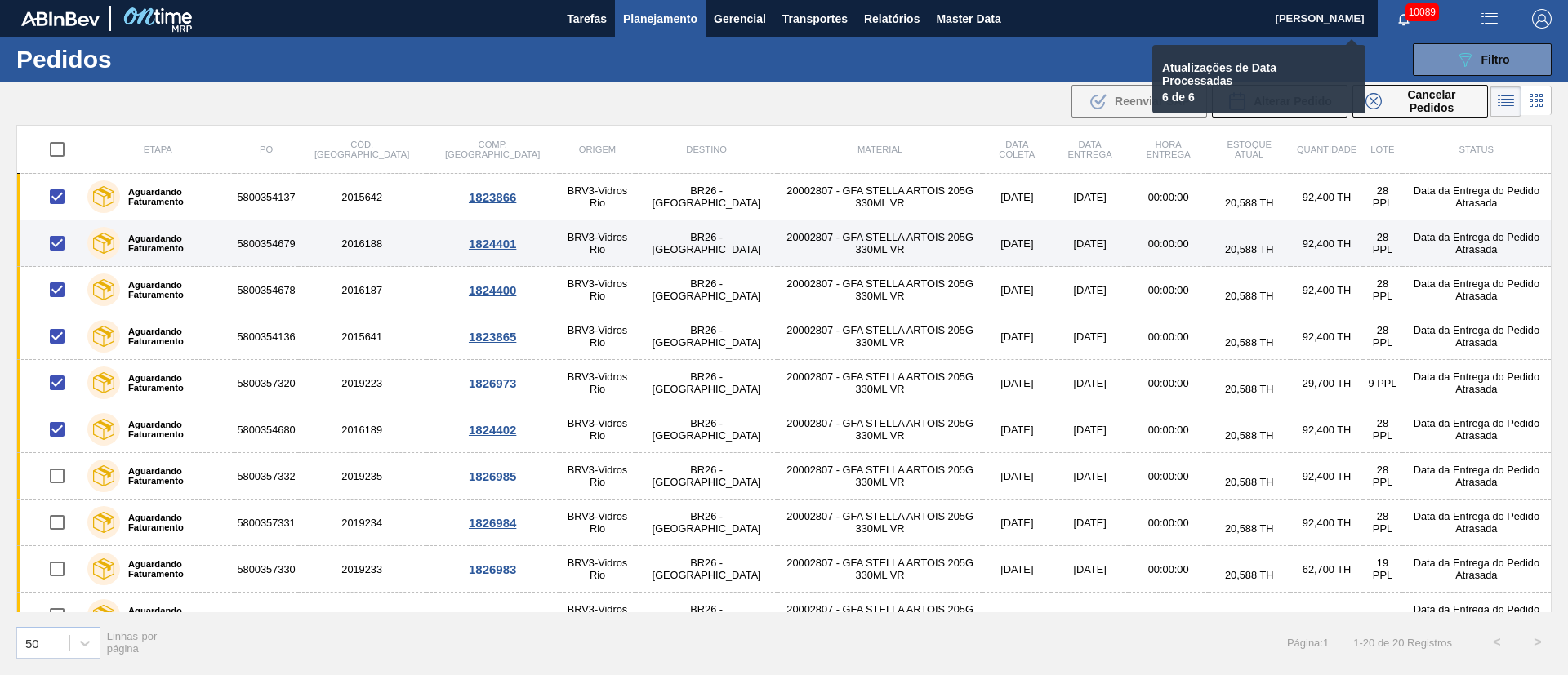
checkbox input "false"
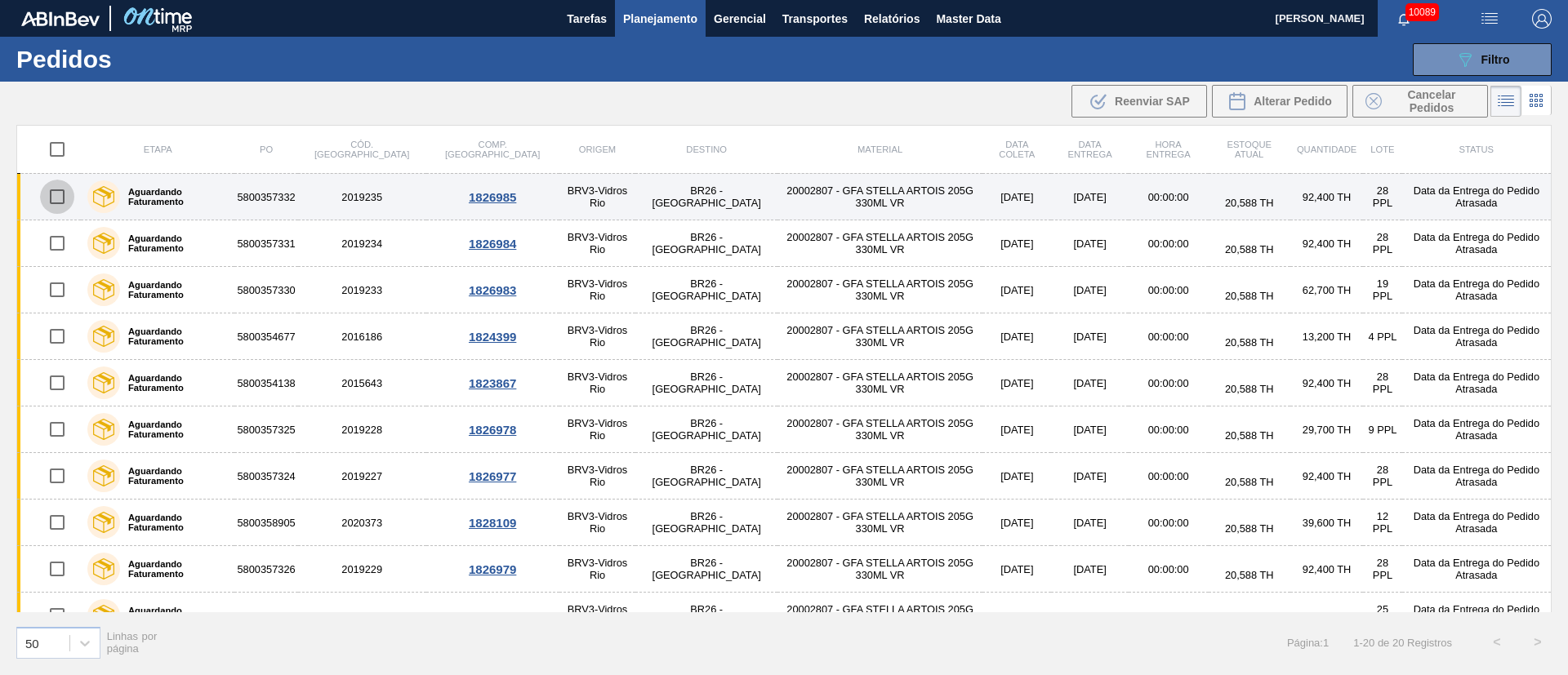
click at [57, 200] on input "checkbox" at bounding box center [57, 196] width 34 height 34
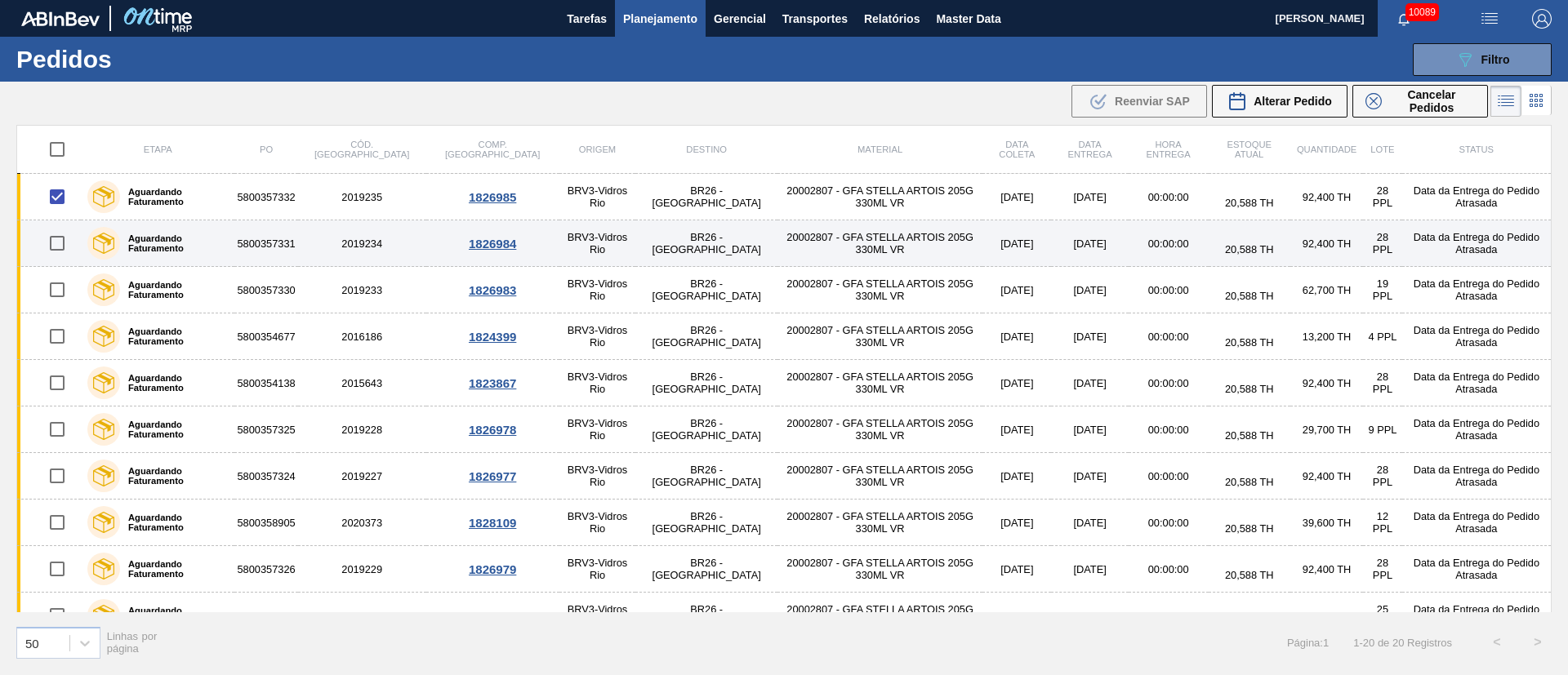
click at [64, 247] on input "checkbox" at bounding box center [57, 243] width 34 height 34
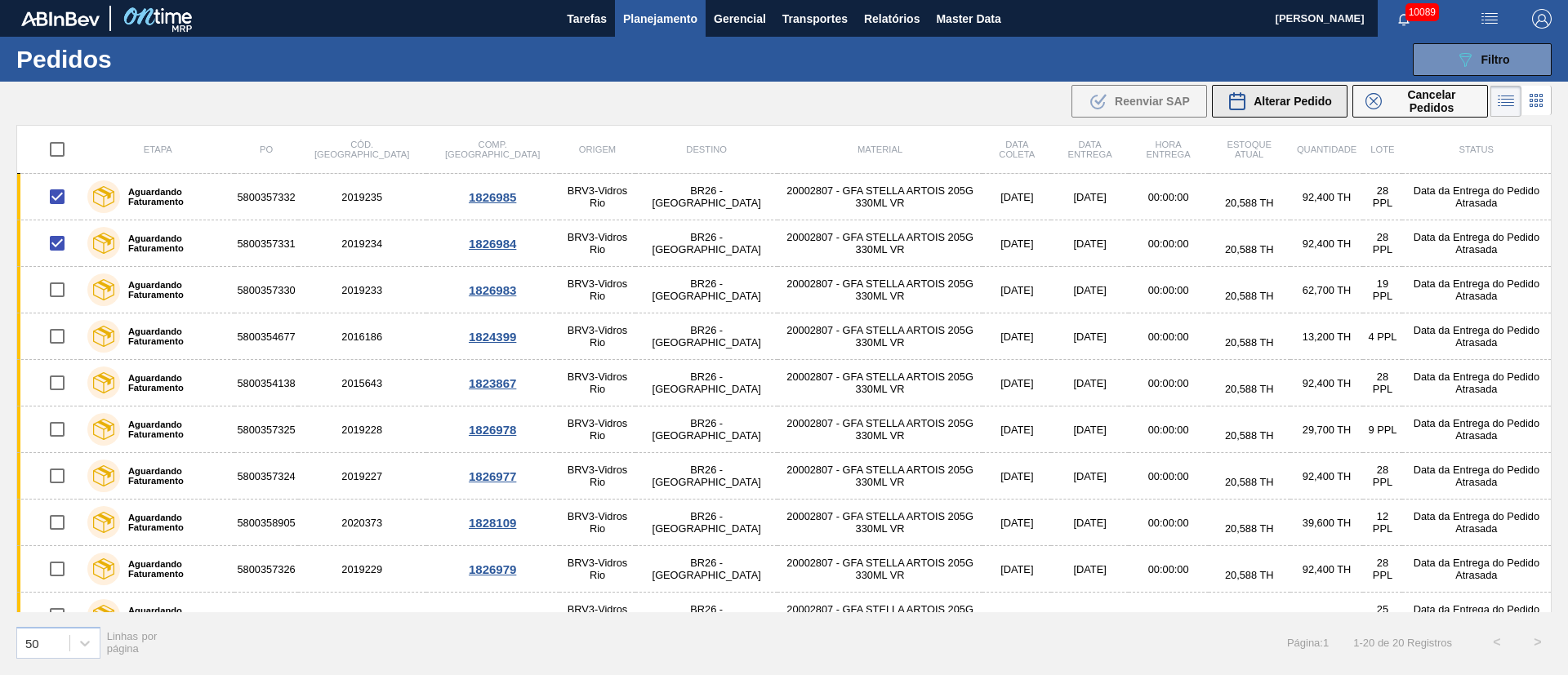
click at [1045, 107] on span "Alterar Pedido" at bounding box center [1292, 100] width 78 height 13
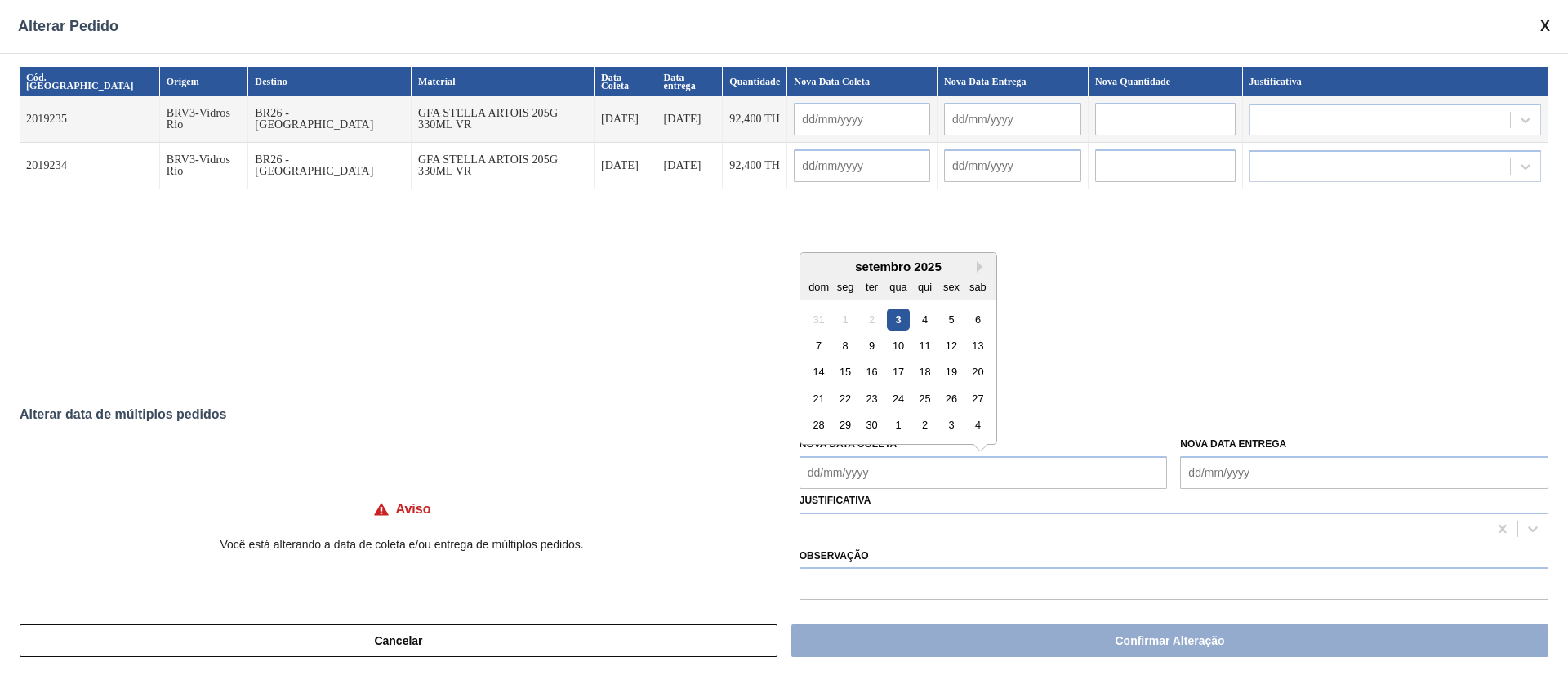
click at [894, 449] on Coleta "Nova Data Coleta" at bounding box center [983, 473] width 368 height 32
click at [835, 372] on div "15" at bounding box center [845, 372] width 22 height 22
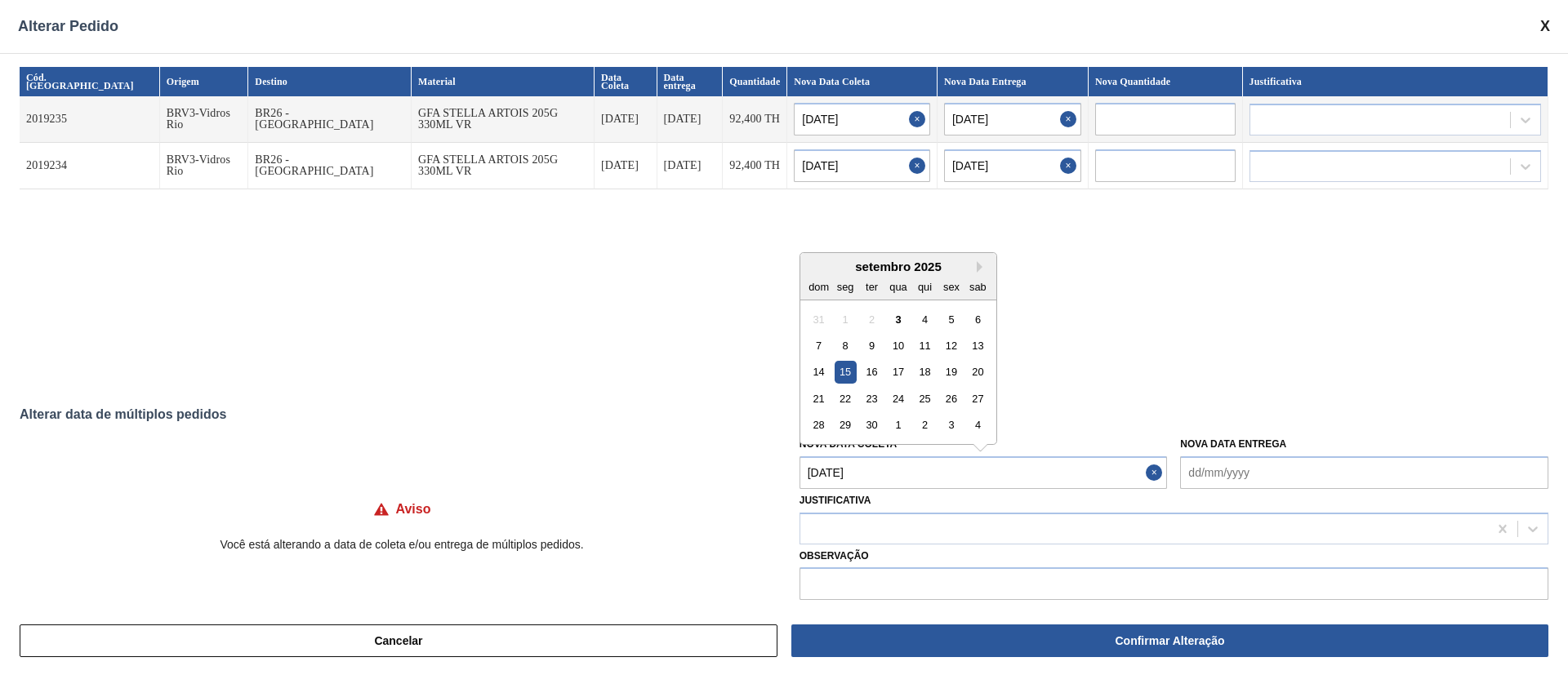
click at [857, 449] on Coleta "[DATE]" at bounding box center [983, 473] width 368 height 32
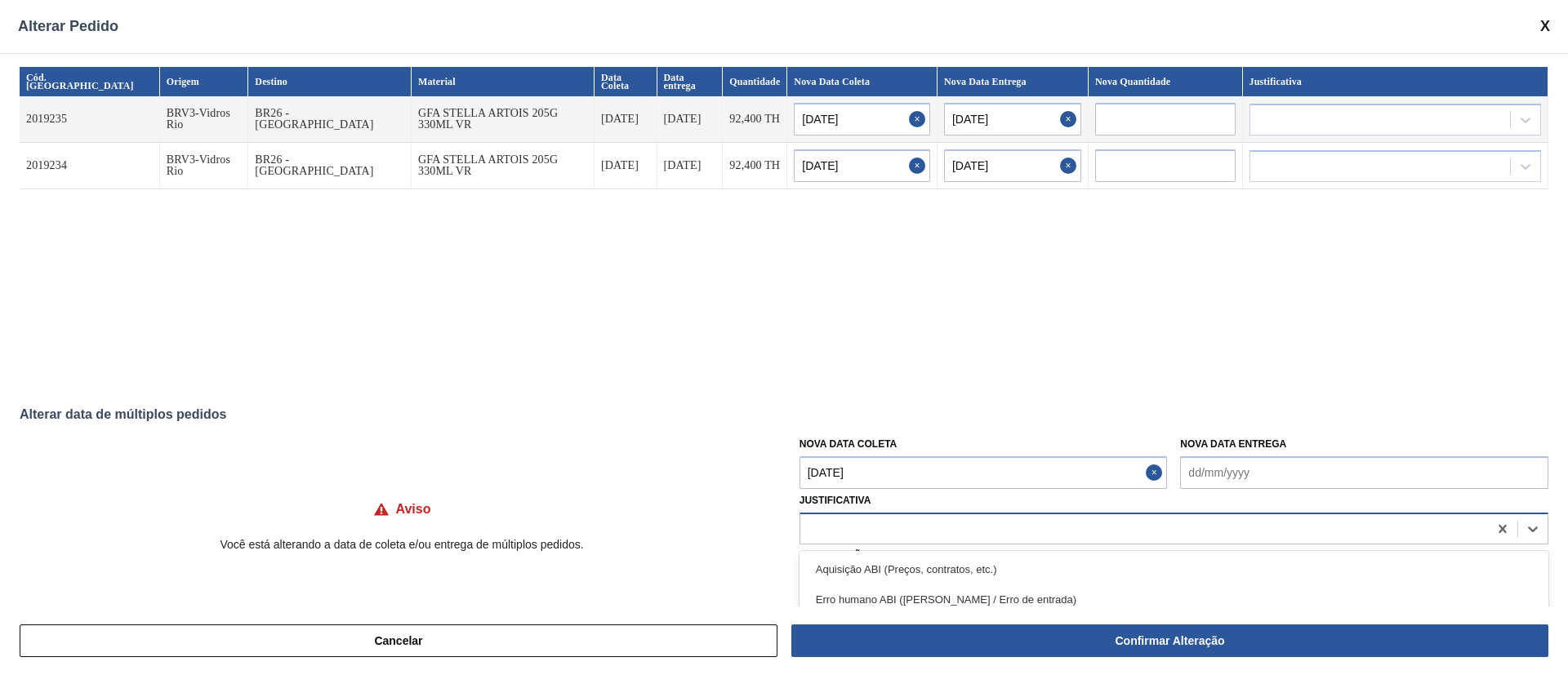
click at [866, 449] on div at bounding box center [1144, 529] width 688 height 24
click at [856, 449] on div "Outro" at bounding box center [1173, 570] width 749 height 31
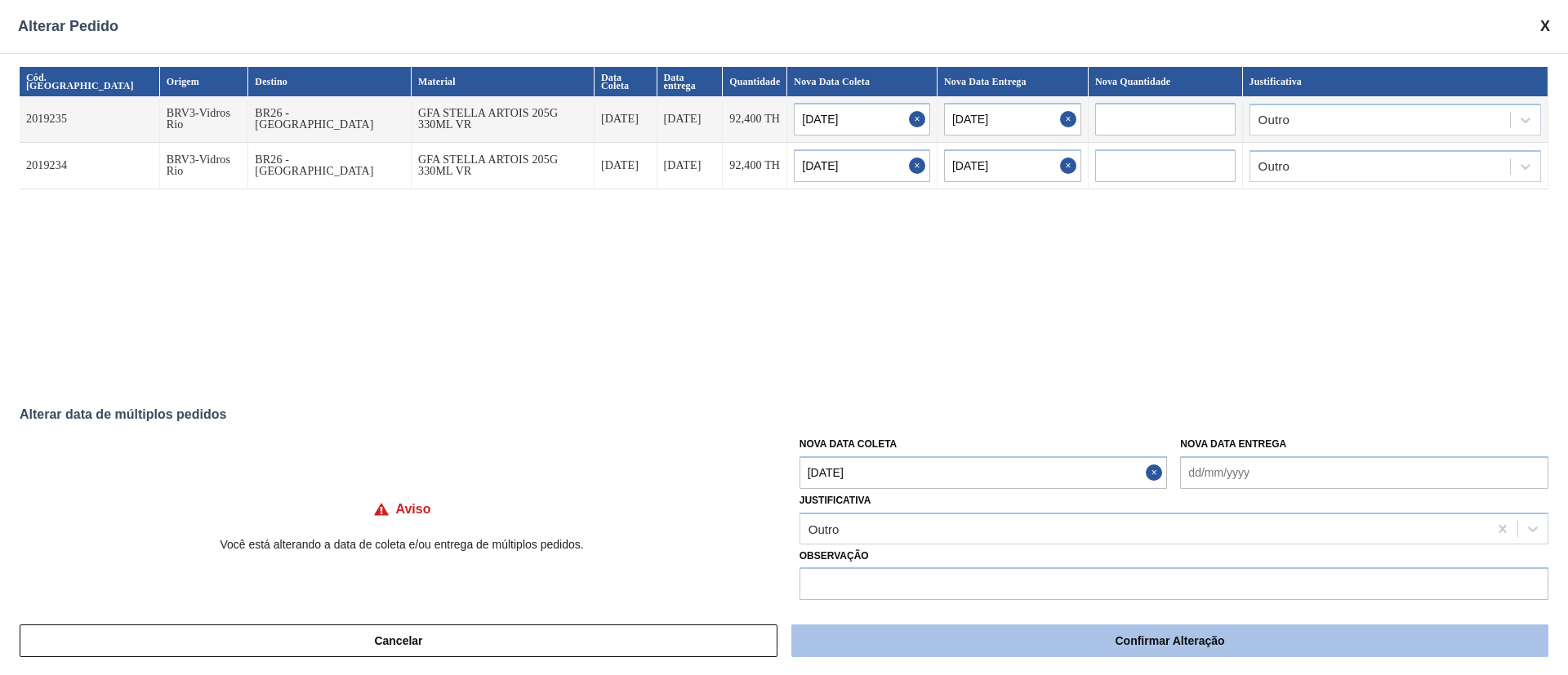
click at [994, 449] on button "Confirmar Alteração" at bounding box center [1170, 641] width 757 height 32
